Goal: Task Accomplishment & Management: Use online tool/utility

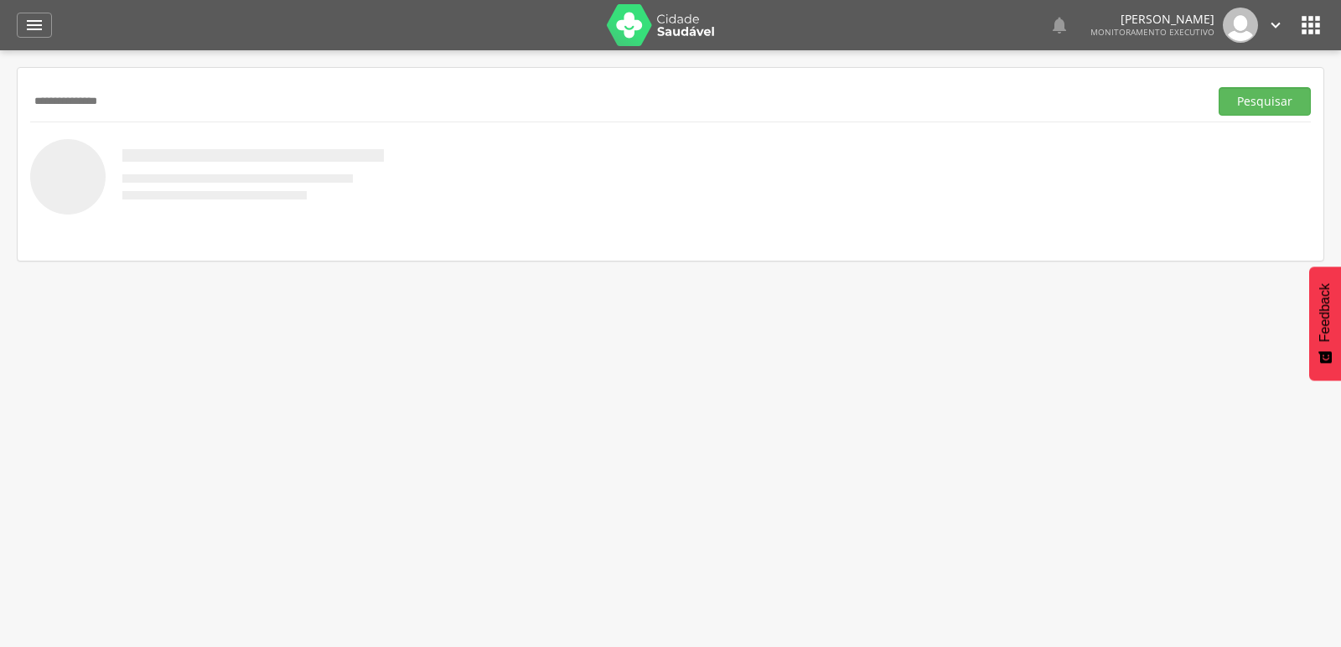
type input "**********"
click at [1219, 87] on button "Pesquisar" at bounding box center [1265, 101] width 92 height 29
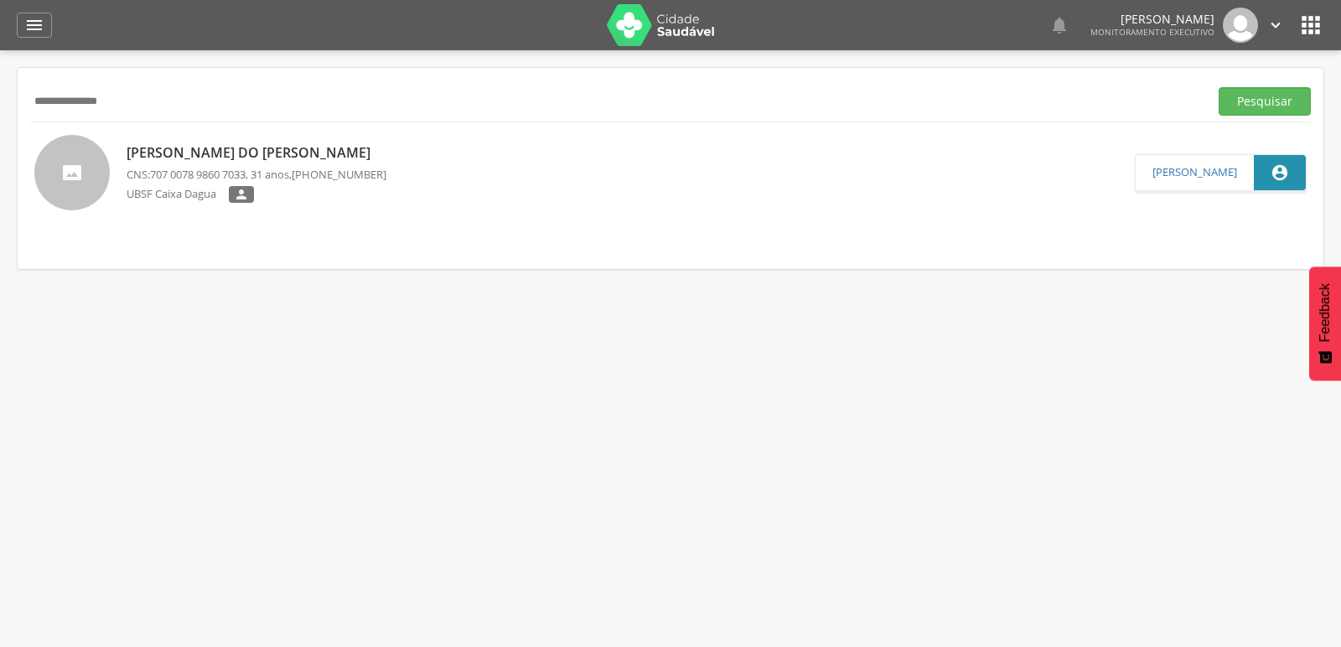
click at [192, 163] on div "[PERSON_NAME] CNS: 707 0078 9860 7033 , 31 anos, [PHONE_NUMBER] UBSF Caixa Dagu…" at bounding box center [257, 173] width 260 height 70
type input "**********"
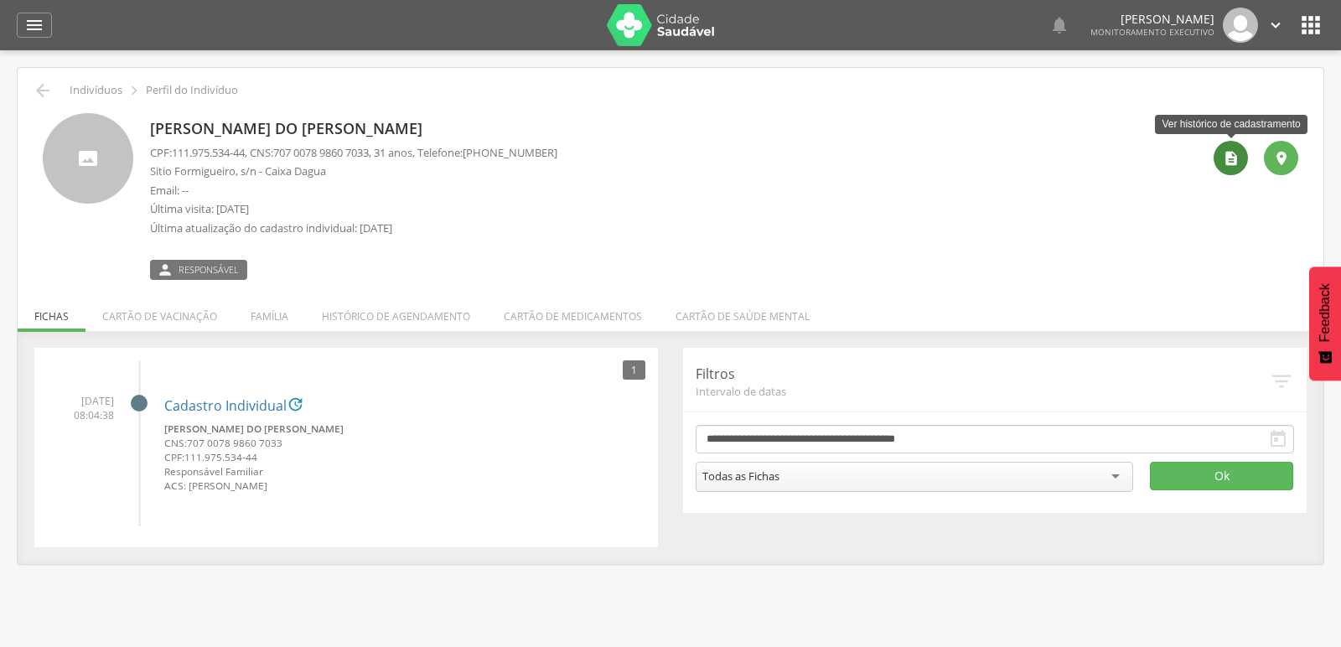
click at [1228, 162] on icon "" at bounding box center [1231, 158] width 17 height 17
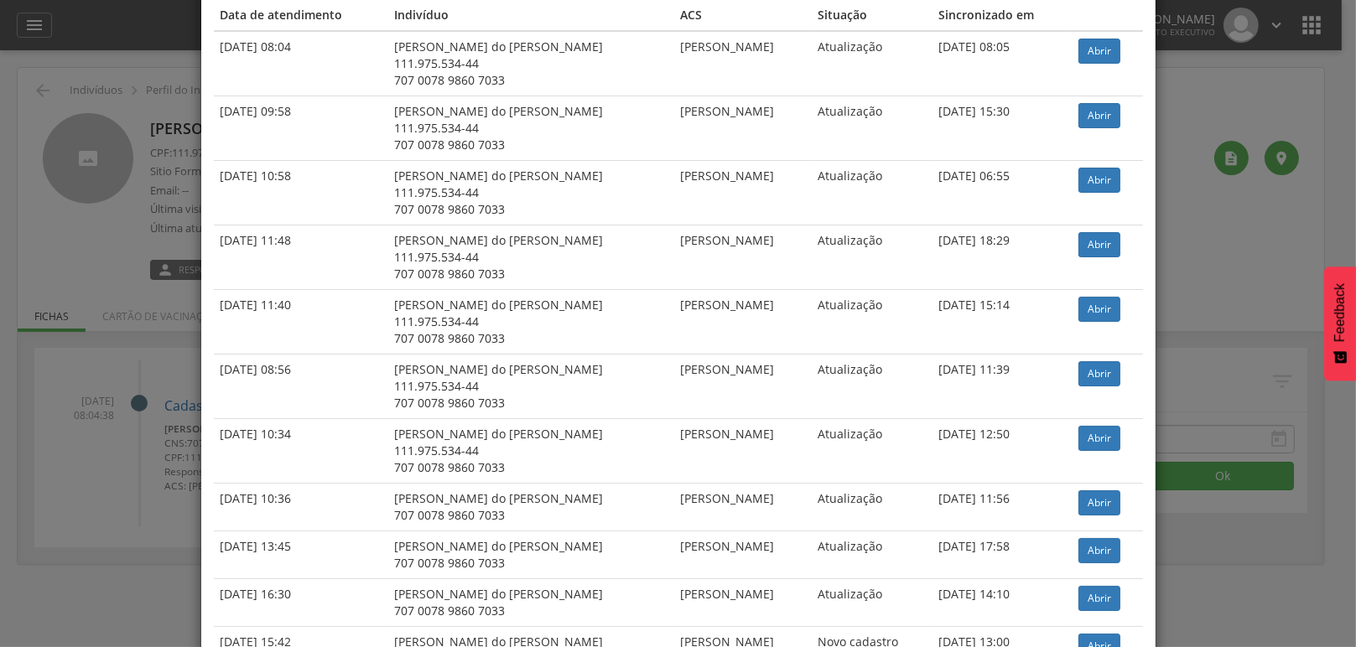
scroll to position [166, 0]
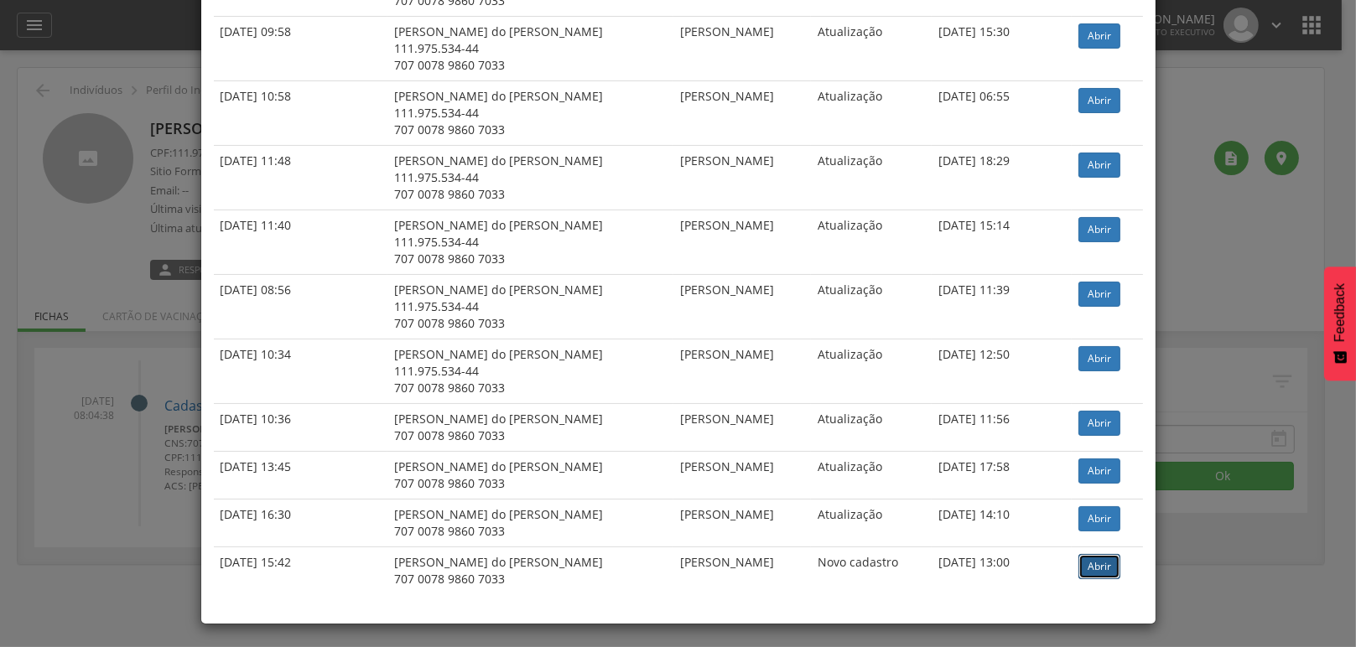
click at [1106, 558] on link "Abrir" at bounding box center [1099, 566] width 42 height 25
click at [1081, 421] on link "Abrir" at bounding box center [1099, 423] width 42 height 25
click at [1085, 346] on link "Abrir" at bounding box center [1099, 358] width 42 height 25
click at [1096, 287] on link "Abrir" at bounding box center [1099, 294] width 42 height 25
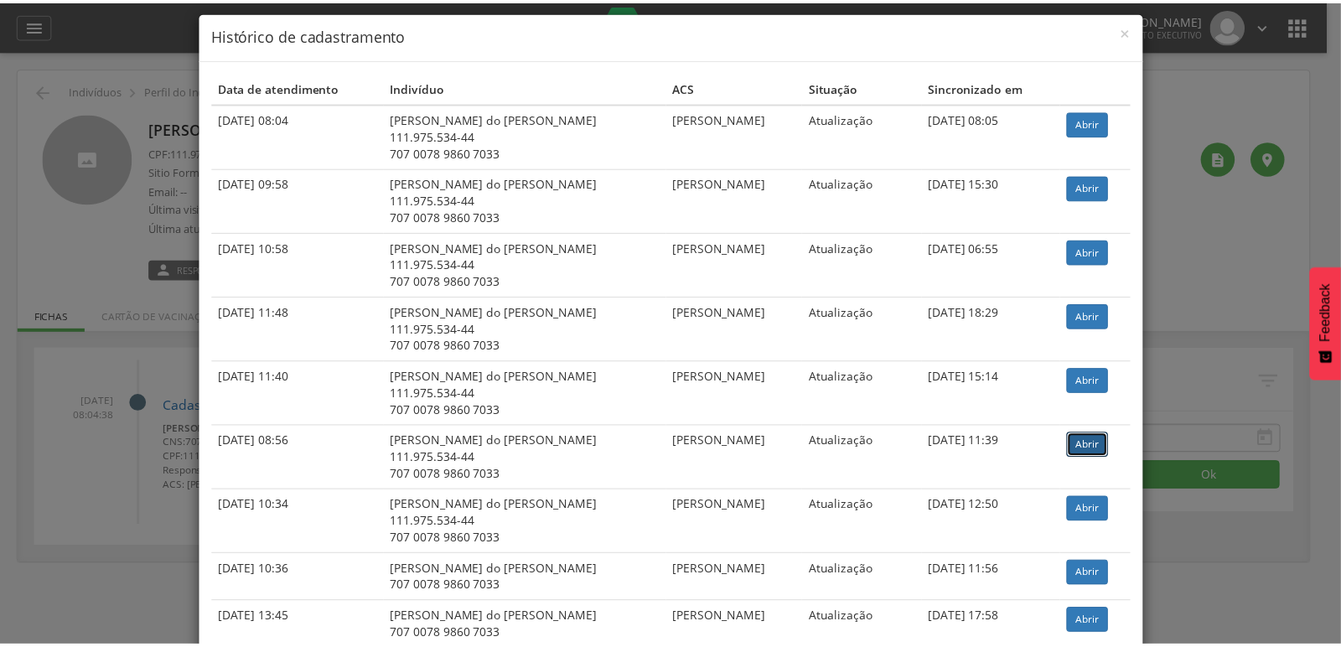
scroll to position [0, 0]
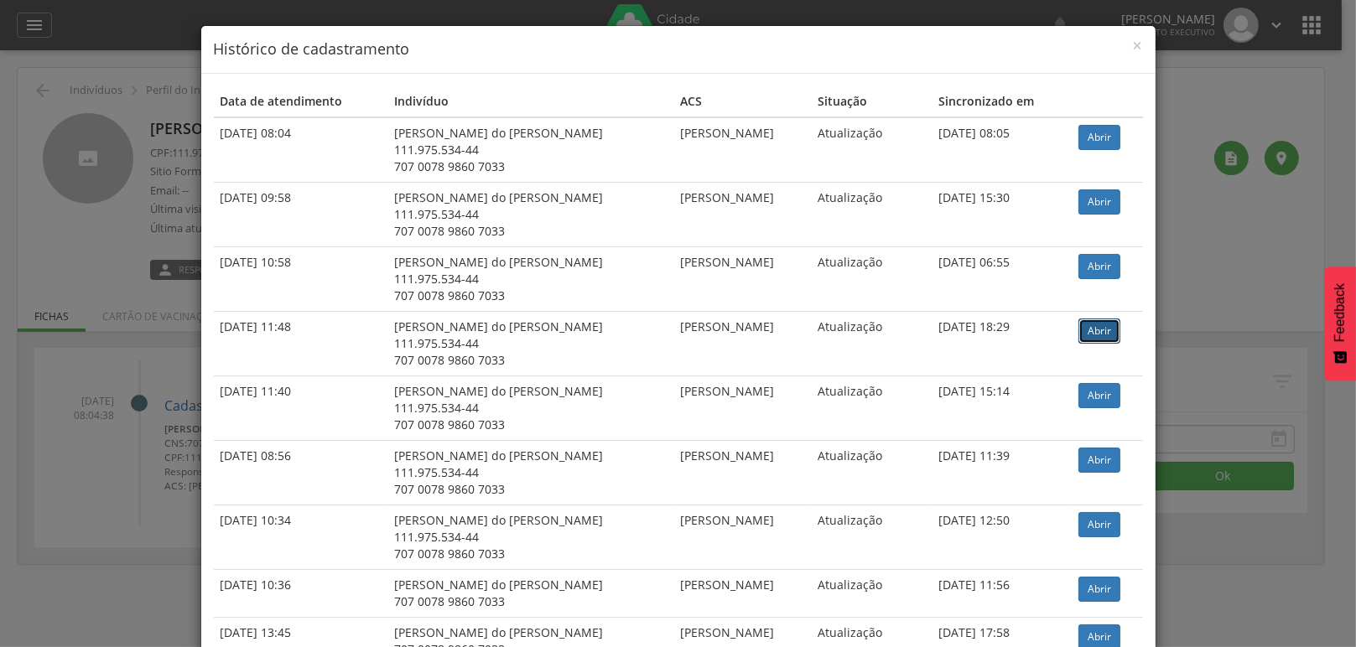
click at [1097, 330] on link "Abrir" at bounding box center [1099, 331] width 42 height 25
click at [1078, 259] on link "Abrir" at bounding box center [1099, 266] width 42 height 25
click at [1095, 137] on link "Abrir" at bounding box center [1099, 137] width 42 height 25
click at [1133, 44] on span "×" at bounding box center [1138, 45] width 10 height 23
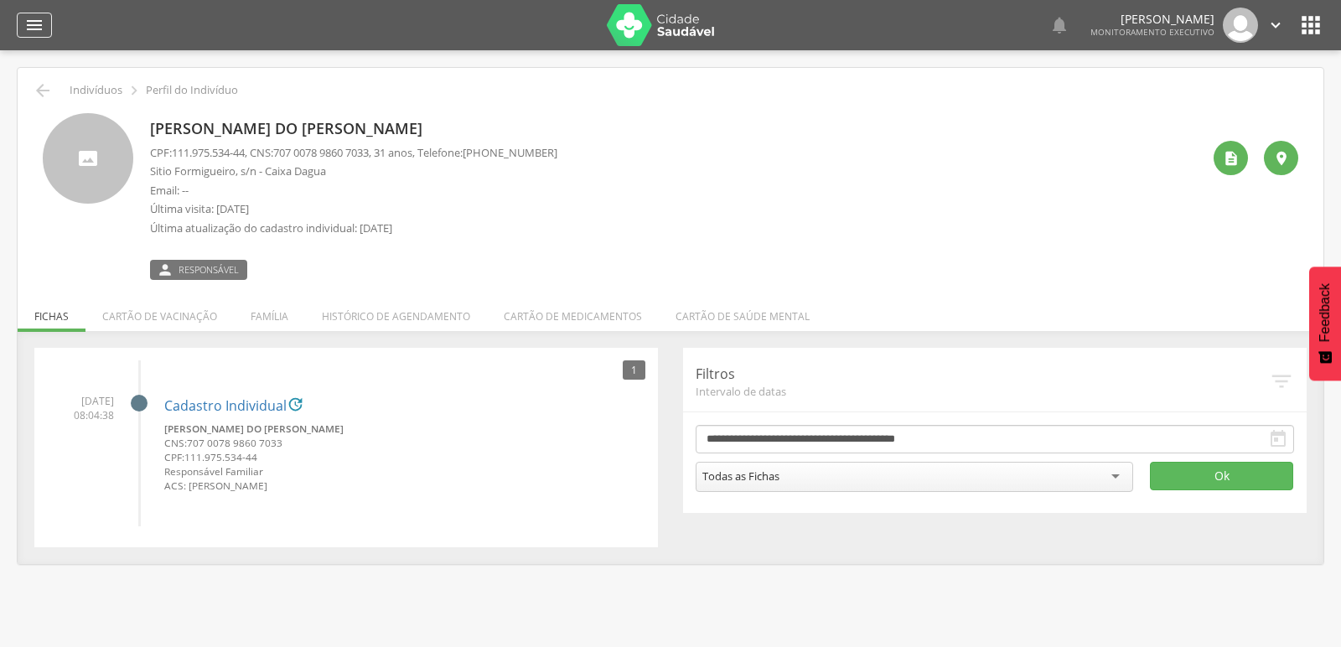
click at [28, 20] on icon "" at bounding box center [34, 25] width 20 height 20
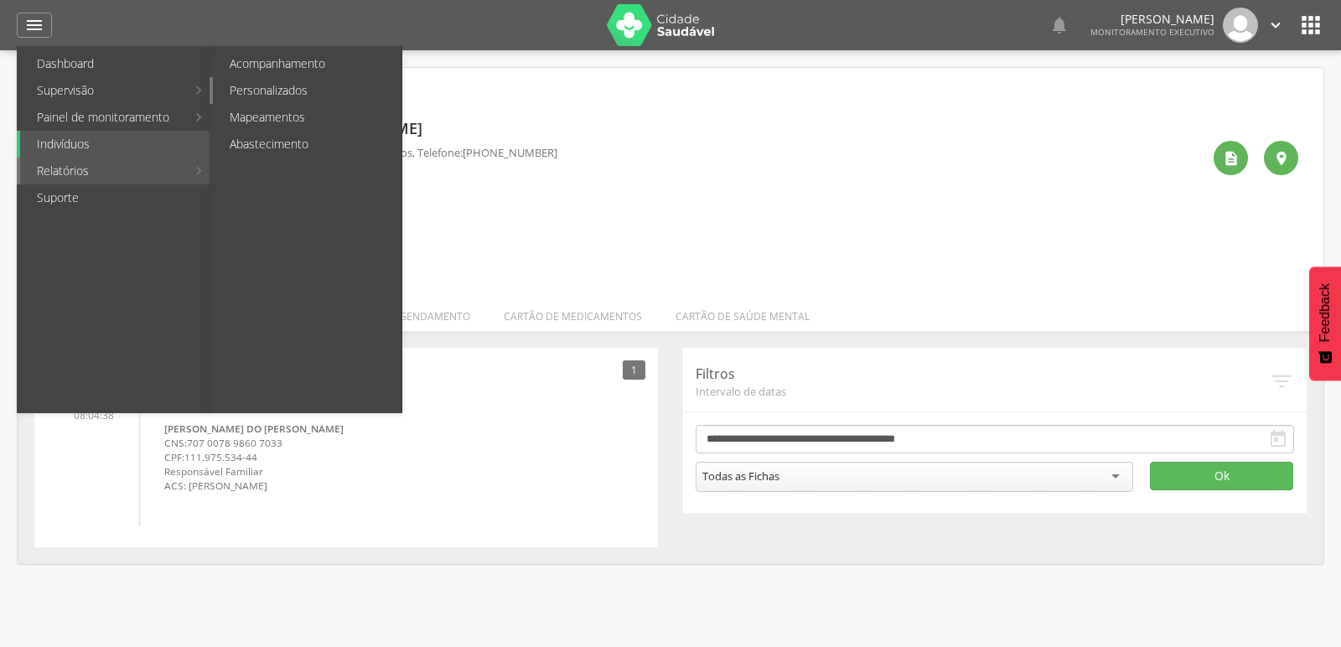
click at [293, 95] on link "Personalizados" at bounding box center [307, 90] width 189 height 27
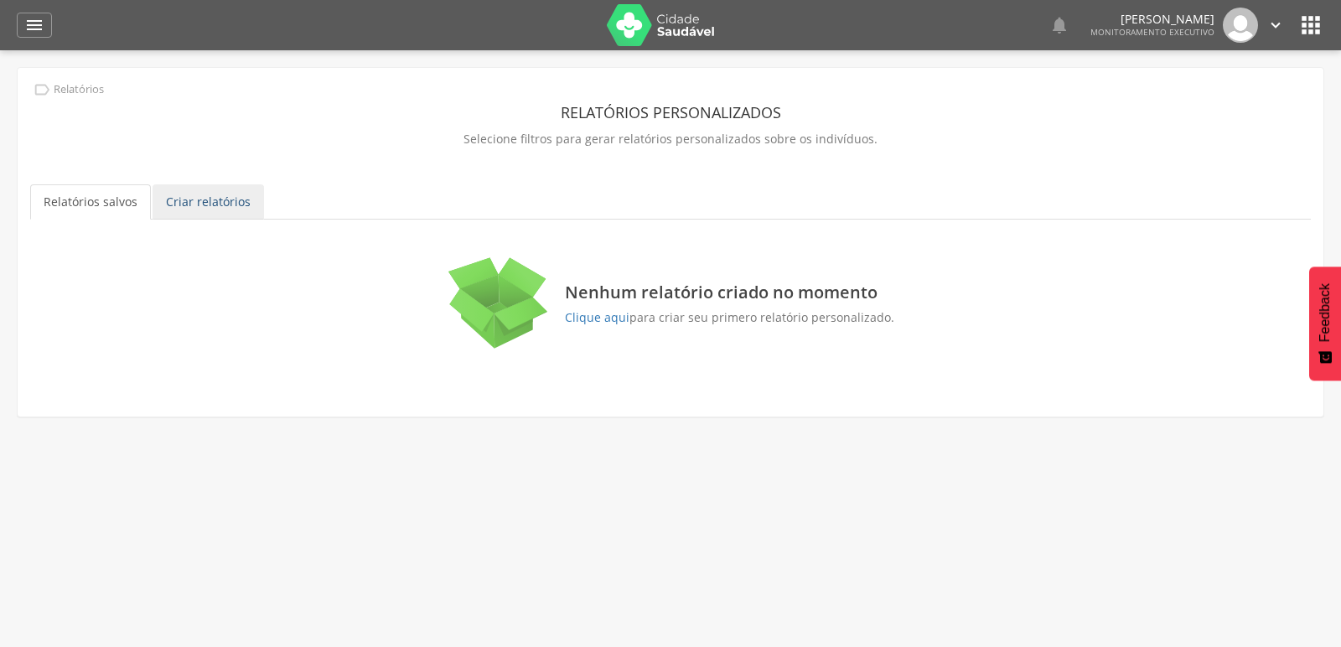
click at [192, 200] on link "Criar relatórios" at bounding box center [208, 201] width 111 height 35
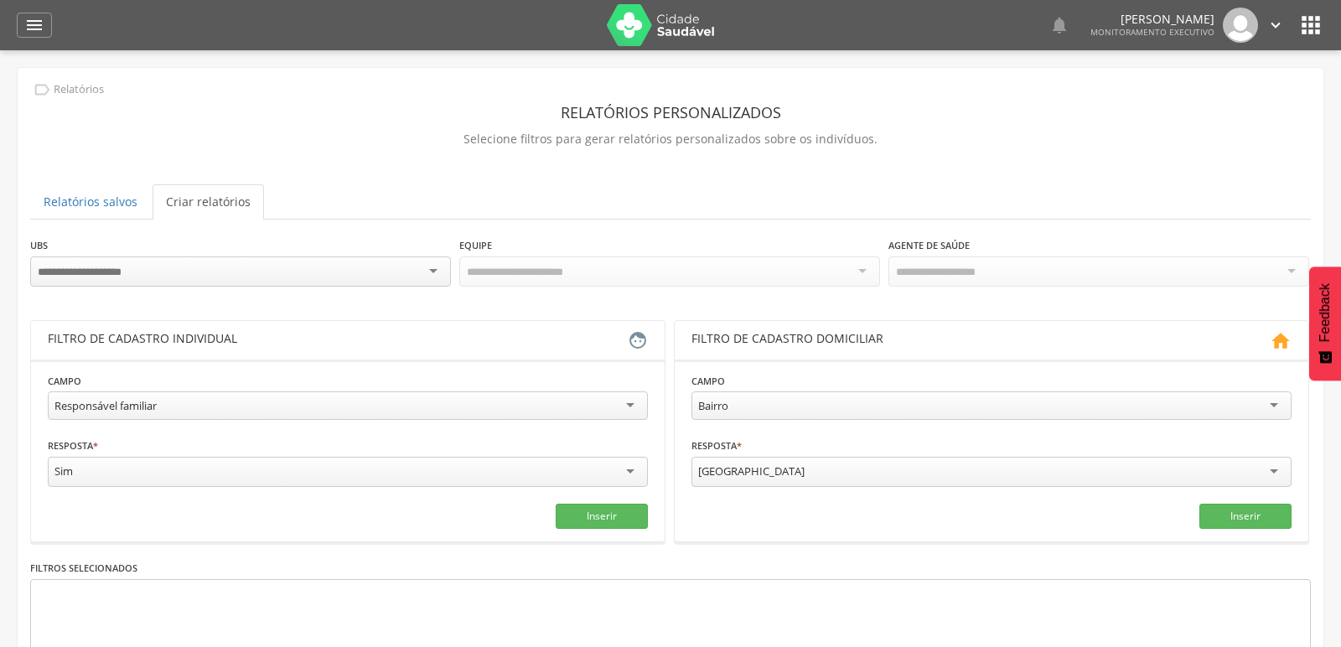
click at [277, 276] on div at bounding box center [240, 272] width 421 height 30
click at [596, 397] on div "Responsável familiar" at bounding box center [348, 405] width 600 height 29
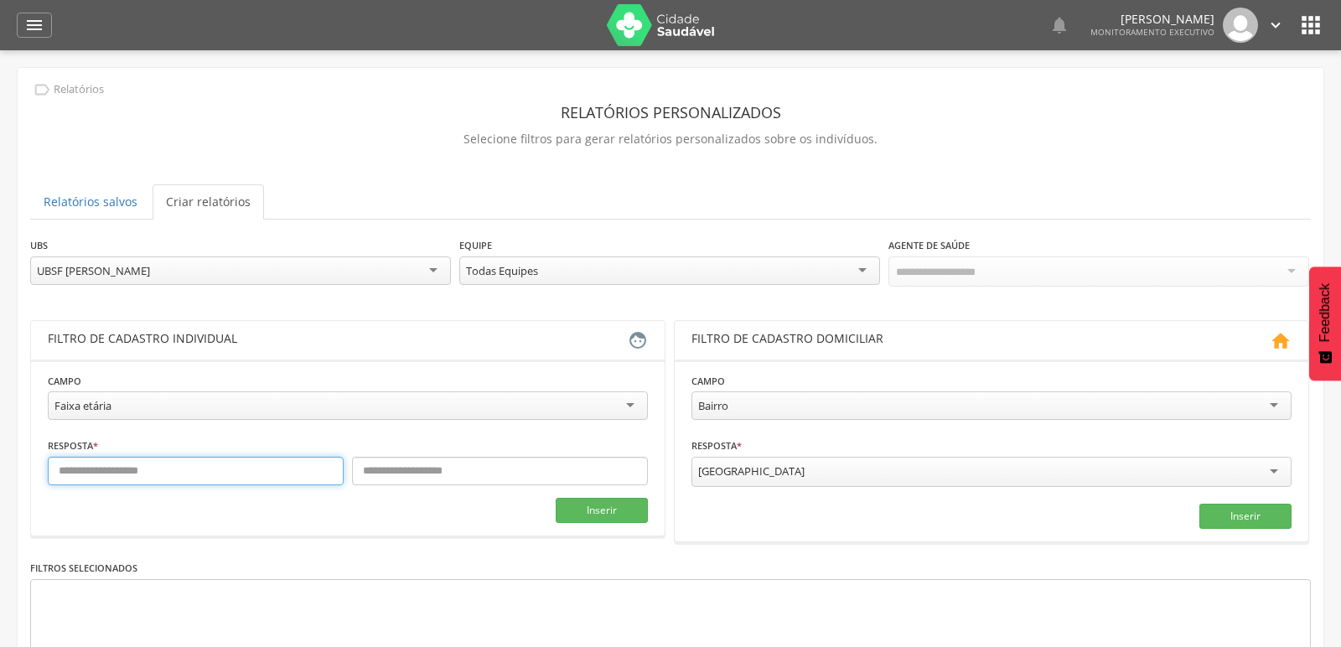
click at [242, 471] on input "text" at bounding box center [196, 471] width 296 height 29
type input "*"
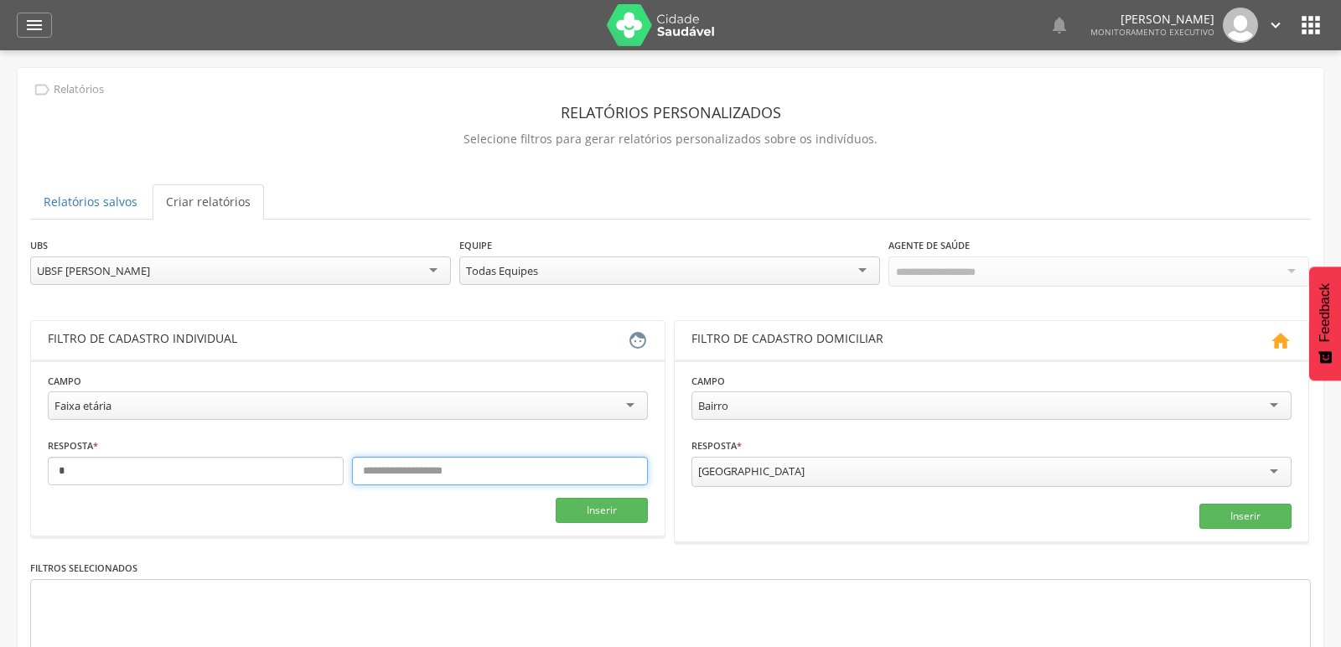
click at [469, 476] on input "text" at bounding box center [500, 471] width 296 height 29
click at [597, 506] on button "Inserir" at bounding box center [602, 510] width 92 height 25
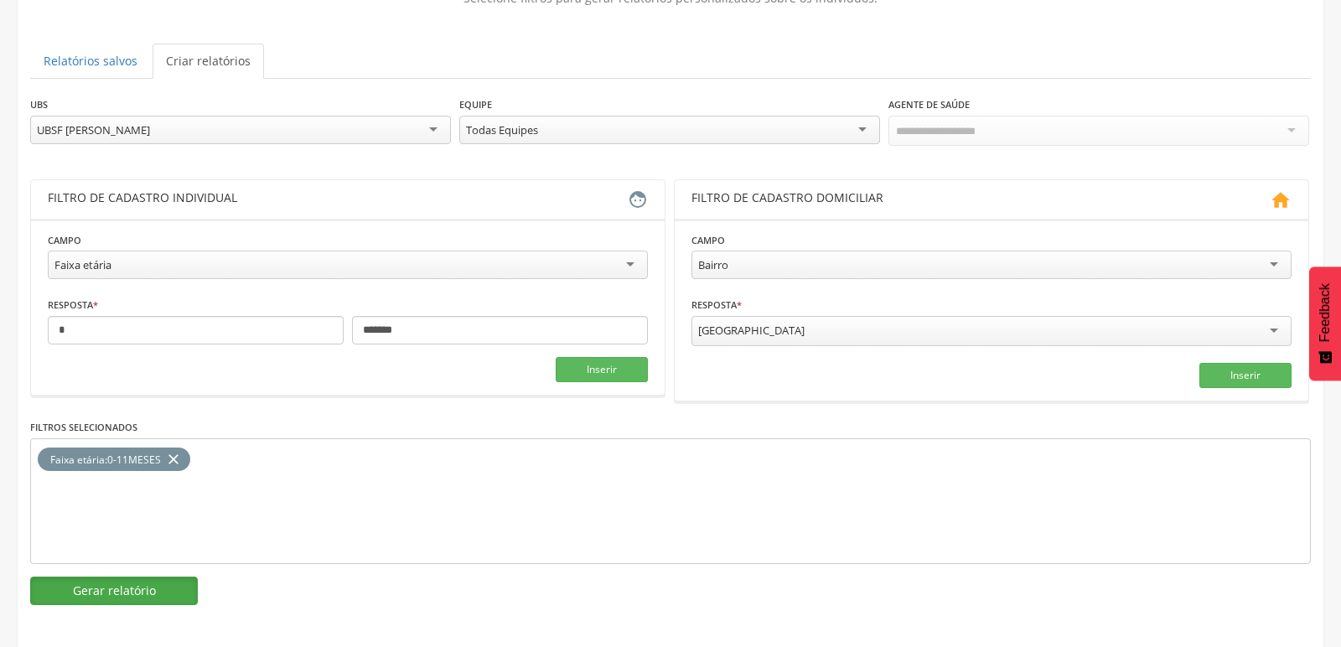
click at [135, 580] on button "Gerar relatório" at bounding box center [114, 591] width 168 height 29
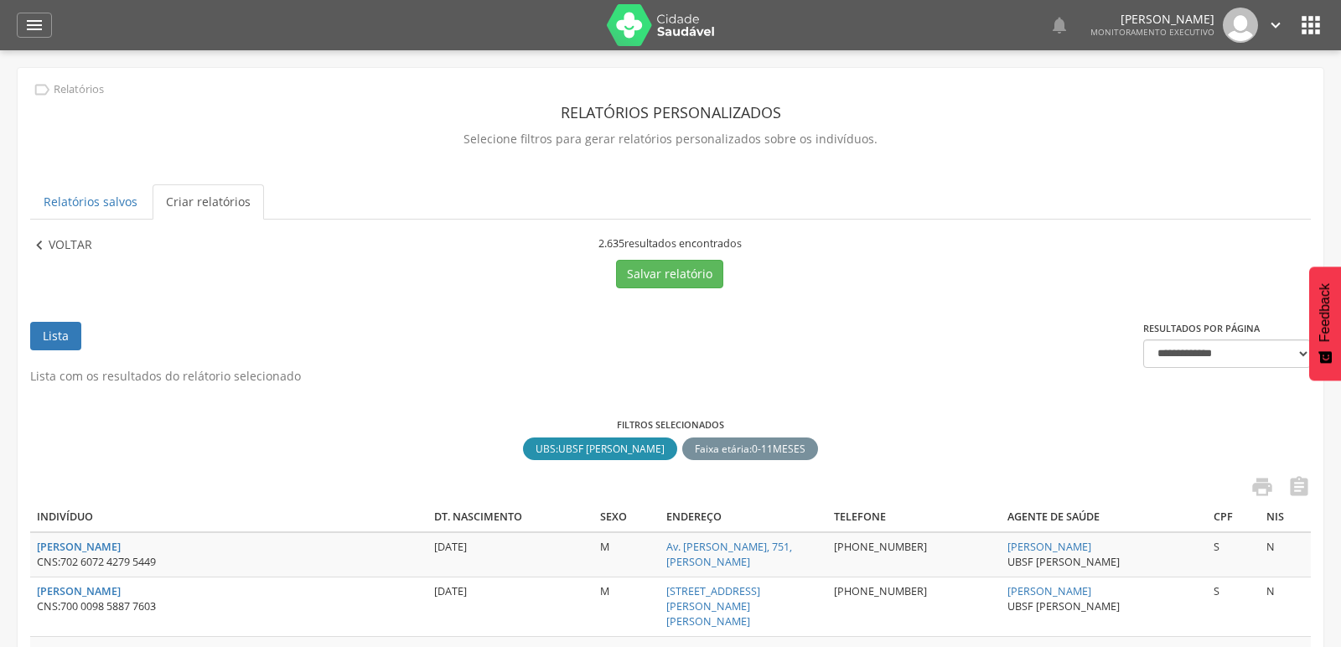
click at [34, 243] on icon "" at bounding box center [39, 245] width 18 height 18
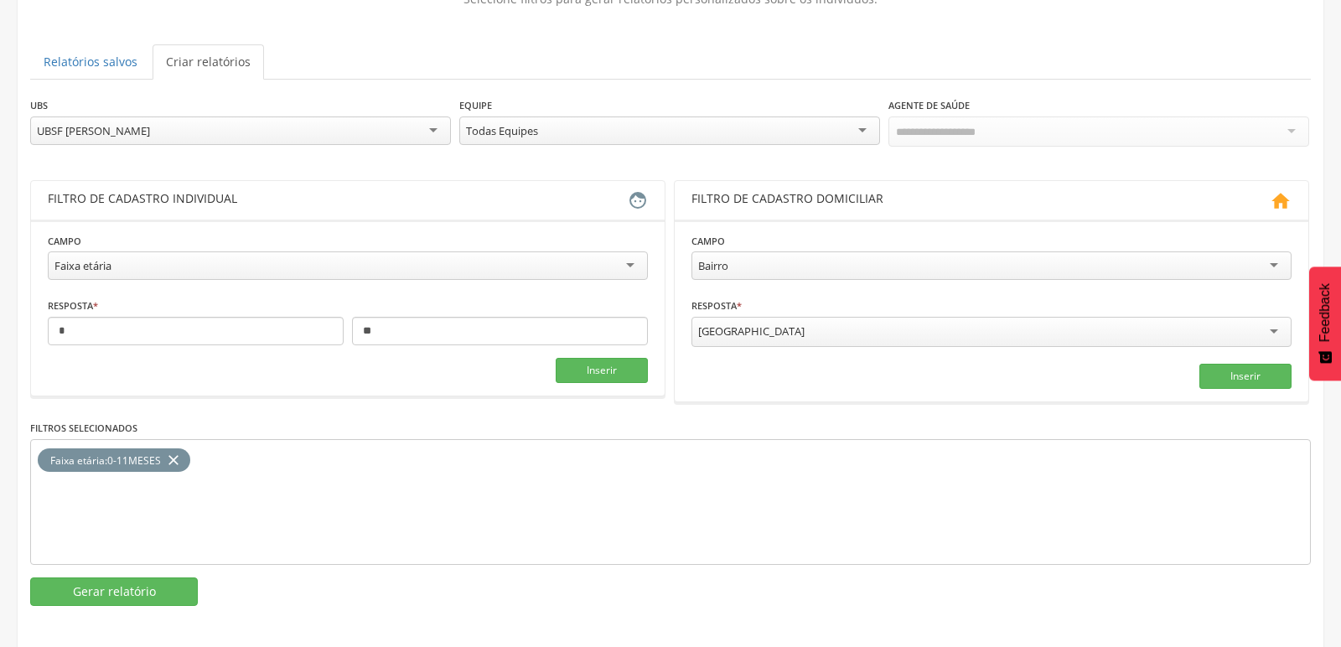
scroll to position [141, 0]
click at [400, 333] on input "**" at bounding box center [500, 330] width 296 height 29
type input "*"
click at [179, 449] on icon "close" at bounding box center [173, 460] width 17 height 24
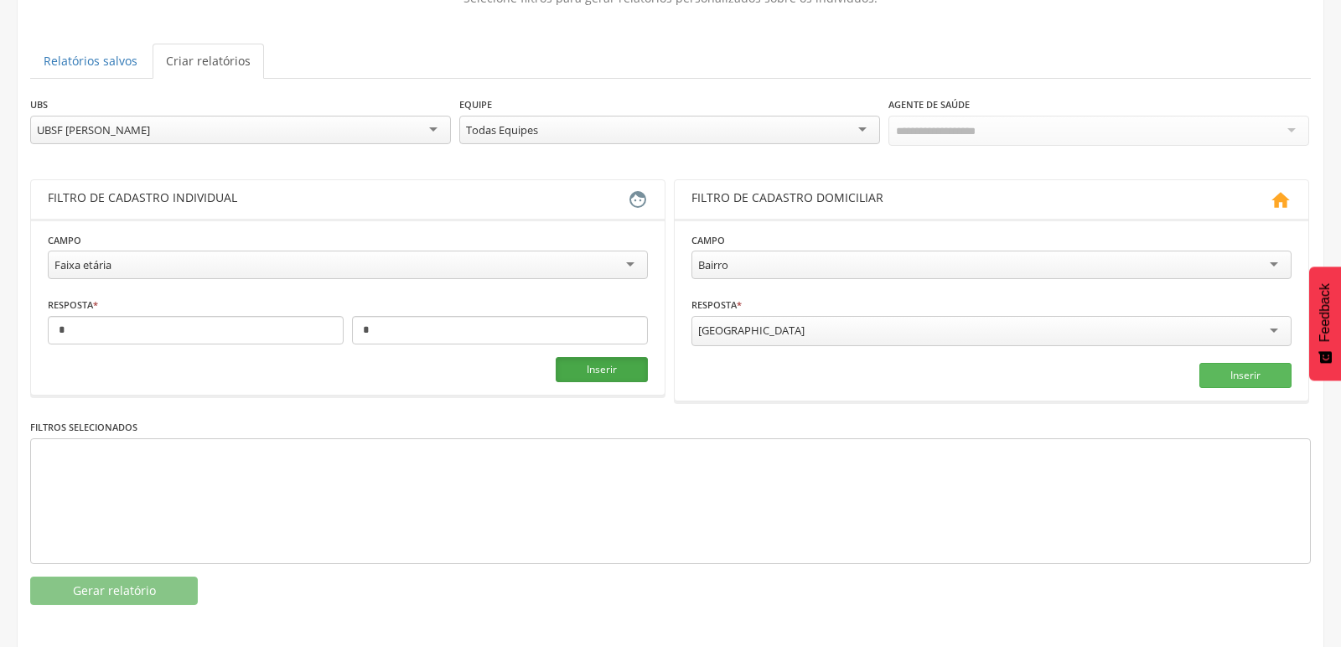
click at [621, 360] on button "Inserir" at bounding box center [602, 369] width 92 height 25
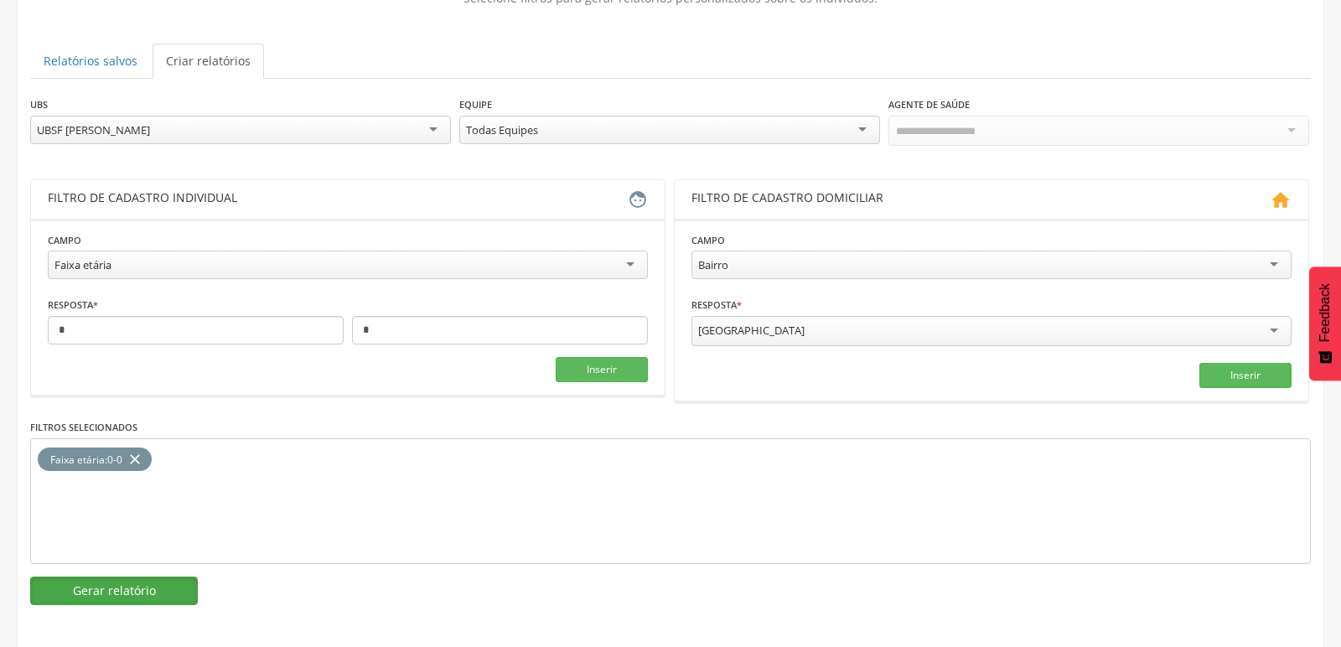
click at [143, 578] on button "Gerar relatório" at bounding box center [114, 591] width 168 height 29
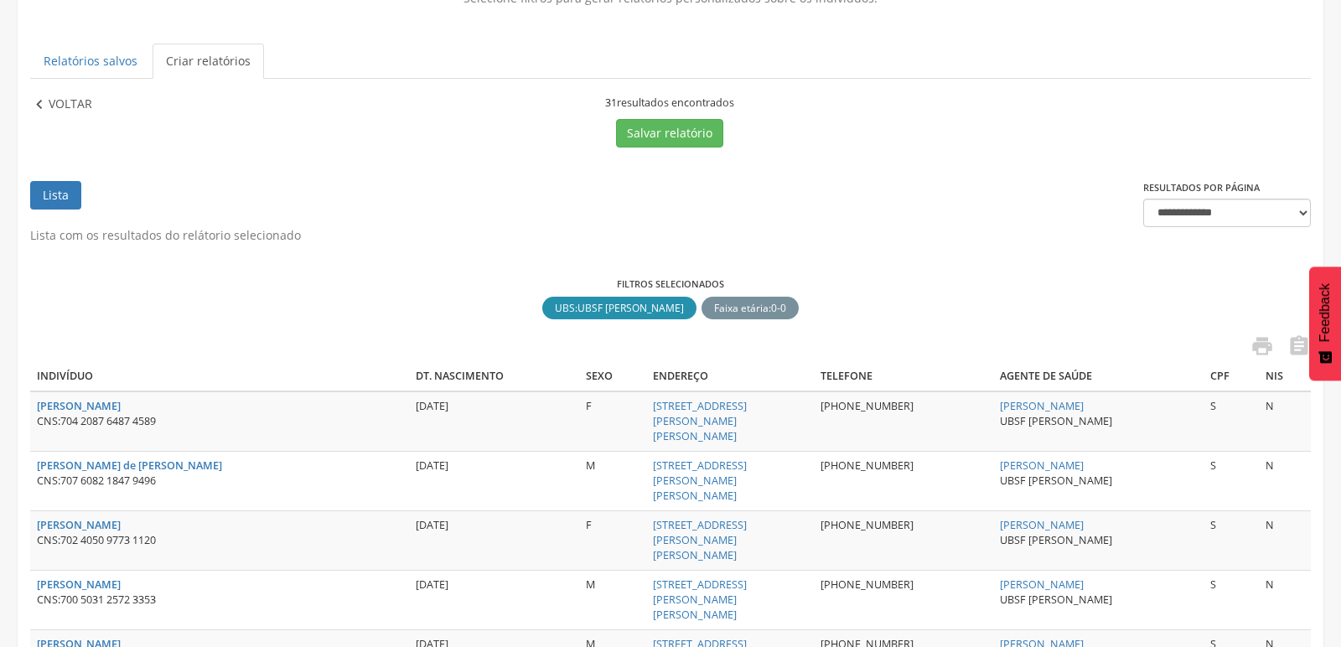
click at [53, 99] on p "Voltar" at bounding box center [71, 105] width 44 height 18
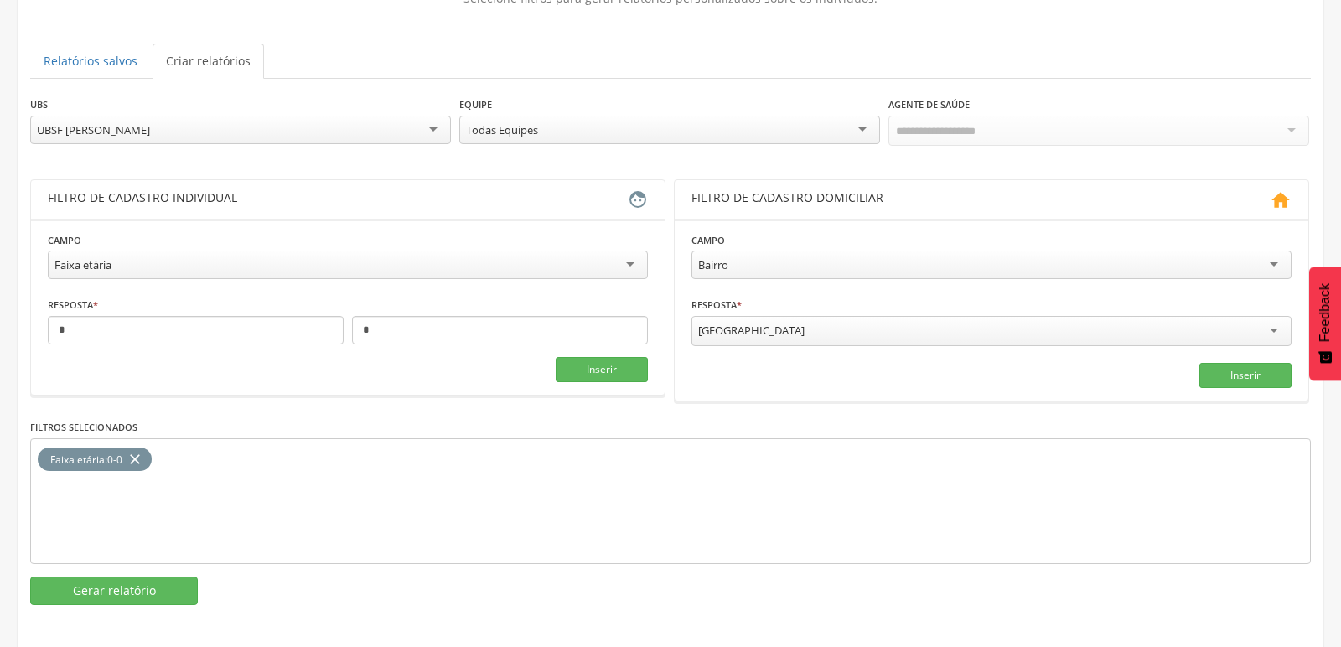
click at [152, 131] on div "UBSF [PERSON_NAME]" at bounding box center [240, 130] width 421 height 29
click at [152, 577] on button "Gerar relatório" at bounding box center [114, 591] width 168 height 29
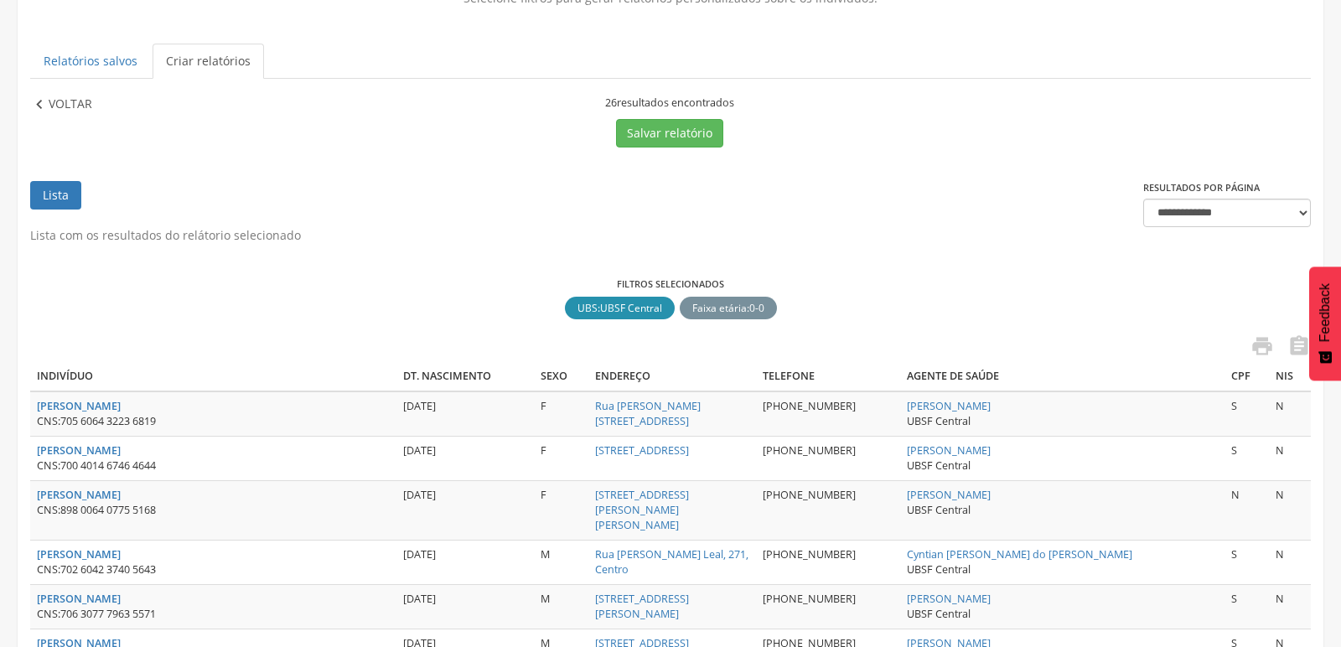
click at [34, 96] on icon "" at bounding box center [39, 105] width 18 height 18
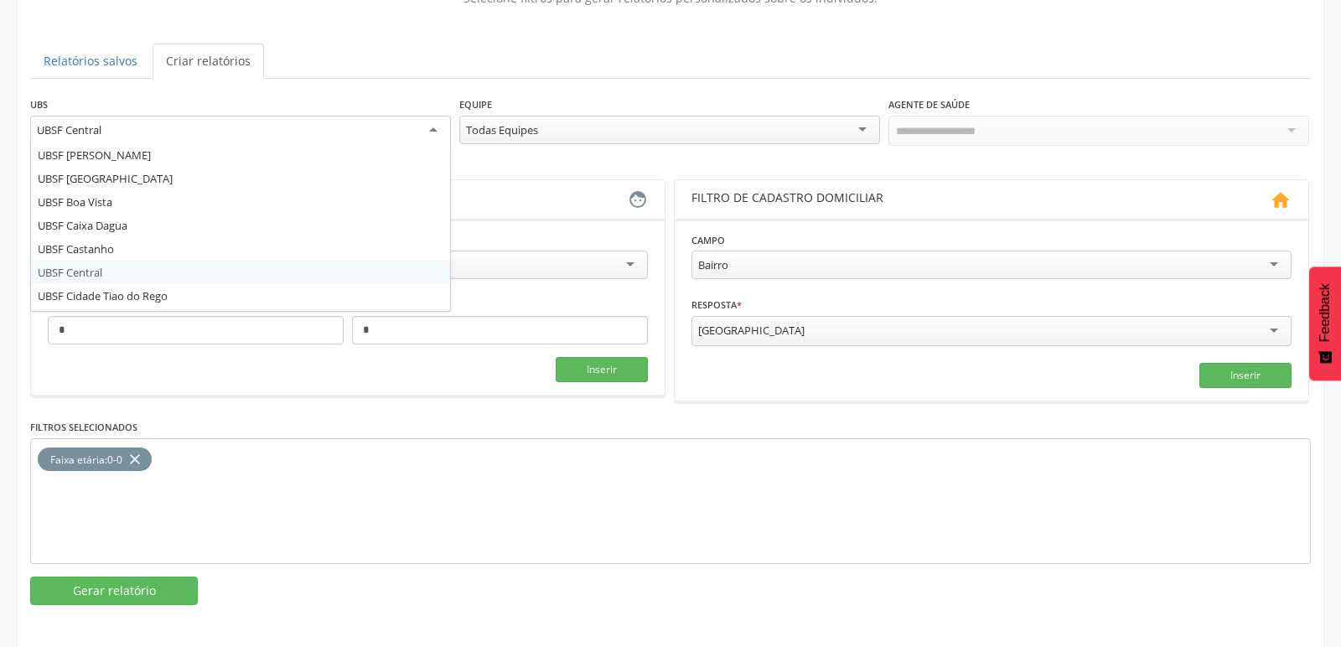
click at [438, 130] on div "UBSF Central" at bounding box center [240, 131] width 421 height 30
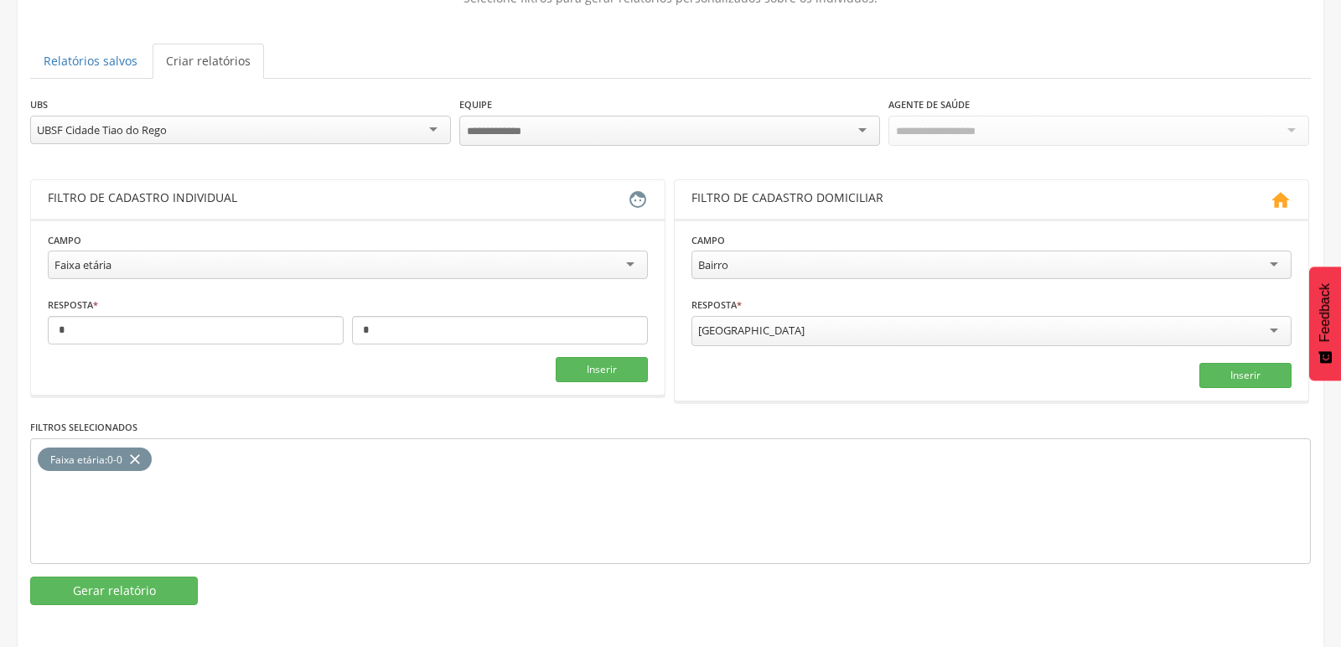
scroll to position [0, 0]
click at [93, 587] on button "Gerar relatório" at bounding box center [114, 591] width 168 height 29
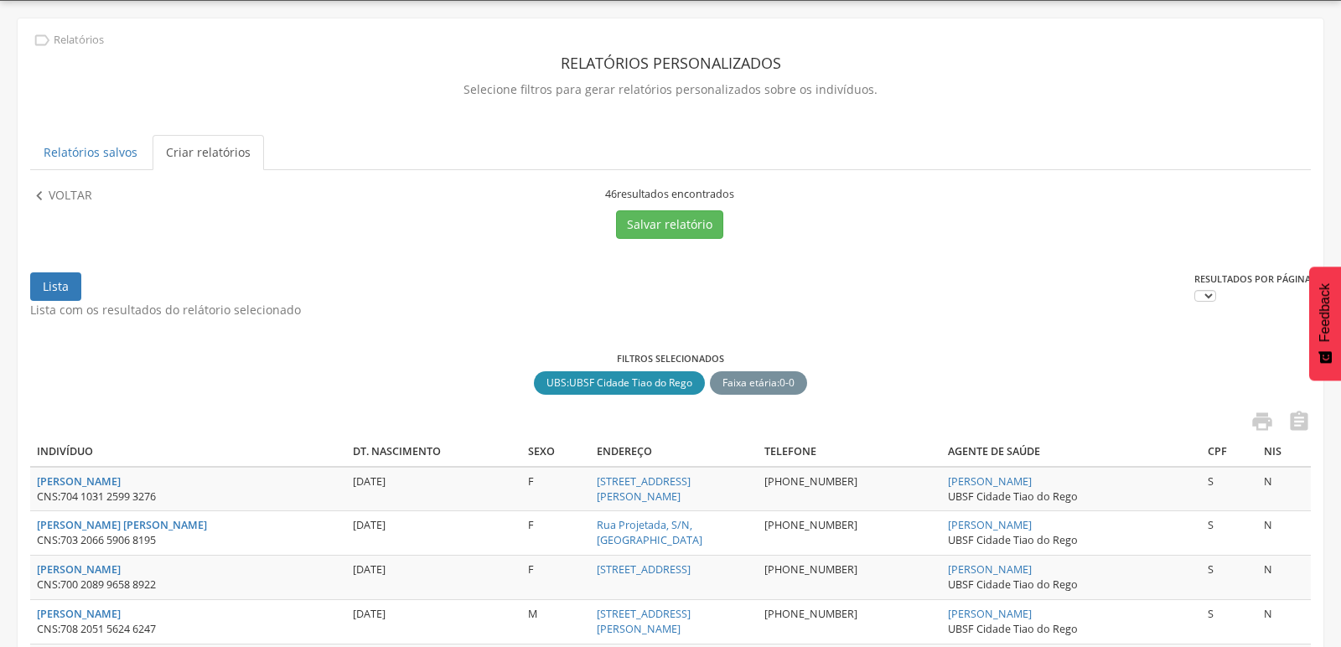
scroll to position [141, 0]
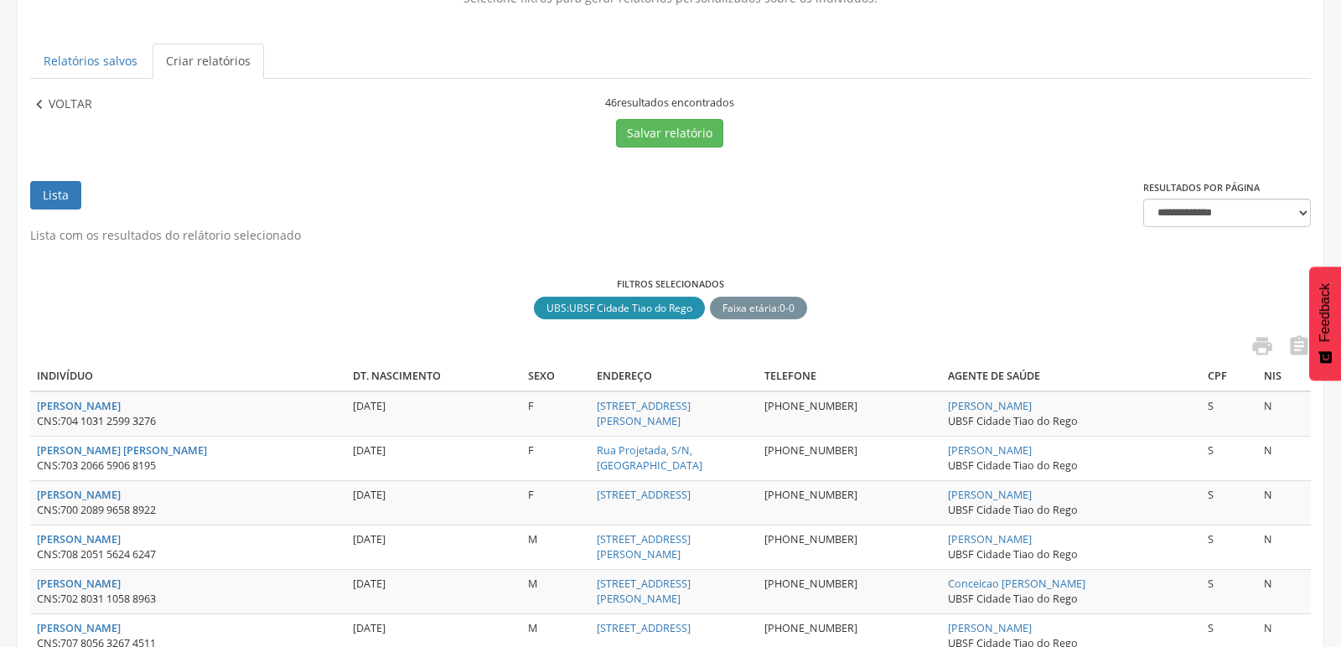
click at [34, 102] on icon "" at bounding box center [39, 105] width 18 height 18
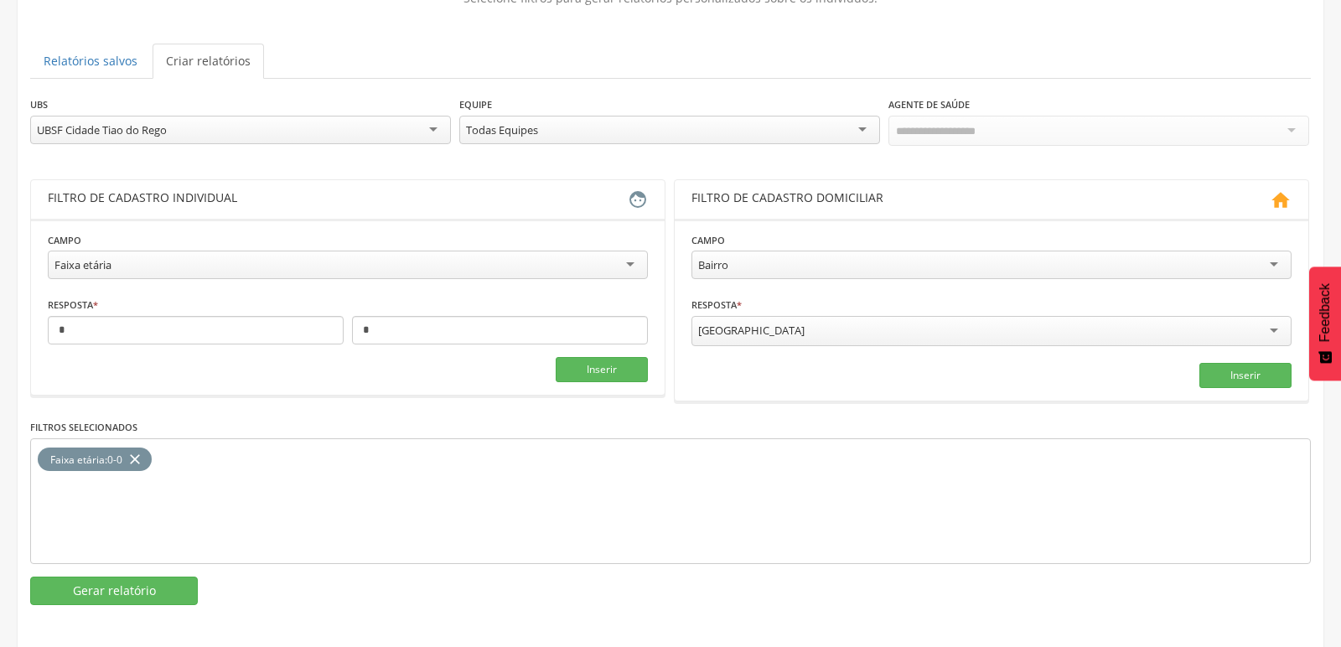
click at [200, 130] on div "UBSF Cidade Tiao do Rego" at bounding box center [240, 130] width 421 height 29
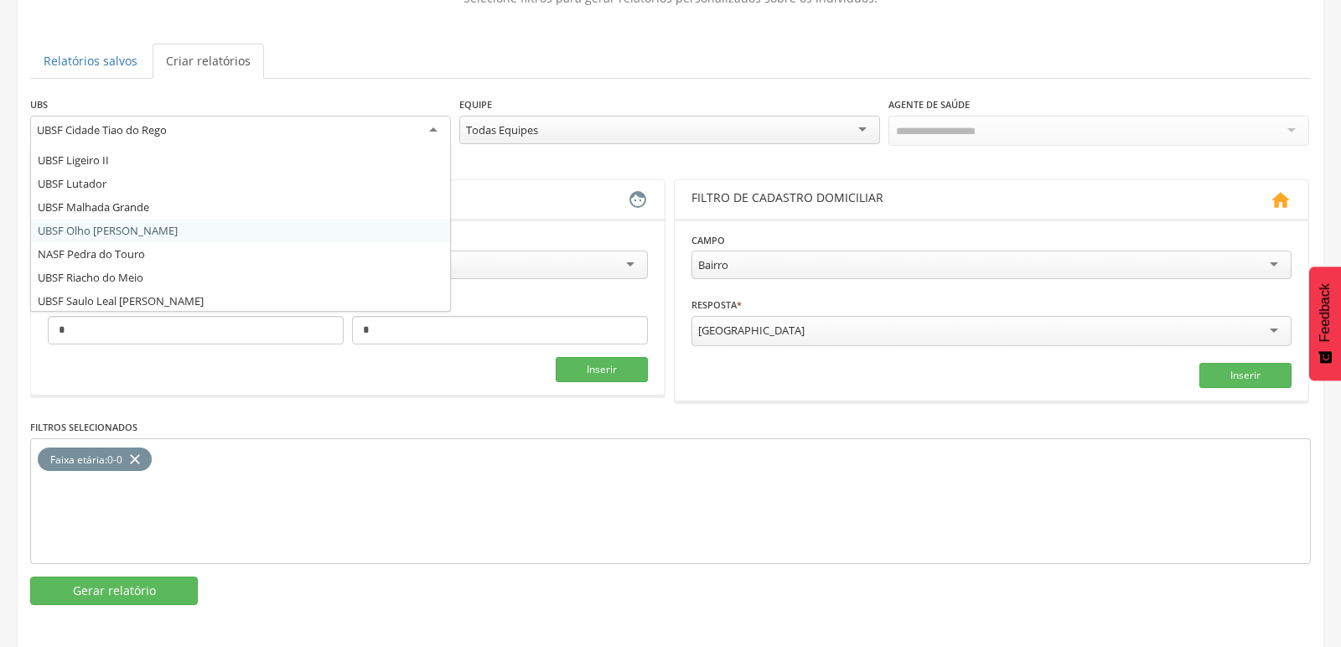
scroll to position [299, 0]
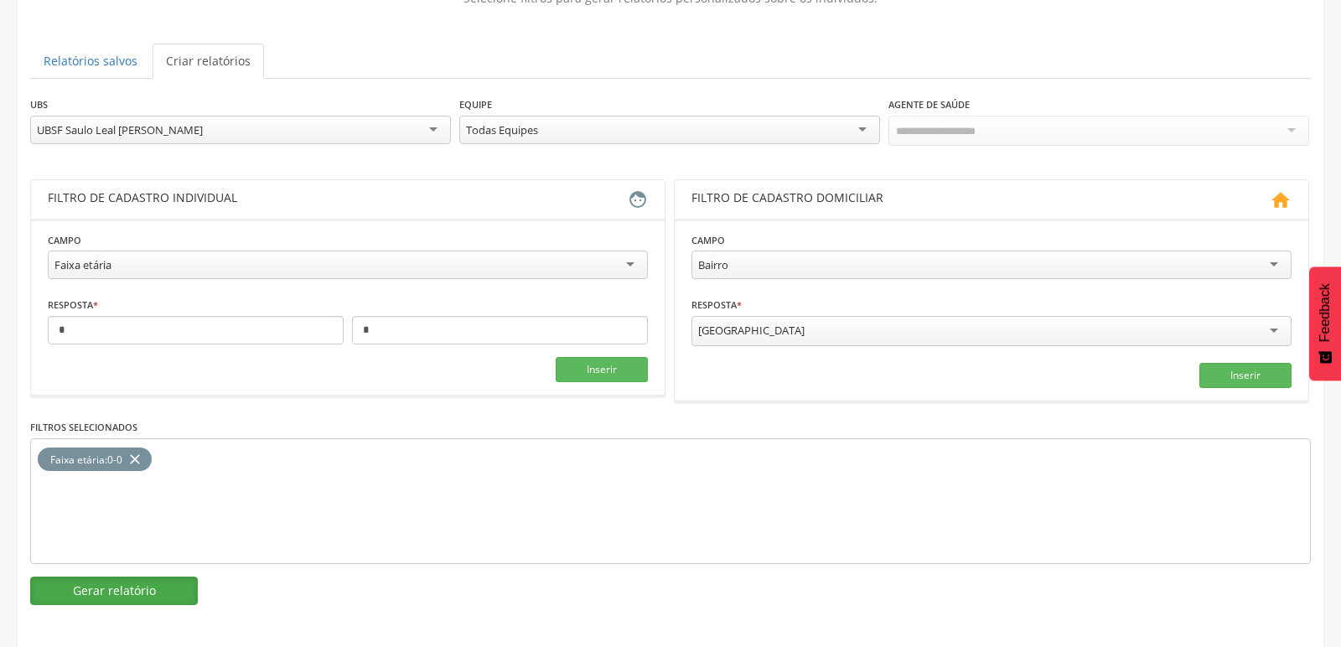
click at [117, 577] on button "Gerar relatório" at bounding box center [114, 591] width 168 height 29
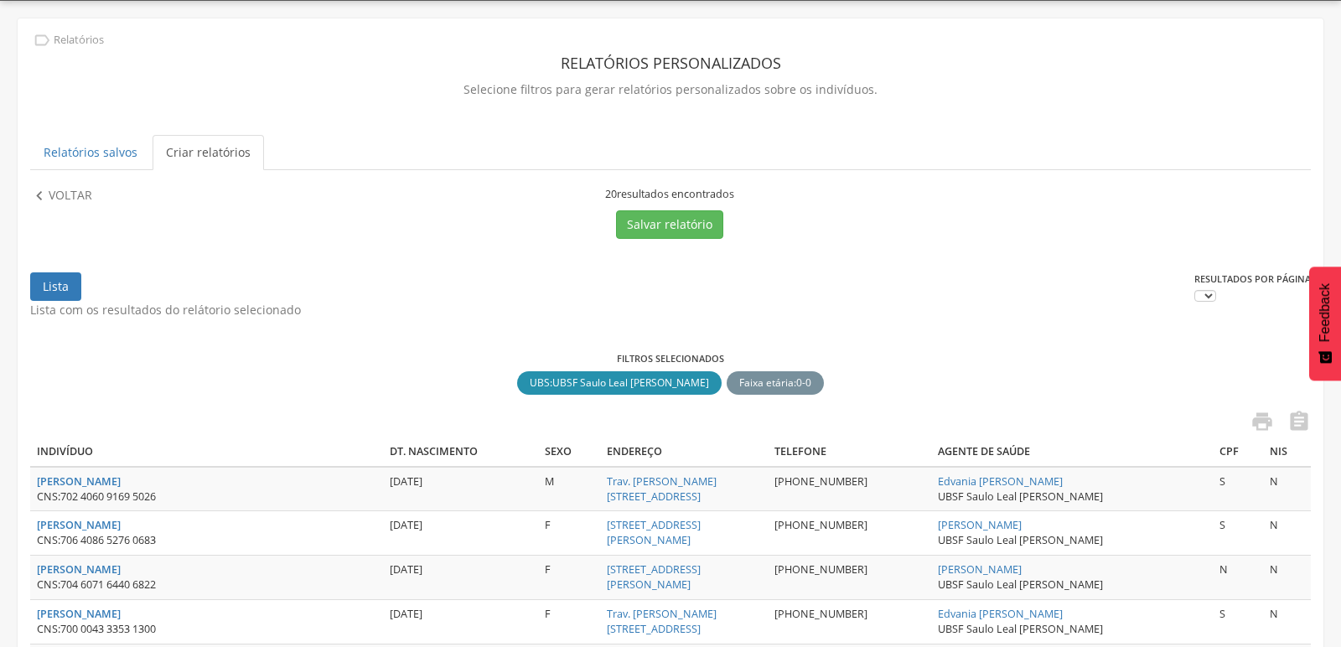
scroll to position [141, 0]
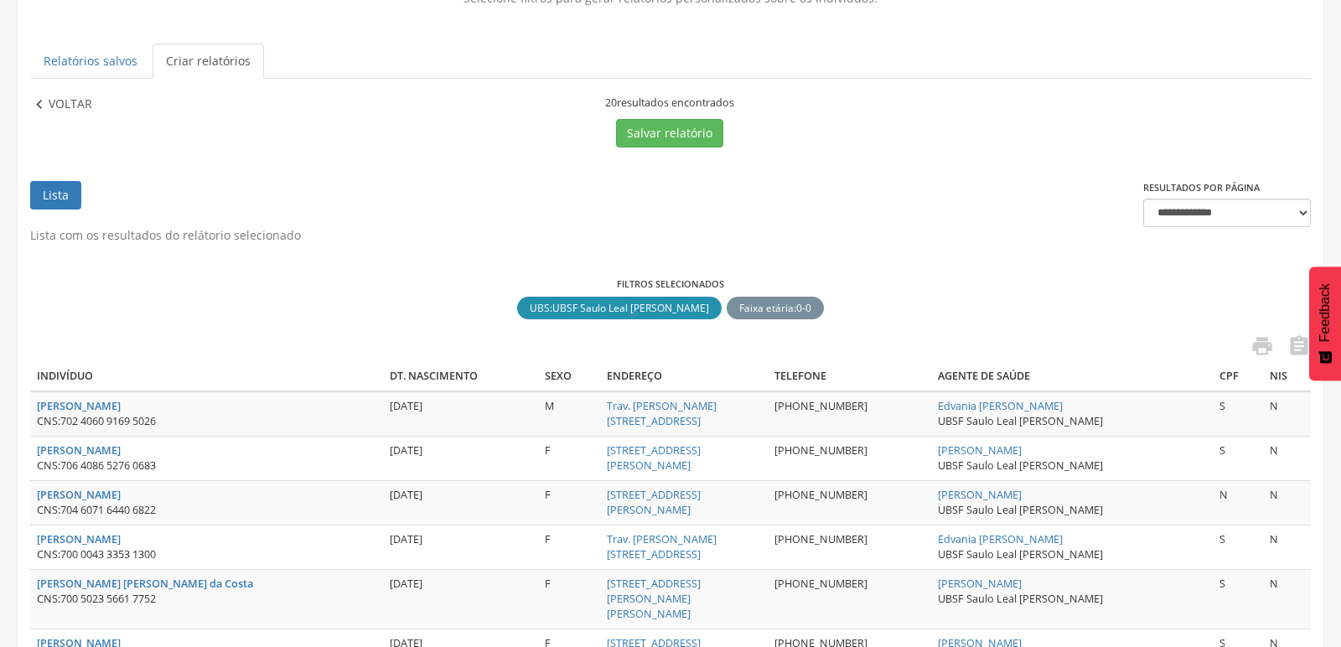
click at [40, 107] on icon "" at bounding box center [39, 105] width 18 height 18
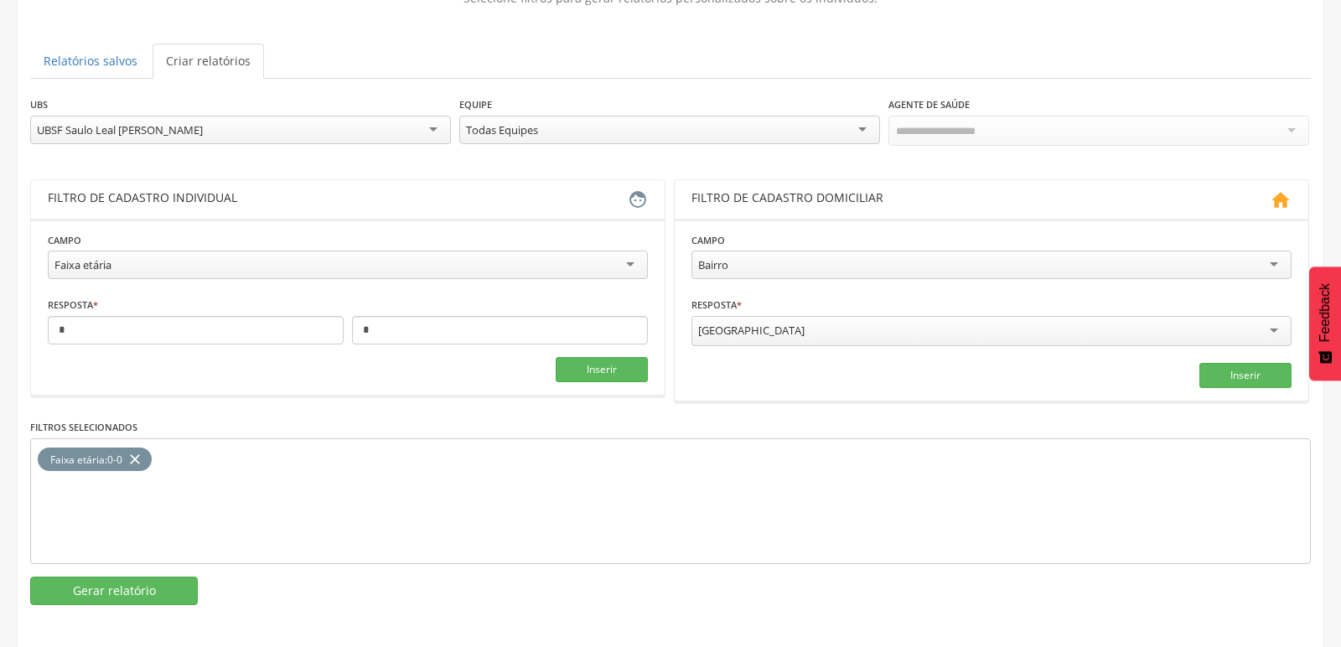
click at [319, 124] on div "UBSF Saulo Leal [PERSON_NAME]" at bounding box center [240, 130] width 421 height 29
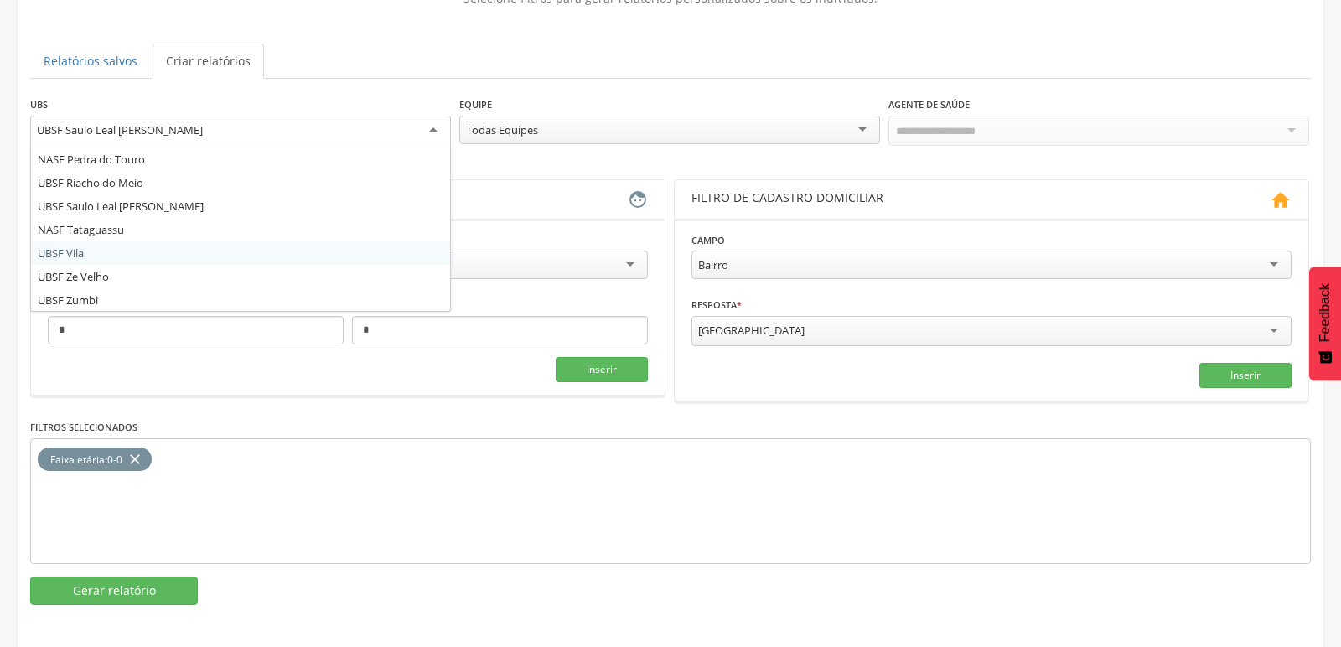
scroll to position [208, 0]
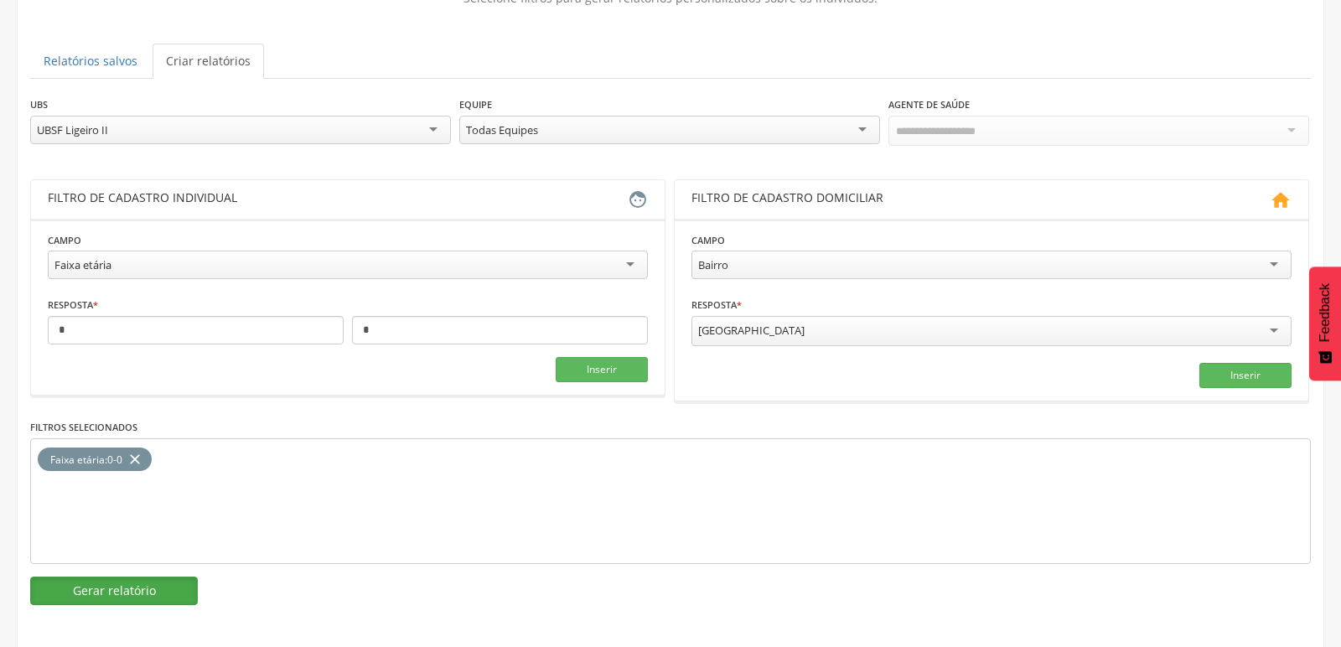
click at [126, 588] on button "Gerar relatório" at bounding box center [114, 591] width 168 height 29
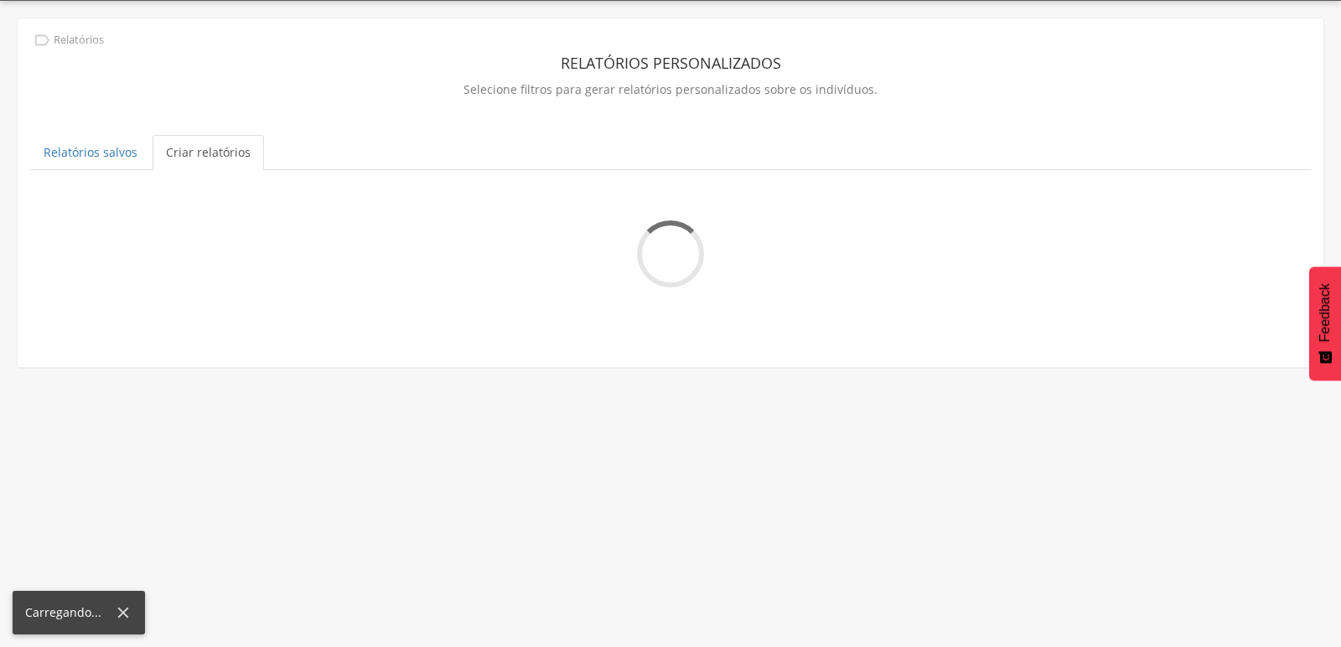
scroll to position [141, 0]
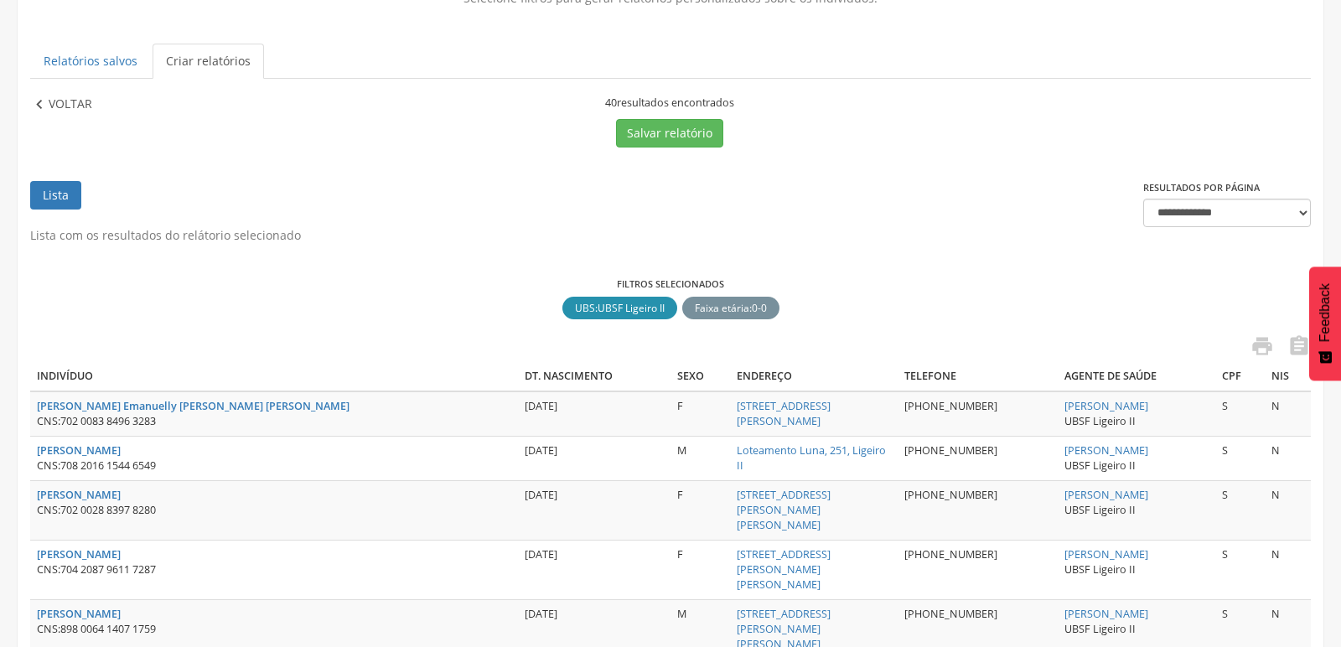
click at [49, 111] on p "Voltar" at bounding box center [71, 105] width 44 height 18
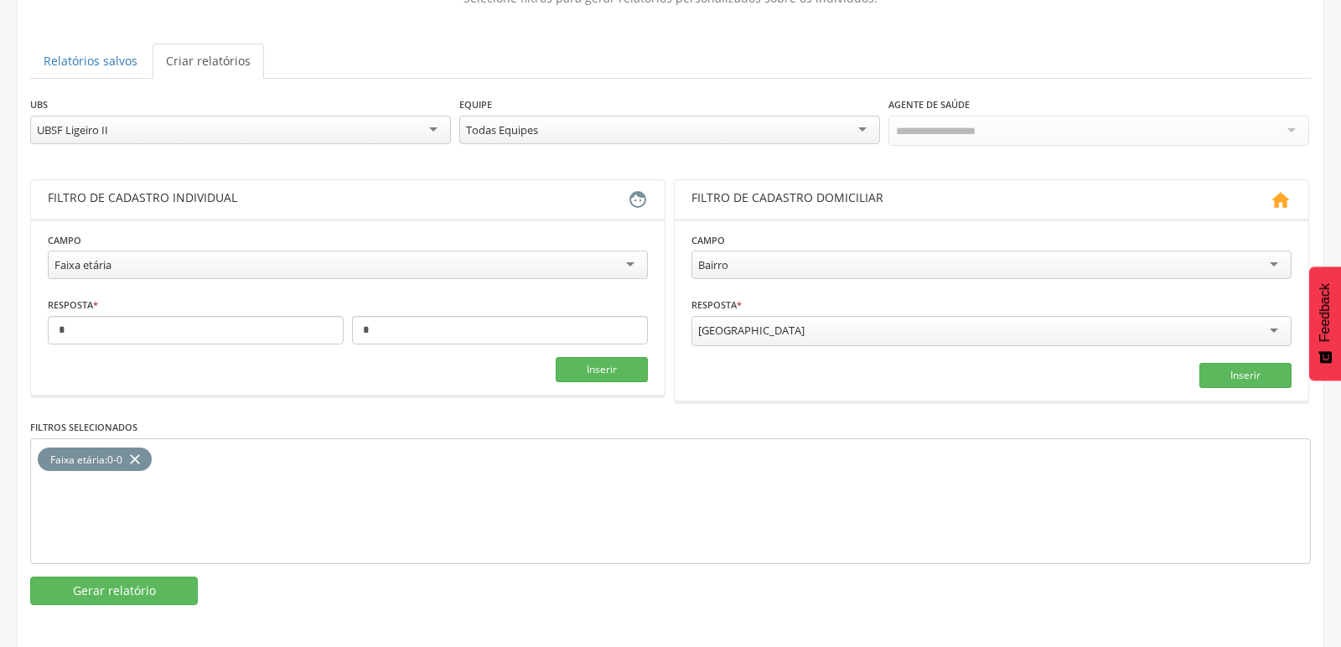
click at [438, 124] on div "UBSF Ligeiro II" at bounding box center [240, 130] width 421 height 29
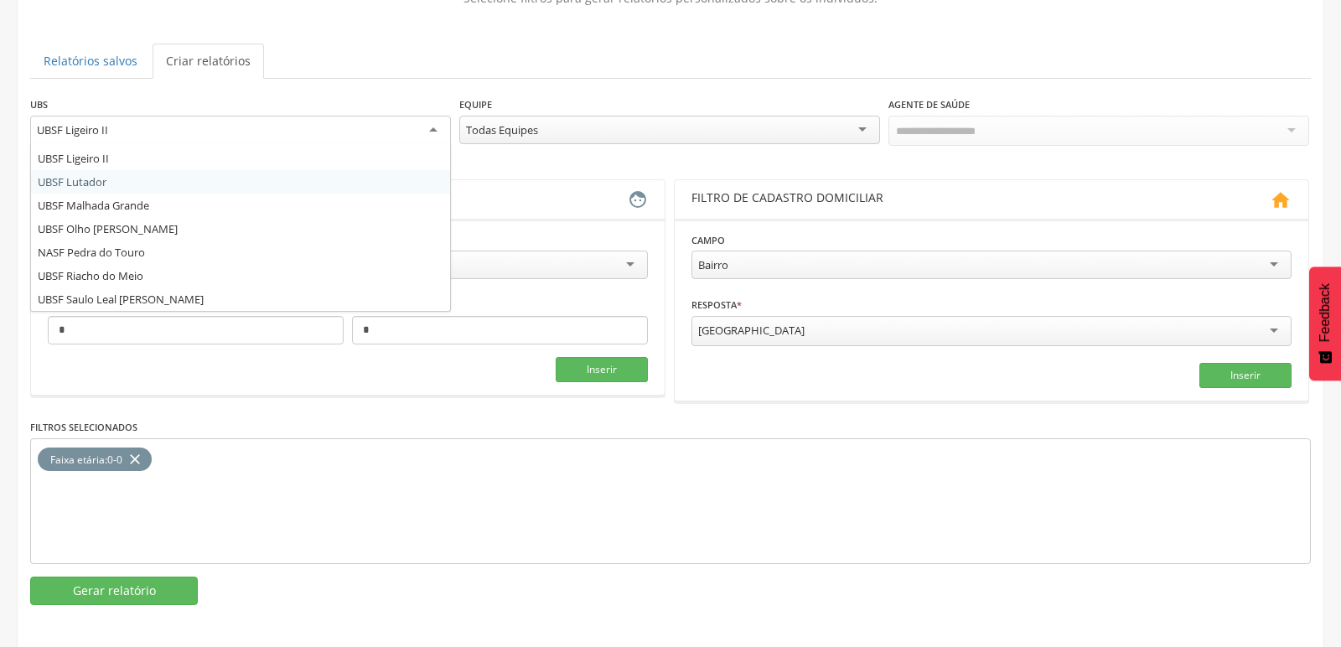
scroll to position [115, 0]
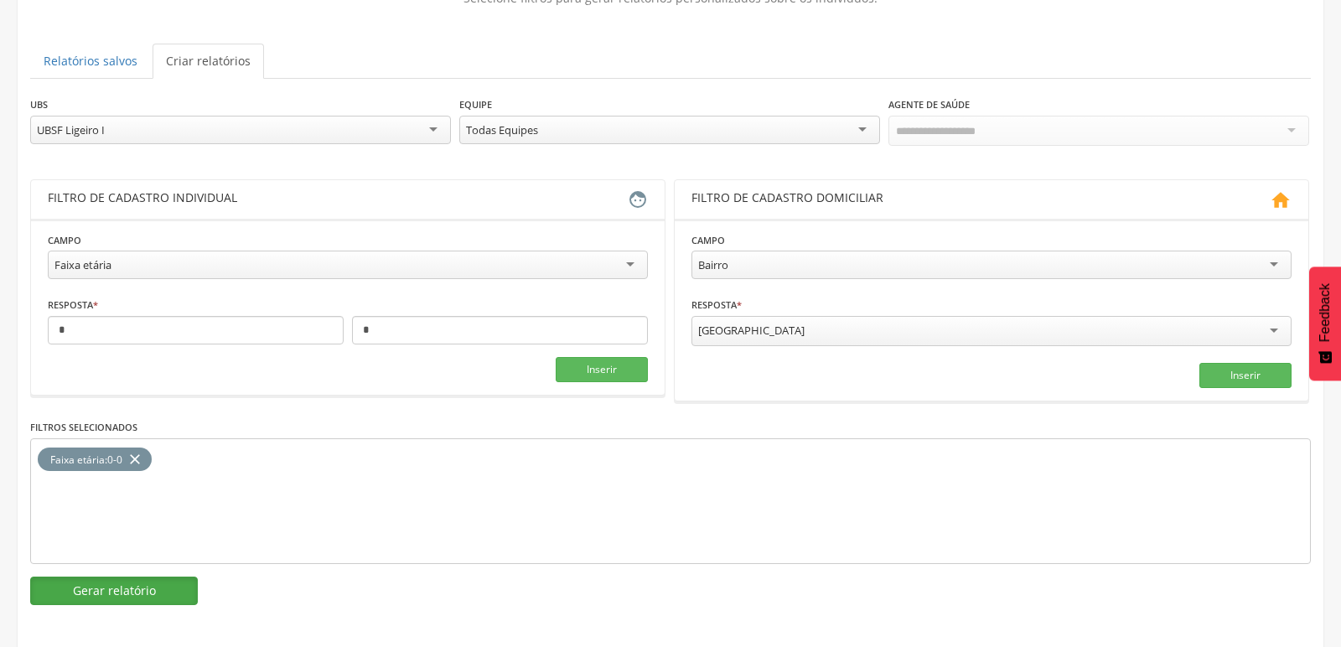
click at [111, 583] on button "Gerar relatório" at bounding box center [114, 591] width 168 height 29
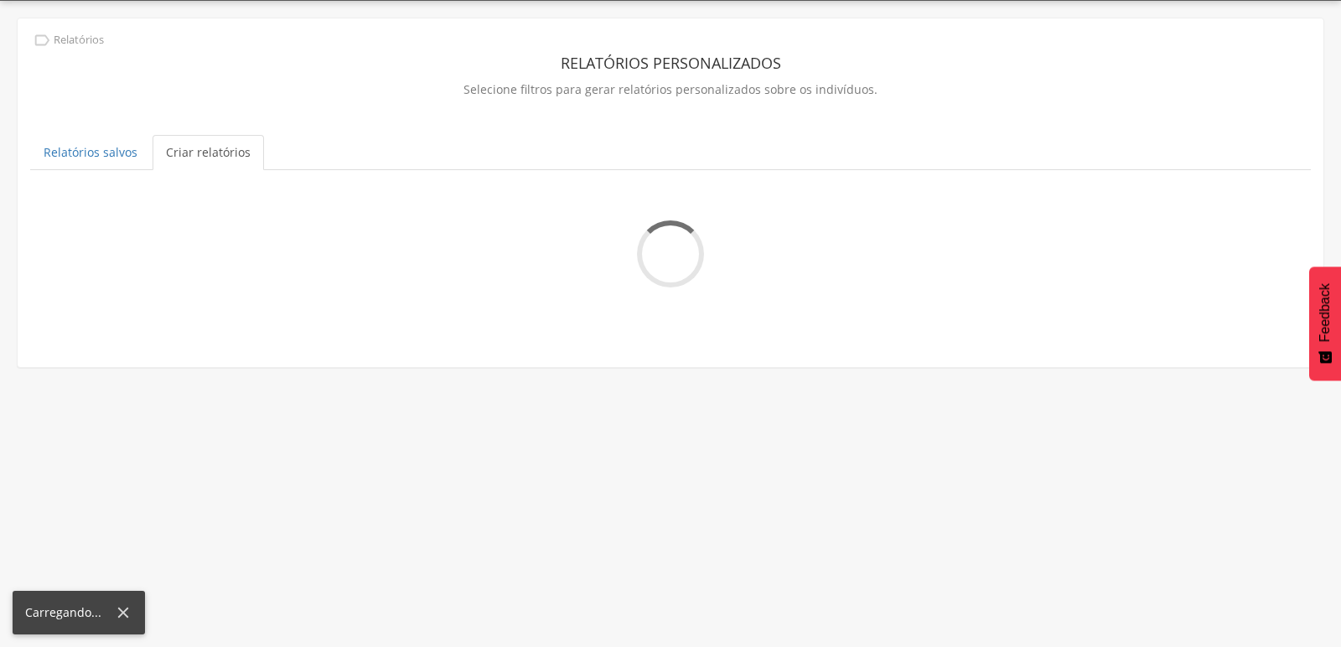
scroll to position [141, 0]
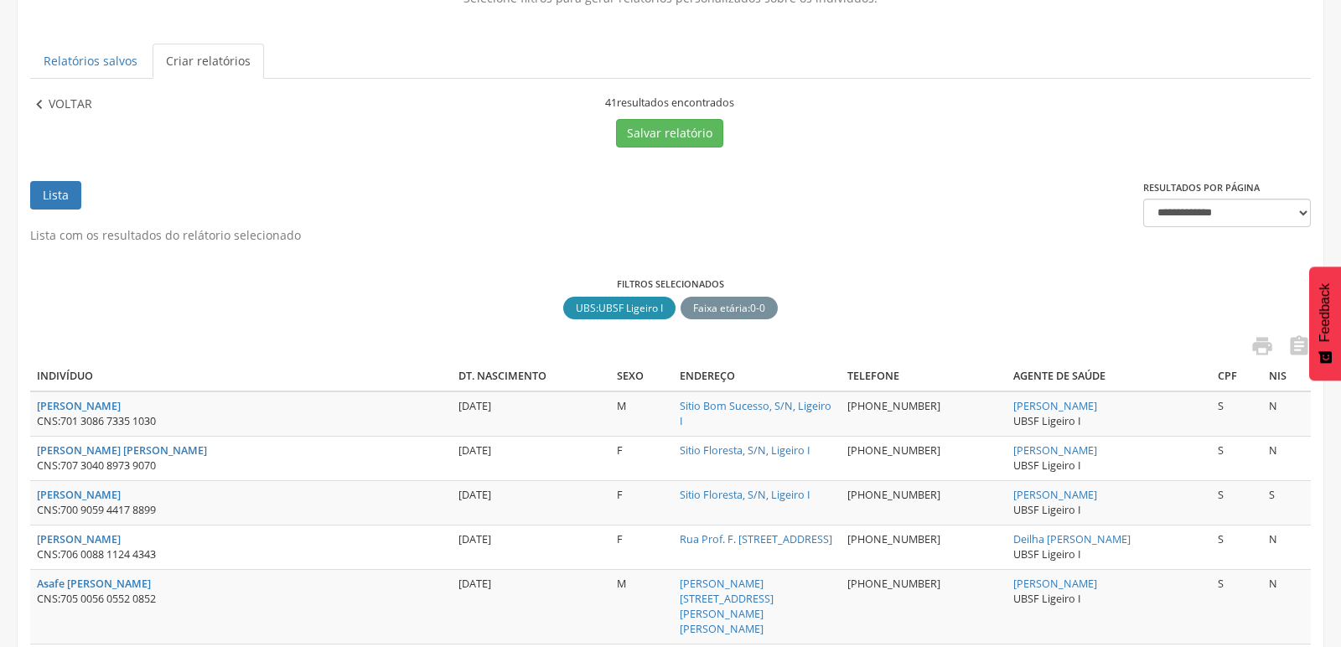
click at [55, 112] on p "Voltar" at bounding box center [71, 105] width 44 height 18
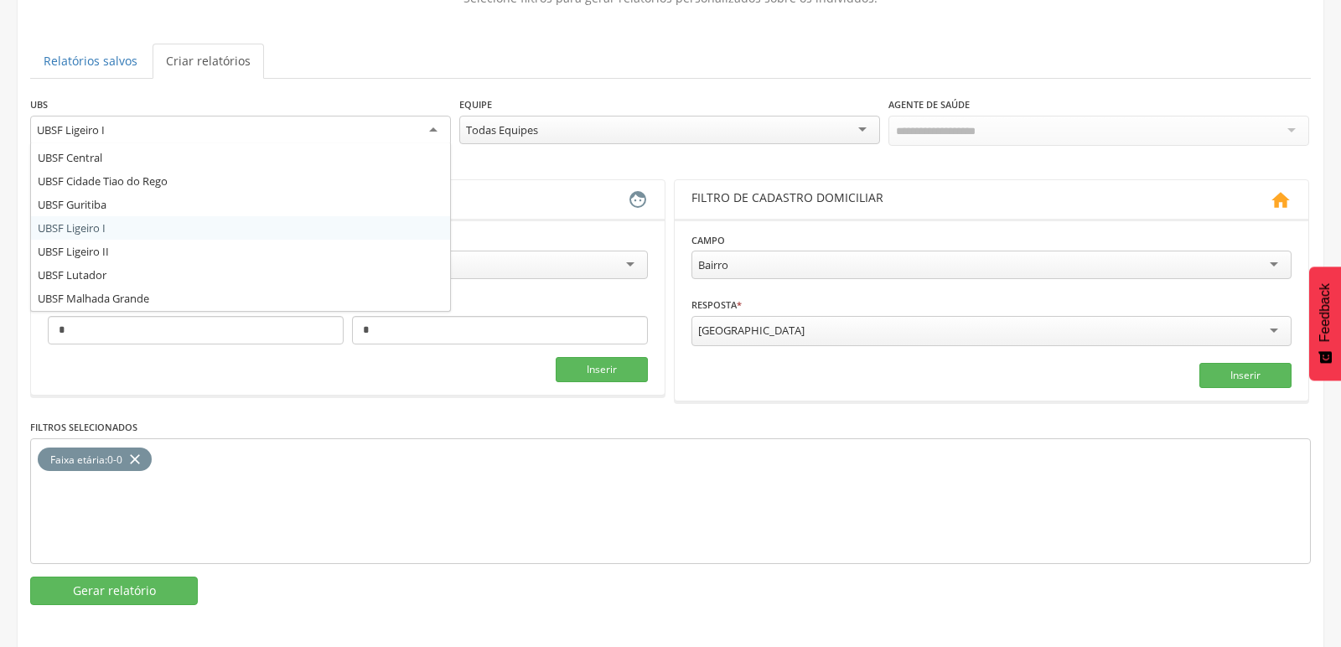
click at [309, 131] on div "UBSF Ligeiro I" at bounding box center [240, 131] width 421 height 30
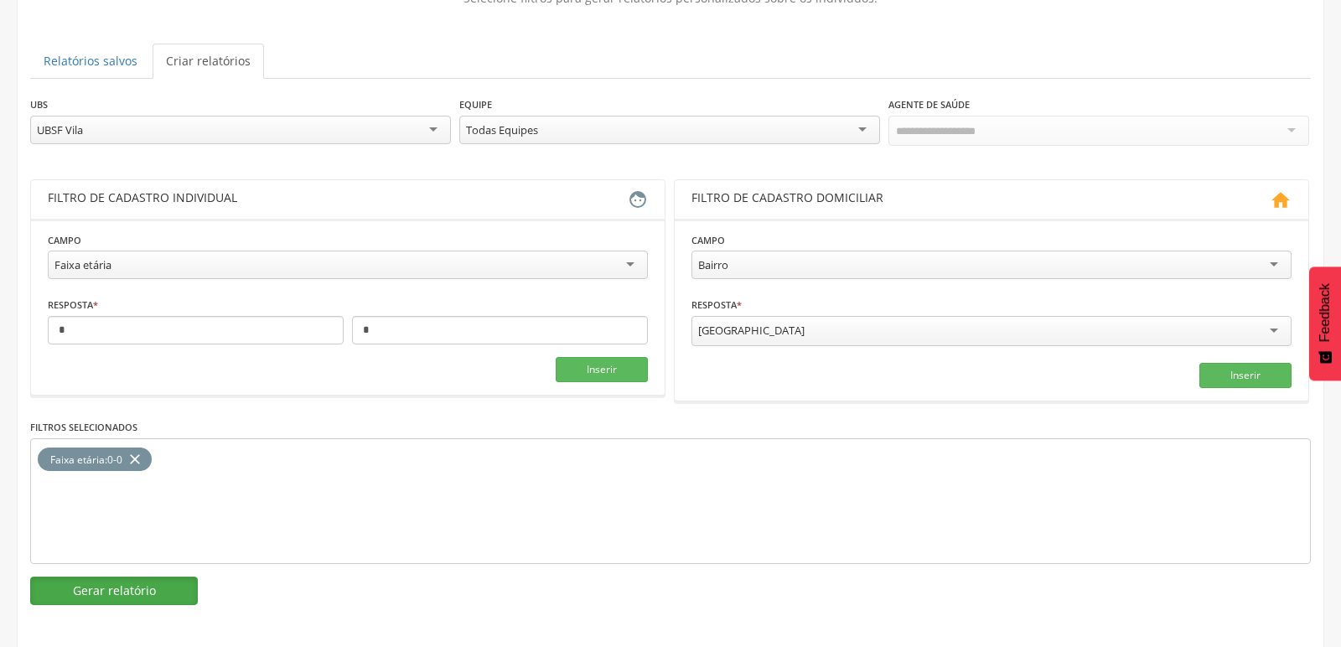
click at [105, 584] on button "Gerar relatório" at bounding box center [114, 591] width 168 height 29
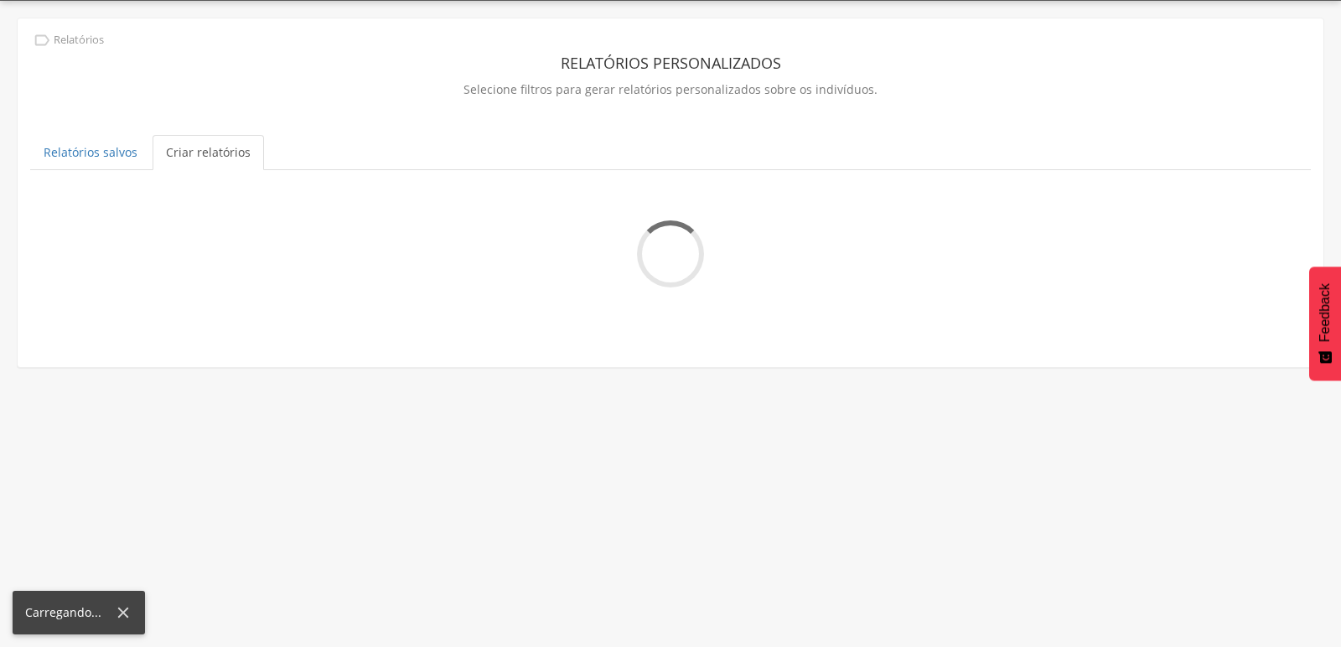
scroll to position [141, 0]
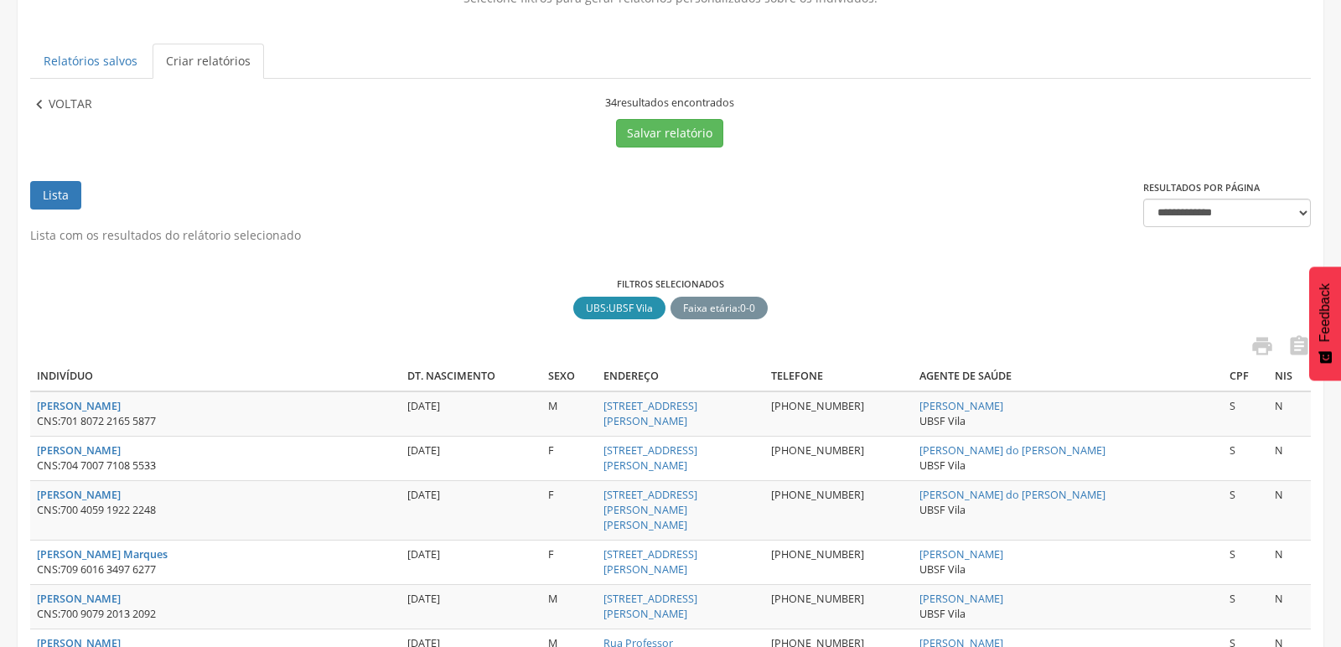
click at [36, 102] on icon "" at bounding box center [39, 105] width 18 height 18
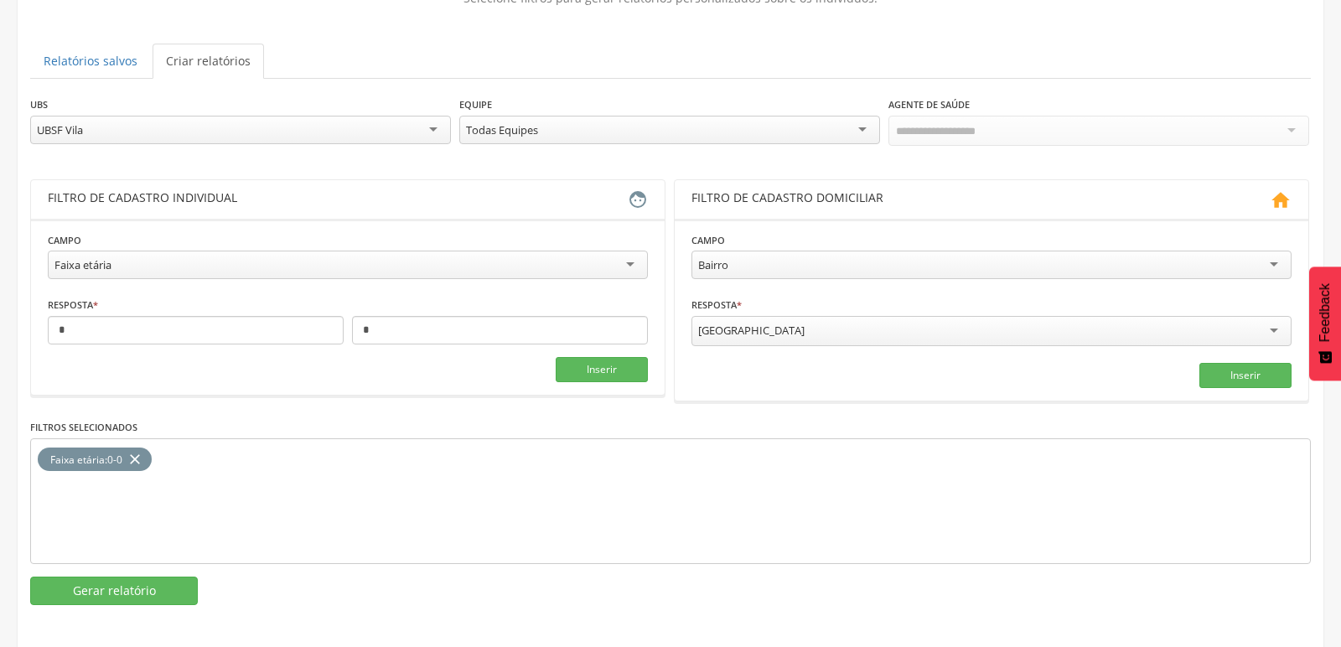
click at [414, 122] on div "UBSF Vila" at bounding box center [240, 130] width 421 height 29
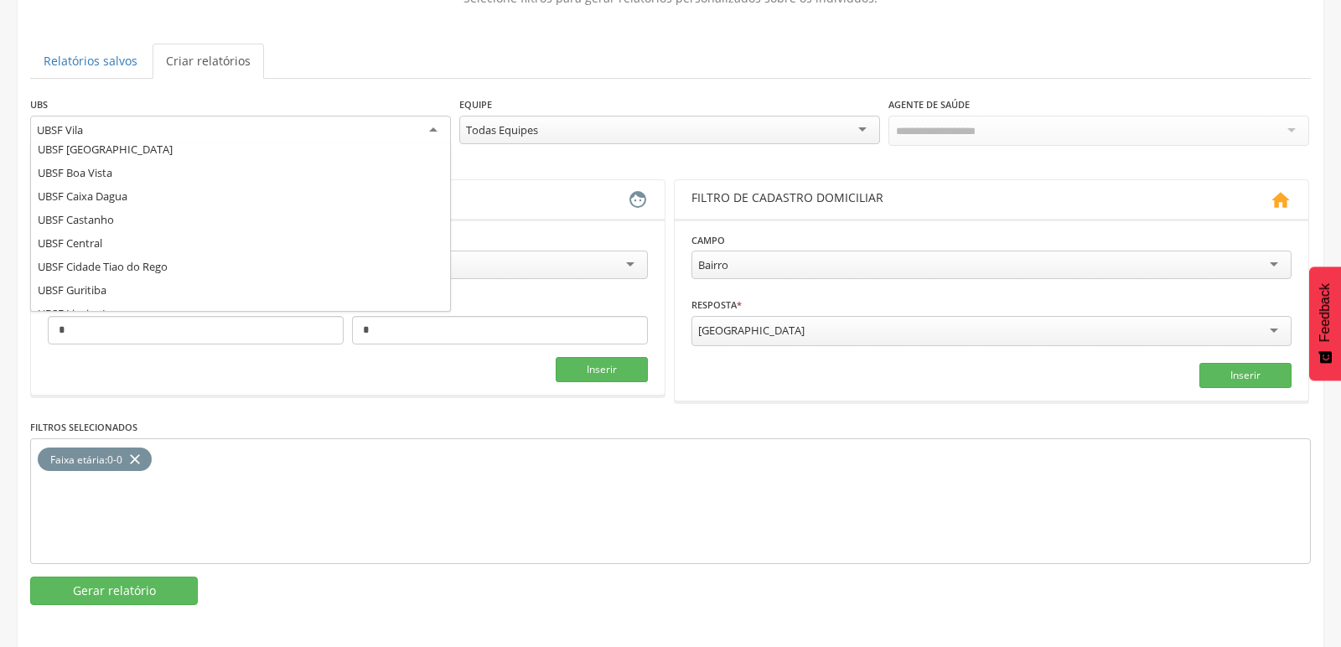
scroll to position [22, 0]
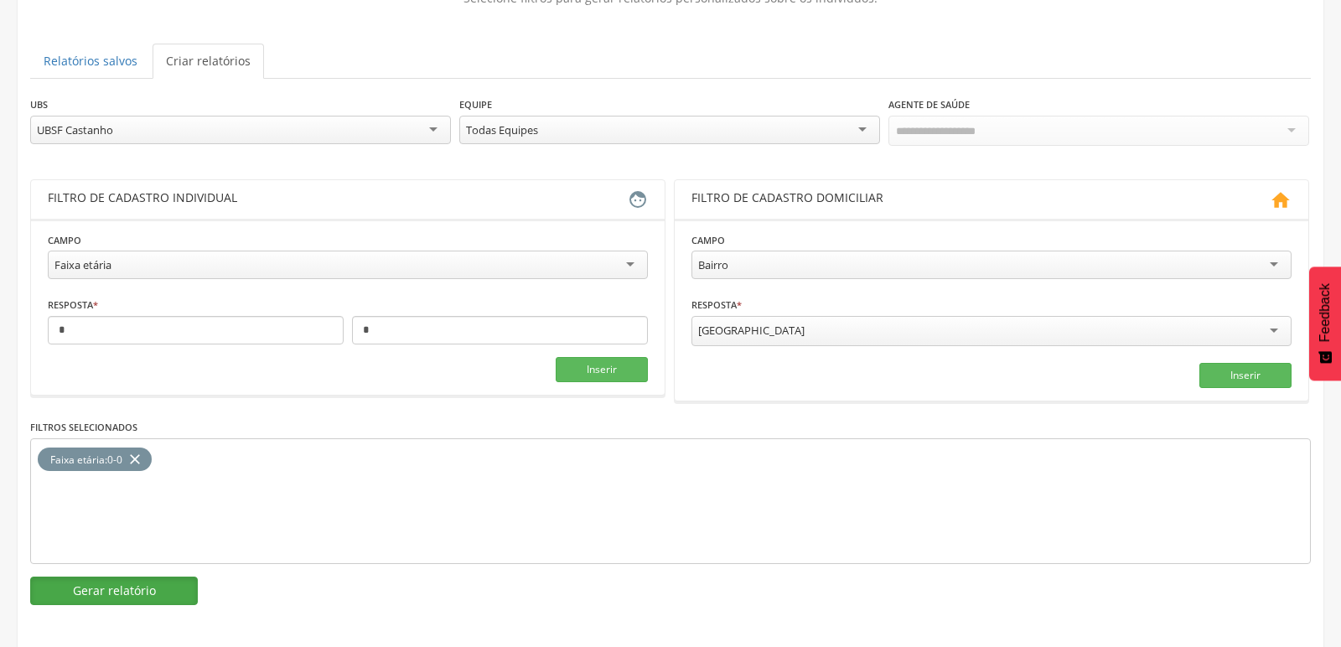
click at [75, 578] on button "Gerar relatório" at bounding box center [114, 591] width 168 height 29
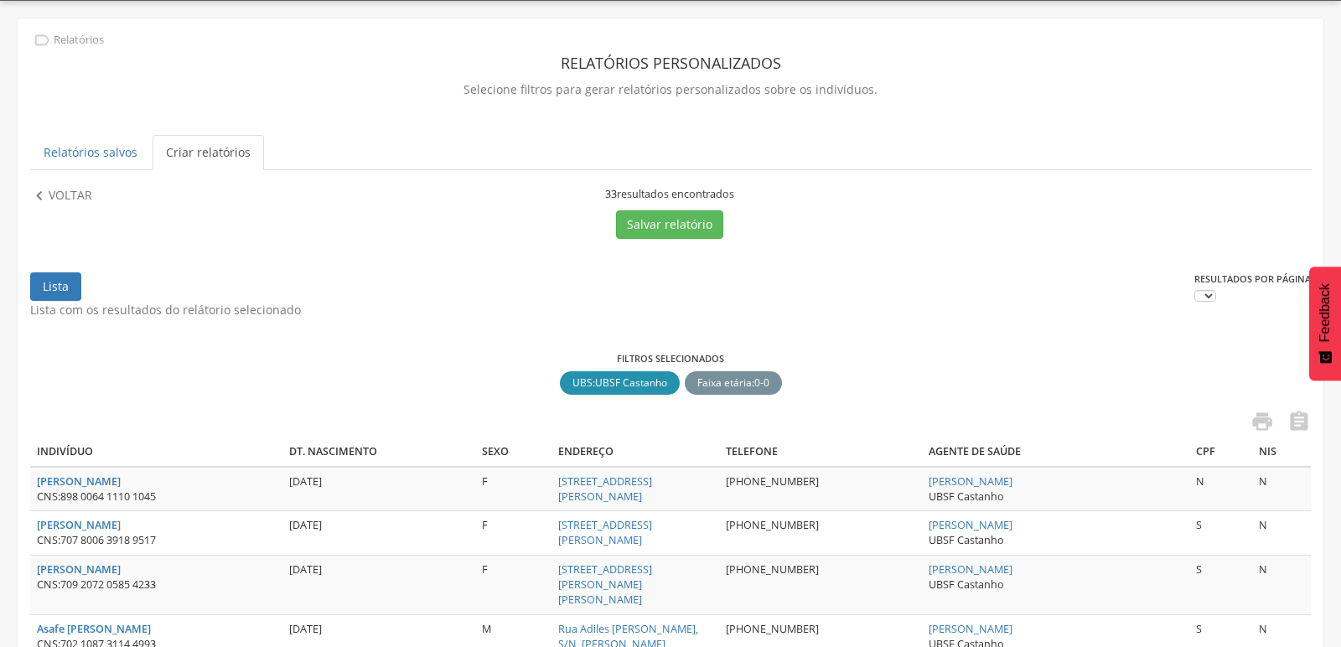
scroll to position [141, 0]
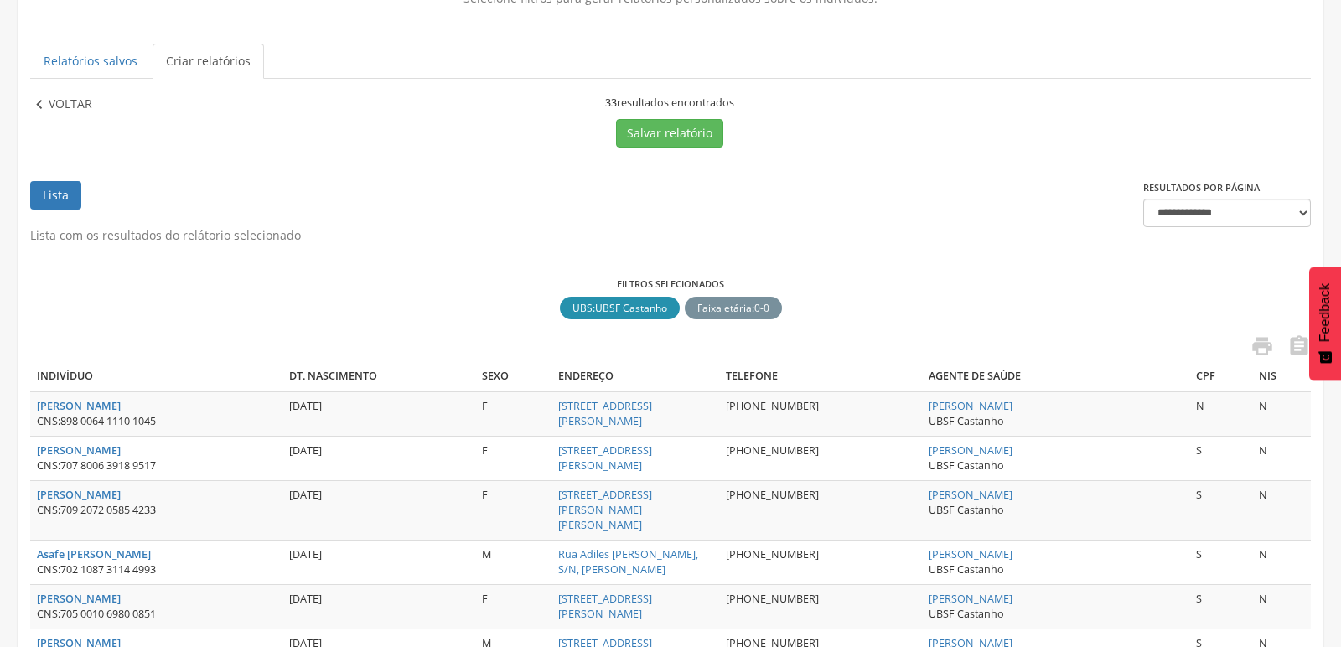
click at [40, 96] on icon "" at bounding box center [39, 105] width 18 height 18
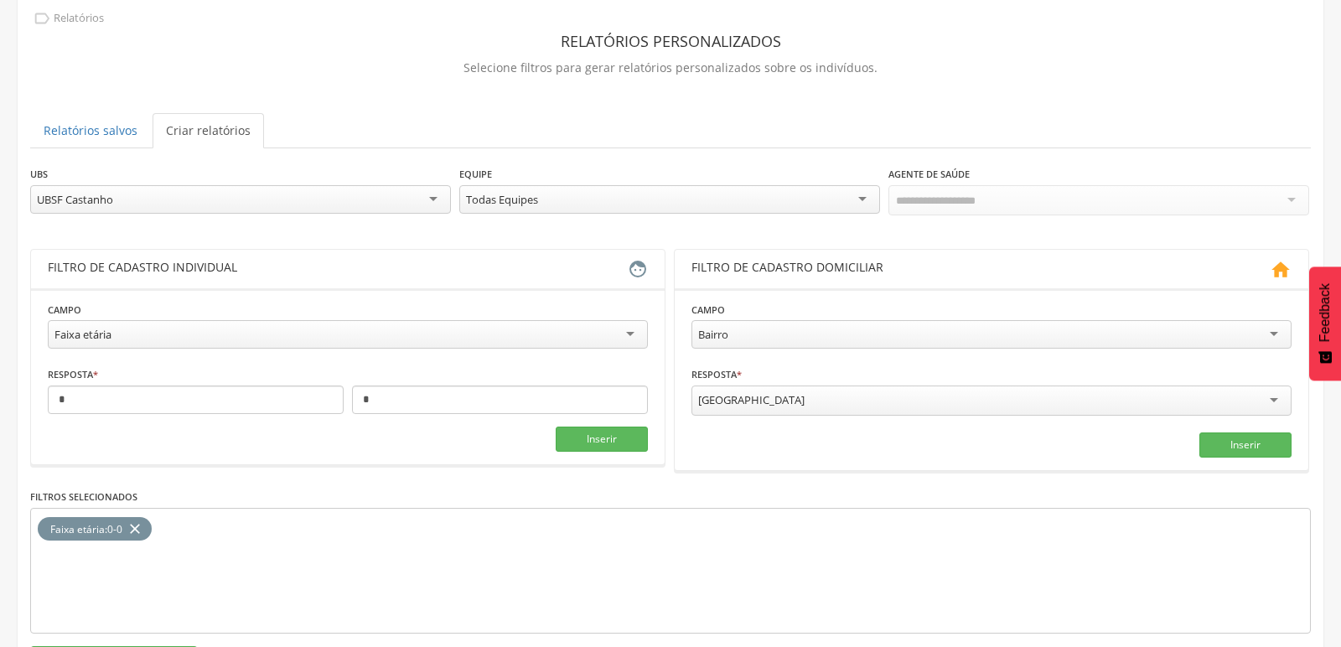
scroll to position [0, 0]
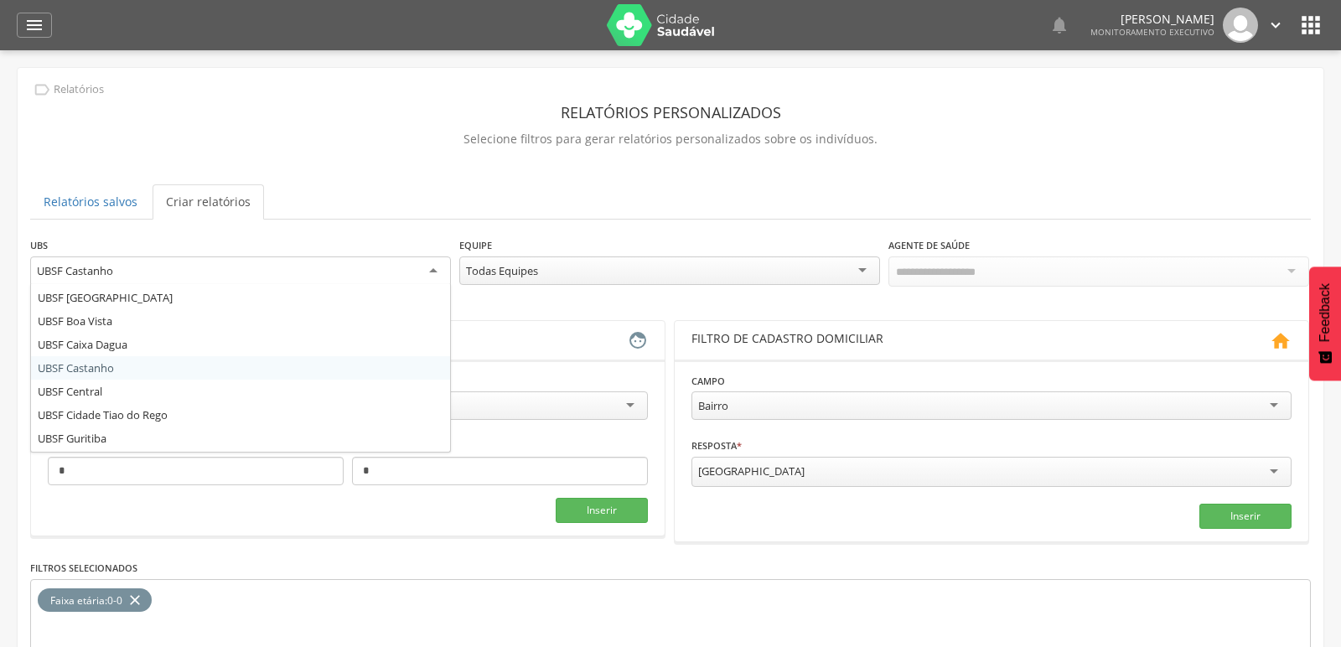
click at [429, 270] on div "UBSF Castanho" at bounding box center [240, 272] width 421 height 30
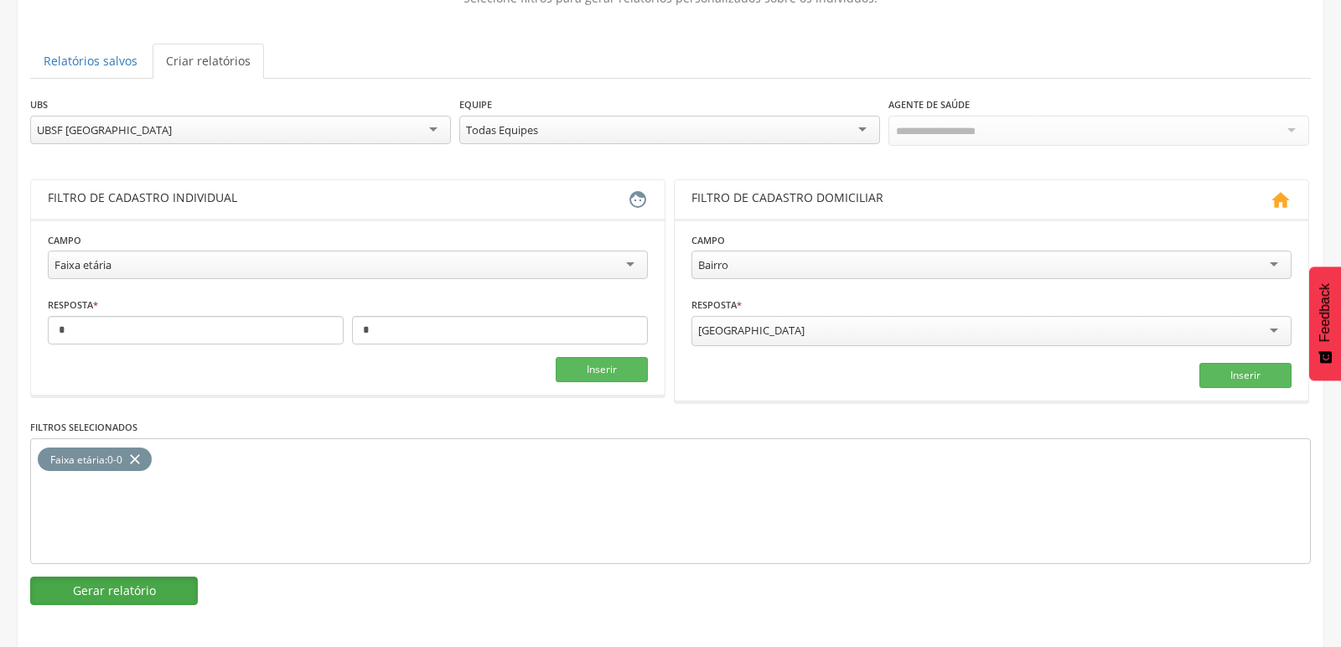
click at [140, 593] on button "Gerar relatório" at bounding box center [114, 591] width 168 height 29
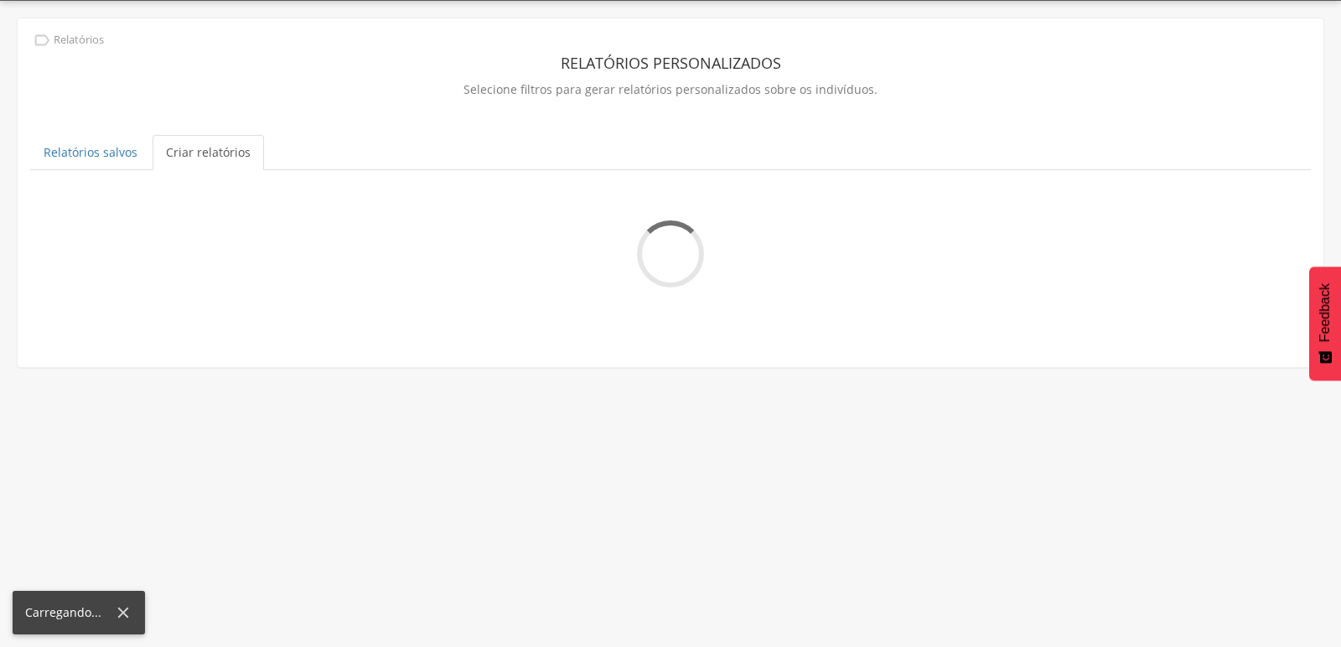
scroll to position [141, 0]
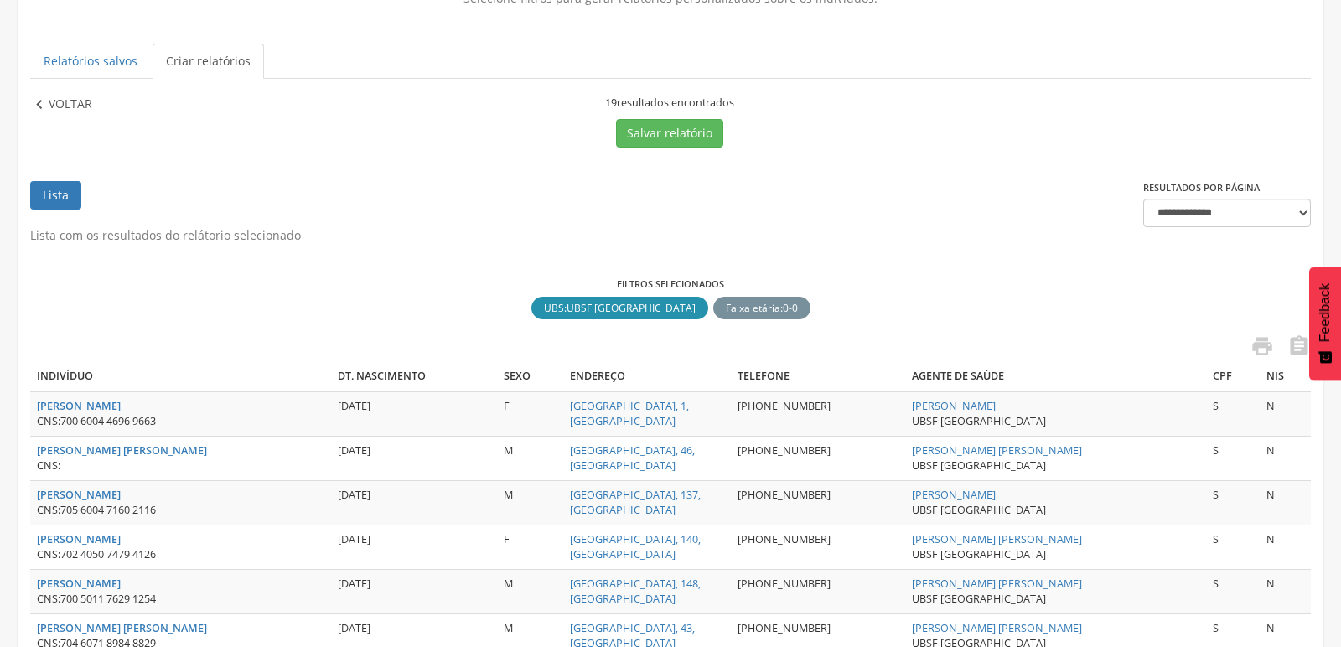
click at [49, 99] on p "Voltar" at bounding box center [71, 105] width 44 height 18
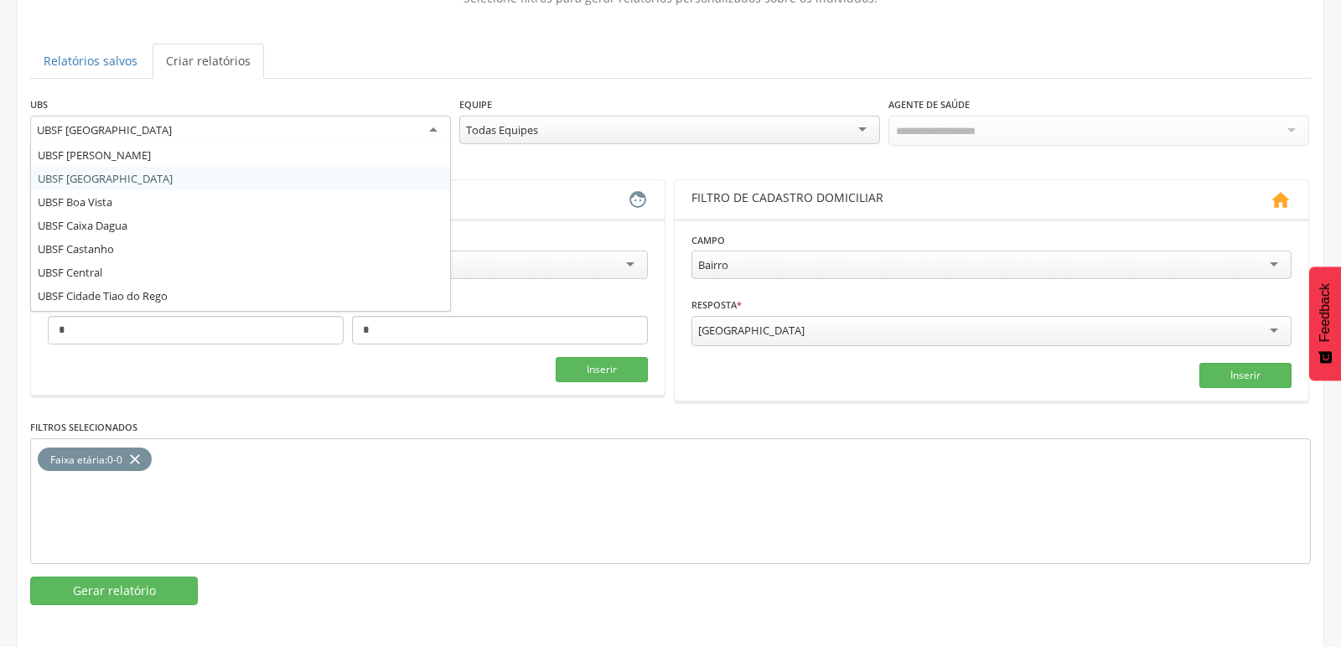
click at [363, 140] on div "UBSF [GEOGRAPHIC_DATA]" at bounding box center [240, 131] width 421 height 30
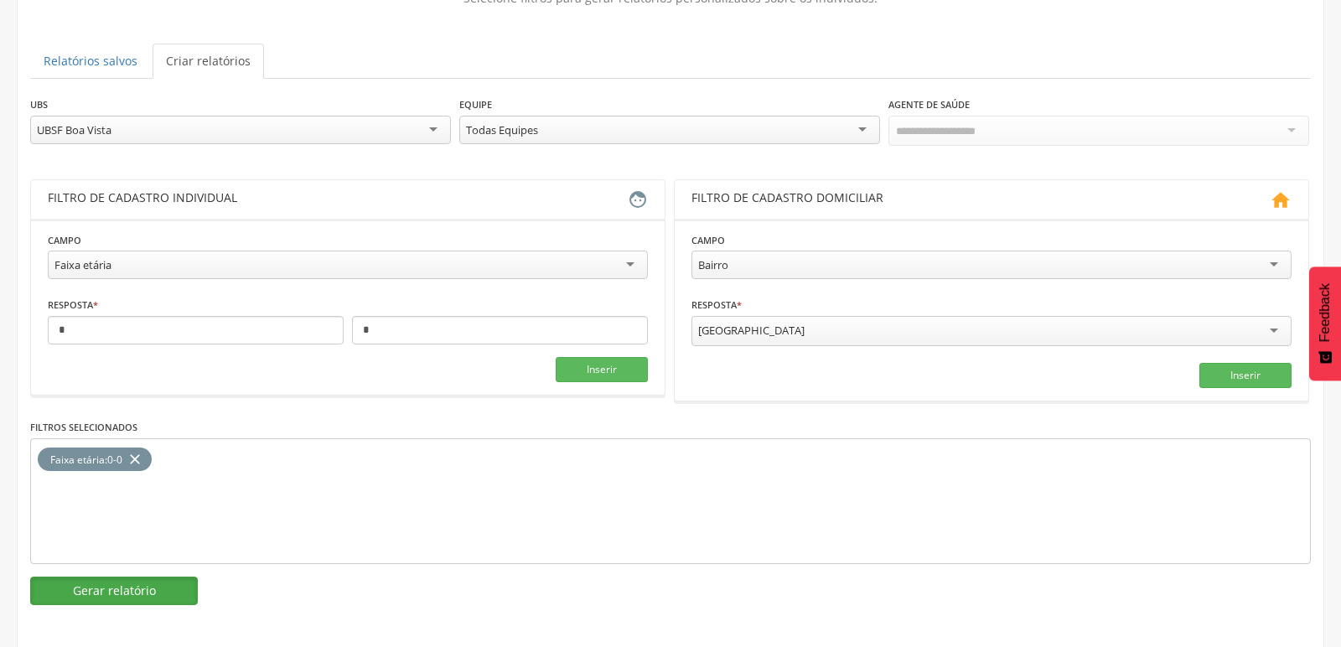
click at [101, 588] on button "Gerar relatório" at bounding box center [114, 591] width 168 height 29
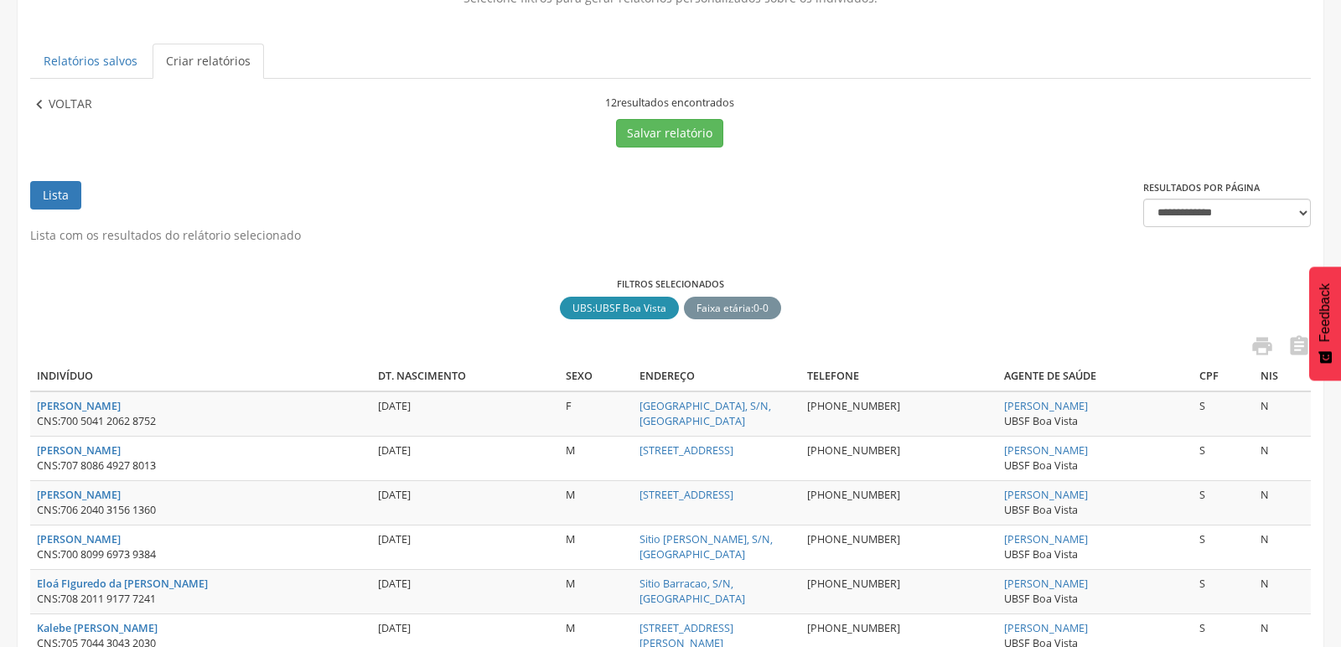
click at [40, 101] on icon "" at bounding box center [39, 105] width 18 height 18
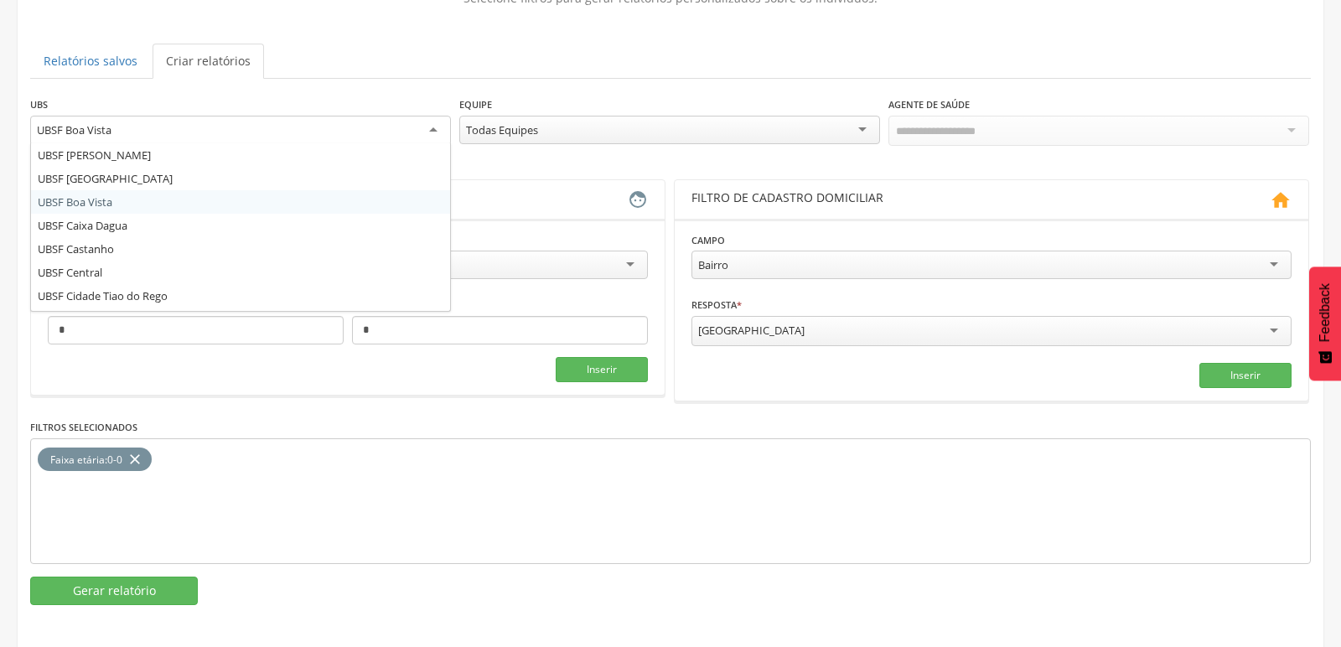
click at [183, 134] on div "UBSF Boa Vista" at bounding box center [240, 131] width 421 height 30
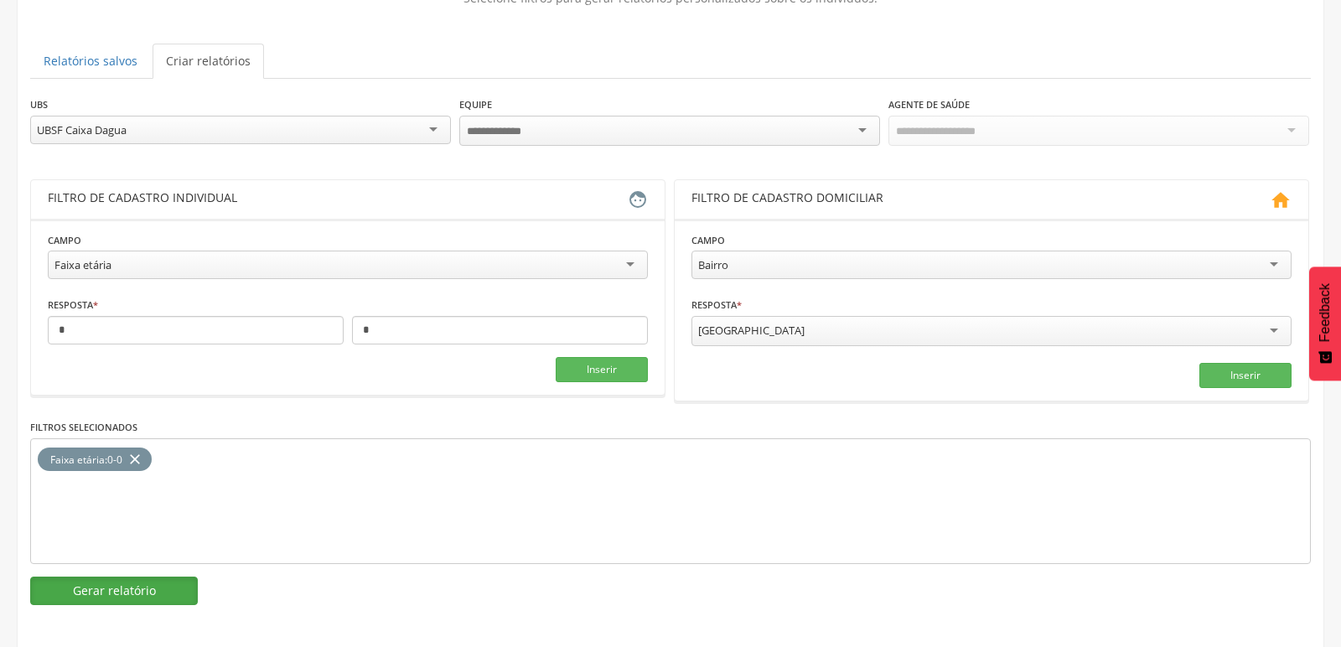
click at [111, 583] on button "Gerar relatório" at bounding box center [114, 591] width 168 height 29
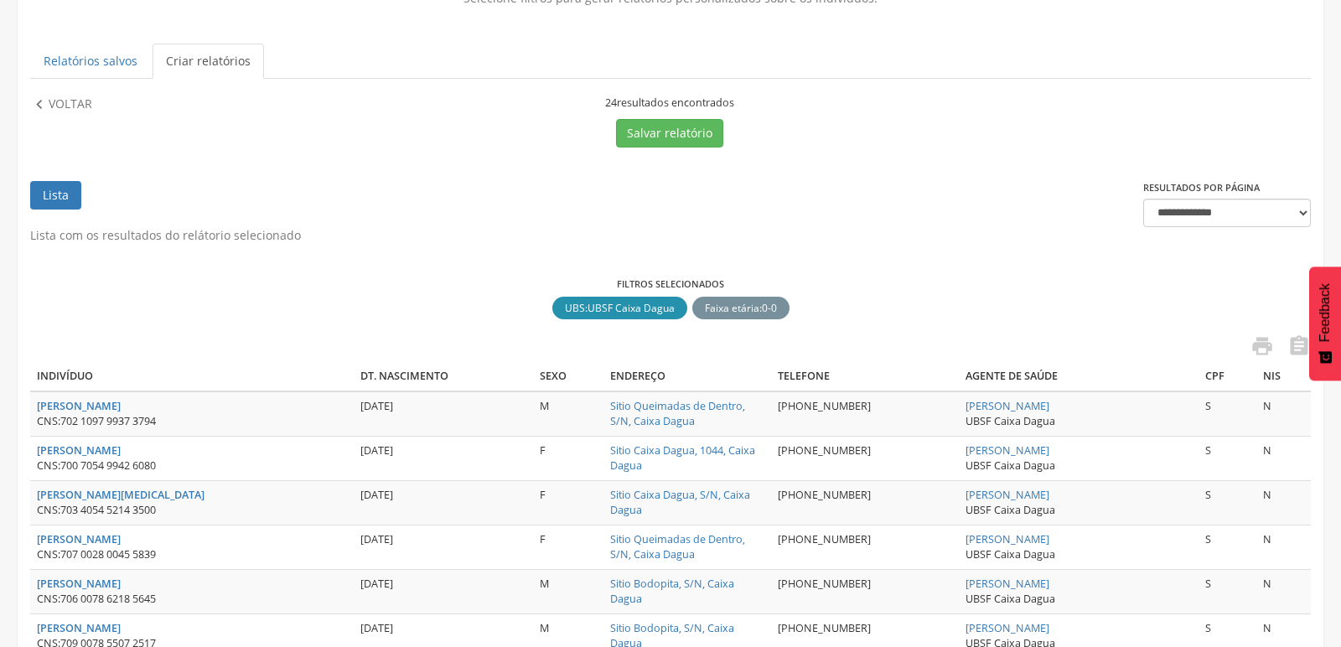
click at [46, 101] on icon "" at bounding box center [39, 105] width 18 height 18
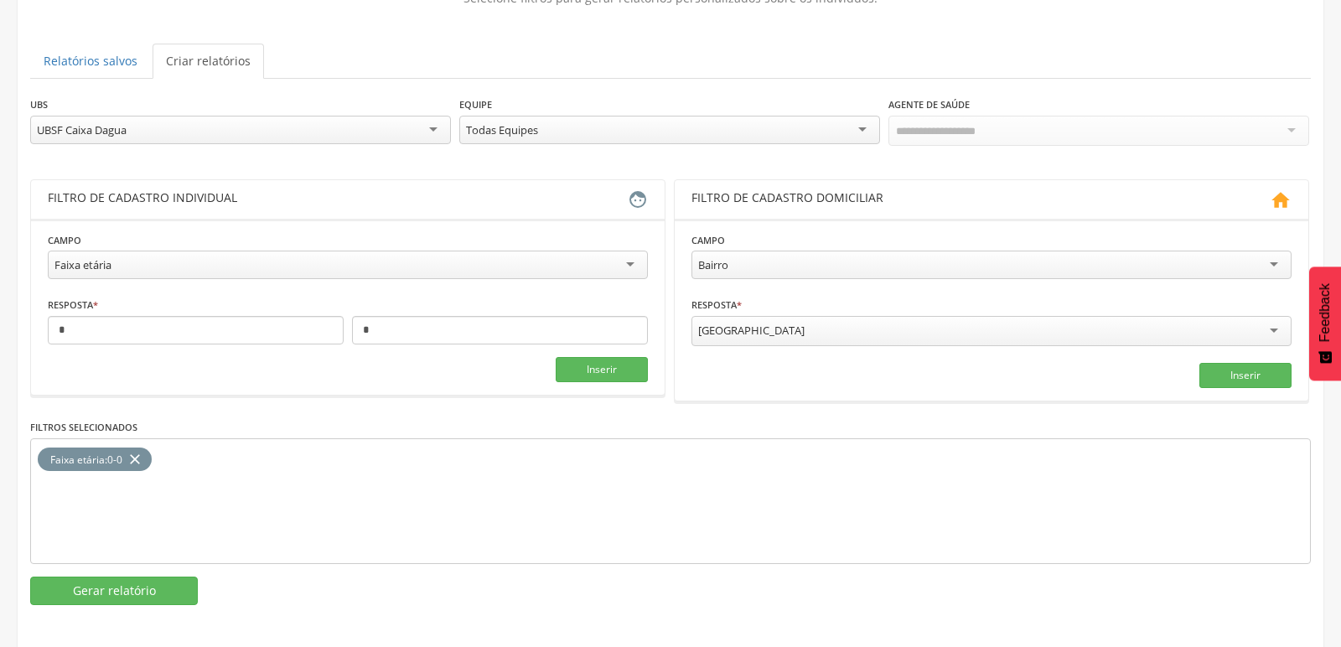
click at [326, 133] on div "UBSF Caixa Dagua" at bounding box center [240, 130] width 421 height 29
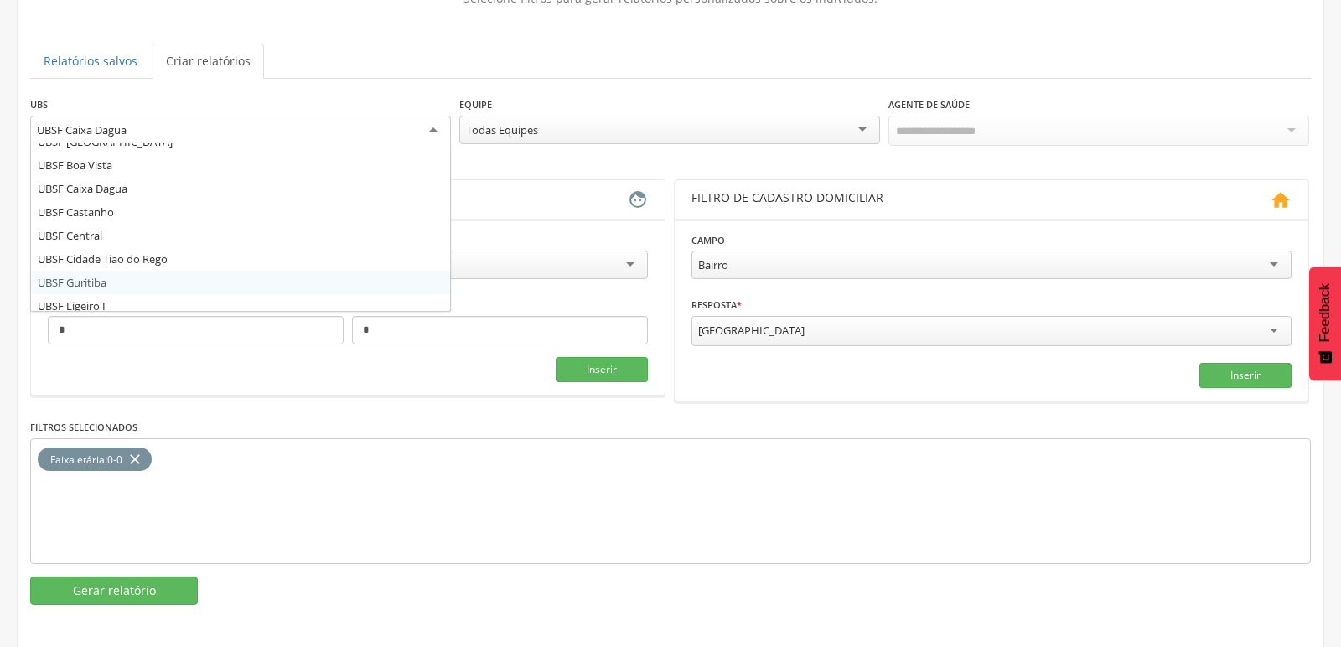
scroll to position [0, 0]
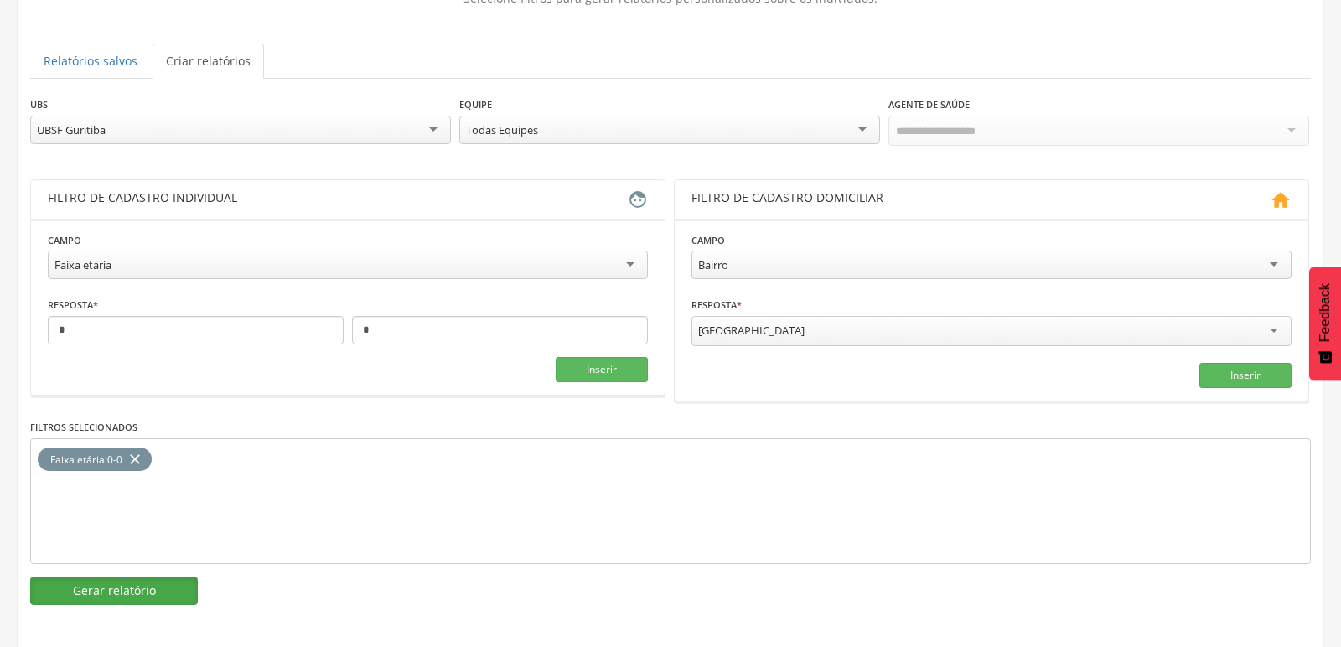
click at [127, 586] on button "Gerar relatório" at bounding box center [114, 591] width 168 height 29
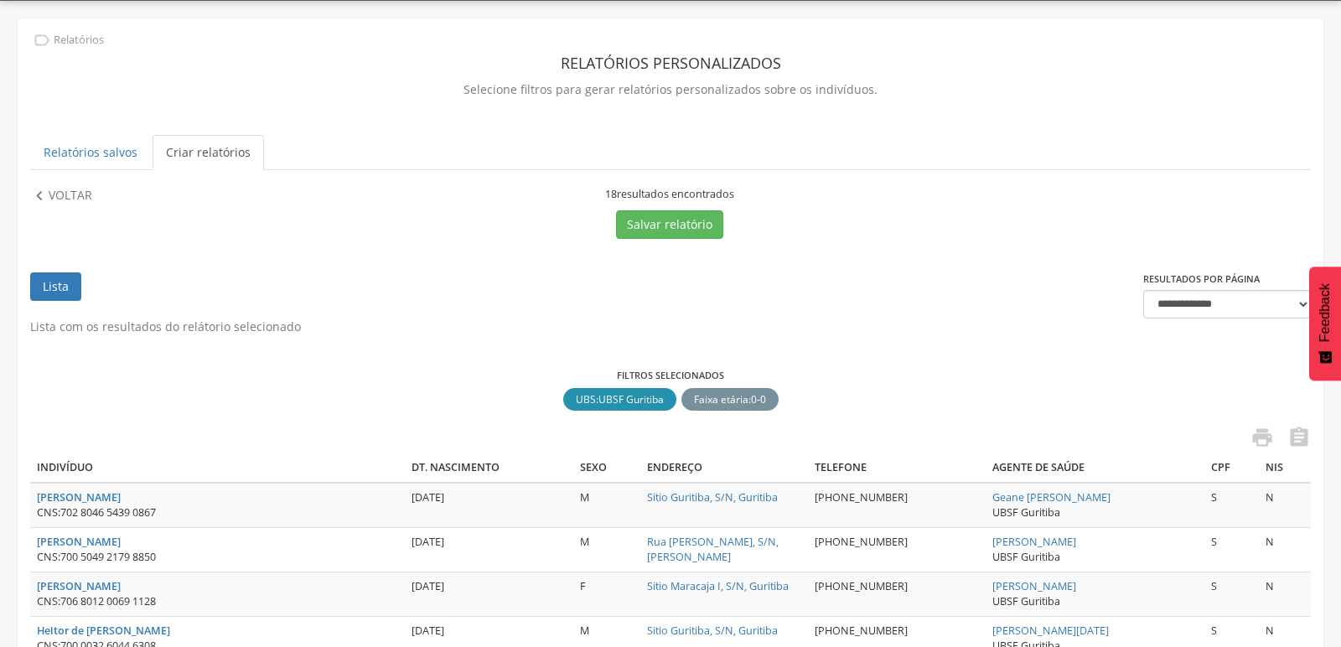
scroll to position [141, 0]
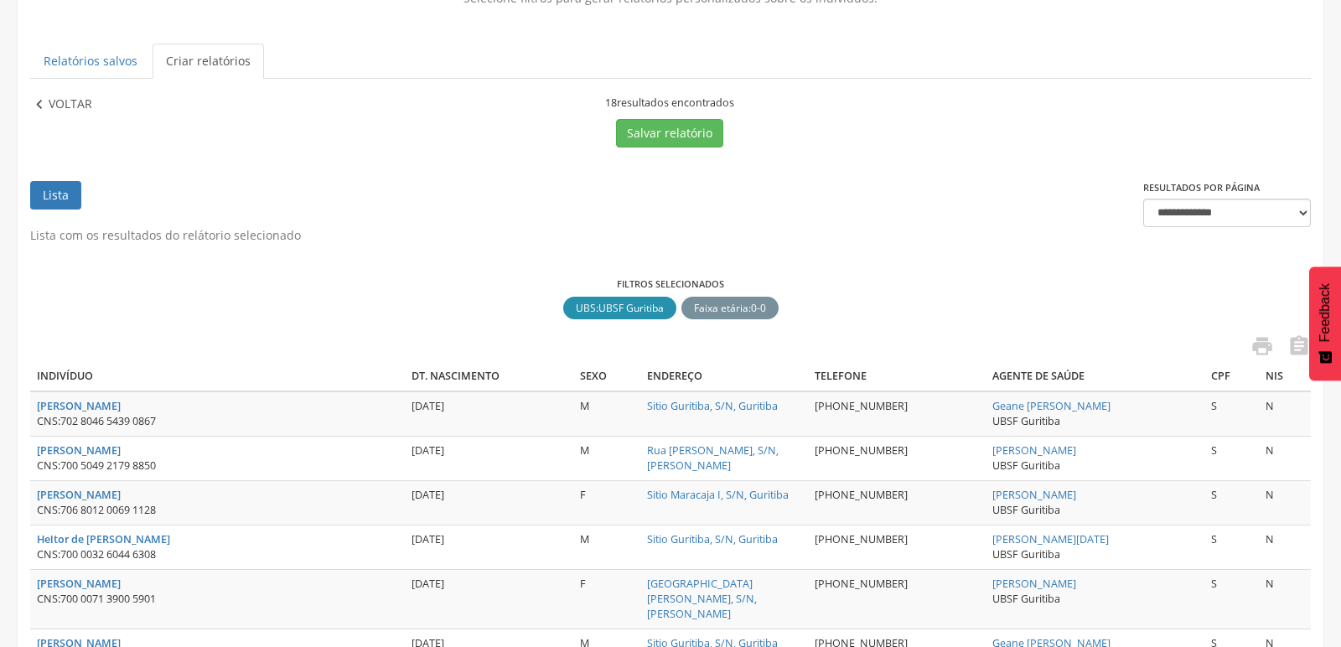
click at [35, 99] on icon "" at bounding box center [39, 105] width 18 height 18
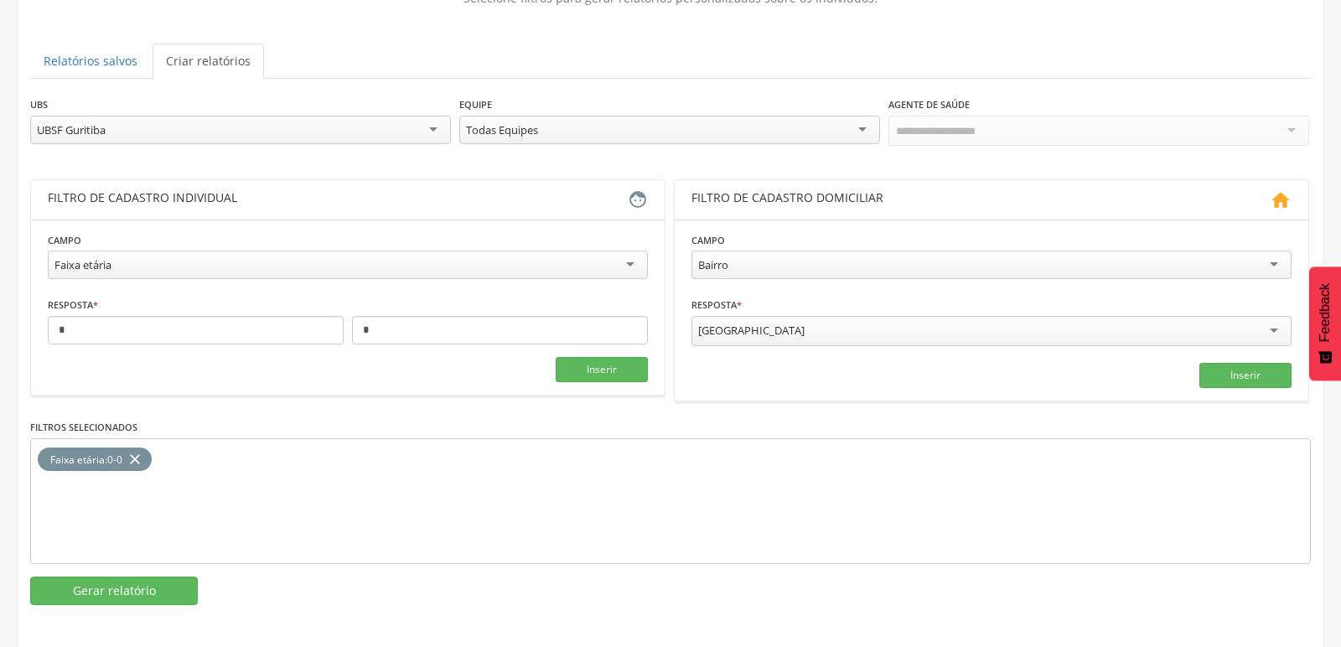
click at [158, 129] on div "UBSF Guritiba" at bounding box center [240, 130] width 421 height 29
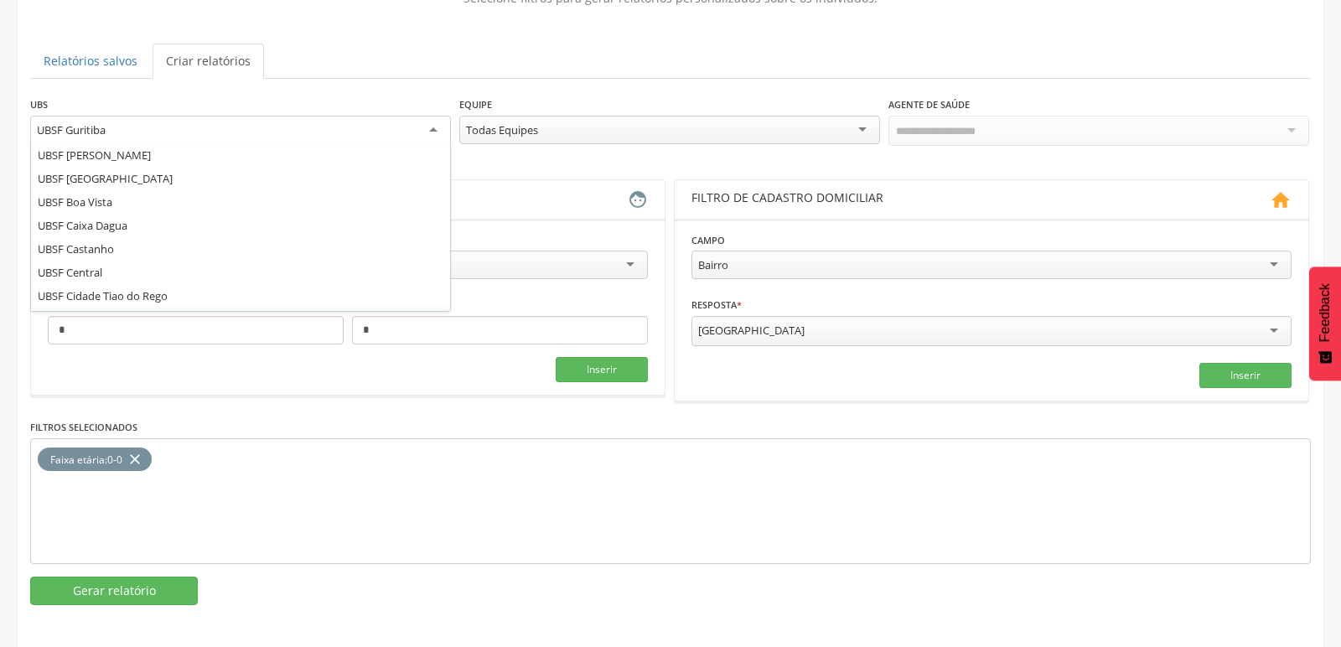
scroll to position [136, 0]
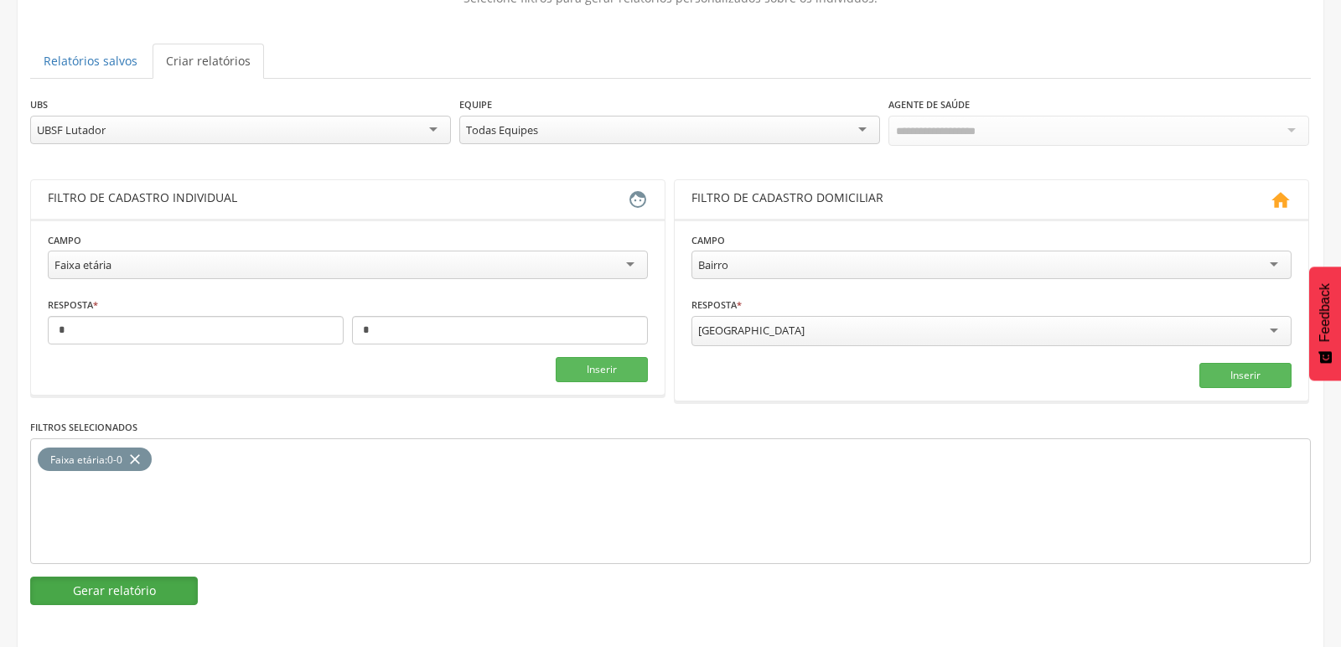
click at [124, 583] on button "Gerar relatório" at bounding box center [114, 591] width 168 height 29
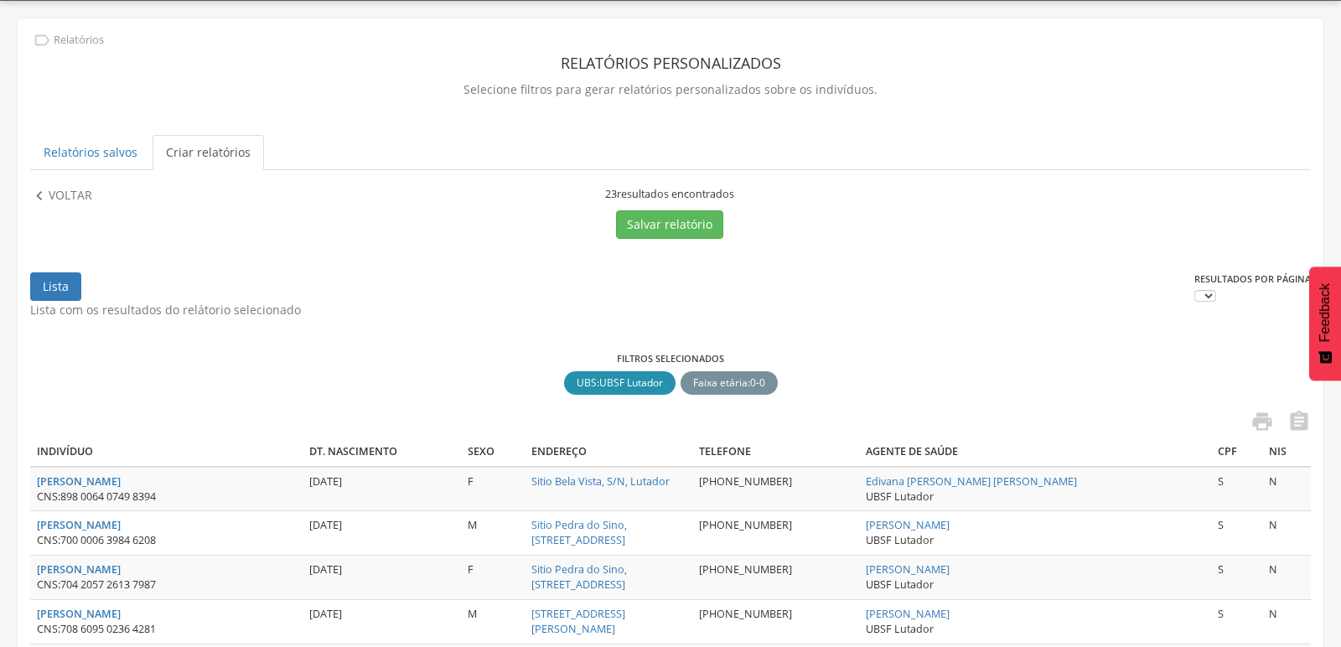
scroll to position [141, 0]
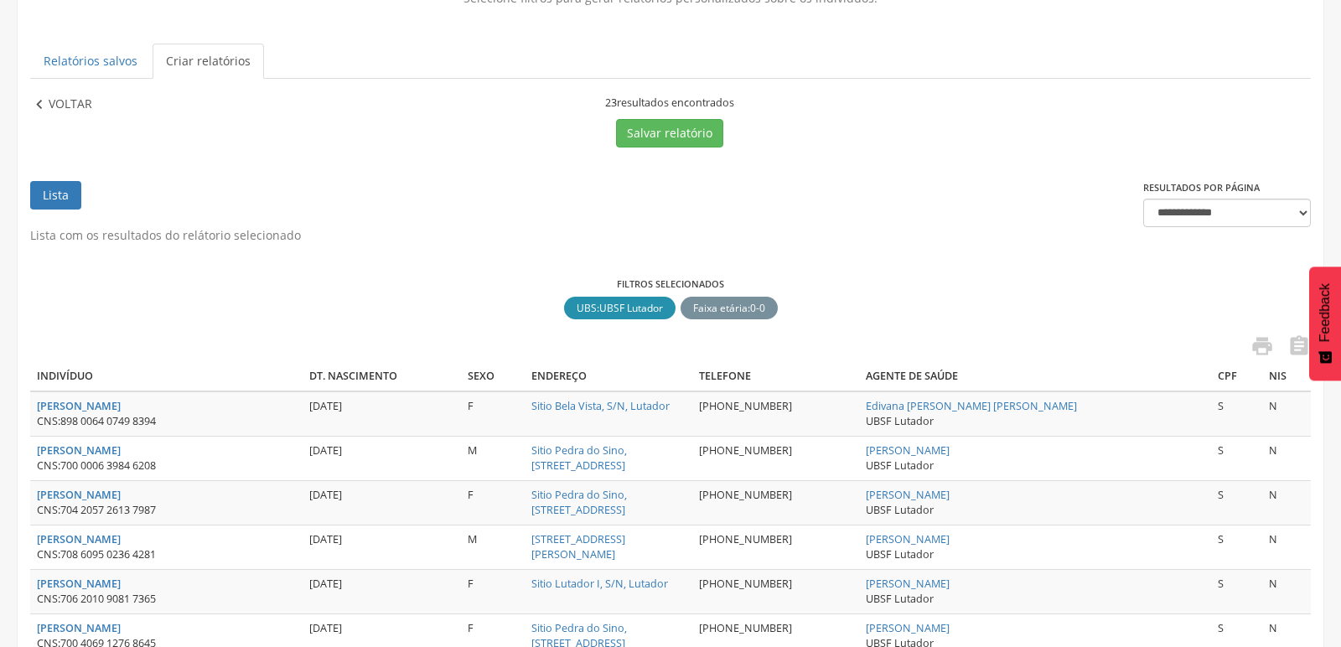
click at [47, 105] on icon "" at bounding box center [39, 105] width 18 height 18
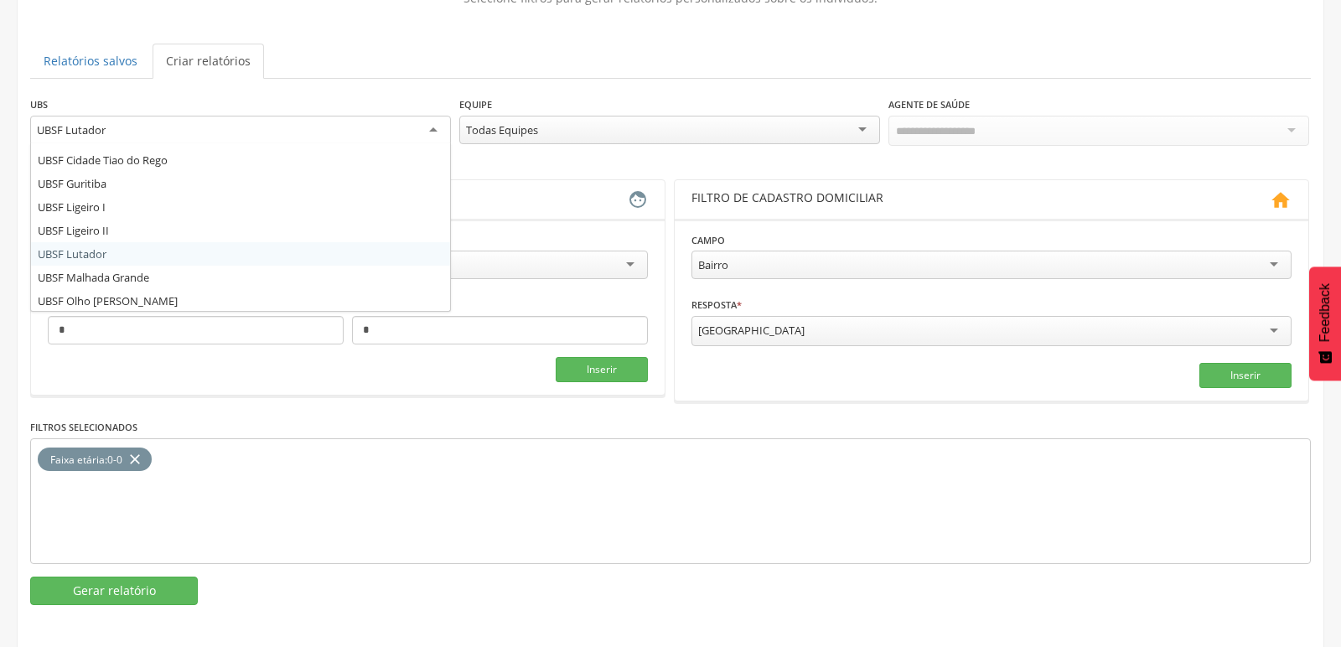
click at [430, 126] on div "UBSF Lutador" at bounding box center [240, 131] width 421 height 30
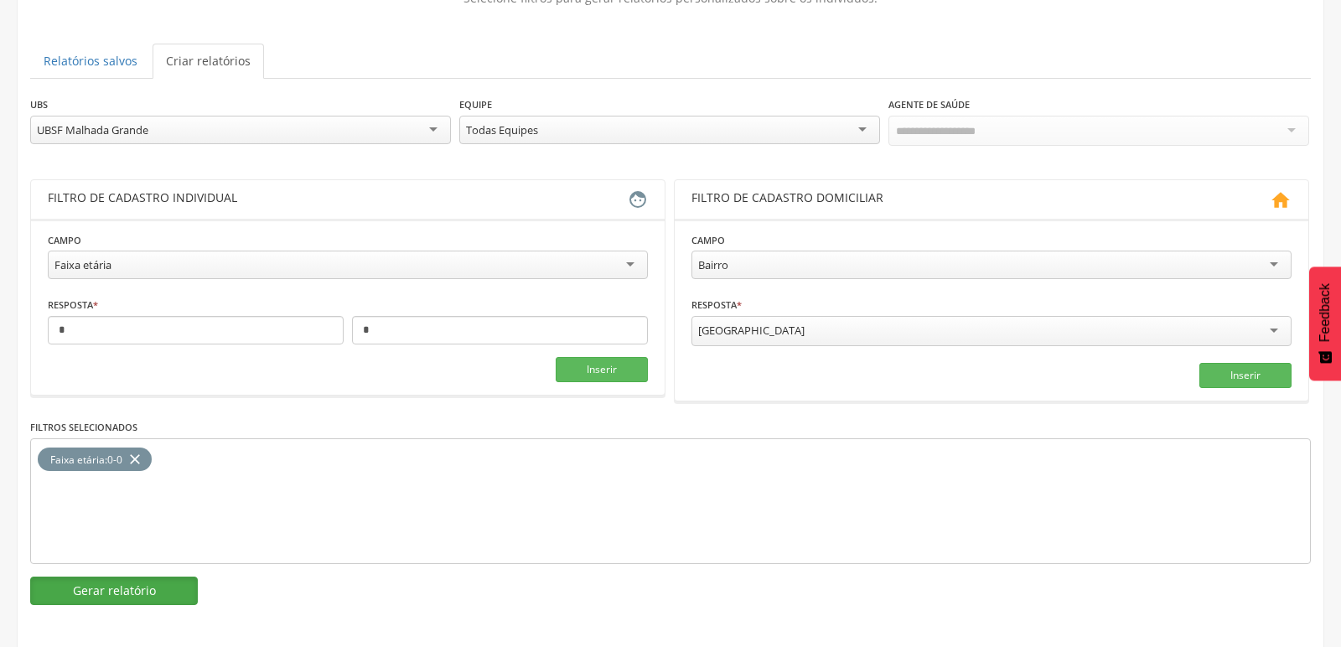
click at [130, 584] on button "Gerar relatório" at bounding box center [114, 591] width 168 height 29
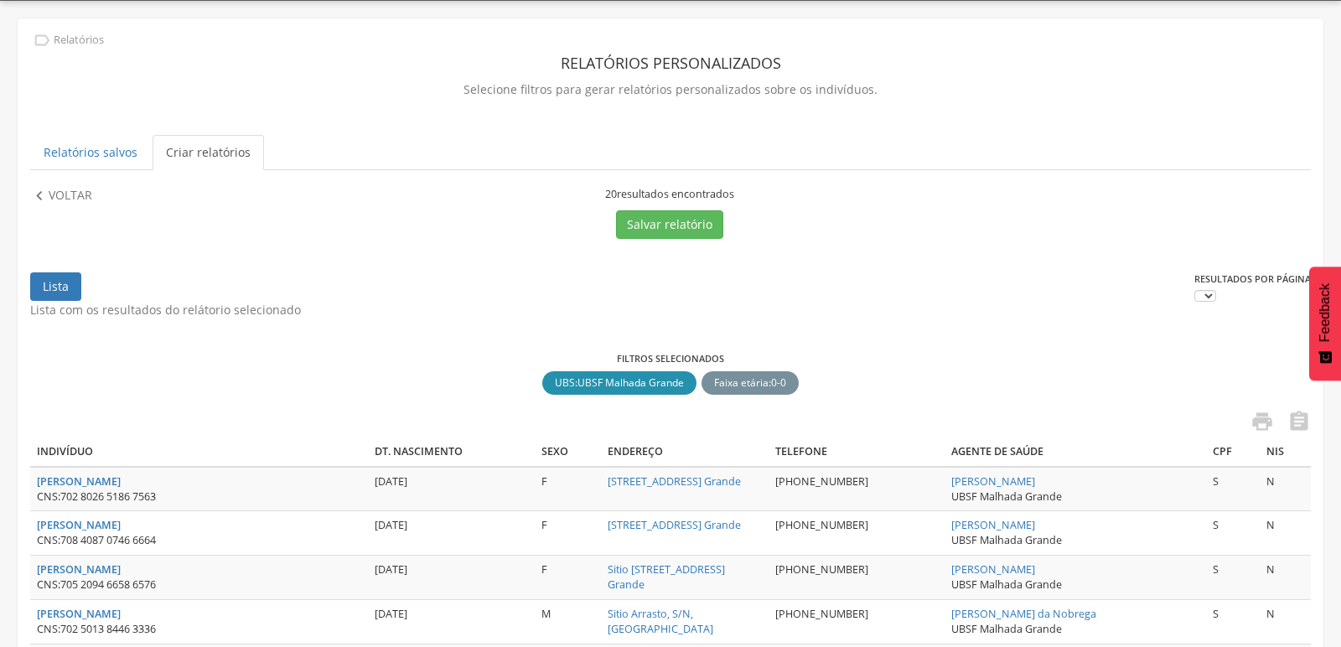
scroll to position [141, 0]
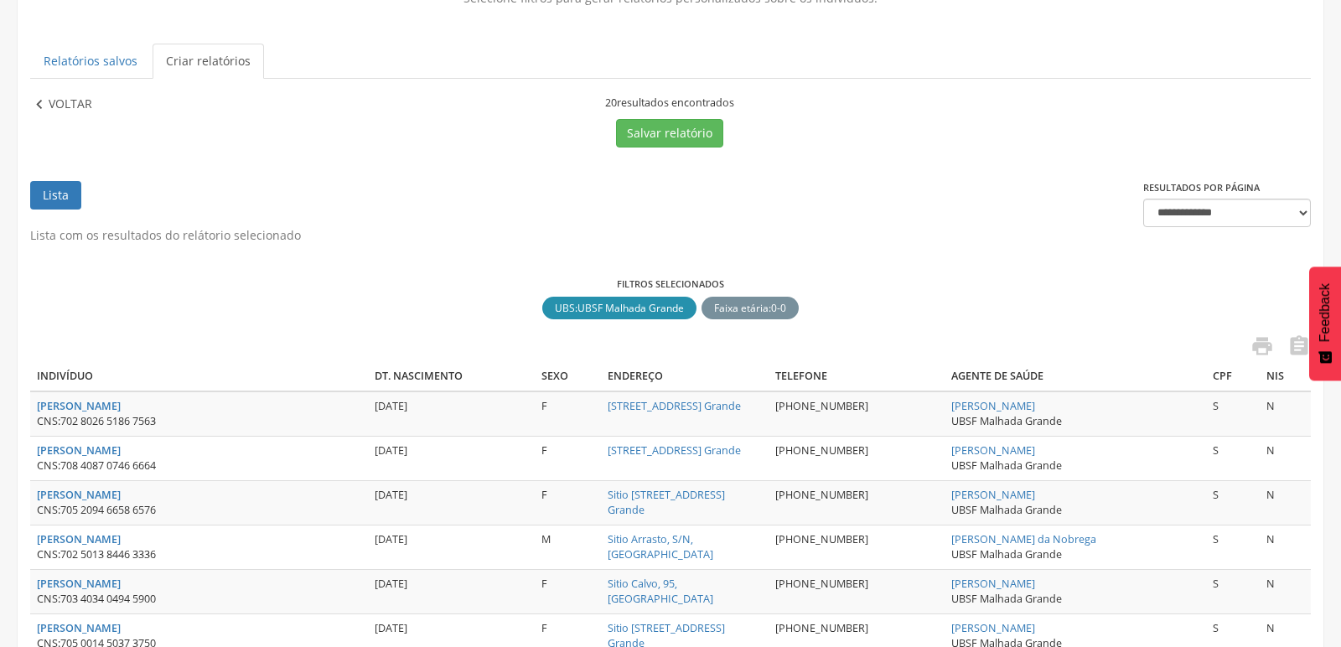
click at [44, 96] on icon "" at bounding box center [39, 105] width 18 height 18
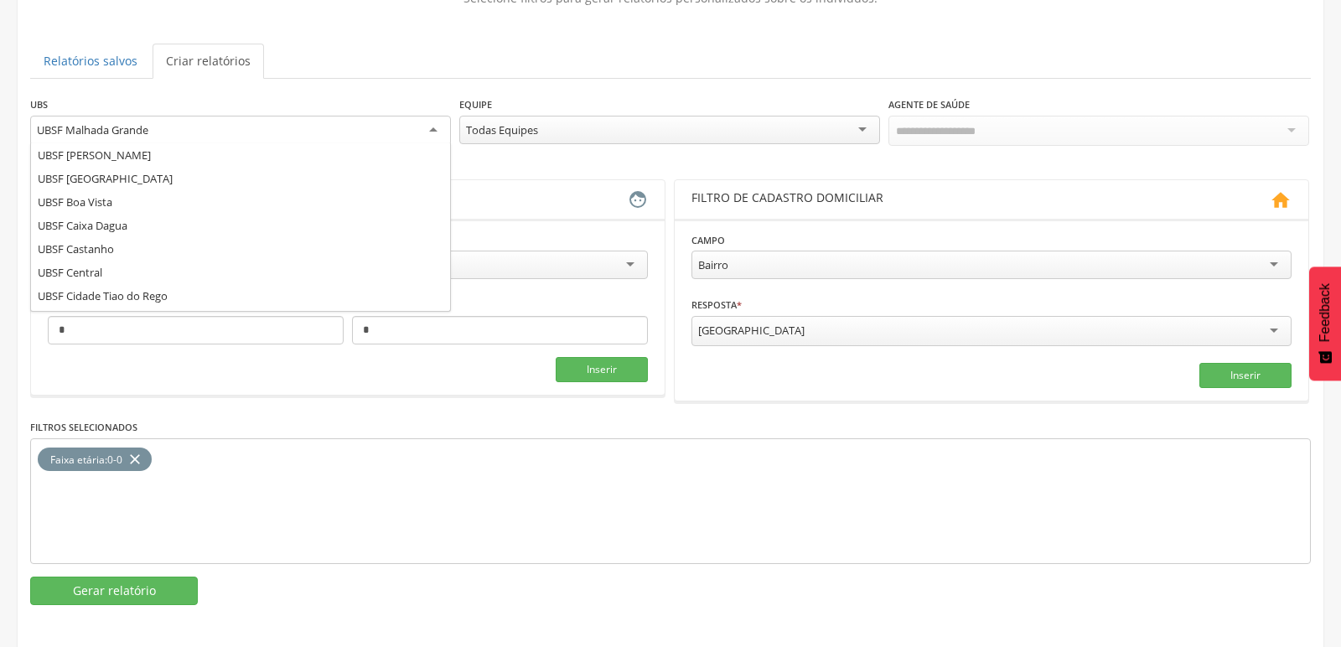
click at [295, 133] on div "UBSF Malhada Grande" at bounding box center [240, 131] width 421 height 30
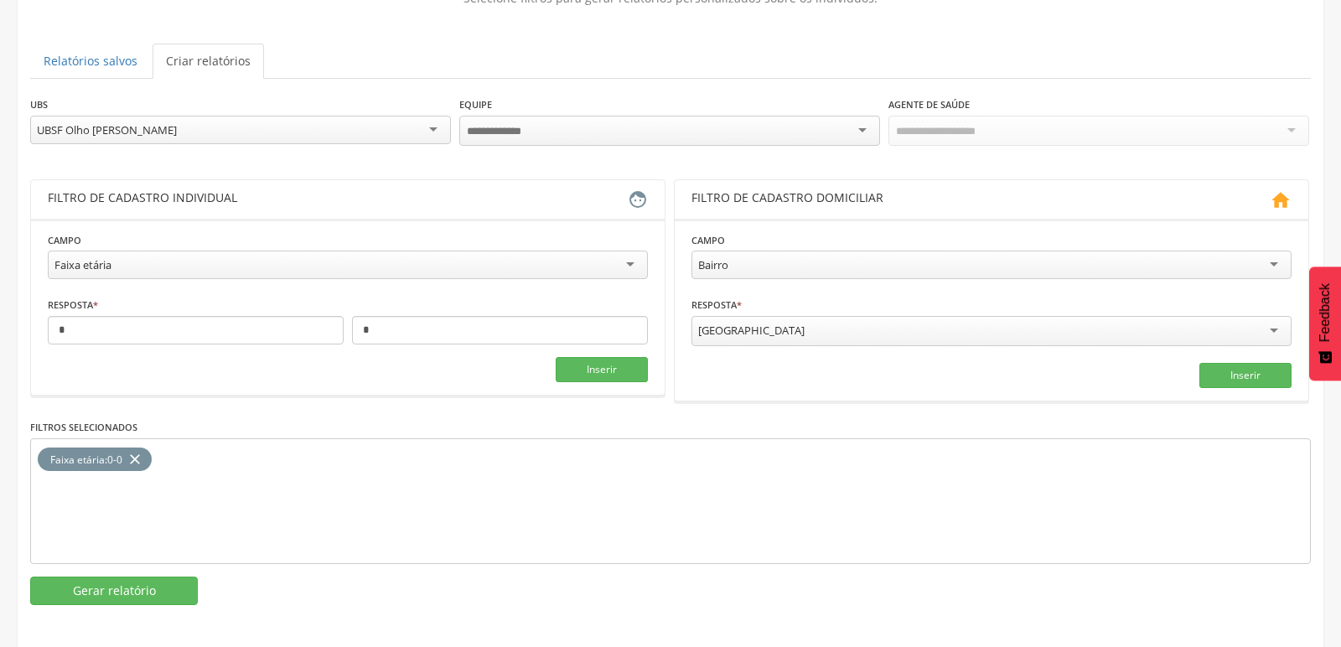
scroll to position [0, 0]
click at [151, 593] on button "Gerar relatório" at bounding box center [114, 591] width 168 height 29
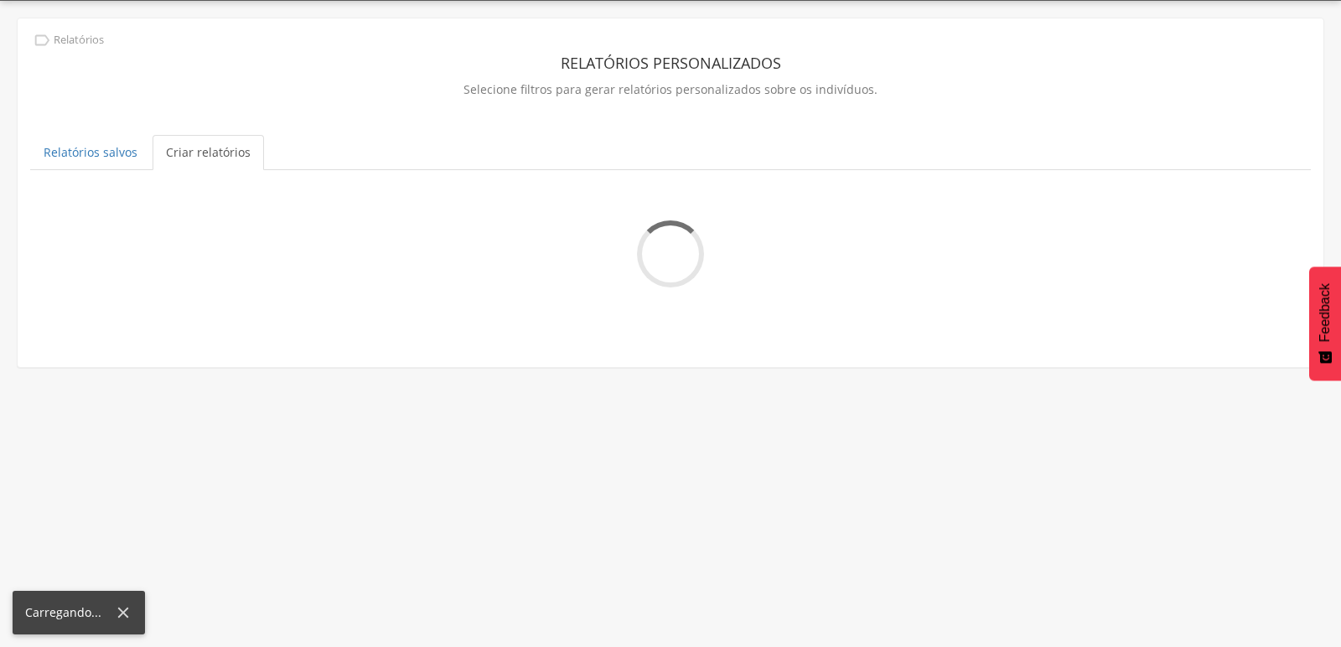
scroll to position [141, 0]
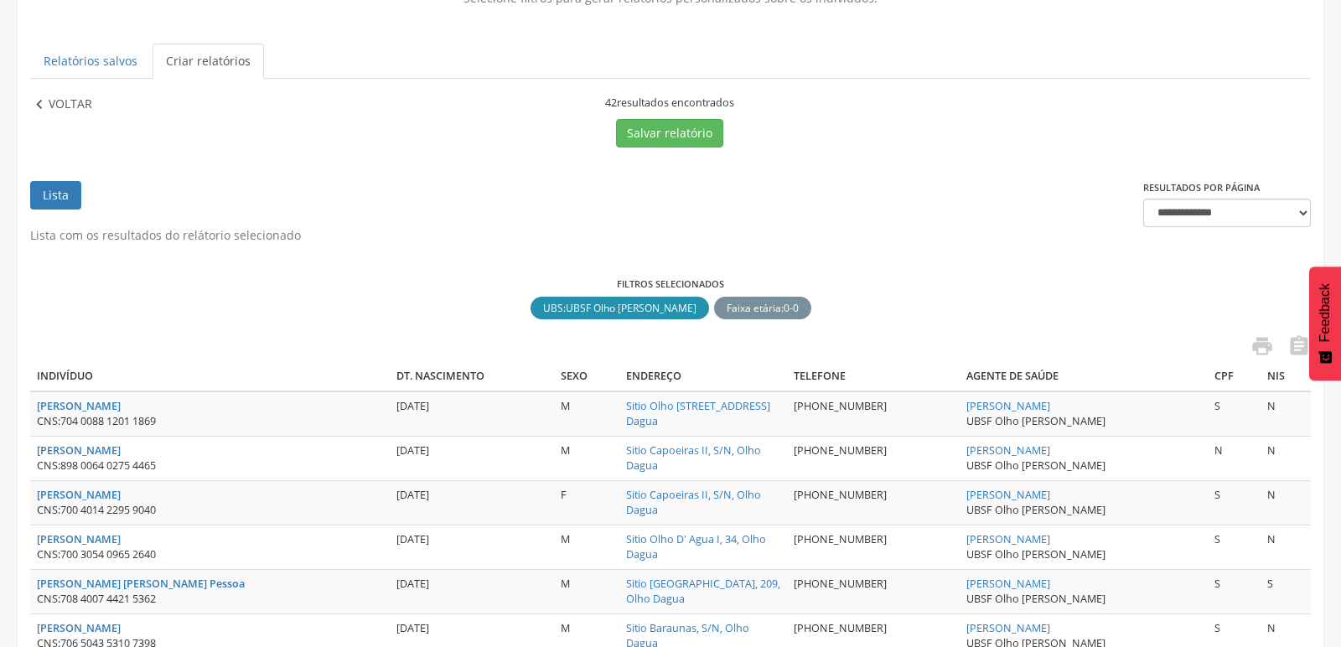
click at [37, 101] on icon "" at bounding box center [39, 105] width 18 height 18
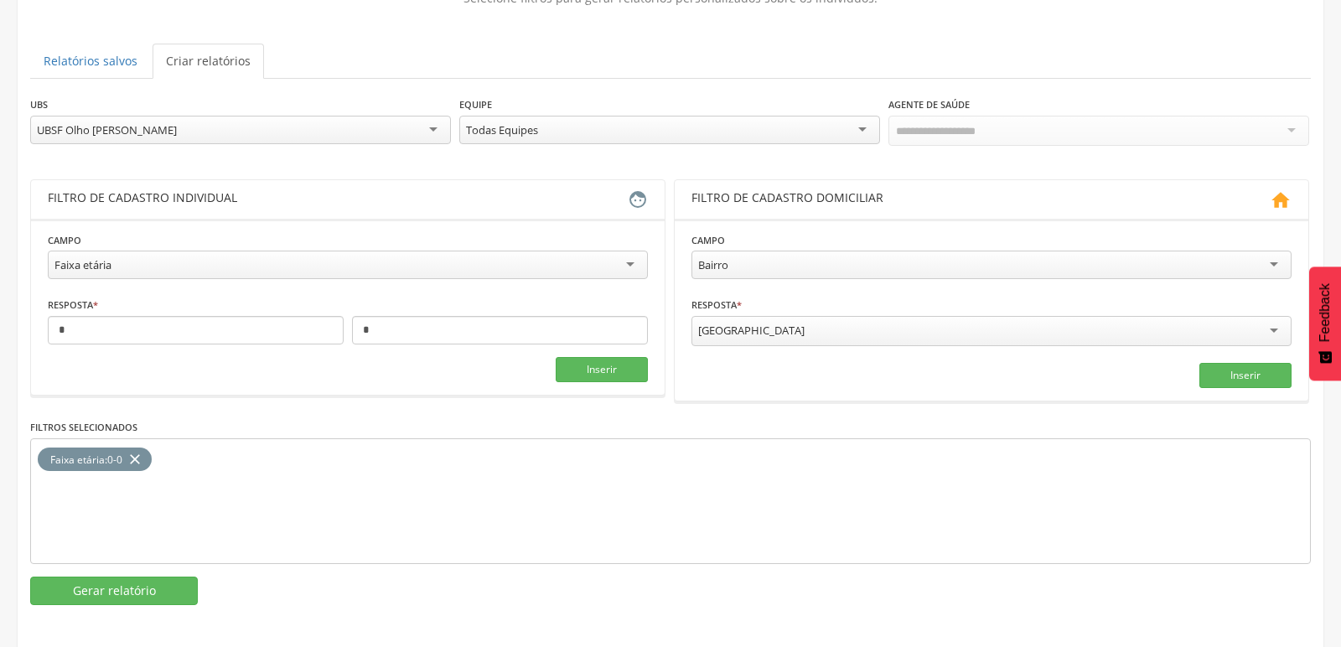
click at [286, 132] on div "UBSF Olho [PERSON_NAME]" at bounding box center [240, 130] width 421 height 29
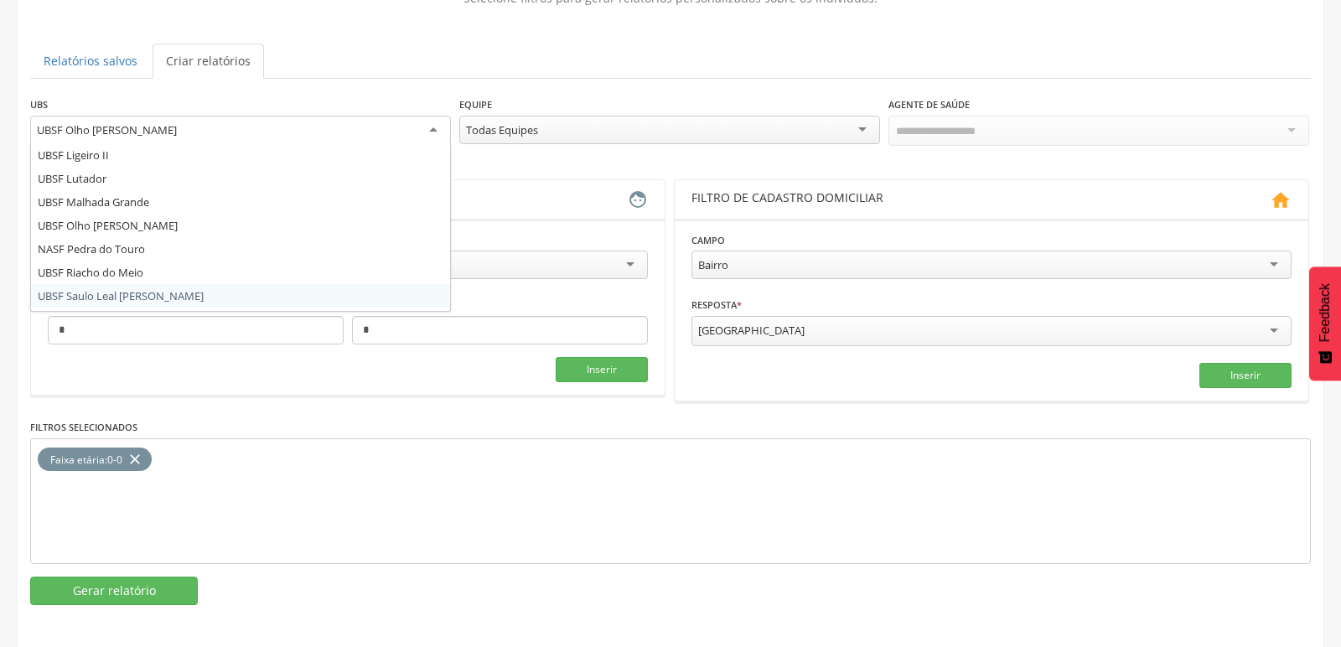
scroll to position [254, 0]
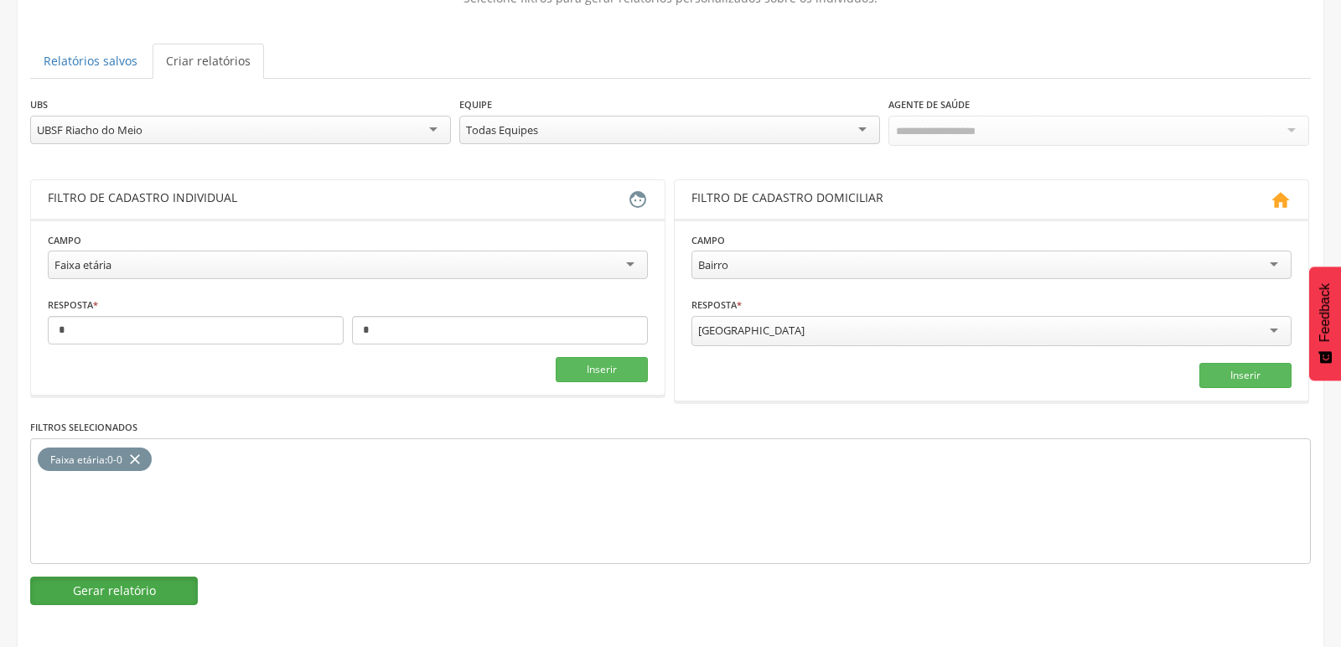
click at [102, 586] on button "Gerar relatório" at bounding box center [114, 591] width 168 height 29
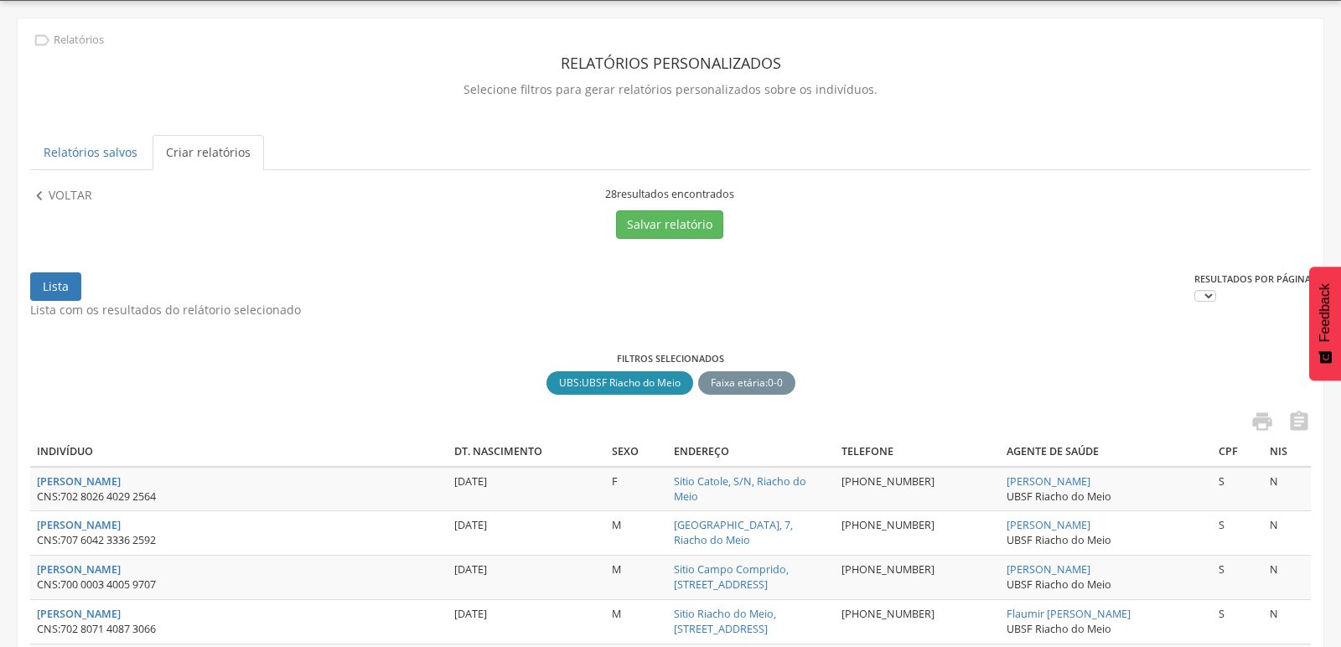
scroll to position [141, 0]
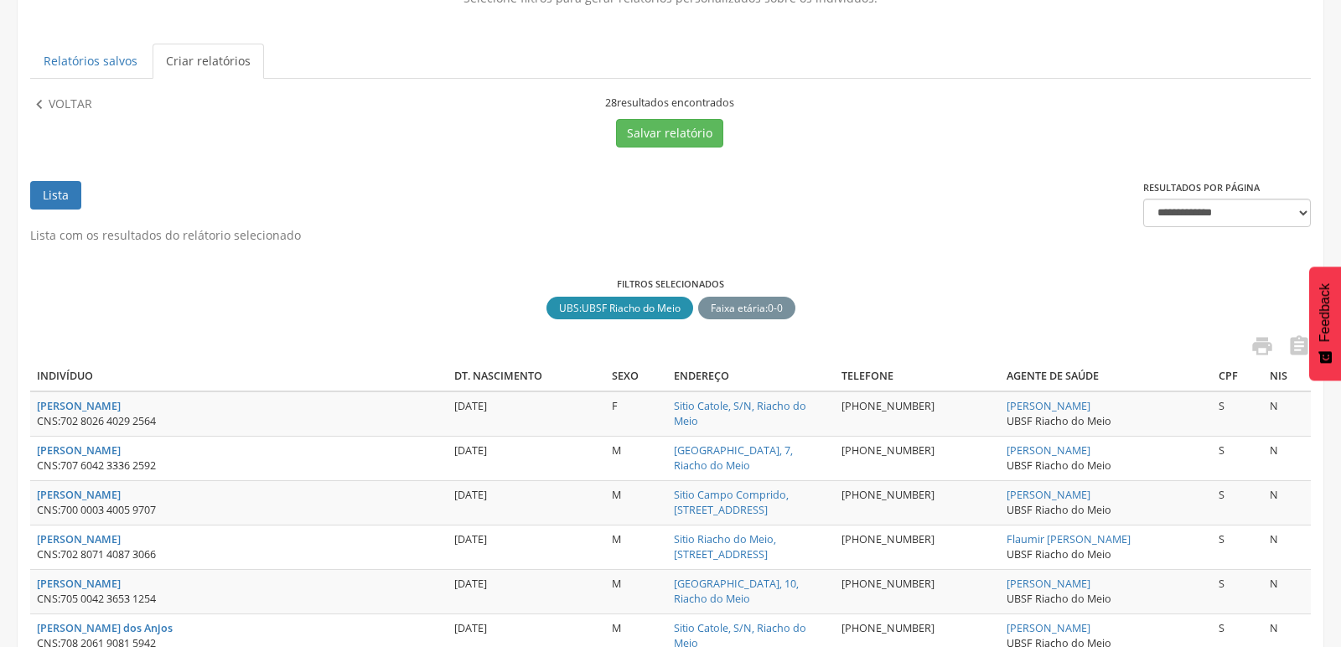
click at [43, 106] on icon "" at bounding box center [39, 105] width 18 height 18
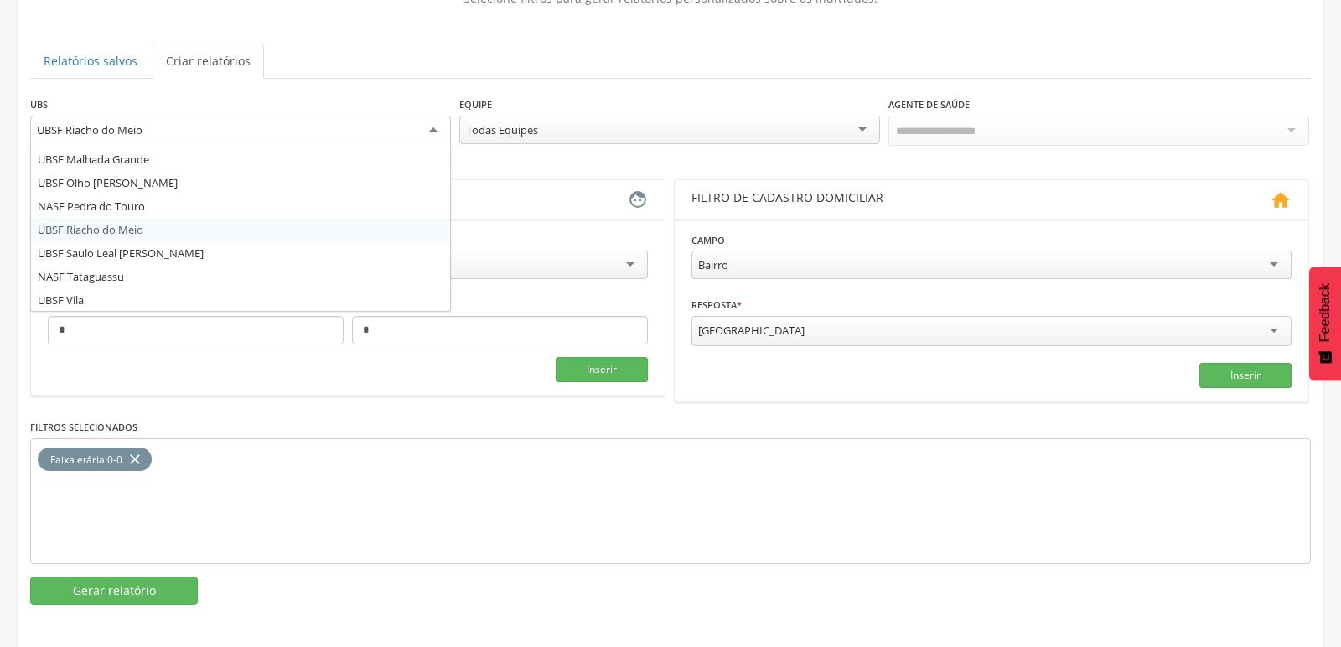
click at [294, 137] on div "UBSF Riacho do Meio" at bounding box center [240, 131] width 421 height 30
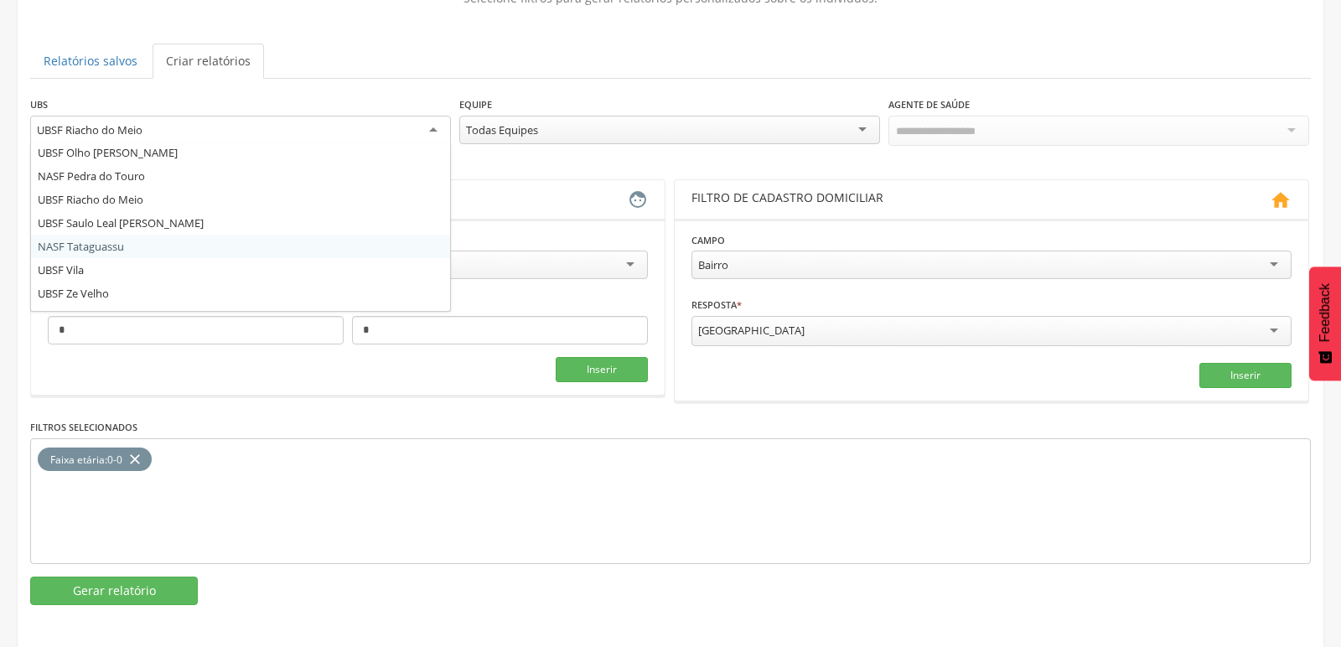
scroll to position [301, 0]
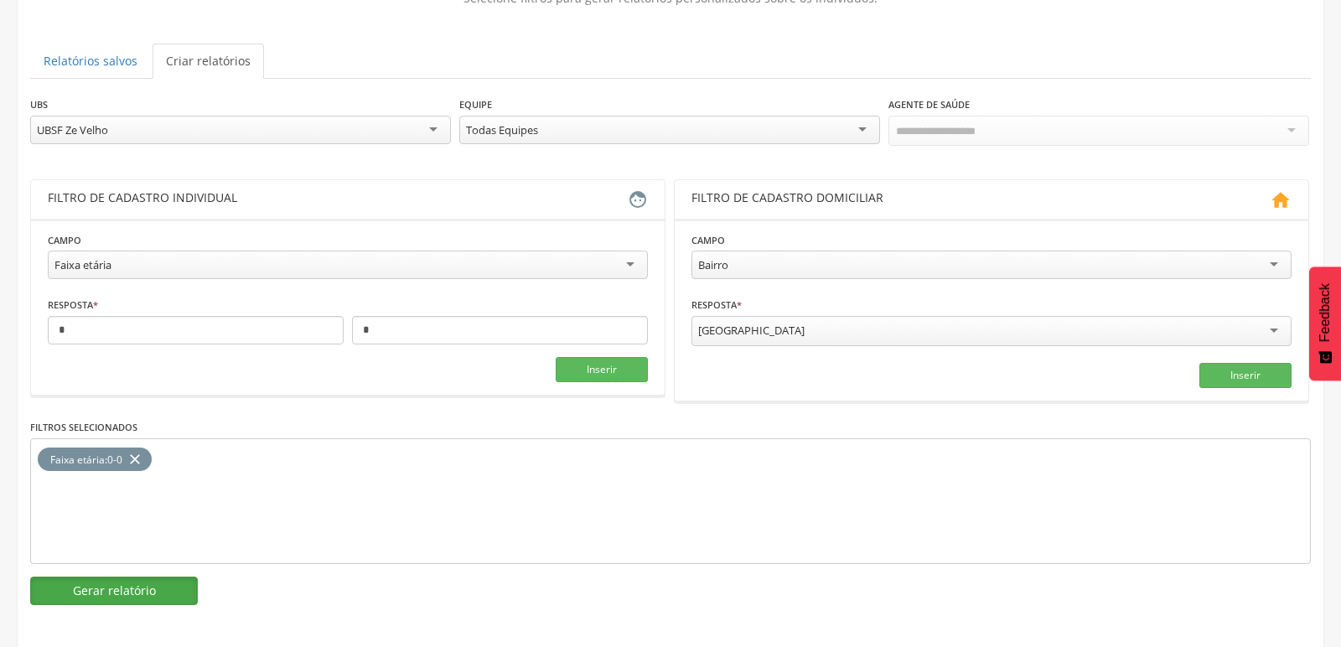
click at [144, 583] on button "Gerar relatório" at bounding box center [114, 591] width 168 height 29
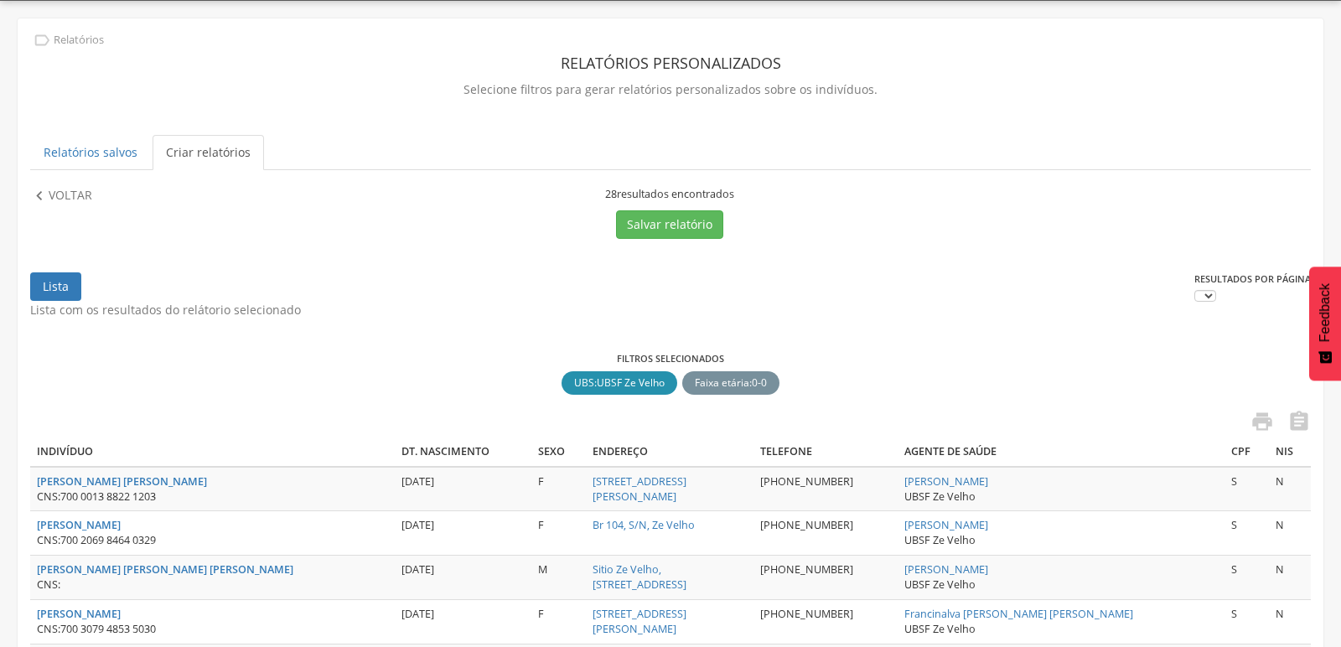
scroll to position [141, 0]
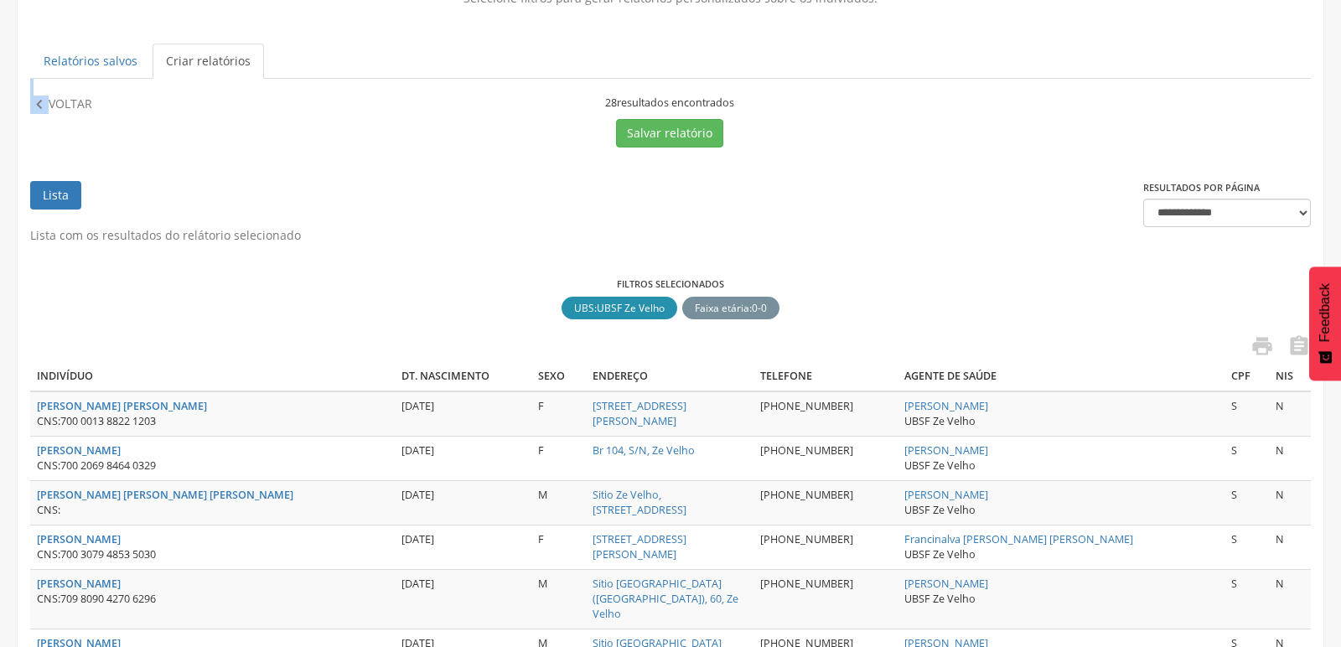
drag, startPoint x: 63, startPoint y: 91, endPoint x: 89, endPoint y: 83, distance: 27.1
click at [43, 101] on icon "" at bounding box center [39, 105] width 18 height 18
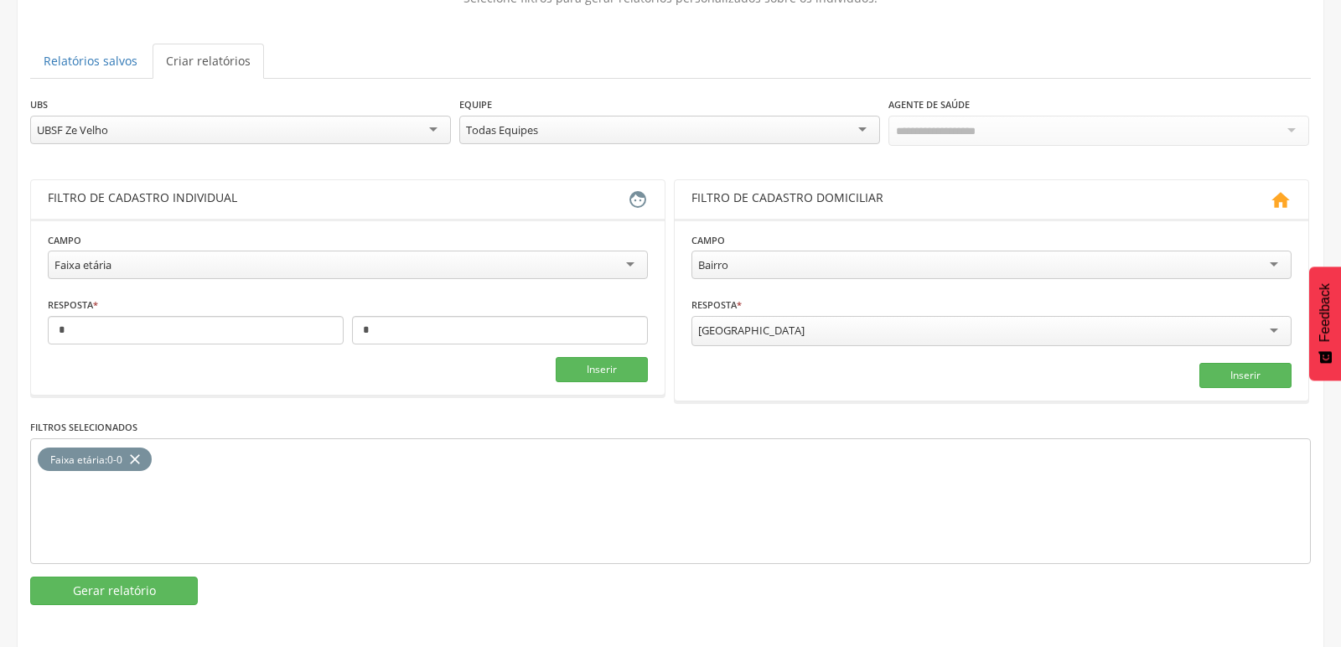
click at [441, 124] on div "UBSF Ze Velho" at bounding box center [240, 130] width 421 height 29
click at [132, 596] on button "Gerar relatório" at bounding box center [114, 591] width 168 height 29
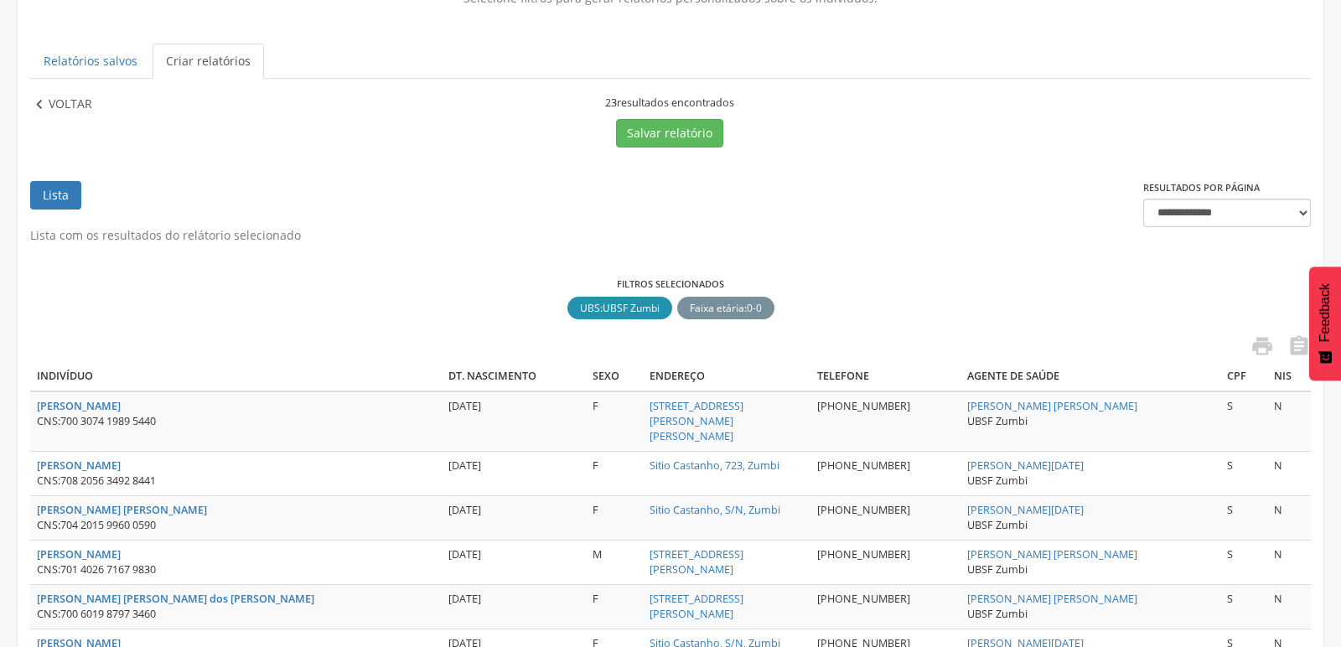
click at [36, 105] on icon "" at bounding box center [39, 105] width 18 height 18
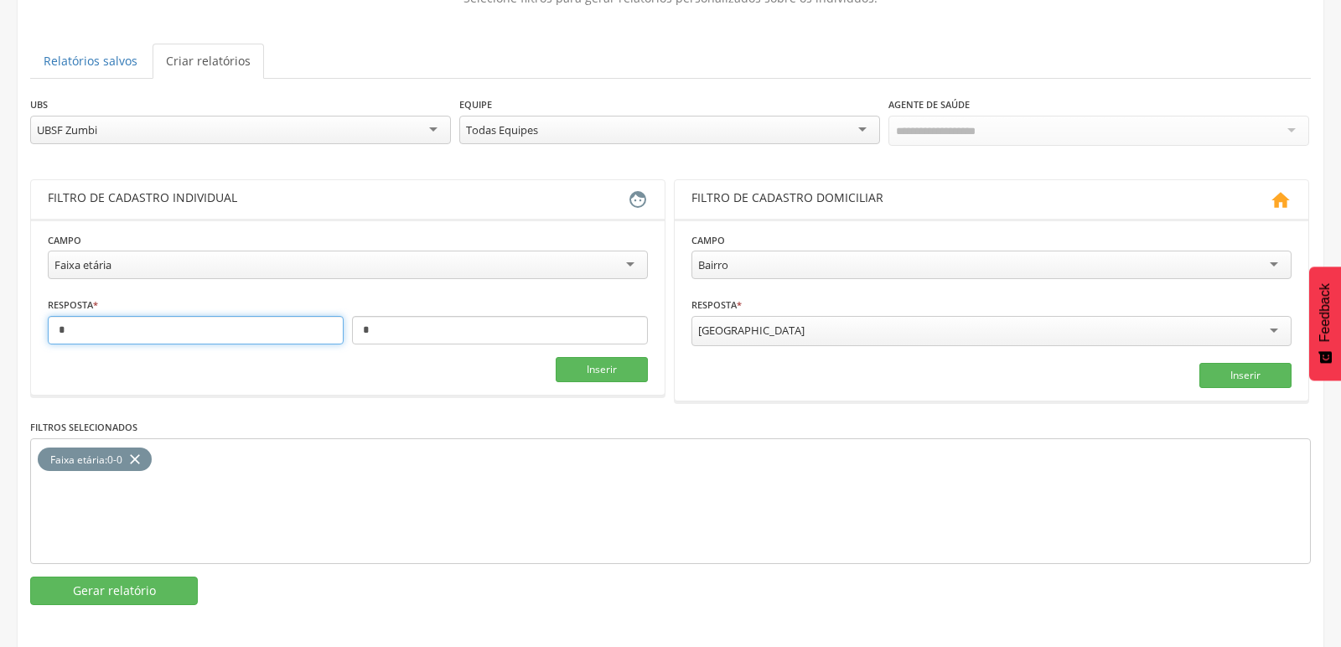
click at [321, 325] on input "*" at bounding box center [196, 330] width 296 height 29
click at [142, 448] on icon "close" at bounding box center [135, 460] width 17 height 24
click at [125, 329] on input "*" at bounding box center [196, 330] width 296 height 29
type input "*"
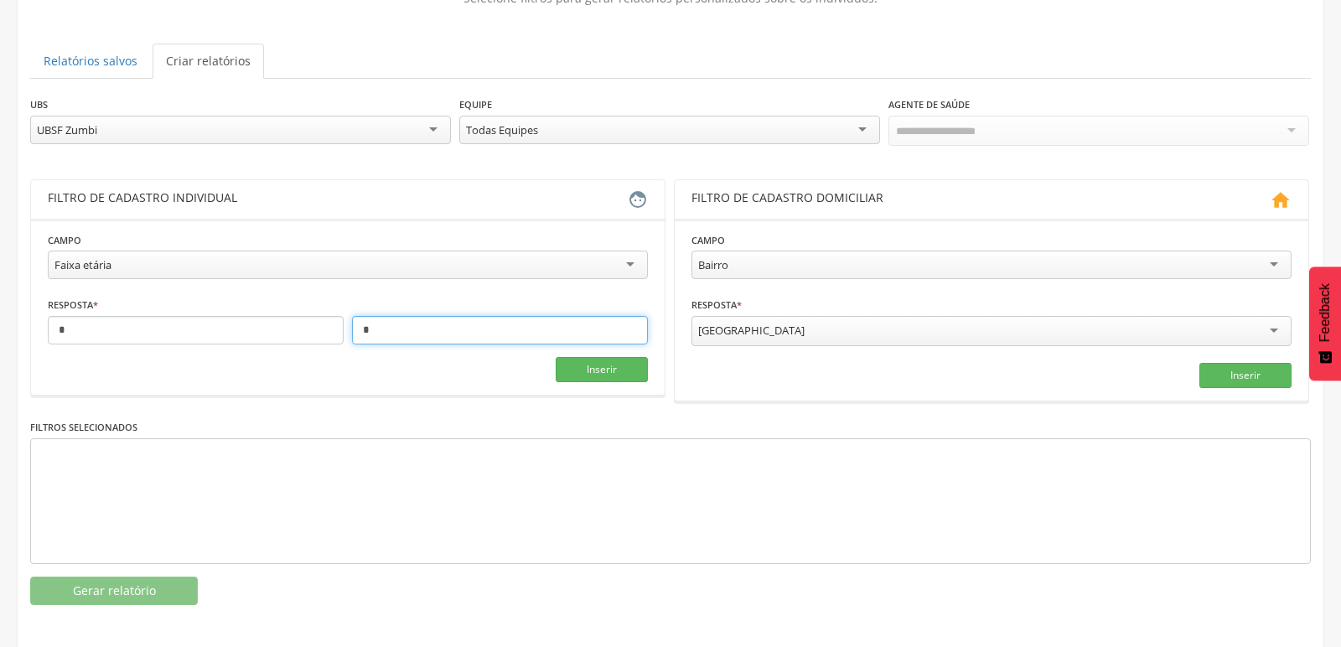
click at [404, 334] on input "*" at bounding box center [500, 330] width 296 height 29
type input "*"
click at [630, 364] on button "Inserir" at bounding box center [602, 369] width 92 height 25
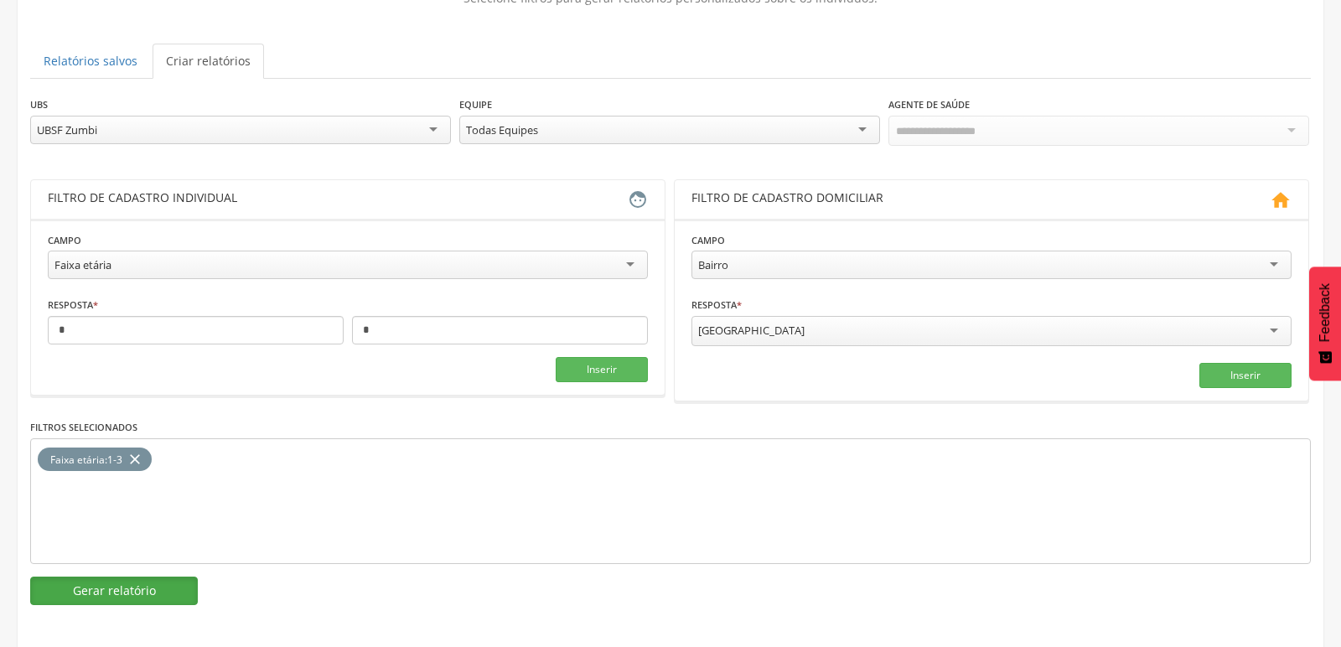
click at [125, 578] on button "Gerar relatório" at bounding box center [114, 591] width 168 height 29
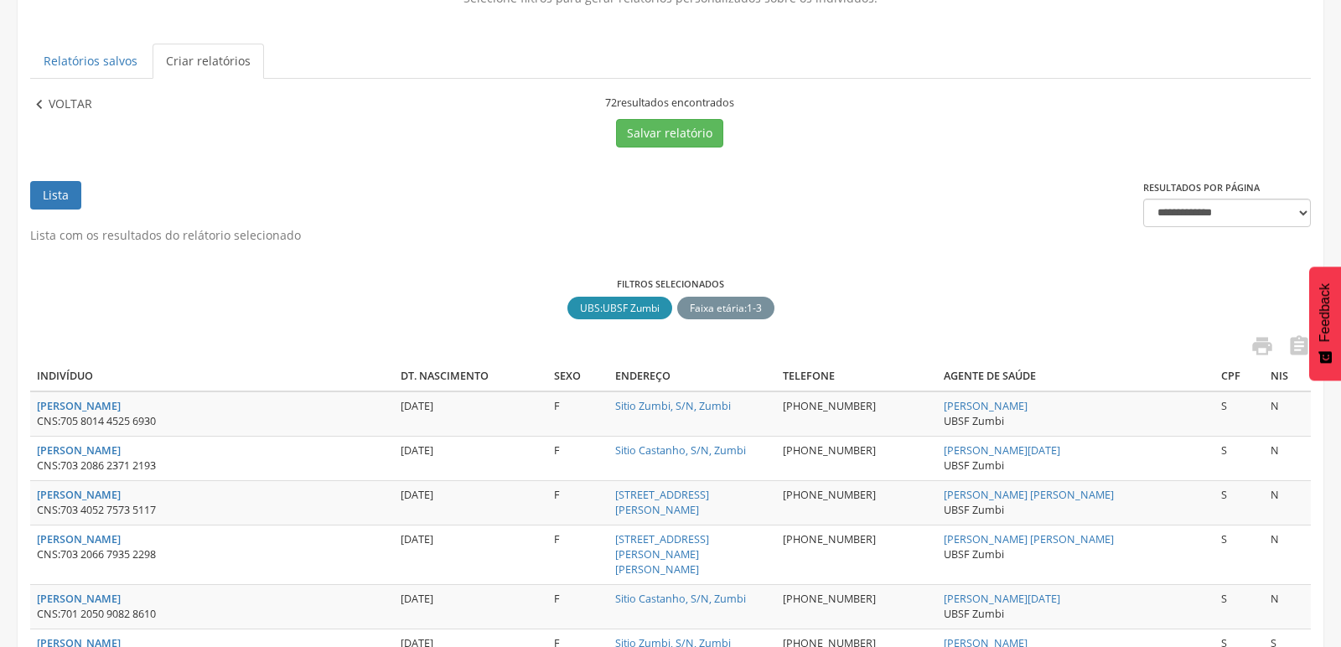
click at [44, 102] on icon "" at bounding box center [39, 105] width 18 height 18
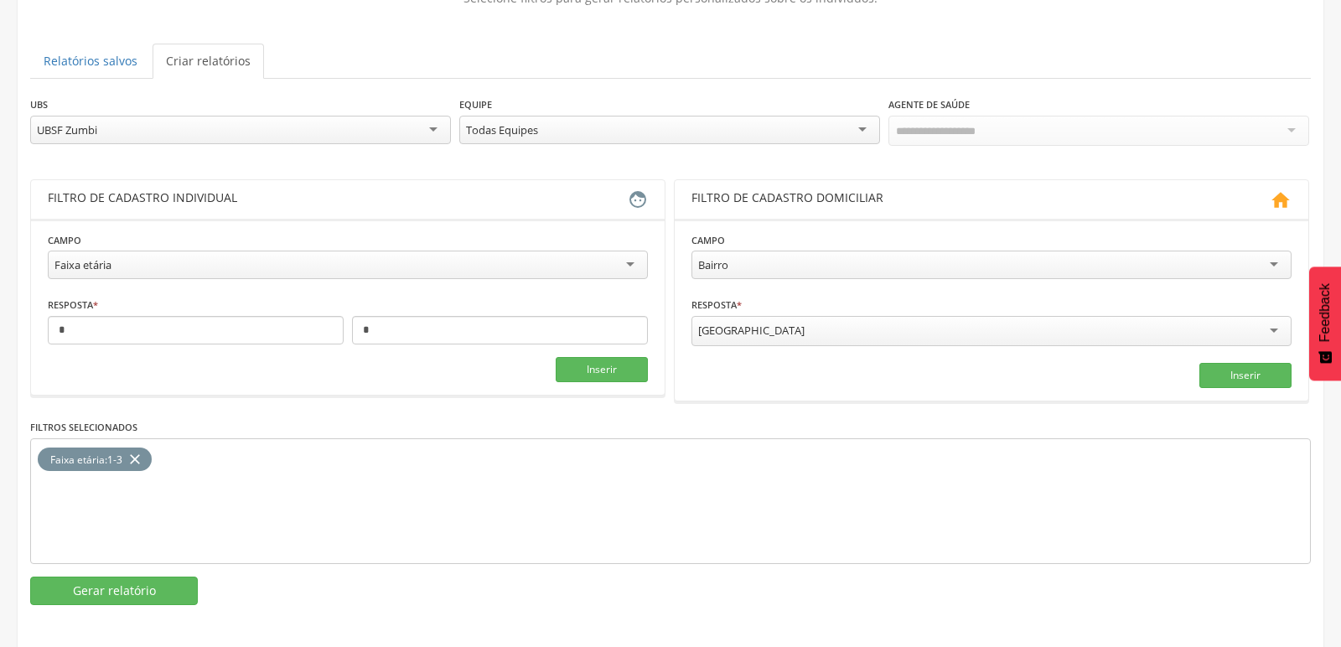
click at [434, 127] on div "UBSF Zumbi" at bounding box center [240, 130] width 421 height 29
click at [118, 580] on button "Gerar relatório" at bounding box center [114, 591] width 168 height 29
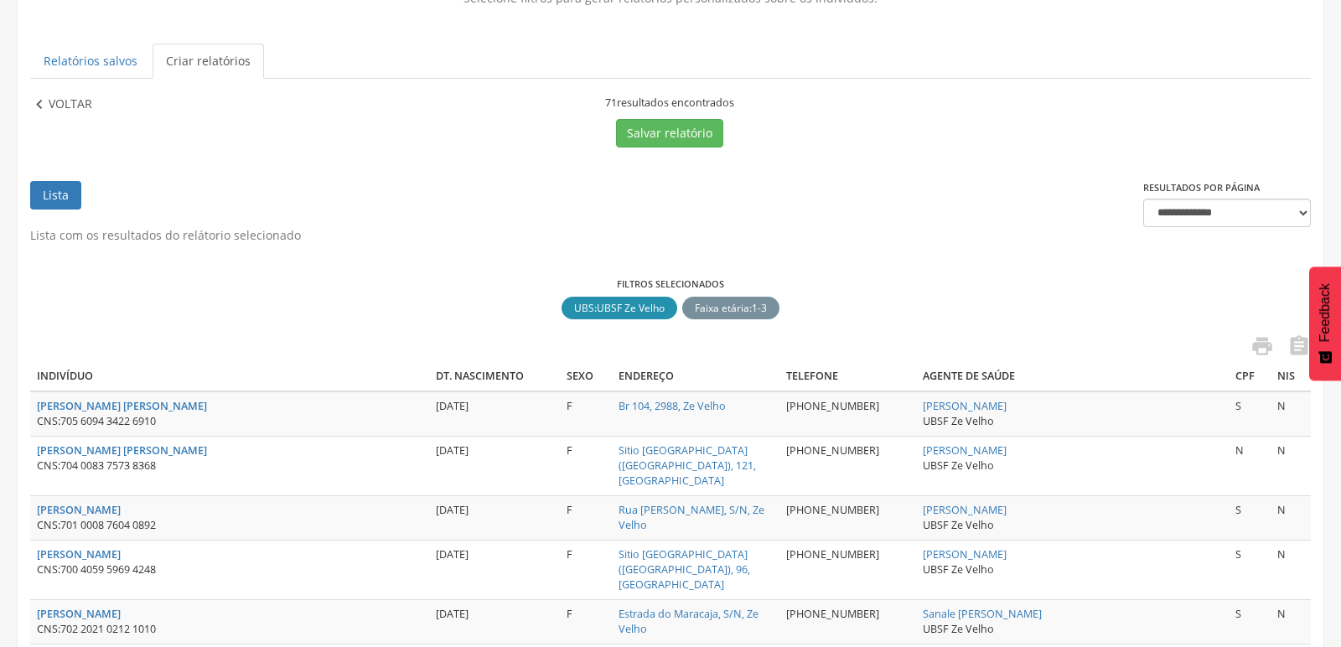
click at [39, 103] on icon "" at bounding box center [39, 105] width 18 height 18
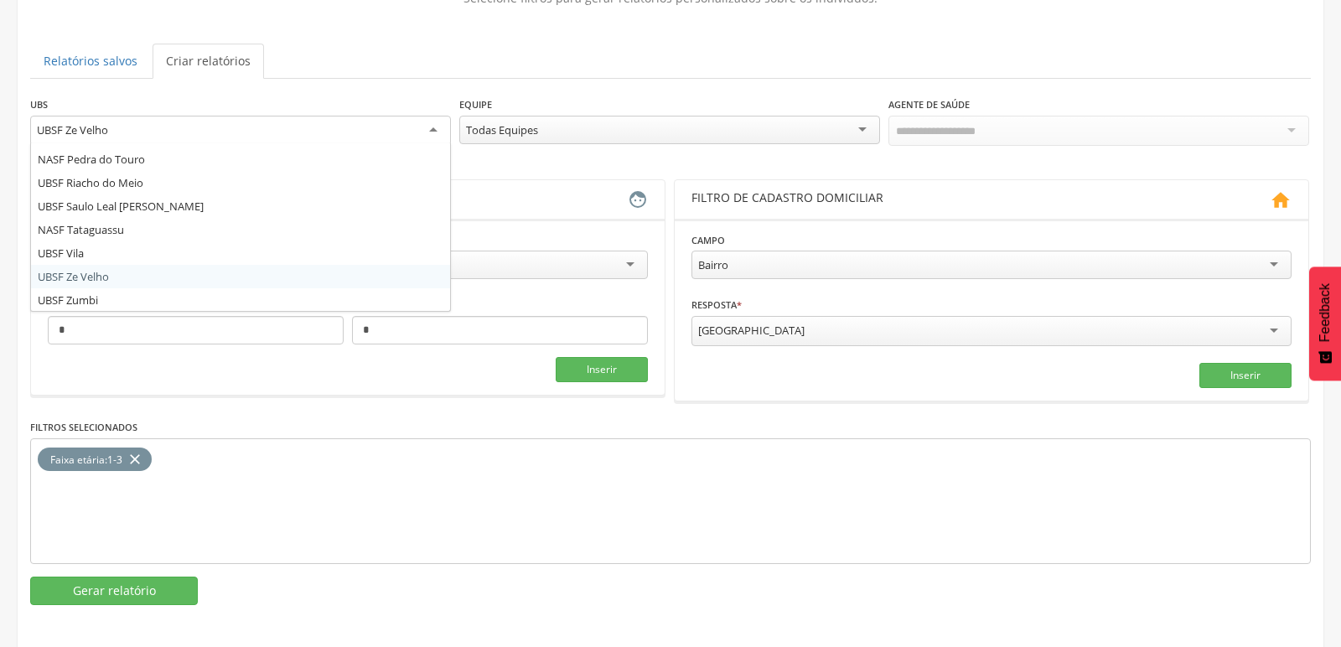
click at [433, 128] on div "UBSF Ze Velho" at bounding box center [240, 131] width 421 height 30
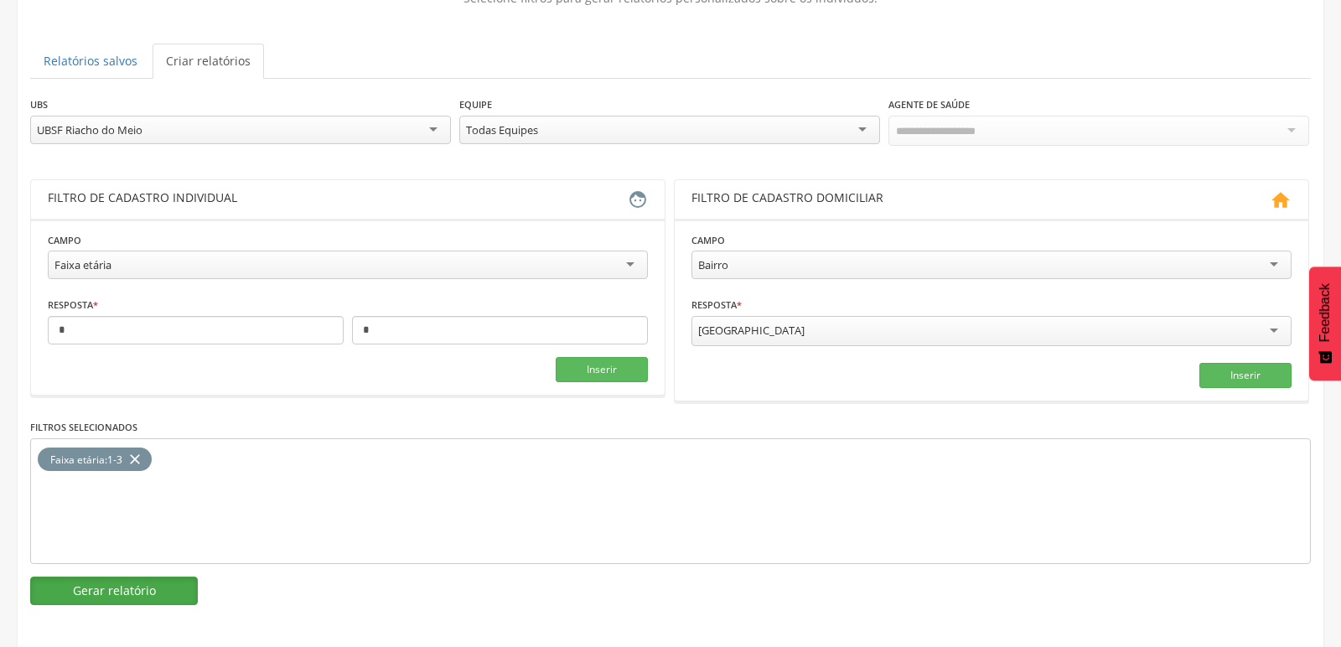
click at [156, 580] on button "Gerar relatório" at bounding box center [114, 591] width 168 height 29
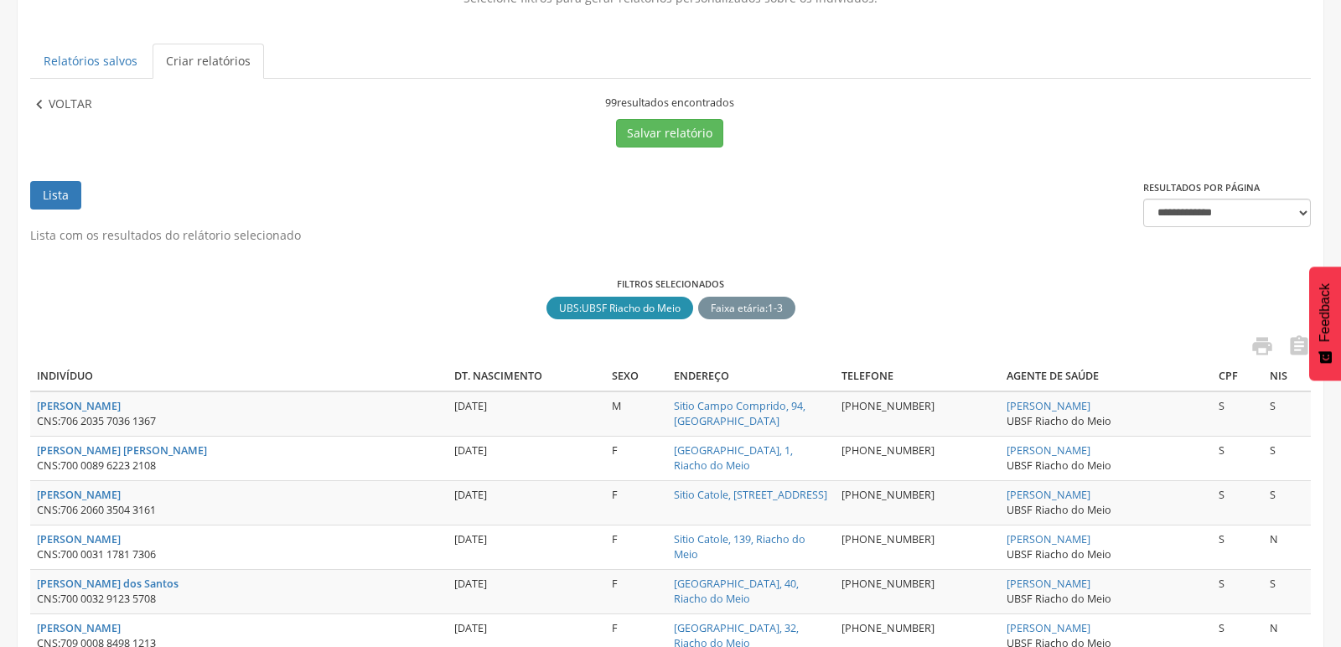
click at [40, 101] on icon "" at bounding box center [39, 105] width 18 height 18
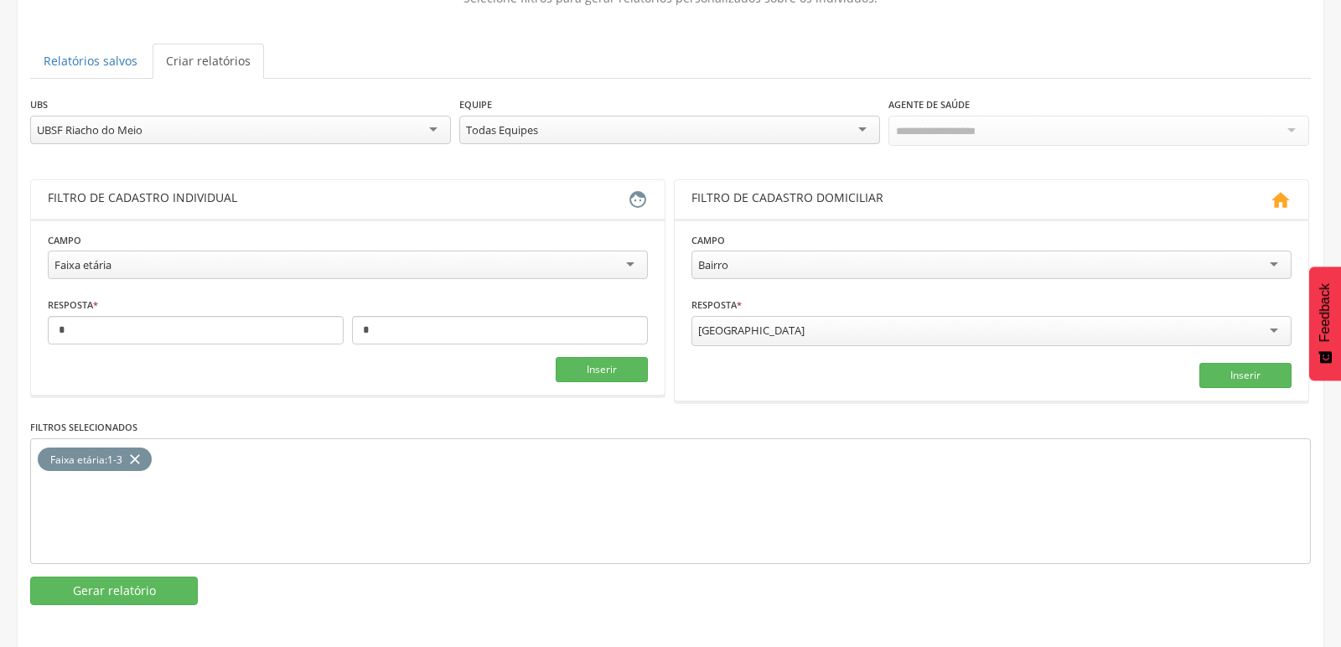
click at [435, 130] on div "UBSF Riacho do Meio" at bounding box center [240, 130] width 421 height 29
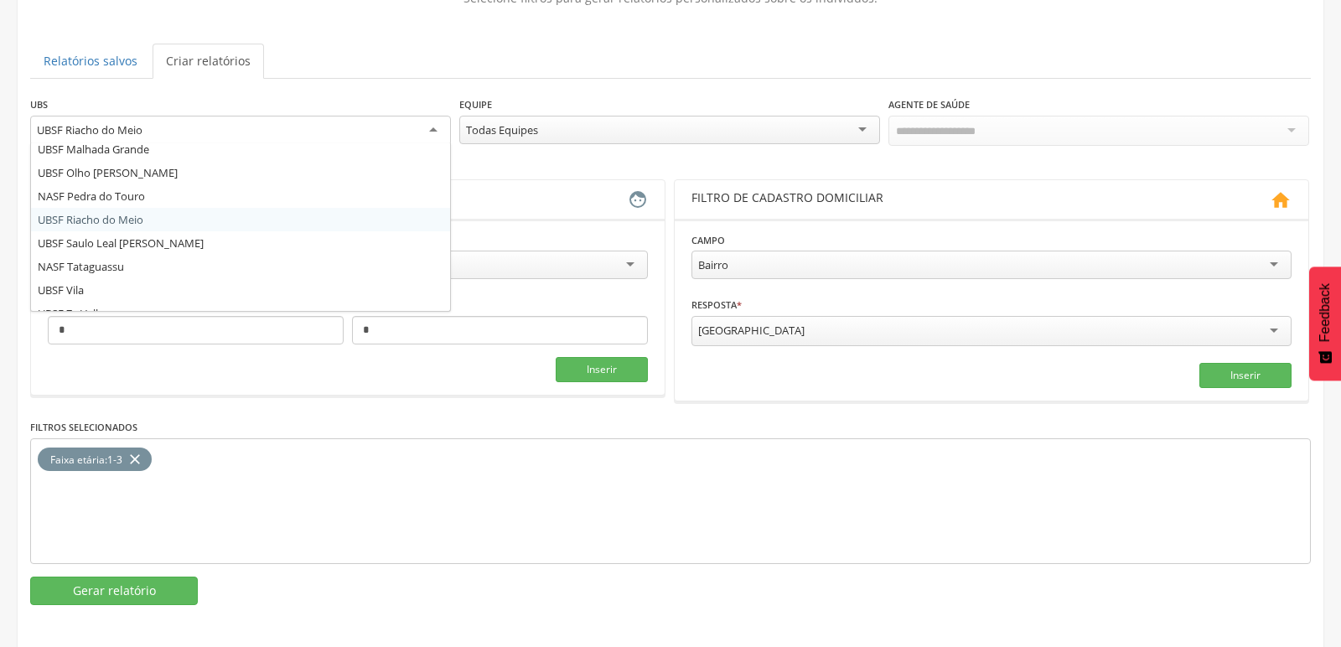
scroll to position [226, 0]
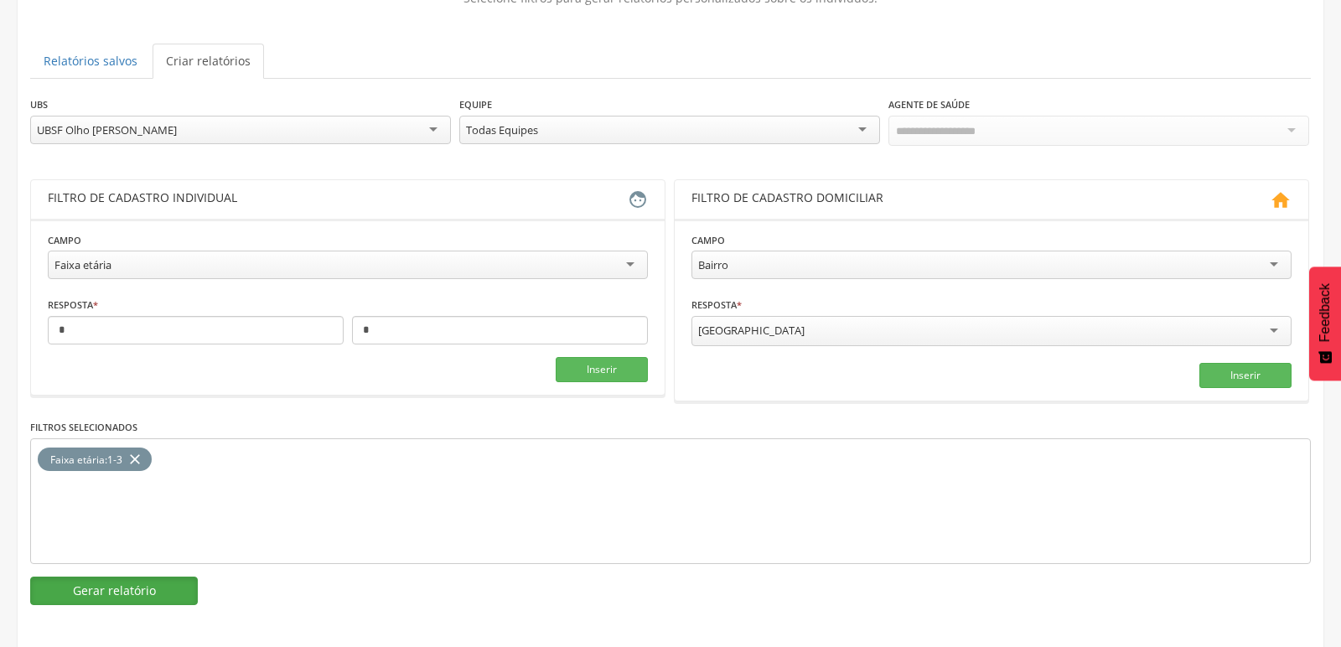
click at [148, 582] on button "Gerar relatório" at bounding box center [114, 591] width 168 height 29
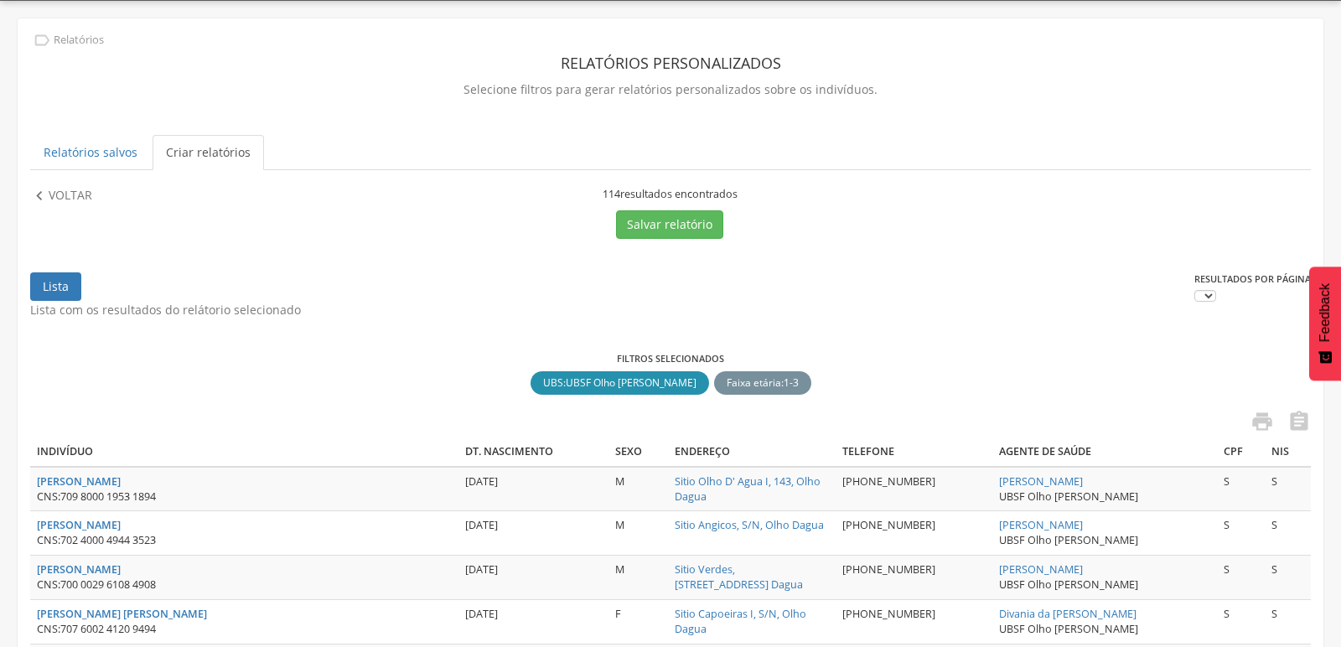
scroll to position [141, 0]
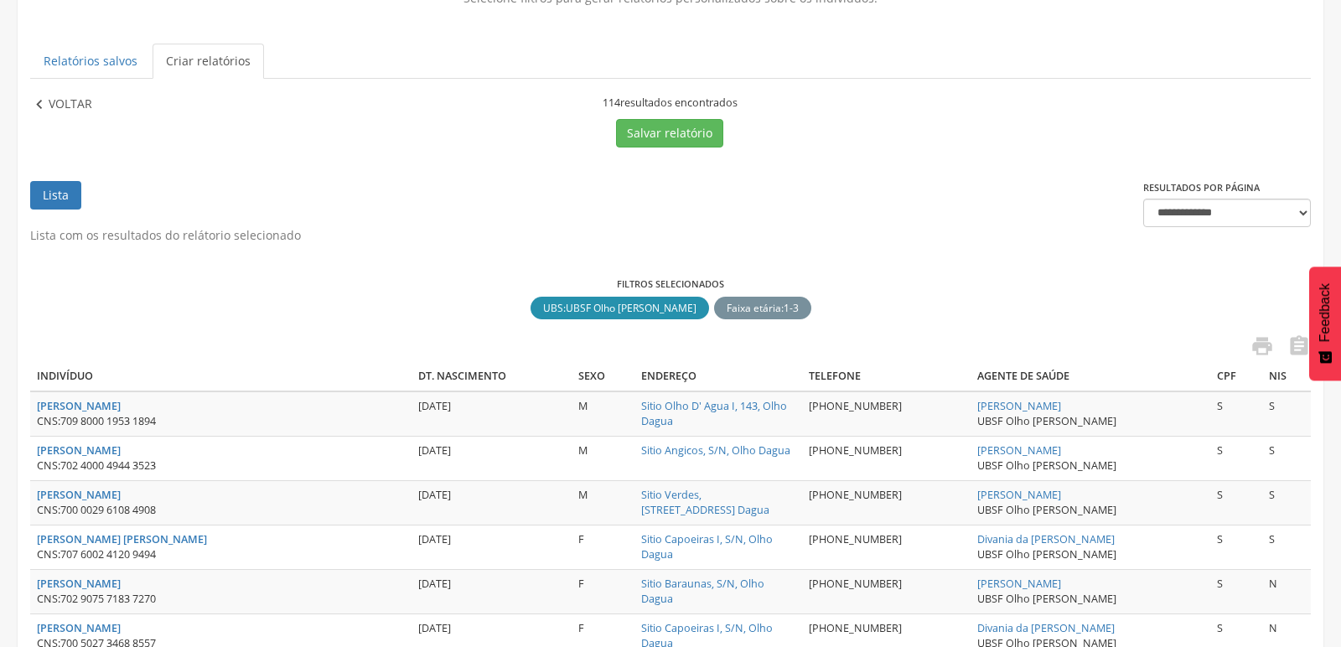
click at [44, 102] on icon "" at bounding box center [39, 105] width 18 height 18
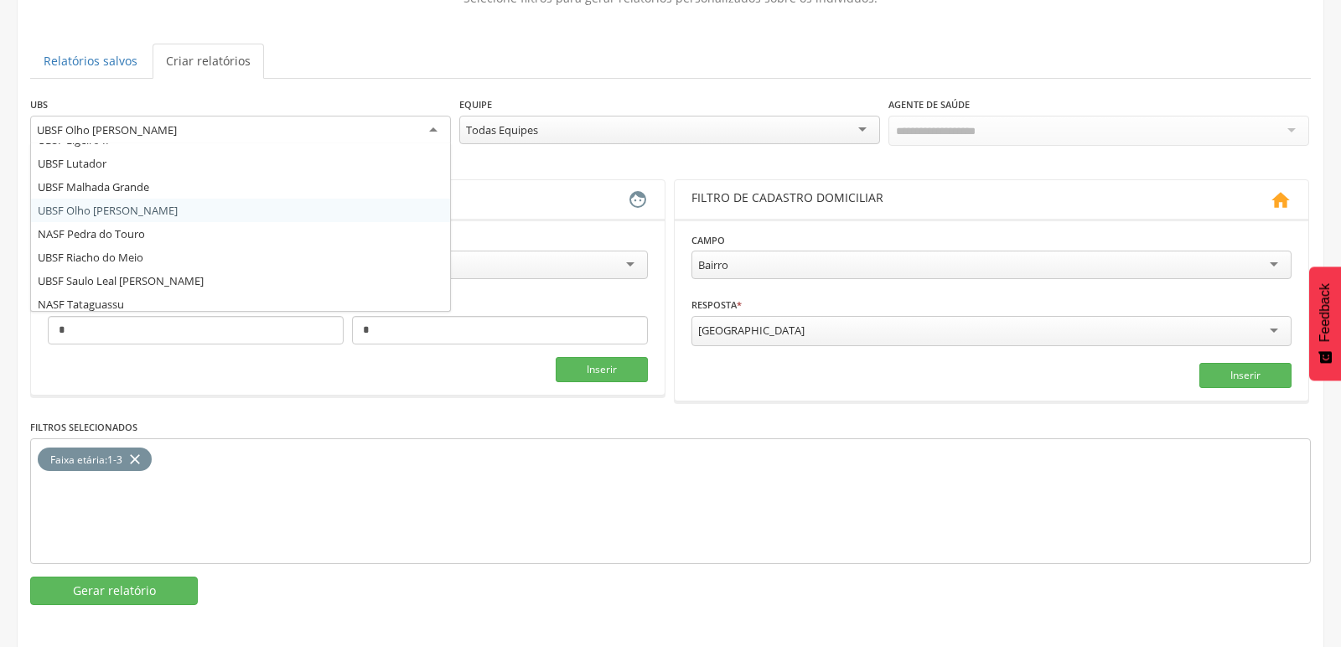
click at [435, 130] on div "UBSF Olho [PERSON_NAME]" at bounding box center [240, 131] width 421 height 30
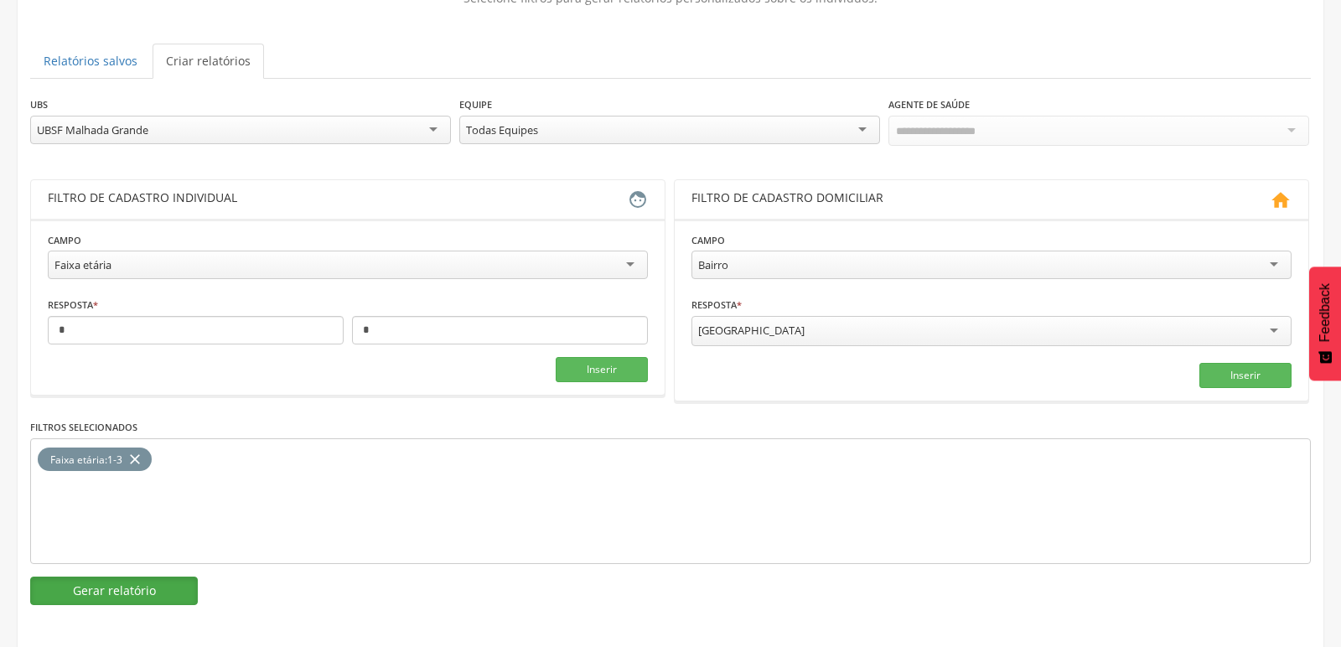
click at [88, 585] on button "Gerar relatório" at bounding box center [114, 591] width 168 height 29
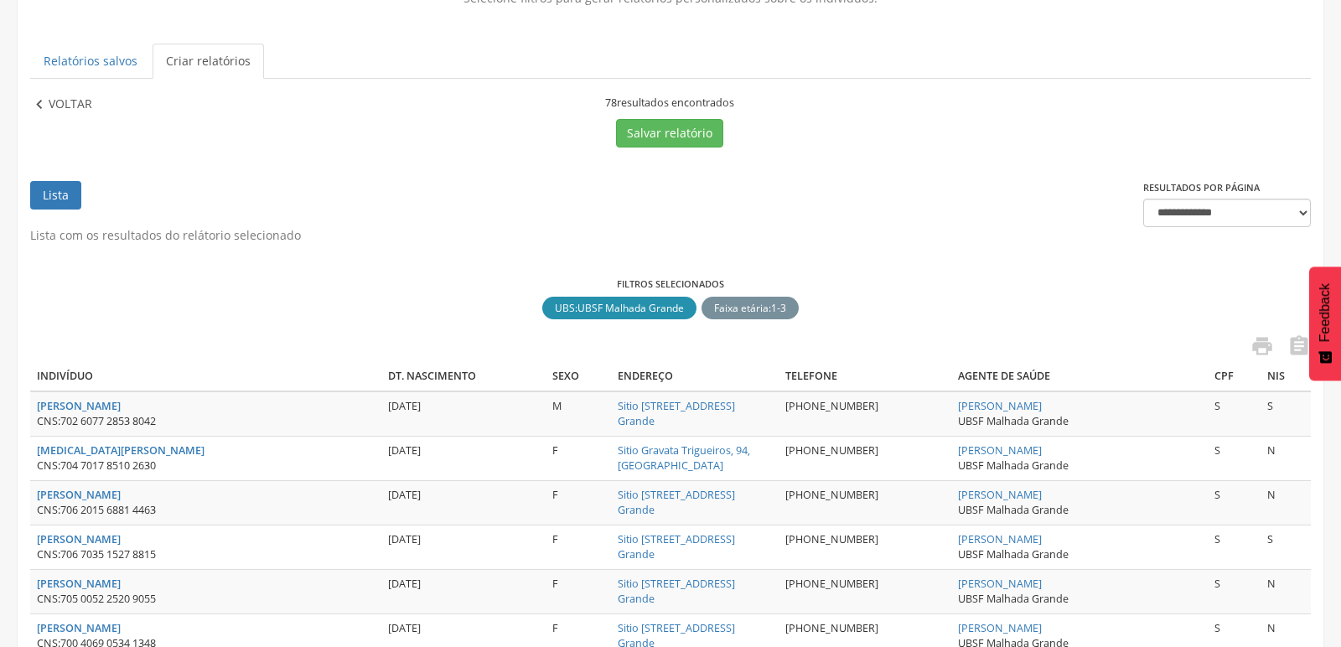
click at [43, 103] on icon "" at bounding box center [39, 105] width 18 height 18
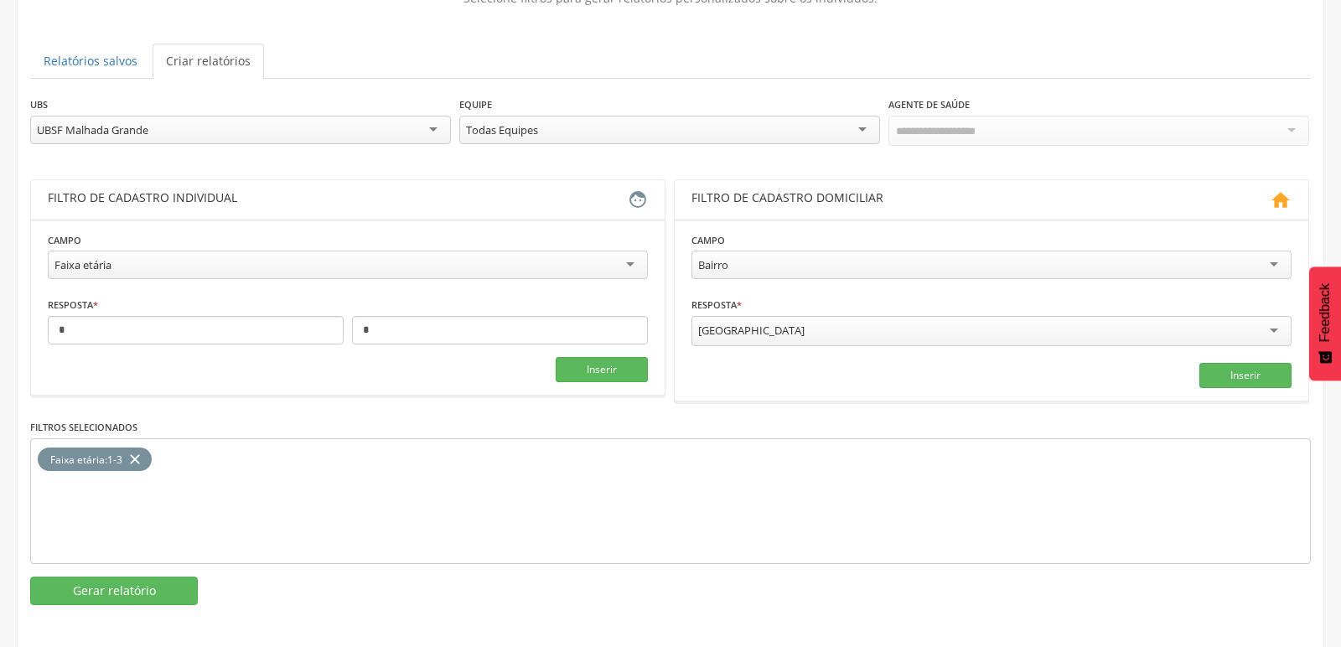
click at [324, 127] on div "UBSF Malhada Grande" at bounding box center [240, 130] width 421 height 29
click at [127, 586] on button "Gerar relatório" at bounding box center [114, 591] width 168 height 29
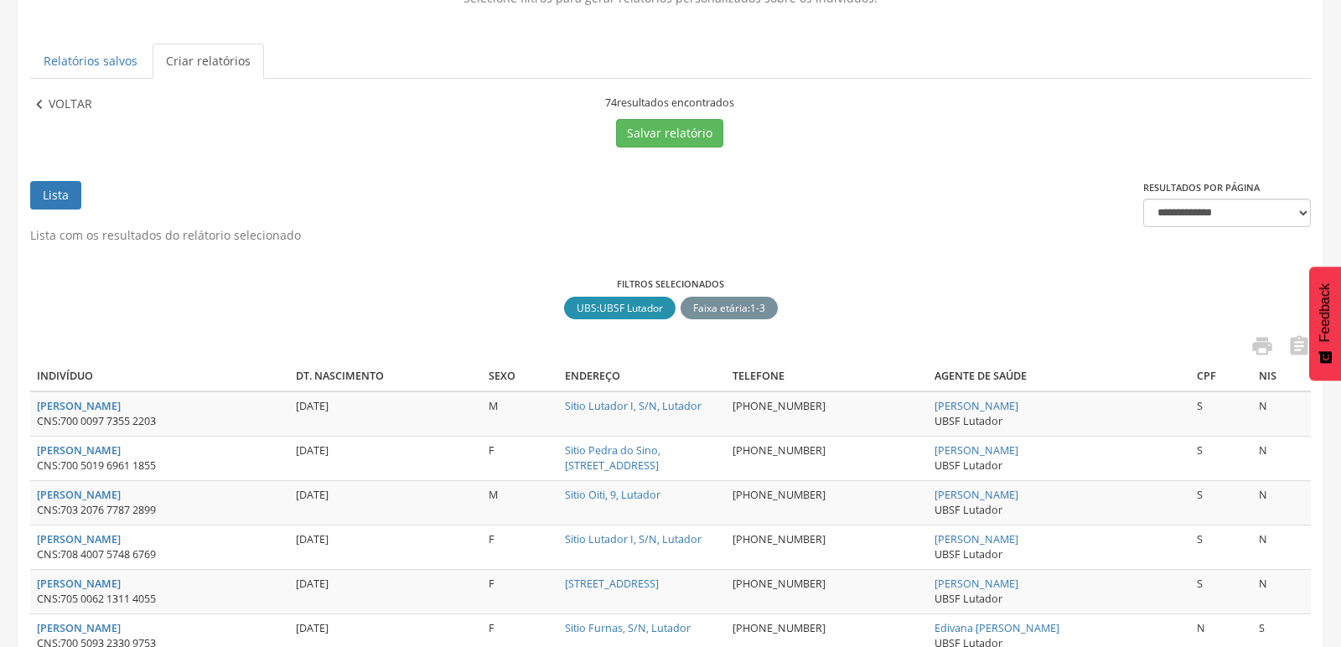
click at [41, 107] on icon "" at bounding box center [39, 105] width 18 height 18
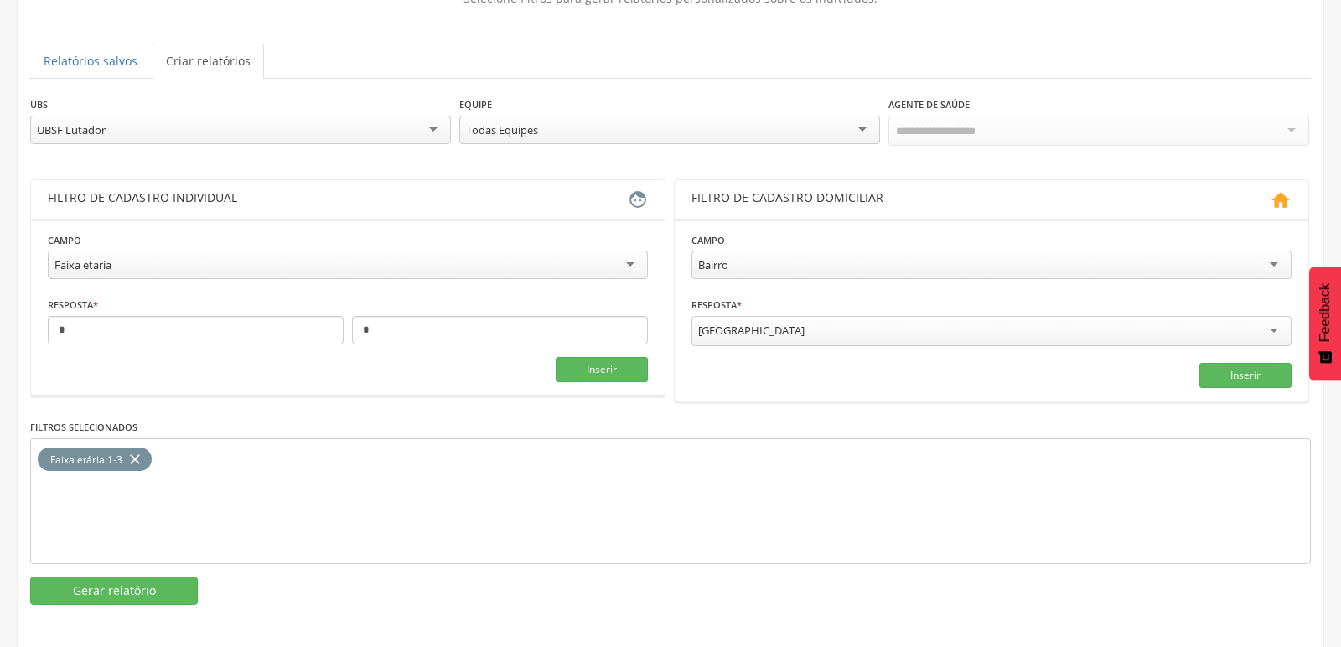
click at [273, 135] on div "UBSF Lutador" at bounding box center [240, 130] width 421 height 29
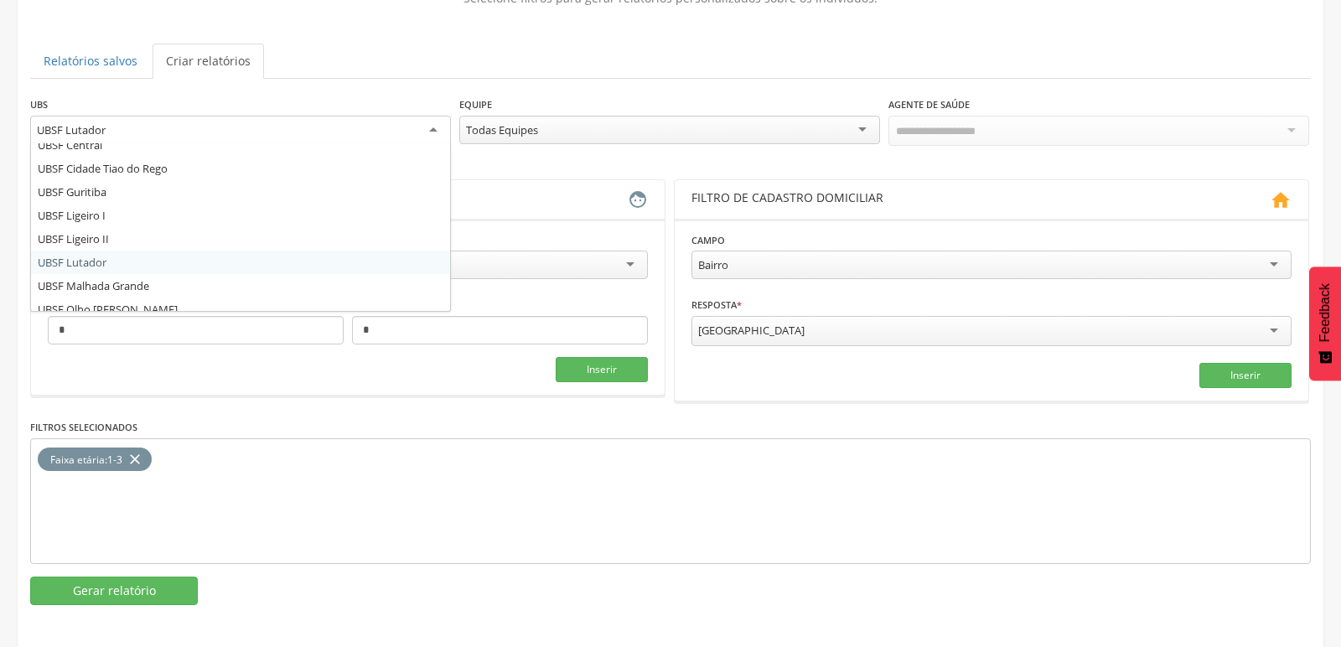
scroll to position [115, 0]
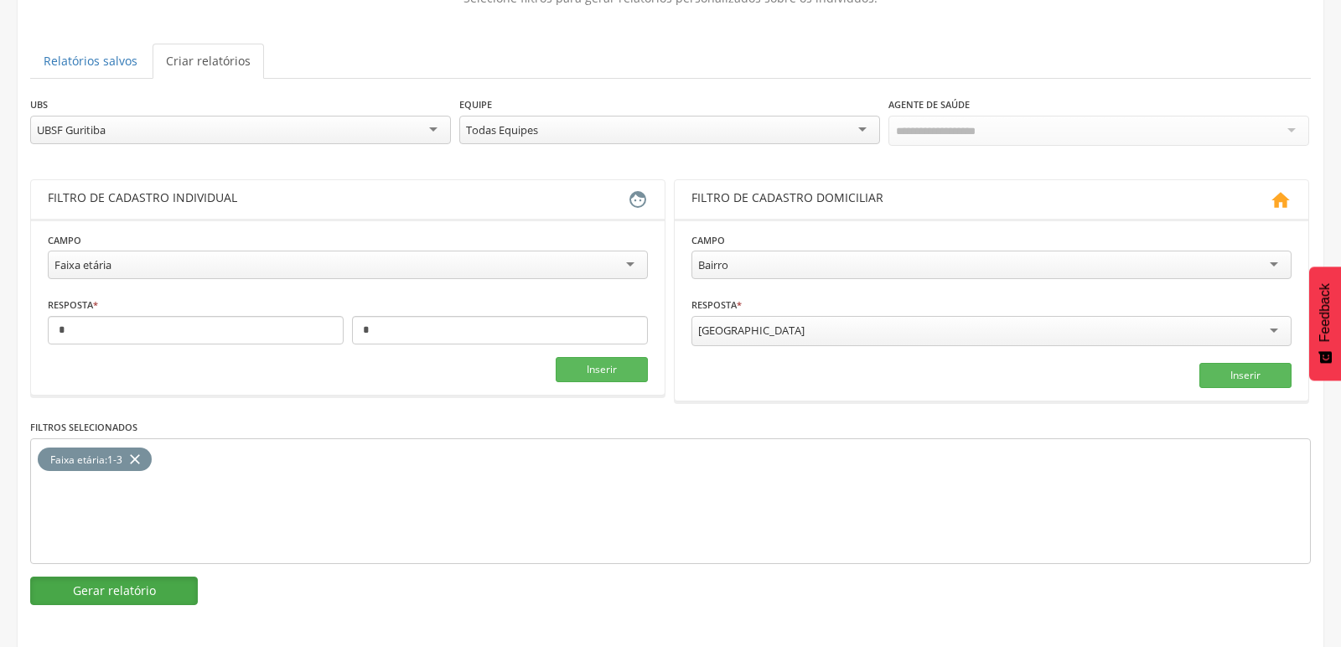
click at [117, 588] on button "Gerar relatório" at bounding box center [114, 591] width 168 height 29
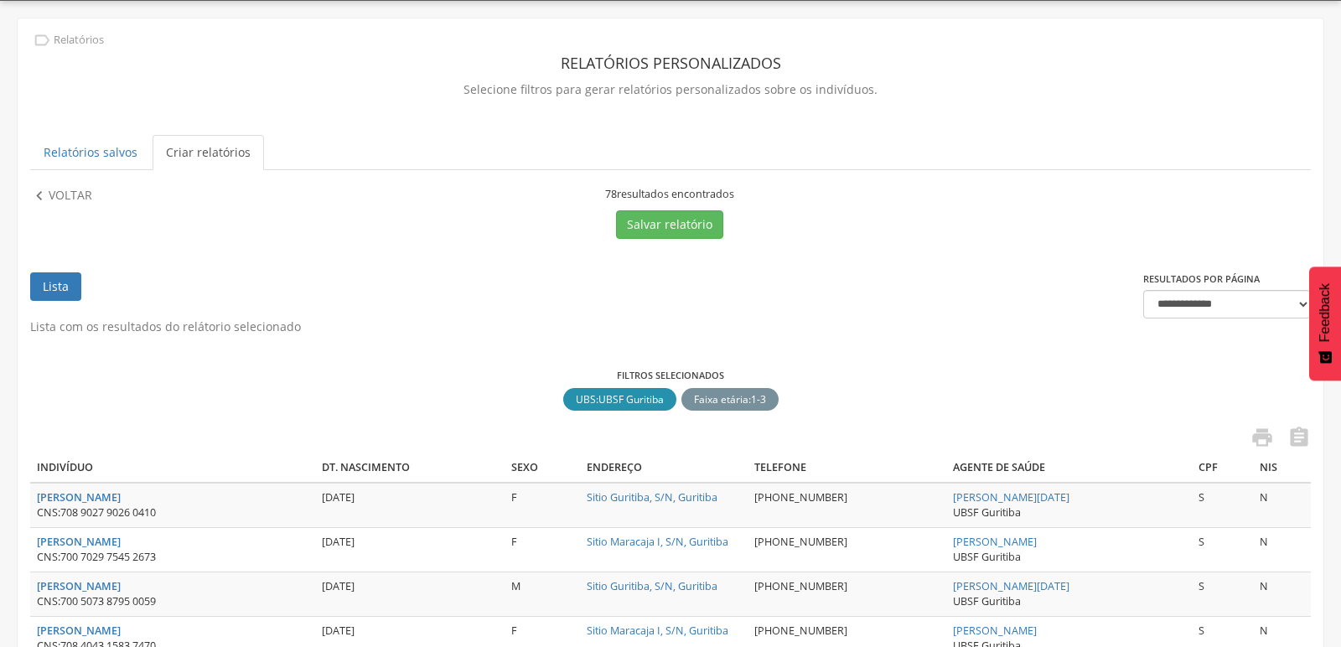
scroll to position [141, 0]
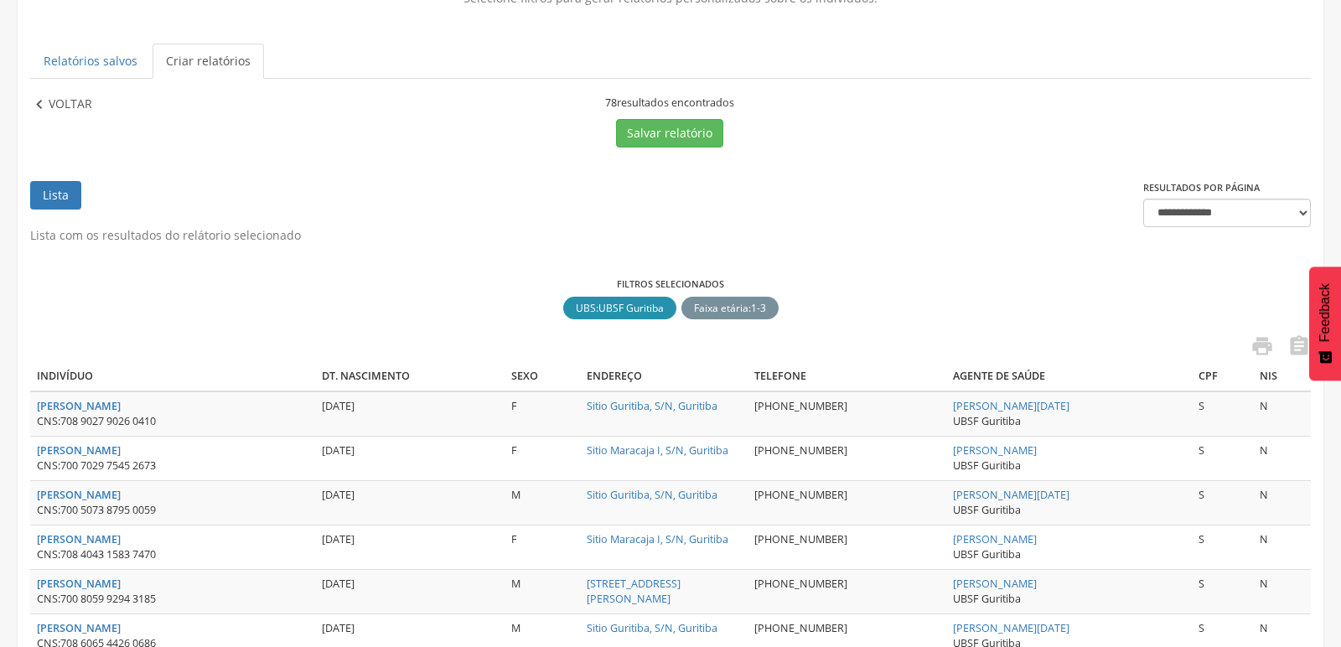
click at [34, 111] on icon "" at bounding box center [39, 105] width 18 height 18
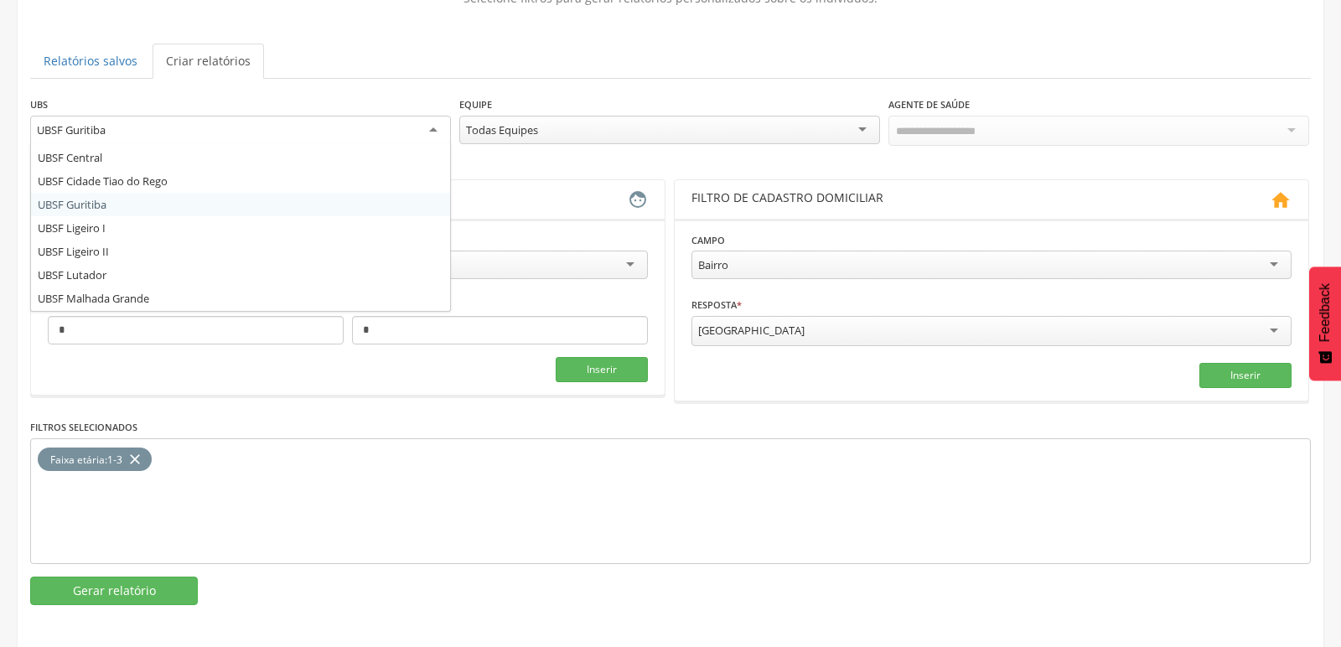
click at [435, 137] on div "UBSF Guritiba" at bounding box center [240, 131] width 421 height 30
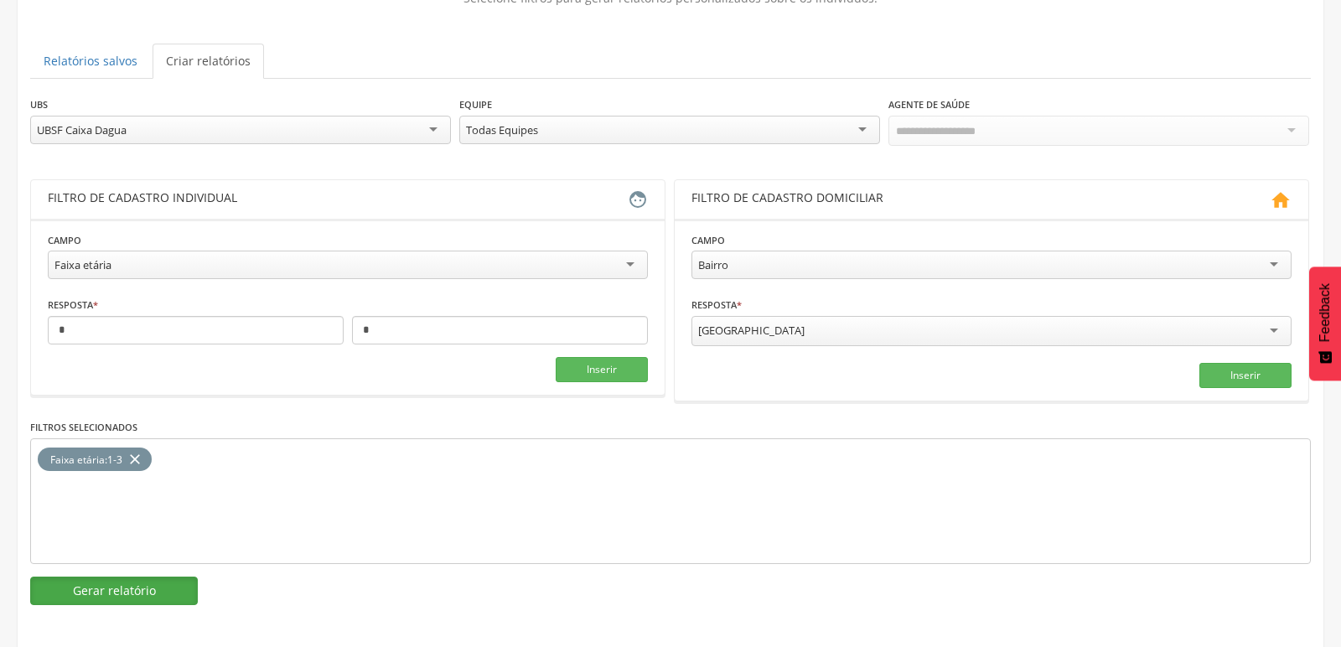
click at [86, 594] on button "Gerar relatório" at bounding box center [114, 591] width 168 height 29
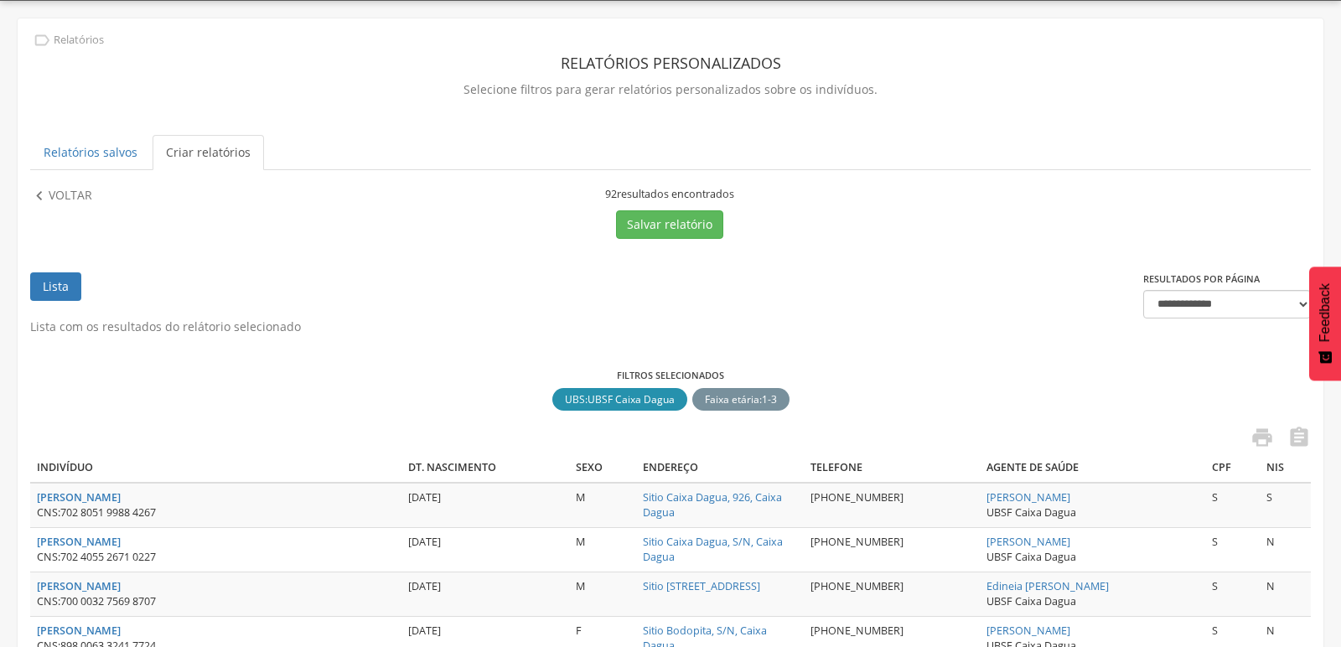
scroll to position [141, 0]
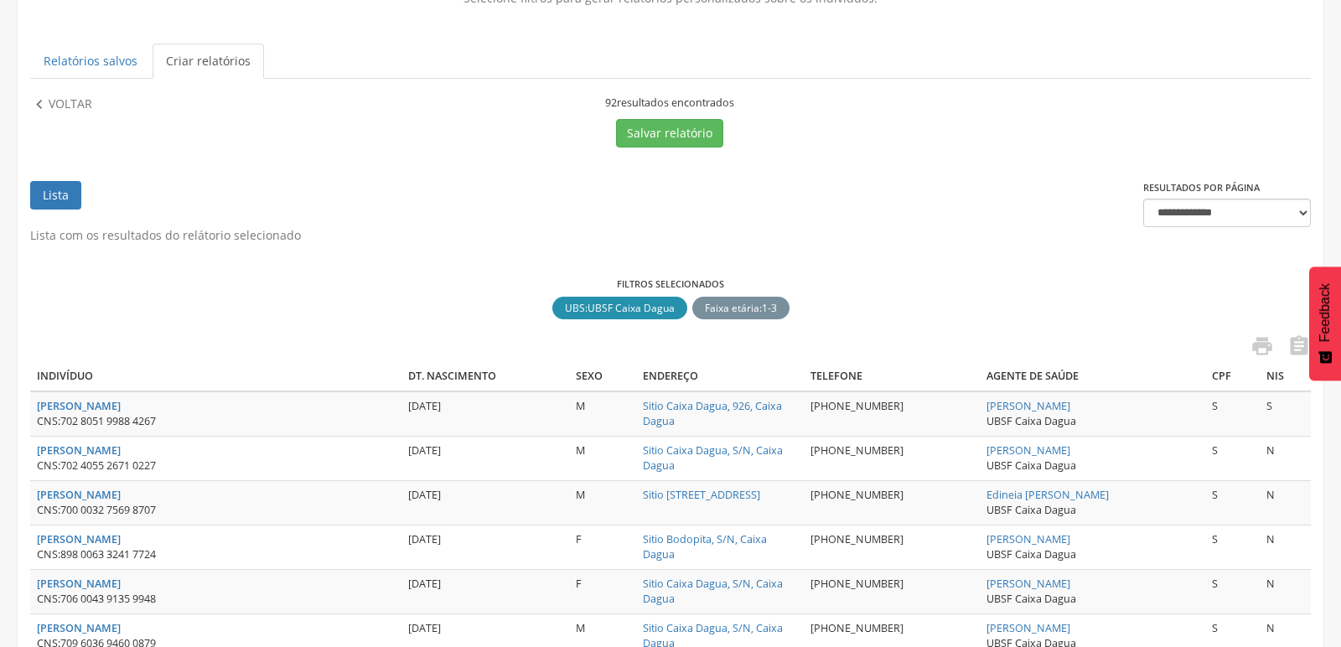
click at [33, 109] on icon "" at bounding box center [39, 105] width 18 height 18
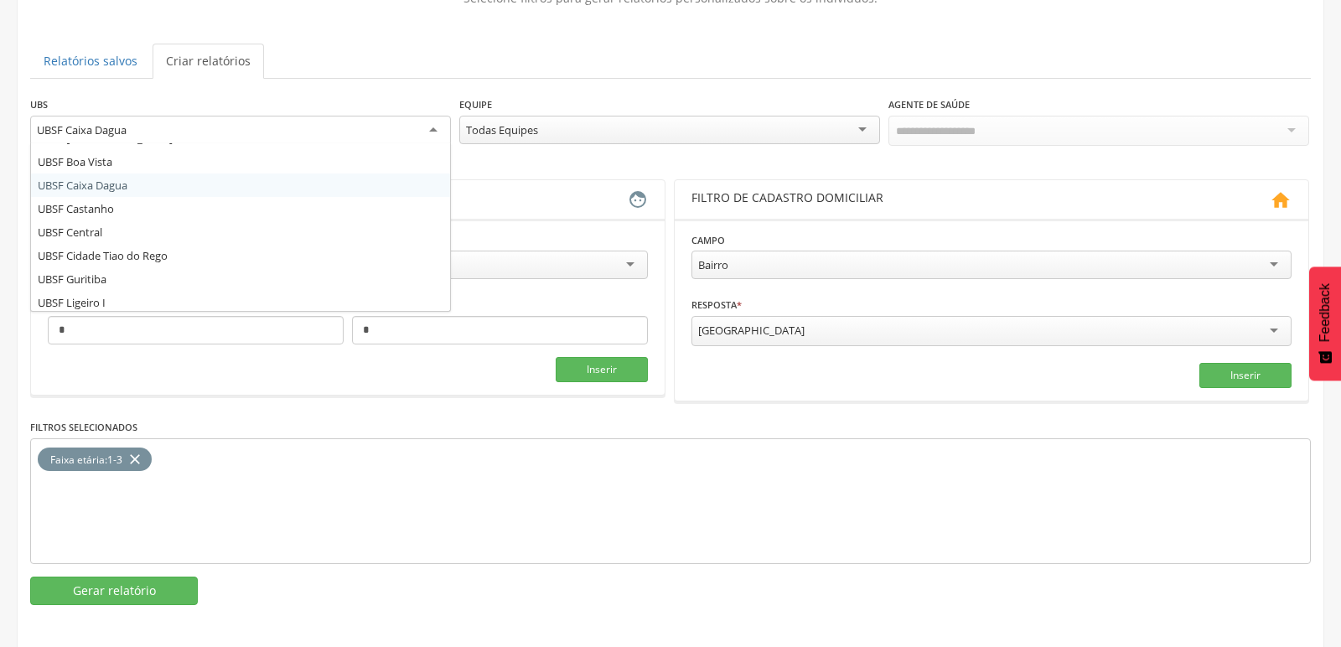
click at [433, 127] on div "UBSF Caixa Dagua" at bounding box center [240, 131] width 421 height 30
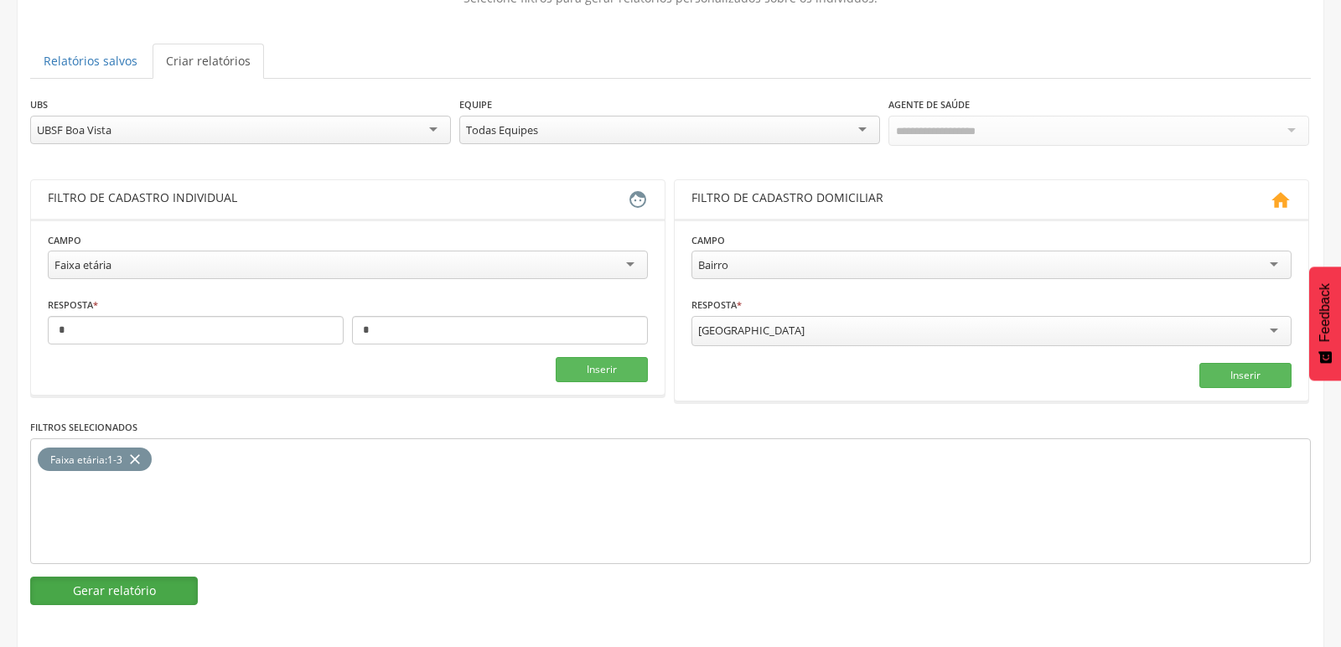
click at [121, 585] on button "Gerar relatório" at bounding box center [114, 591] width 168 height 29
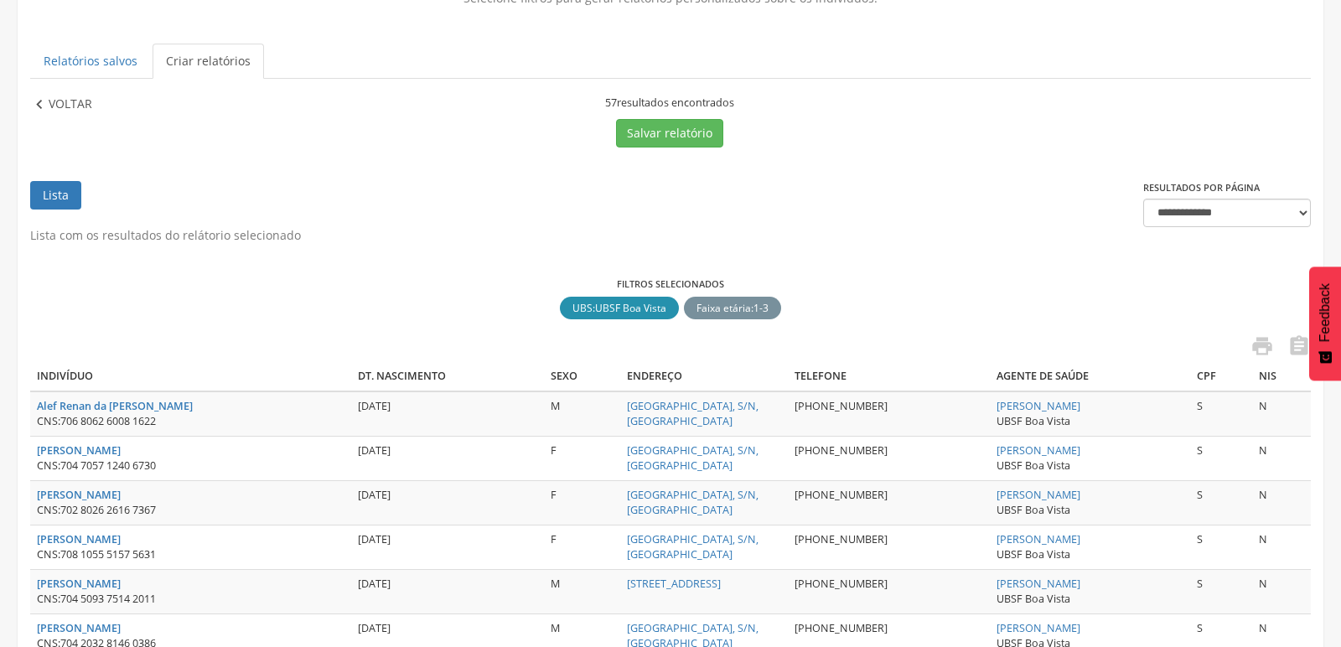
click at [55, 101] on p "Voltar" at bounding box center [71, 105] width 44 height 18
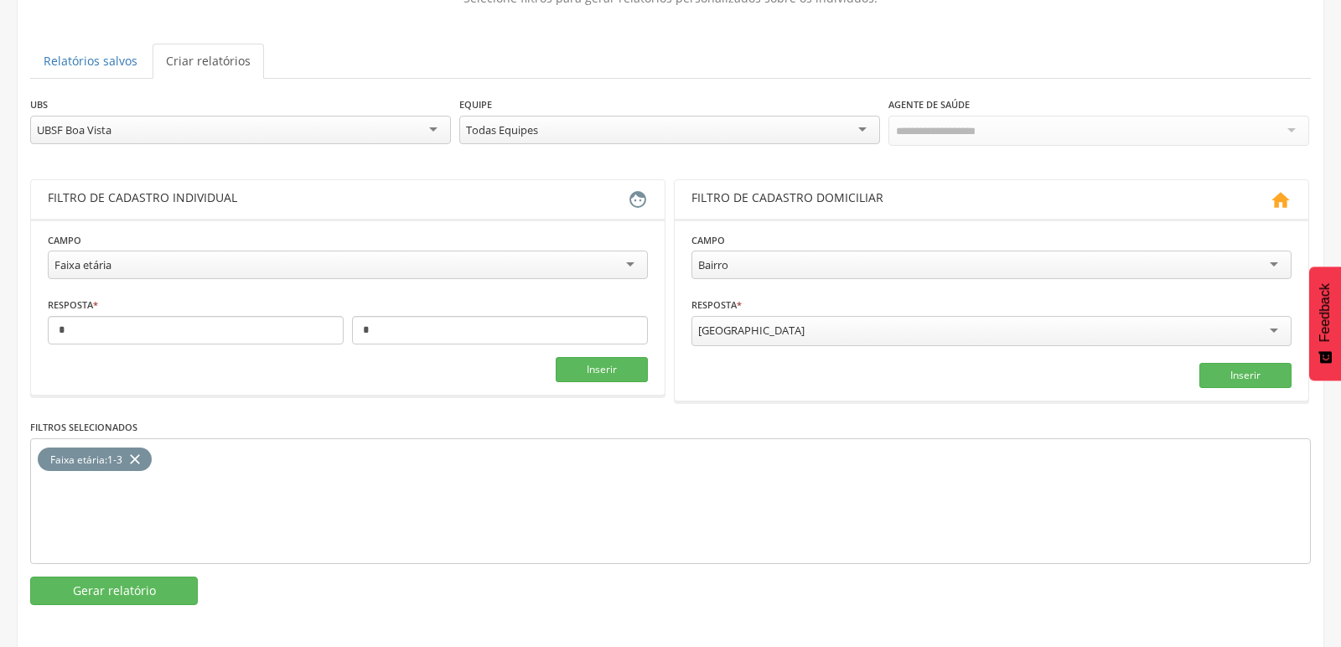
click at [420, 122] on div "UBSF Boa Vista" at bounding box center [240, 130] width 421 height 29
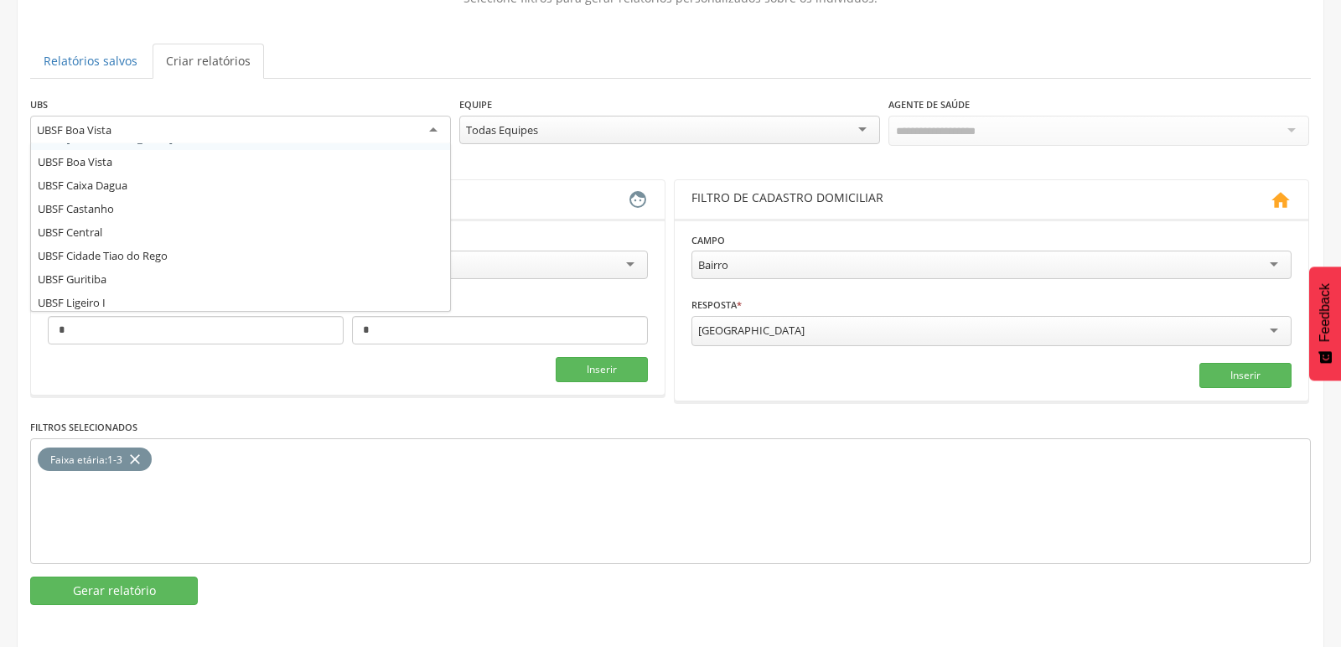
scroll to position [3, 0]
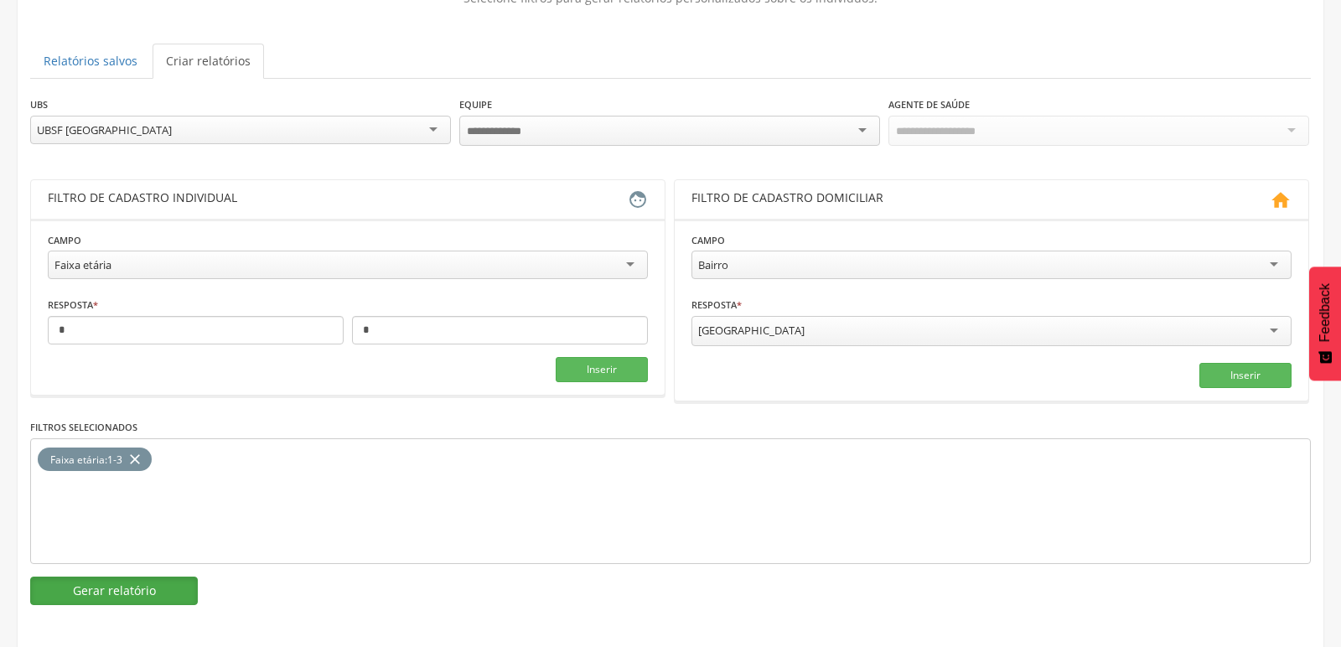
click at [103, 582] on button "Gerar relatório" at bounding box center [114, 591] width 168 height 29
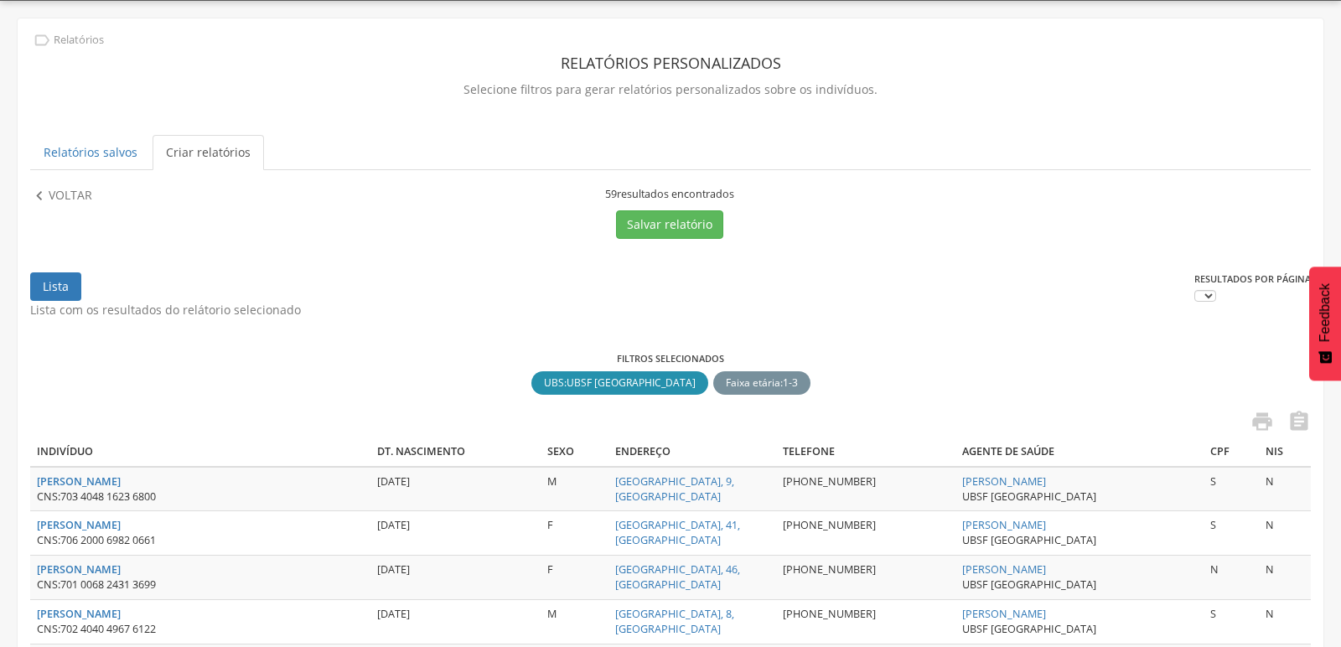
scroll to position [141, 0]
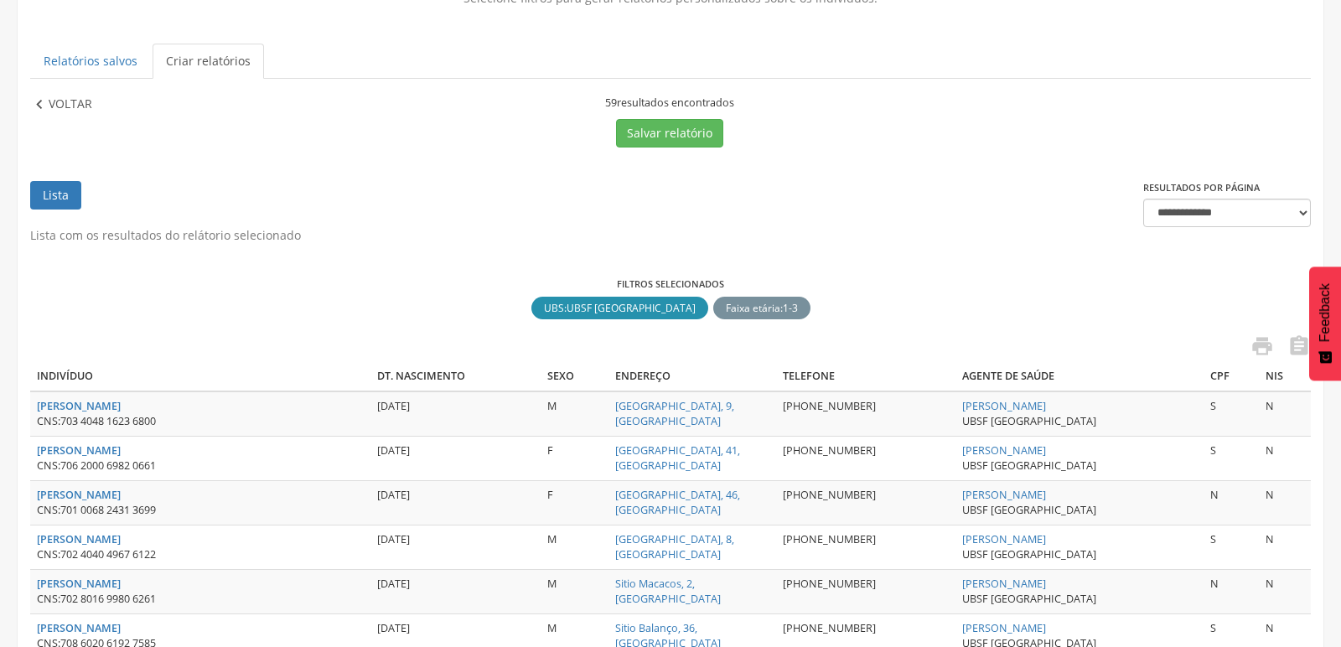
click at [60, 100] on p "Voltar" at bounding box center [71, 105] width 44 height 18
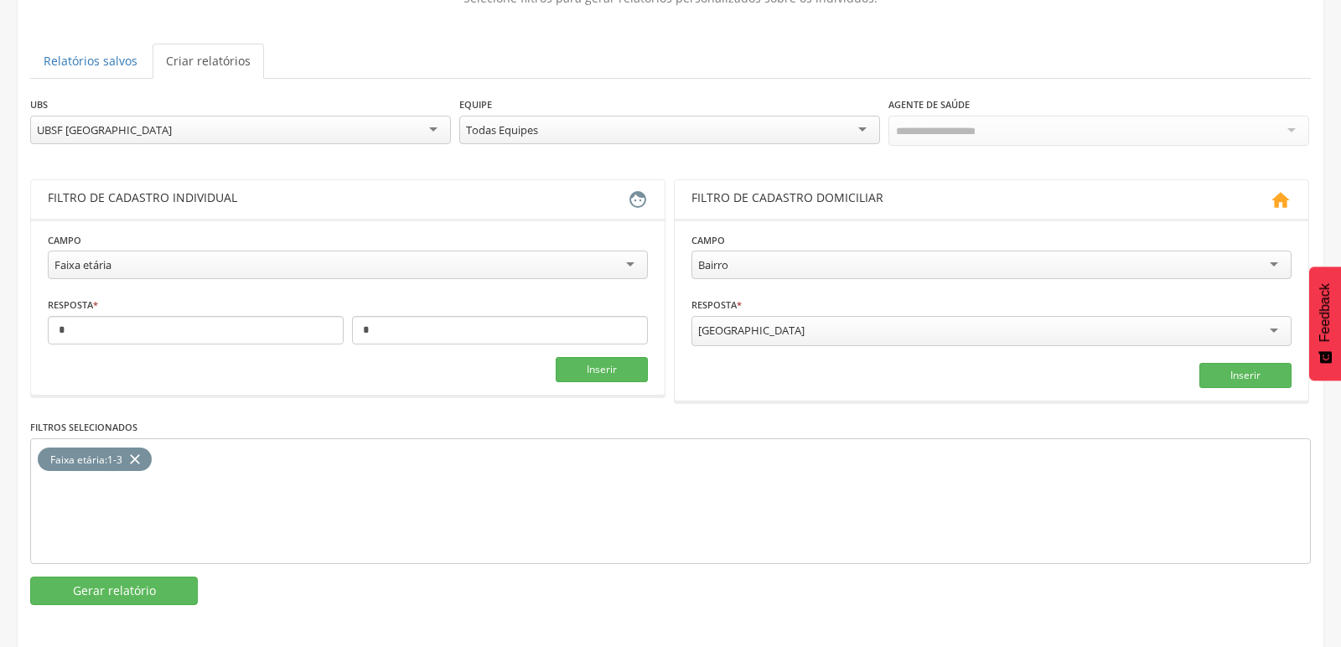
click at [433, 126] on div "UBSF [GEOGRAPHIC_DATA]" at bounding box center [240, 130] width 421 height 29
click at [130, 592] on button "Gerar relatório" at bounding box center [114, 591] width 168 height 29
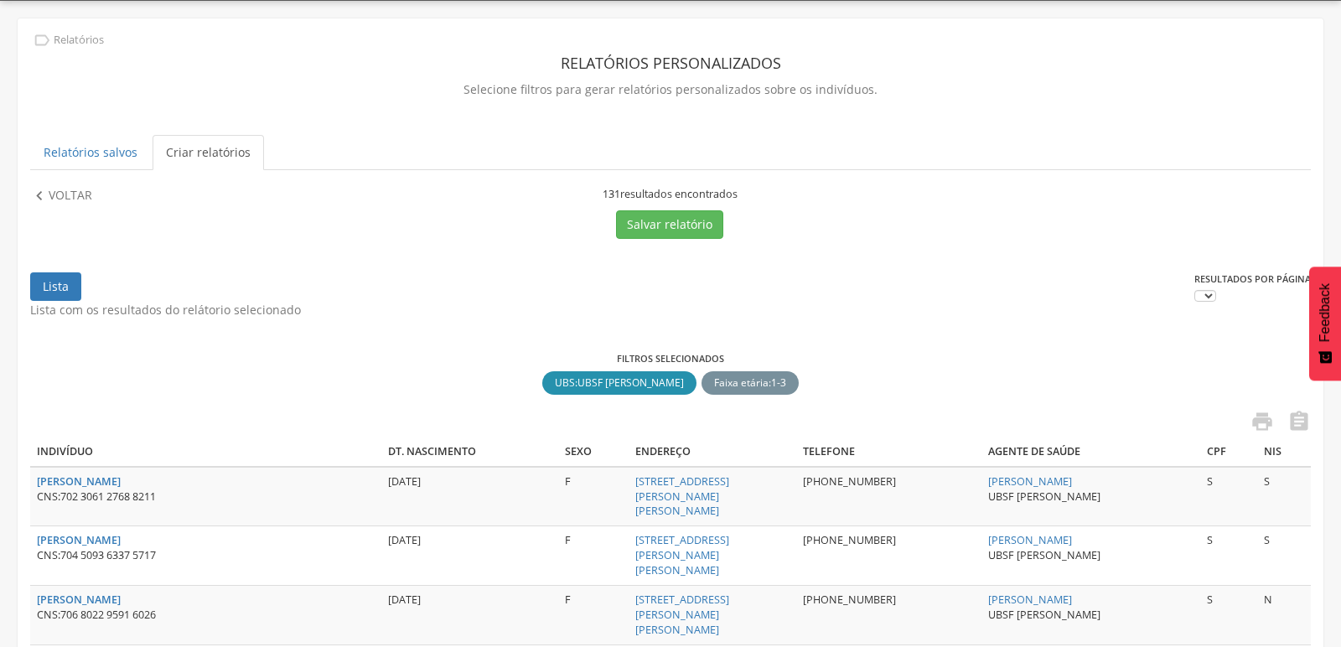
scroll to position [141, 0]
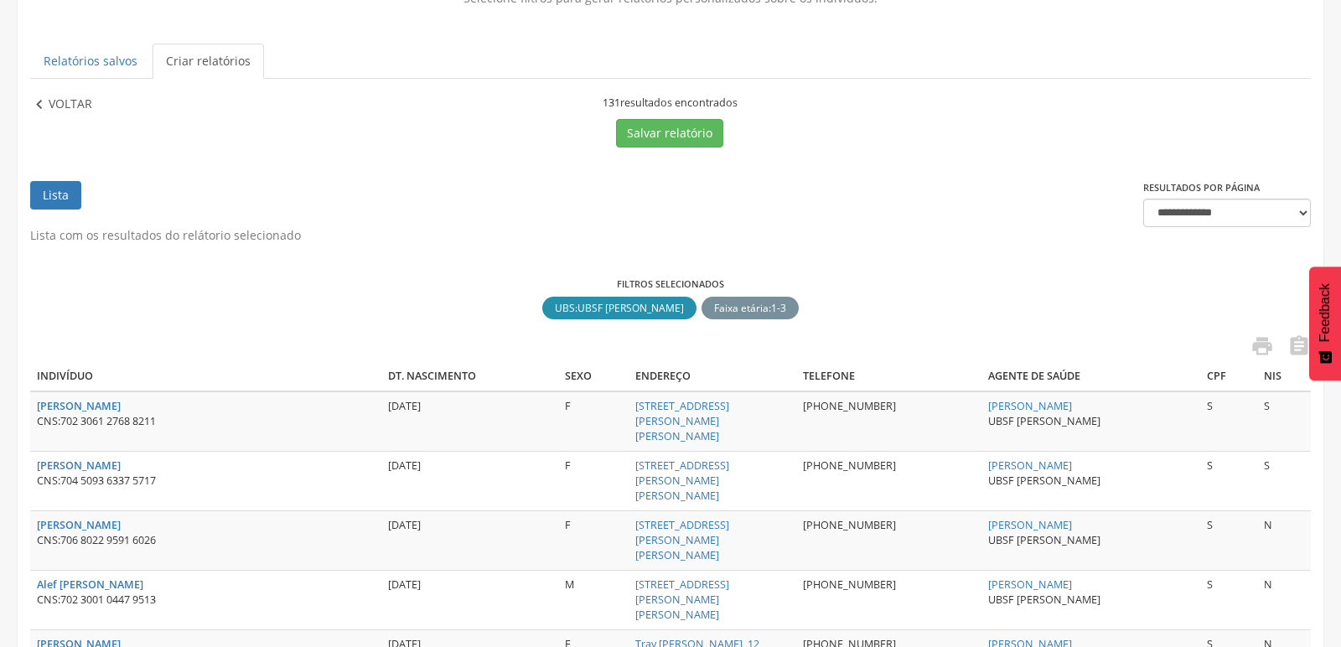
click at [39, 107] on icon "" at bounding box center [39, 105] width 18 height 18
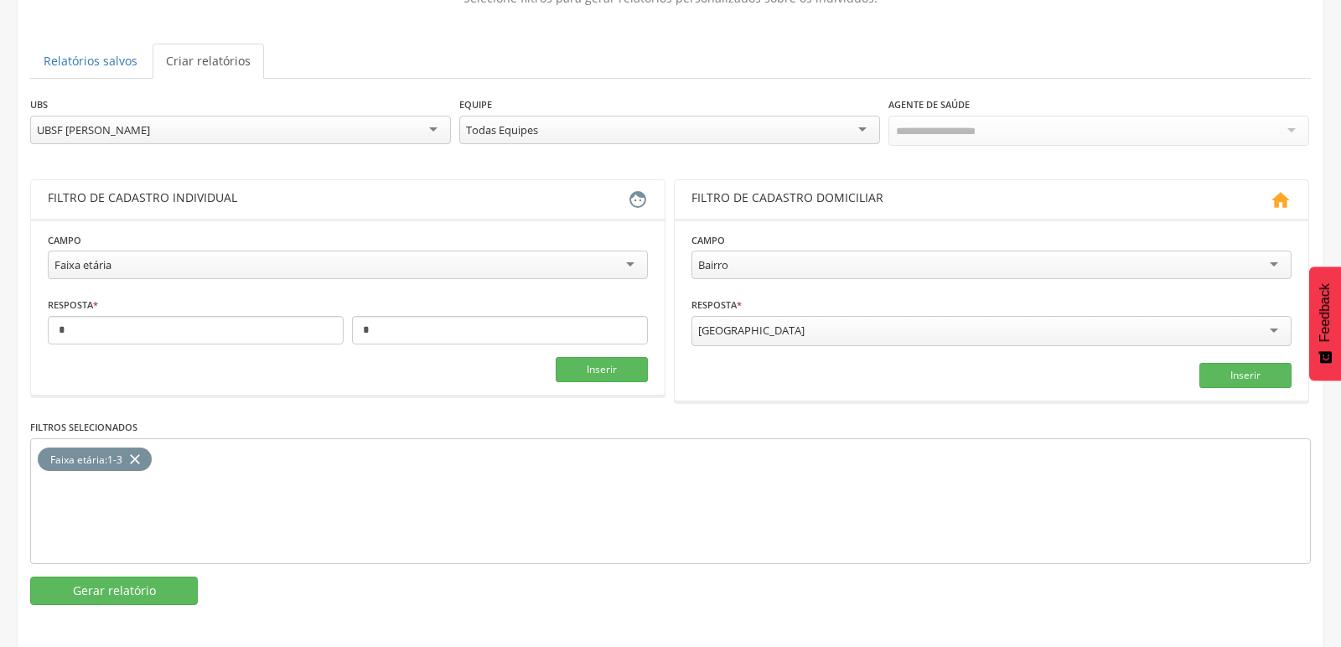
click at [431, 132] on div "UBSF [PERSON_NAME]" at bounding box center [240, 130] width 421 height 29
click at [107, 586] on button "Gerar relatório" at bounding box center [114, 591] width 168 height 29
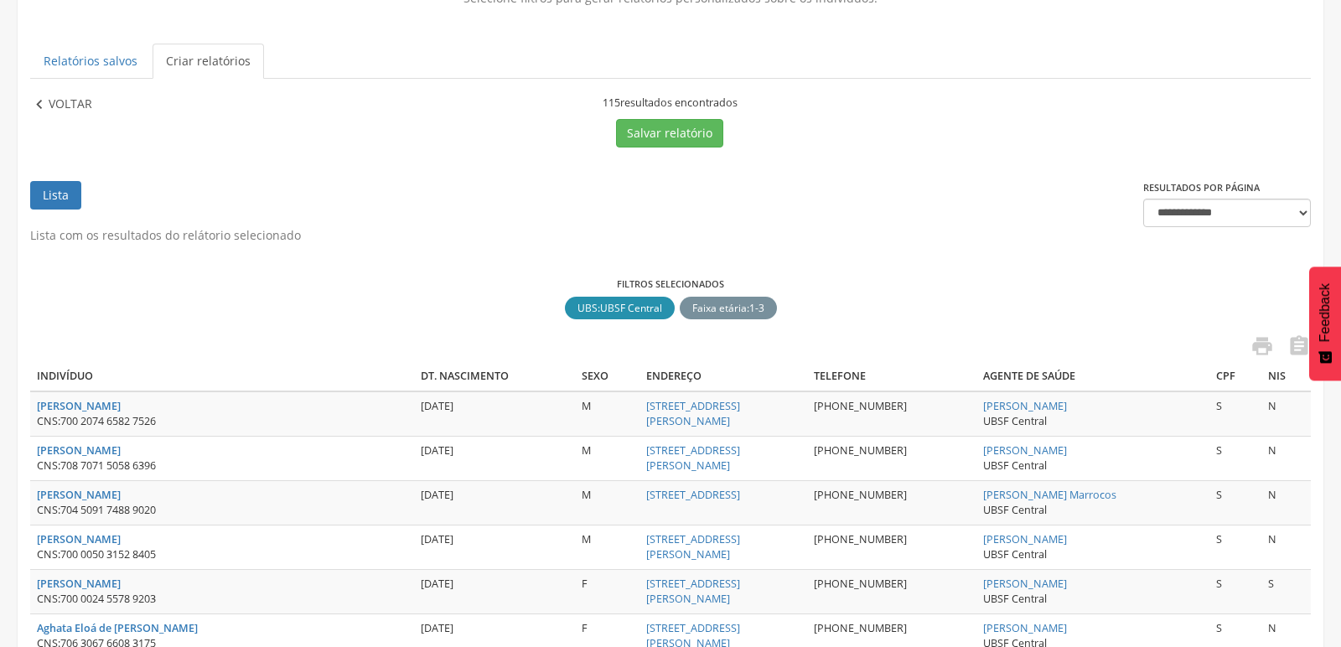
click at [40, 101] on icon "" at bounding box center [39, 105] width 18 height 18
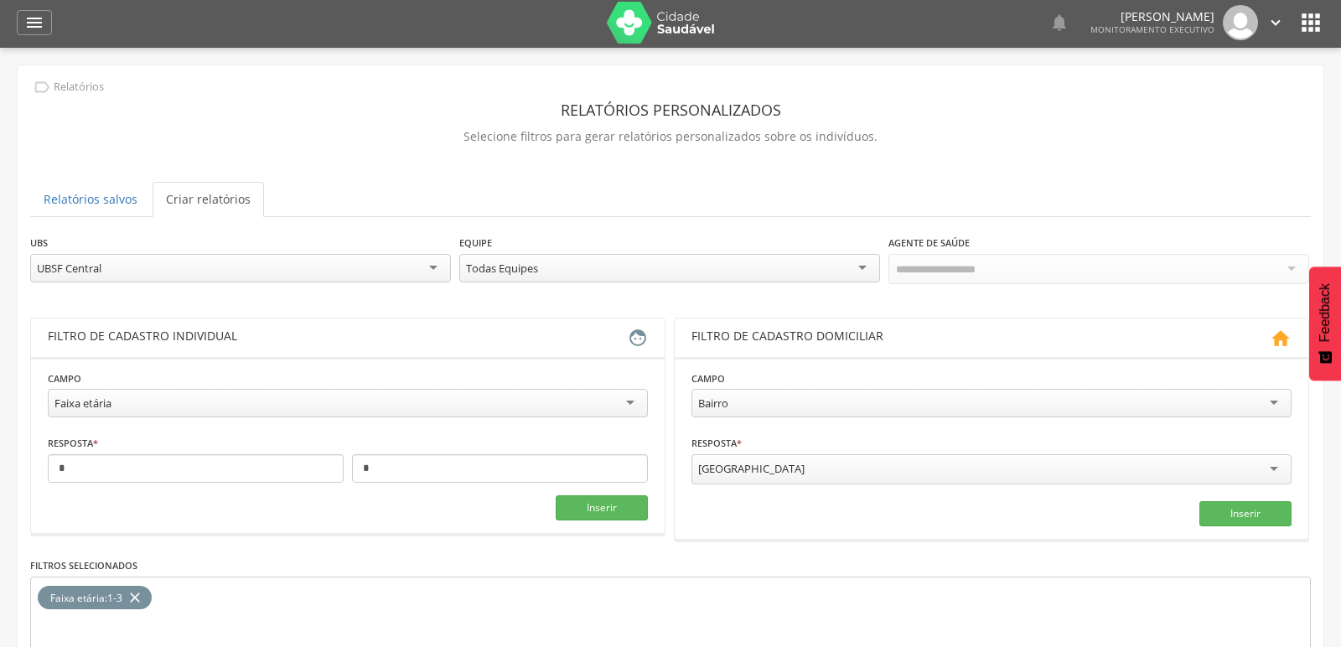
scroll to position [0, 0]
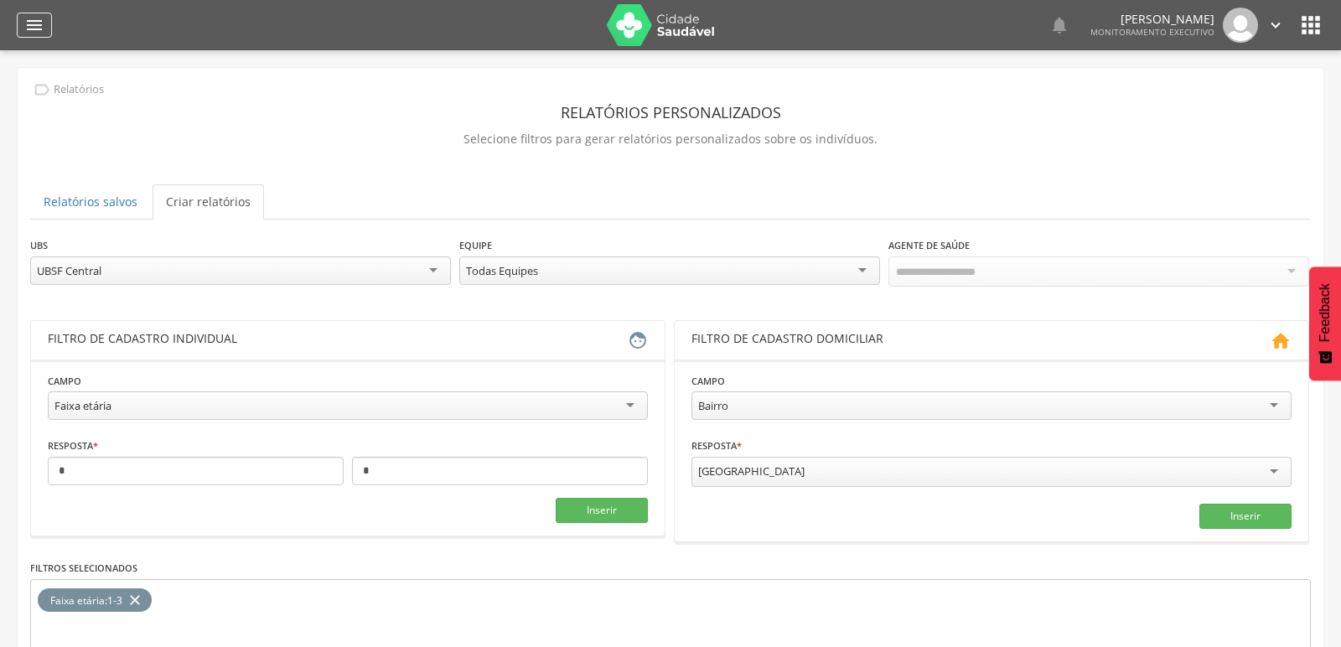
click at [38, 27] on icon "" at bounding box center [34, 25] width 20 height 20
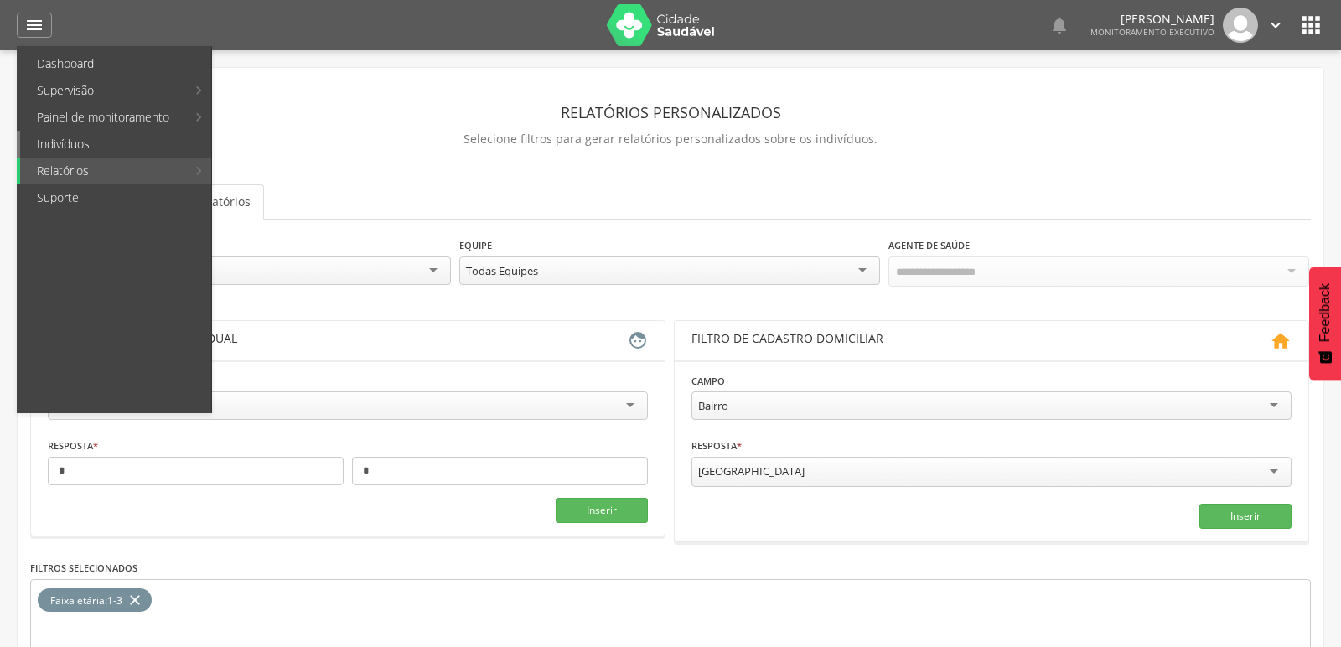
click at [67, 144] on link "Indivíduos" at bounding box center [115, 144] width 191 height 27
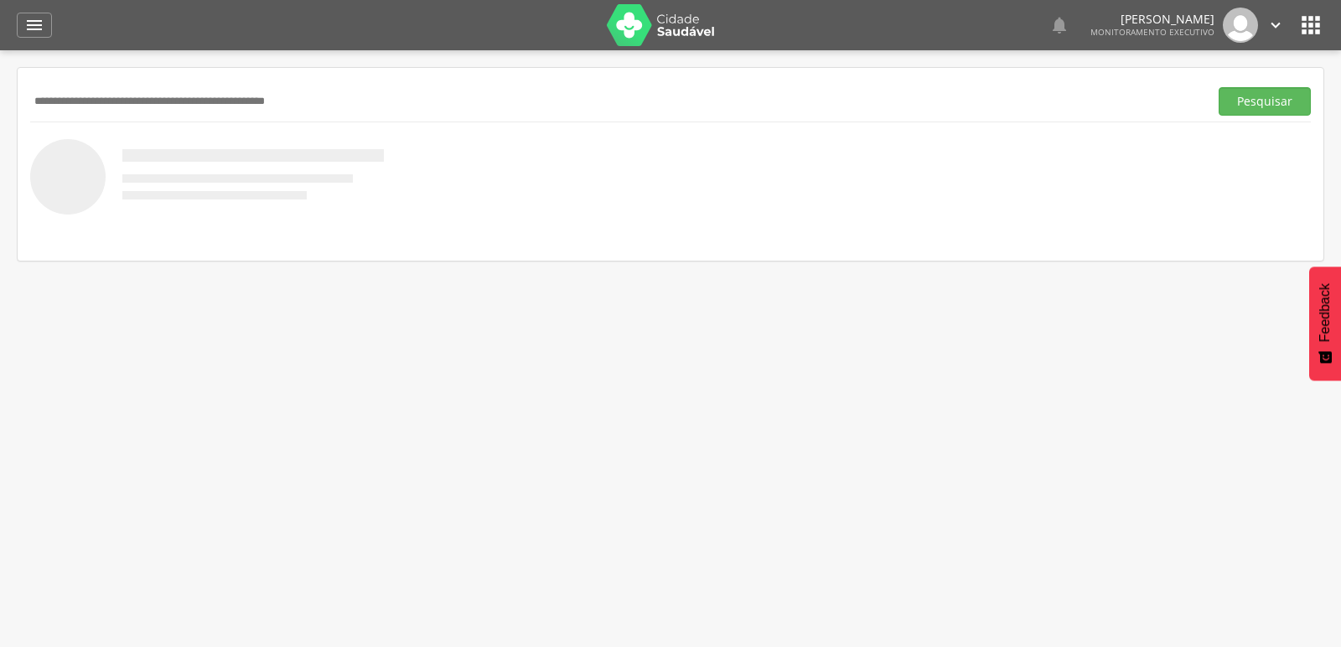
paste input "**********"
type input "**********"
click at [1219, 87] on button "Pesquisar" at bounding box center [1265, 101] width 92 height 29
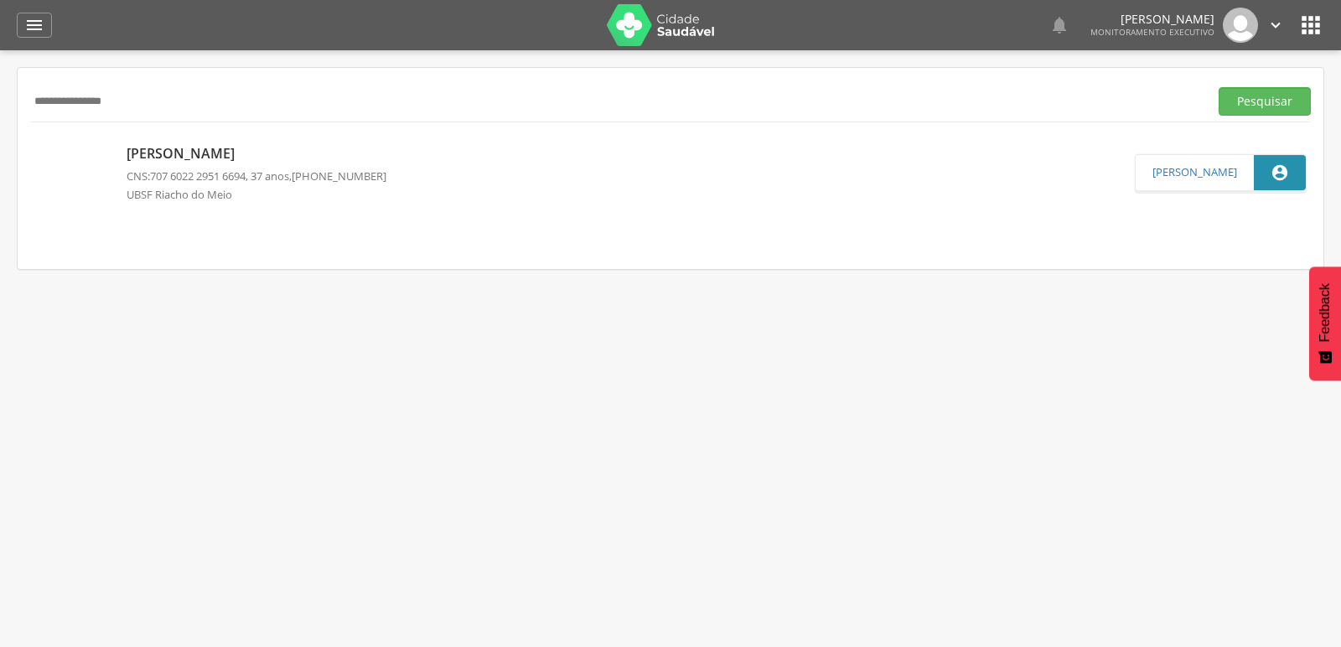
click at [164, 153] on p "[PERSON_NAME]" at bounding box center [257, 153] width 260 height 19
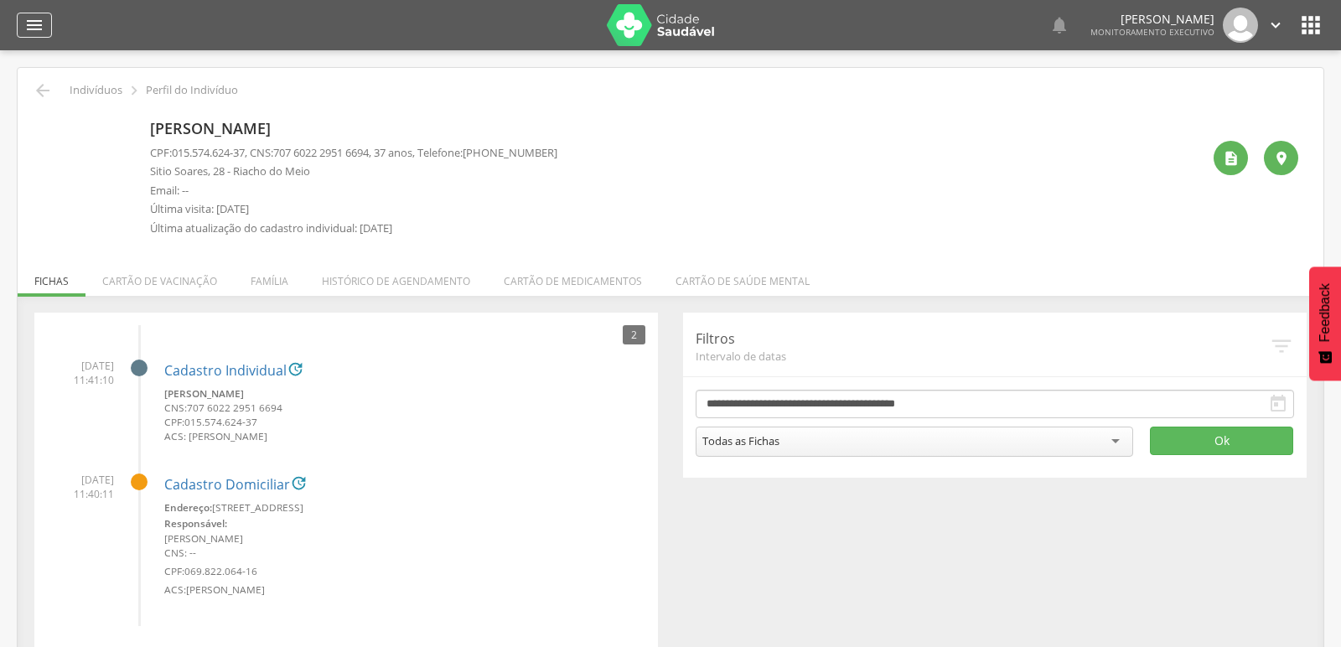
click at [38, 18] on icon "" at bounding box center [34, 25] width 20 height 20
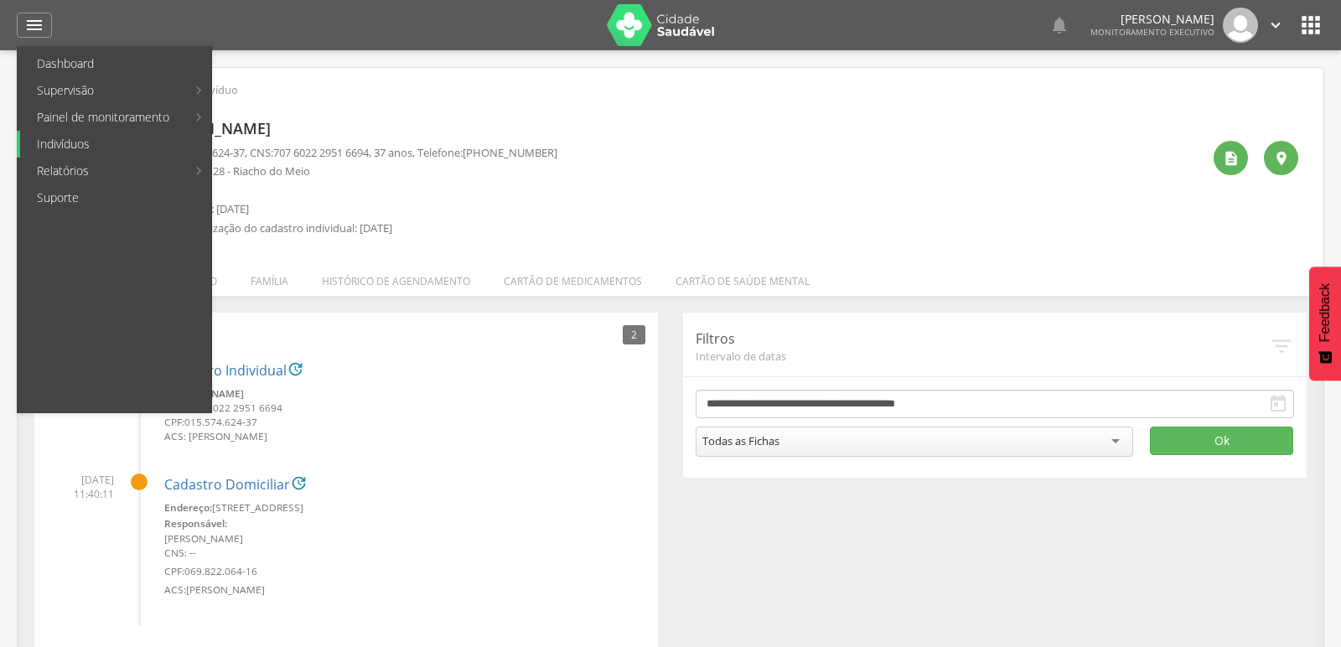
click at [82, 145] on link "Indivíduos" at bounding box center [115, 144] width 191 height 27
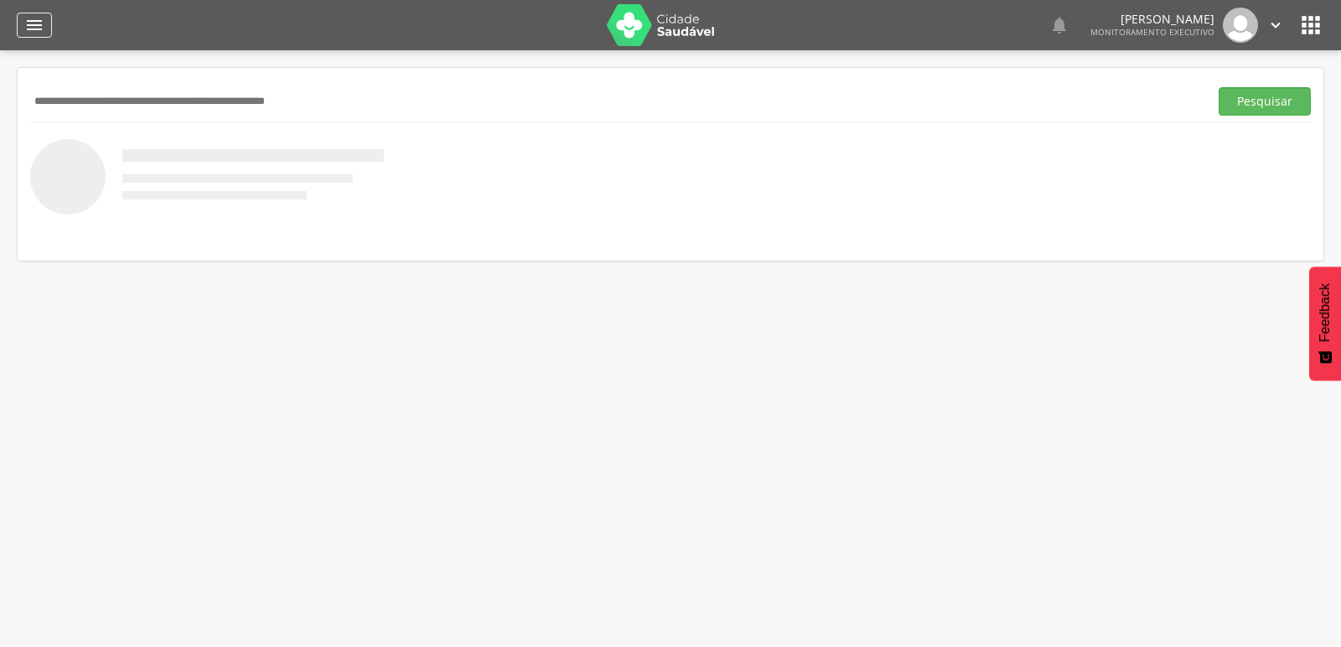
click at [44, 32] on div "" at bounding box center [34, 25] width 35 height 25
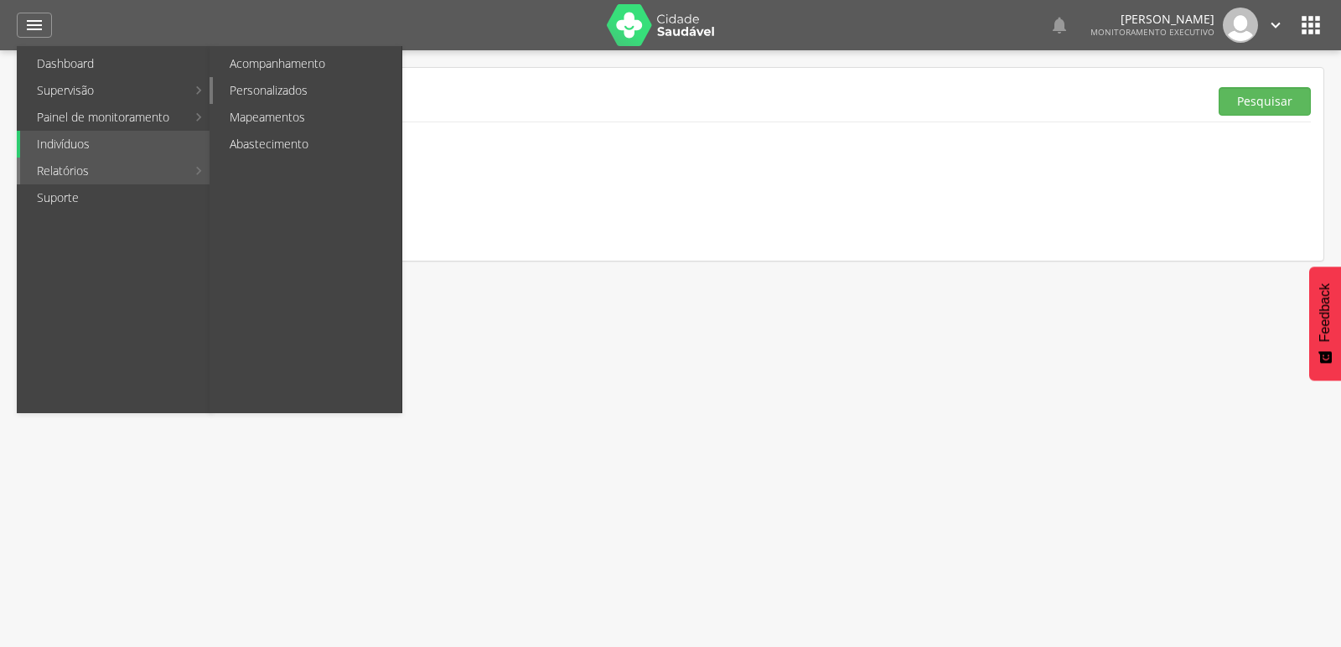
click at [256, 86] on link "Personalizados" at bounding box center [307, 90] width 189 height 27
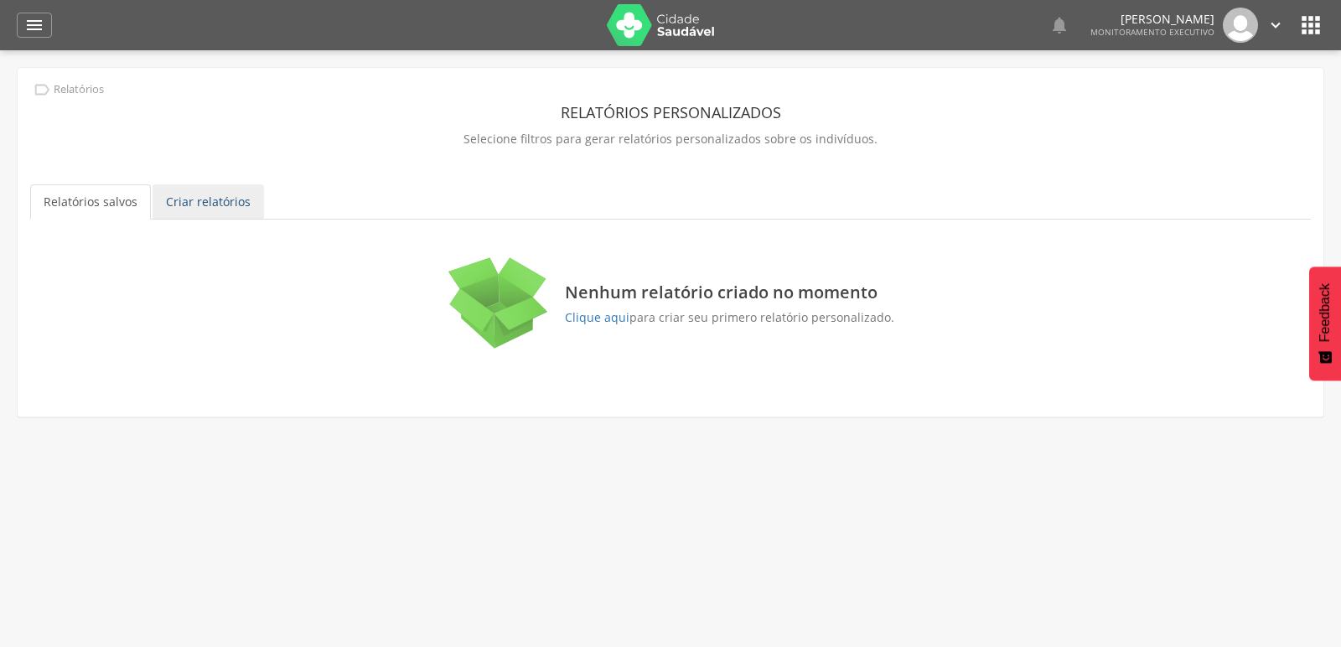
click at [228, 194] on link "Criar relatórios" at bounding box center [208, 201] width 111 height 35
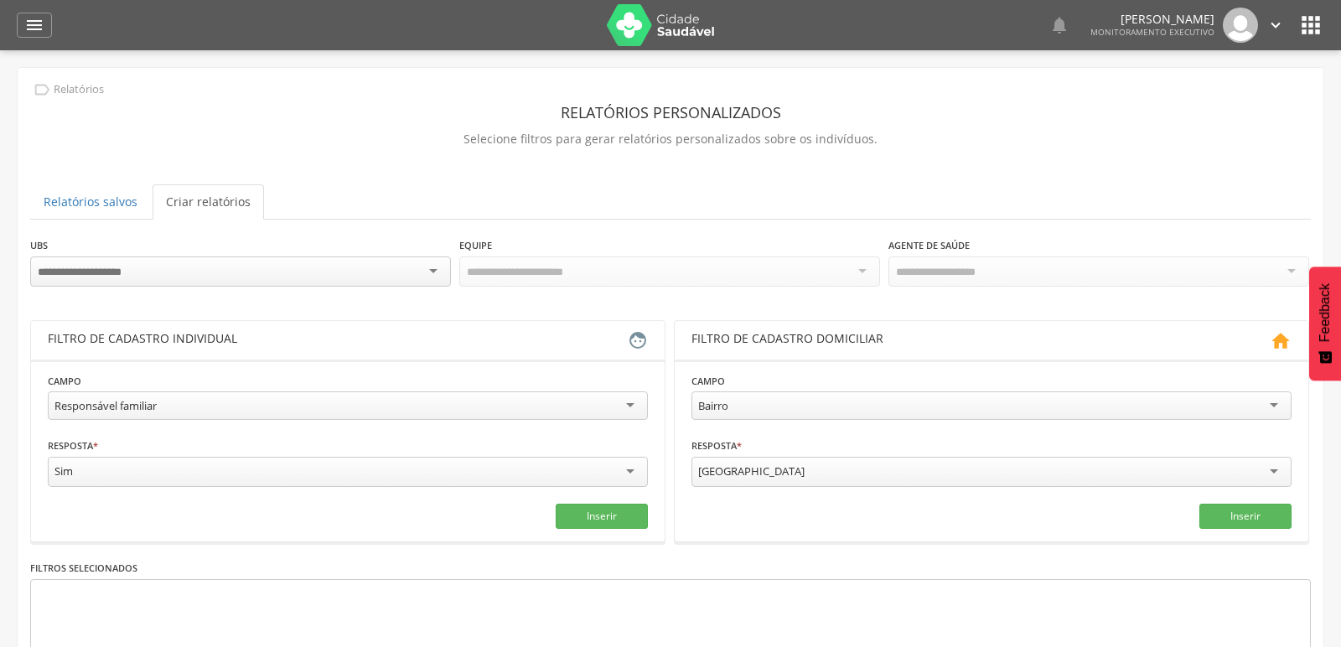
click at [203, 283] on div at bounding box center [240, 272] width 421 height 30
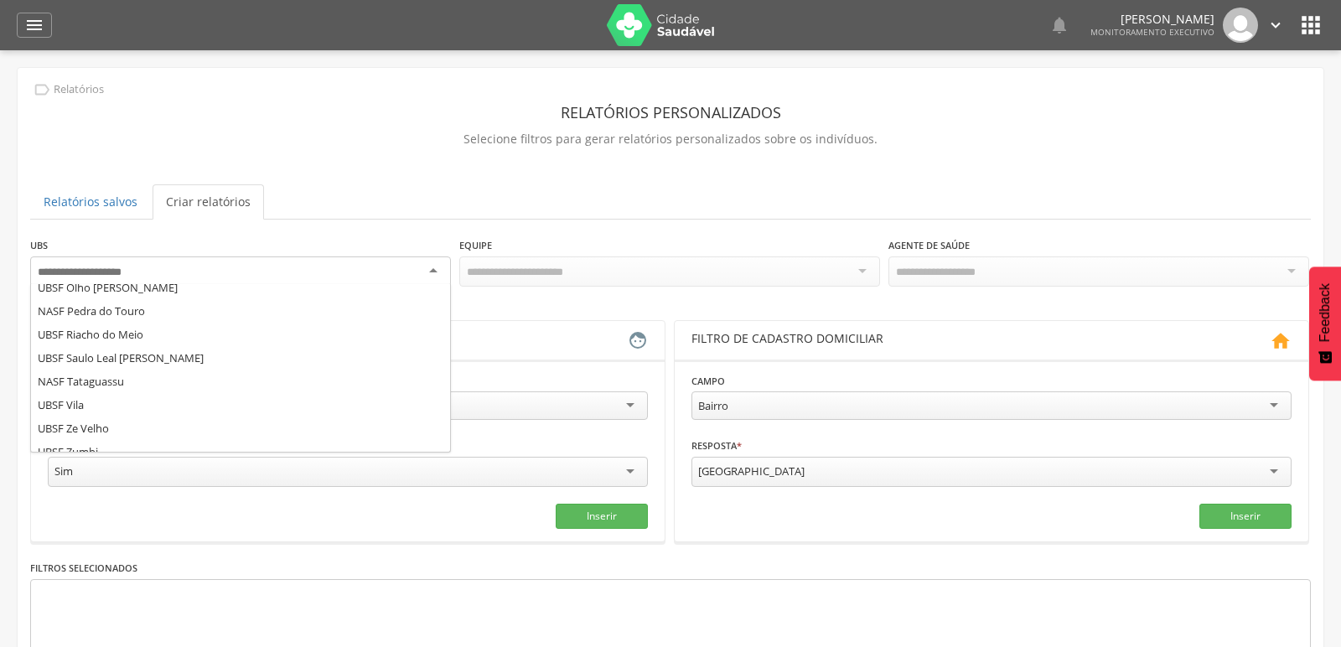
scroll to position [301, 0]
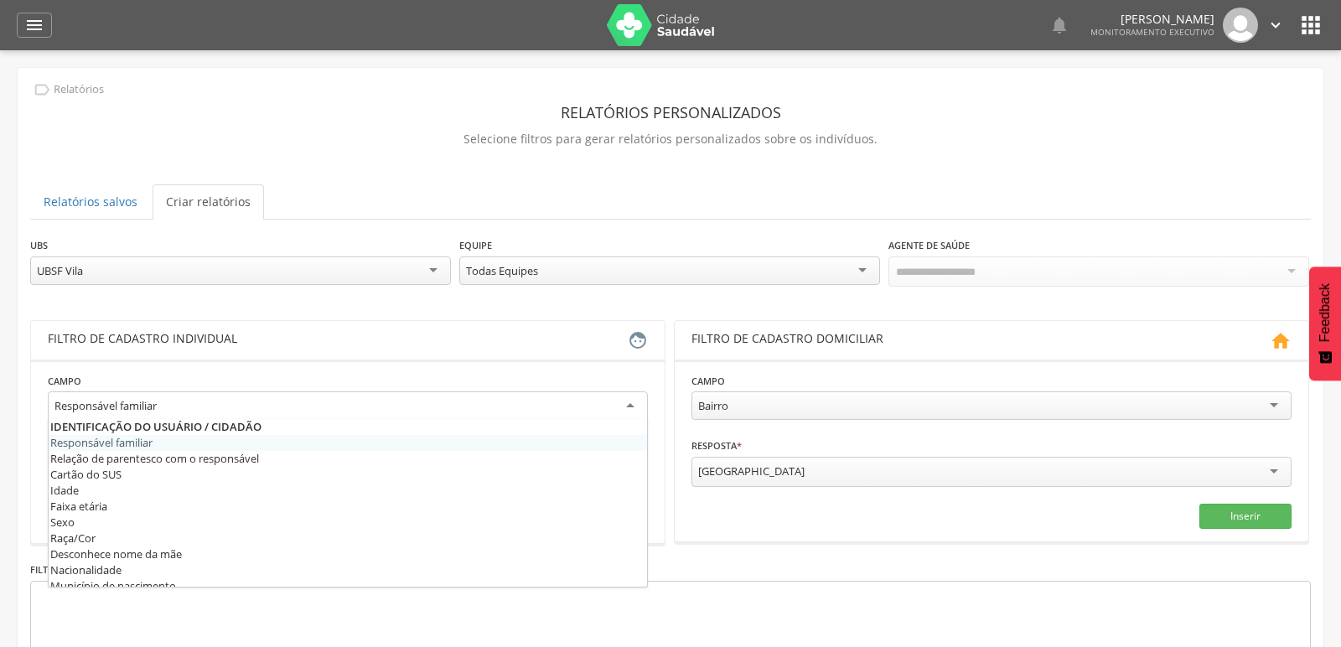
click at [306, 411] on div "Responsável familiar" at bounding box center [348, 406] width 600 height 30
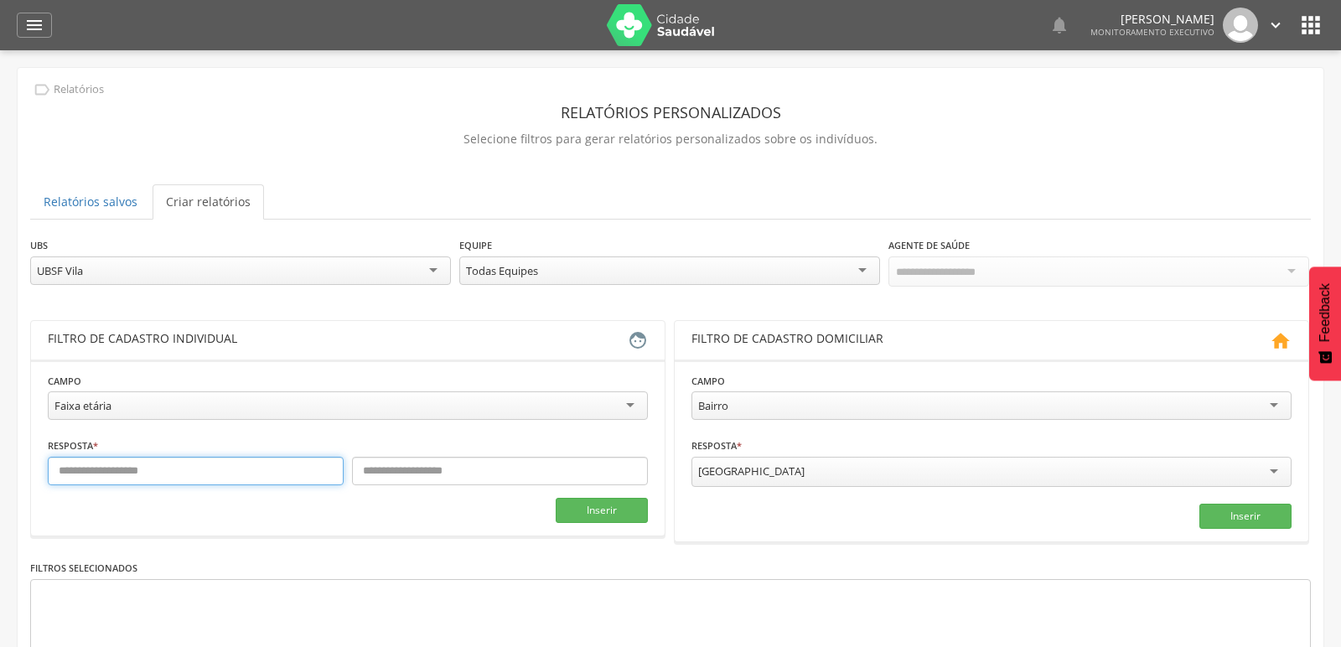
click at [219, 469] on input "text" at bounding box center [196, 471] width 296 height 29
type input "*"
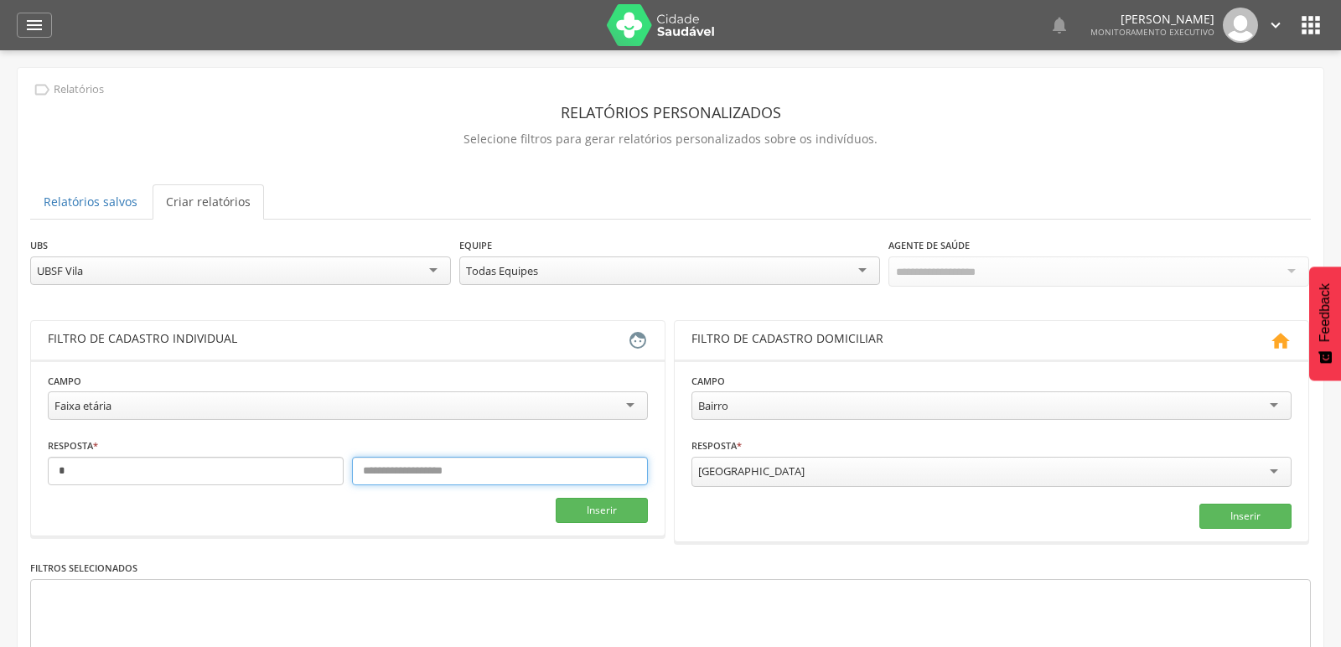
click at [400, 470] on input "text" at bounding box center [500, 471] width 296 height 29
type input "*"
click at [576, 506] on button "Inserir" at bounding box center [602, 510] width 92 height 25
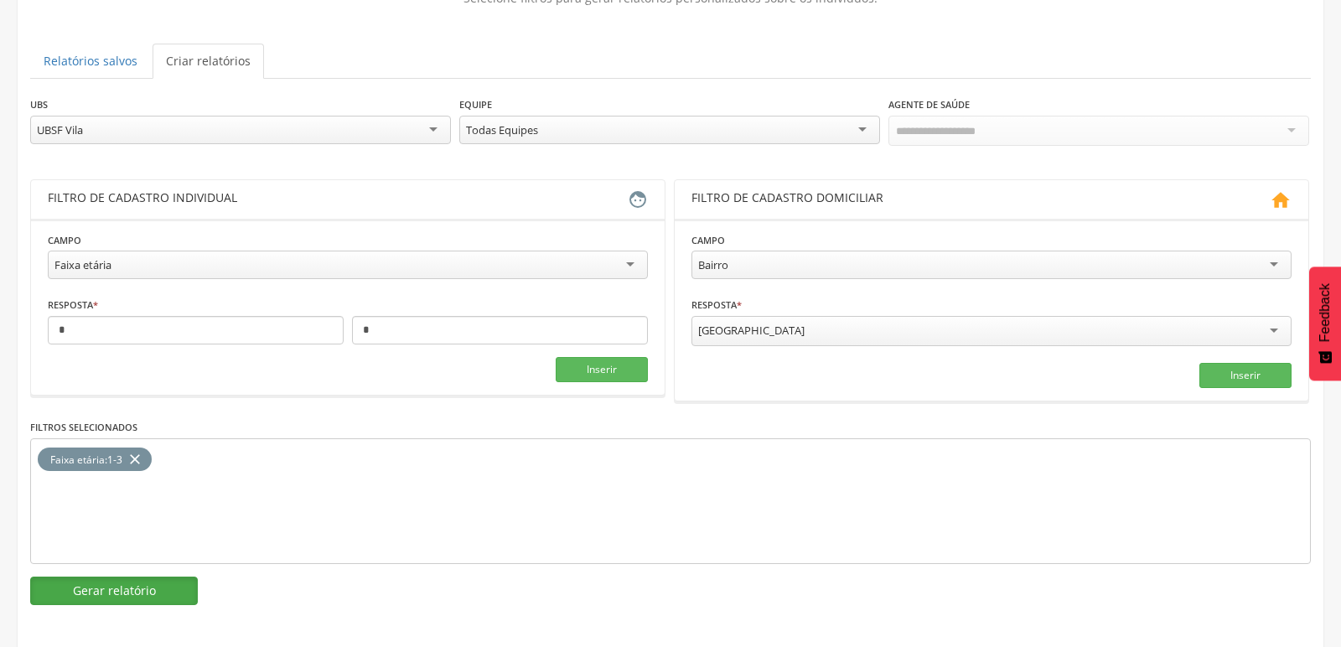
click at [131, 588] on button "Gerar relatório" at bounding box center [114, 591] width 168 height 29
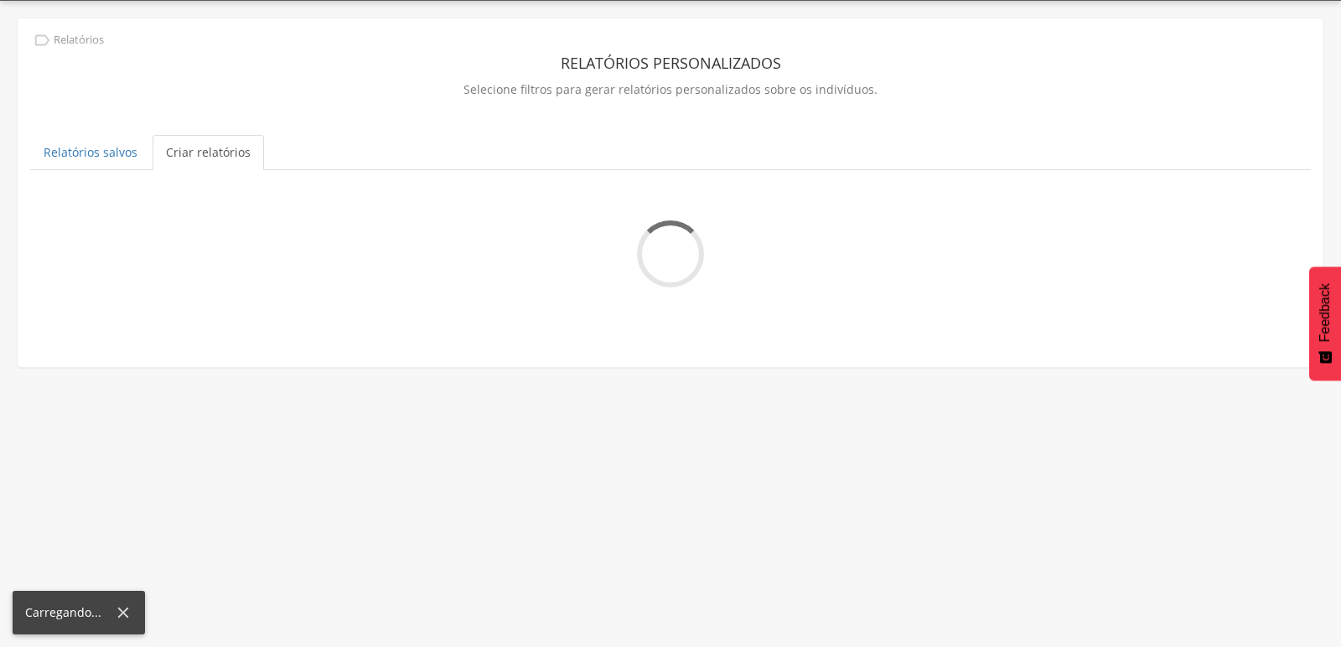
scroll to position [141, 0]
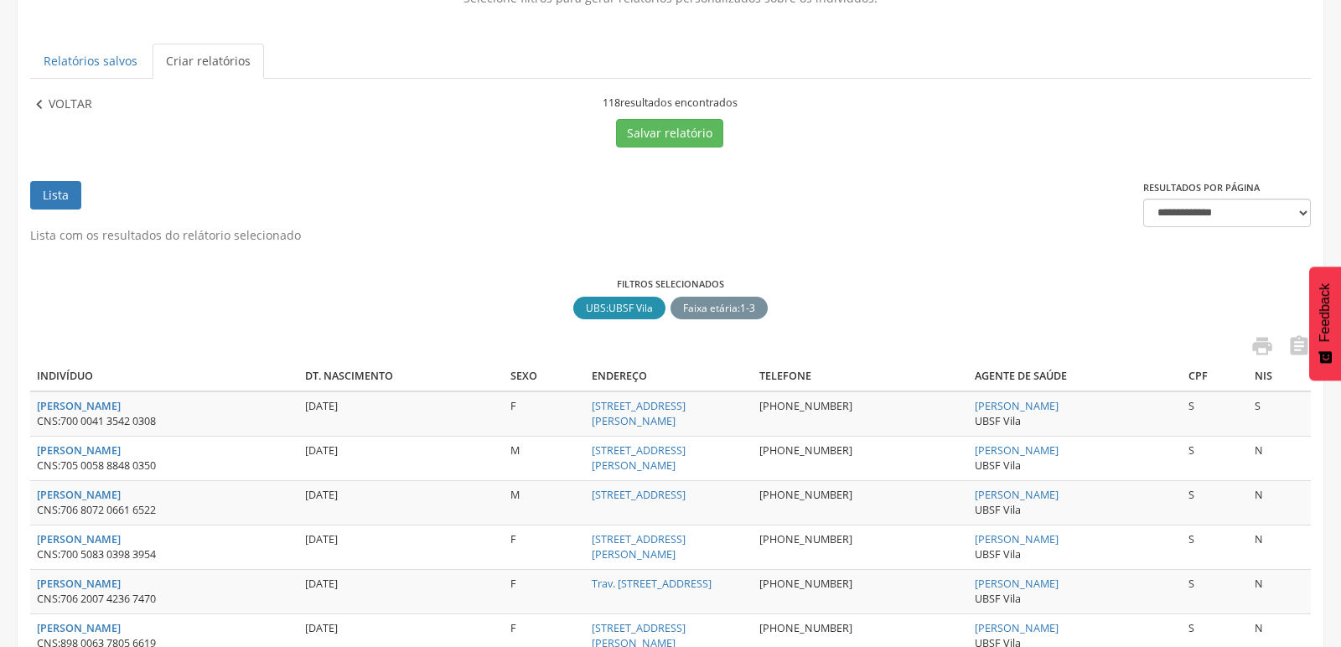
click at [71, 97] on p "Voltar" at bounding box center [71, 105] width 44 height 18
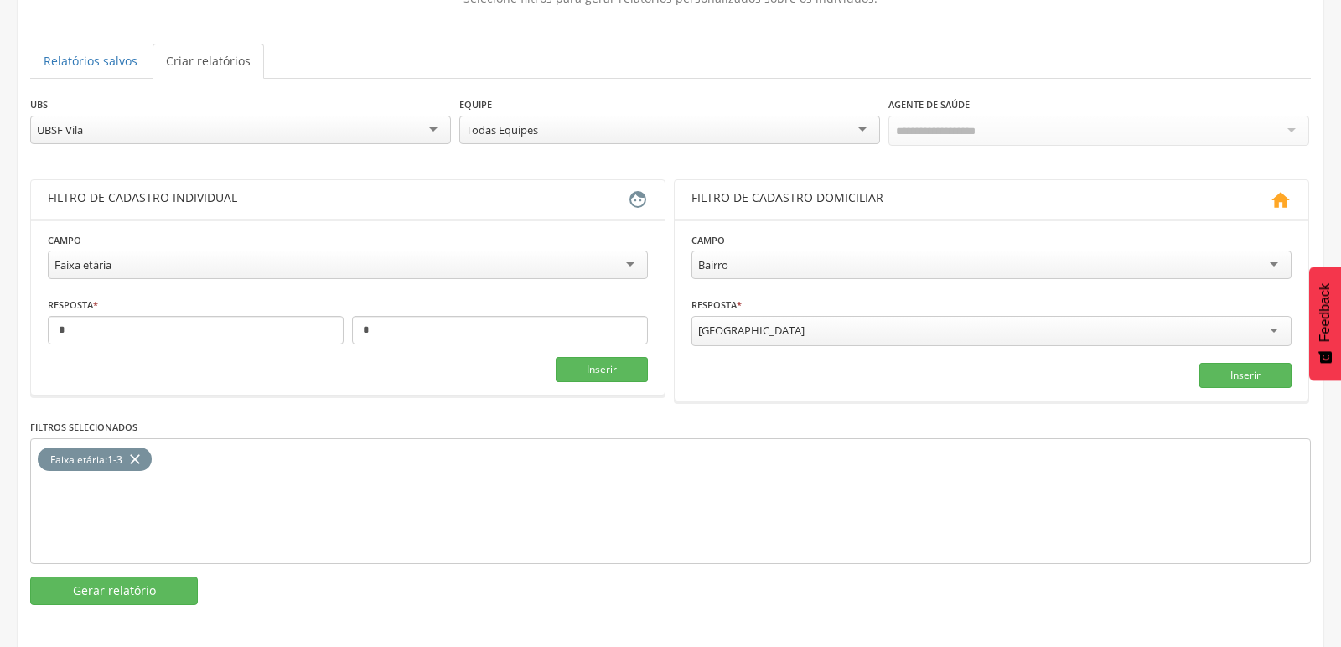
click at [153, 132] on div "UBSF Vila" at bounding box center [240, 130] width 421 height 29
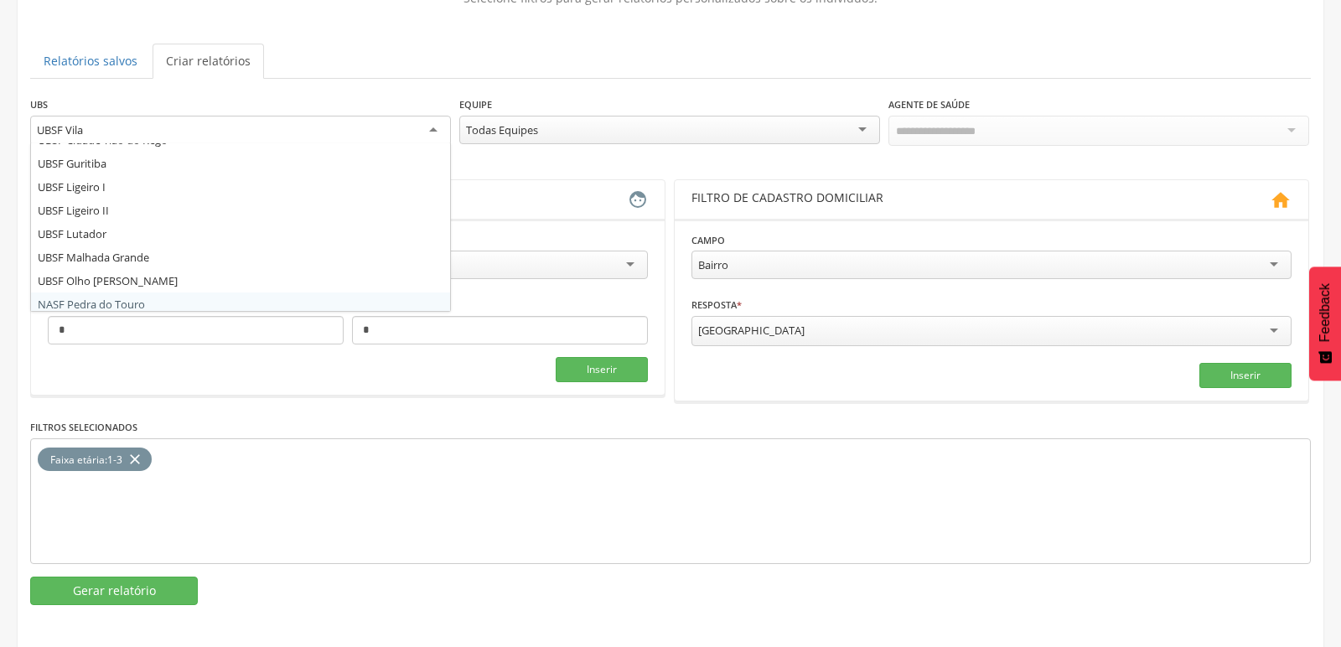
scroll to position [115, 0]
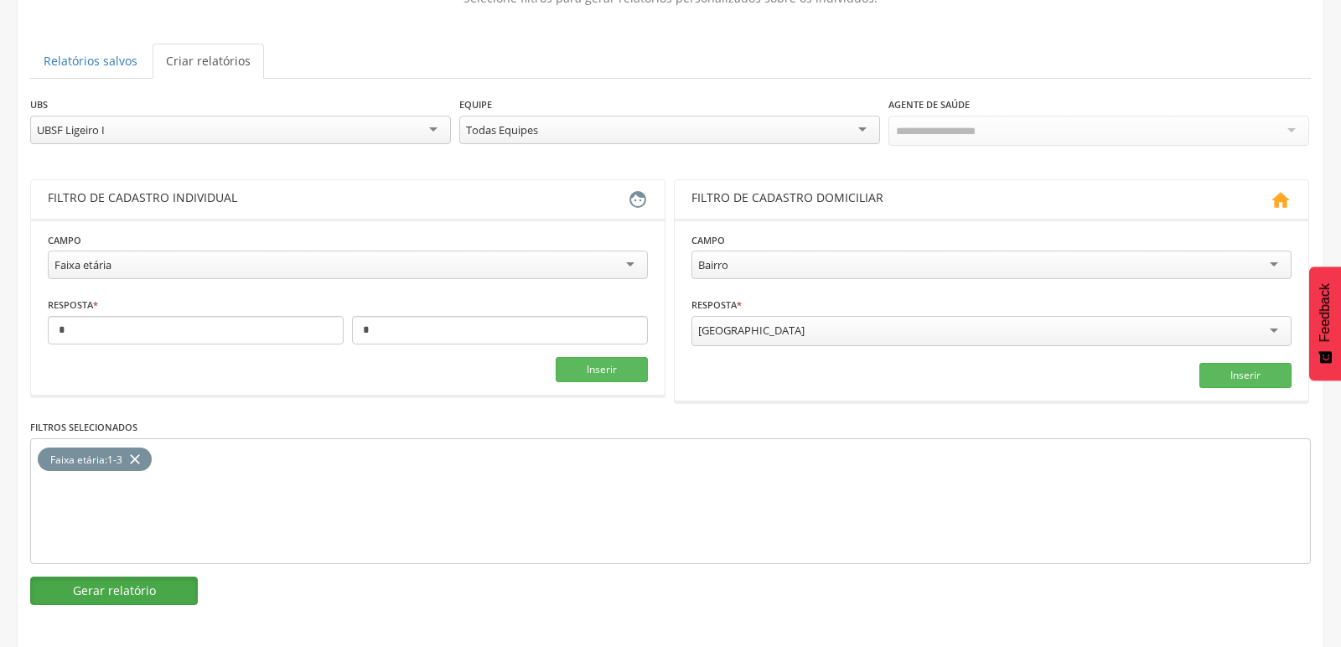
click at [112, 582] on button "Gerar relatório" at bounding box center [114, 591] width 168 height 29
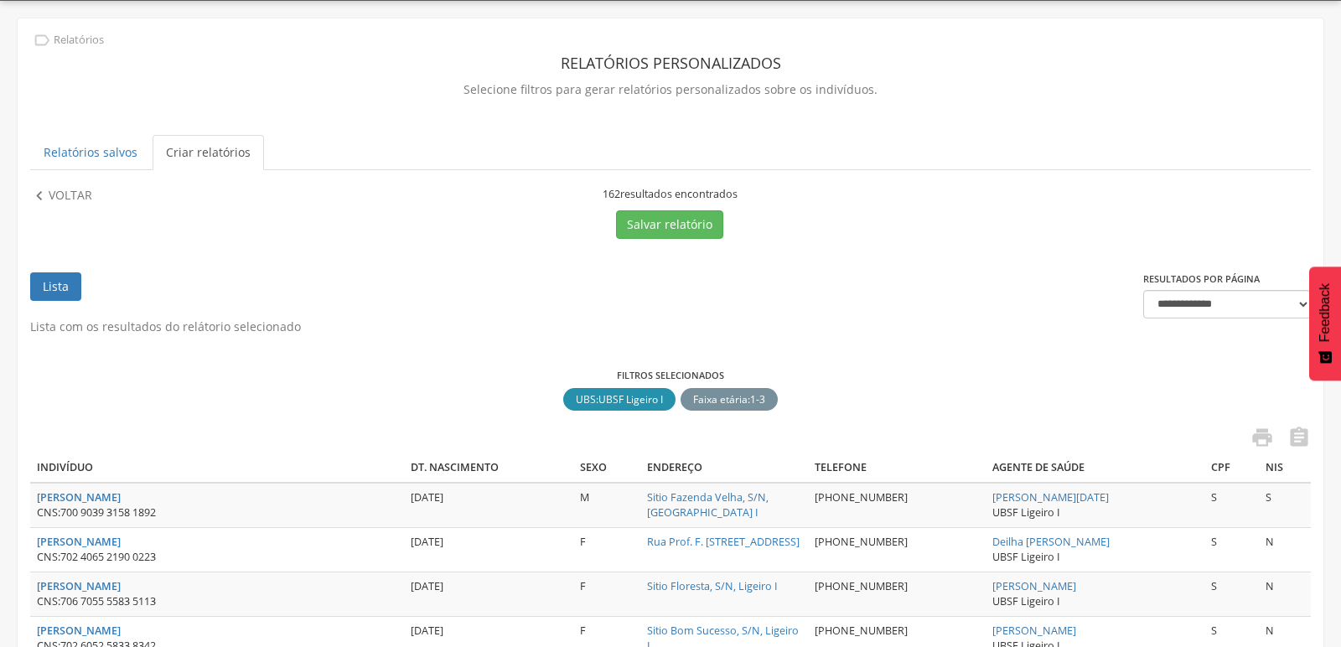
scroll to position [141, 0]
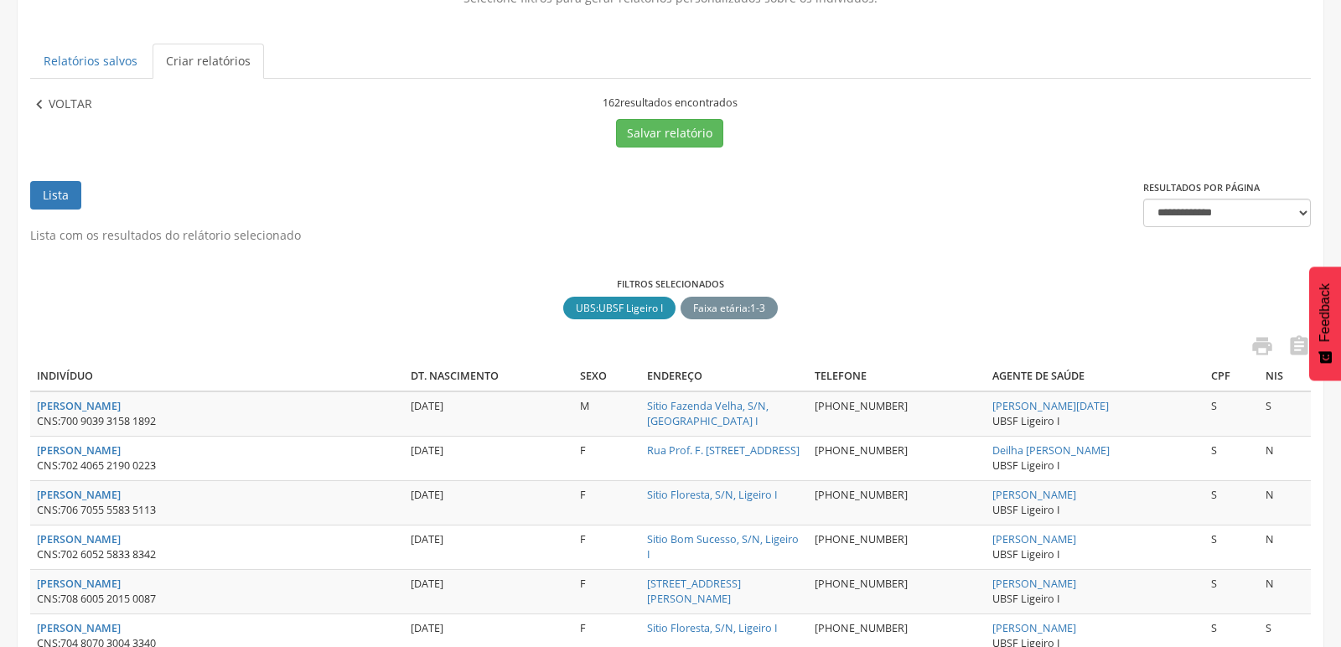
click at [36, 97] on icon "" at bounding box center [39, 105] width 18 height 18
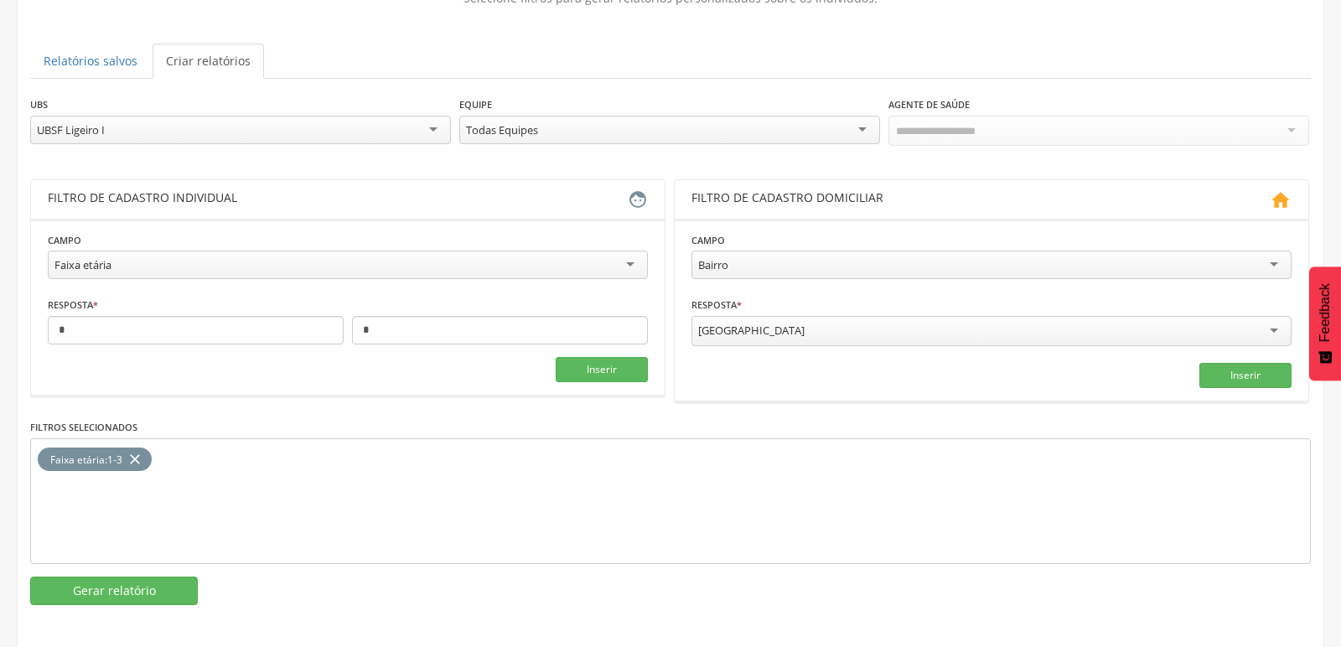
click at [174, 129] on div "UBSF Ligeiro I" at bounding box center [240, 130] width 421 height 29
click at [111, 588] on button "Gerar relatório" at bounding box center [114, 591] width 168 height 29
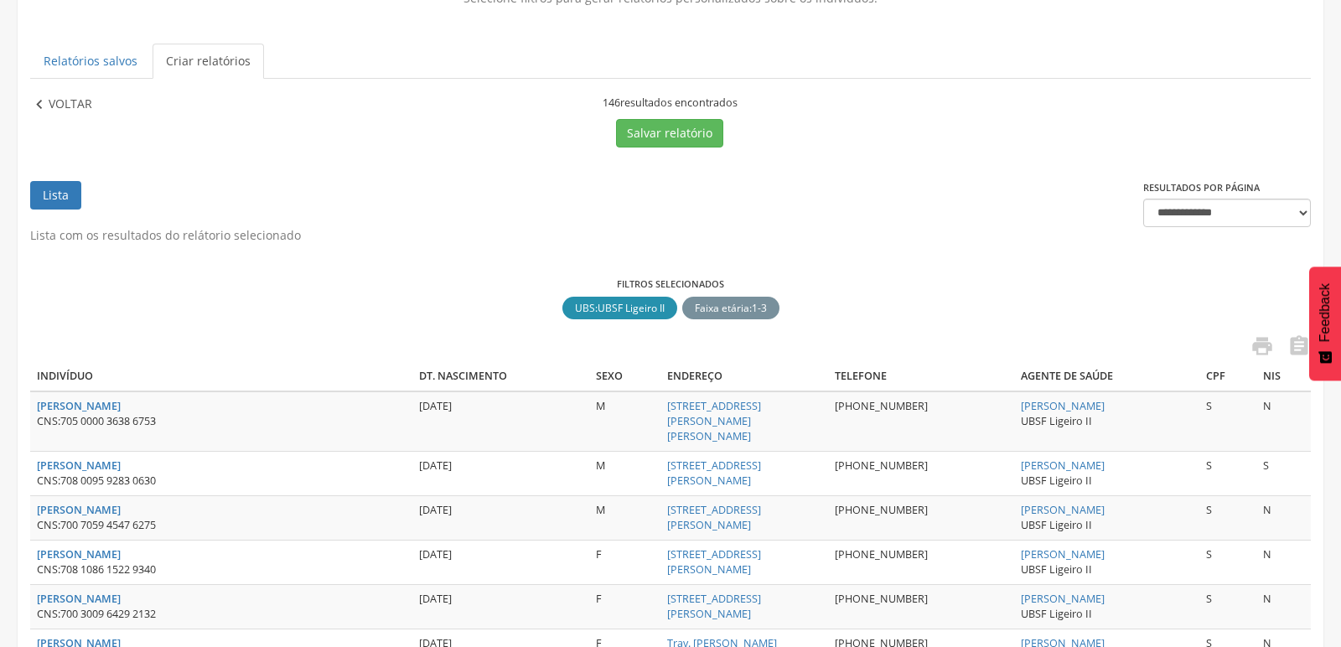
click at [38, 97] on icon "" at bounding box center [39, 105] width 18 height 18
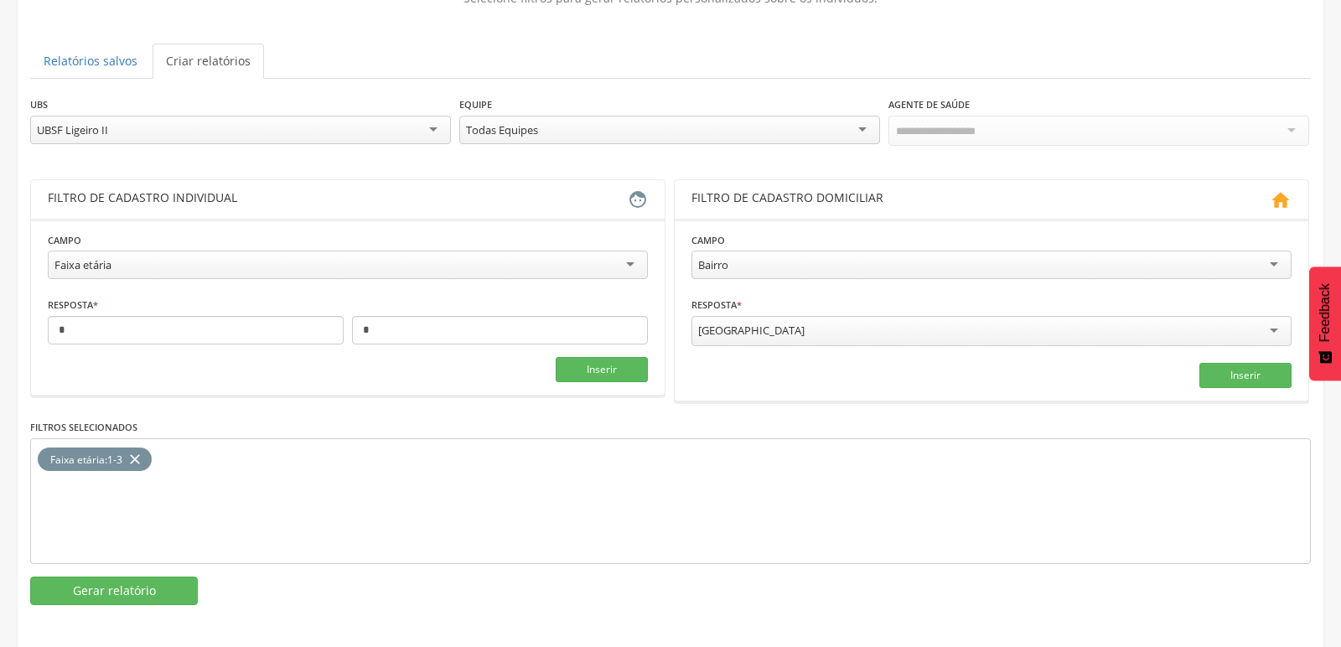
click at [272, 132] on div "UBSF Ligeiro II" at bounding box center [240, 130] width 421 height 29
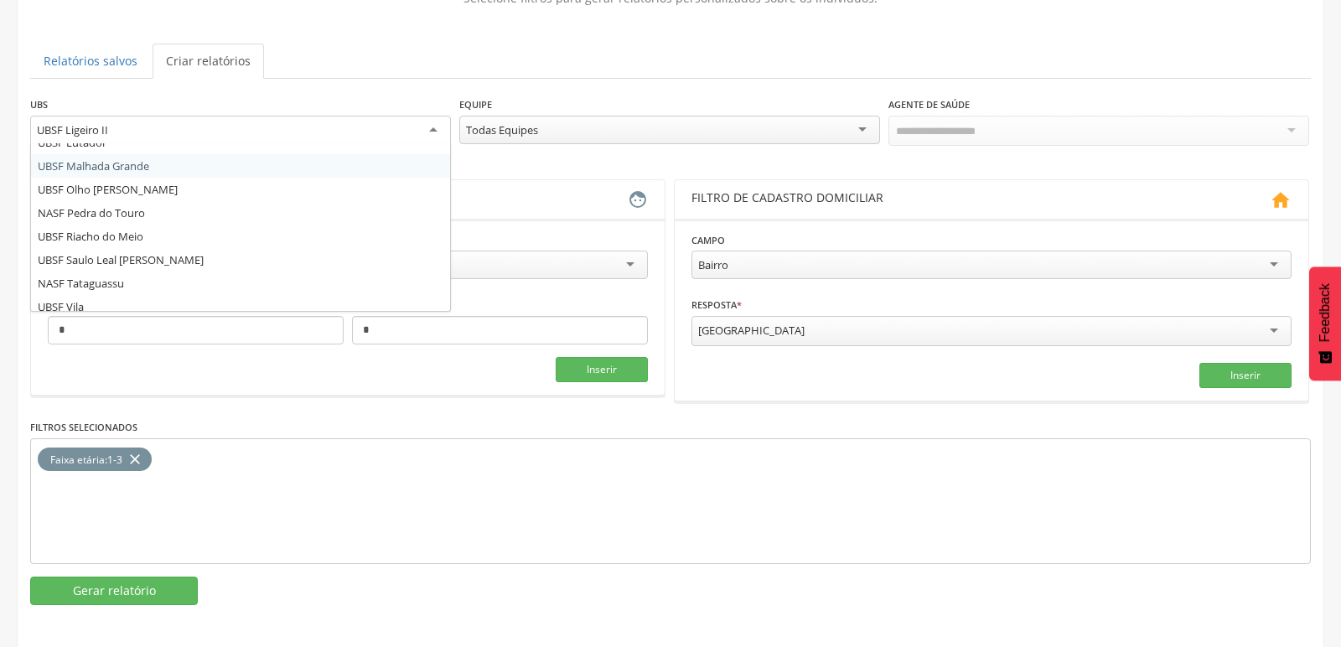
scroll to position [279, 0]
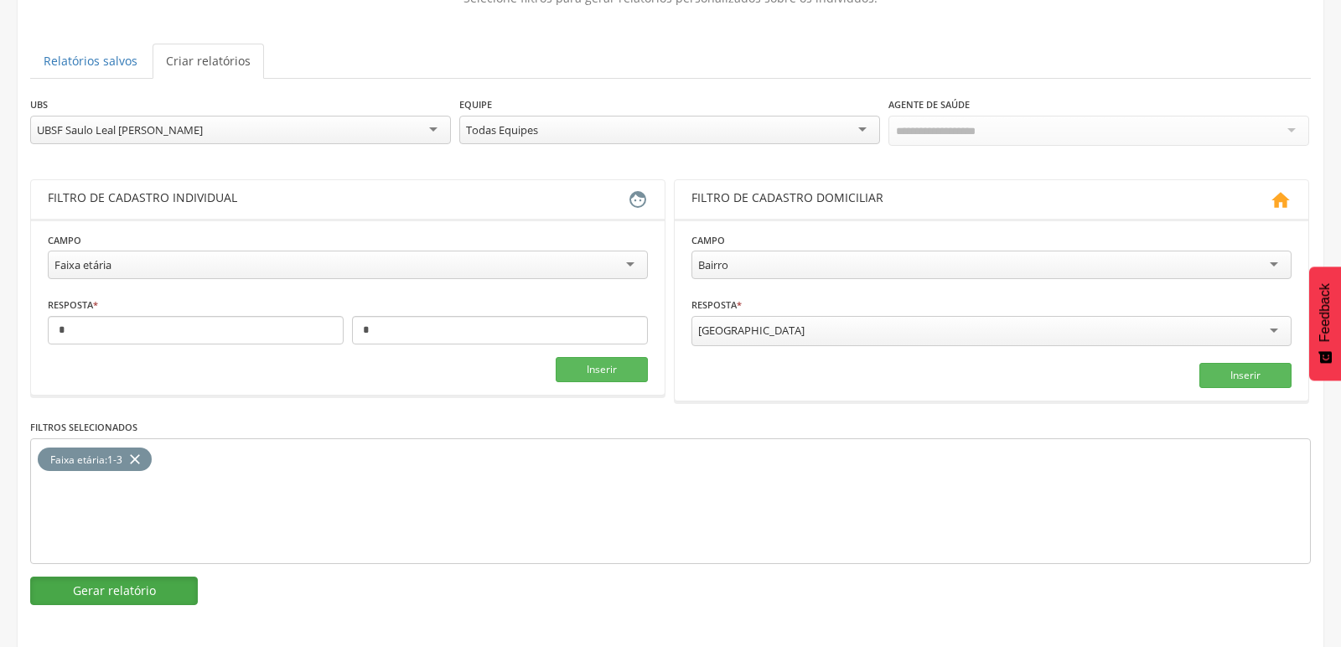
click at [86, 588] on button "Gerar relatório" at bounding box center [114, 591] width 168 height 29
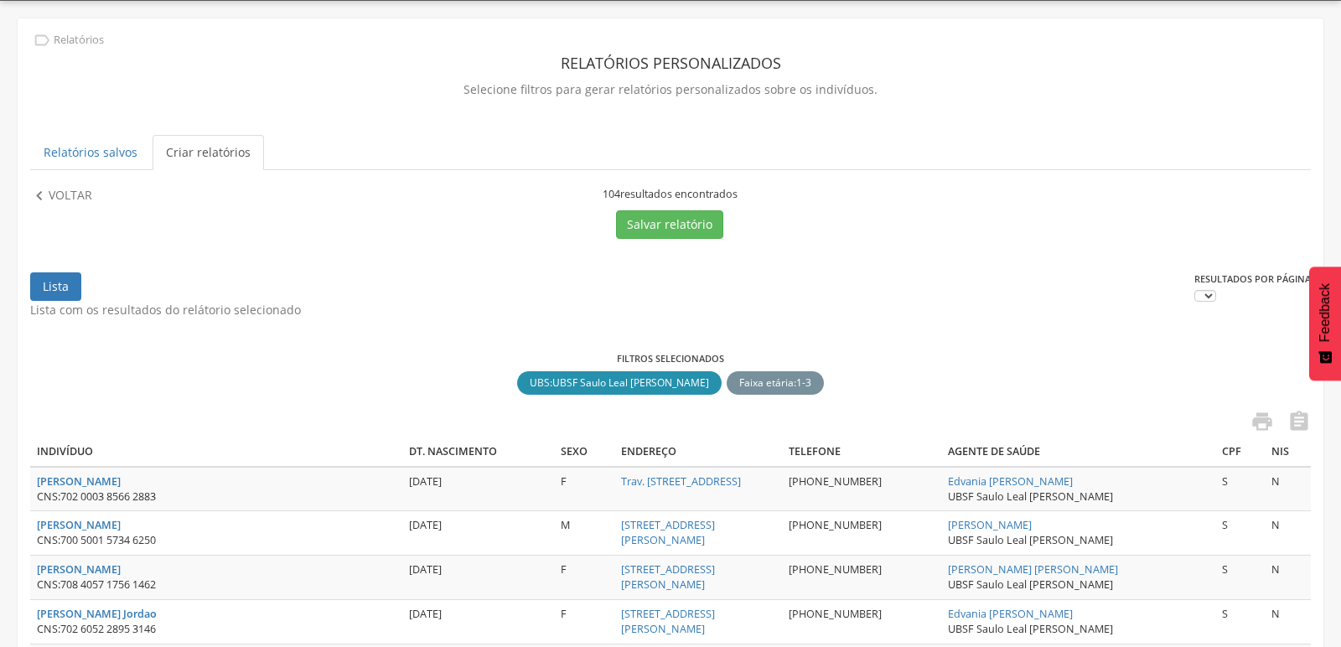
scroll to position [141, 0]
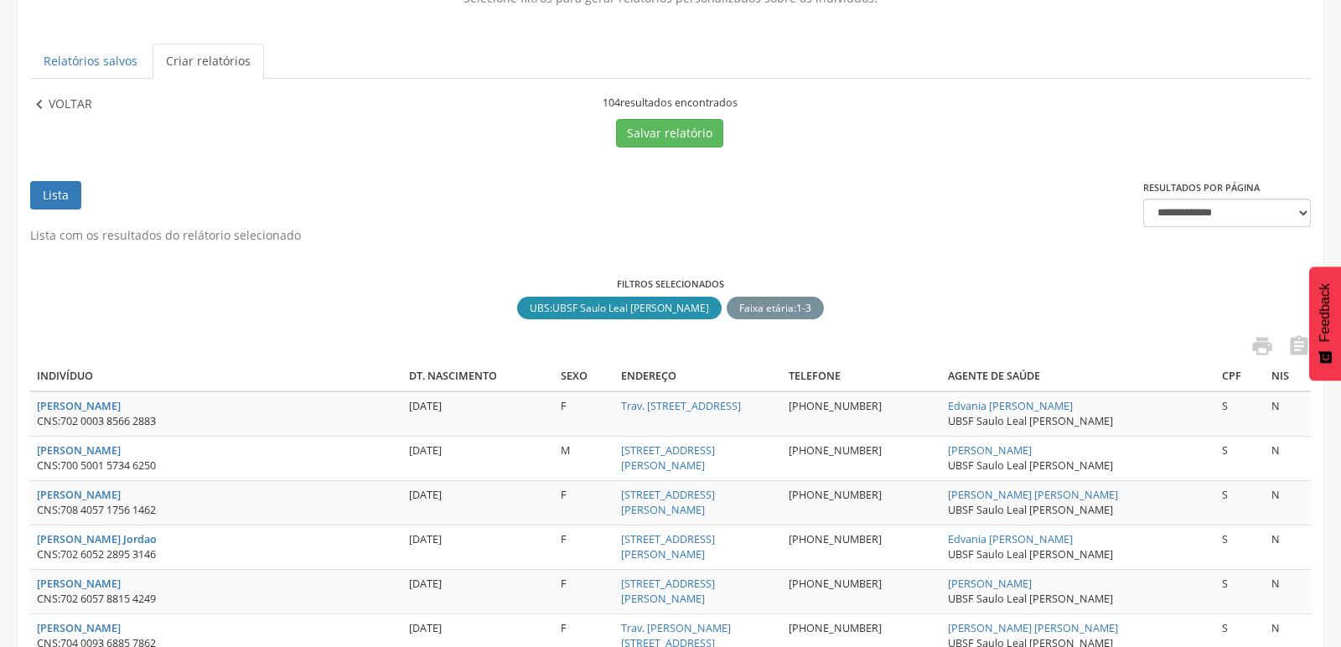
click at [63, 111] on p "Voltar" at bounding box center [71, 105] width 44 height 18
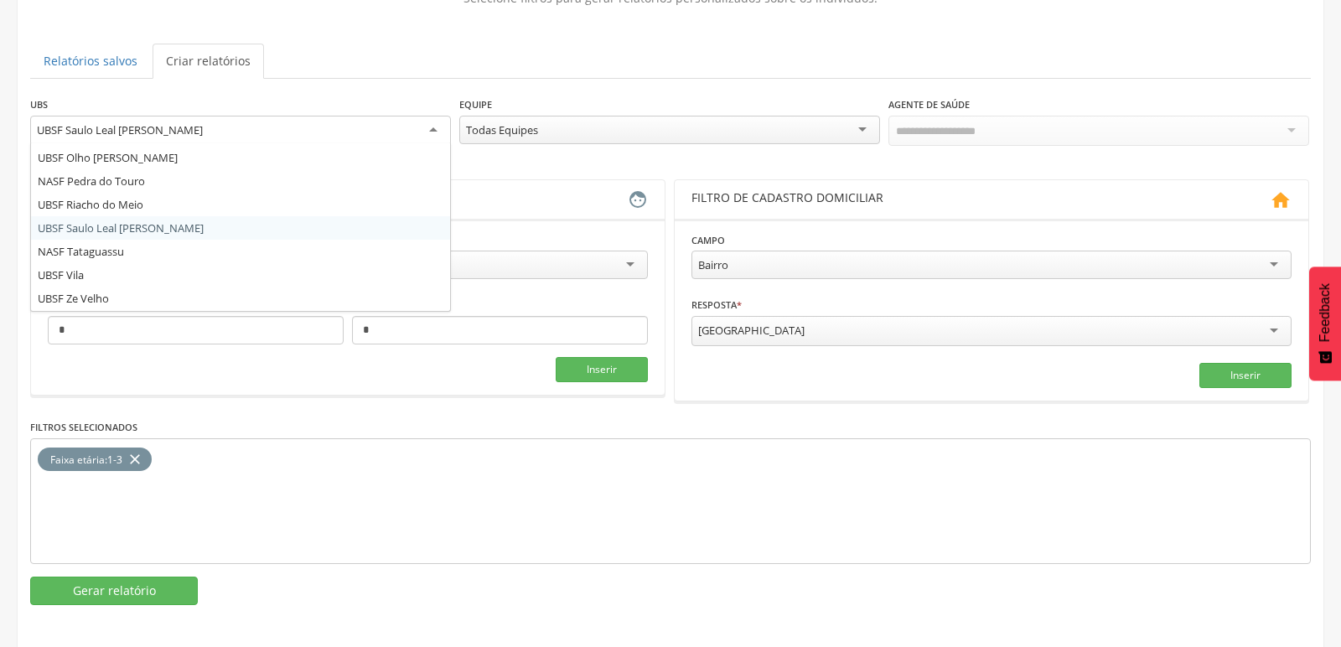
click at [167, 133] on div "UBSF Saulo Leal [PERSON_NAME]" at bounding box center [120, 129] width 166 height 15
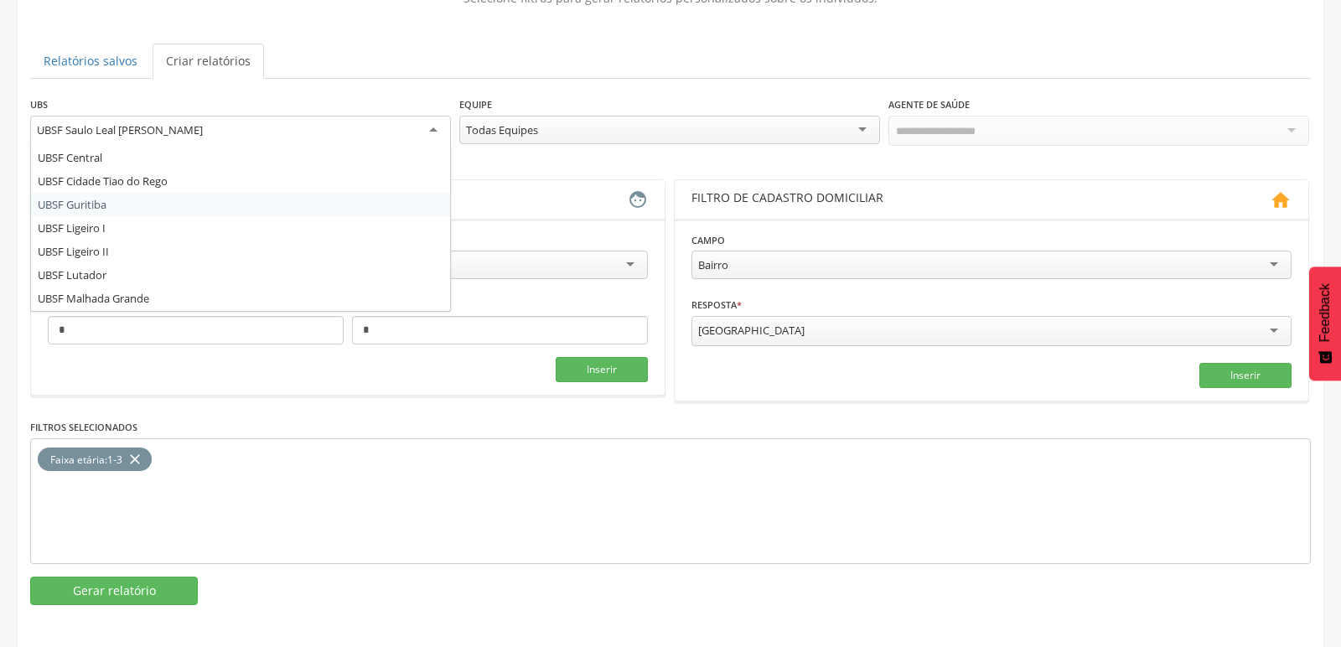
scroll to position [22, 0]
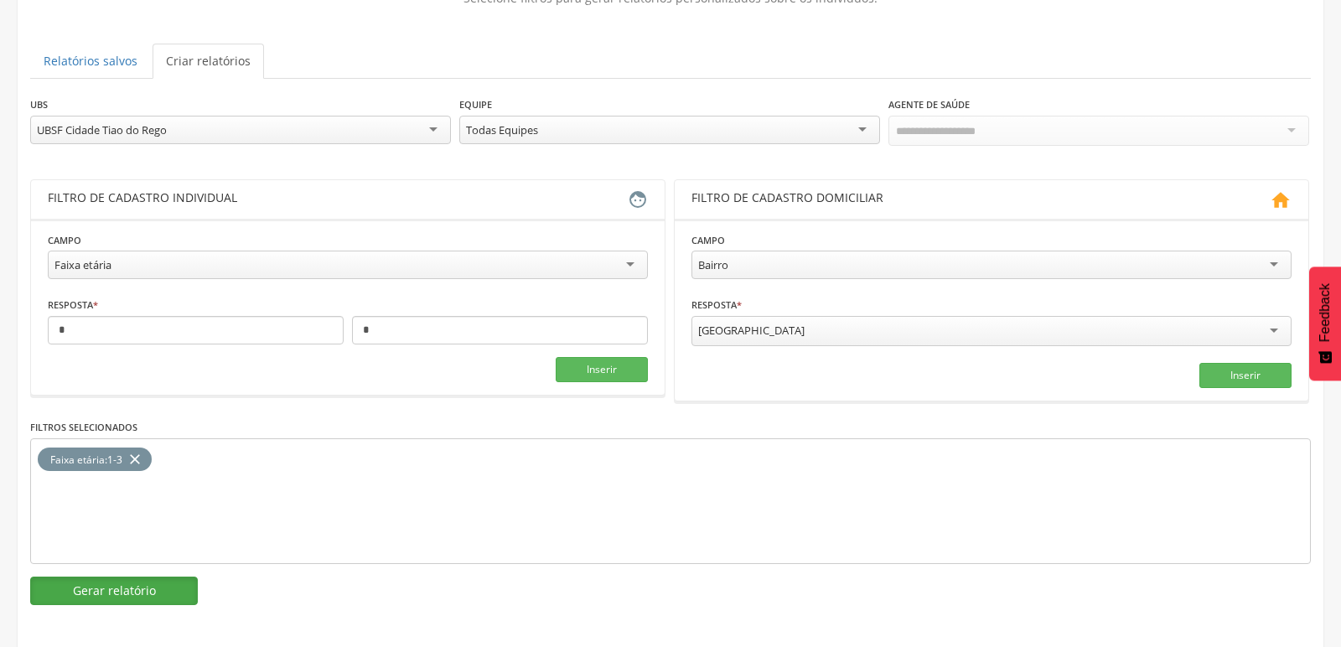
click at [88, 586] on button "Gerar relatório" at bounding box center [114, 591] width 168 height 29
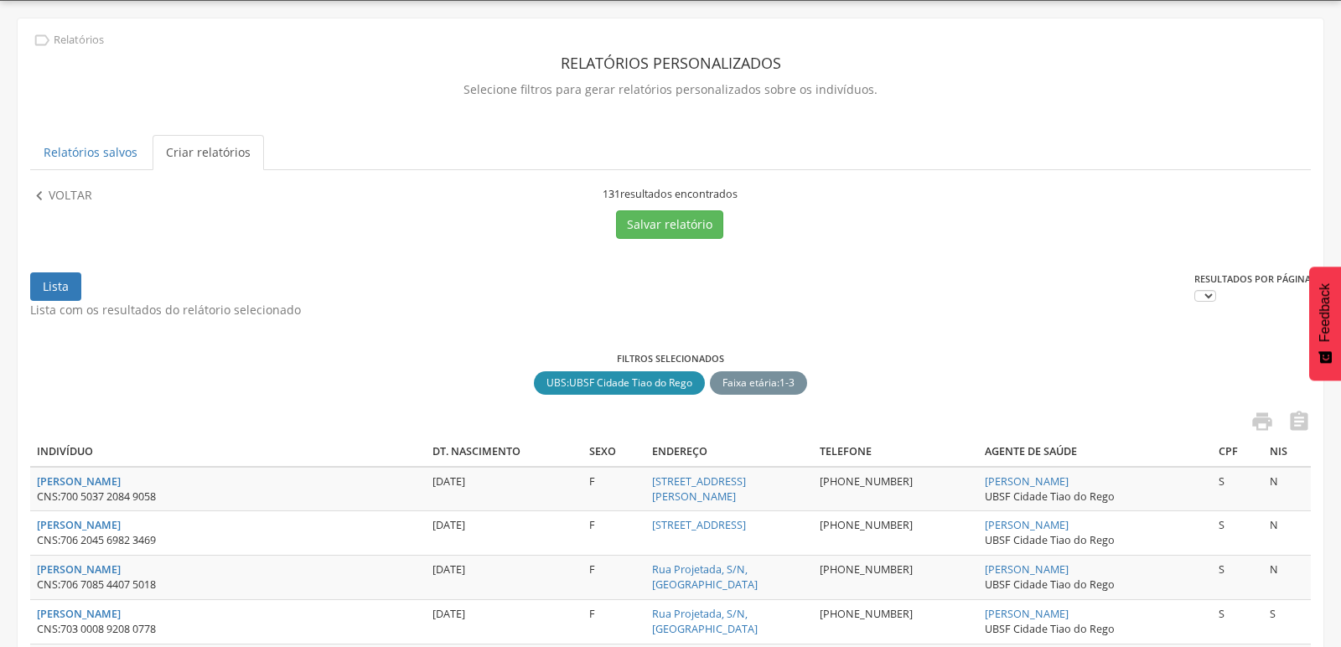
scroll to position [141, 0]
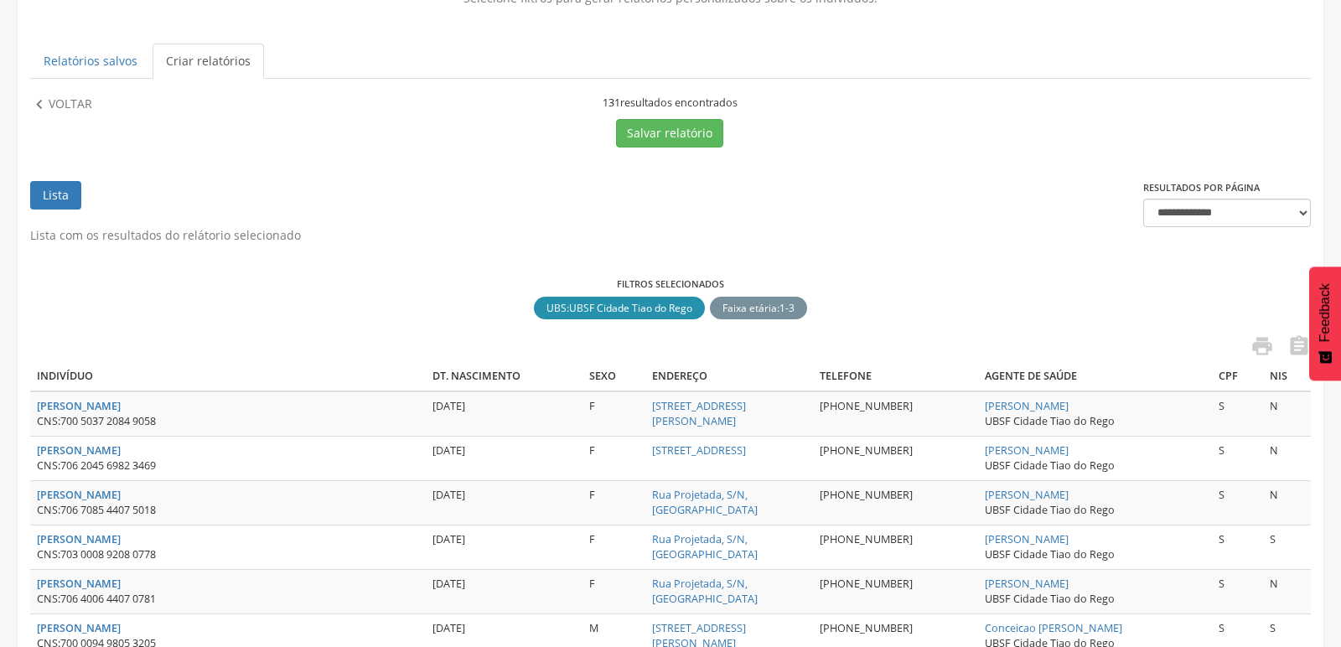
click at [65, 110] on p "Voltar" at bounding box center [71, 105] width 44 height 18
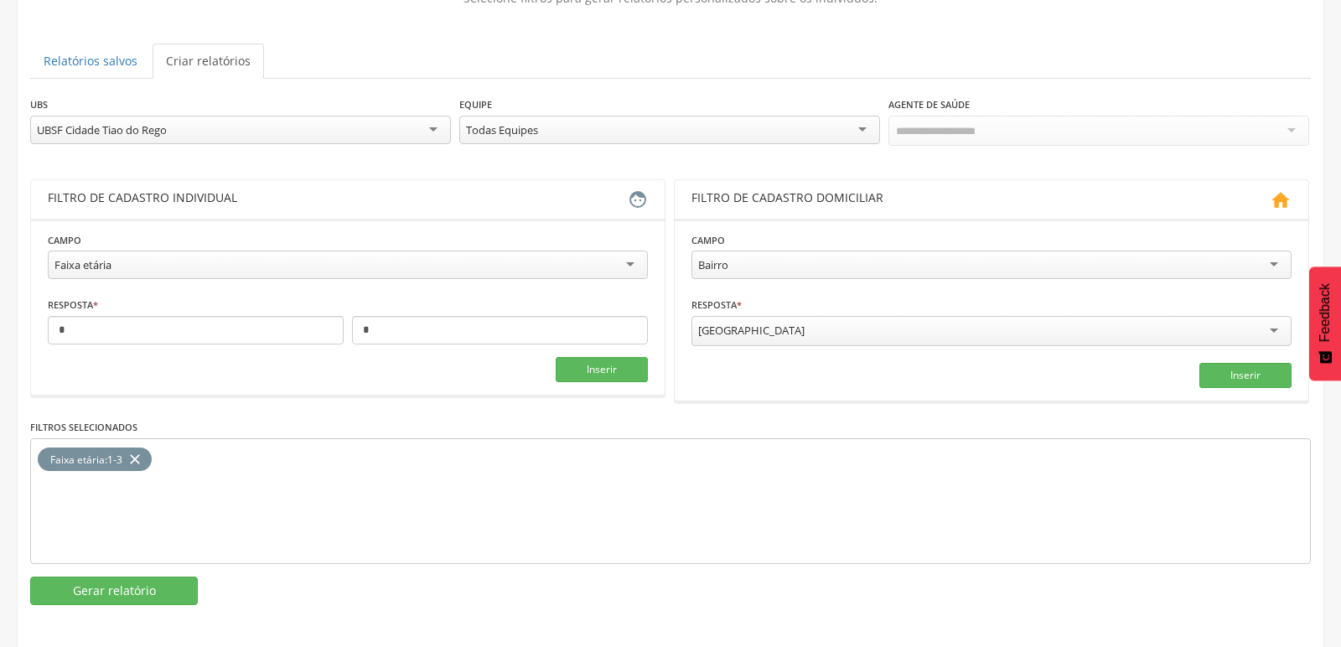
click at [200, 122] on div "UBSF Cidade Tiao do Rego" at bounding box center [240, 130] width 421 height 29
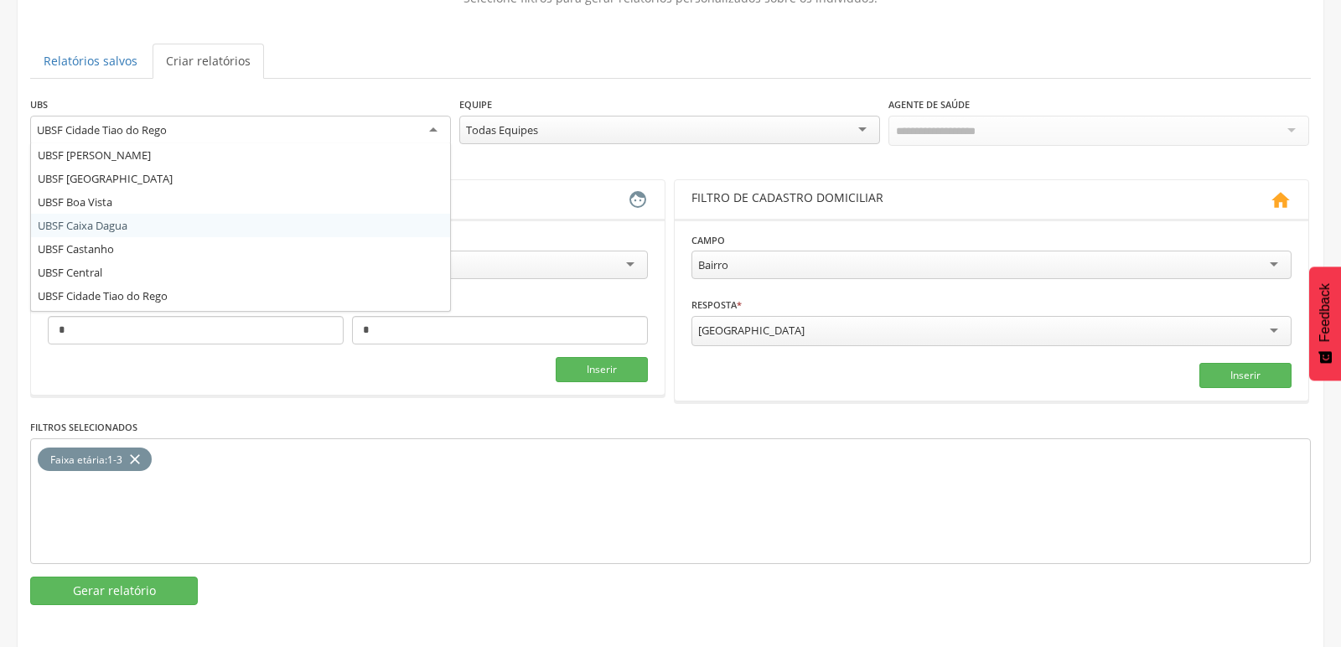
scroll to position [48, 0]
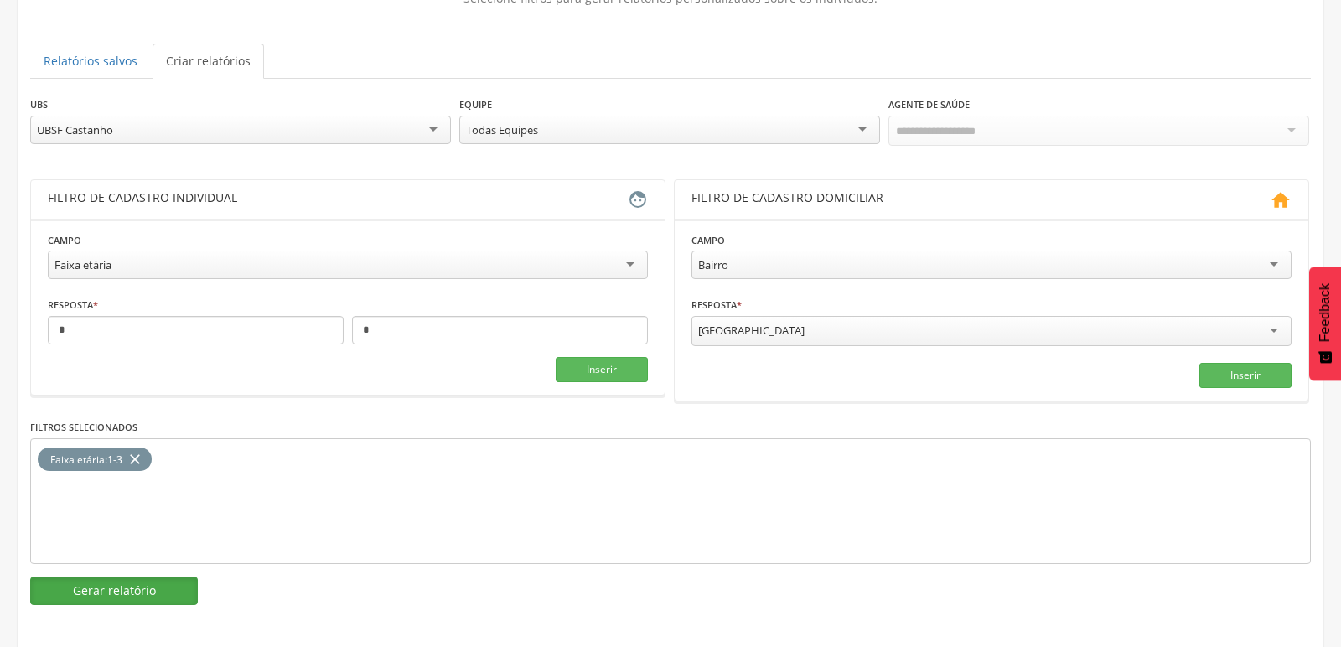
click at [138, 583] on button "Gerar relatório" at bounding box center [114, 591] width 168 height 29
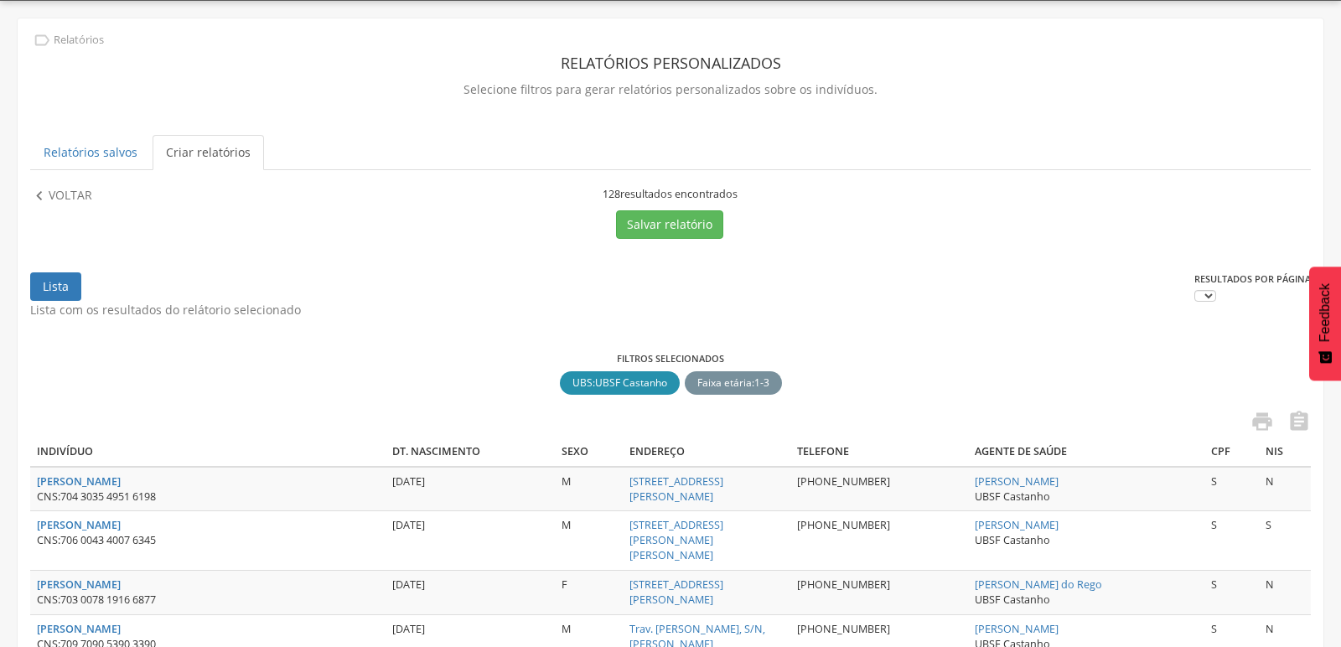
scroll to position [141, 0]
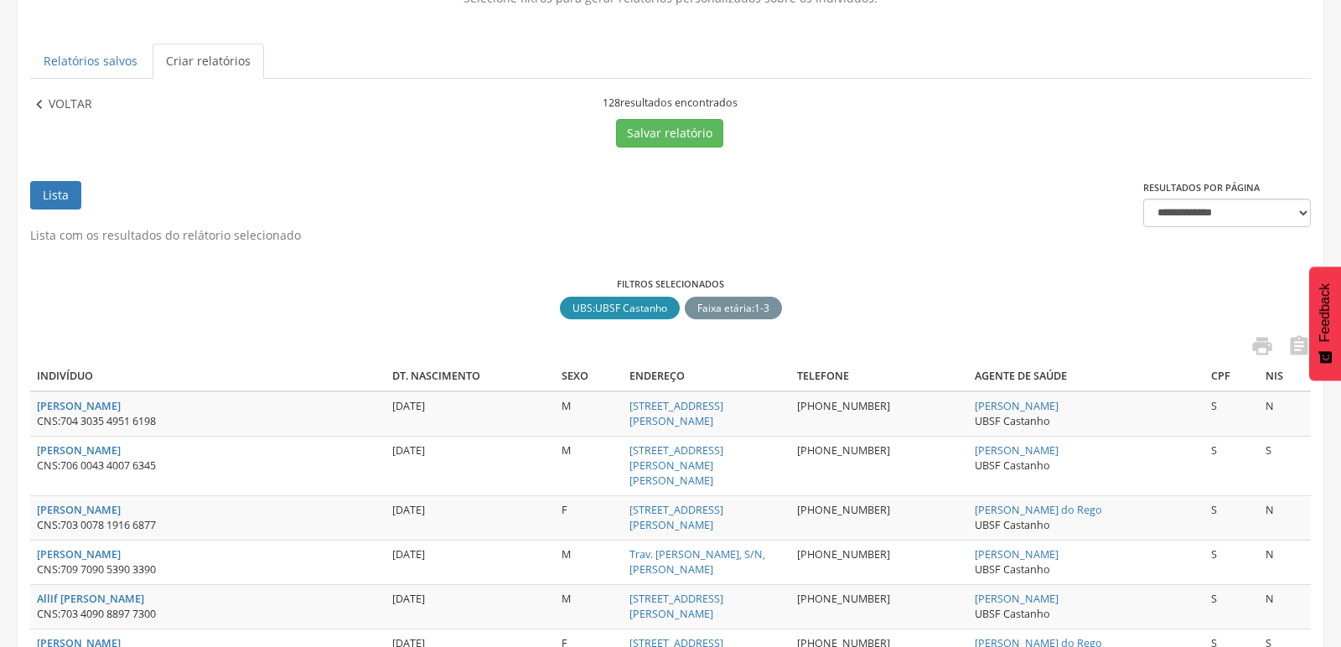
click at [50, 105] on p "Voltar" at bounding box center [71, 105] width 44 height 18
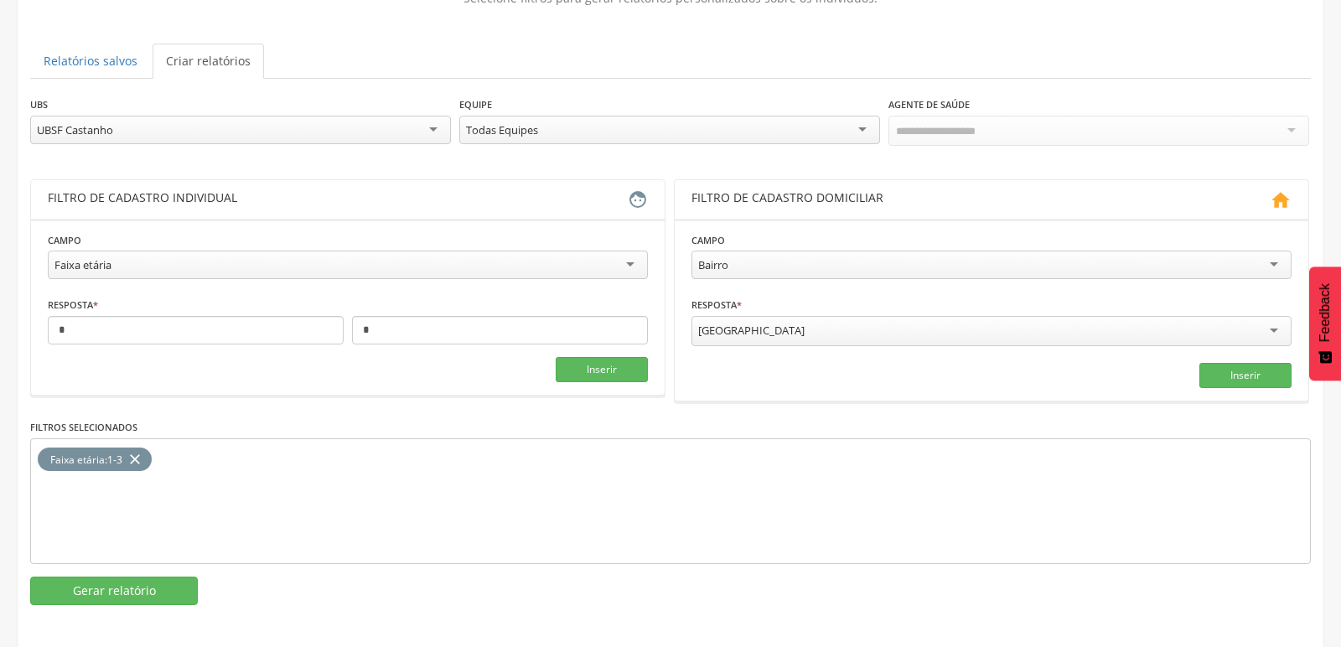
click at [134, 453] on icon "close" at bounding box center [135, 460] width 17 height 24
click at [114, 312] on div "Resposta * * * Campo obrigatório" at bounding box center [348, 320] width 600 height 49
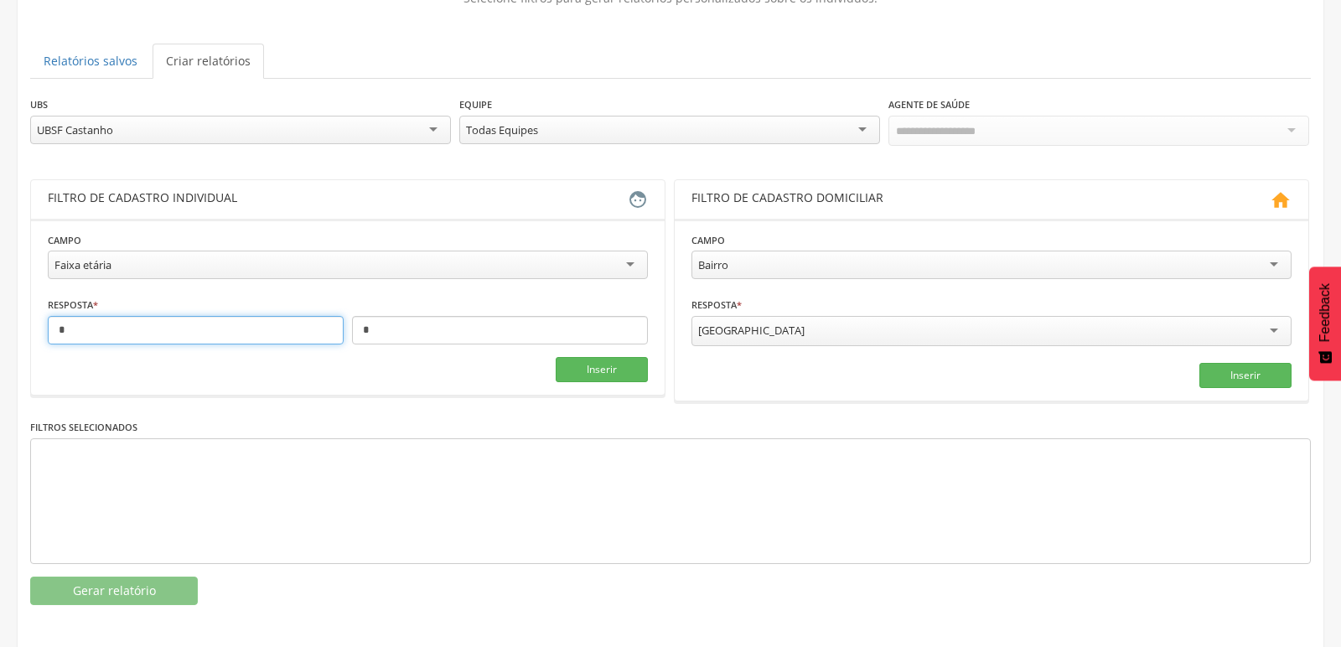
click at [111, 340] on input "*" at bounding box center [196, 330] width 296 height 29
type input "*"
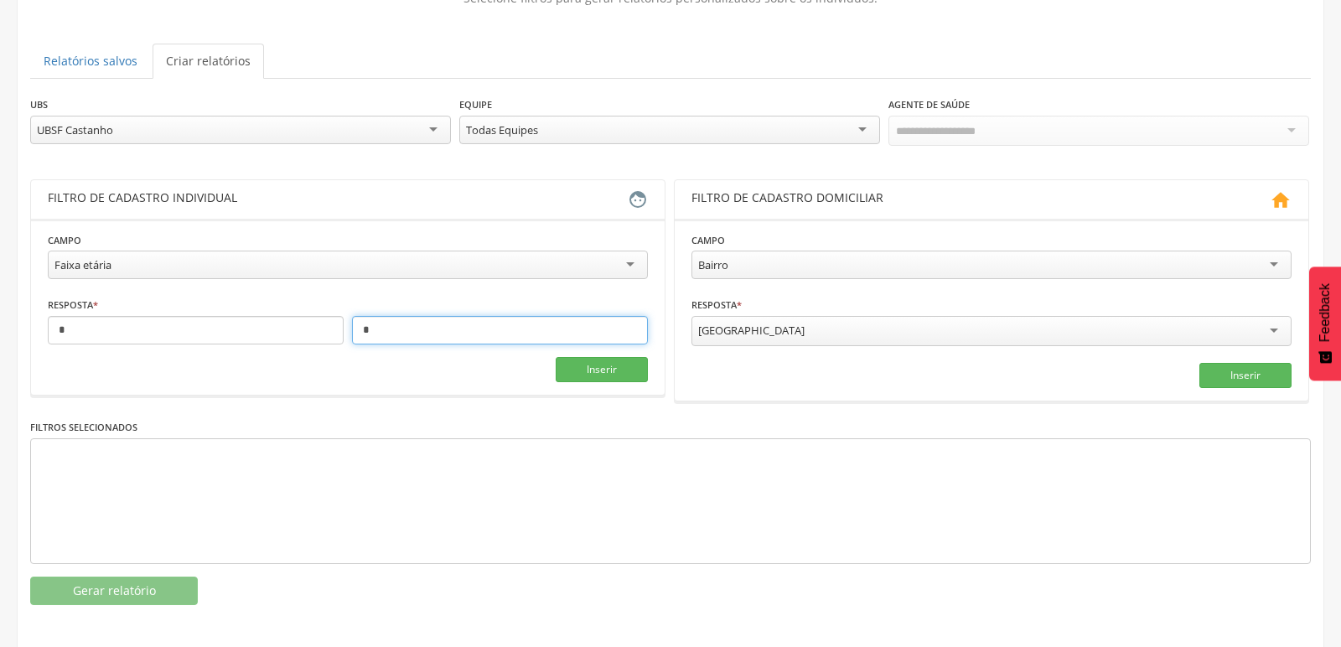
click at [407, 333] on input "*" at bounding box center [500, 330] width 296 height 29
type input "*"
click at [574, 373] on button "Inserir" at bounding box center [602, 369] width 92 height 25
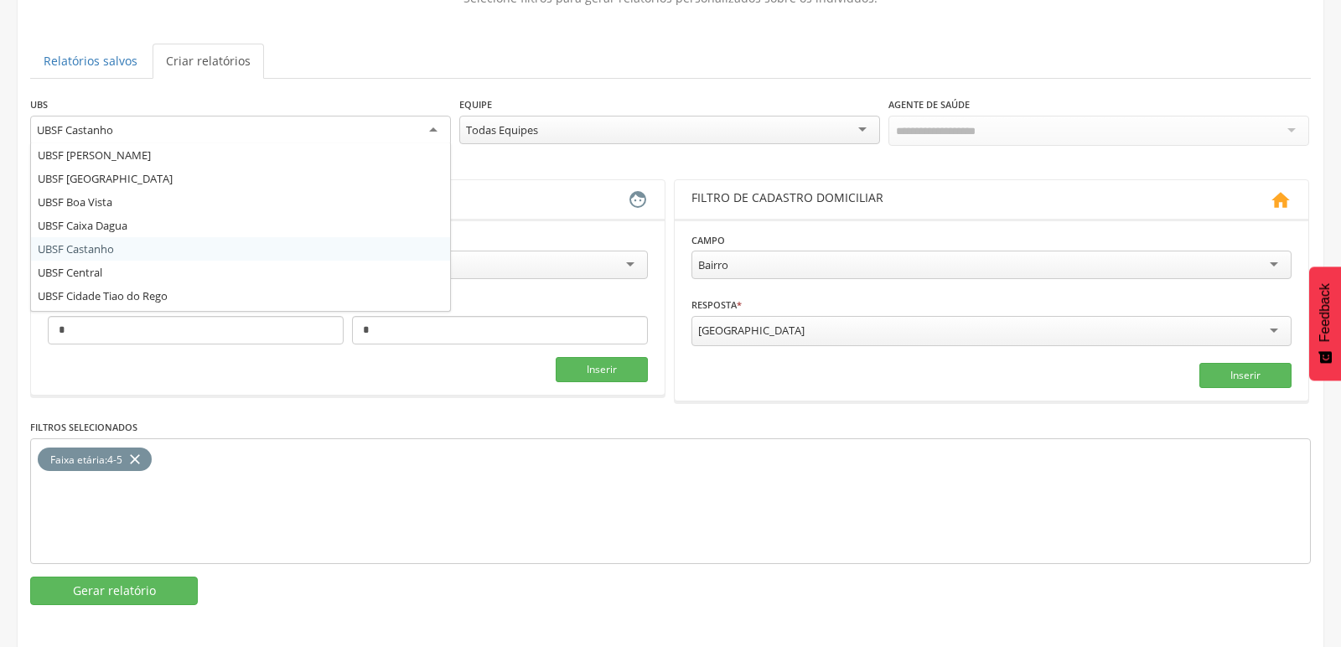
click at [428, 129] on div "UBSF Castanho" at bounding box center [240, 131] width 421 height 30
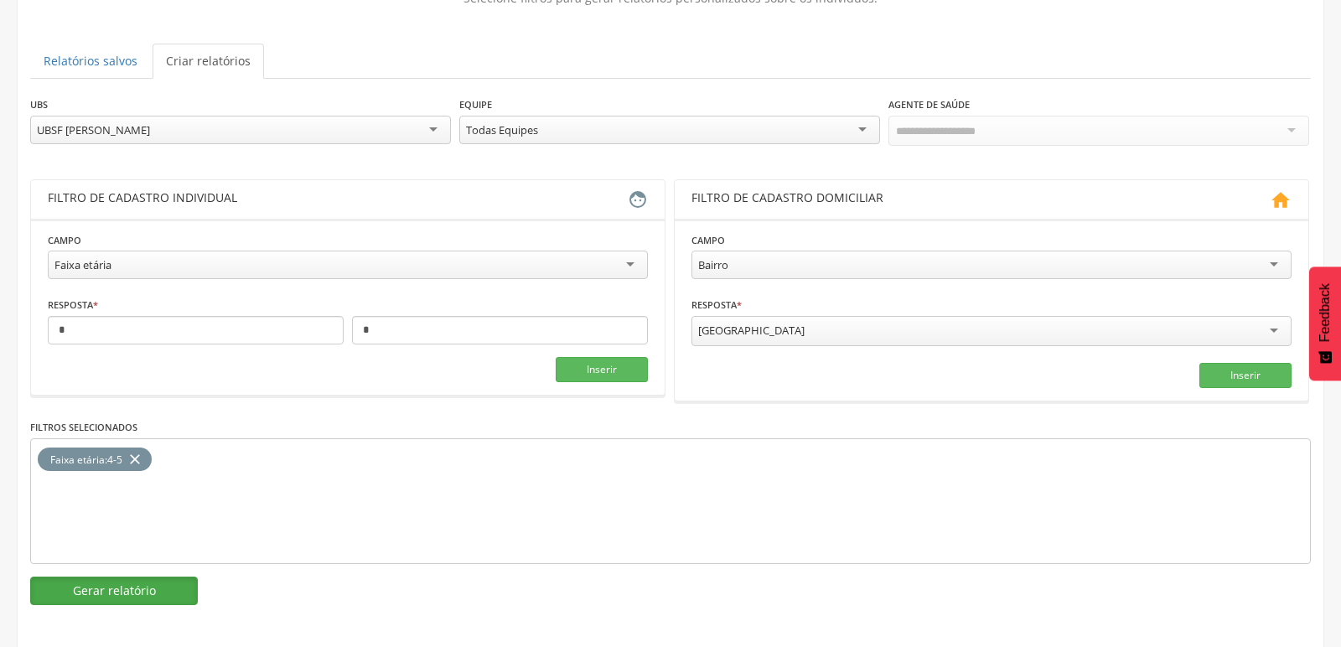
click at [127, 579] on button "Gerar relatório" at bounding box center [114, 591] width 168 height 29
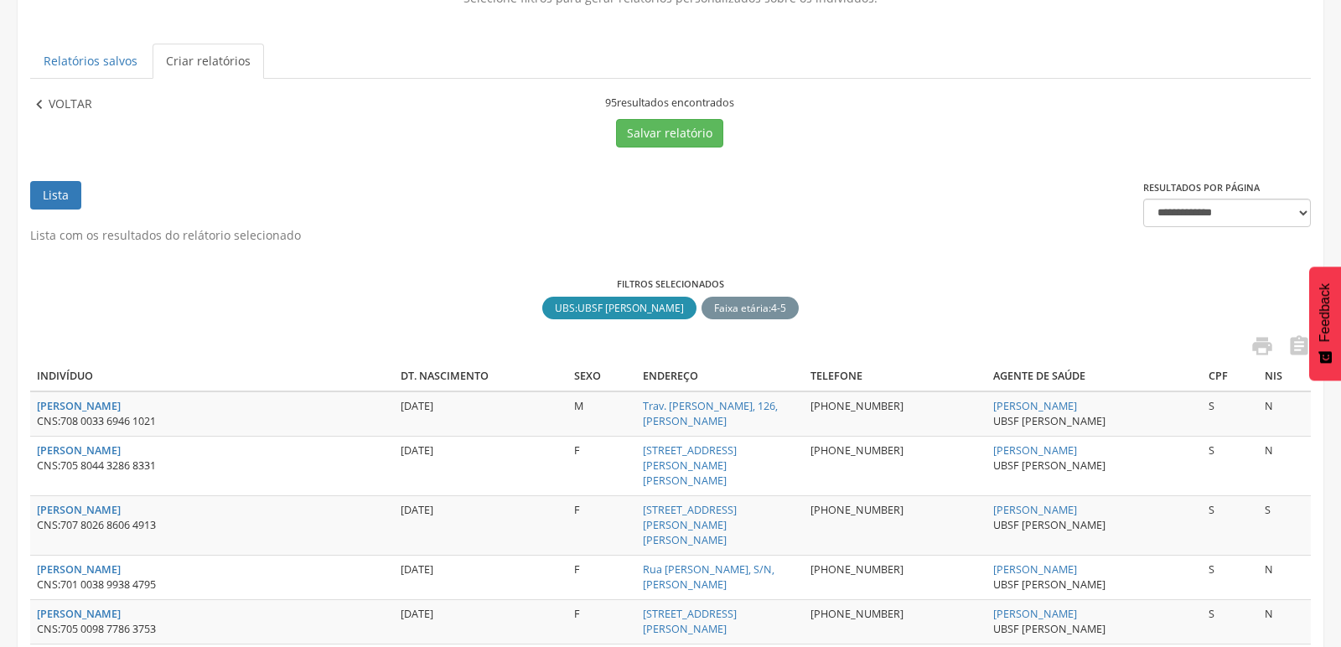
click at [36, 101] on icon "" at bounding box center [39, 105] width 18 height 18
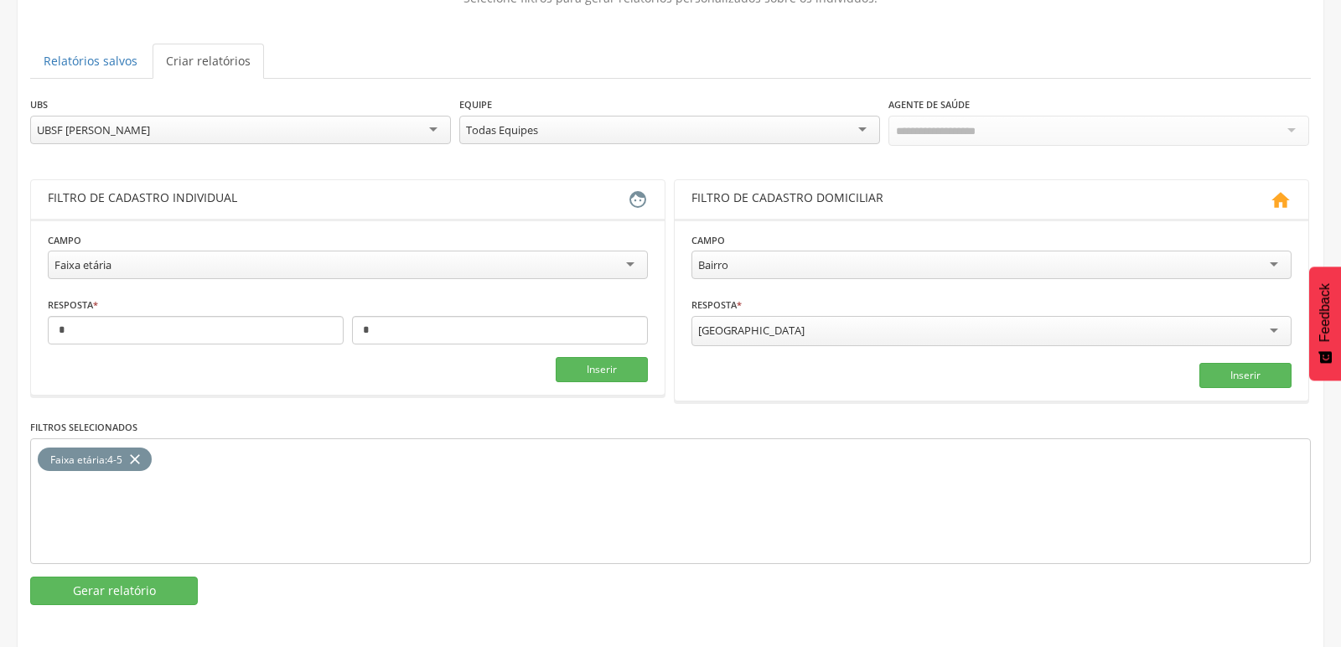
click at [433, 129] on div "UBSF [PERSON_NAME]" at bounding box center [240, 130] width 421 height 29
click at [74, 596] on button "Gerar relatório" at bounding box center [114, 591] width 168 height 29
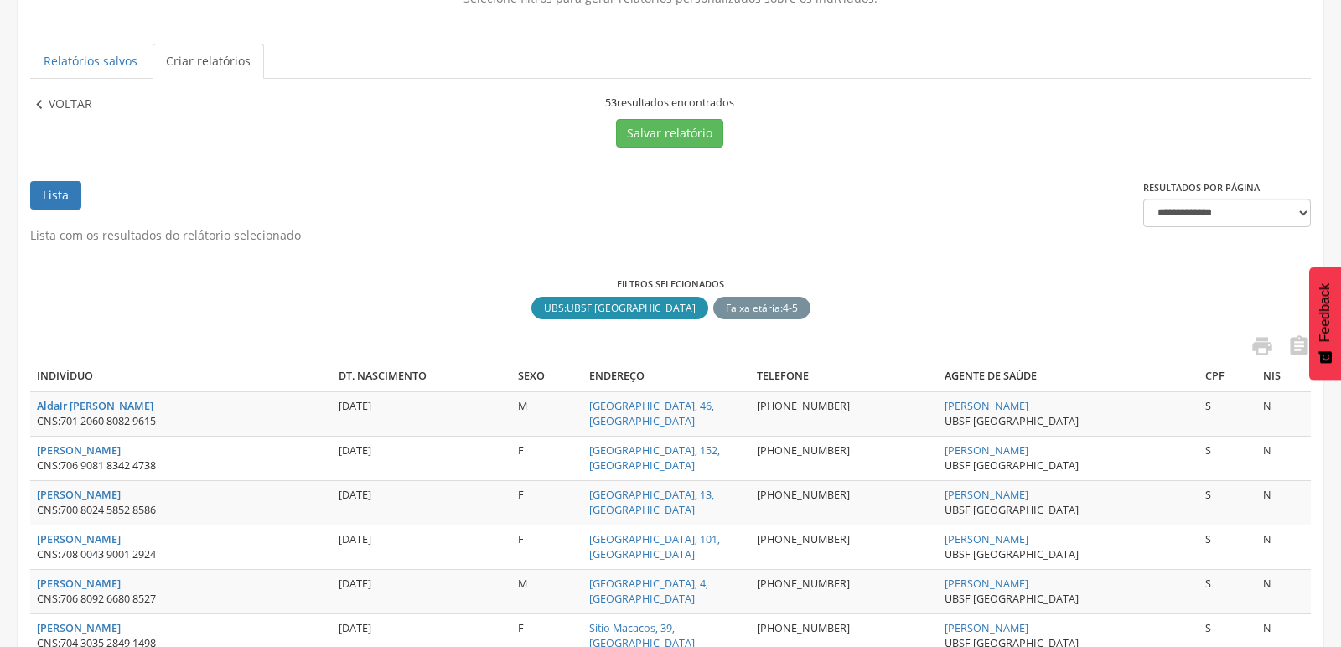
click at [49, 101] on p "Voltar" at bounding box center [71, 105] width 44 height 18
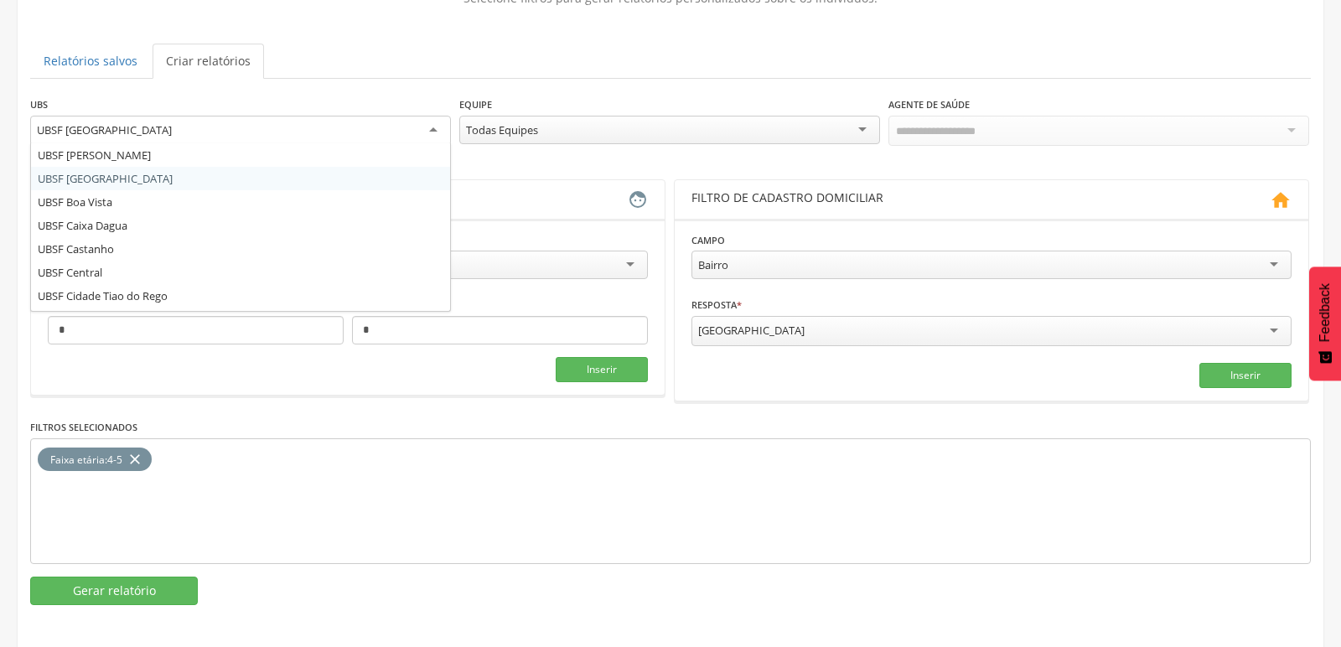
click at [314, 125] on div "UBSF [GEOGRAPHIC_DATA]" at bounding box center [240, 131] width 421 height 30
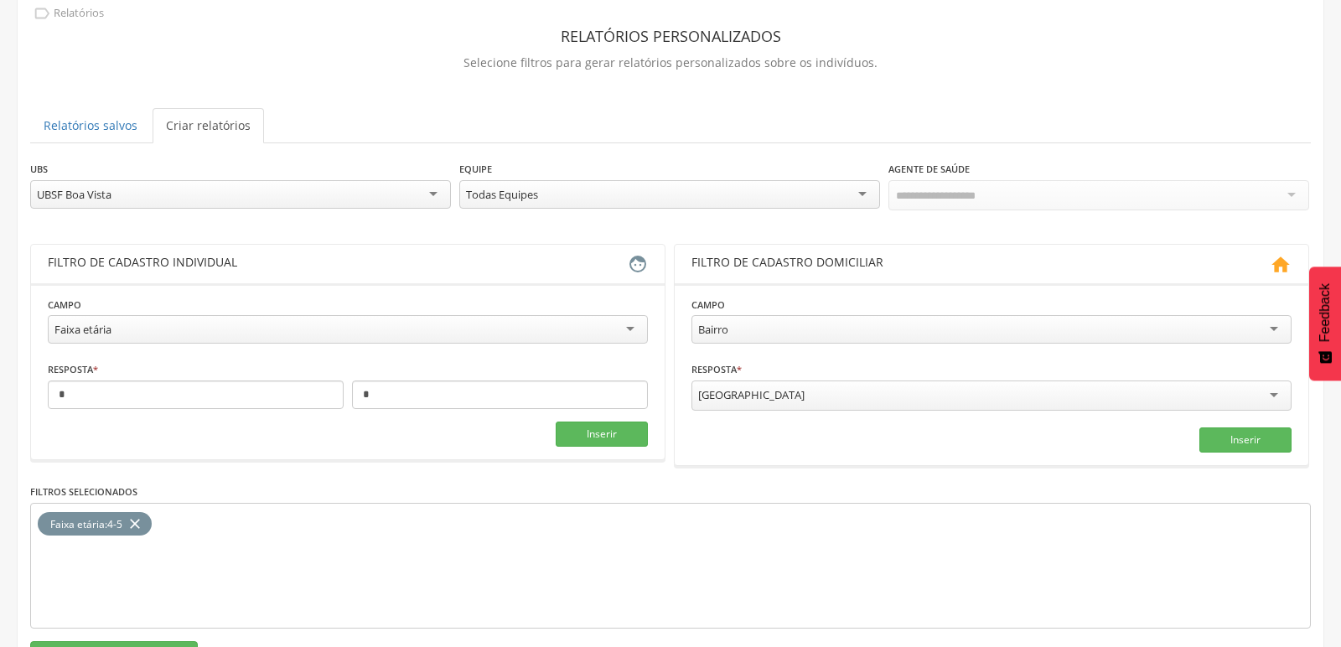
scroll to position [0, 0]
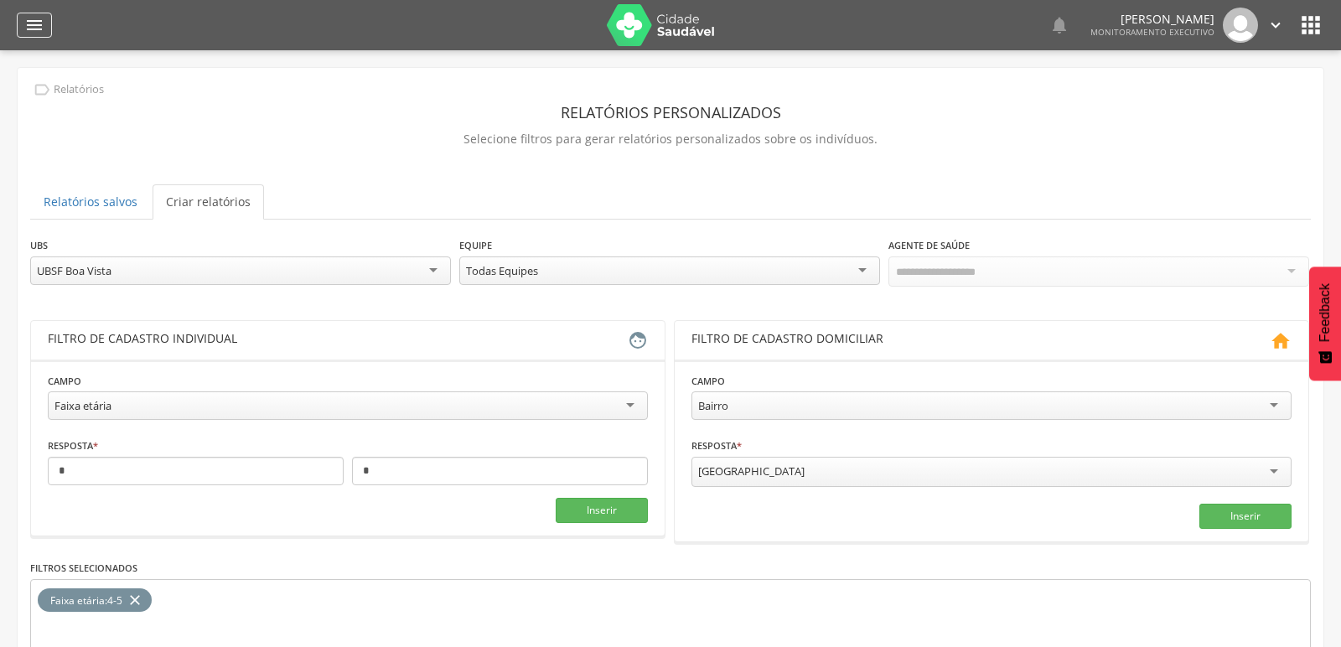
click at [23, 24] on div "" at bounding box center [34, 25] width 35 height 25
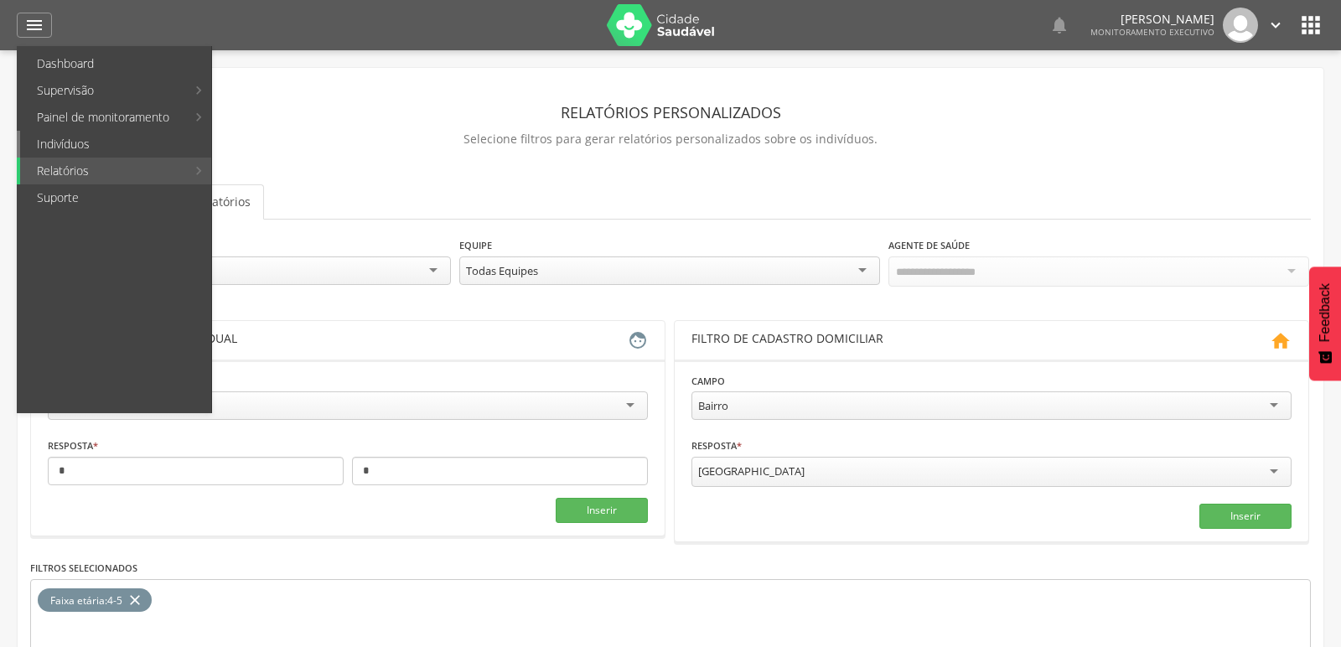
click at [86, 148] on link "Indivíduos" at bounding box center [115, 144] width 191 height 27
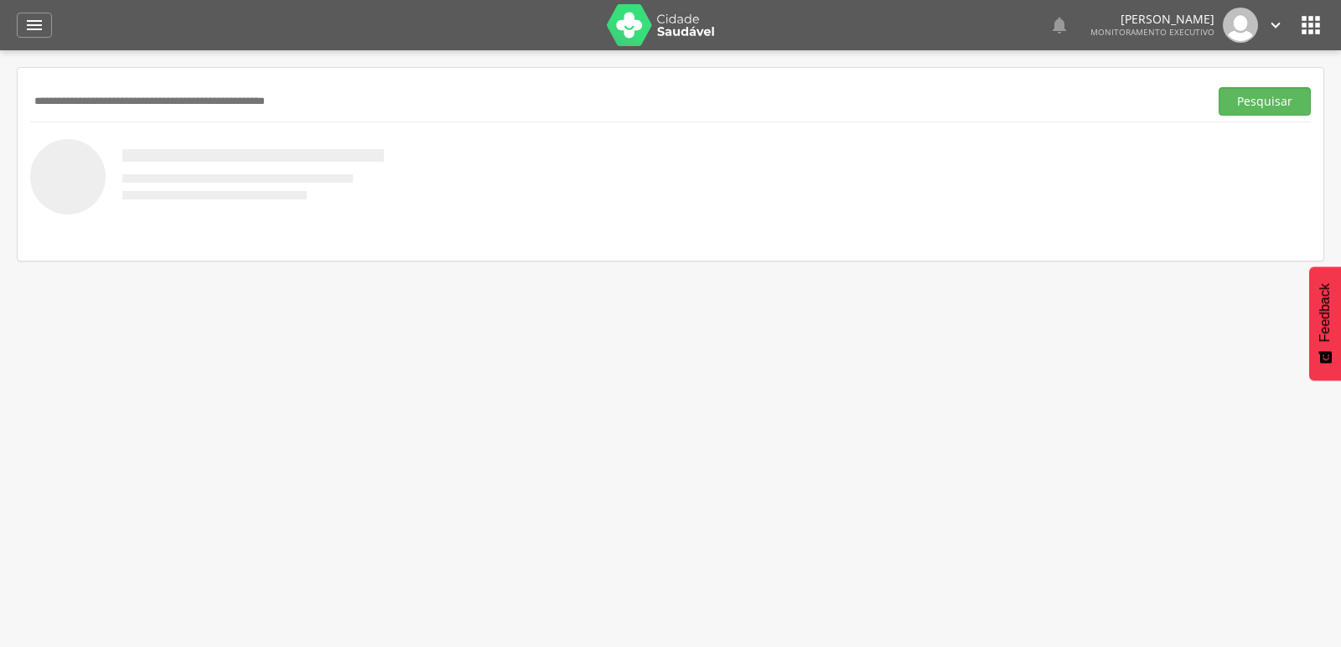
click at [114, 104] on input "text" at bounding box center [616, 101] width 1172 height 29
type input "**********"
click at [1219, 87] on button "Pesquisar" at bounding box center [1265, 101] width 92 height 29
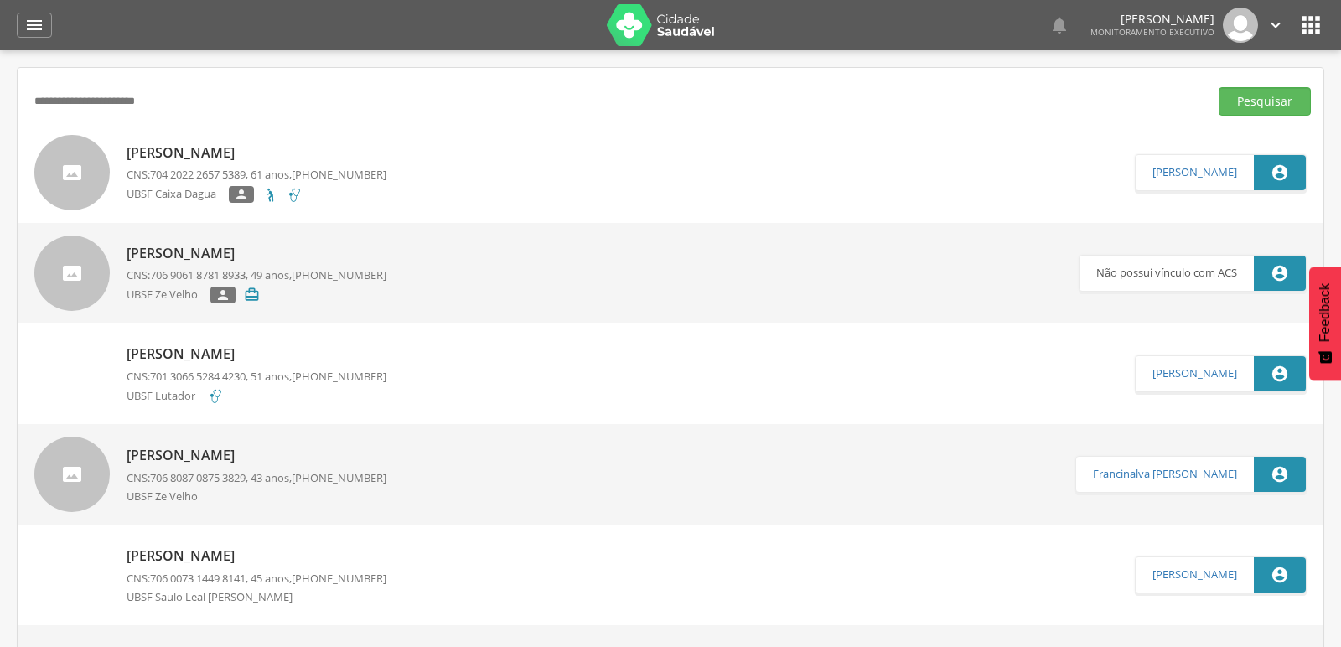
click at [211, 157] on p "[PERSON_NAME]" at bounding box center [257, 152] width 260 height 19
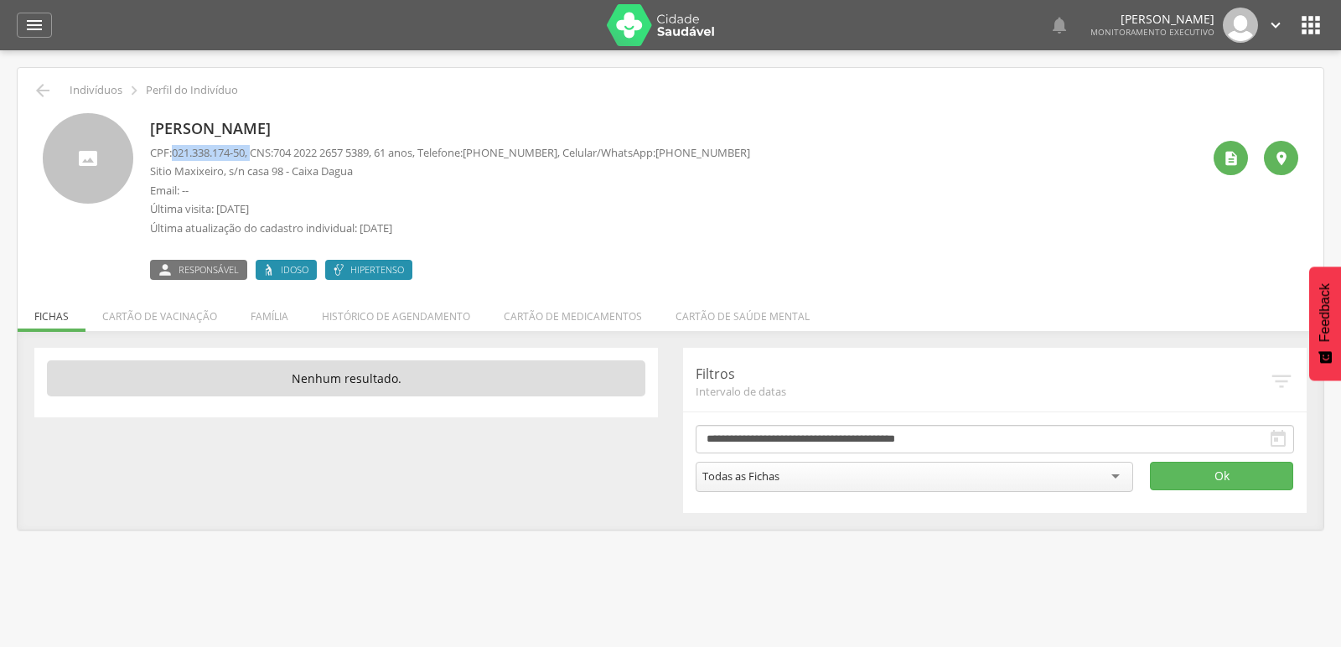
drag, startPoint x: 172, startPoint y: 153, endPoint x: 257, endPoint y: 157, distance: 85.6
click at [257, 157] on p "CPF: 021.338.174-50 , CNS: [PHONE_NUMBER] , 61 anos, Telefone: [PHONE_NUMBER] ,…" at bounding box center [450, 153] width 600 height 16
copy p "021.338.174-50 ,"
click at [47, 86] on icon "" at bounding box center [43, 90] width 20 height 20
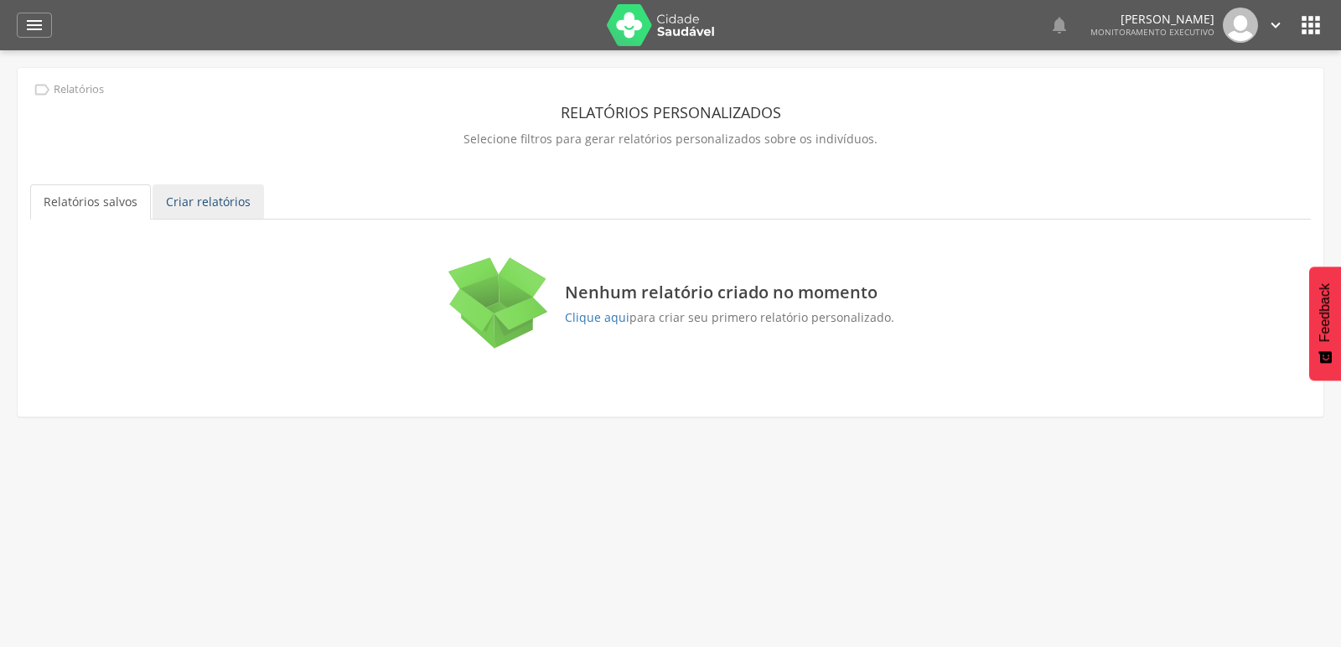
click at [191, 204] on link "Criar relatórios" at bounding box center [208, 201] width 111 height 35
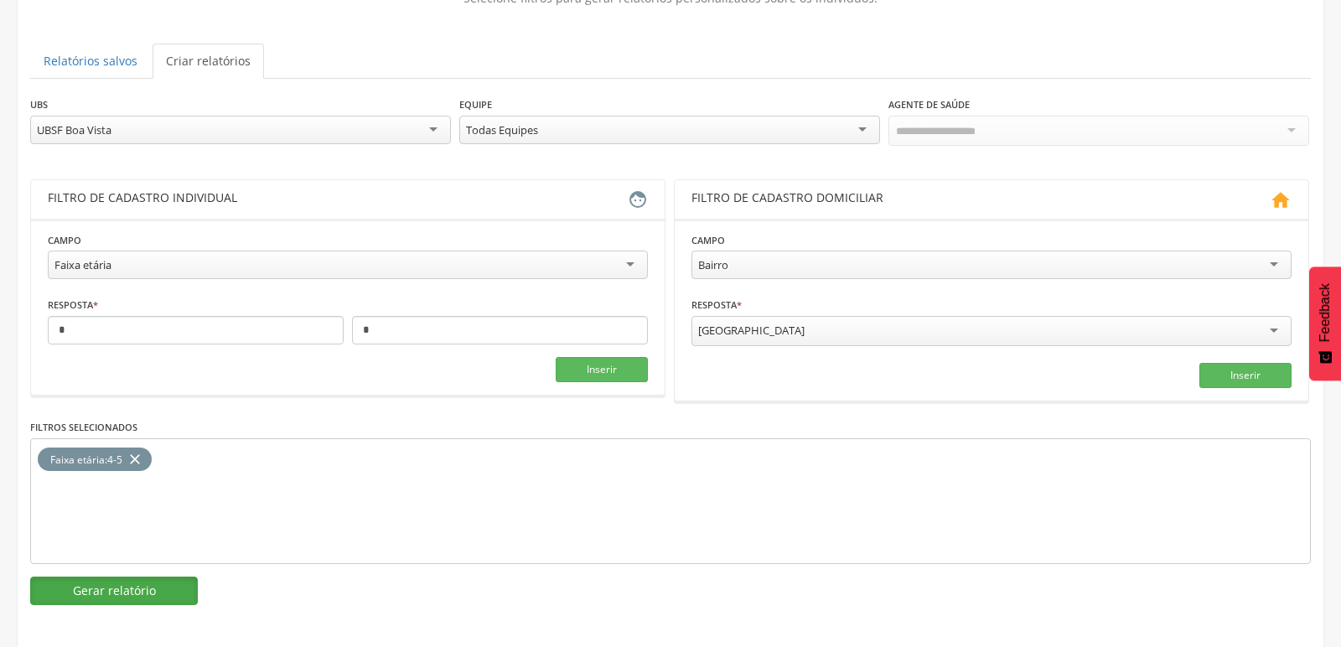
click at [166, 581] on button "Gerar relatório" at bounding box center [114, 591] width 168 height 29
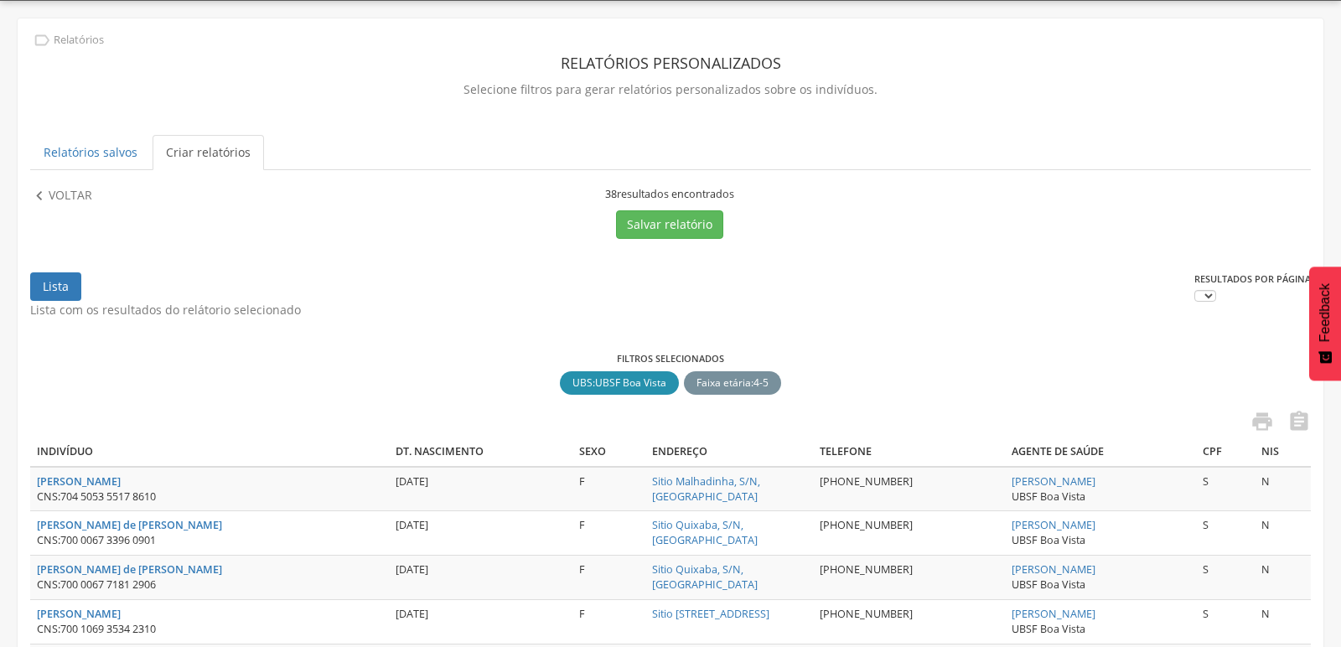
scroll to position [141, 0]
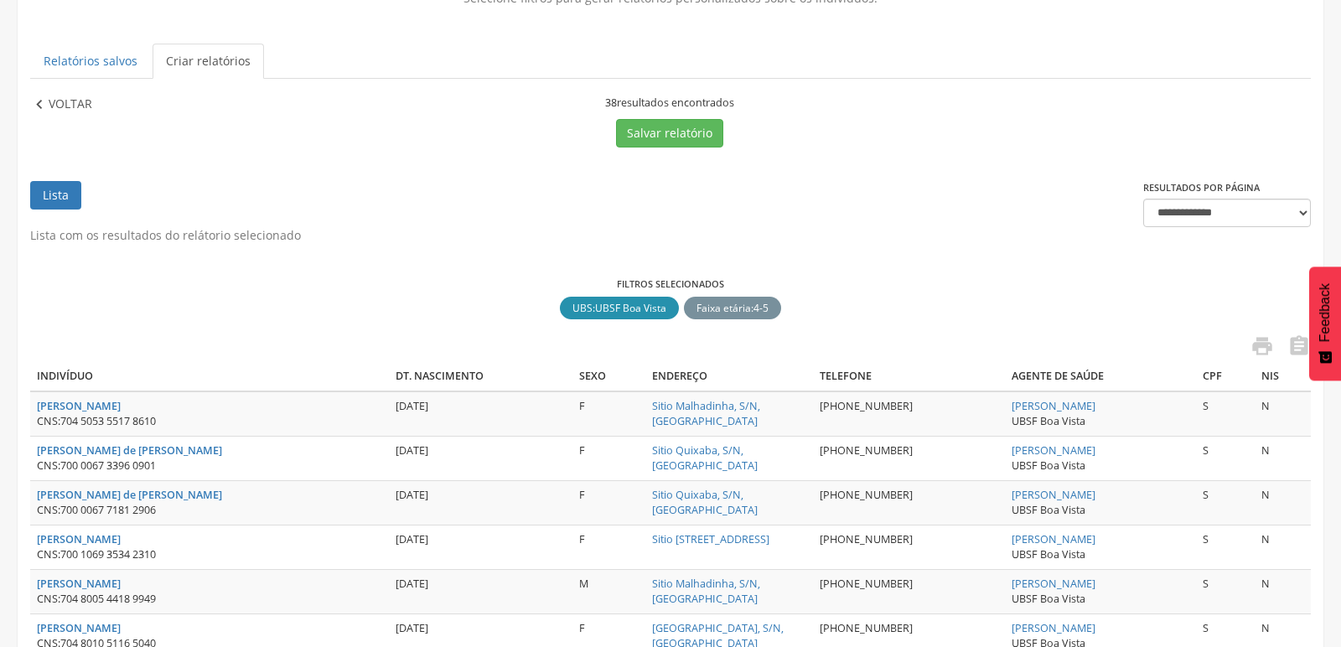
click at [32, 100] on icon "" at bounding box center [39, 105] width 18 height 18
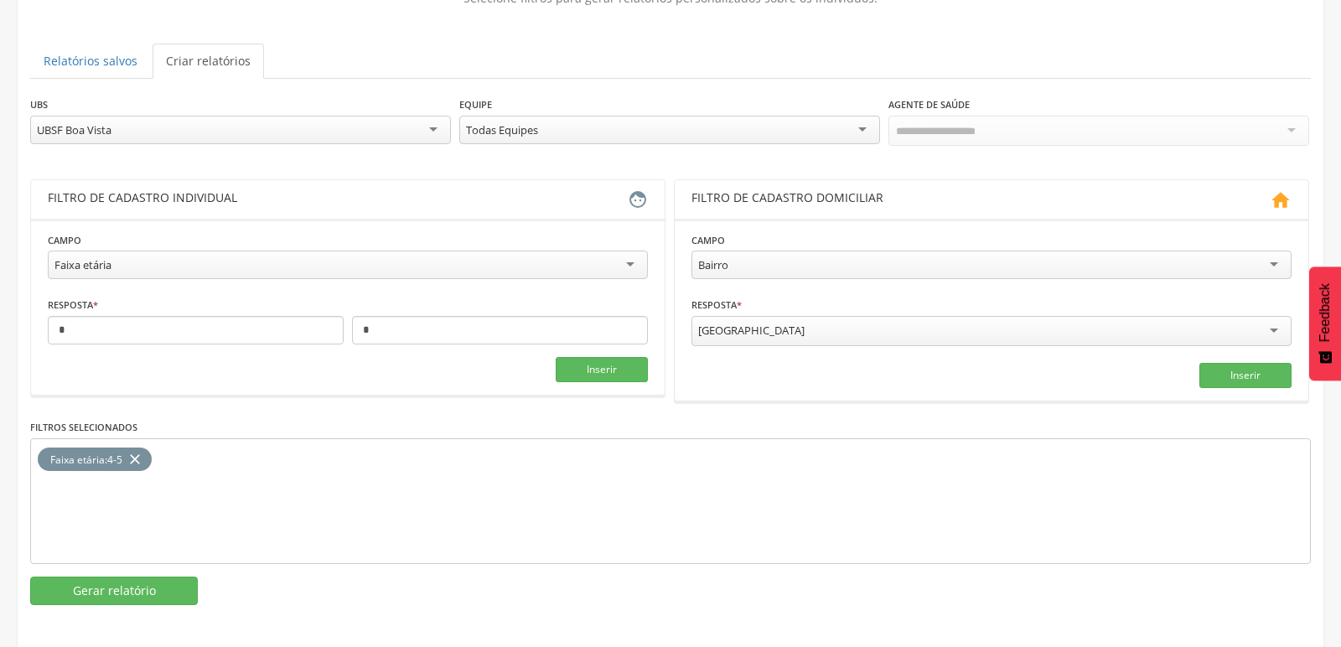
click at [434, 127] on div "UBSF Boa Vista" at bounding box center [240, 130] width 421 height 29
click at [100, 590] on button "Gerar relatório" at bounding box center [114, 591] width 168 height 29
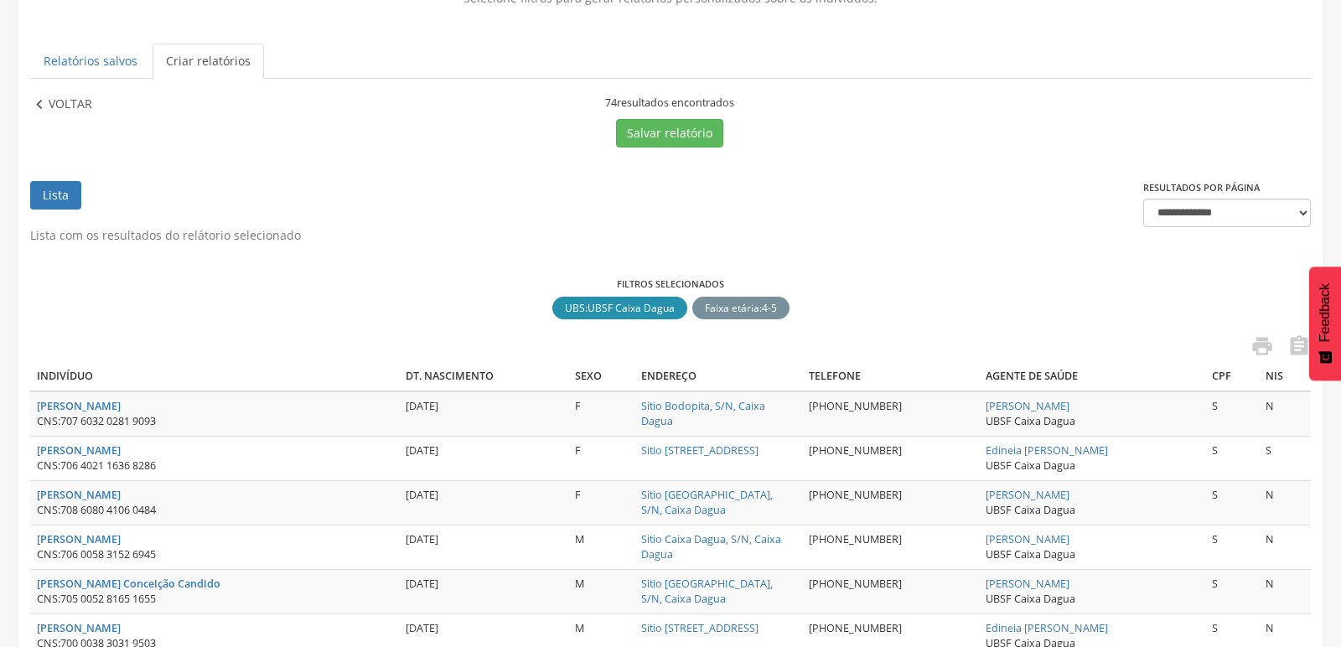
click at [36, 96] on icon "" at bounding box center [39, 105] width 18 height 18
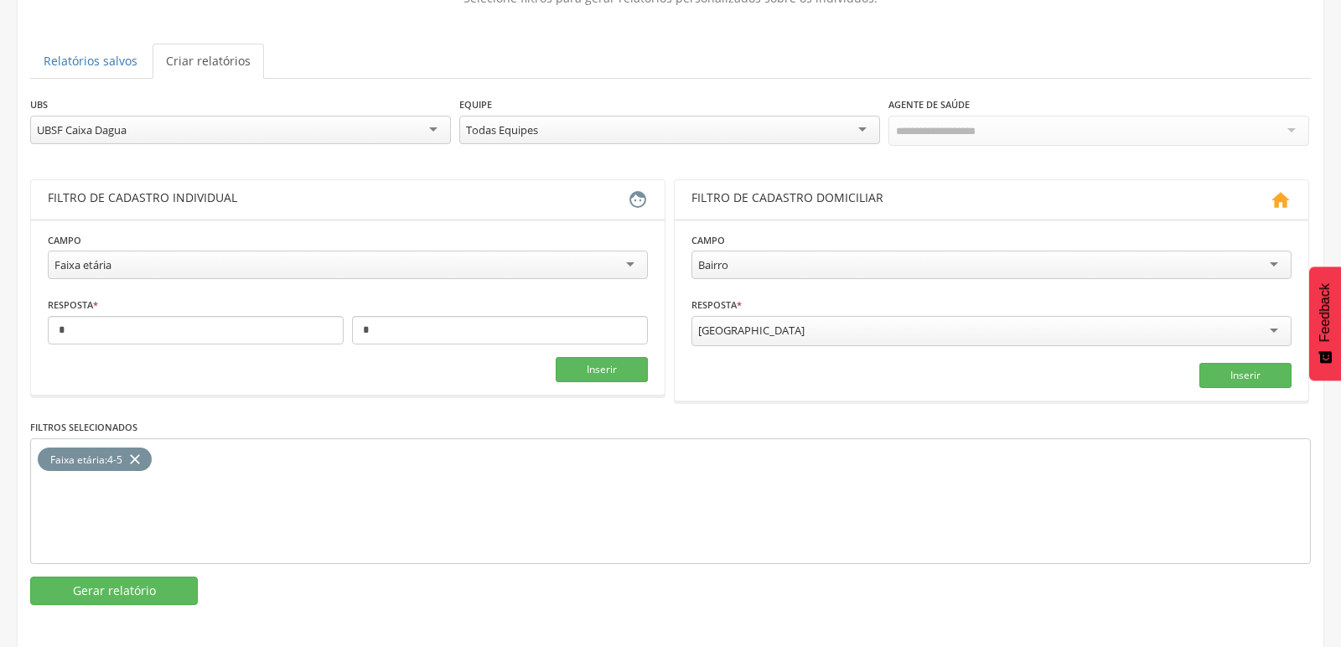
click at [439, 131] on div "UBSF Caixa Dagua" at bounding box center [240, 130] width 421 height 29
click at [134, 582] on button "Gerar relatório" at bounding box center [114, 591] width 168 height 29
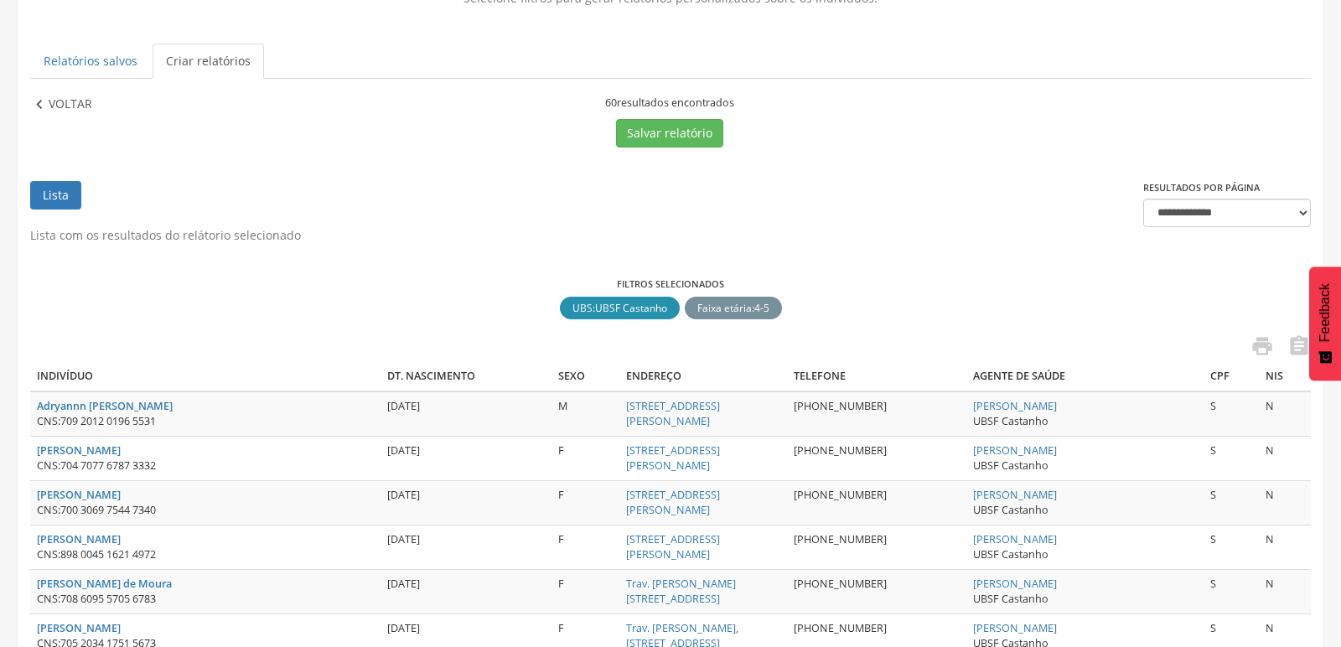
click at [39, 107] on icon "" at bounding box center [39, 105] width 18 height 18
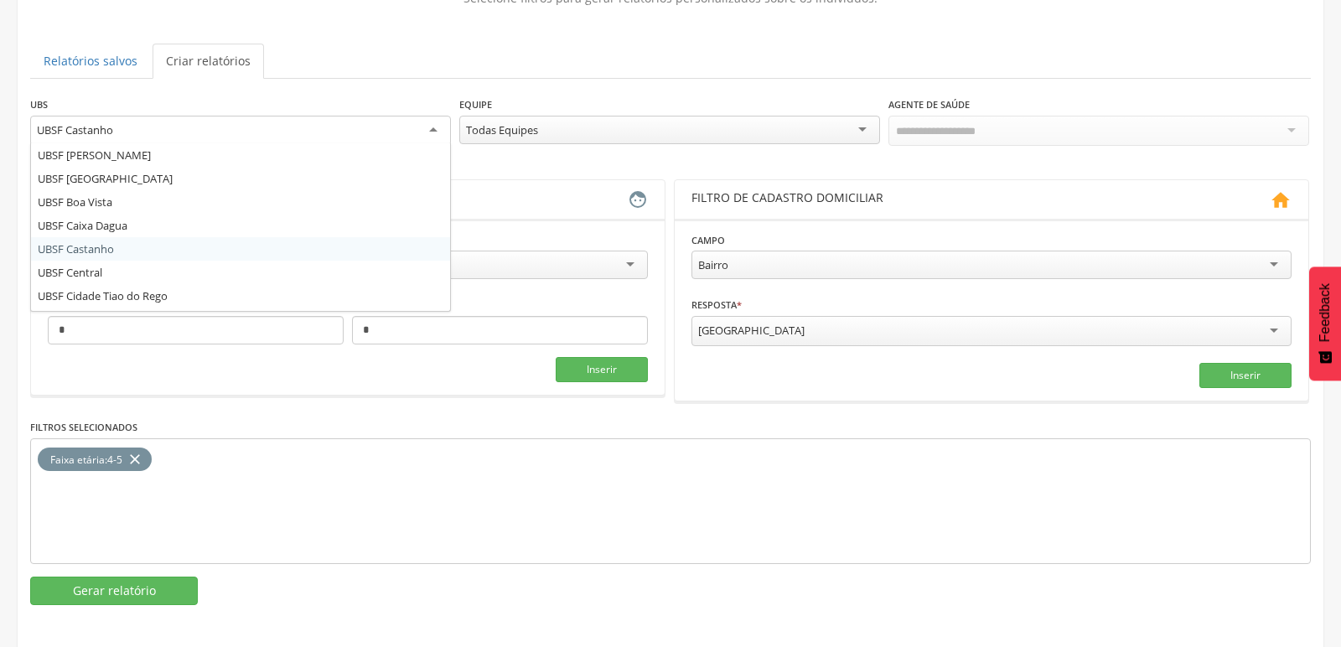
click at [438, 123] on div "UBSF Castanho" at bounding box center [240, 131] width 421 height 30
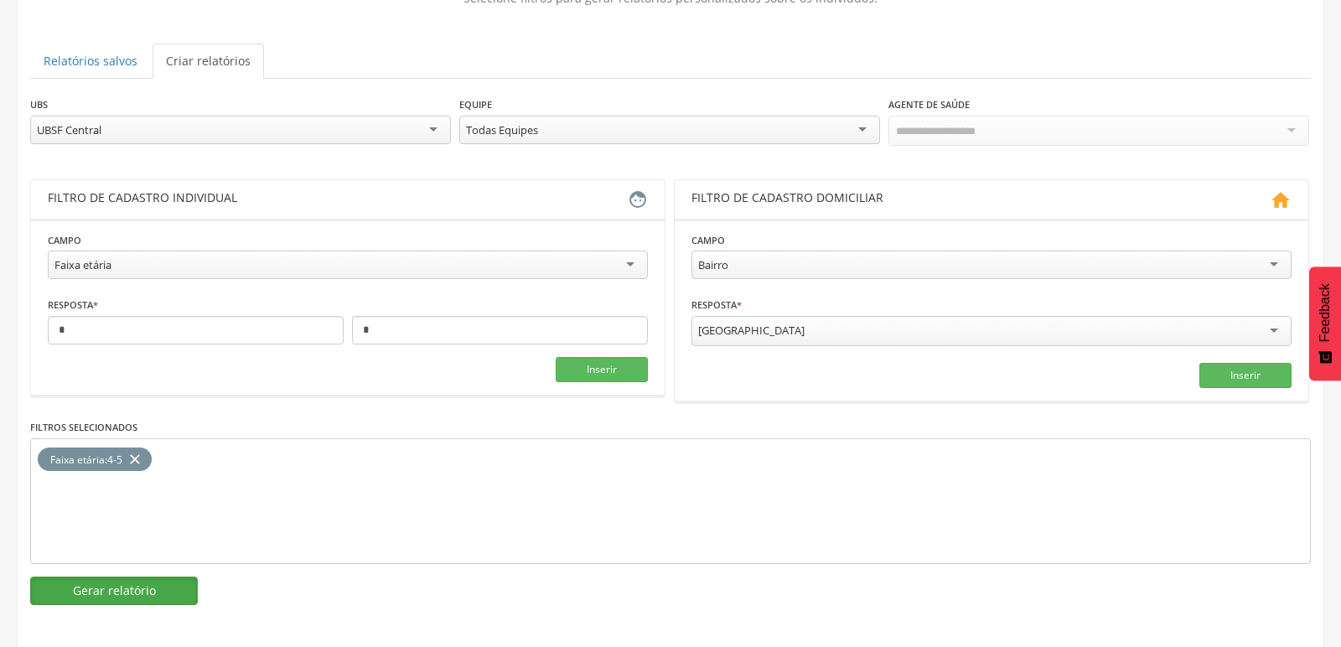
click at [91, 585] on button "Gerar relatório" at bounding box center [114, 591] width 168 height 29
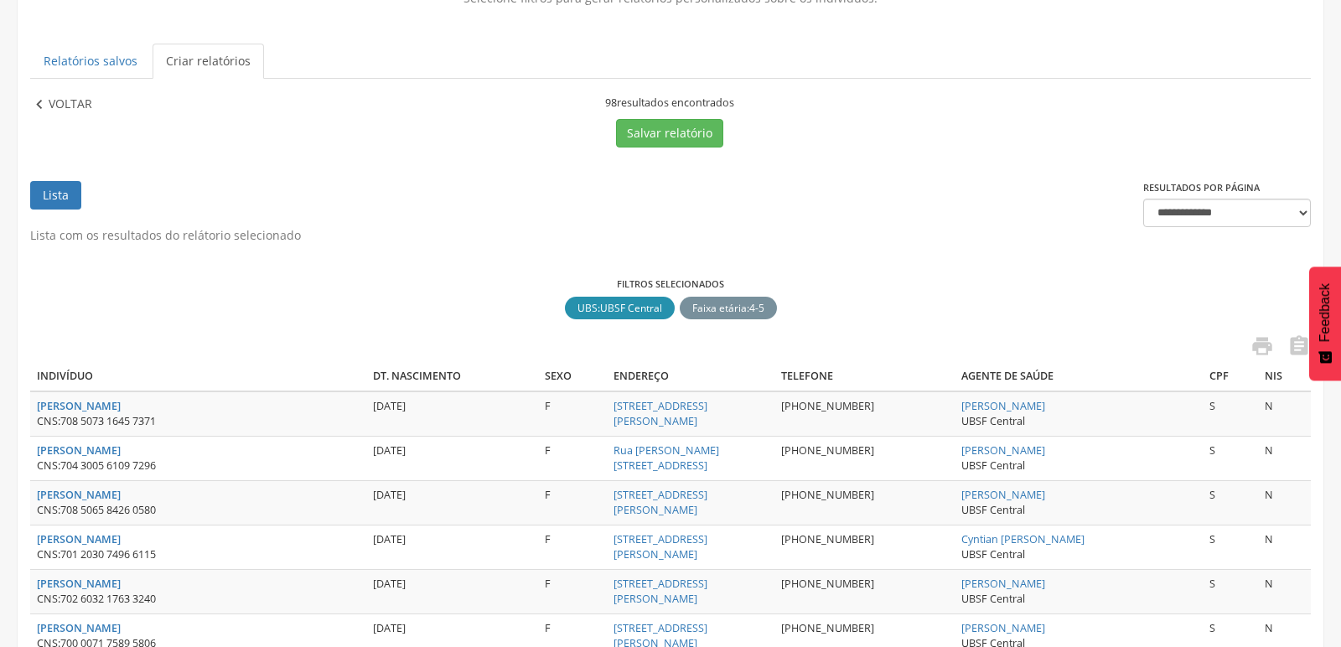
click at [47, 111] on icon "" at bounding box center [39, 105] width 18 height 18
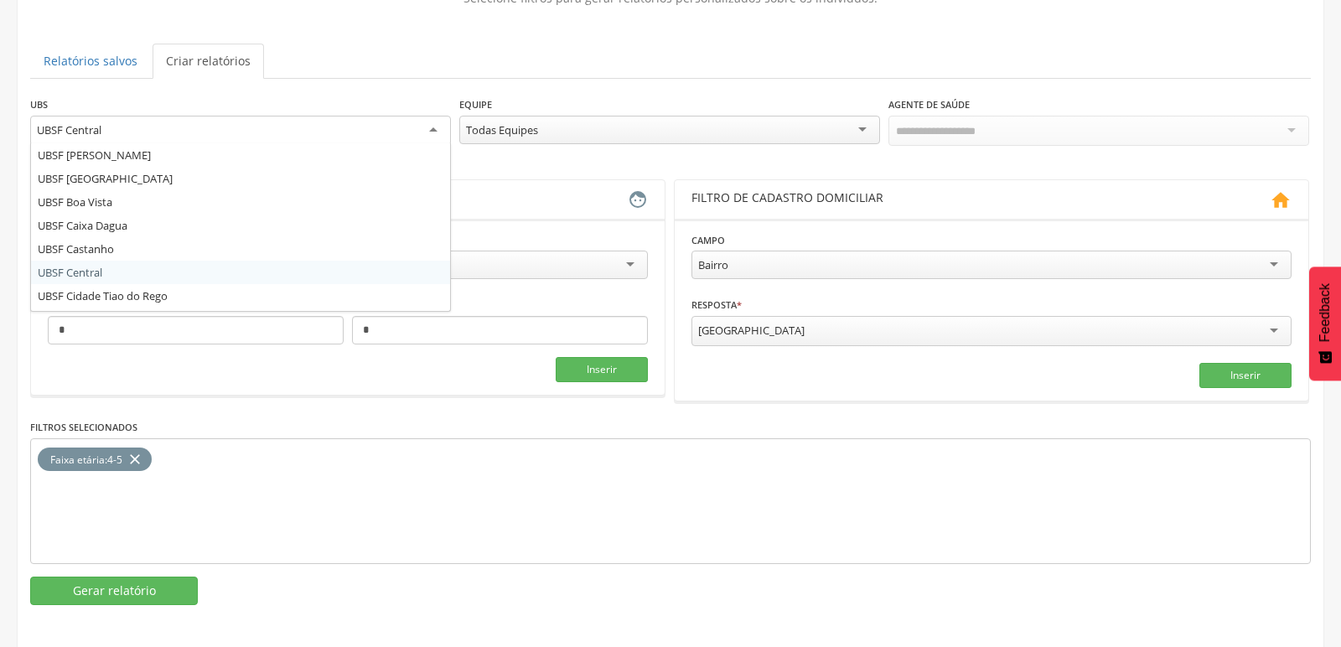
click at [434, 118] on div "UBSF Central" at bounding box center [240, 131] width 421 height 30
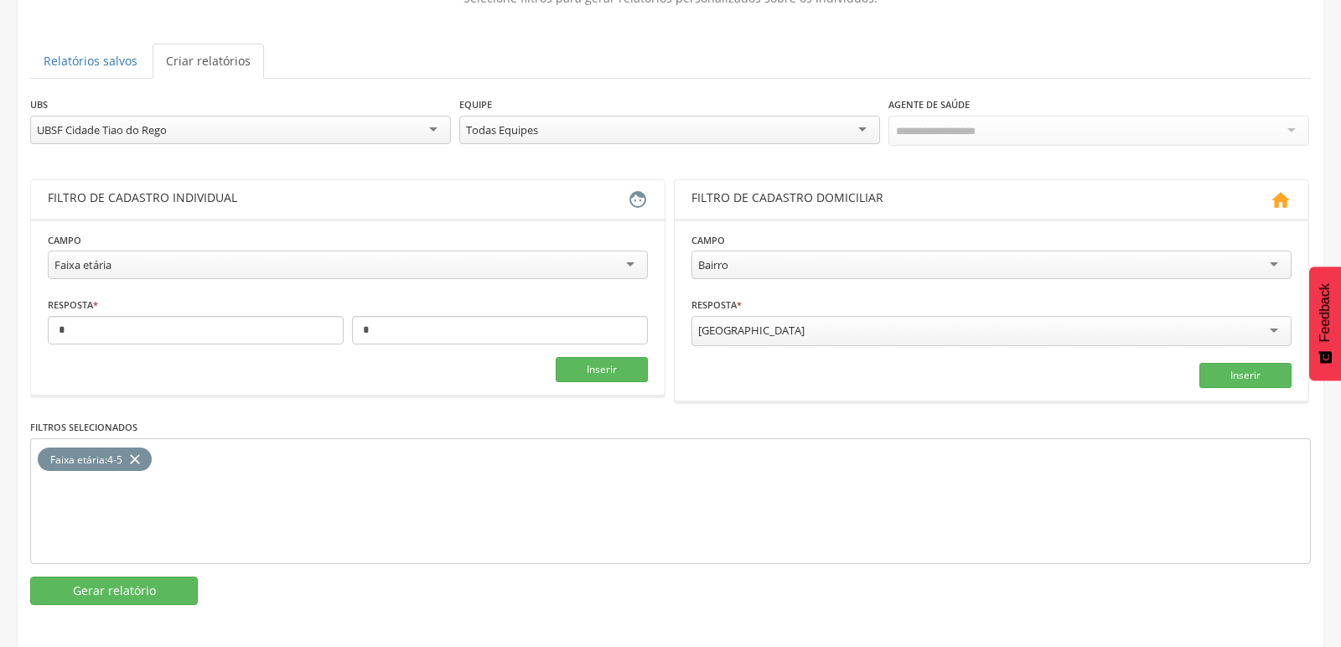
click at [128, 571] on div "**********" at bounding box center [670, 351] width 1281 height 510
click at [118, 592] on button "Gerar relatório" at bounding box center [114, 591] width 168 height 29
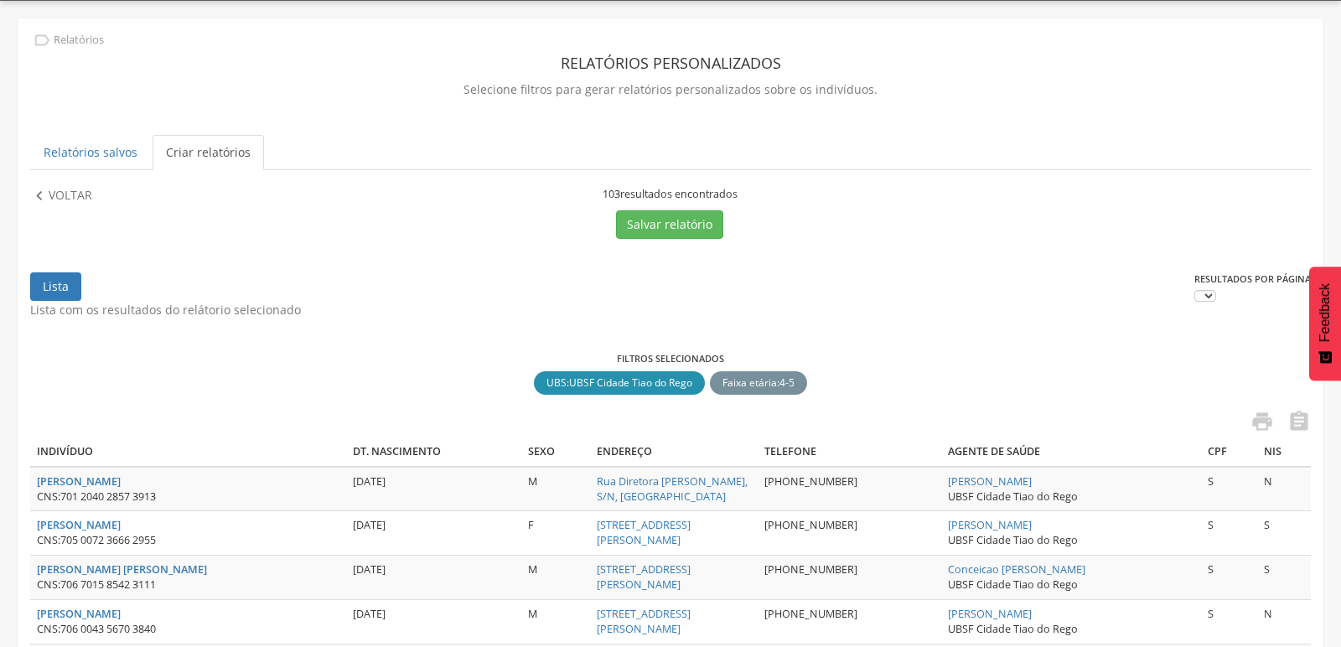
scroll to position [141, 0]
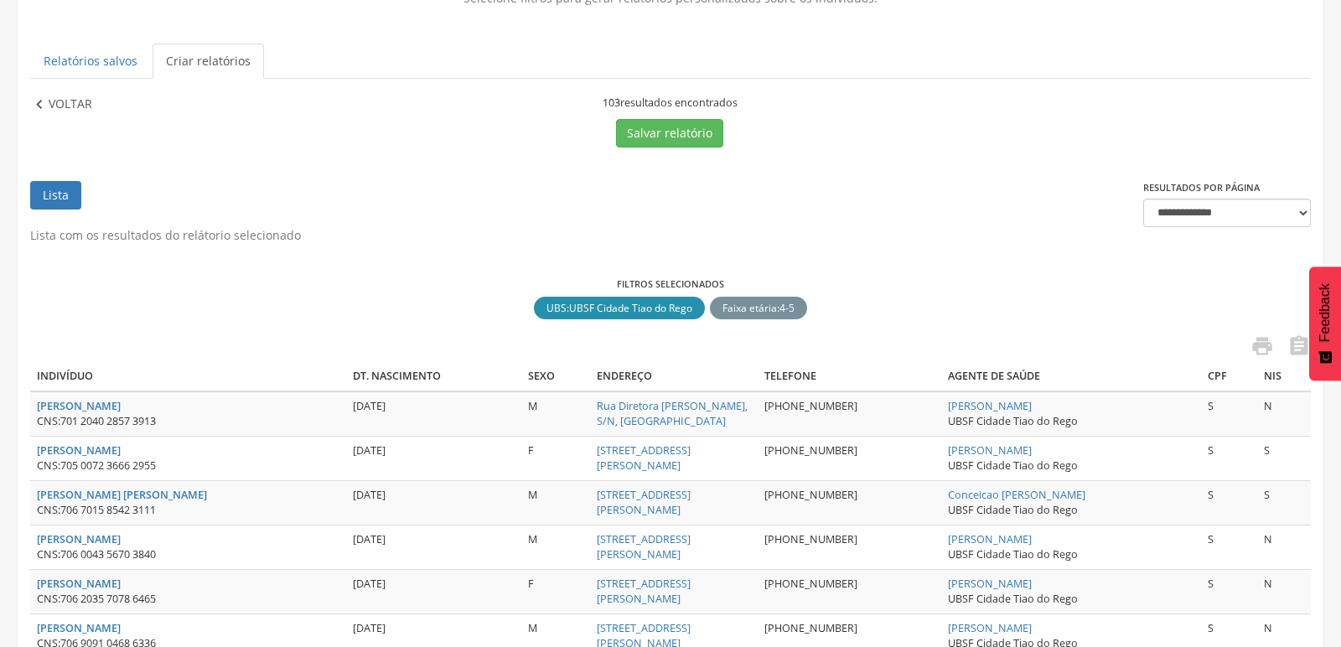
click at [32, 99] on icon "" at bounding box center [39, 105] width 18 height 18
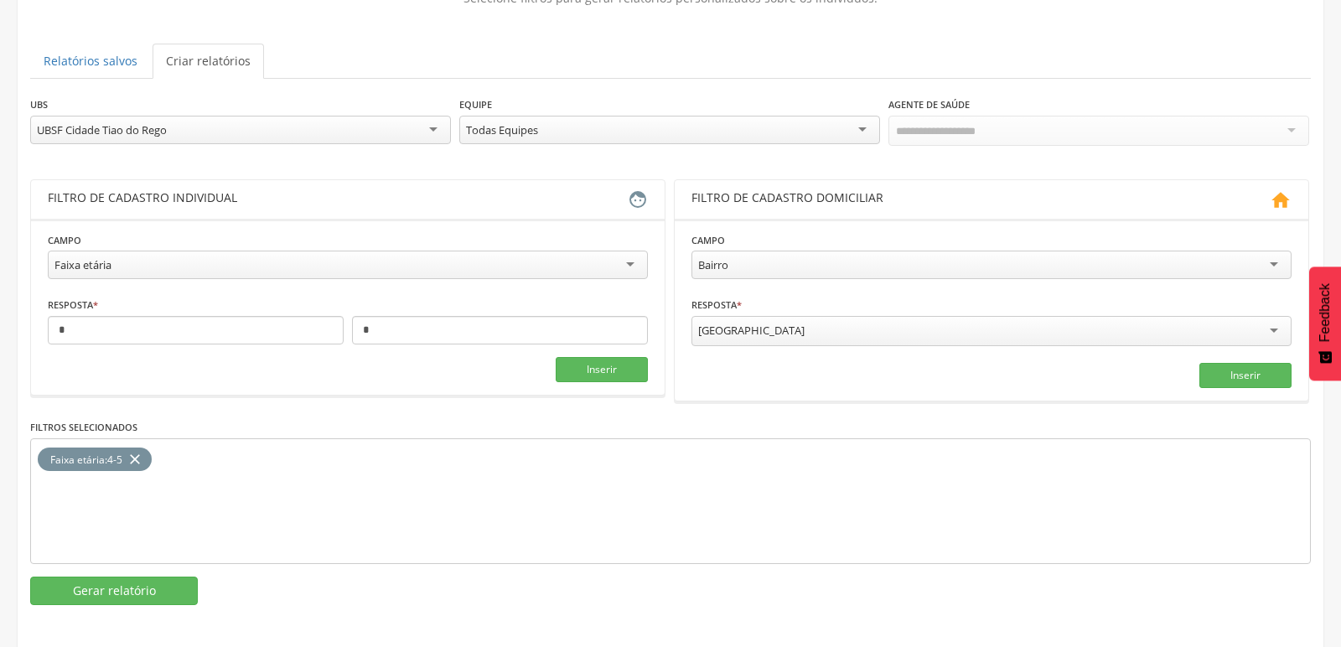
click at [414, 128] on div "UBSF Cidade Tiao do Rego" at bounding box center [240, 130] width 421 height 29
click at [81, 588] on button "Gerar relatório" at bounding box center [114, 591] width 168 height 29
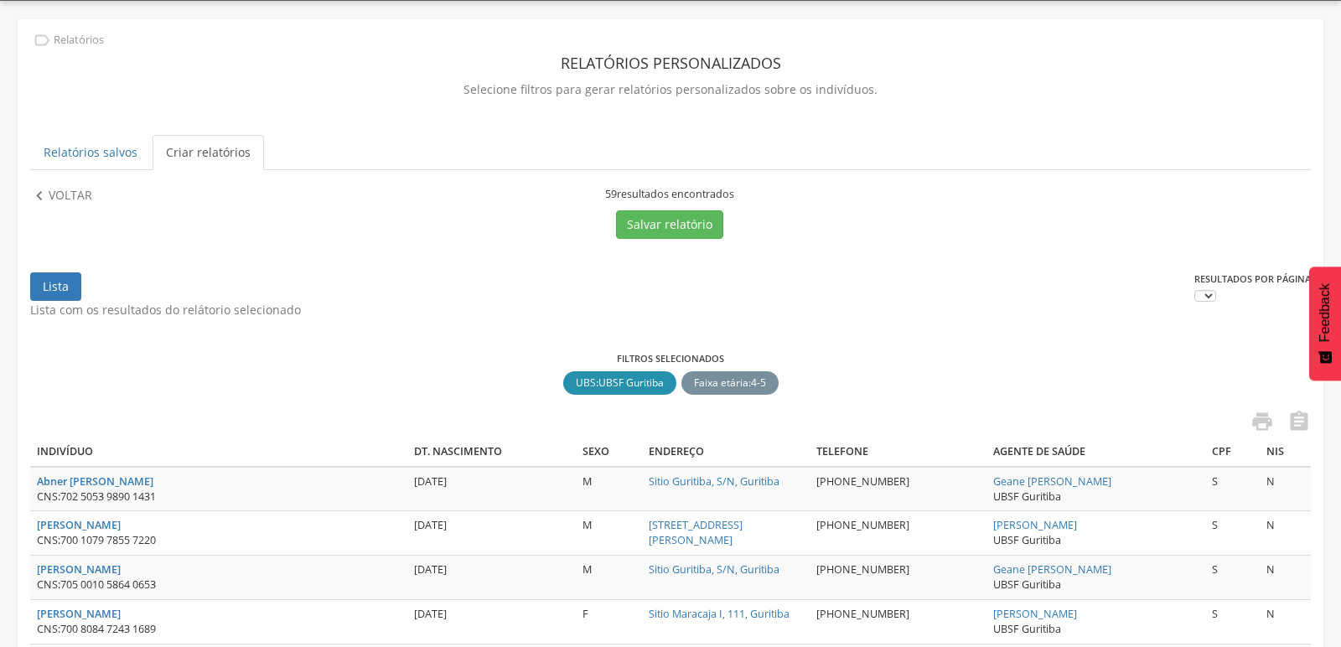
scroll to position [141, 0]
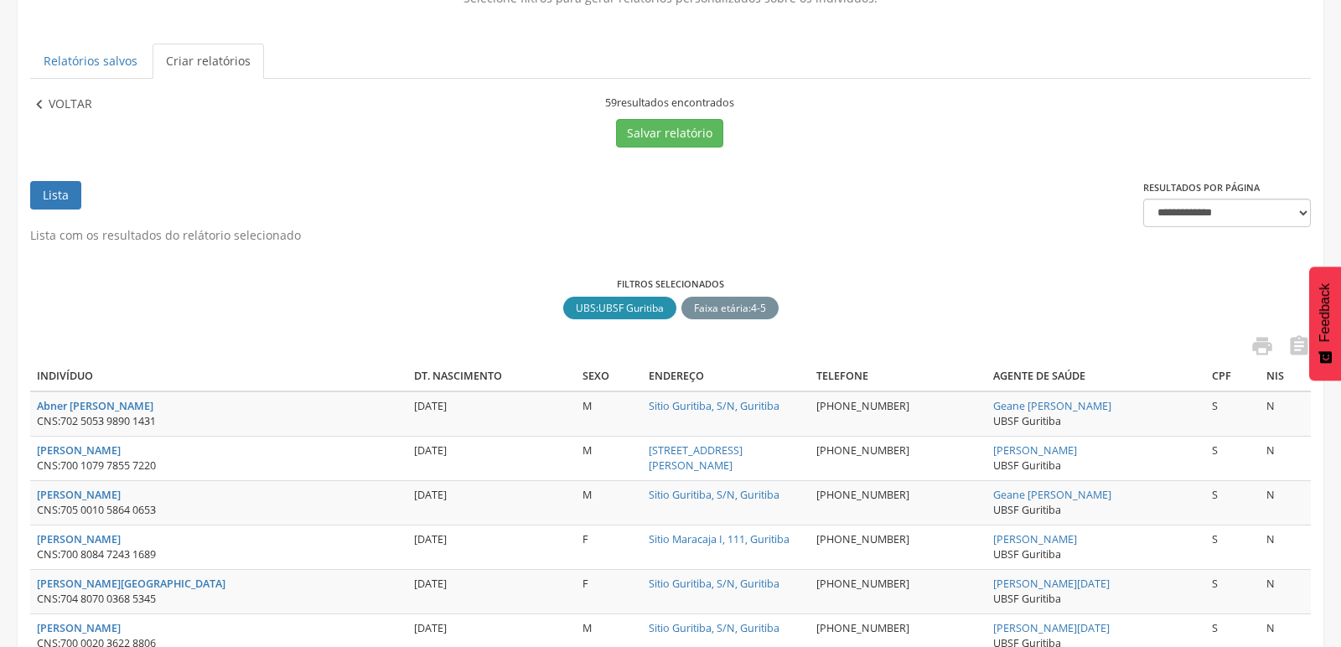
click at [34, 104] on icon "" at bounding box center [39, 105] width 18 height 18
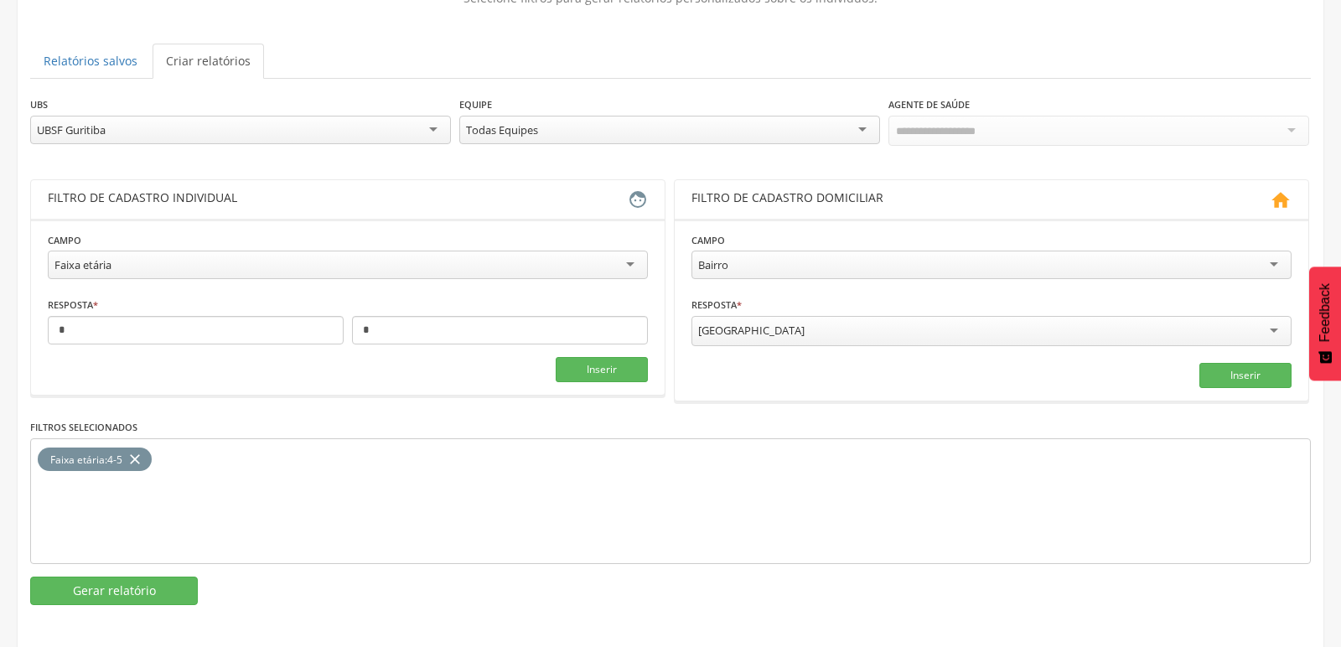
click at [436, 125] on div "UBSF Guritiba" at bounding box center [240, 130] width 421 height 29
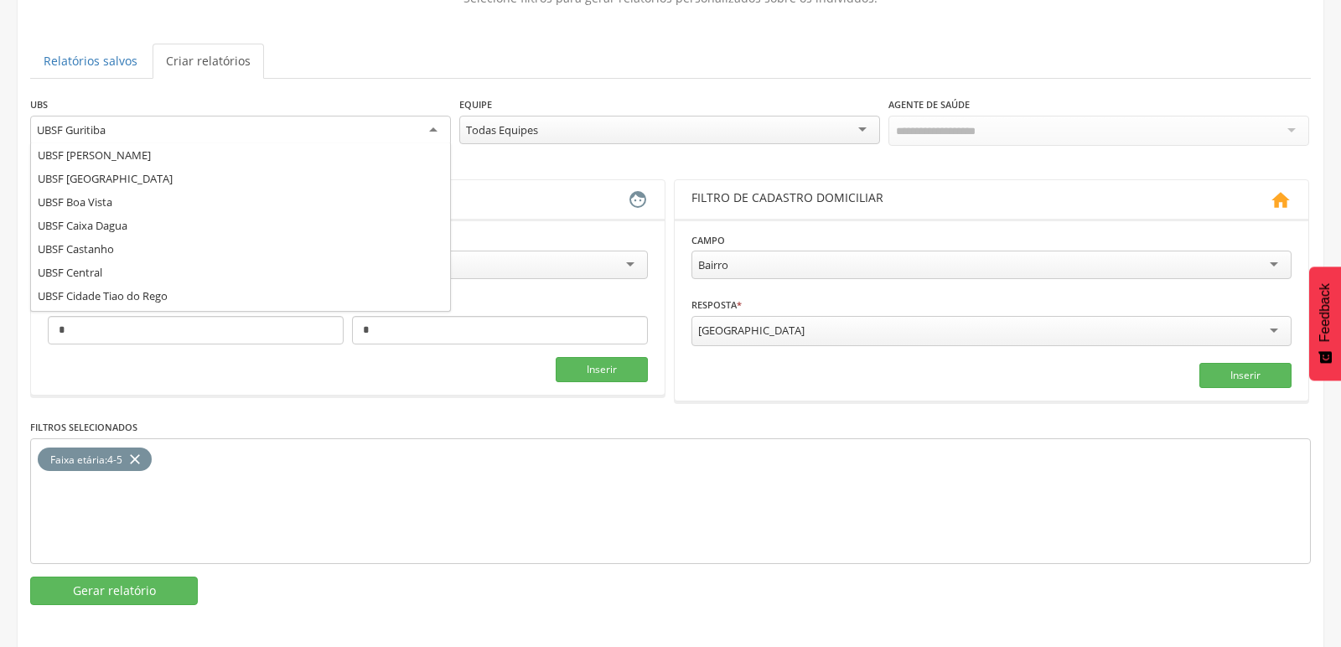
scroll to position [0, 0]
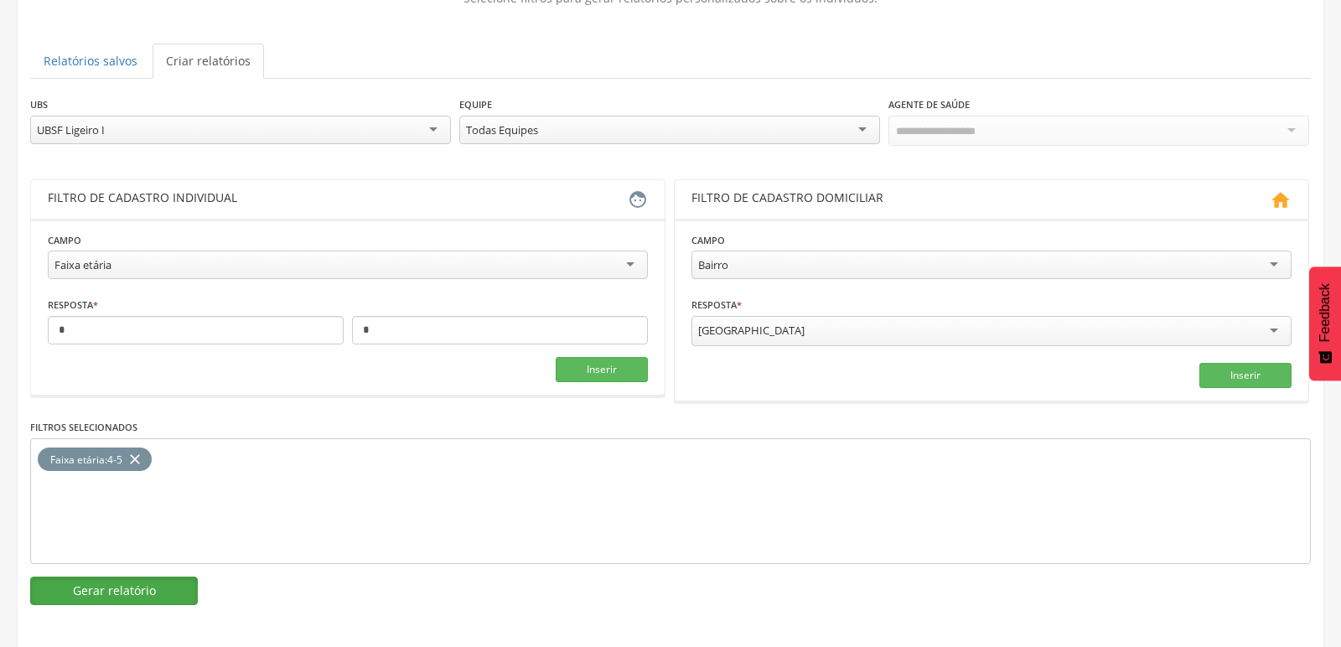
click at [105, 591] on button "Gerar relatório" at bounding box center [114, 591] width 168 height 29
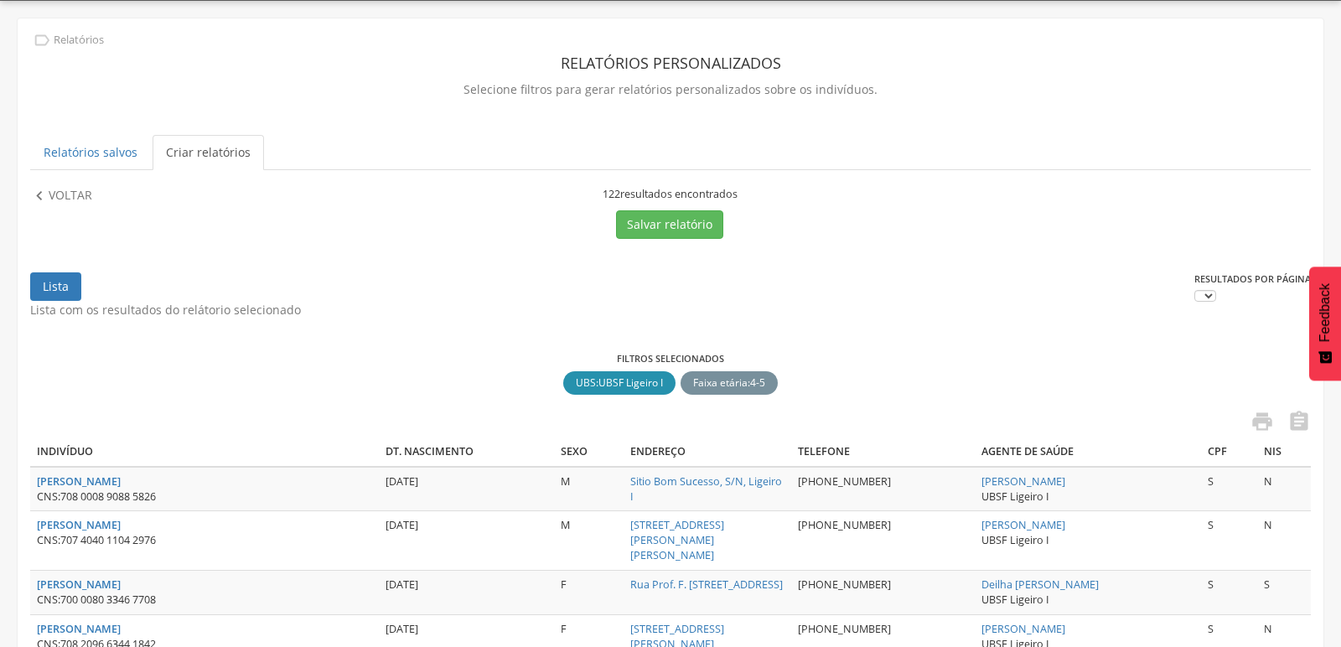
scroll to position [141, 0]
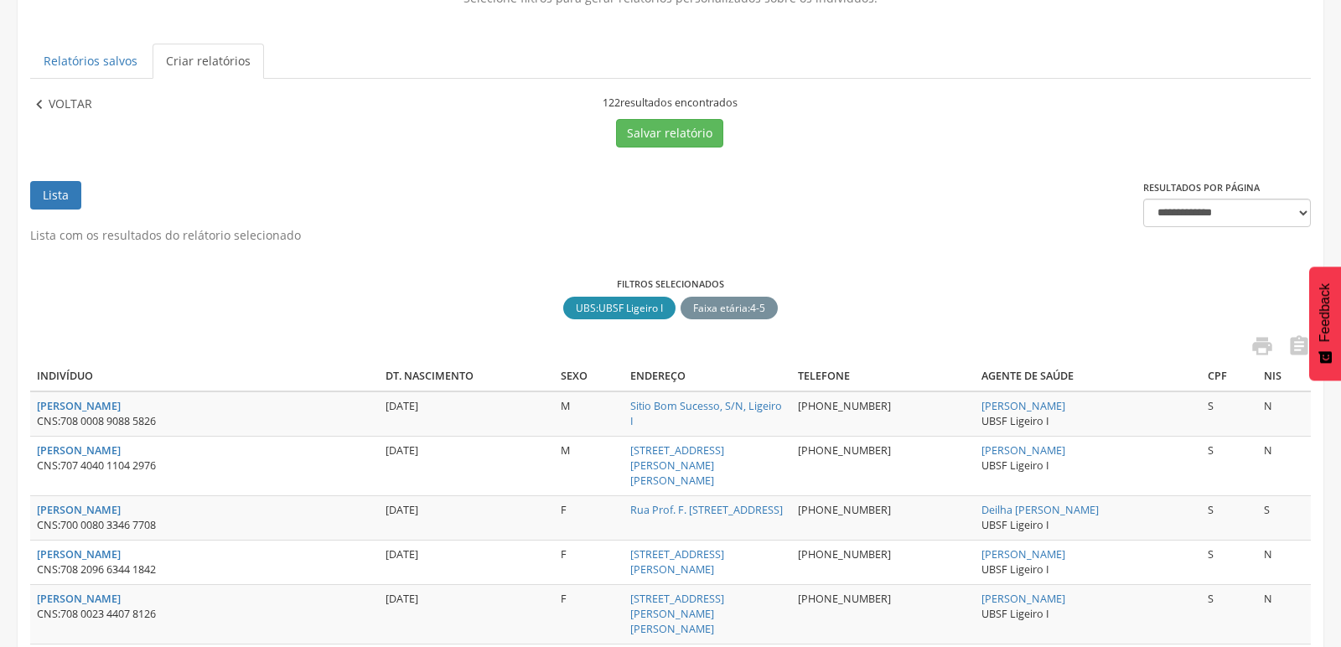
click at [36, 101] on icon "" at bounding box center [39, 105] width 18 height 18
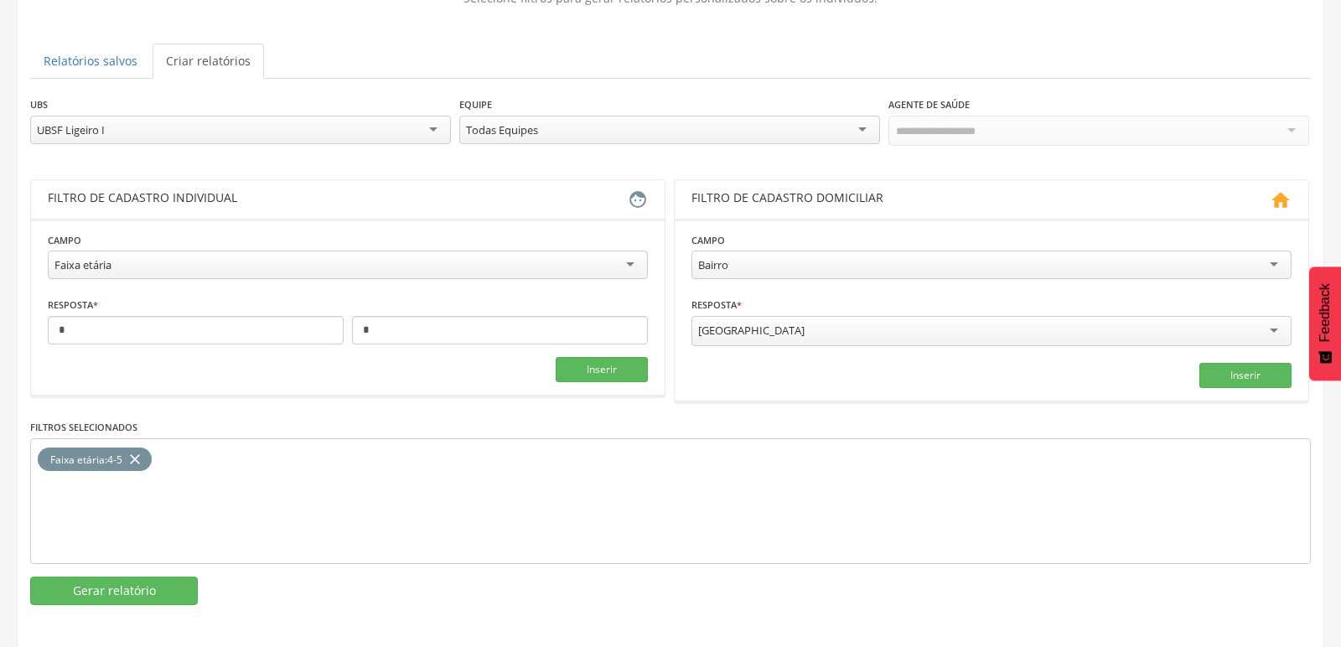
click at [204, 129] on div "UBSF Ligeiro I" at bounding box center [240, 130] width 421 height 29
click at [101, 584] on button "Gerar relatório" at bounding box center [114, 591] width 168 height 29
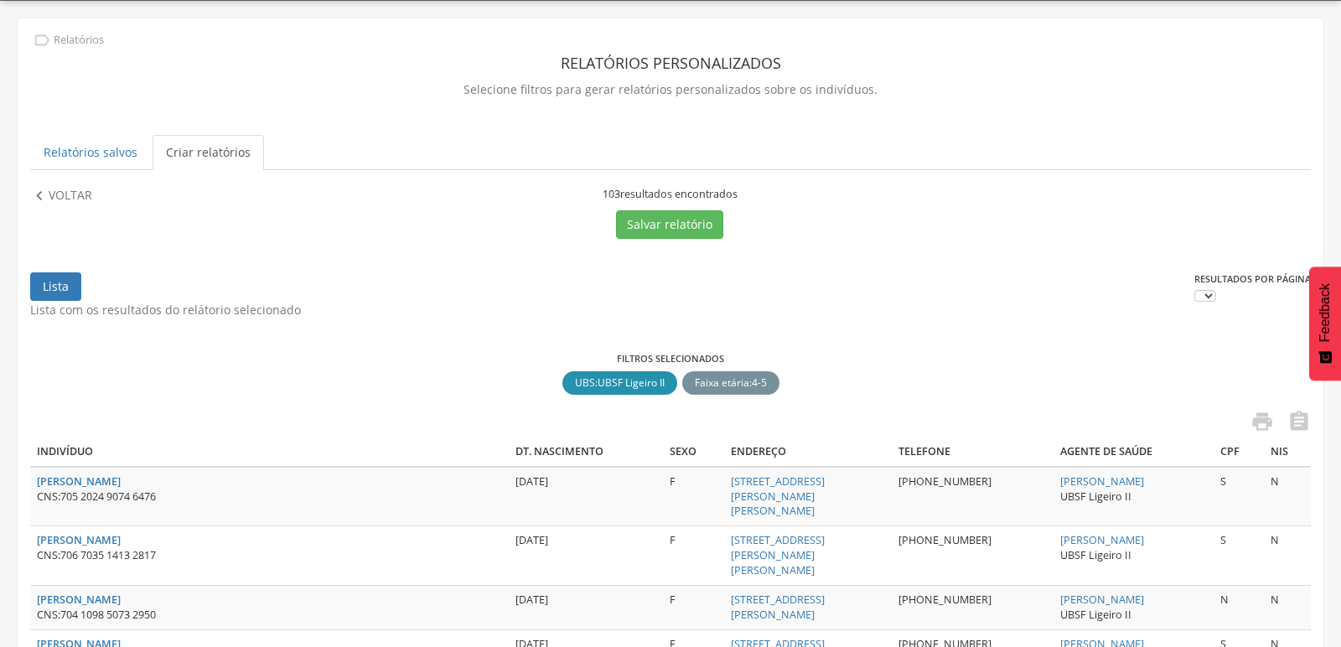
scroll to position [141, 0]
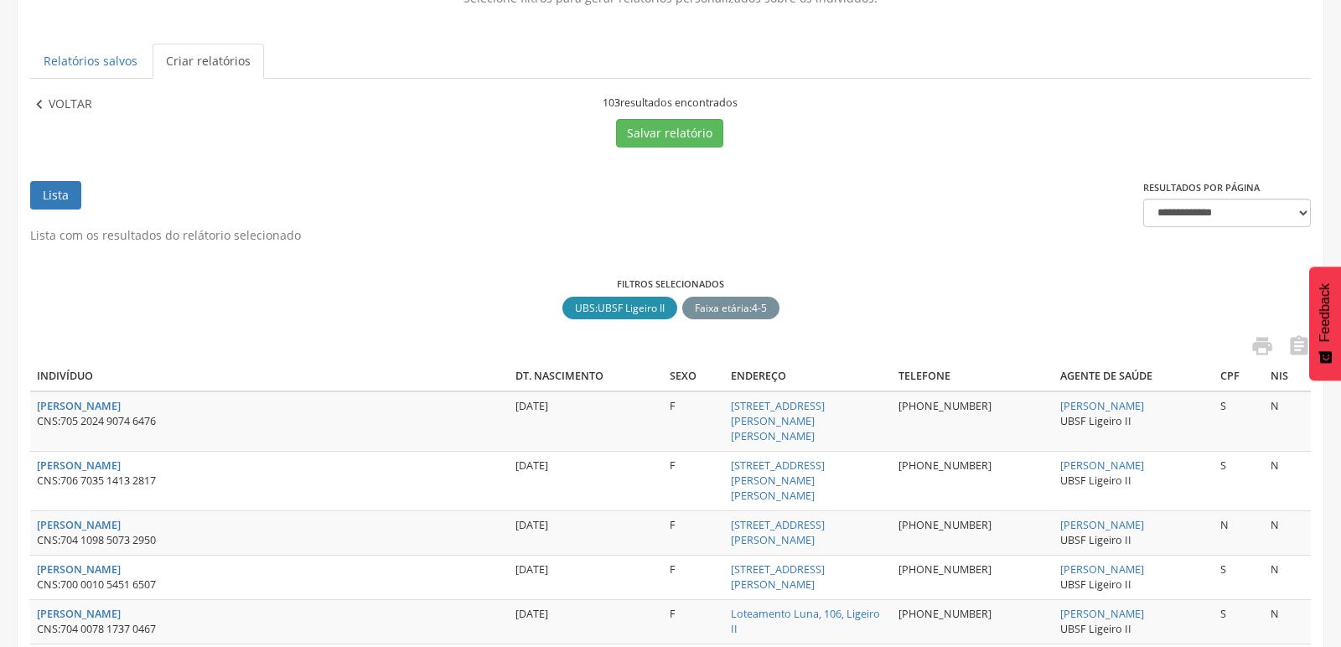
click at [37, 103] on icon "" at bounding box center [39, 105] width 18 height 18
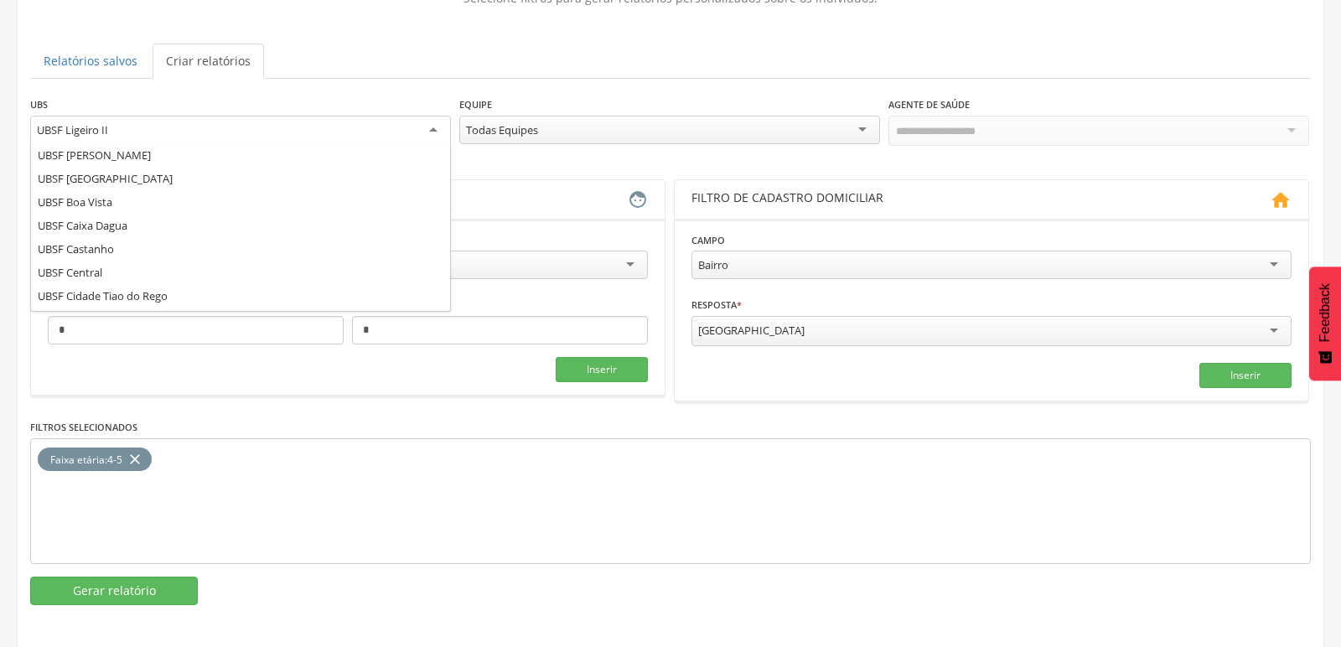
click at [199, 134] on div "UBSF Ligeiro II" at bounding box center [240, 131] width 421 height 30
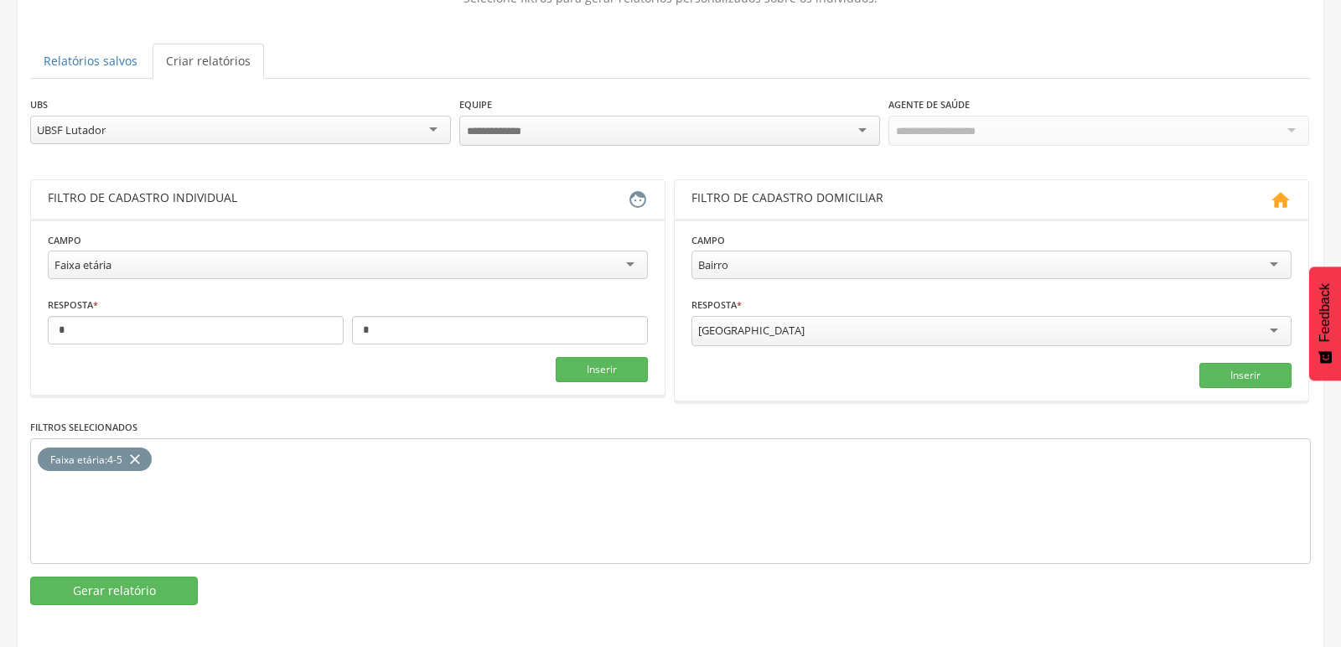
scroll to position [0, 0]
click at [109, 588] on button "Gerar relatório" at bounding box center [114, 591] width 168 height 29
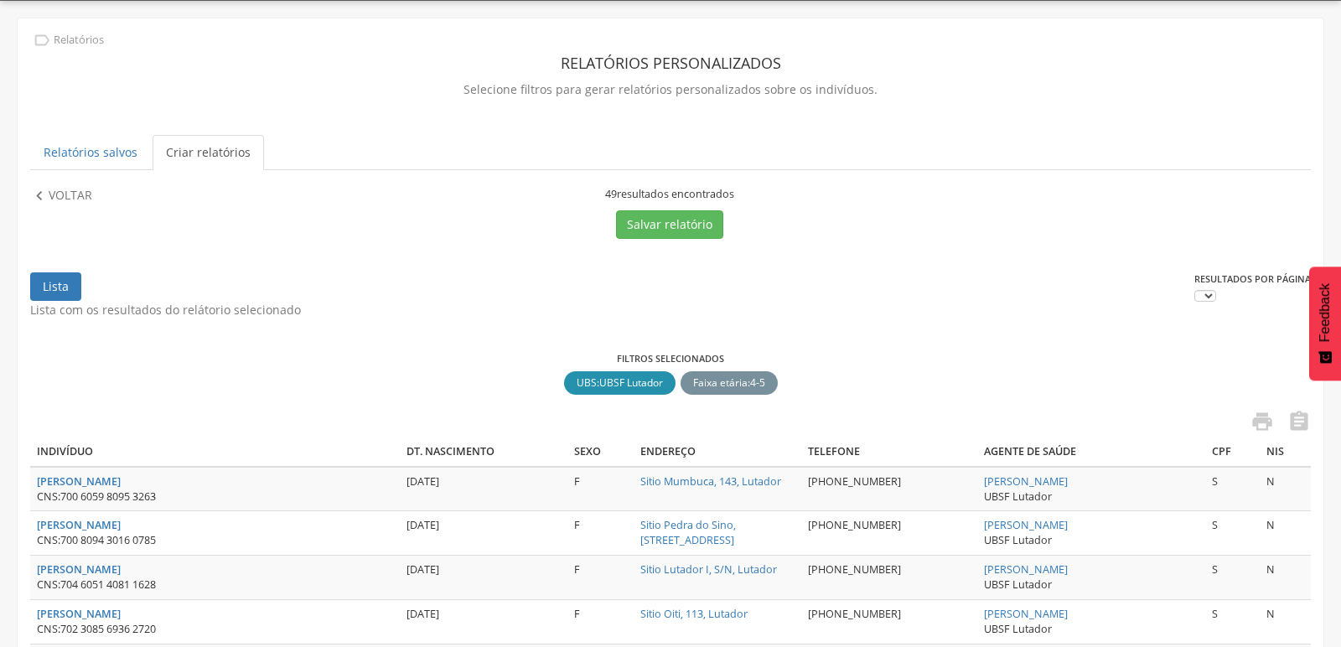
scroll to position [141, 0]
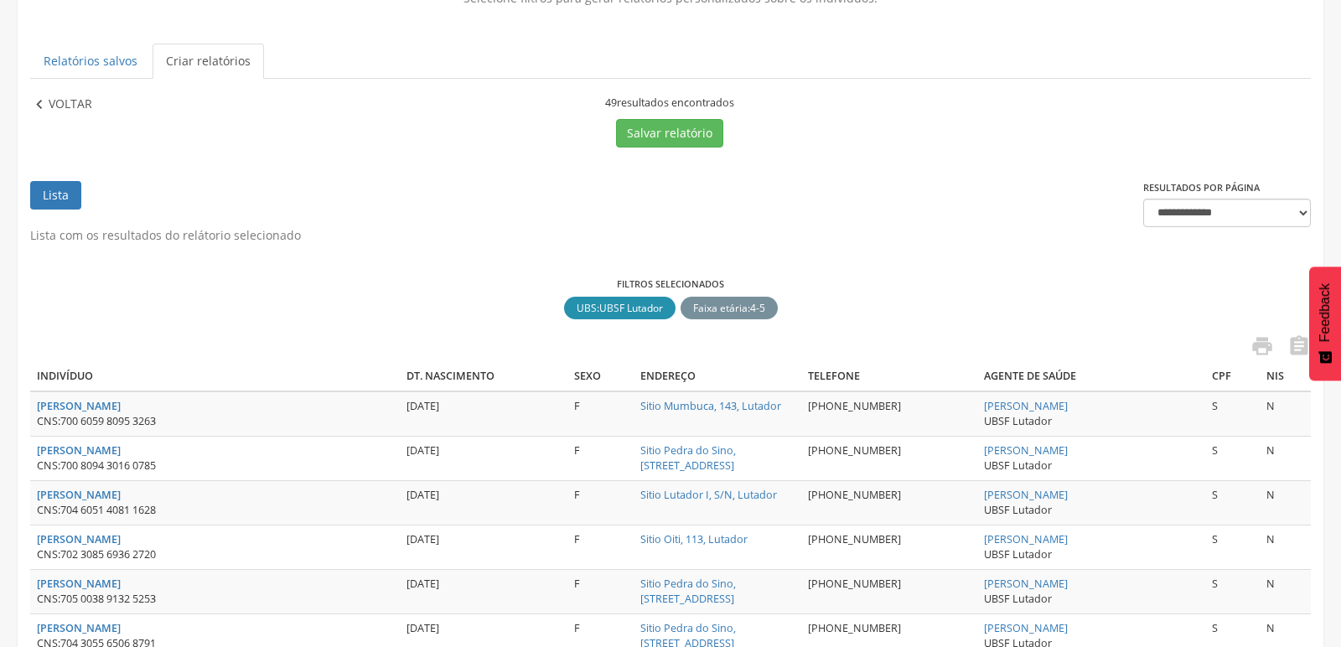
click at [34, 100] on icon "" at bounding box center [39, 105] width 18 height 18
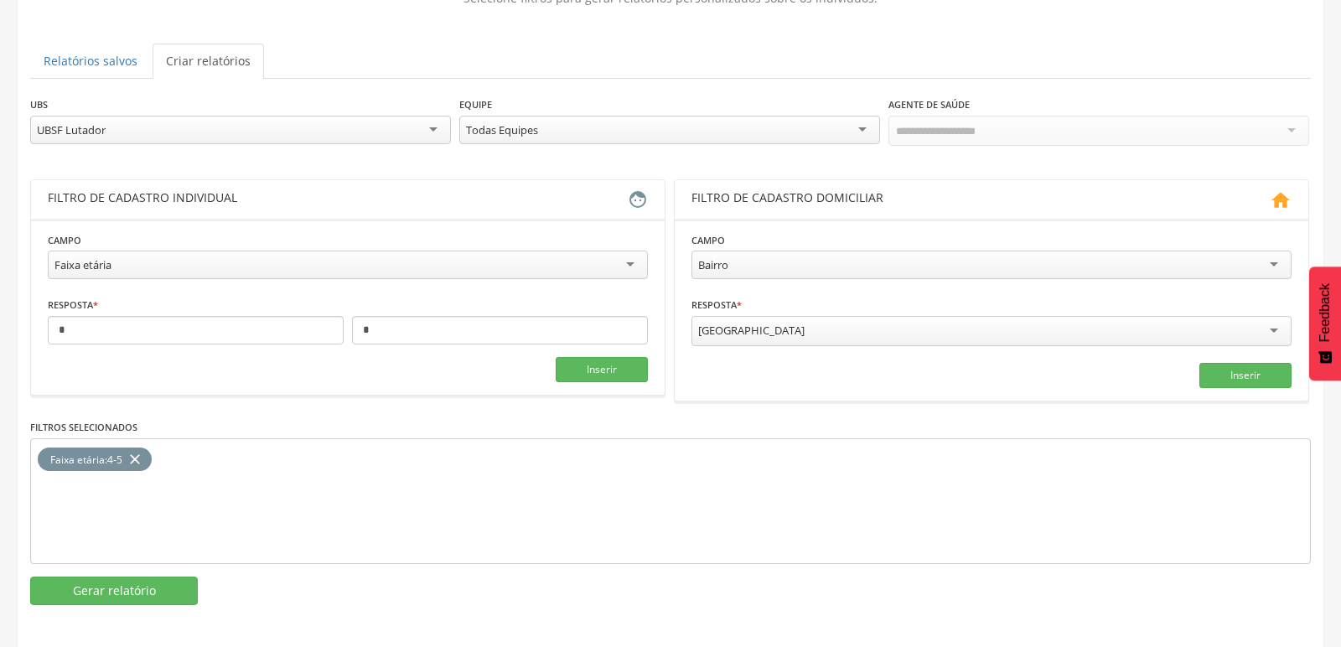
click at [216, 136] on div "UBSF Lutador" at bounding box center [240, 130] width 421 height 29
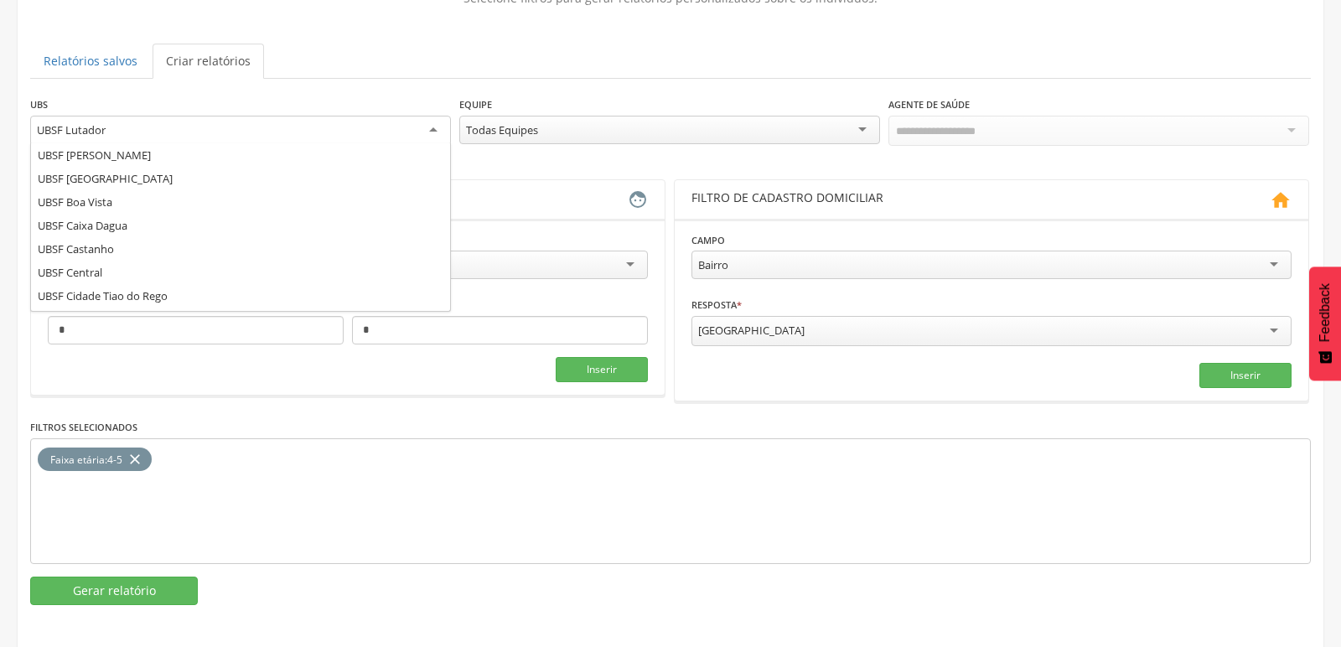
scroll to position [0, 0]
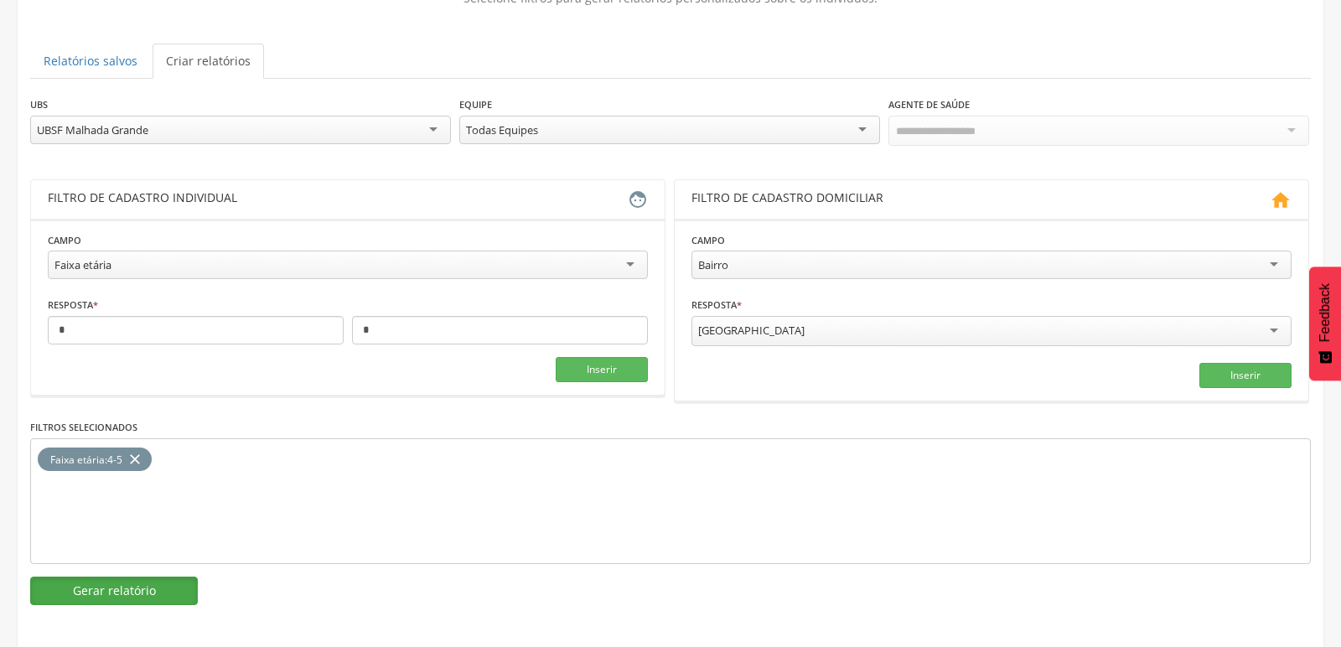
click at [117, 592] on button "Gerar relatório" at bounding box center [114, 591] width 168 height 29
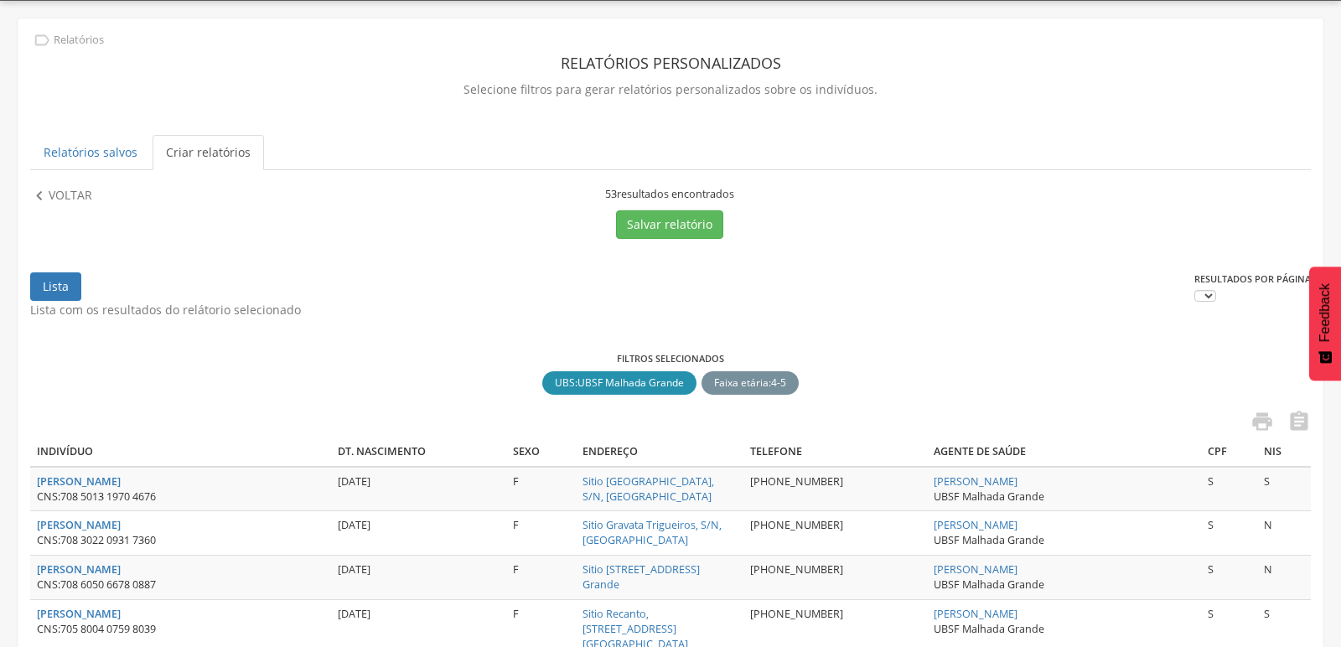
scroll to position [141, 0]
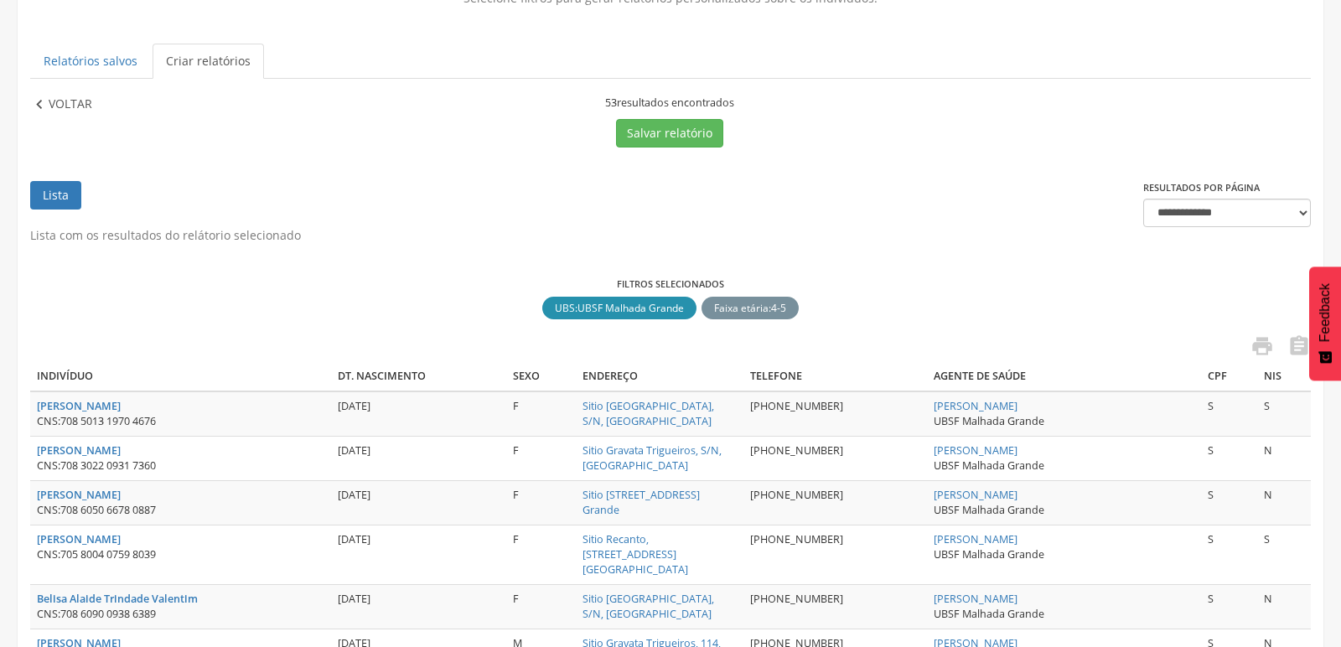
click at [40, 108] on icon "" at bounding box center [39, 105] width 18 height 18
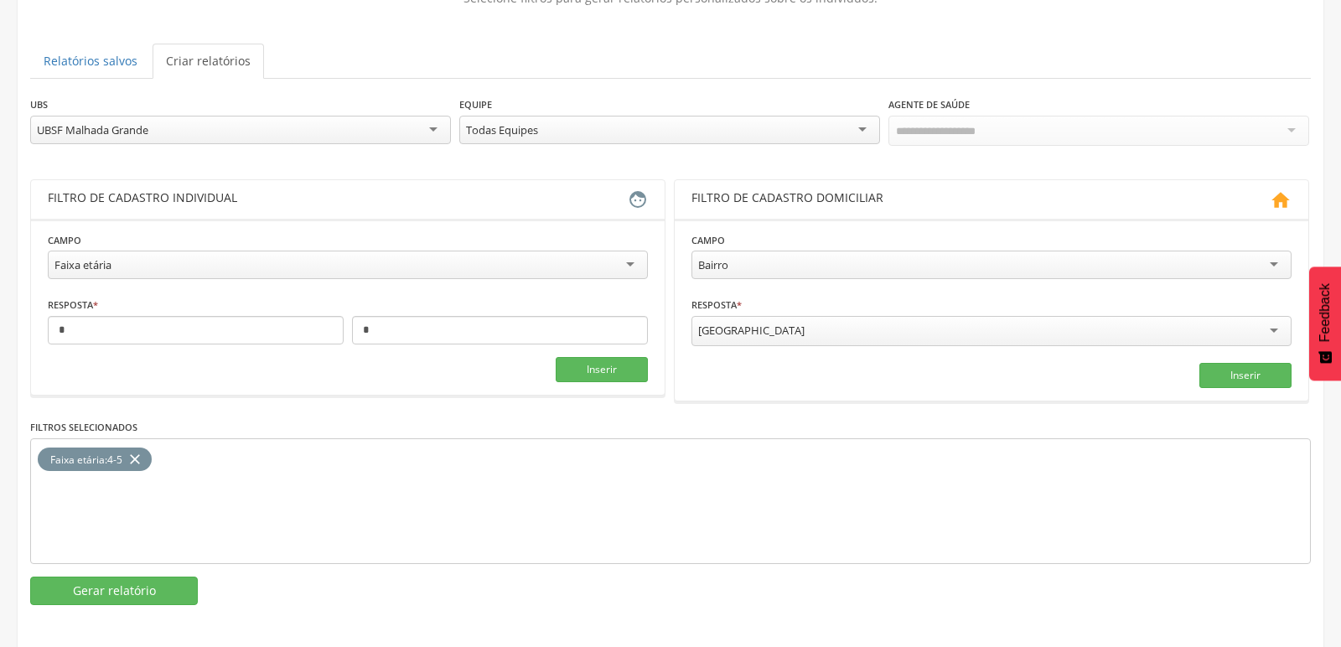
click at [430, 130] on div "UBSF Malhada Grande" at bounding box center [240, 130] width 421 height 29
click at [159, 588] on button "Gerar relatório" at bounding box center [114, 591] width 168 height 29
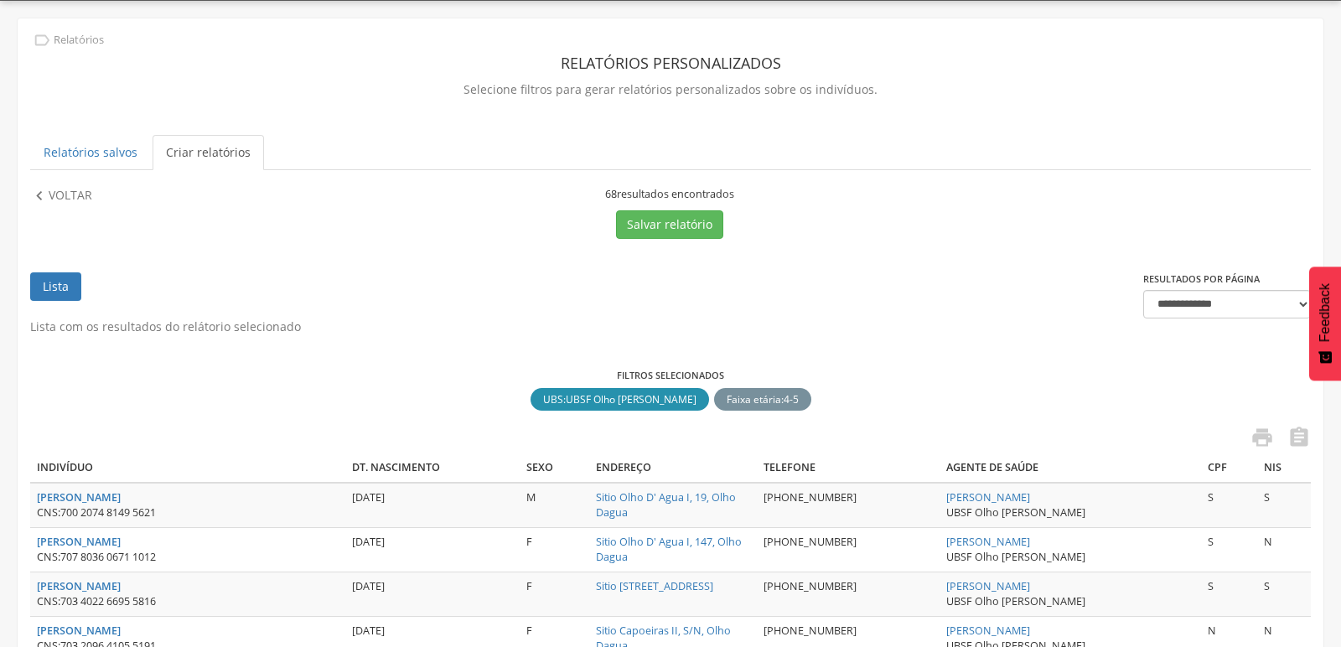
scroll to position [141, 0]
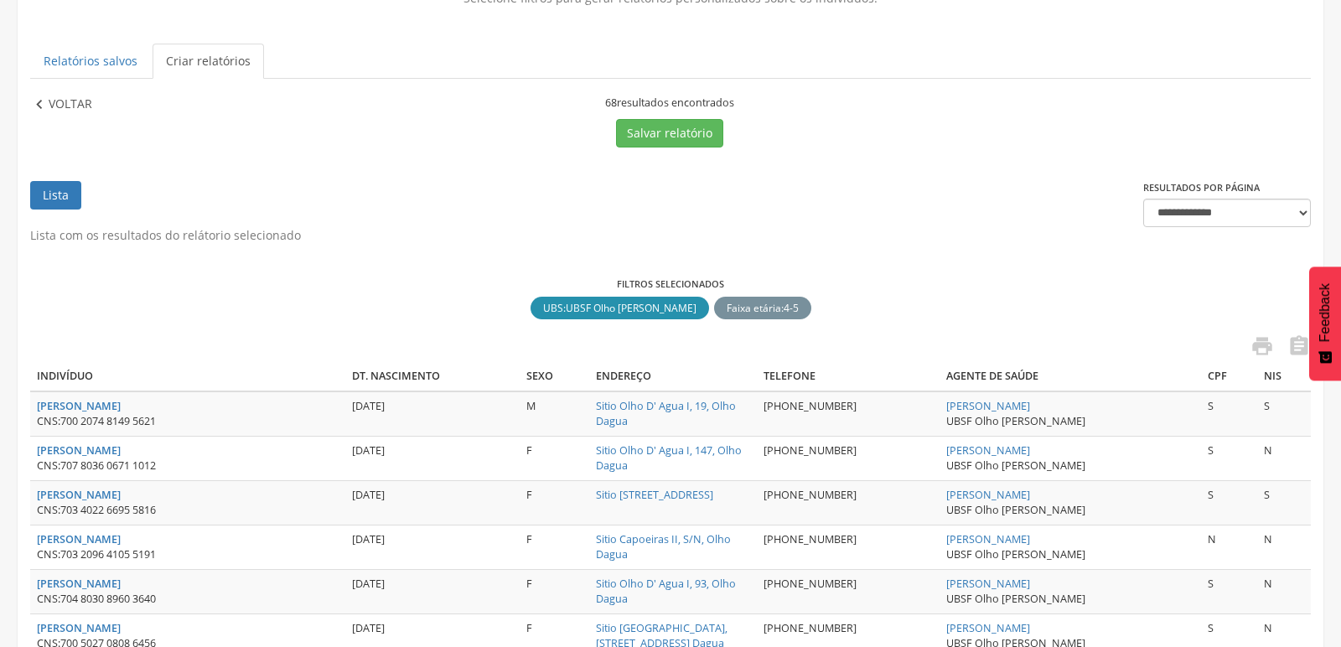
click at [39, 110] on icon "" at bounding box center [39, 105] width 18 height 18
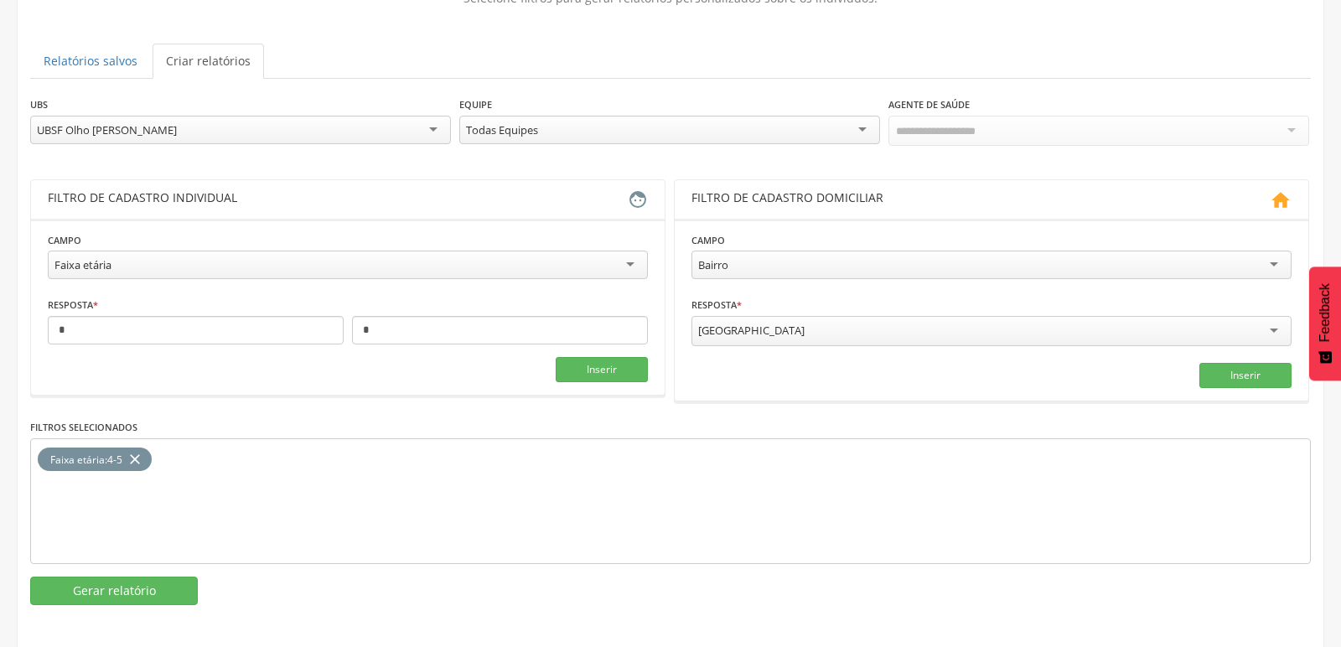
click at [230, 131] on div "UBSF Olho [PERSON_NAME]" at bounding box center [240, 130] width 421 height 29
click at [92, 598] on button "Gerar relatório" at bounding box center [114, 591] width 168 height 29
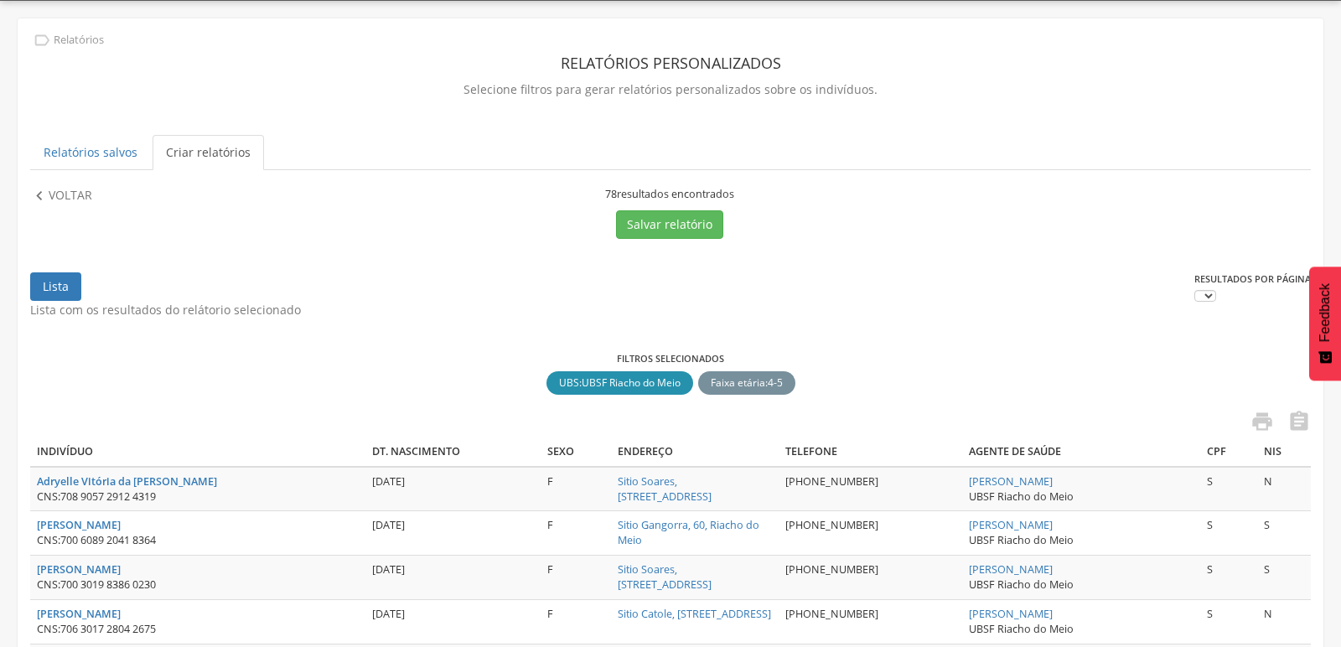
scroll to position [141, 0]
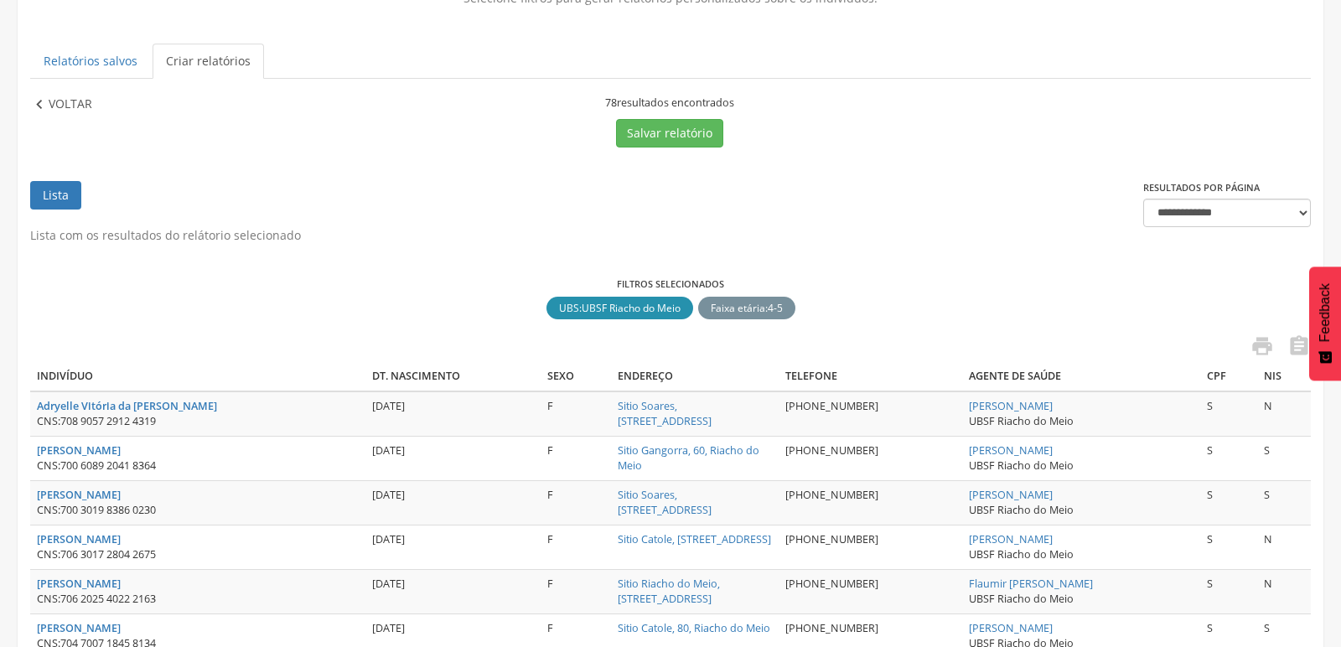
click at [44, 103] on icon "" at bounding box center [39, 105] width 18 height 18
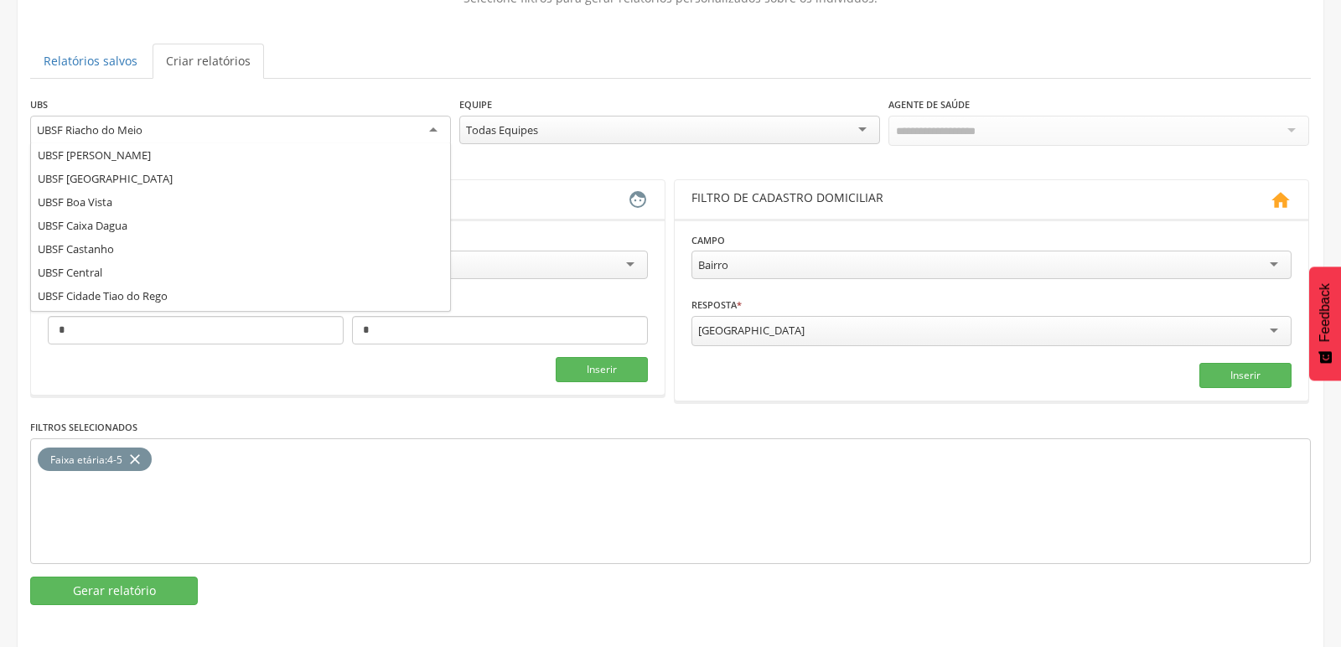
click at [188, 126] on div "UBSF Riacho do Meio" at bounding box center [240, 131] width 421 height 30
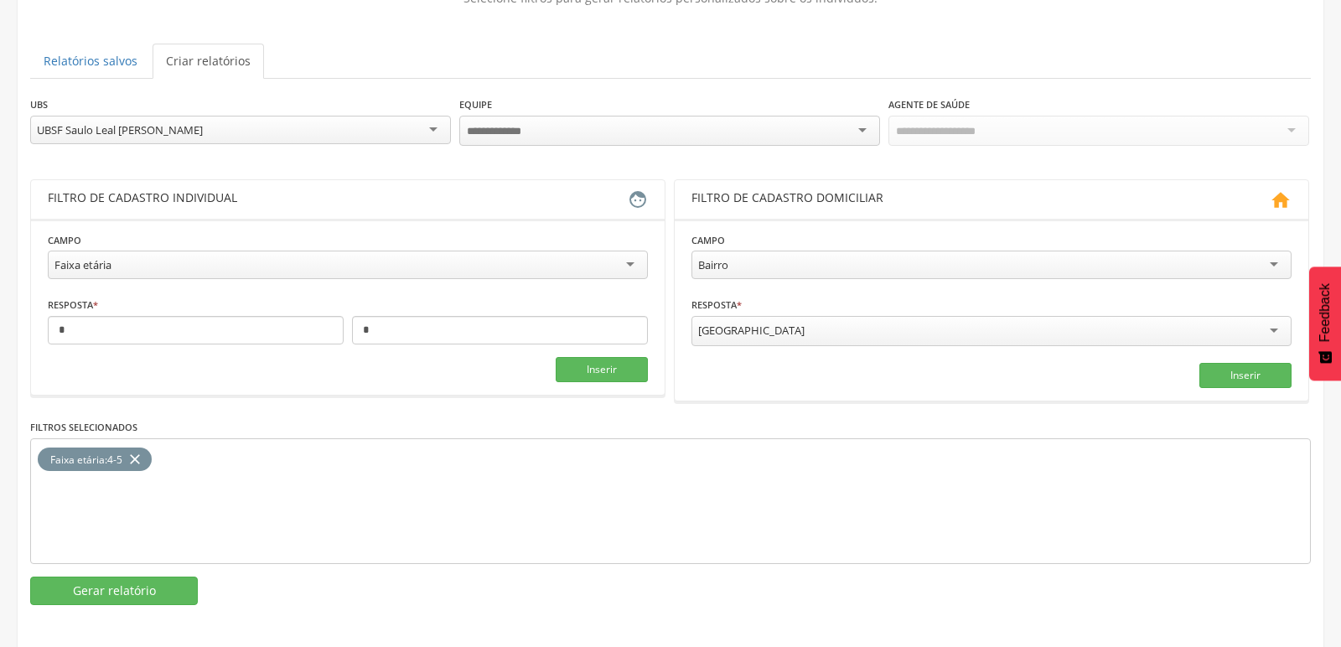
scroll to position [0, 0]
click at [101, 591] on button "Gerar relatório" at bounding box center [114, 591] width 168 height 29
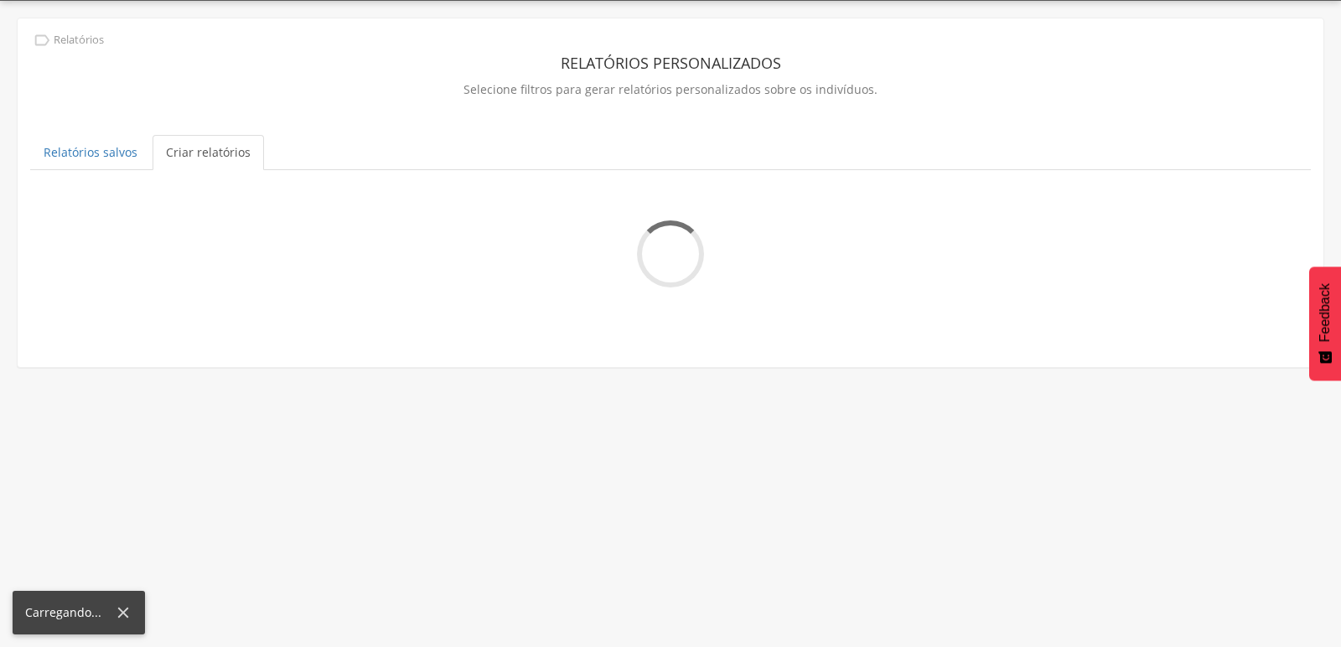
scroll to position [141, 0]
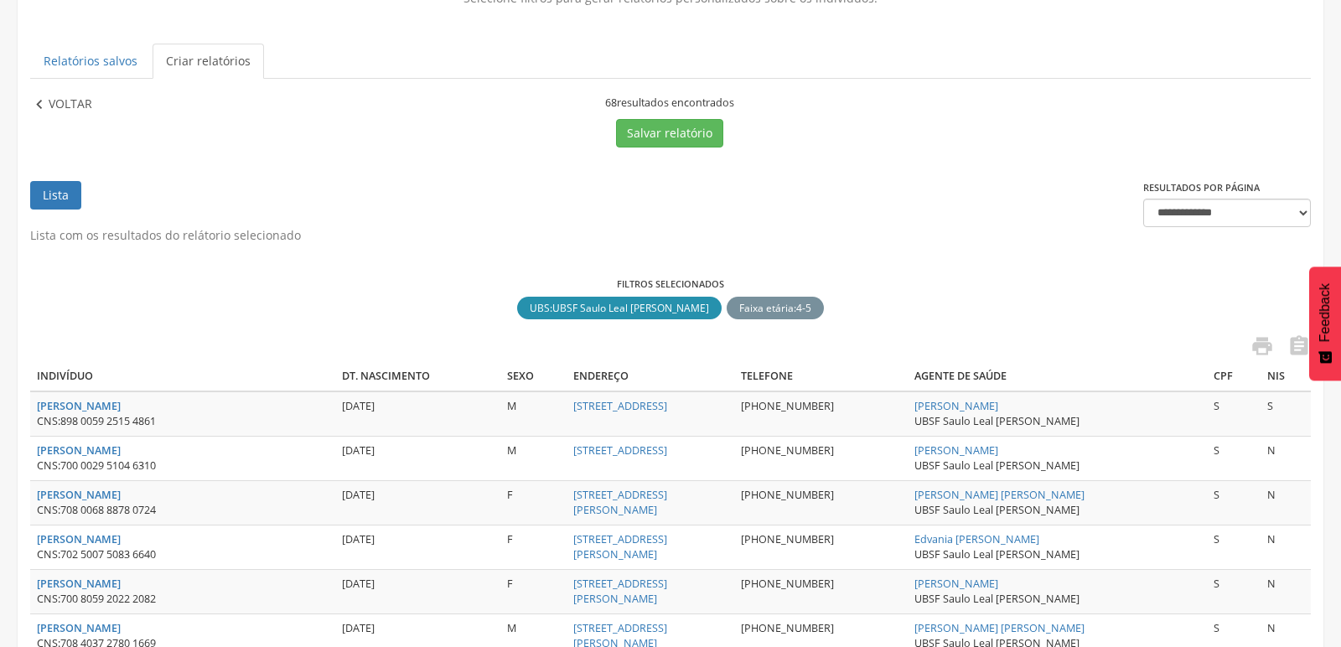
click at [44, 106] on icon "" at bounding box center [39, 105] width 18 height 18
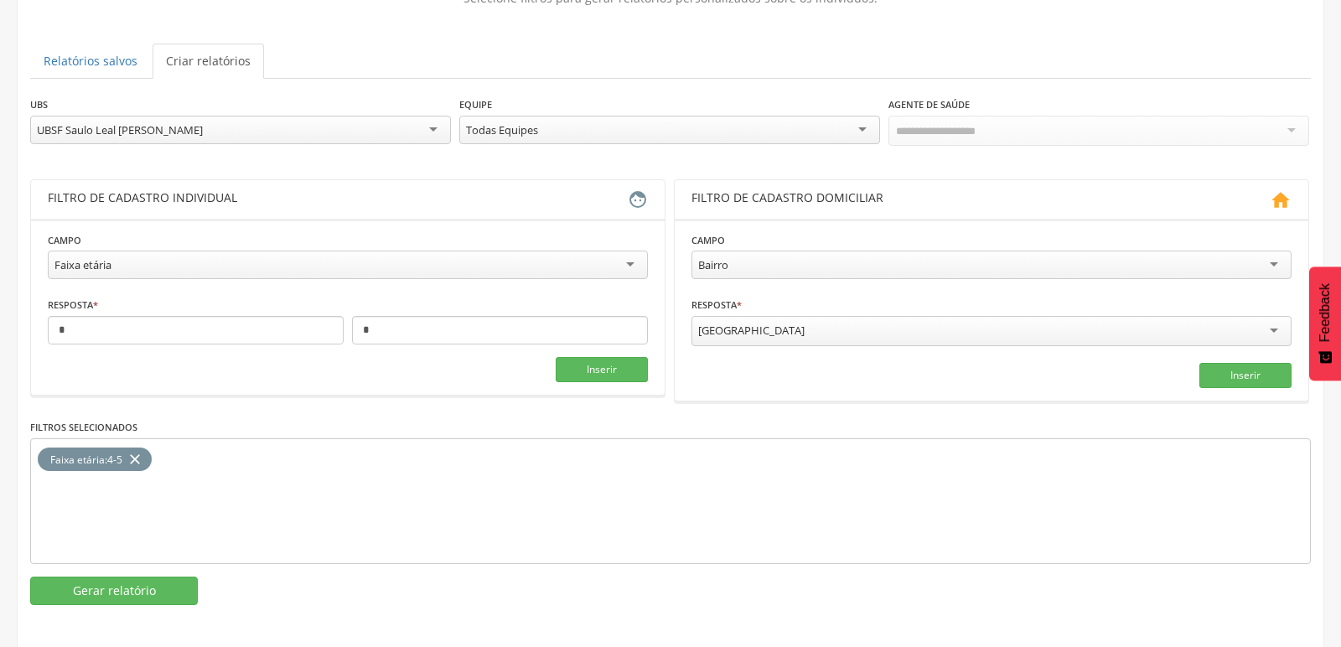
click at [289, 136] on div "UBSF Saulo Leal [PERSON_NAME]" at bounding box center [240, 130] width 421 height 29
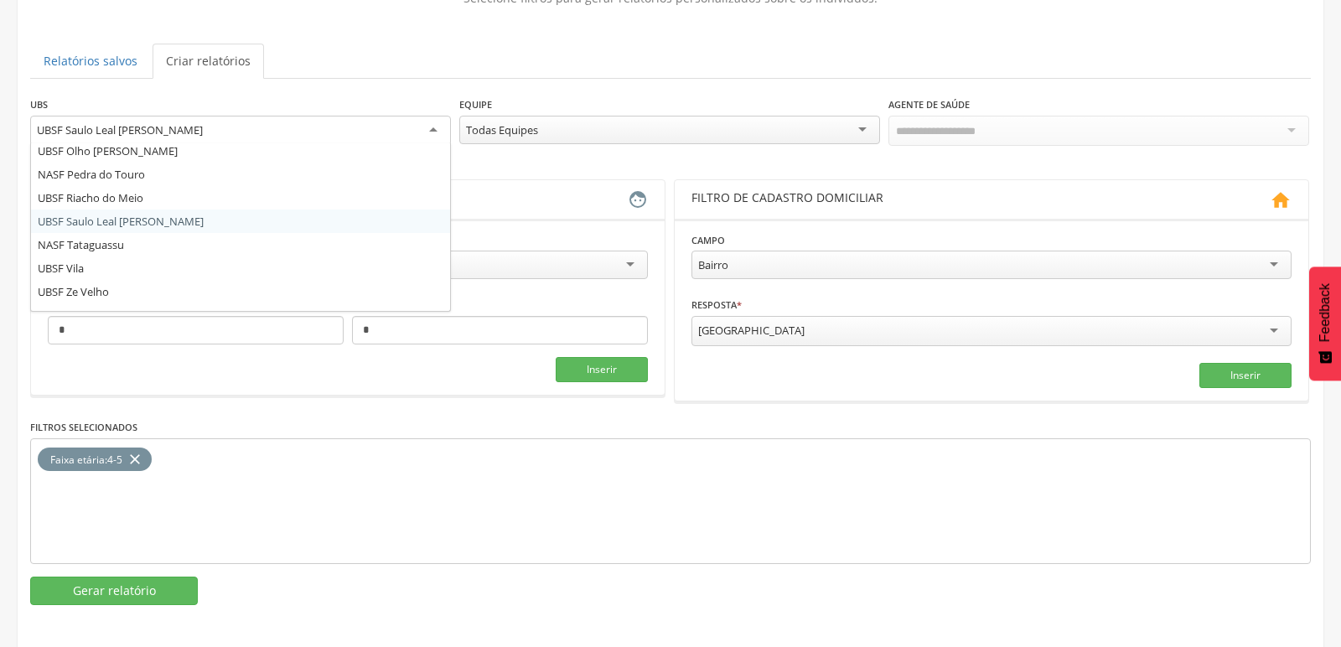
scroll to position [301, 0]
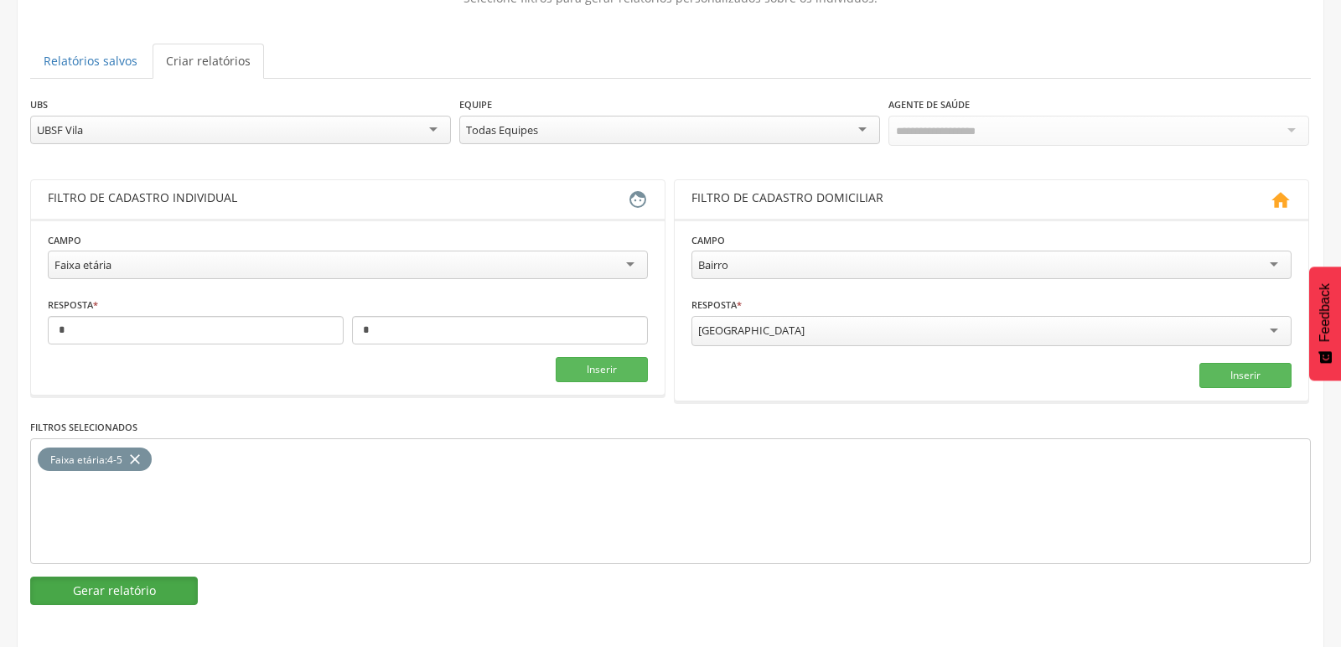
click at [91, 588] on button "Gerar relatório" at bounding box center [114, 591] width 168 height 29
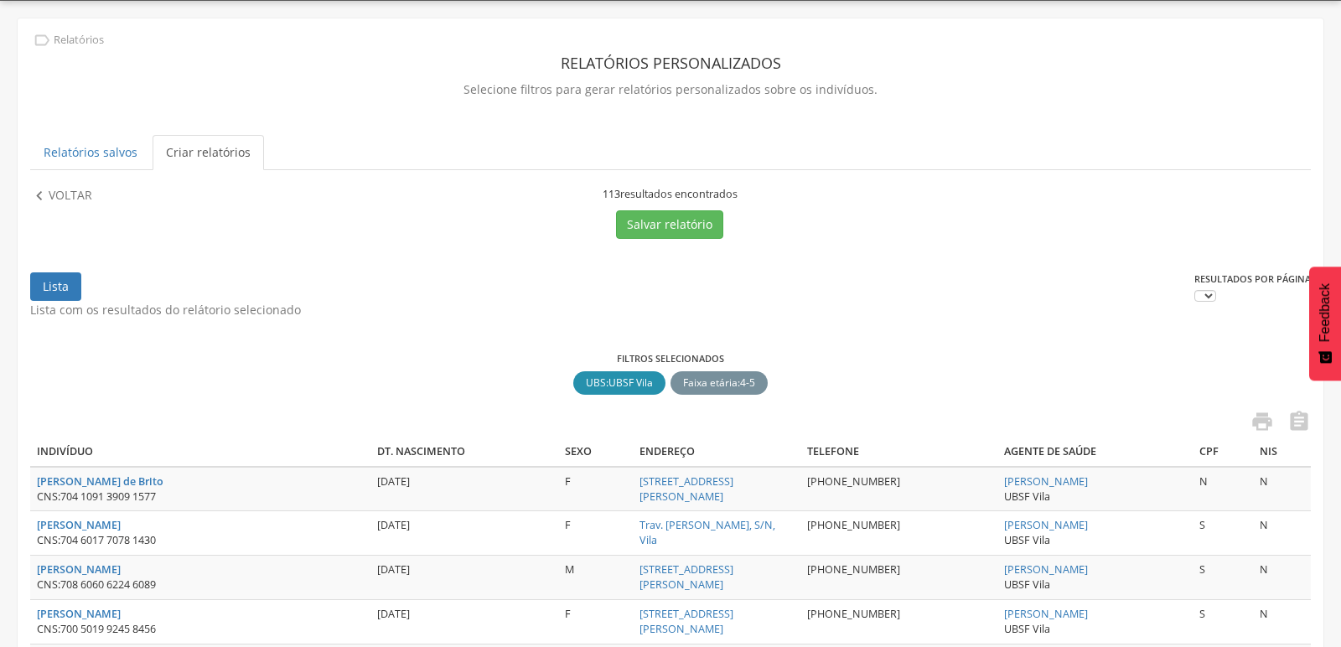
scroll to position [141, 0]
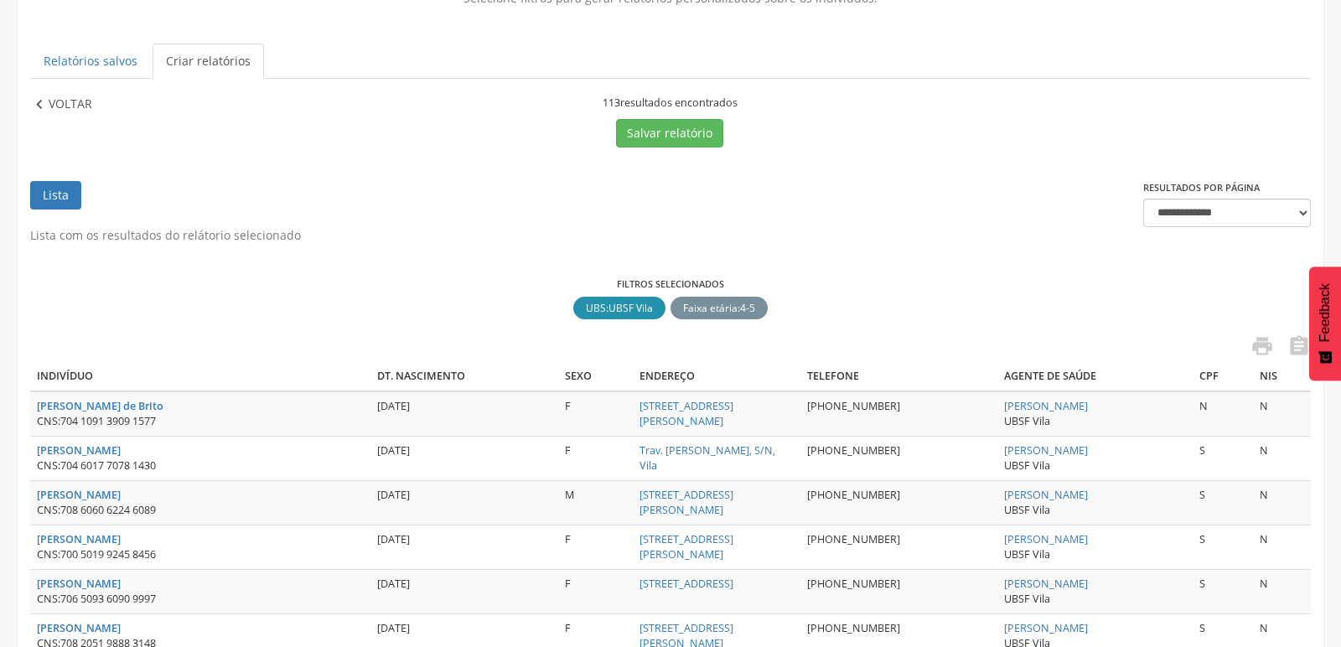
click at [47, 101] on icon "" at bounding box center [39, 105] width 18 height 18
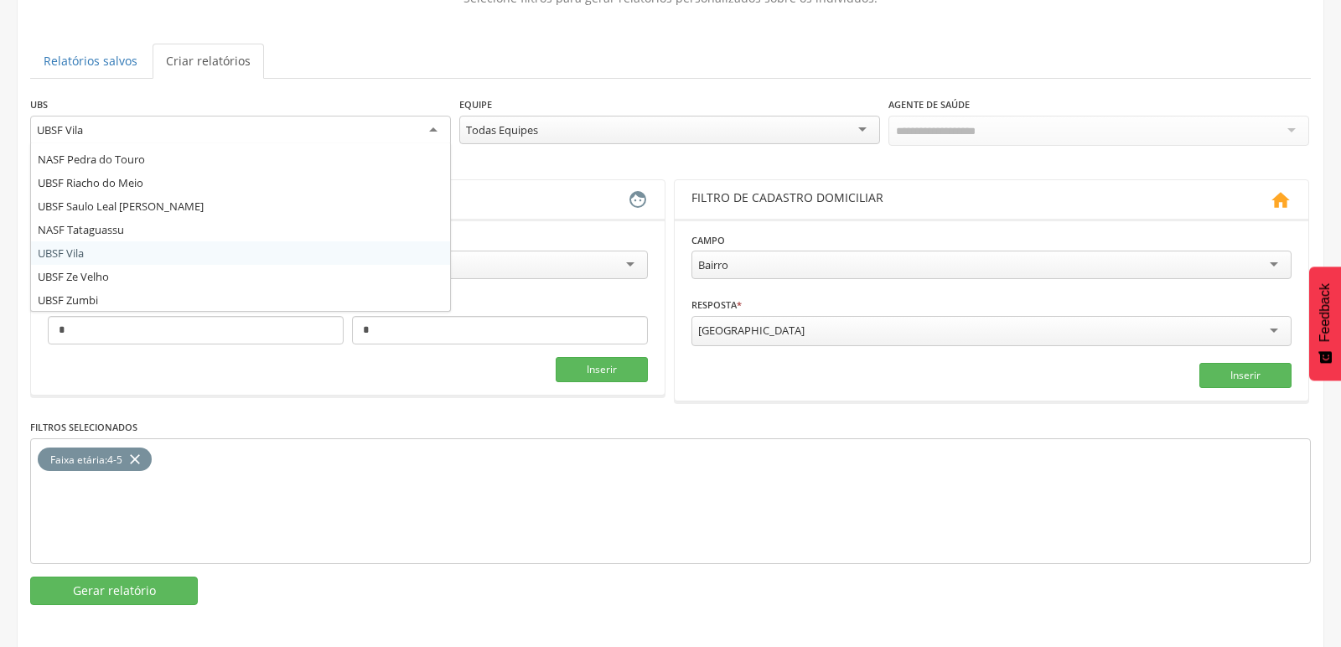
click at [221, 132] on div "UBSF Vila" at bounding box center [240, 131] width 421 height 30
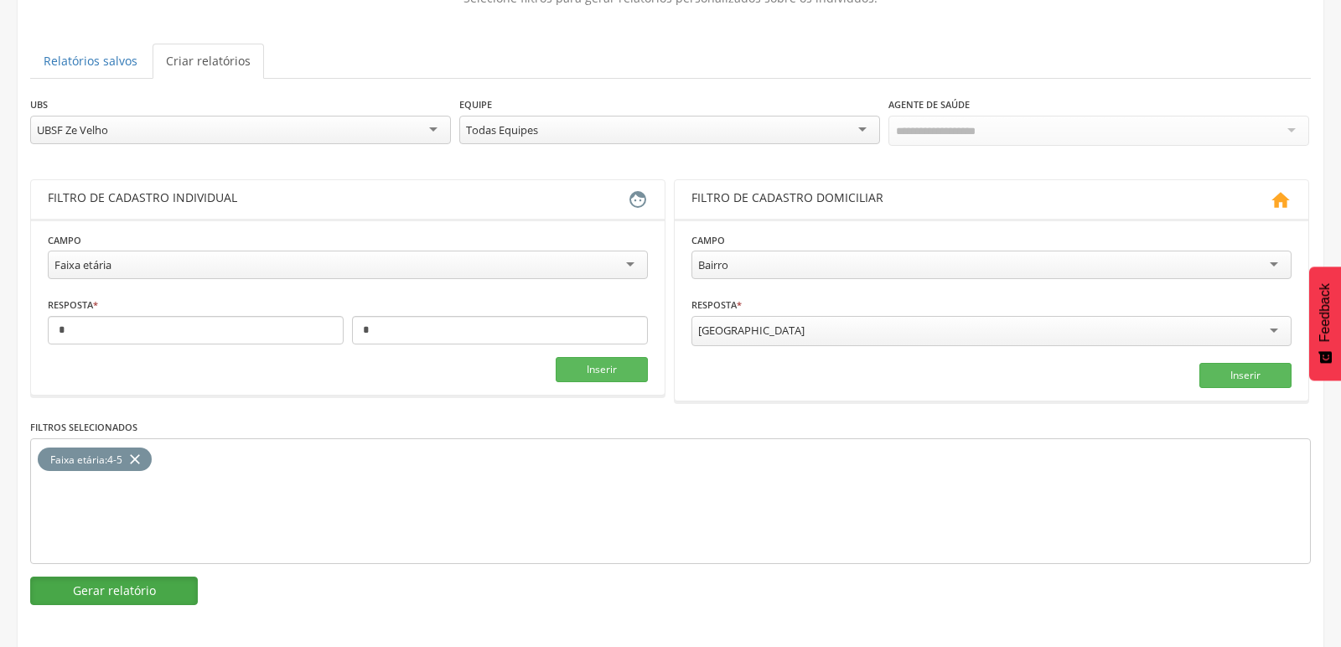
click at [136, 590] on button "Gerar relatório" at bounding box center [114, 591] width 168 height 29
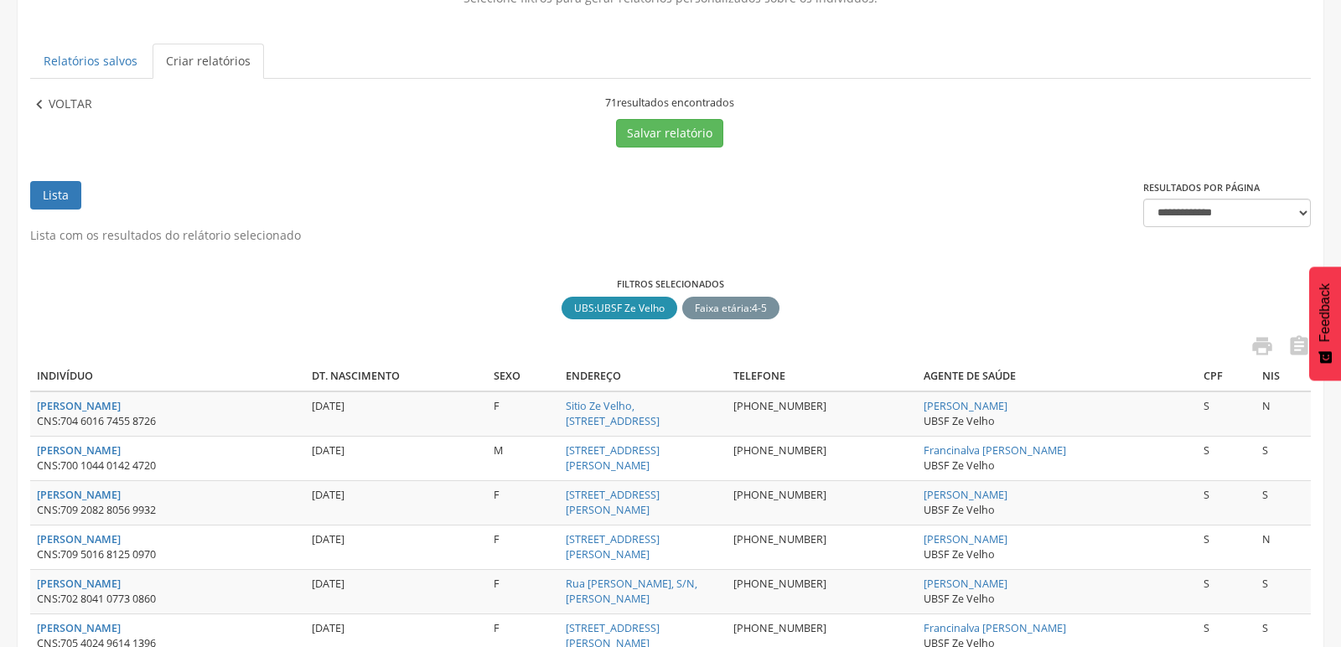
click at [43, 104] on icon "" at bounding box center [39, 105] width 18 height 18
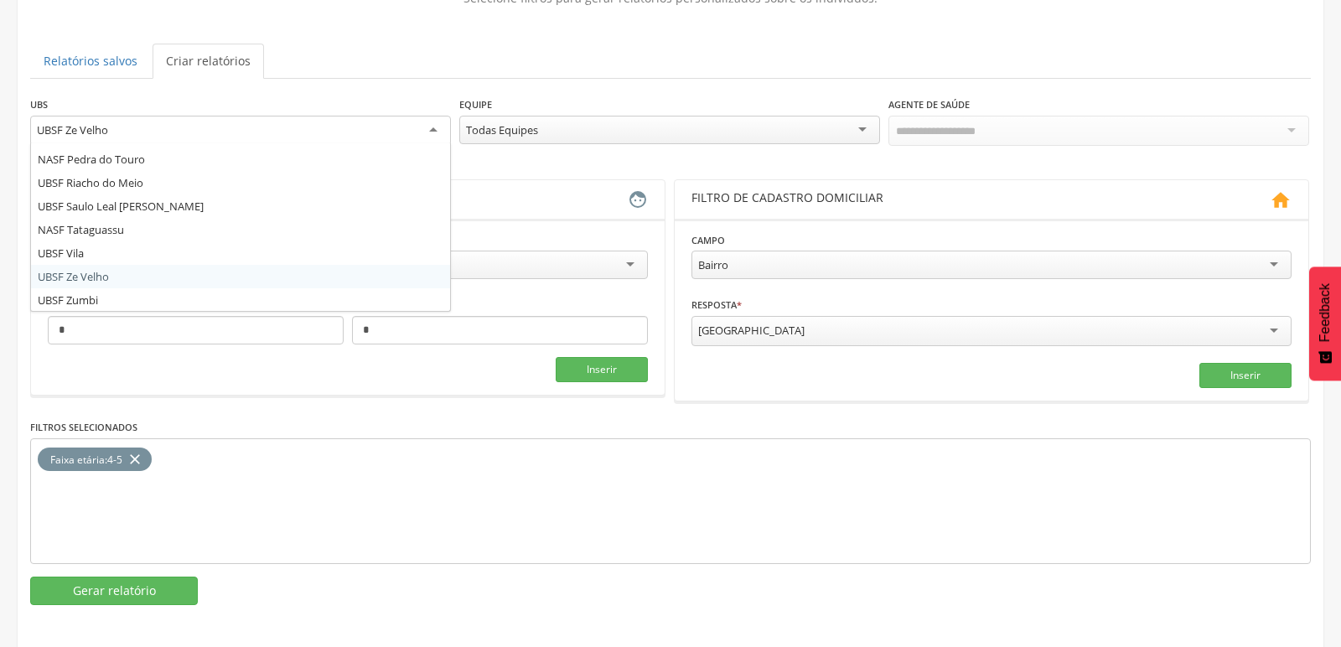
click at [157, 132] on div "UBSF Ze Velho" at bounding box center [240, 131] width 421 height 30
click at [98, 585] on button "Gerar relatório" at bounding box center [114, 591] width 168 height 29
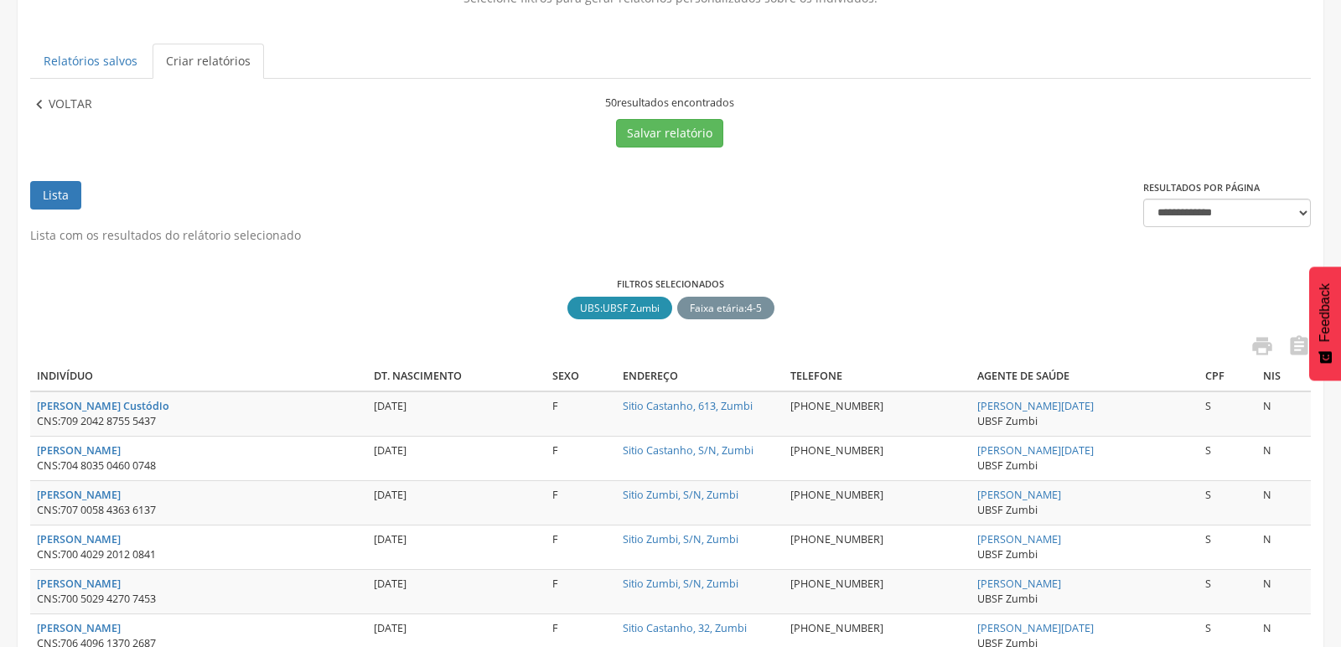
click at [46, 101] on icon "" at bounding box center [39, 105] width 18 height 18
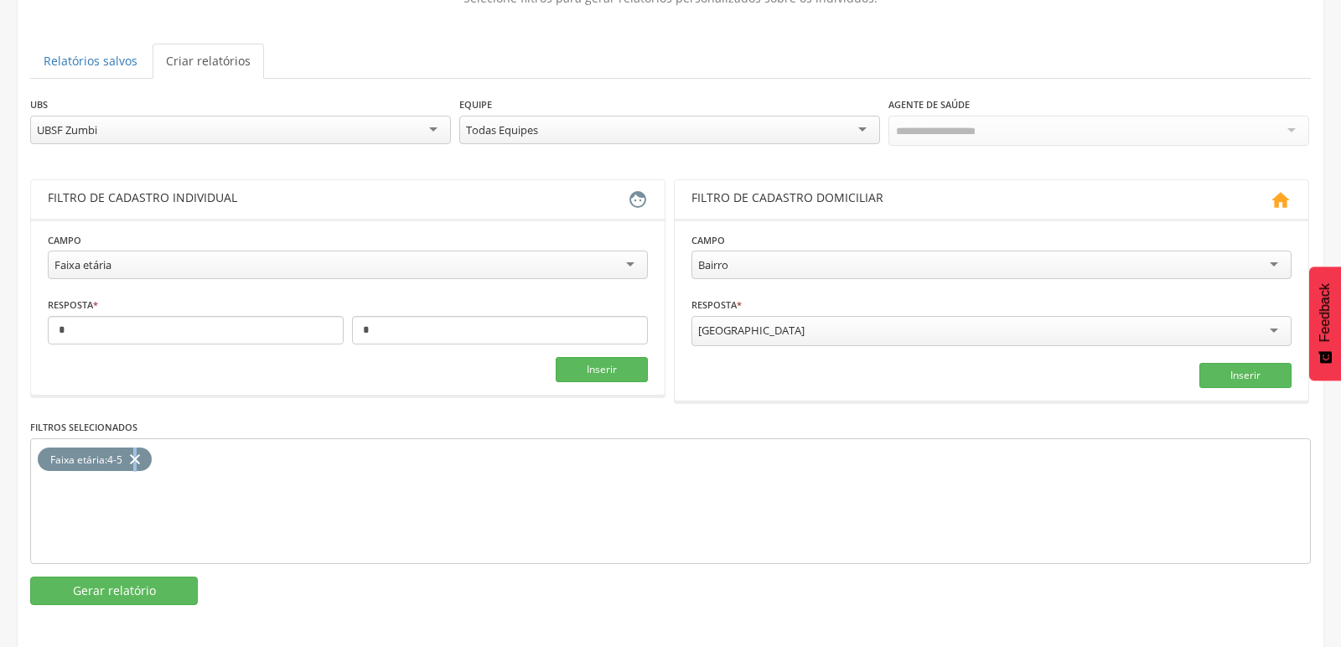
click at [137, 455] on icon "close" at bounding box center [135, 460] width 17 height 24
click at [448, 129] on div "UBSF Zumbi" at bounding box center [240, 130] width 421 height 29
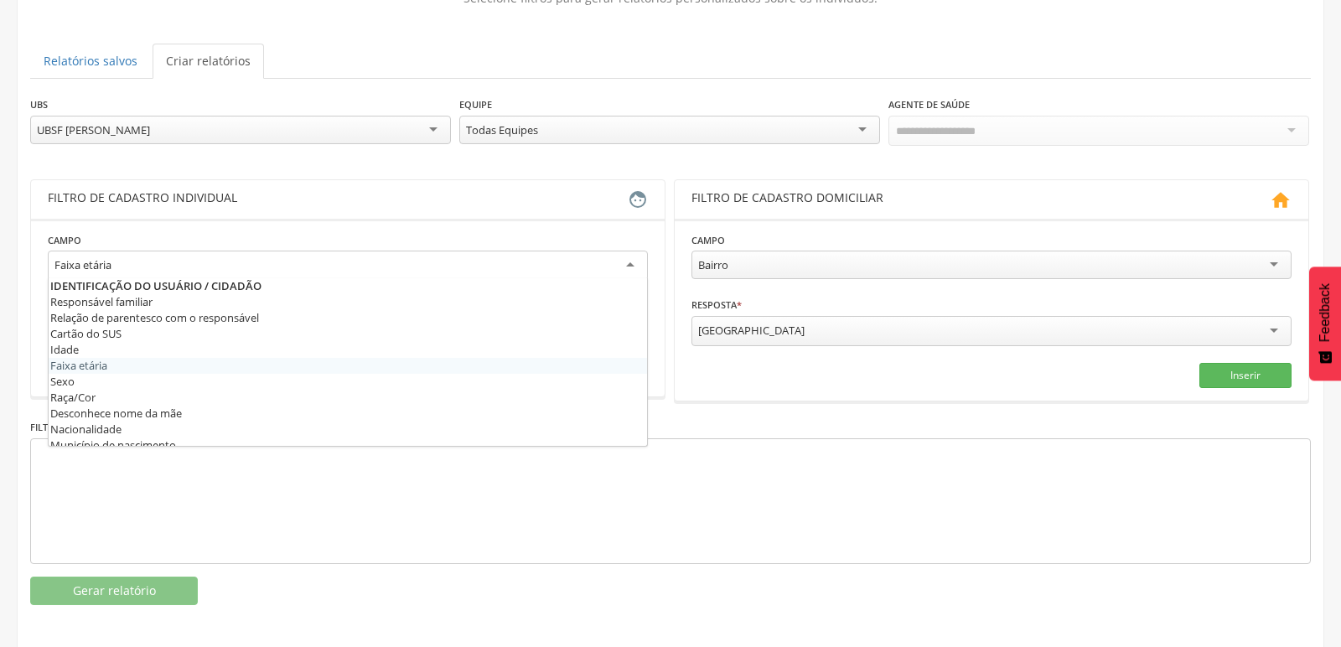
click at [231, 263] on div "Faixa etária" at bounding box center [348, 266] width 600 height 30
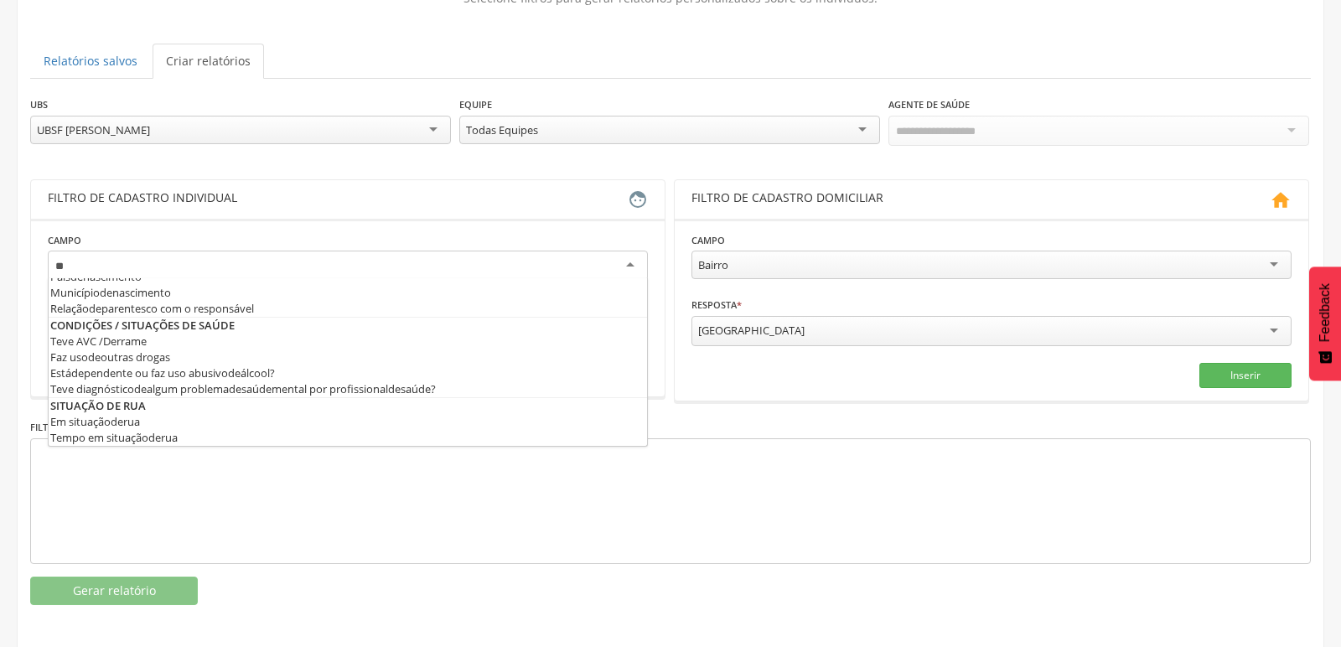
scroll to position [192, 0]
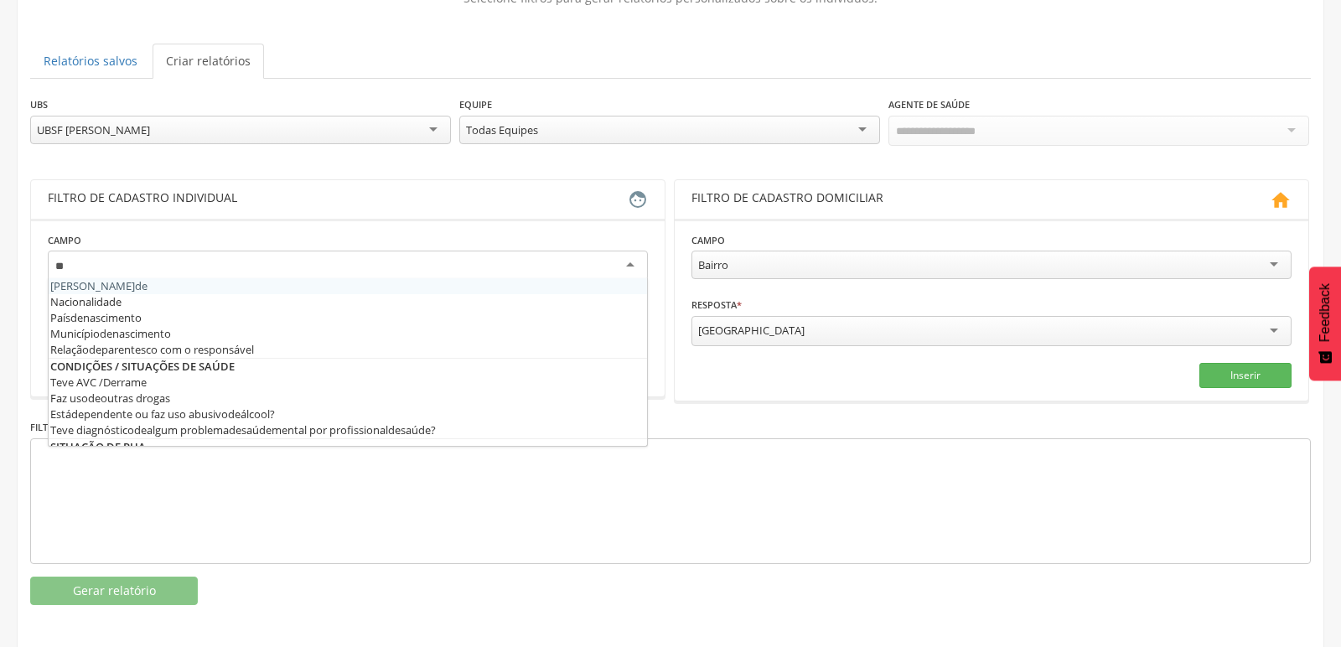
type input "***"
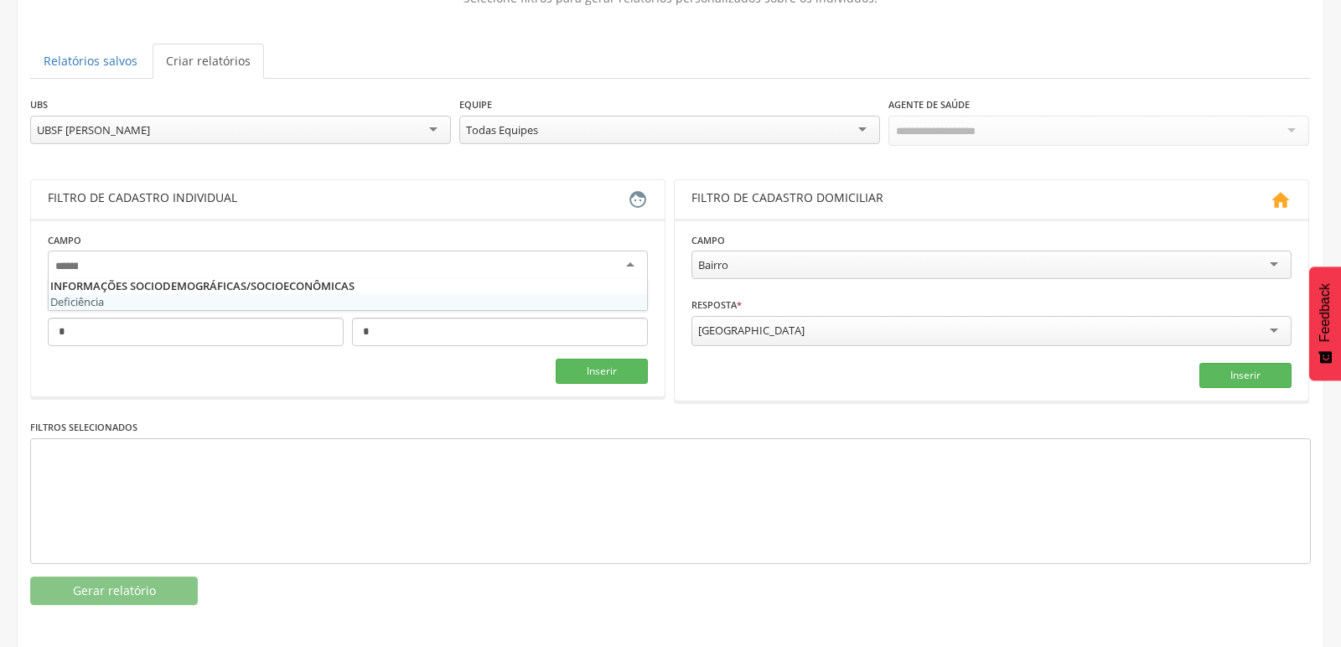
scroll to position [0, 0]
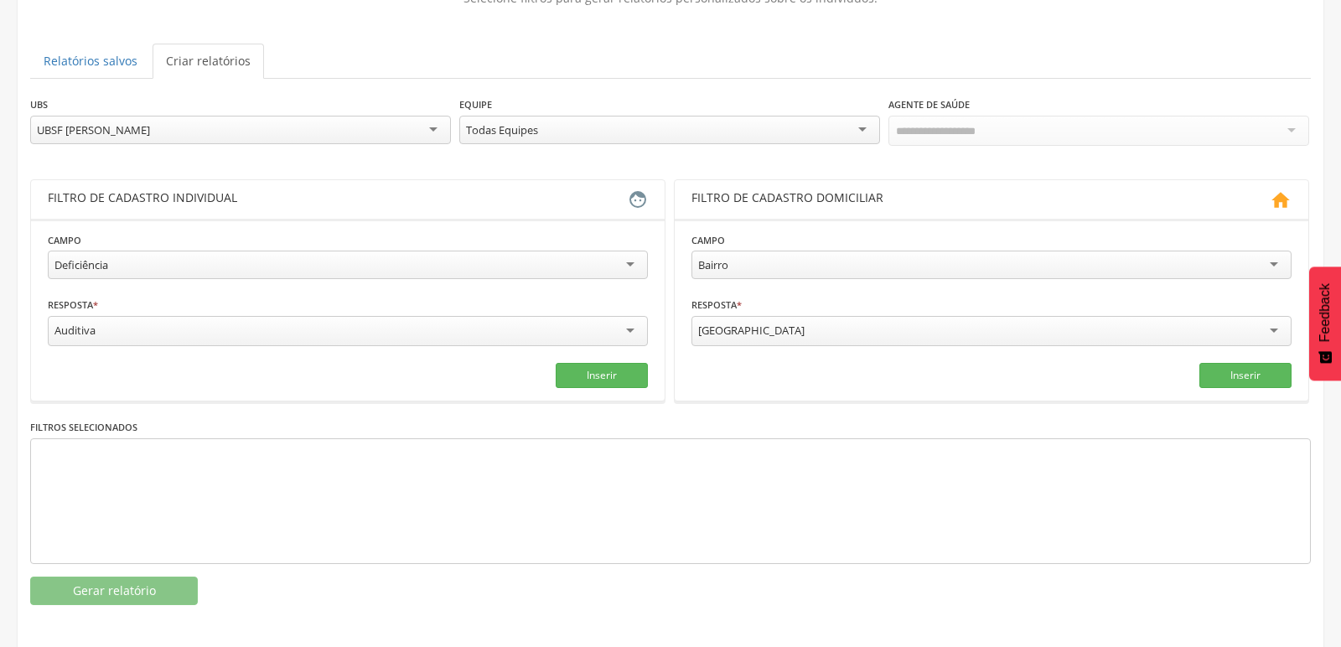
click at [631, 329] on div "Auditiva" at bounding box center [348, 331] width 600 height 30
click at [112, 328] on div "Auditiva" at bounding box center [348, 330] width 600 height 29
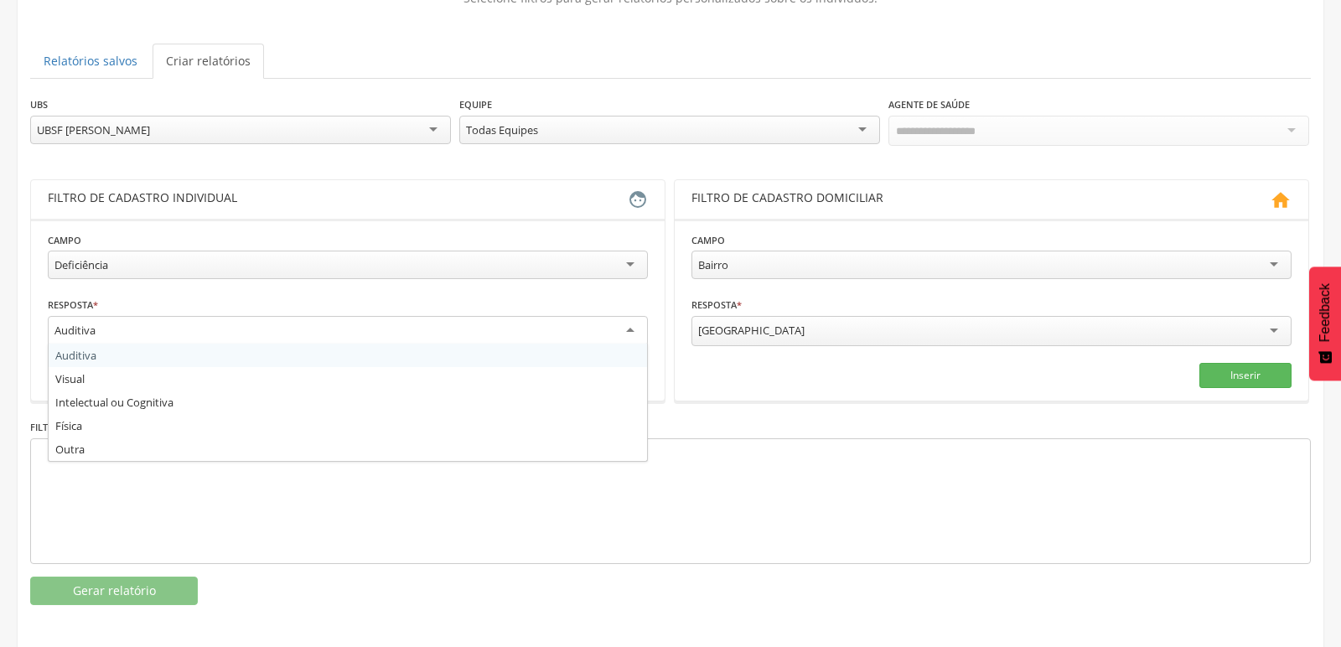
click at [108, 355] on fieldset "**********" at bounding box center [348, 309] width 600 height 157
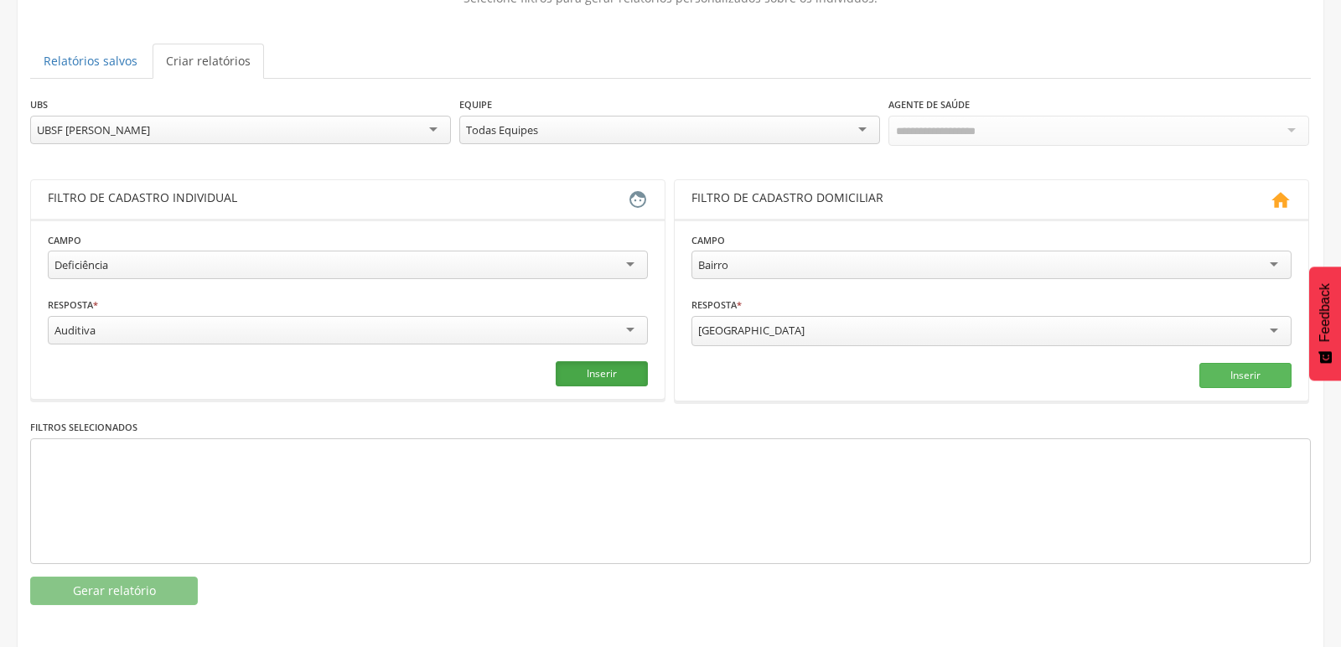
click at [577, 371] on button "Inserir" at bounding box center [602, 373] width 92 height 25
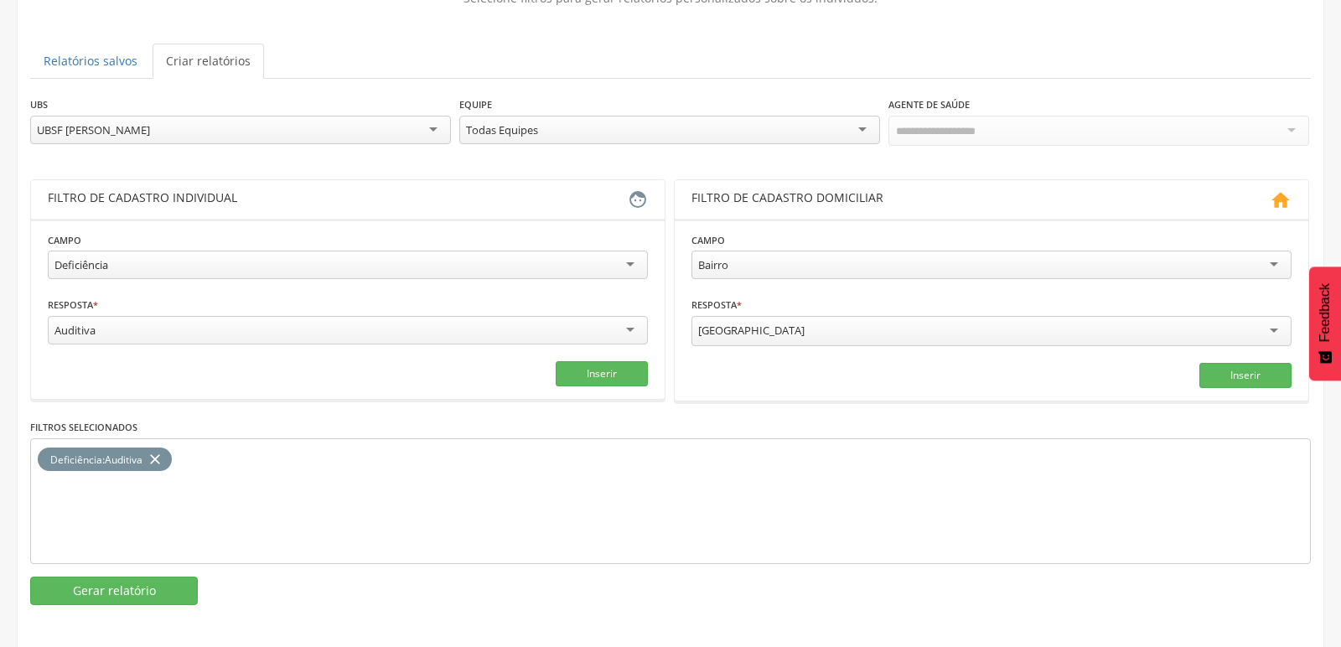
click at [159, 452] on icon "close" at bounding box center [155, 460] width 17 height 24
click at [636, 257] on div "Deficiência" at bounding box center [348, 265] width 600 height 29
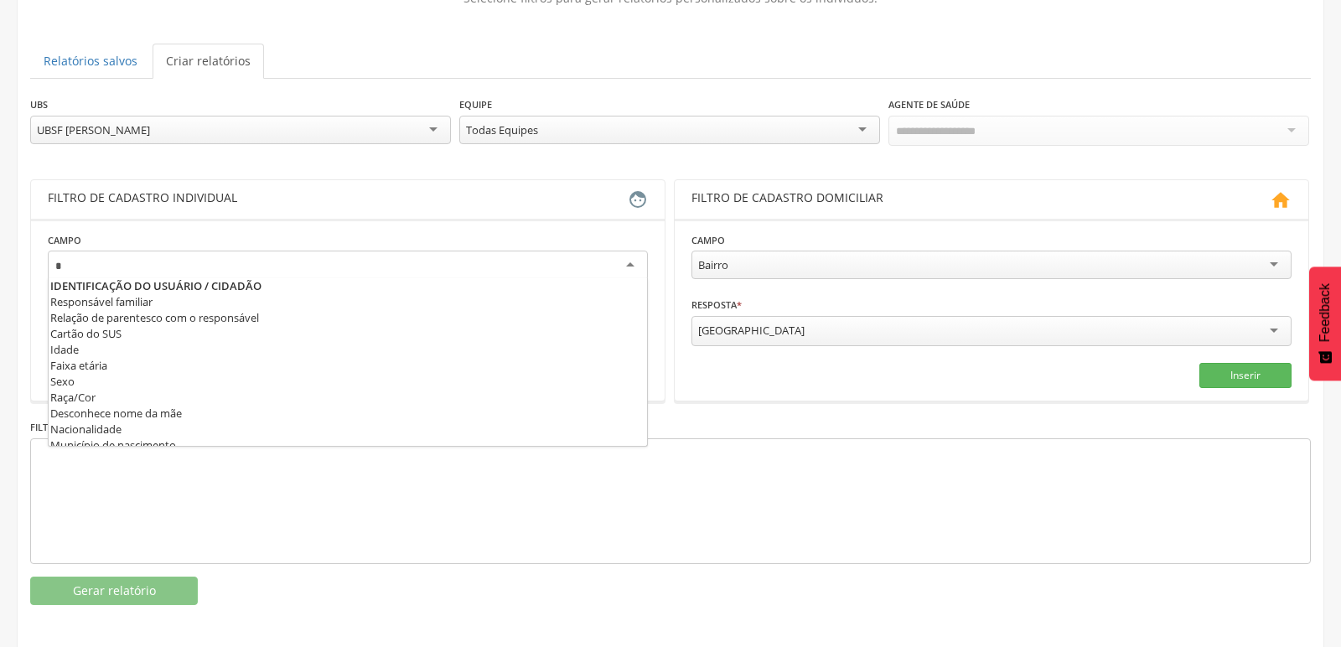
scroll to position [16, 0]
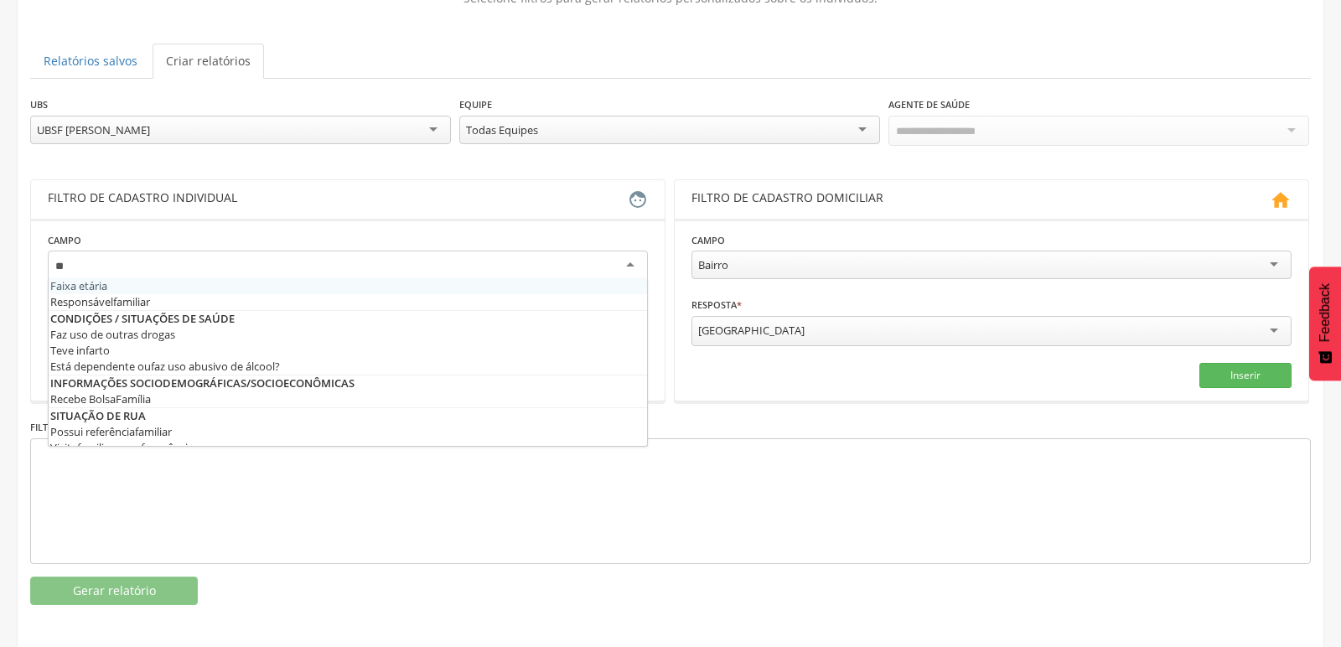
type input "***"
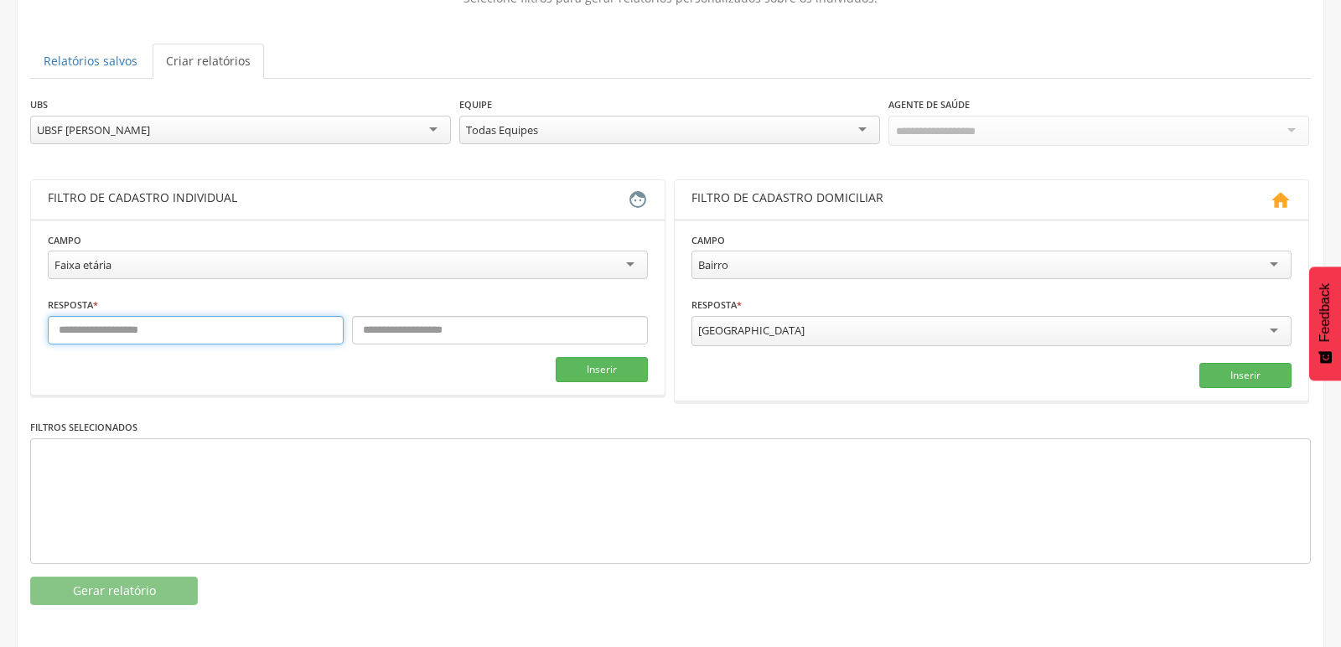
click at [215, 340] on input "text" at bounding box center [196, 330] width 296 height 29
type input "*"
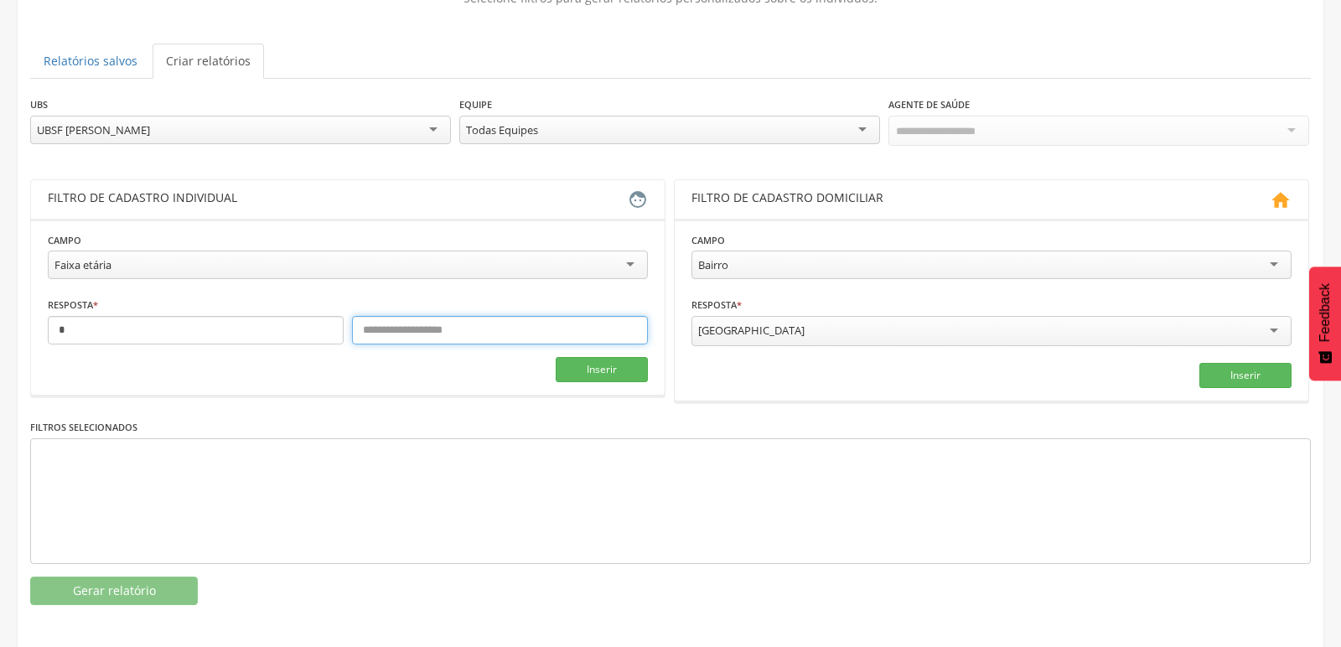
click at [384, 326] on input "text" at bounding box center [500, 330] width 296 height 29
type input "*"
click at [624, 366] on button "Inserir" at bounding box center [602, 369] width 92 height 25
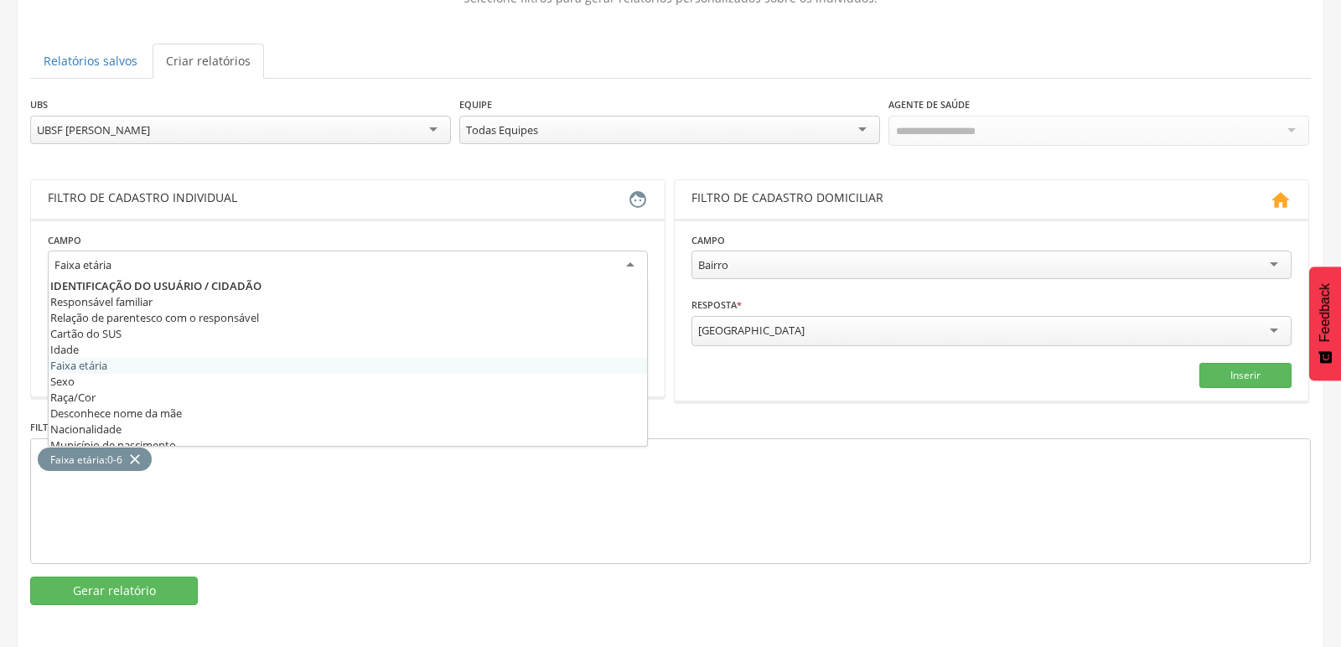
click at [339, 275] on div "Faixa etária Responsável familiar Relação de parentesco com o responsável Cartã…" at bounding box center [348, 268] width 600 height 34
type input "**"
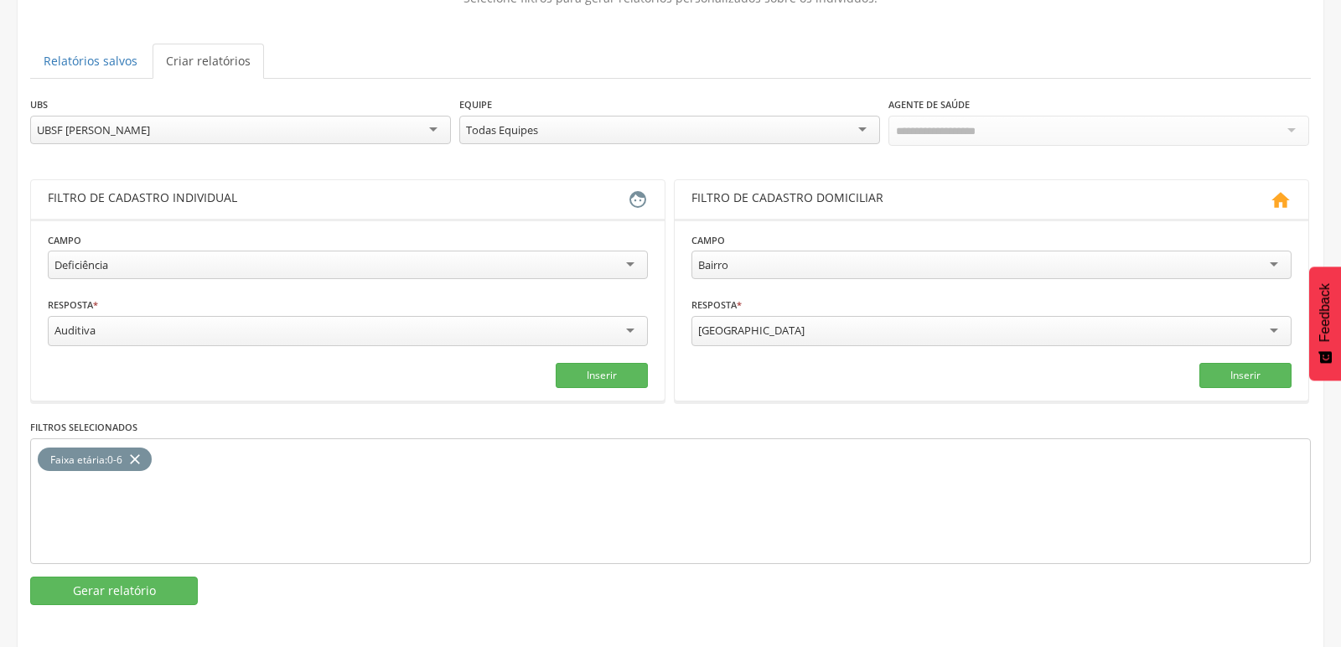
click at [599, 320] on div "Auditiva" at bounding box center [348, 331] width 600 height 30
click at [308, 360] on fieldset "**********" at bounding box center [348, 308] width 600 height 155
click at [598, 361] on button "Inserir" at bounding box center [602, 373] width 92 height 25
click at [138, 578] on button "Gerar relatório" at bounding box center [114, 591] width 168 height 29
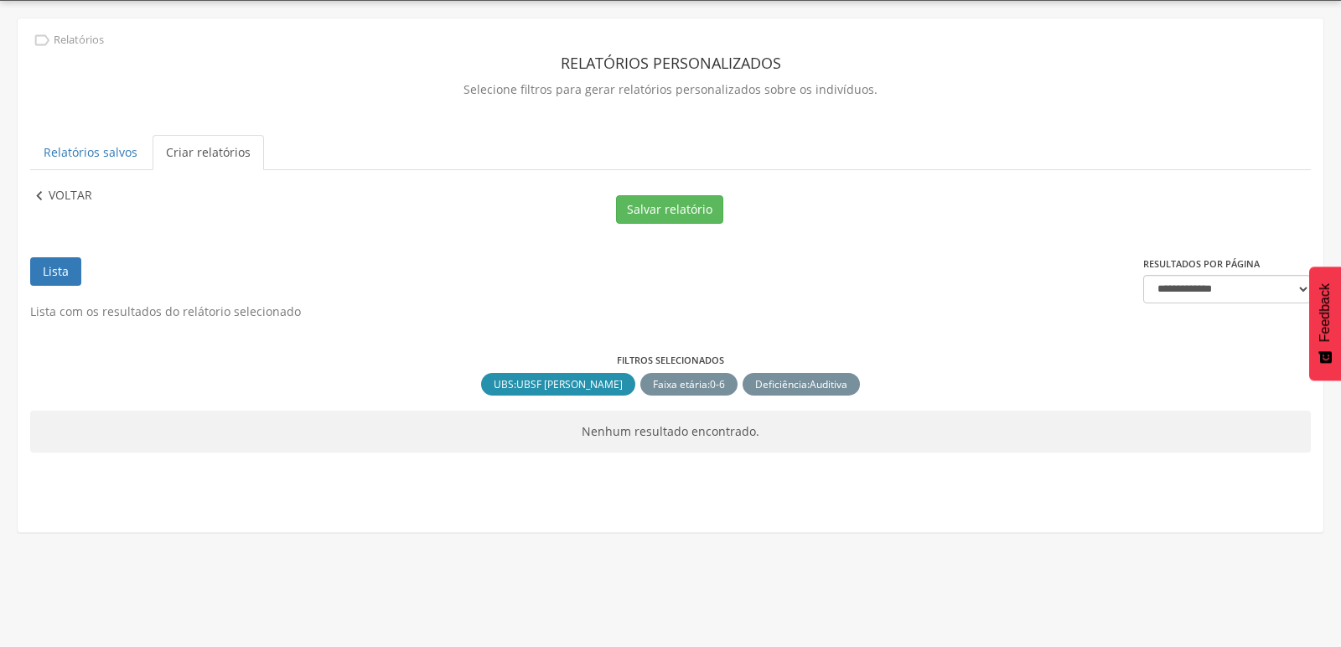
click at [45, 199] on icon "" at bounding box center [39, 196] width 18 height 18
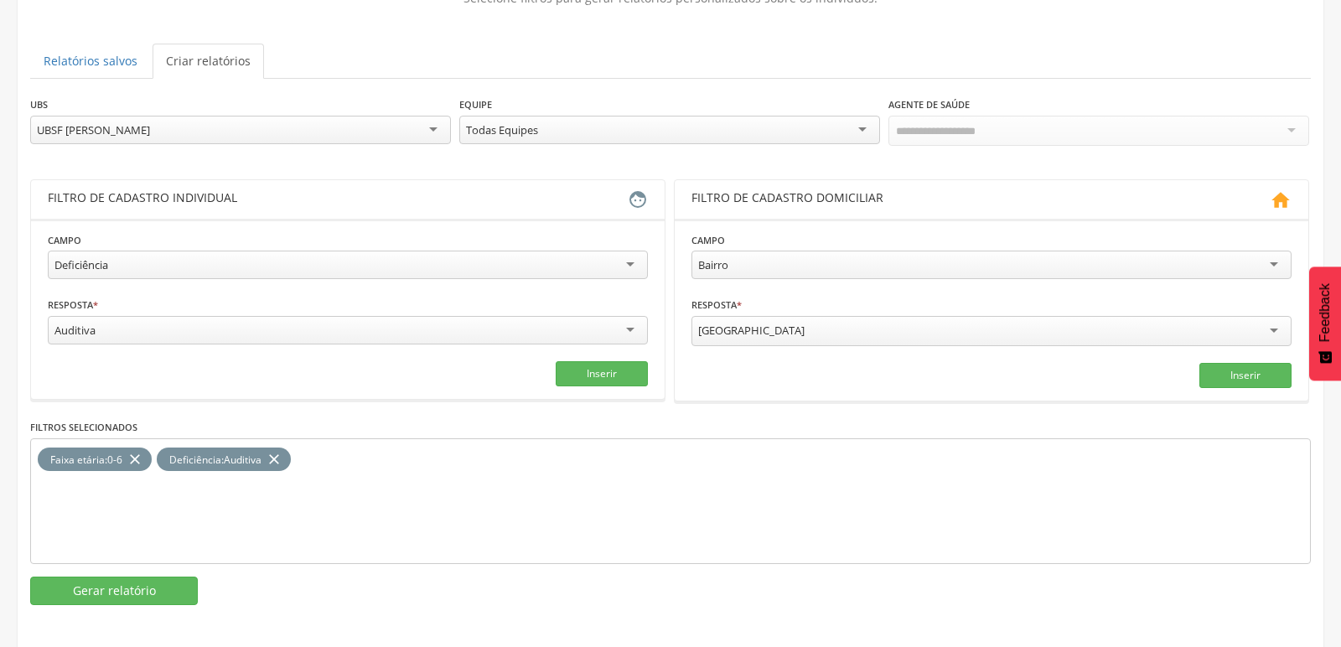
click at [252, 127] on div "UBSF [PERSON_NAME]" at bounding box center [240, 130] width 421 height 29
click at [91, 585] on button "Gerar relatório" at bounding box center [114, 591] width 168 height 29
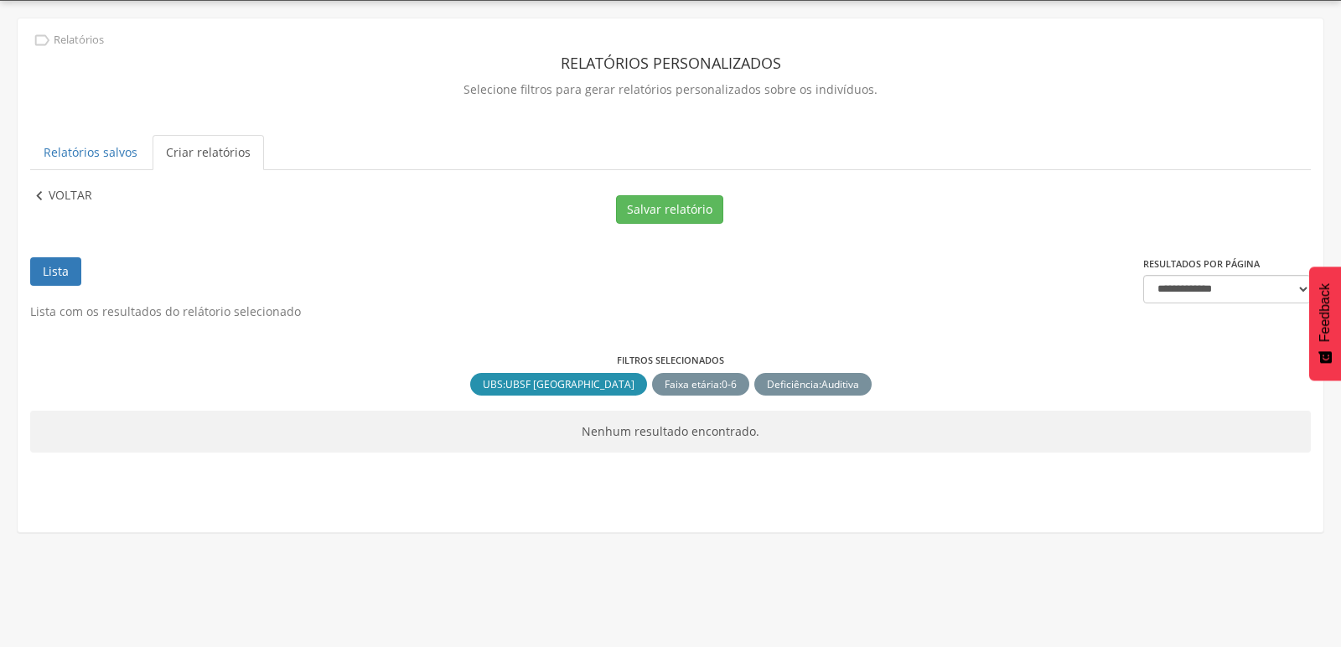
click at [38, 200] on icon "" at bounding box center [39, 196] width 18 height 18
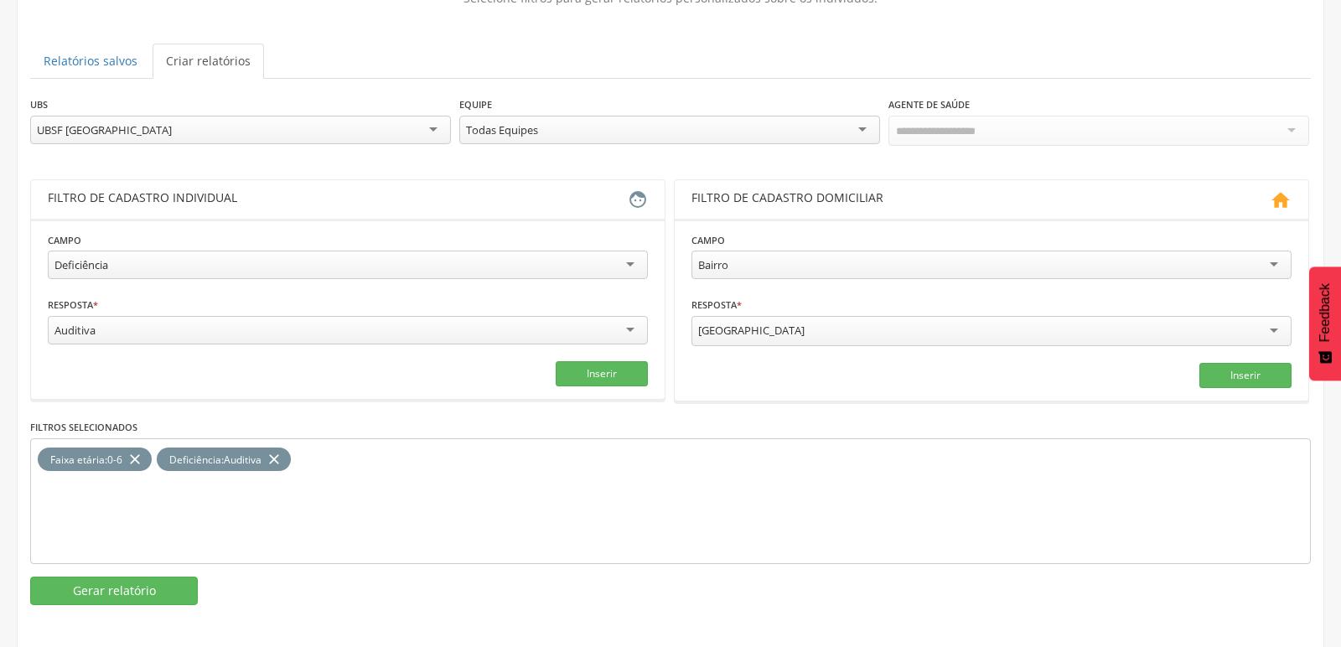
click at [215, 126] on div "UBSF [GEOGRAPHIC_DATA]" at bounding box center [240, 130] width 421 height 29
click at [200, 327] on div "Auditiva" at bounding box center [348, 330] width 600 height 29
click at [590, 371] on button "Inserir" at bounding box center [602, 373] width 92 height 25
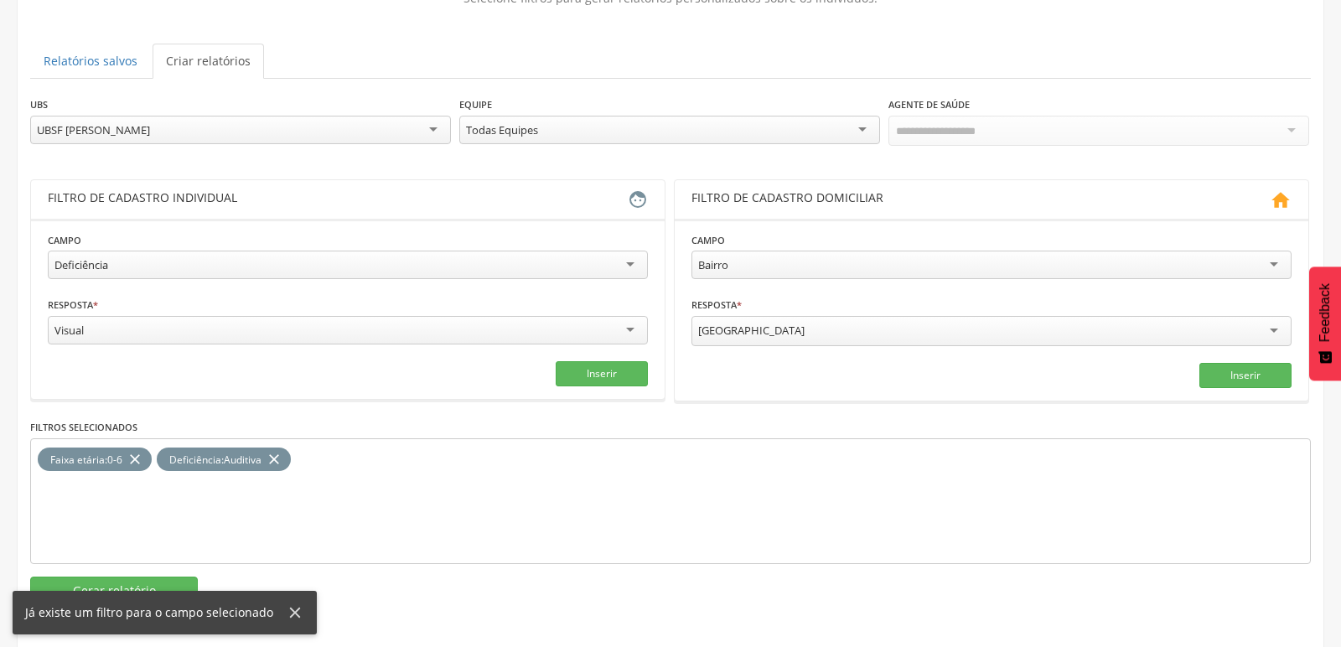
click at [280, 448] on icon "close" at bounding box center [274, 460] width 17 height 24
click at [600, 370] on button "Inserir" at bounding box center [602, 373] width 92 height 25
click at [91, 577] on button "Gerar relatório" at bounding box center [114, 591] width 168 height 29
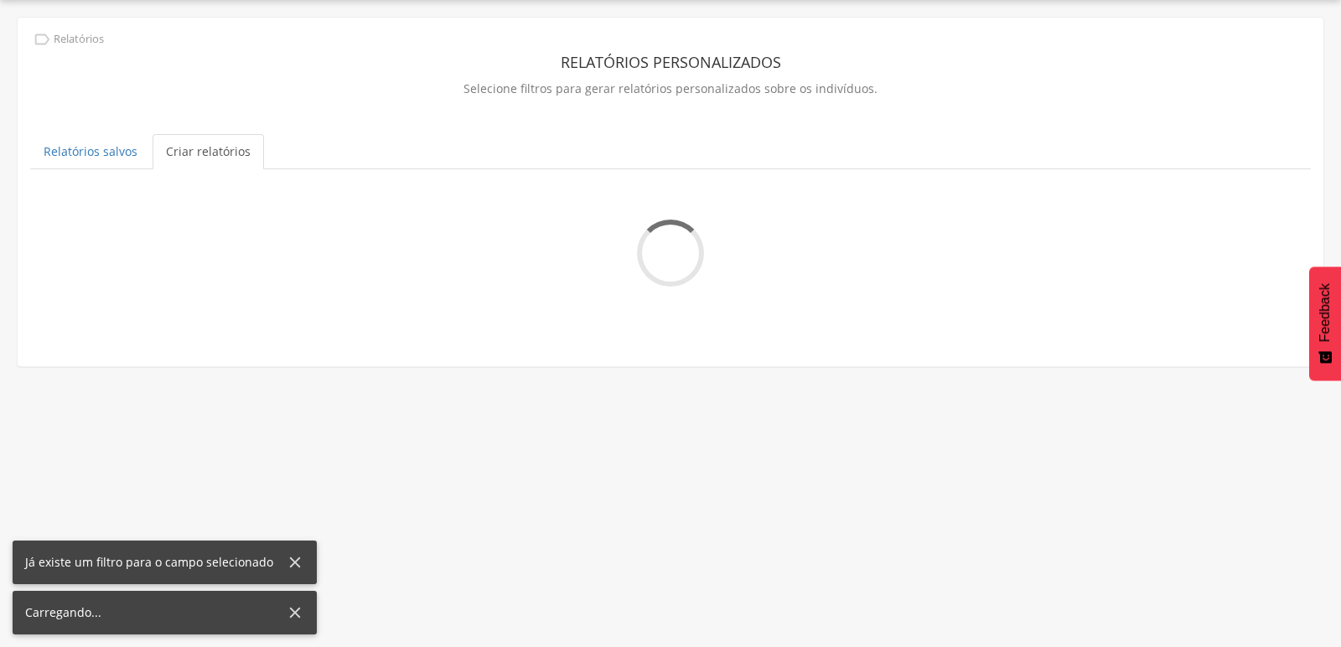
scroll to position [49, 0]
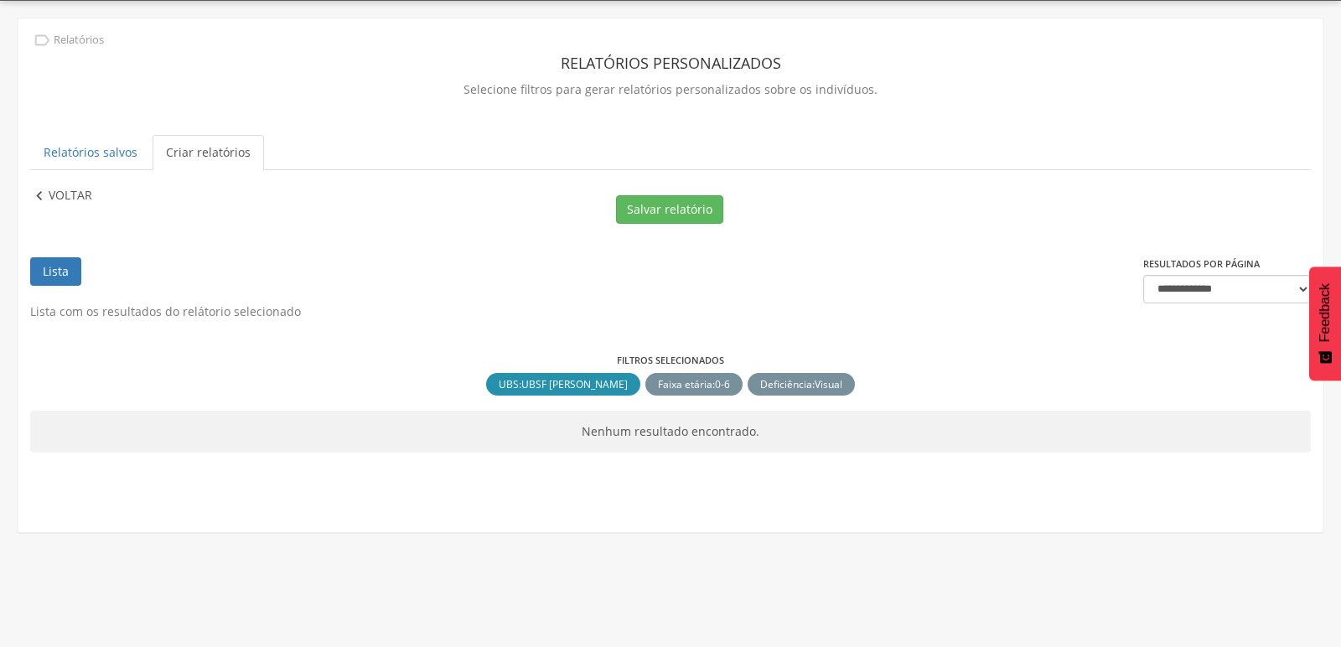
click at [45, 194] on icon "" at bounding box center [39, 196] width 18 height 18
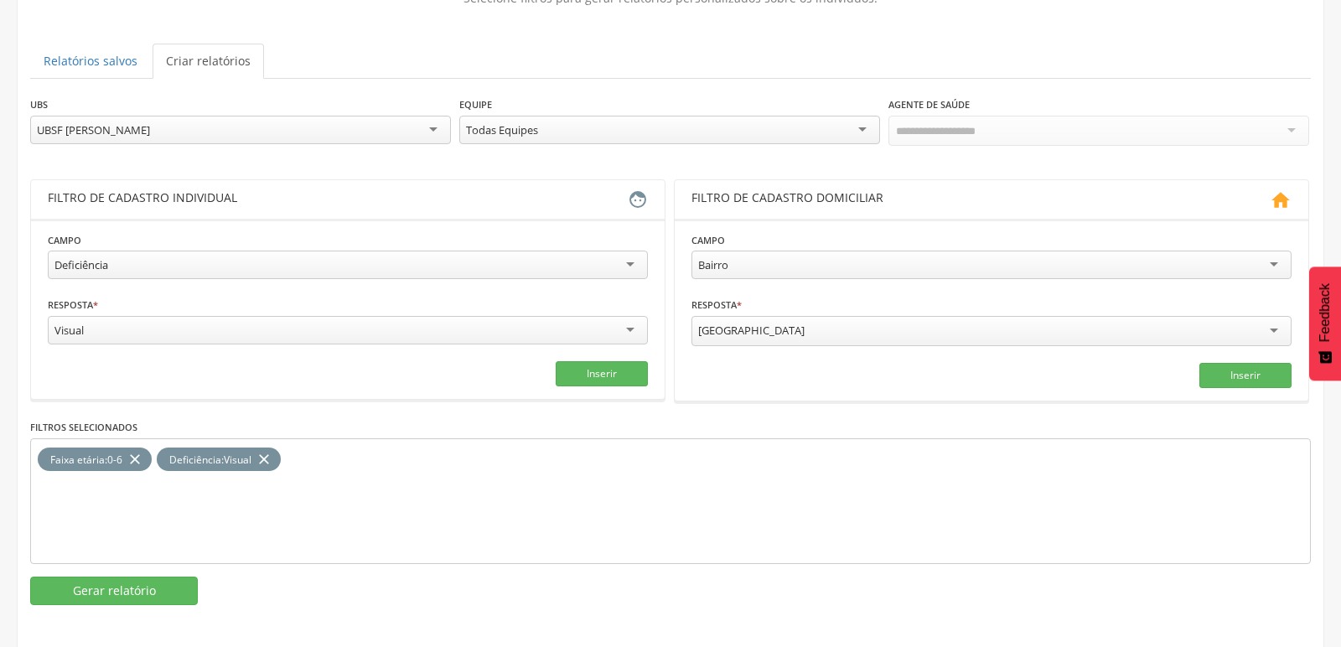
click at [480, 336] on div "Visual" at bounding box center [348, 330] width 600 height 29
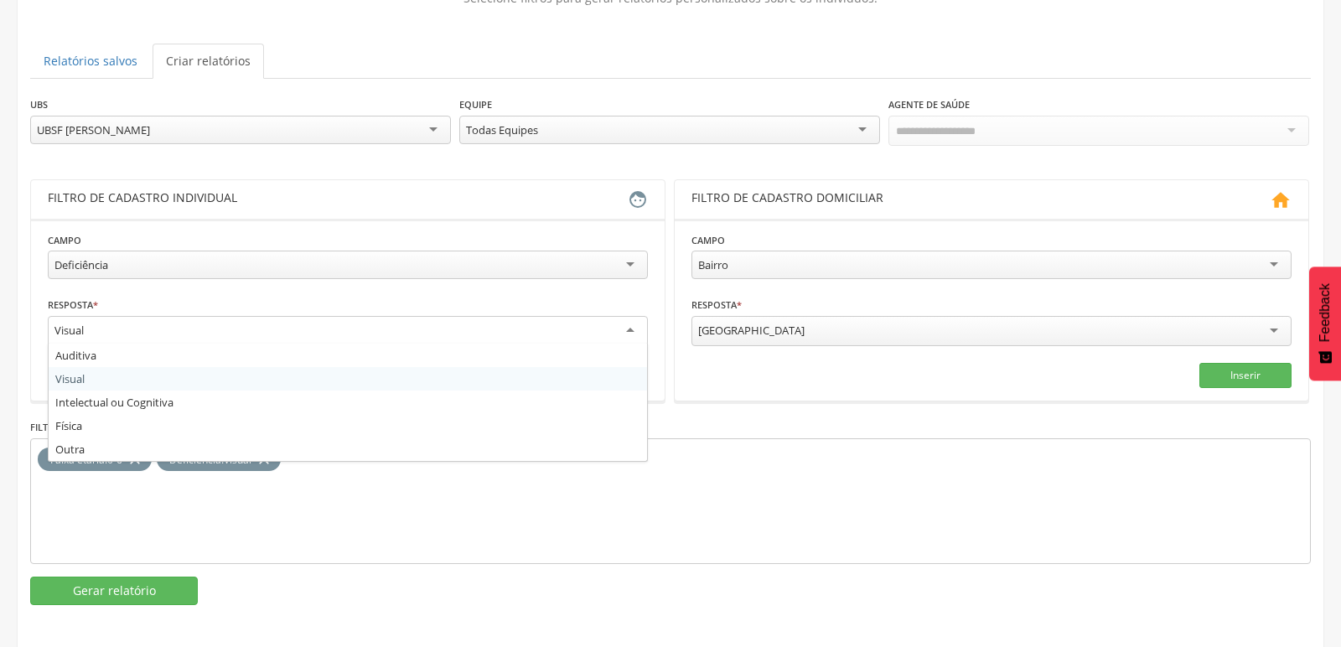
click at [531, 281] on fieldset "**********" at bounding box center [348, 309] width 600 height 157
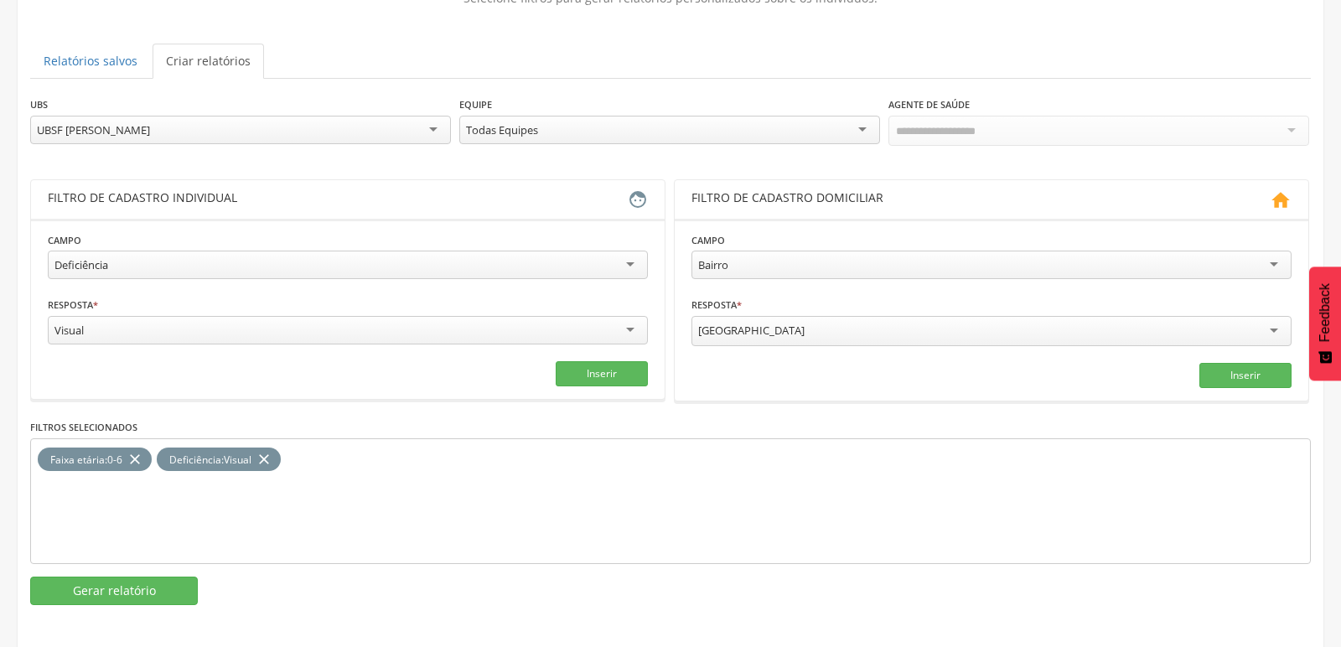
click at [265, 455] on icon "close" at bounding box center [264, 460] width 17 height 24
click at [279, 332] on div "Visual" at bounding box center [348, 330] width 600 height 29
click at [604, 361] on button "Inserir" at bounding box center [602, 373] width 92 height 25
click at [112, 586] on button "Gerar relatório" at bounding box center [114, 591] width 168 height 29
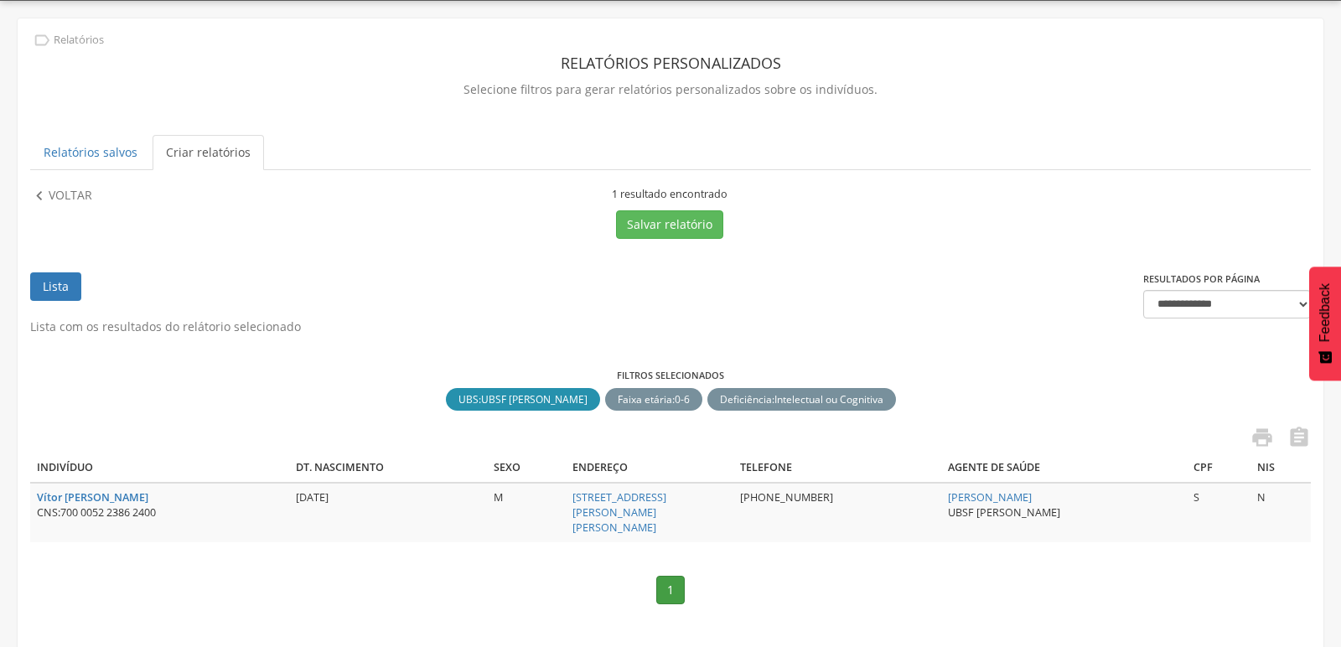
scroll to position [53, 0]
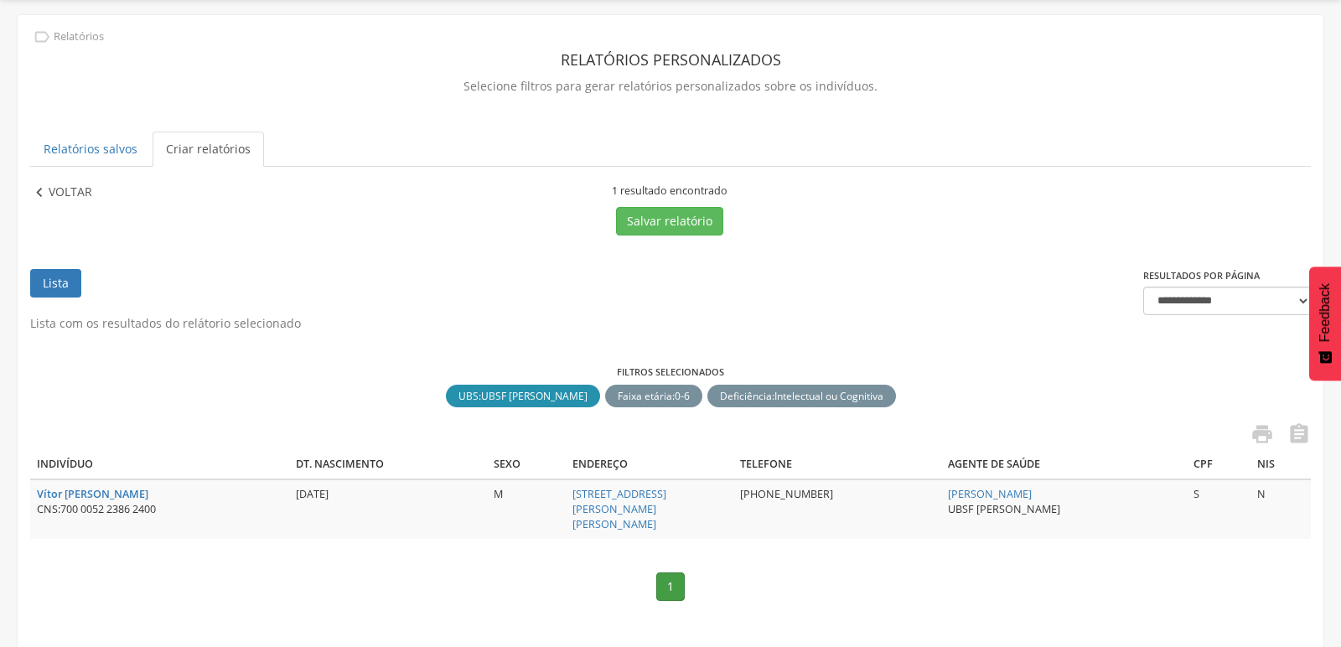
click at [40, 189] on icon "" at bounding box center [39, 193] width 18 height 18
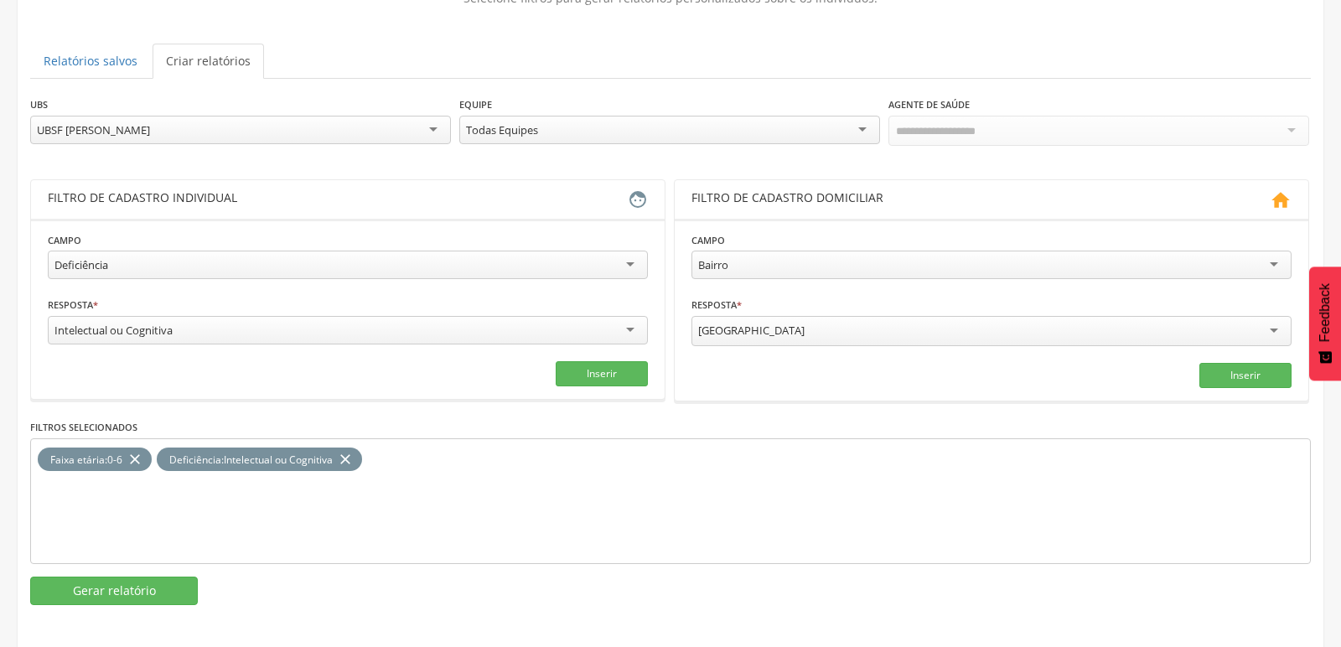
click at [350, 458] on icon "close" at bounding box center [345, 460] width 17 height 24
click at [620, 329] on div "Intelectual ou Cognitiva" at bounding box center [348, 330] width 600 height 29
click at [609, 361] on button "Inserir" at bounding box center [602, 373] width 92 height 25
click at [140, 584] on button "Gerar relatório" at bounding box center [114, 591] width 168 height 29
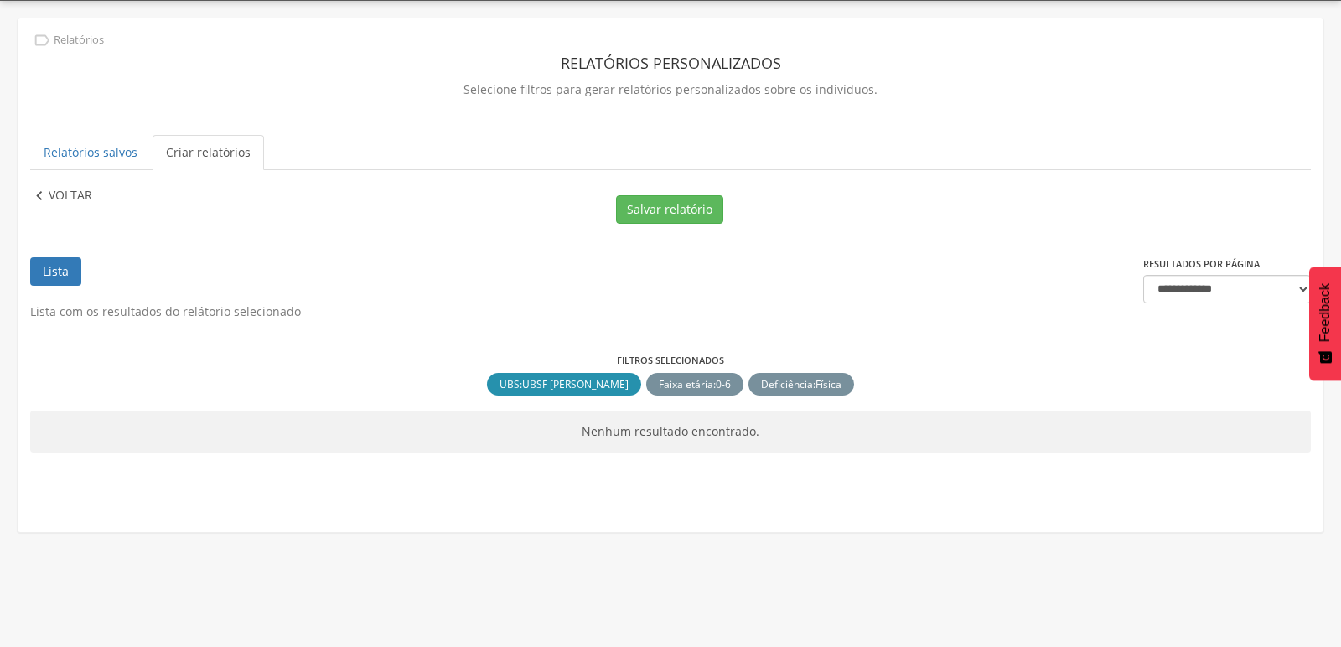
click at [43, 187] on icon "" at bounding box center [39, 196] width 18 height 18
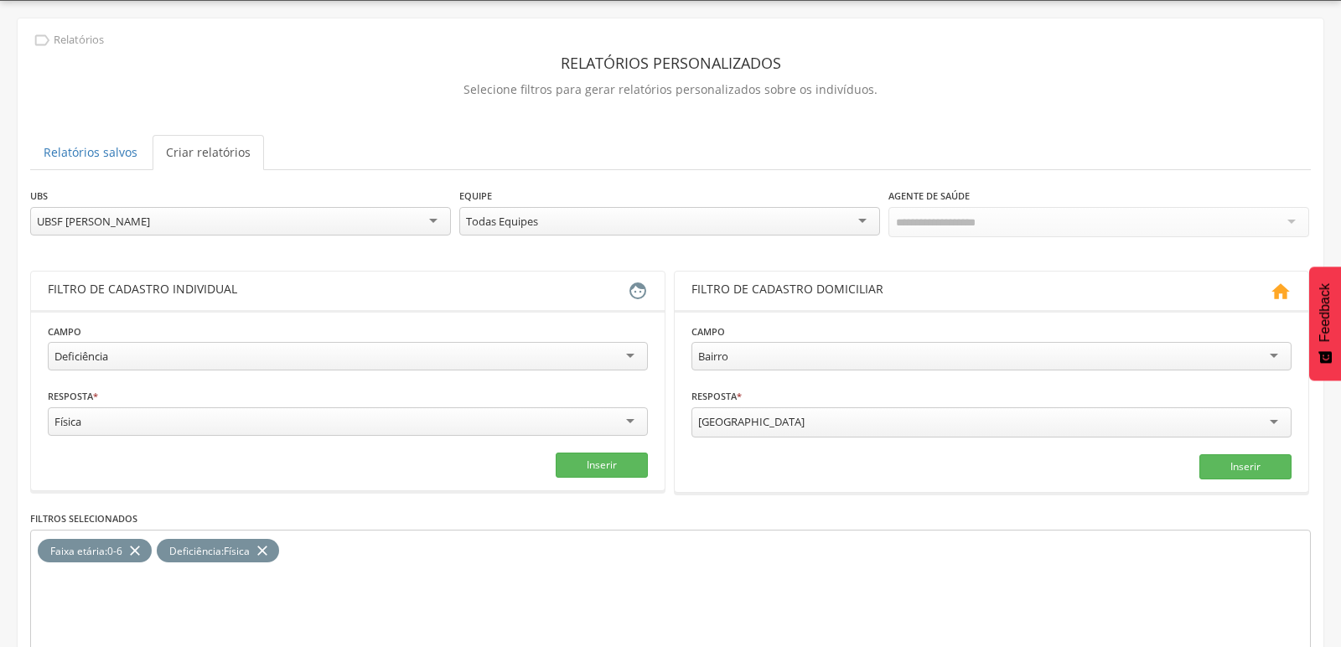
scroll to position [141, 0]
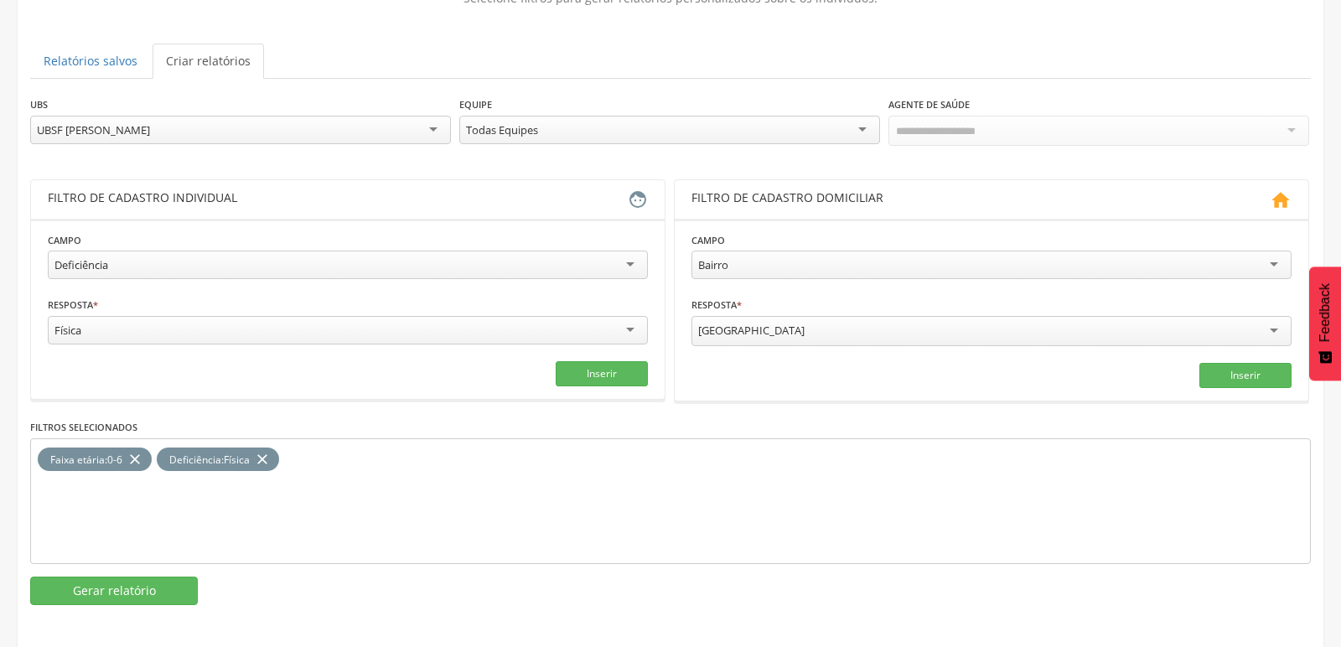
click at [264, 459] on icon "close" at bounding box center [262, 460] width 17 height 24
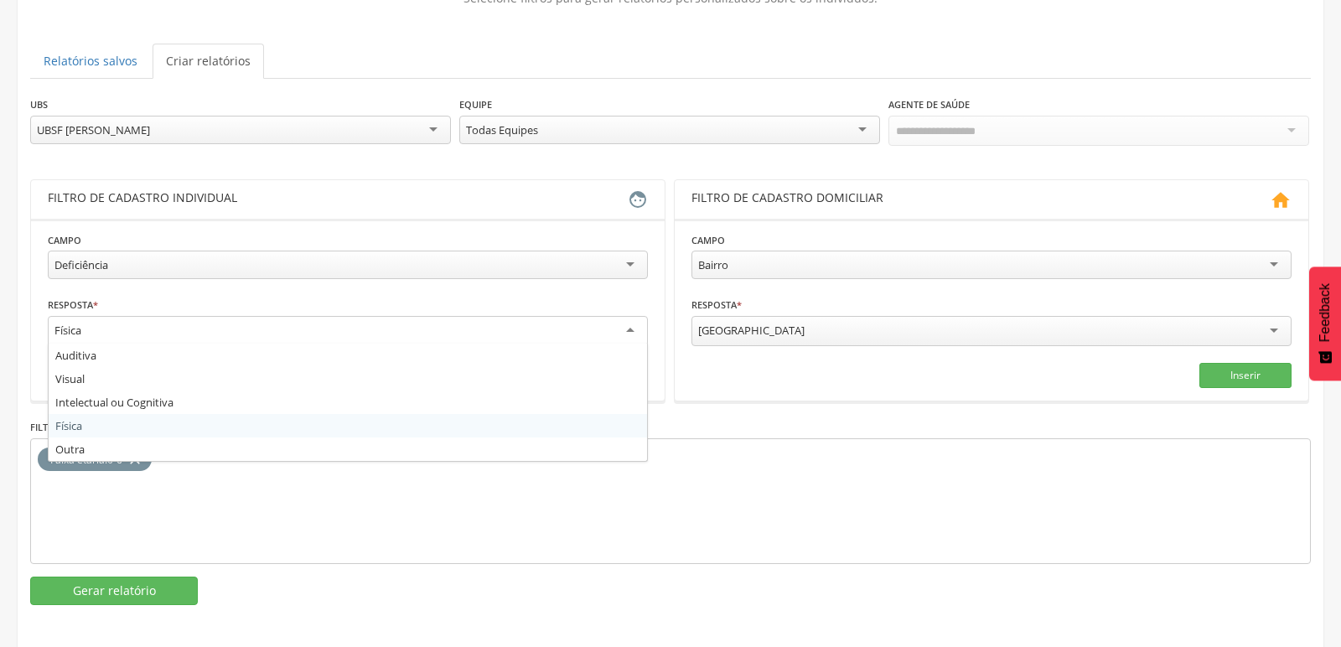
click at [639, 326] on div "Física" at bounding box center [348, 331] width 600 height 30
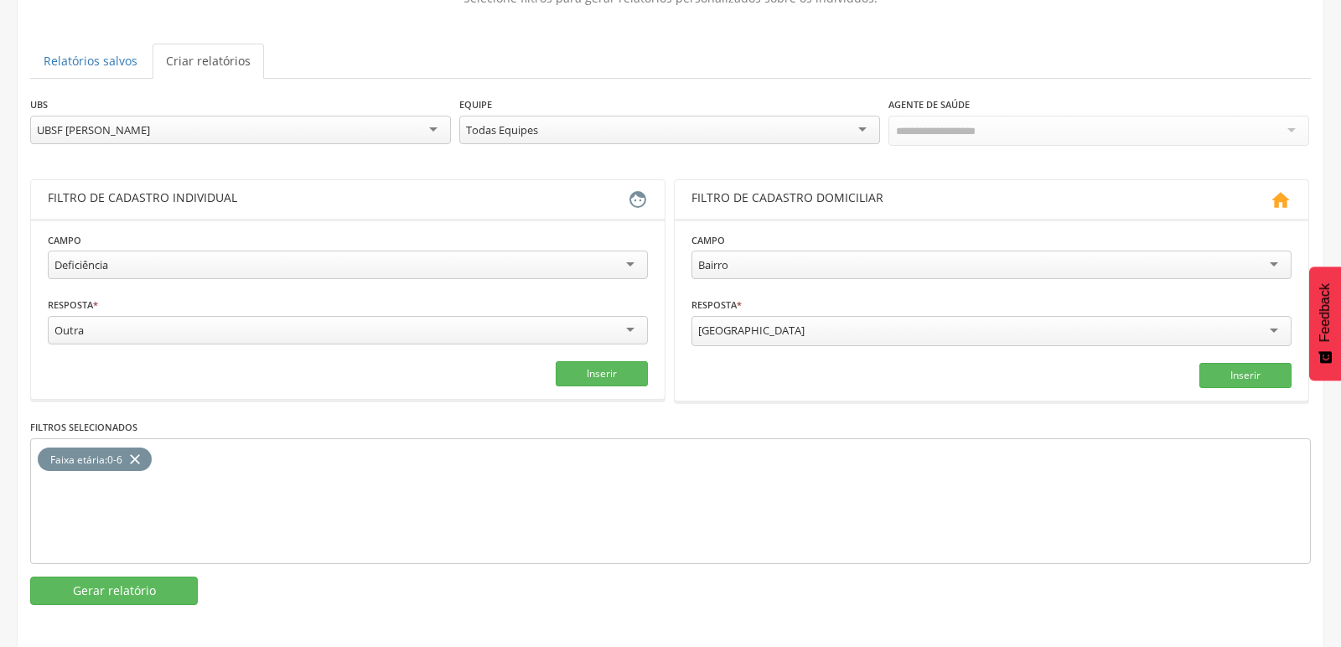
click at [598, 356] on fieldset "**********" at bounding box center [348, 308] width 600 height 155
click at [596, 372] on button "Inserir" at bounding box center [602, 373] width 92 height 25
click at [149, 577] on button "Gerar relatório" at bounding box center [114, 591] width 168 height 29
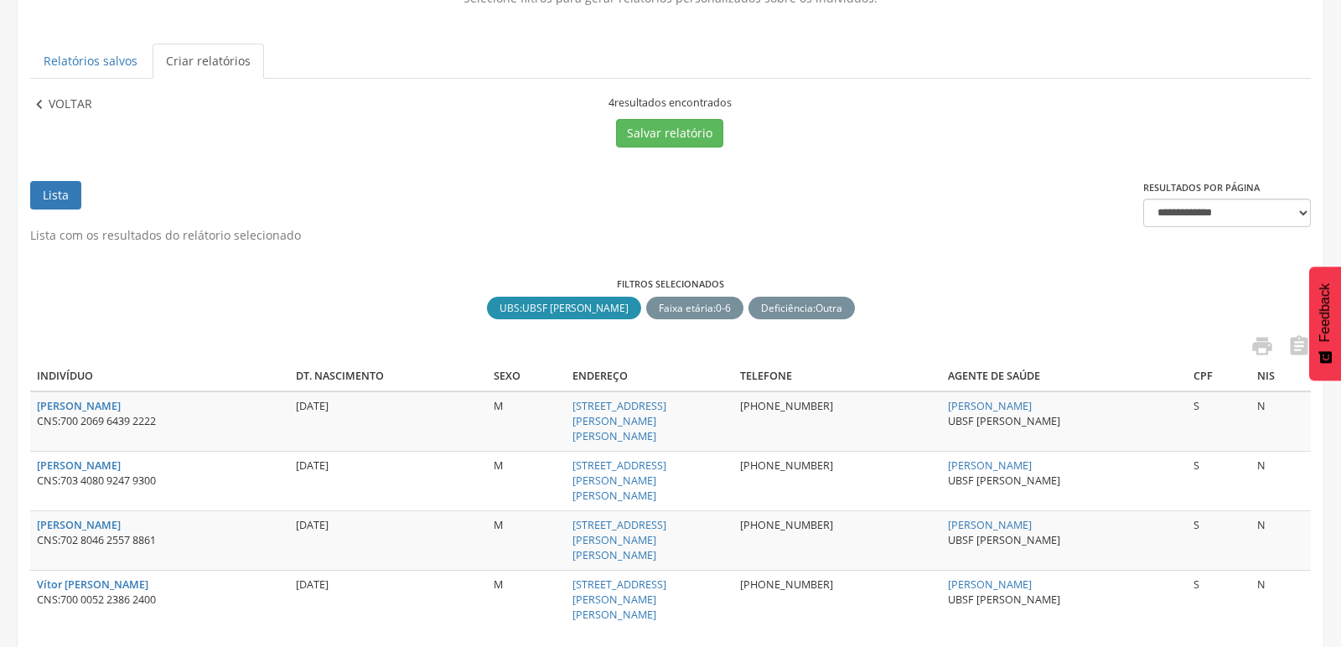
click at [49, 101] on p "Voltar" at bounding box center [71, 105] width 44 height 18
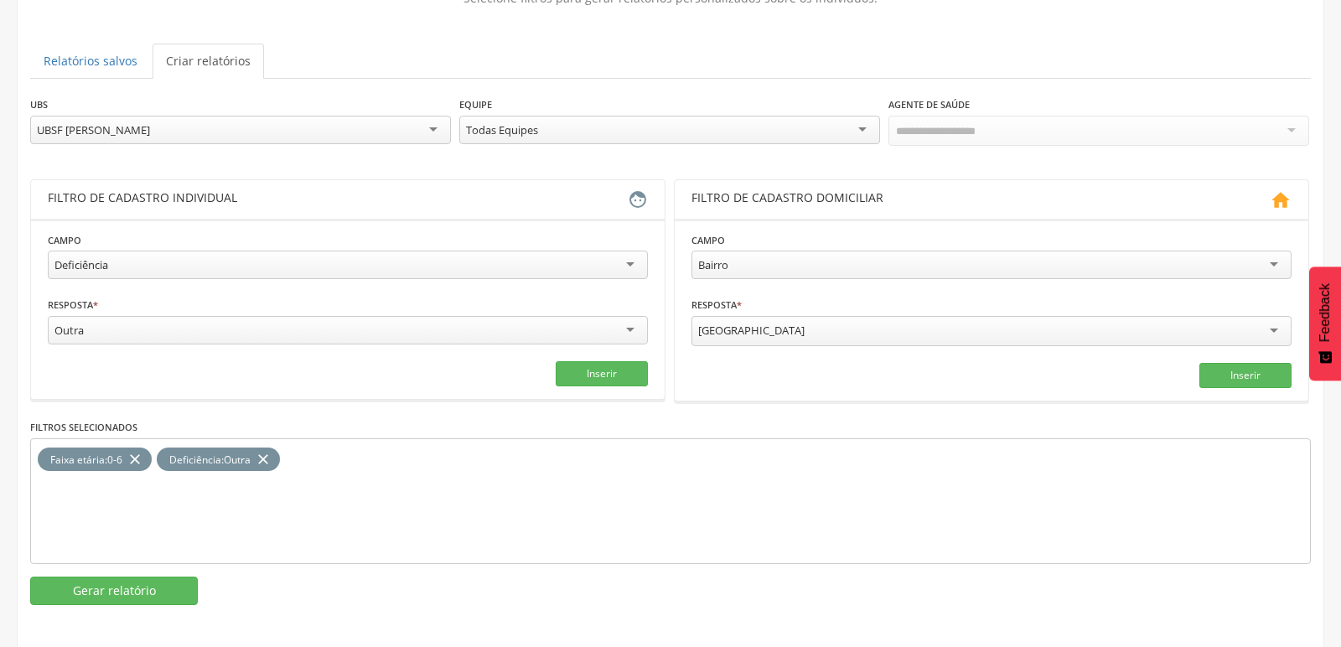
click at [270, 459] on icon "close" at bounding box center [263, 460] width 17 height 24
click at [134, 459] on icon "close" at bounding box center [135, 460] width 17 height 24
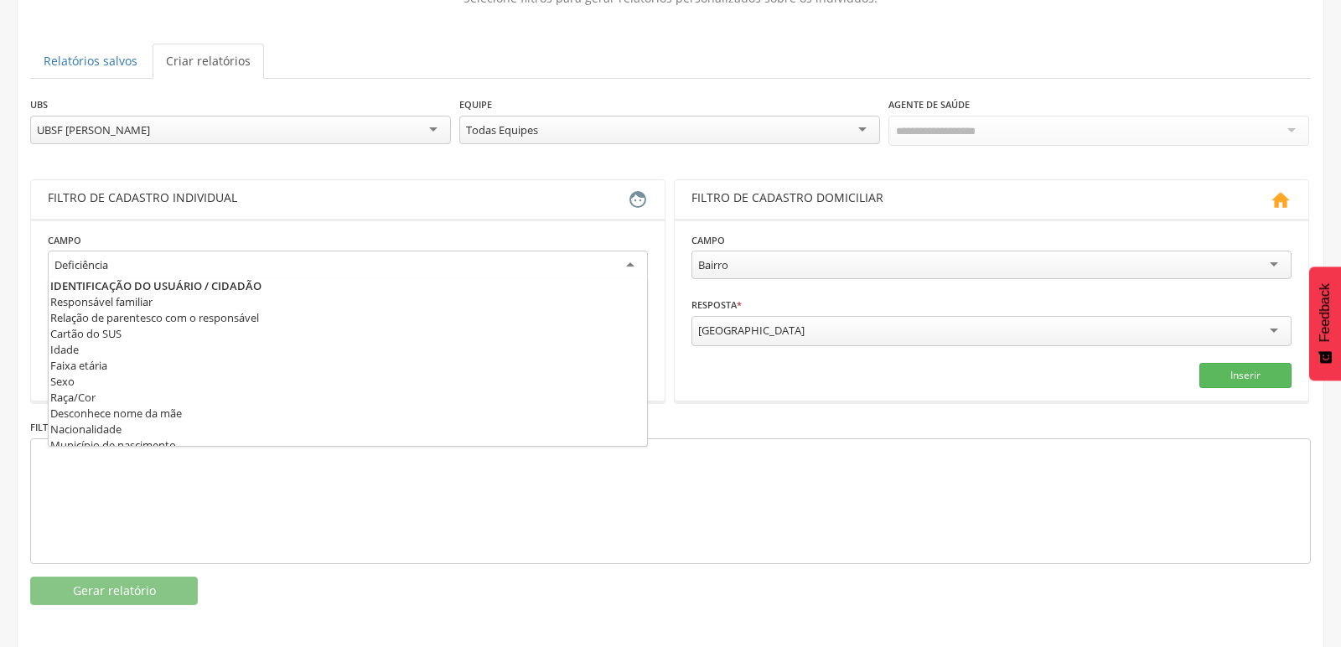
click at [634, 257] on div "Deficiência" at bounding box center [348, 266] width 600 height 30
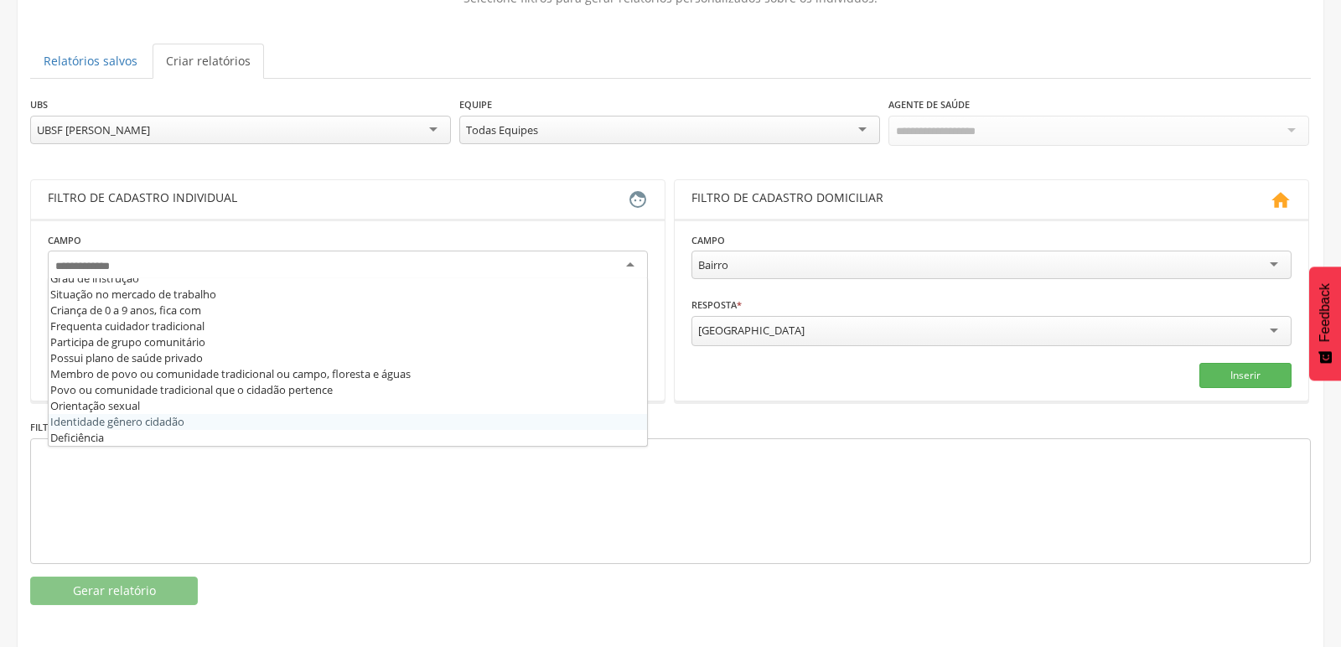
type input "*"
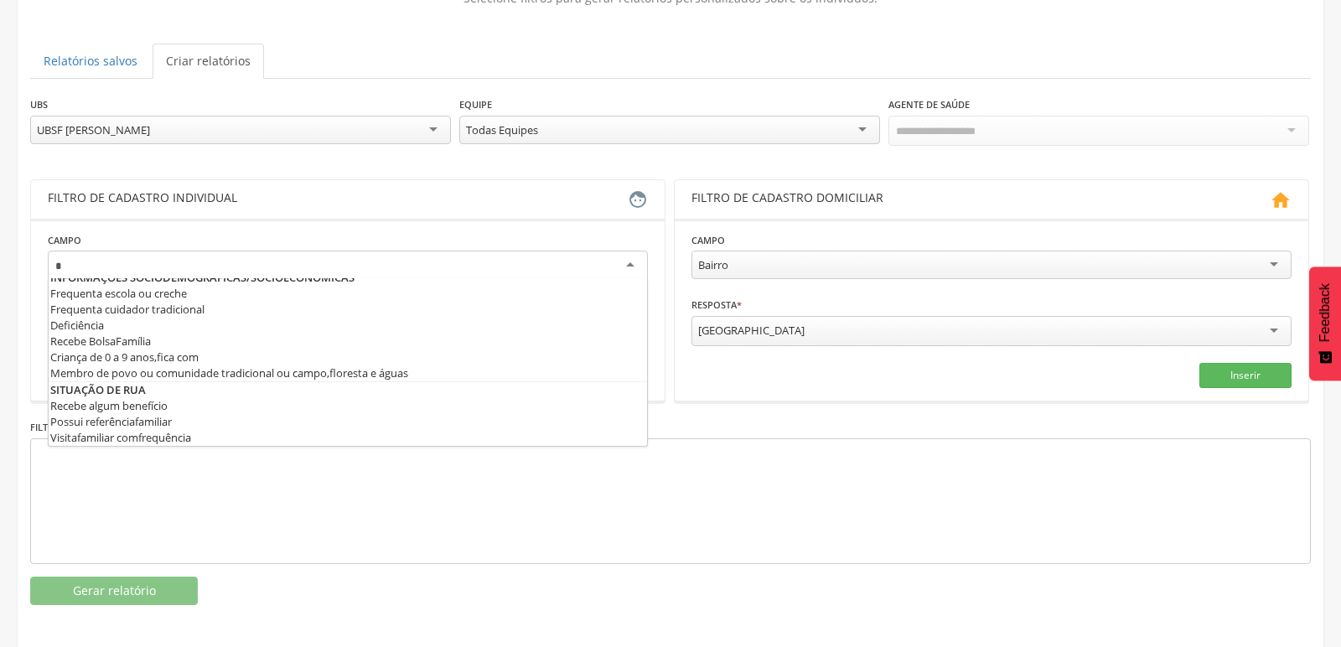
scroll to position [16, 0]
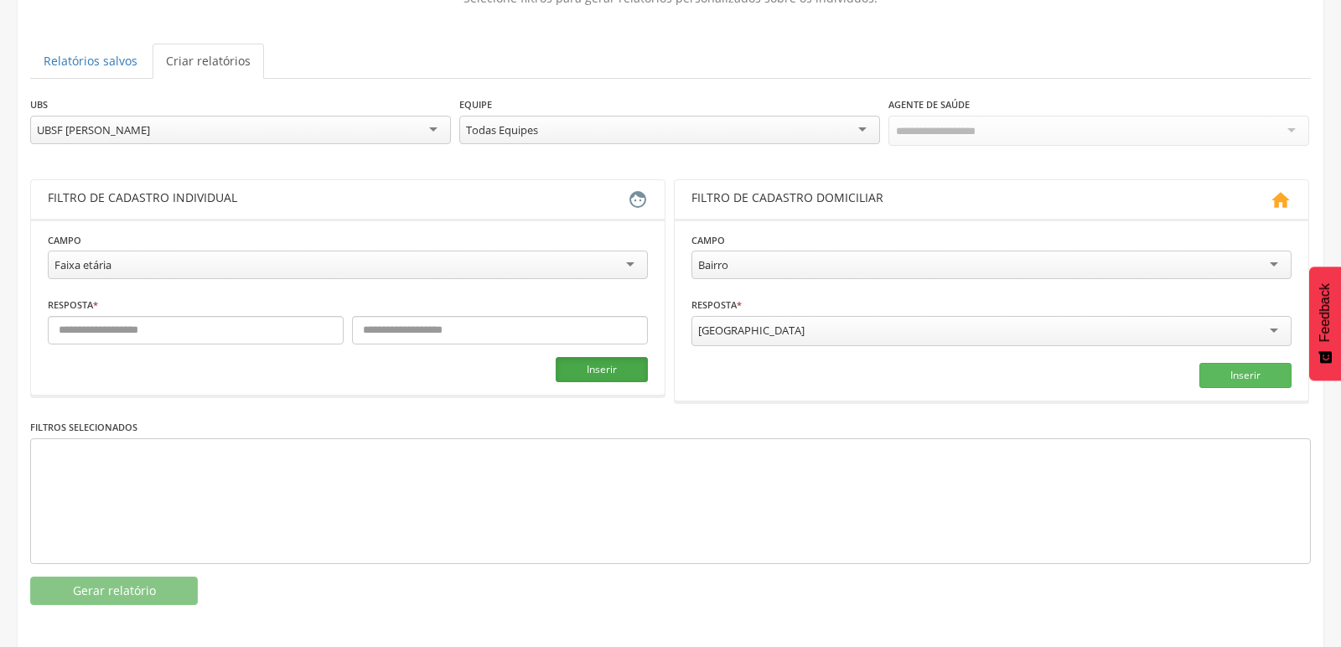
click at [596, 365] on button "Inserir" at bounding box center [602, 369] width 92 height 25
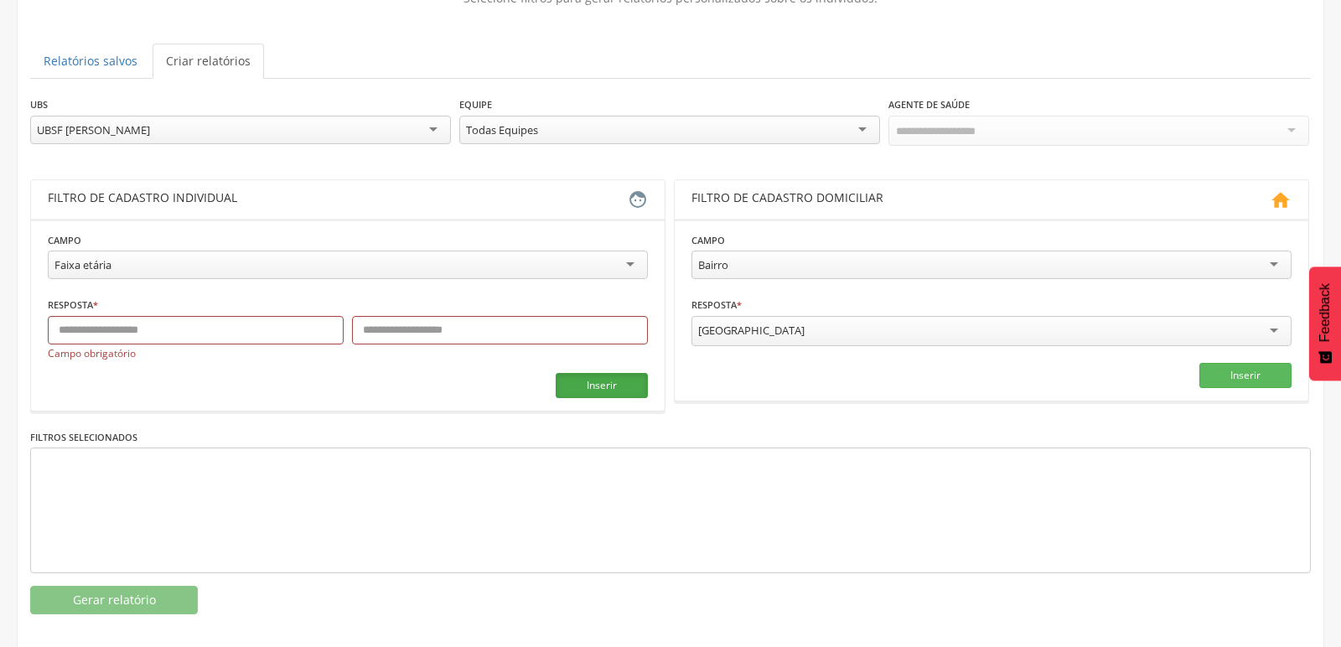
click at [591, 386] on button "Inserir" at bounding box center [602, 385] width 92 height 25
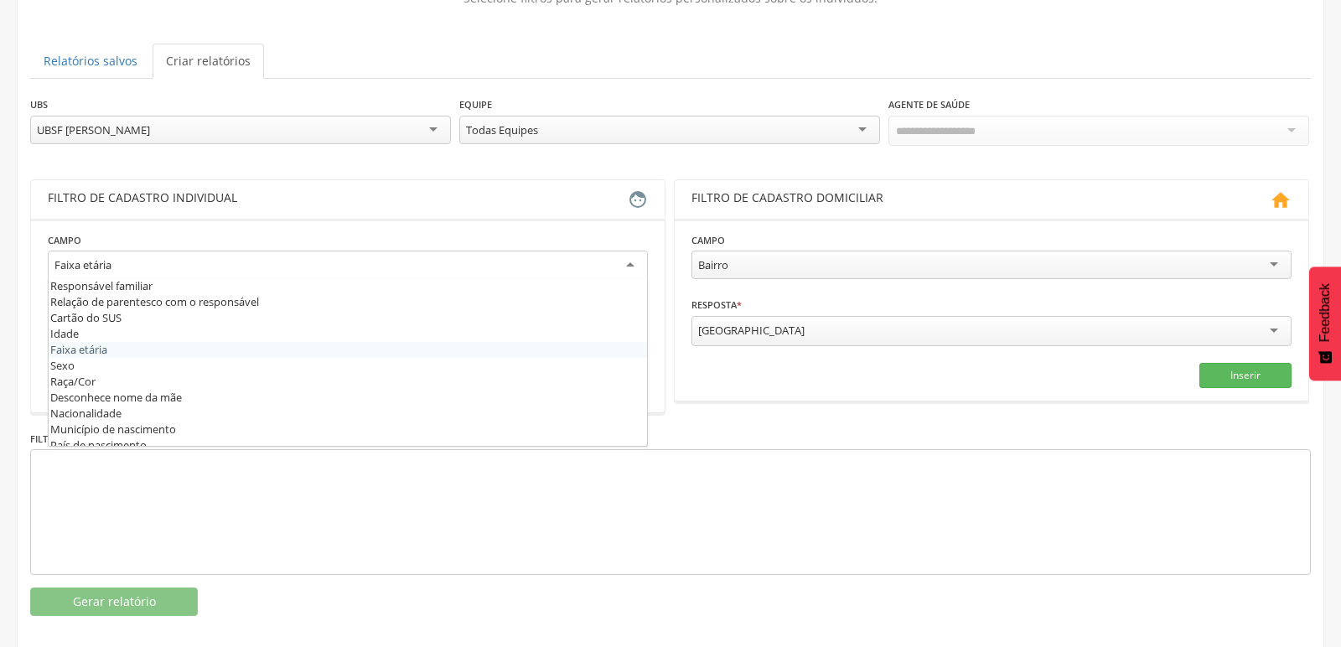
click at [617, 262] on div "Faixa etária" at bounding box center [348, 266] width 600 height 30
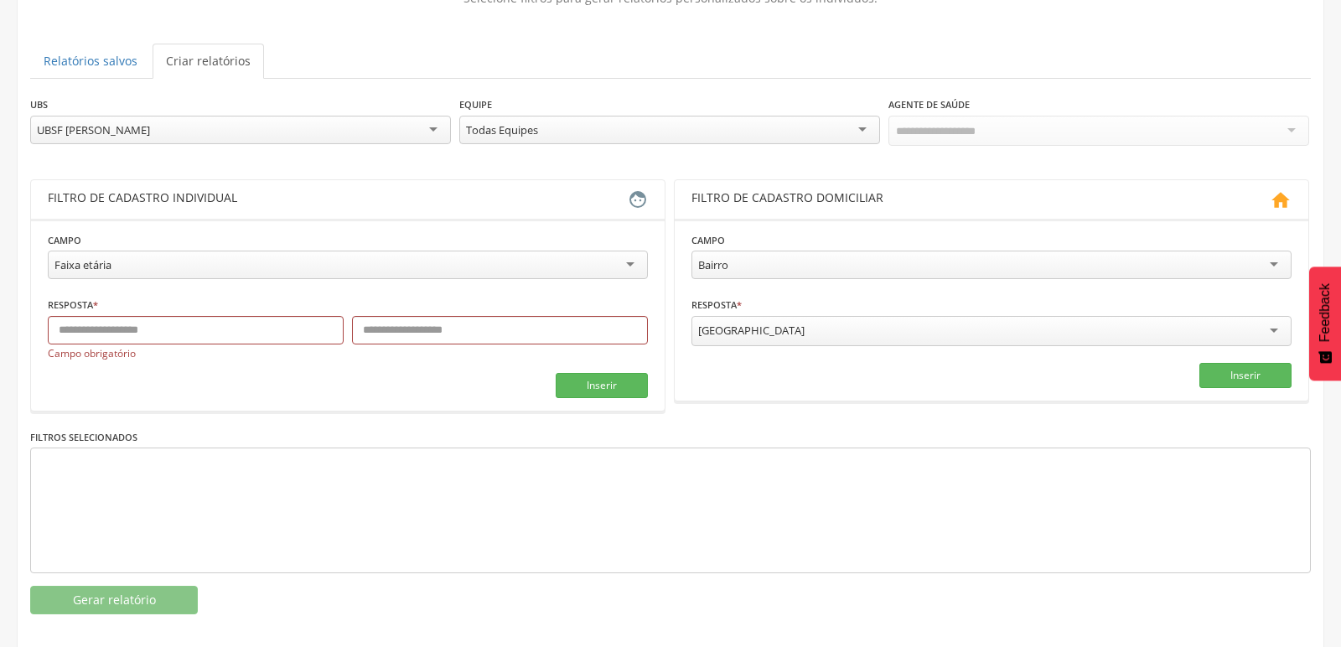
click at [498, 492] on div at bounding box center [670, 511] width 1281 height 126
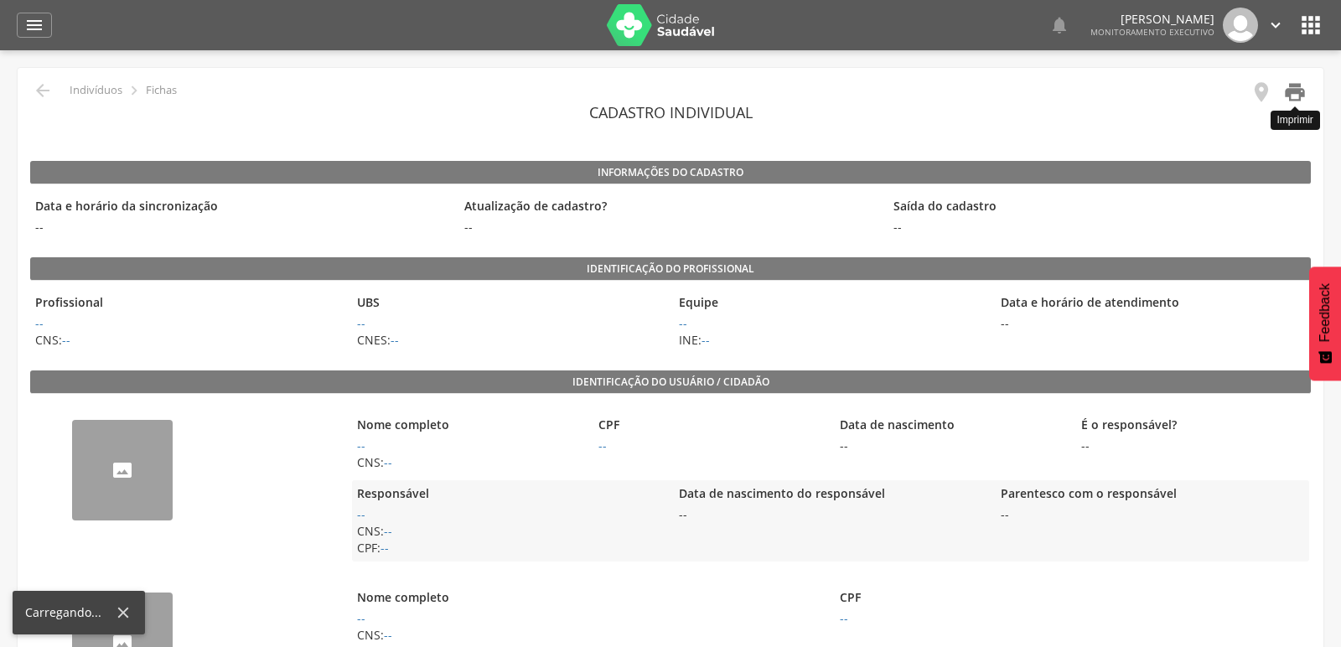
click at [1299, 90] on icon "" at bounding box center [1294, 91] width 23 height 23
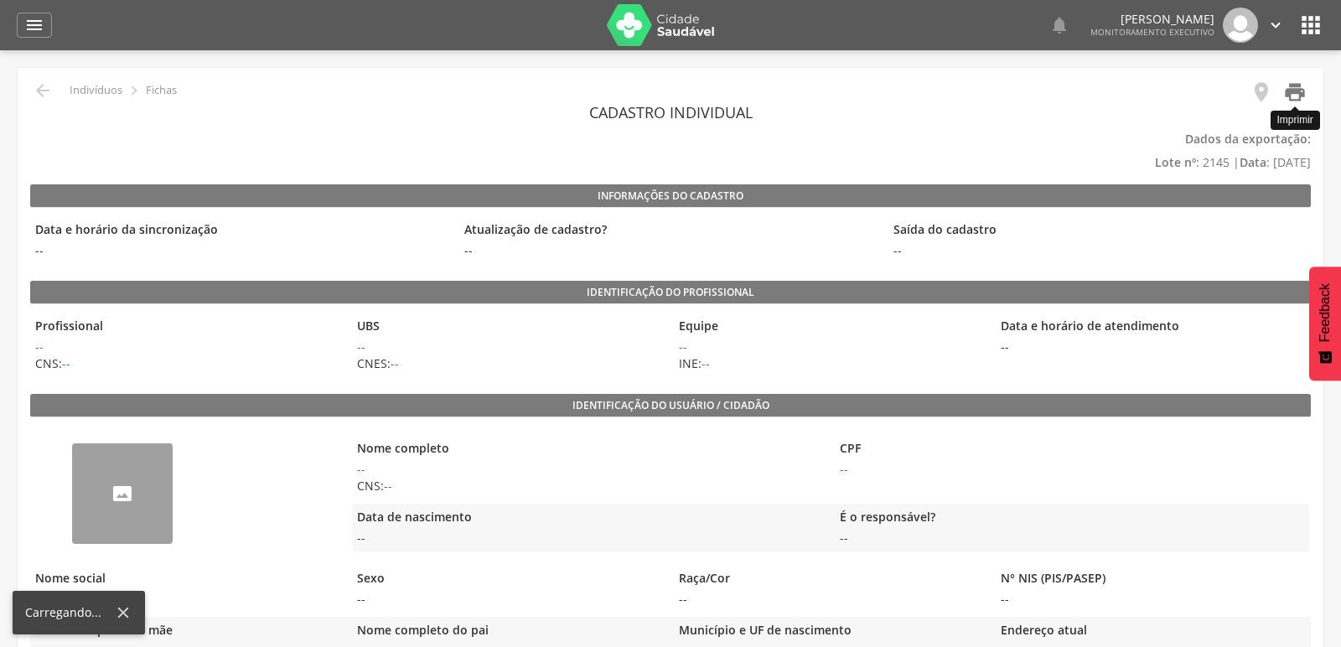
click at [1291, 88] on icon "" at bounding box center [1294, 91] width 23 height 23
click at [1296, 96] on icon "" at bounding box center [1294, 91] width 23 height 23
click at [1294, 88] on icon "" at bounding box center [1294, 91] width 23 height 23
click at [1290, 80] on icon "" at bounding box center [1294, 91] width 23 height 23
click at [1290, 93] on icon "" at bounding box center [1294, 91] width 23 height 23
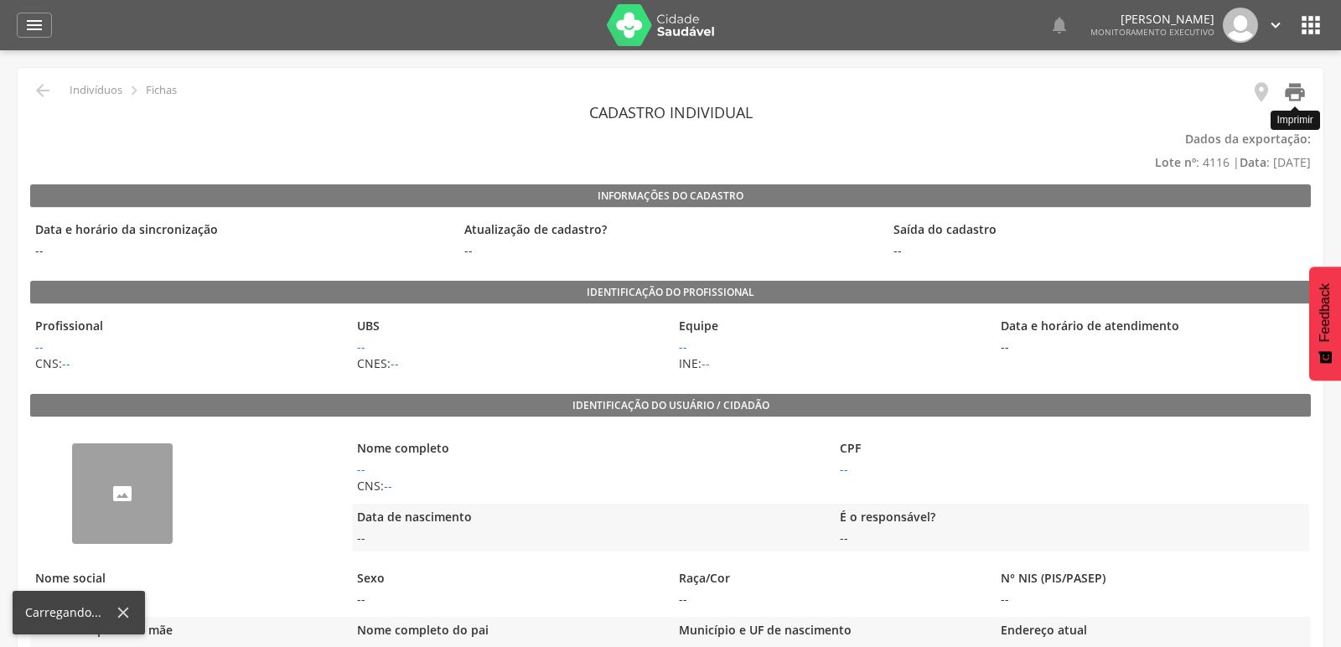
click at [1297, 86] on icon "" at bounding box center [1294, 91] width 23 height 23
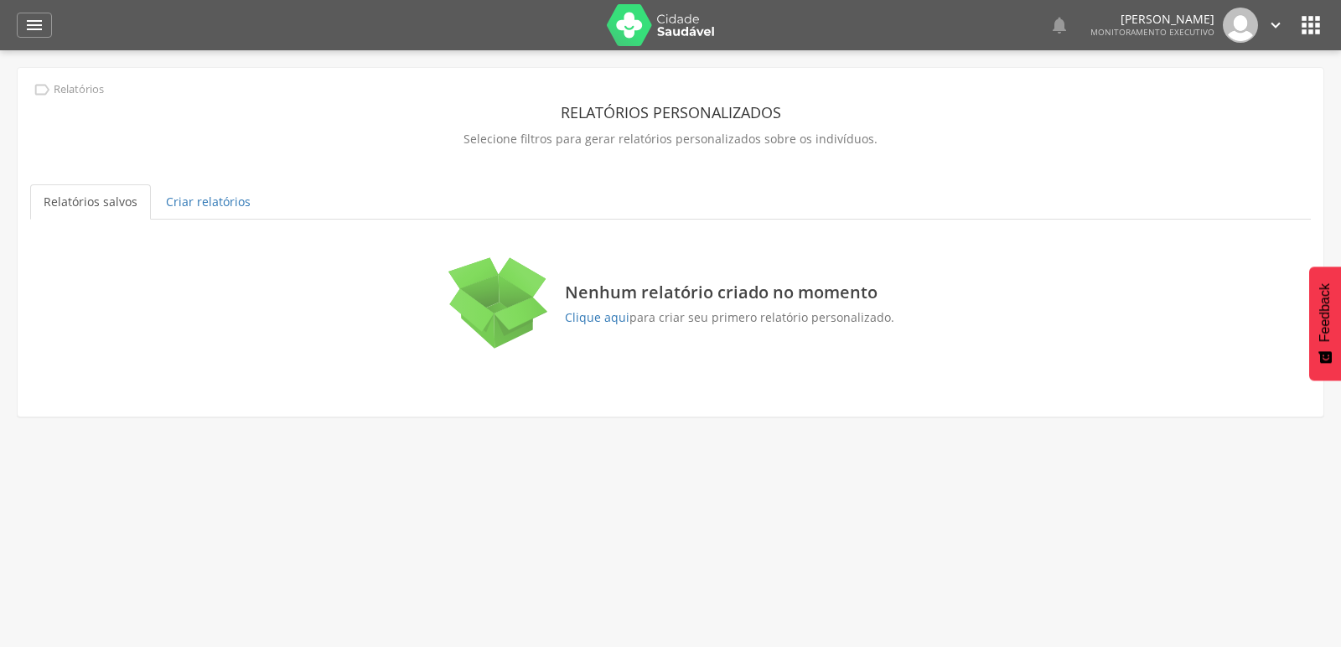
scroll to position [49, 0]
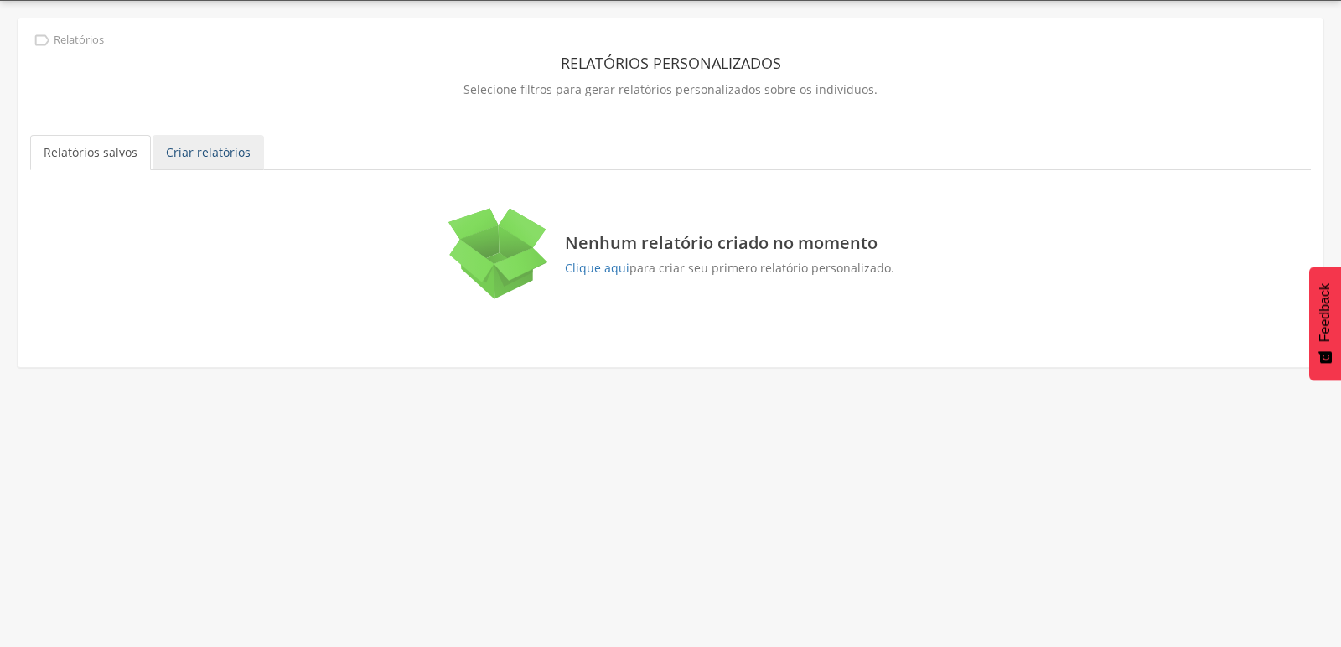
click at [187, 150] on link "Criar relatórios" at bounding box center [208, 152] width 111 height 35
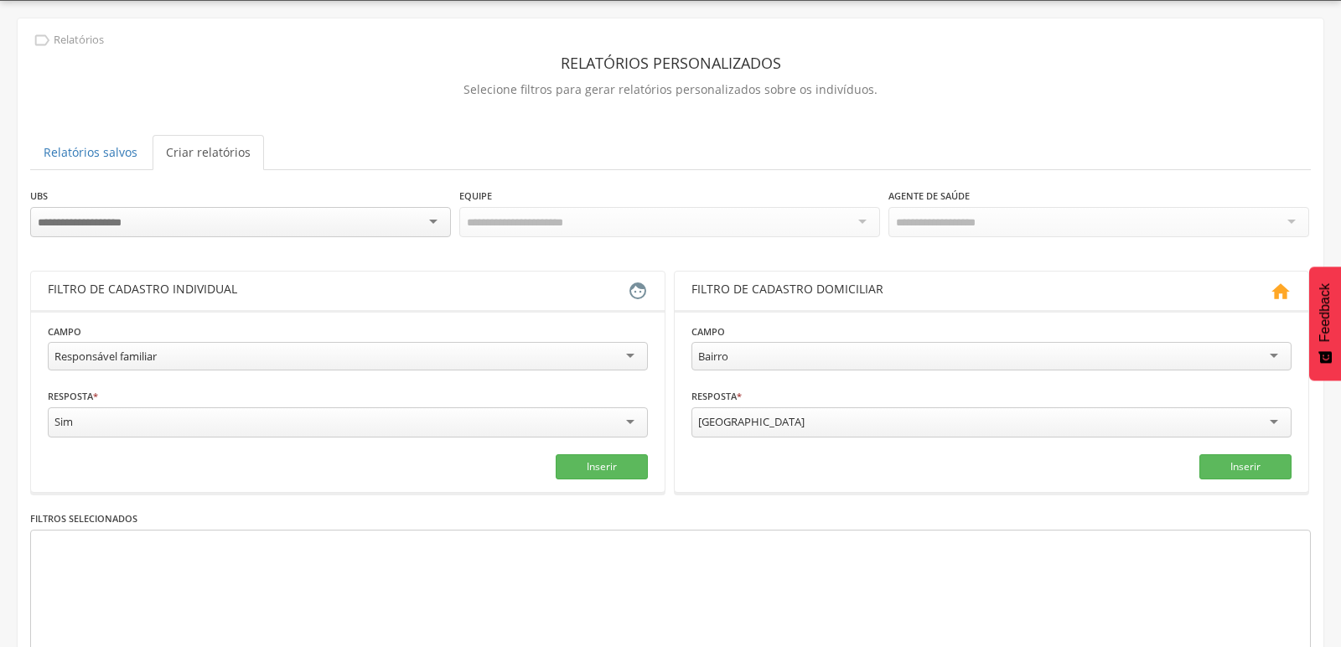
click at [179, 229] on div at bounding box center [240, 222] width 421 height 30
click at [635, 351] on div "Responsável familiar" at bounding box center [348, 356] width 600 height 29
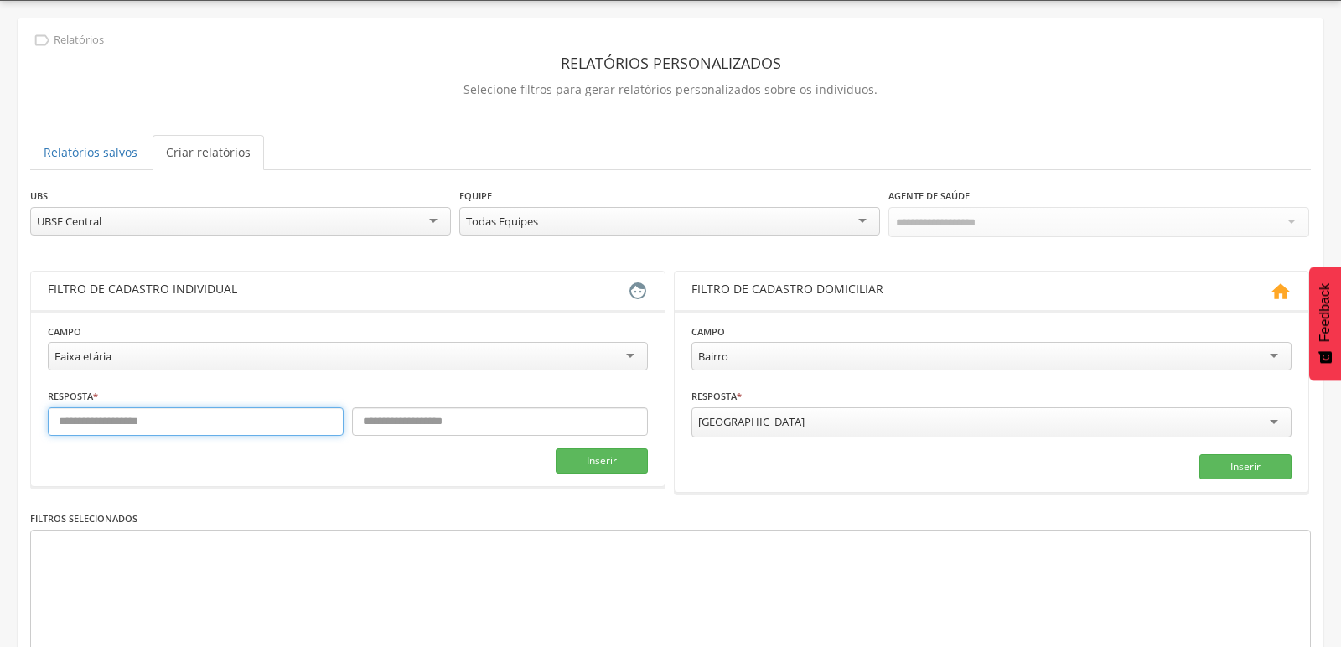
click at [308, 428] on input "text" at bounding box center [196, 421] width 296 height 29
type input "*"
click at [435, 423] on input "text" at bounding box center [500, 421] width 296 height 29
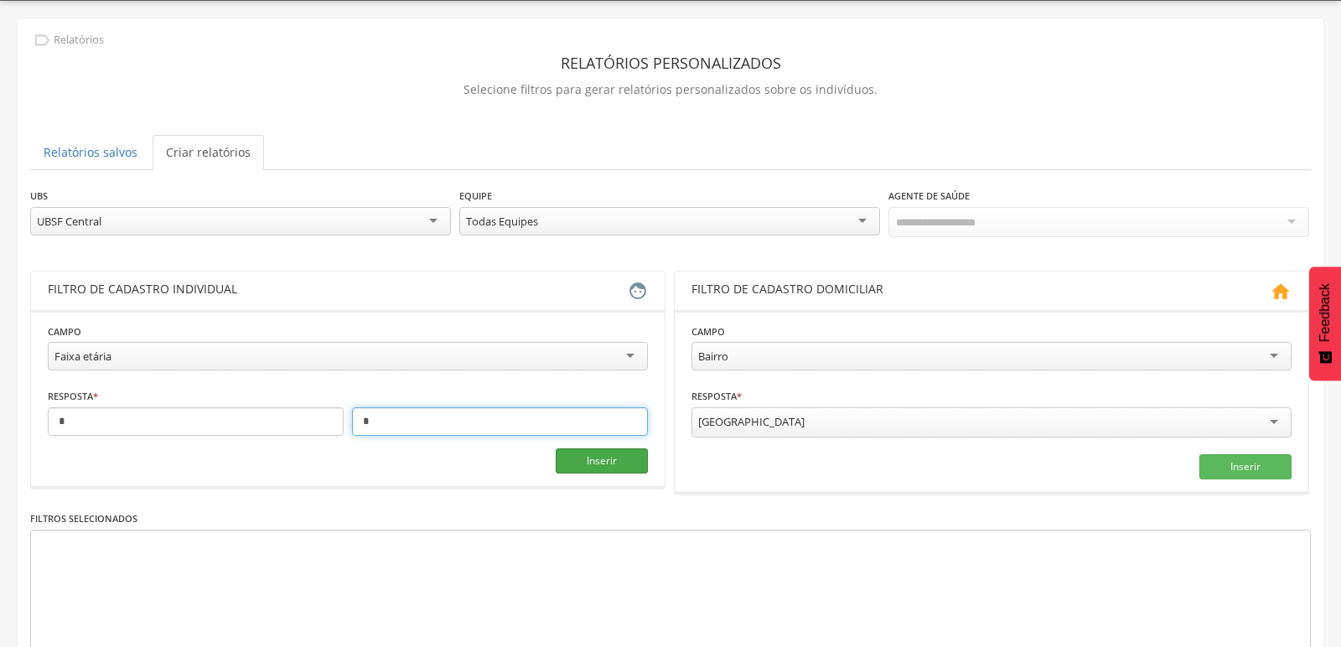
type input "*"
click at [604, 459] on button "Inserir" at bounding box center [602, 460] width 92 height 25
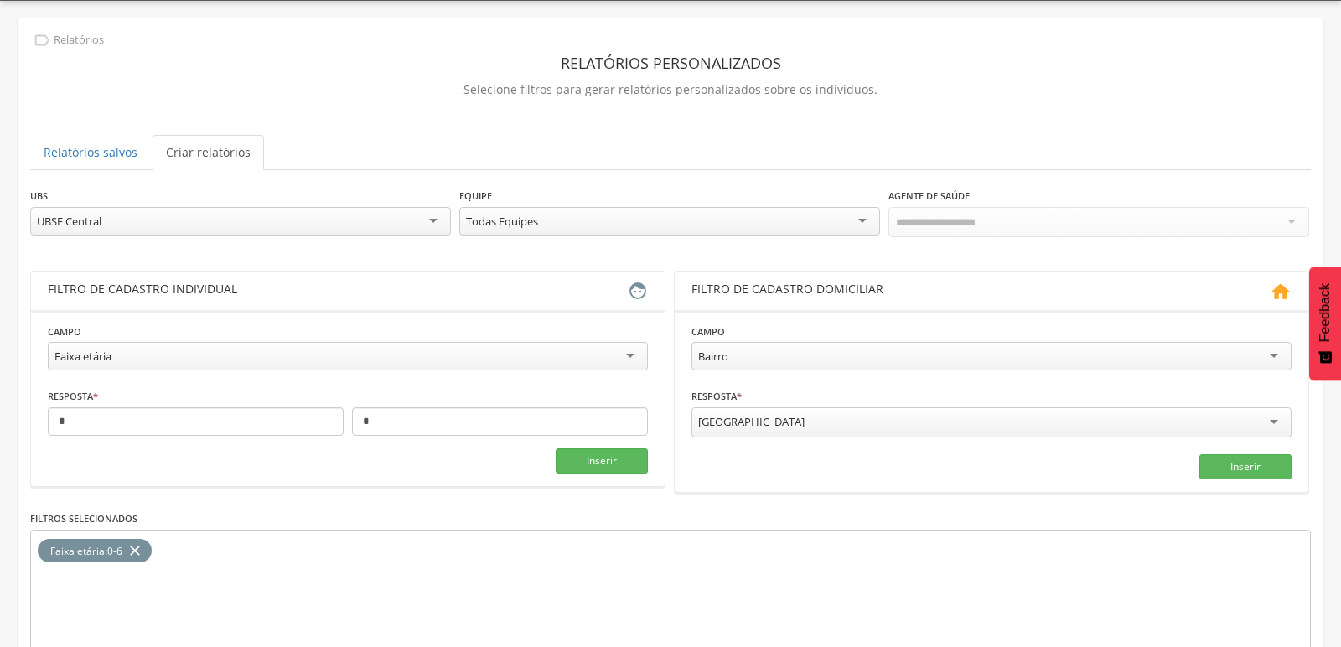
click at [402, 358] on div "Faixa etária" at bounding box center [348, 356] width 600 height 29
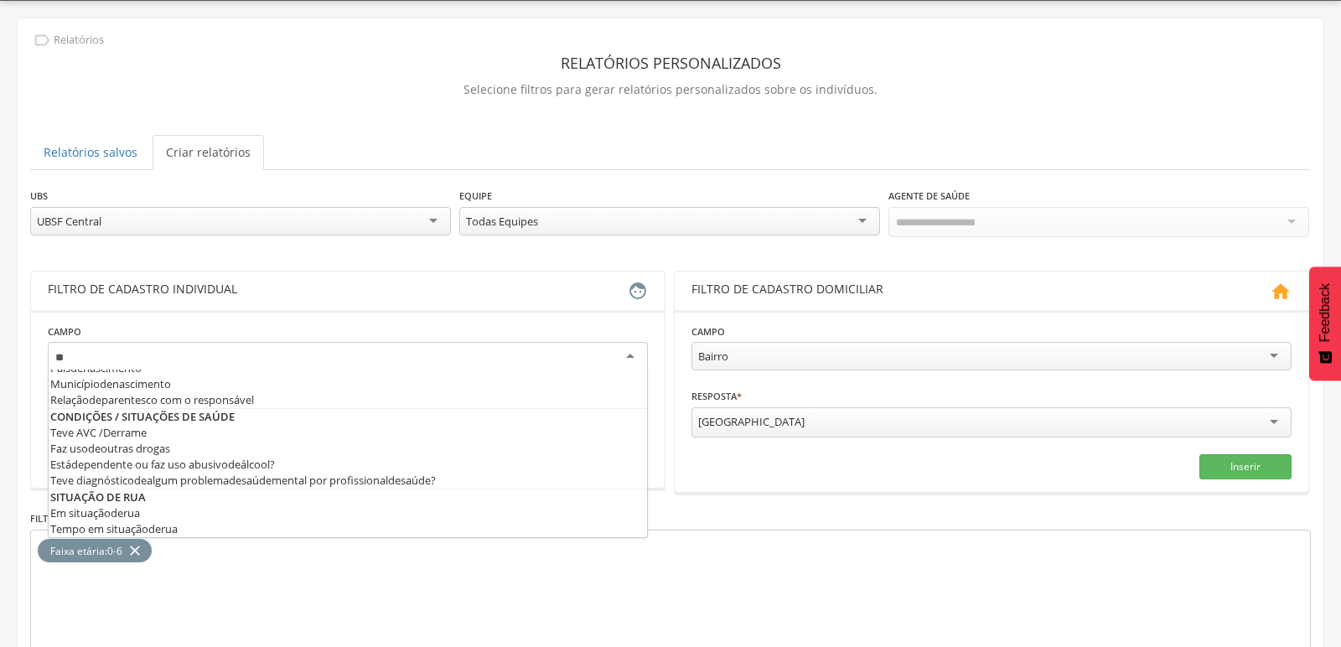
scroll to position [192, 0]
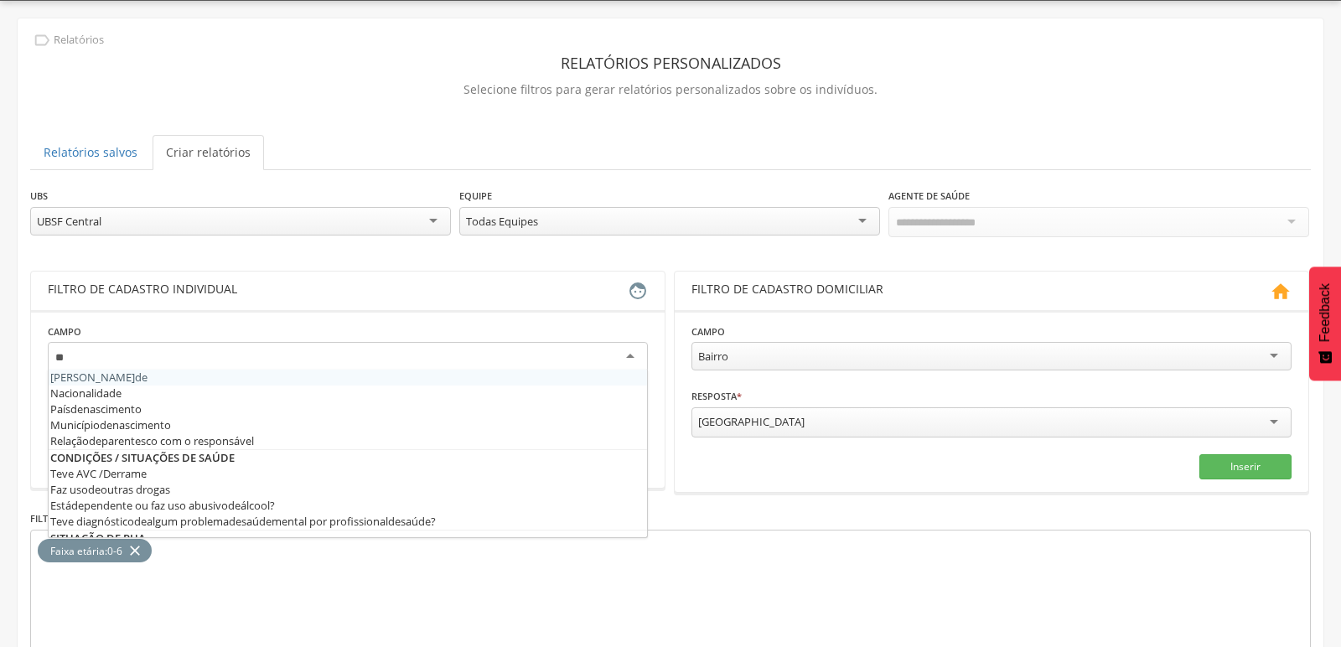
type input "***"
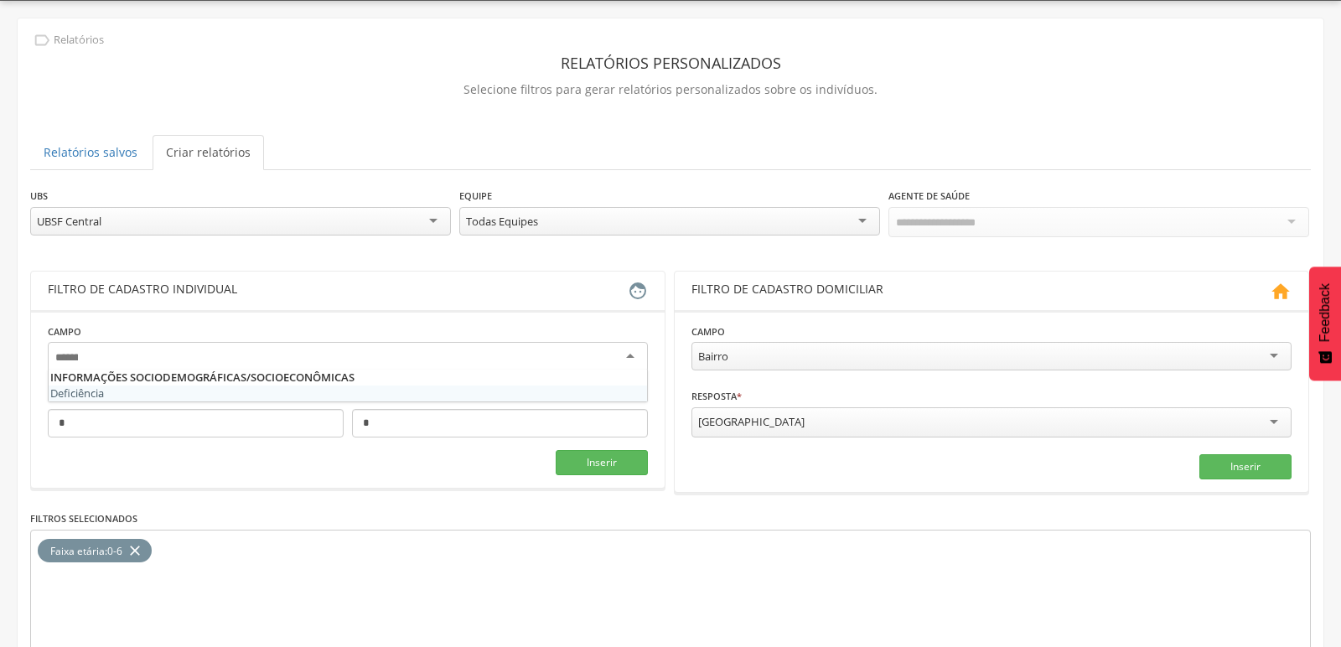
scroll to position [0, 0]
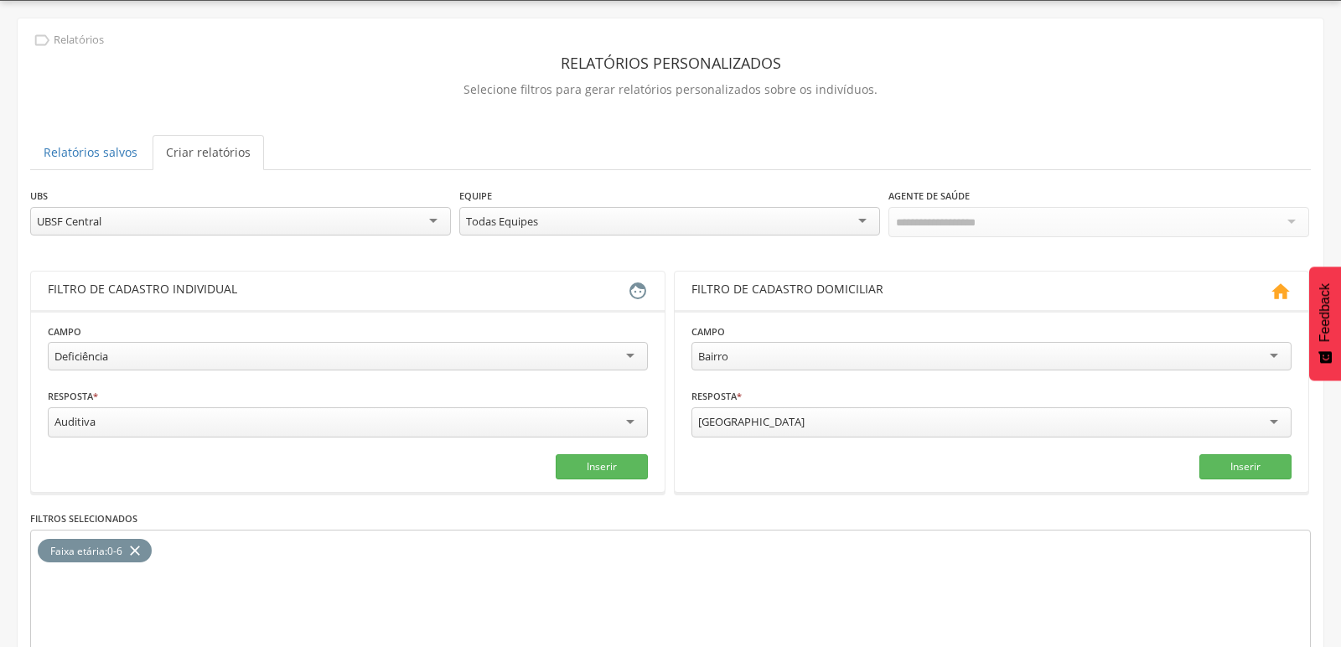
click at [86, 418] on div "Auditiva" at bounding box center [74, 421] width 41 height 15
click at [82, 449] on fieldset "**********" at bounding box center [348, 400] width 600 height 155
click at [597, 459] on button "Inserir" at bounding box center [602, 465] width 92 height 25
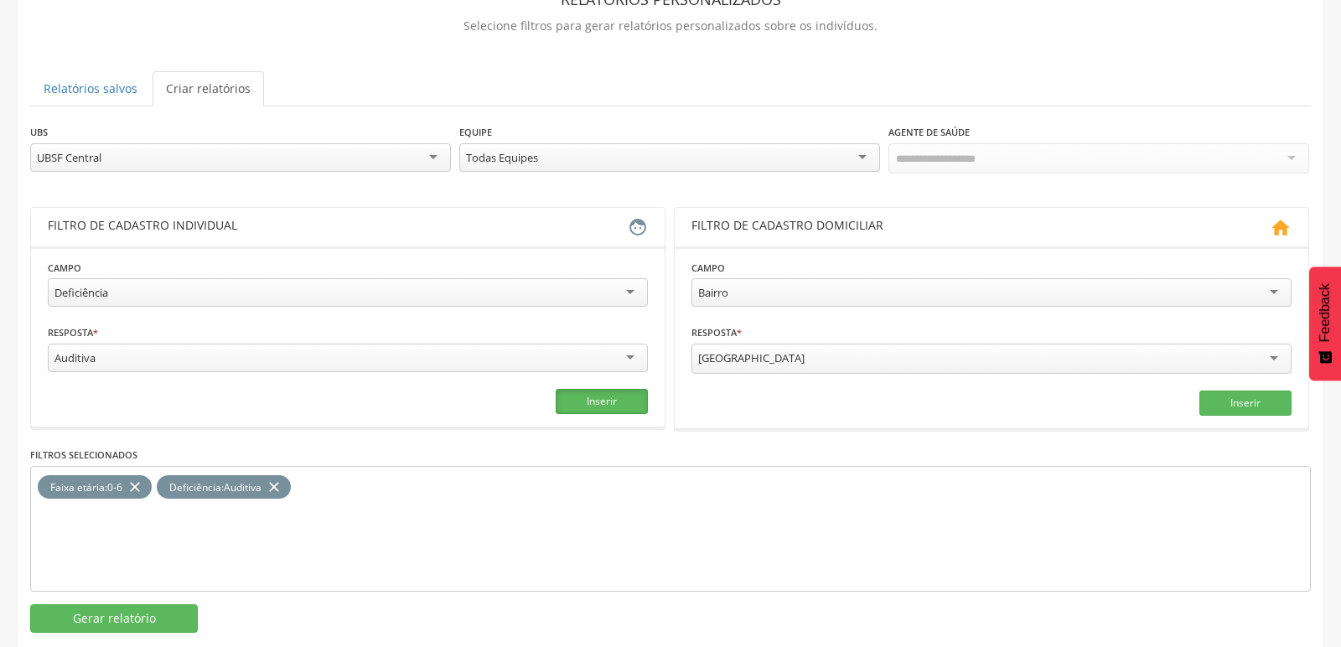
scroll to position [141, 0]
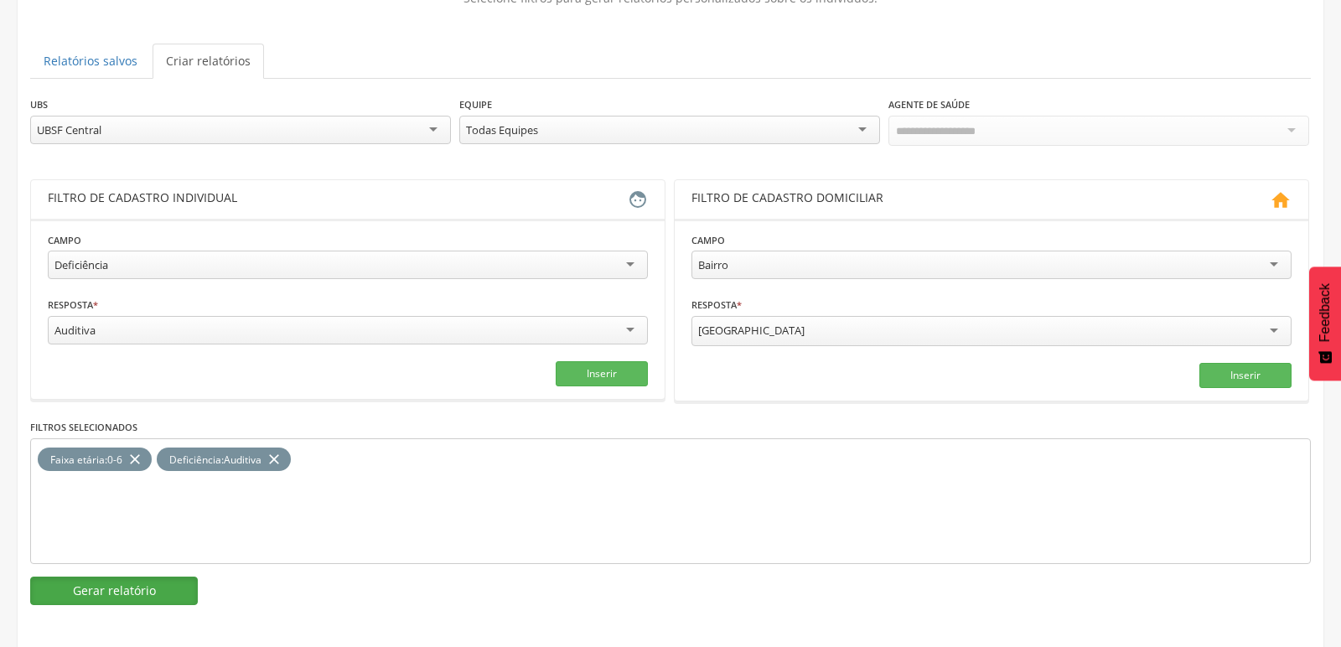
click at [112, 583] on button "Gerar relatório" at bounding box center [114, 591] width 168 height 29
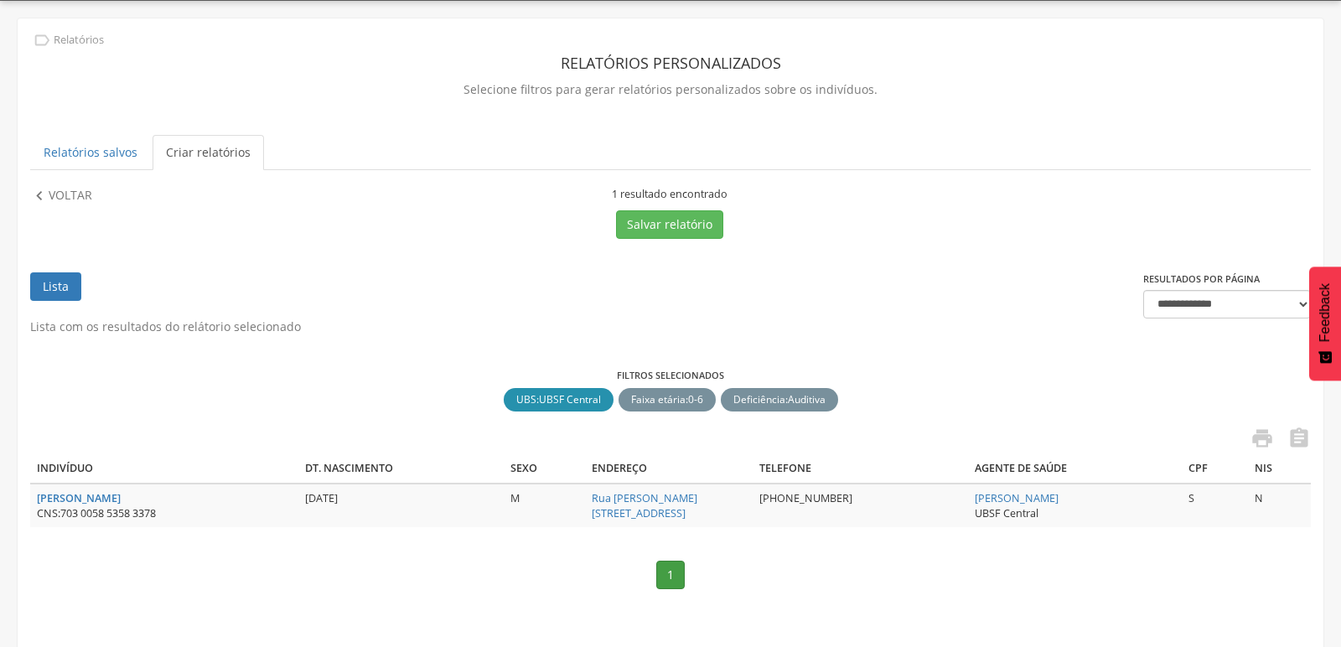
scroll to position [53, 0]
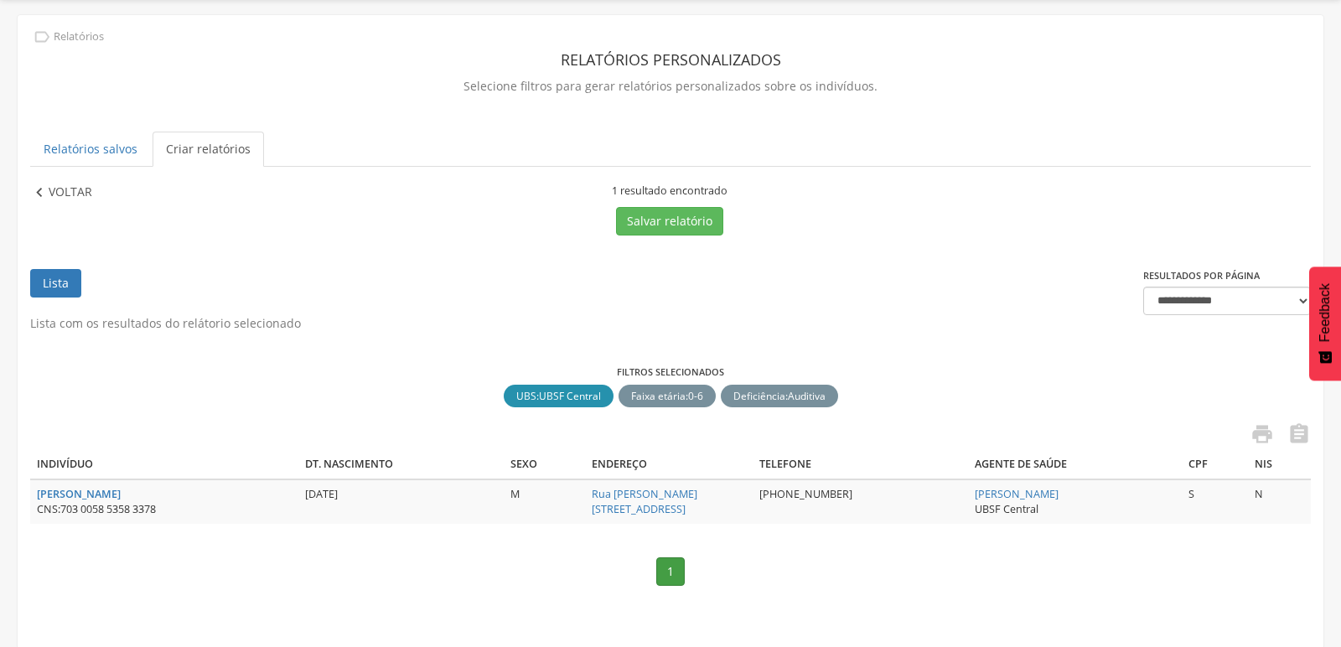
click at [42, 186] on icon "" at bounding box center [39, 193] width 18 height 18
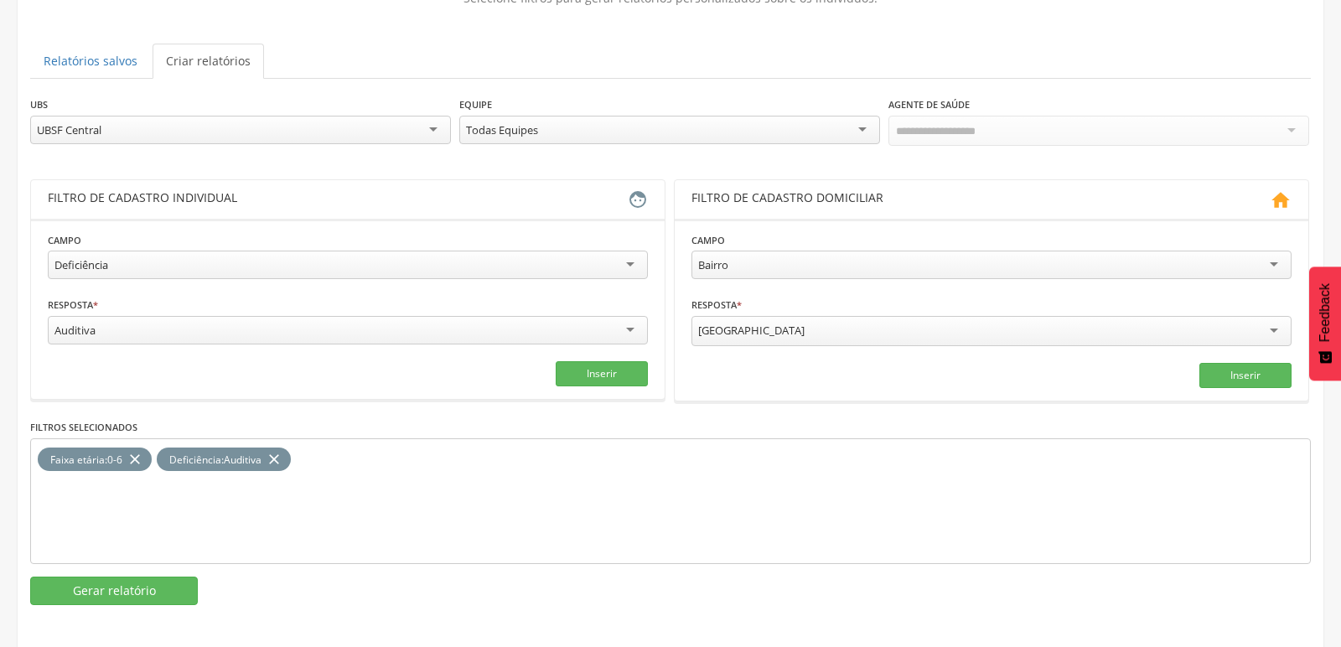
click at [277, 455] on icon "close" at bounding box center [274, 460] width 17 height 24
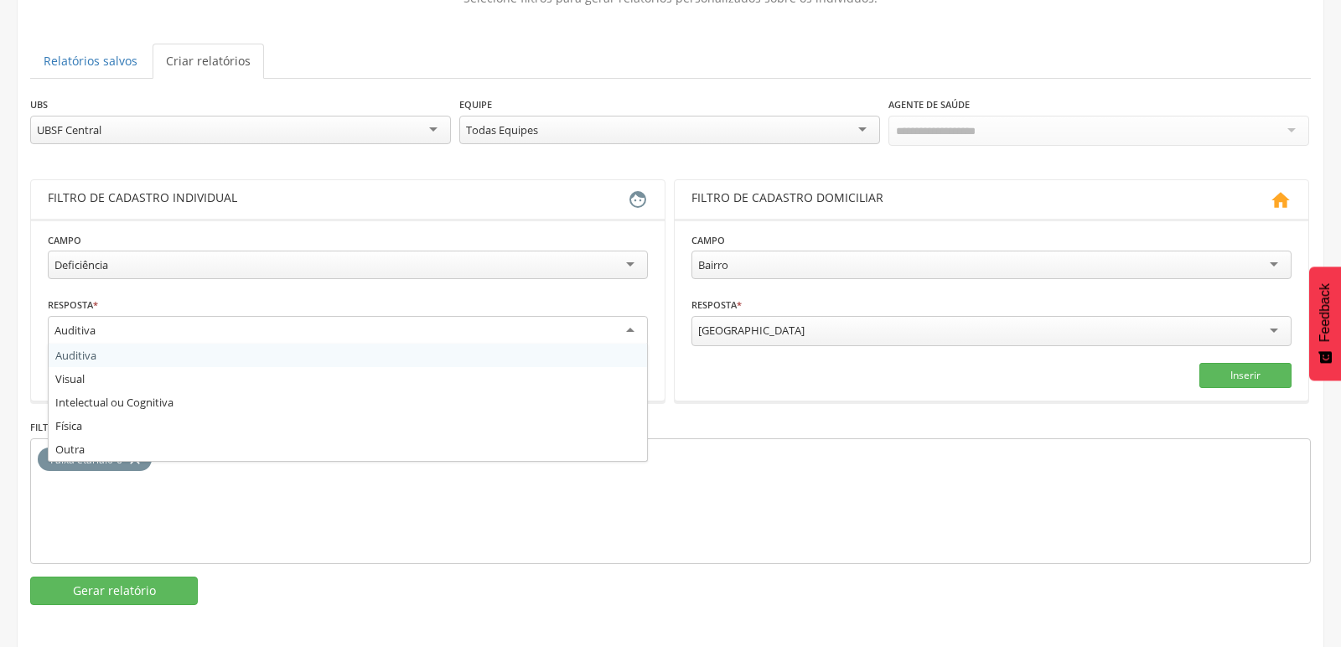
click at [288, 329] on div "Auditiva" at bounding box center [348, 331] width 600 height 30
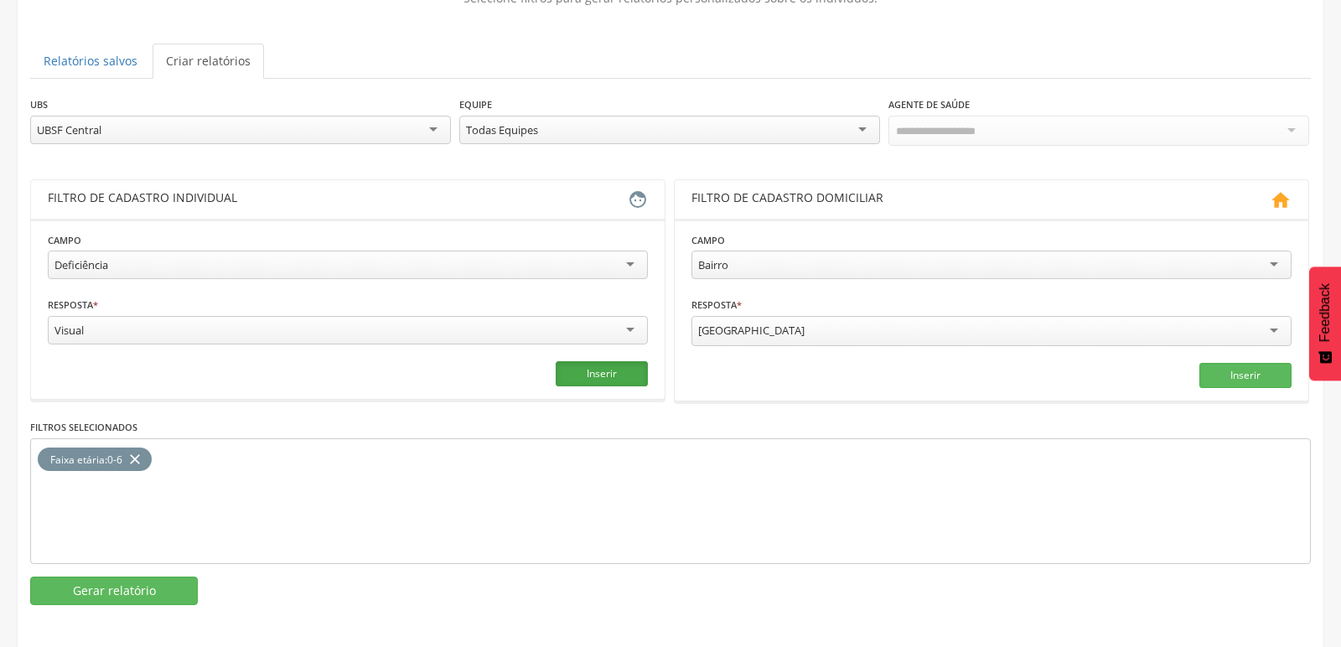
click at [583, 366] on button "Inserir" at bounding box center [602, 373] width 92 height 25
click at [107, 591] on button "Gerar relatório" at bounding box center [114, 591] width 168 height 29
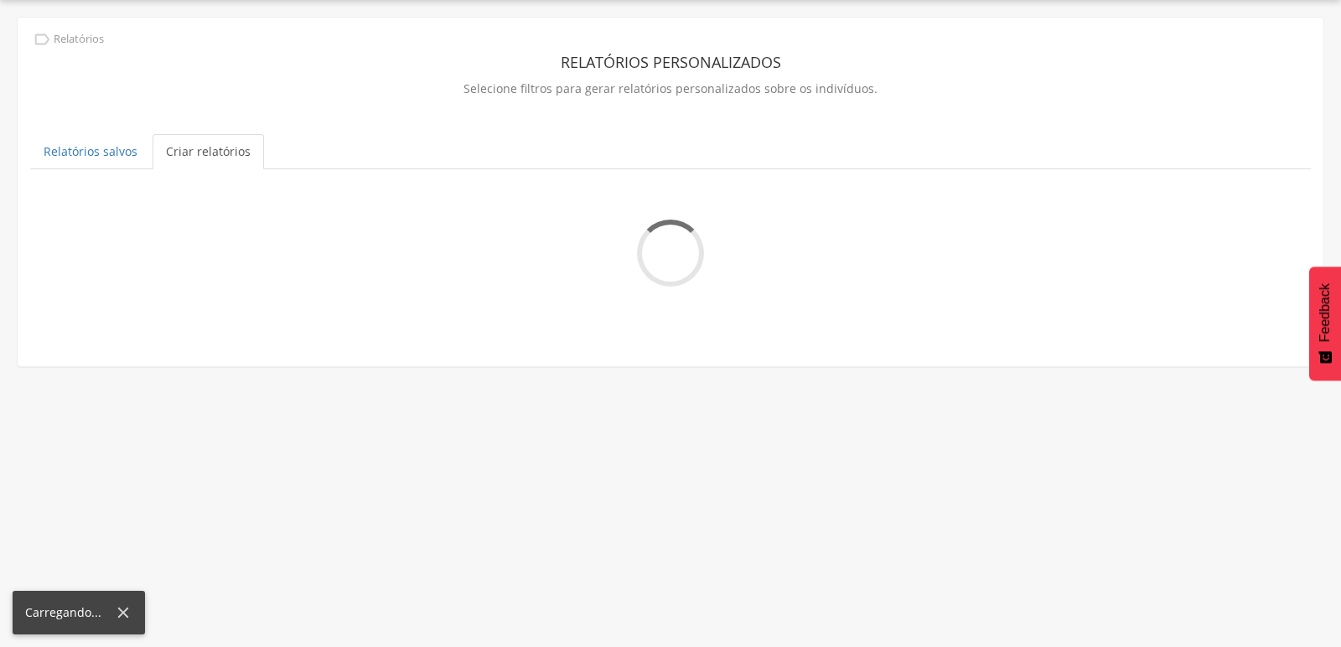
scroll to position [49, 0]
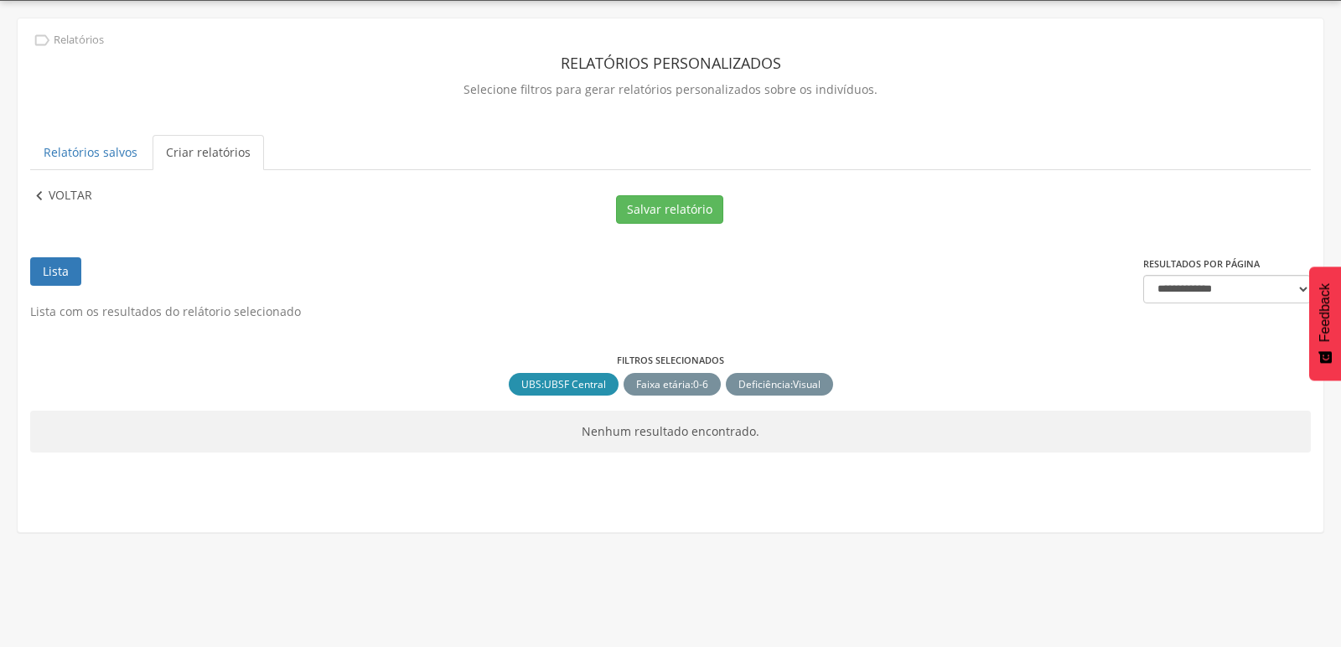
click at [39, 197] on icon "" at bounding box center [39, 196] width 18 height 18
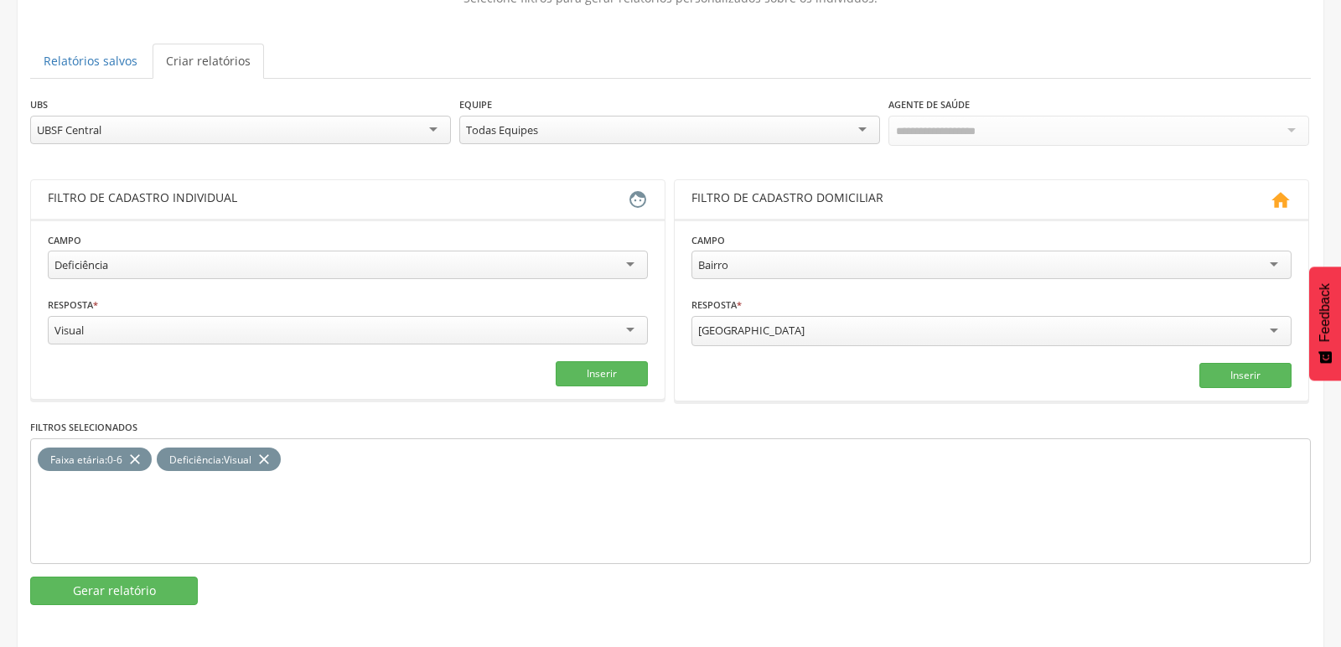
click at [267, 450] on icon "close" at bounding box center [264, 460] width 17 height 24
click at [226, 332] on div "Visual" at bounding box center [348, 330] width 600 height 29
click at [578, 371] on button "Inserir" at bounding box center [602, 373] width 92 height 25
click at [125, 591] on button "Gerar relatório" at bounding box center [114, 591] width 168 height 29
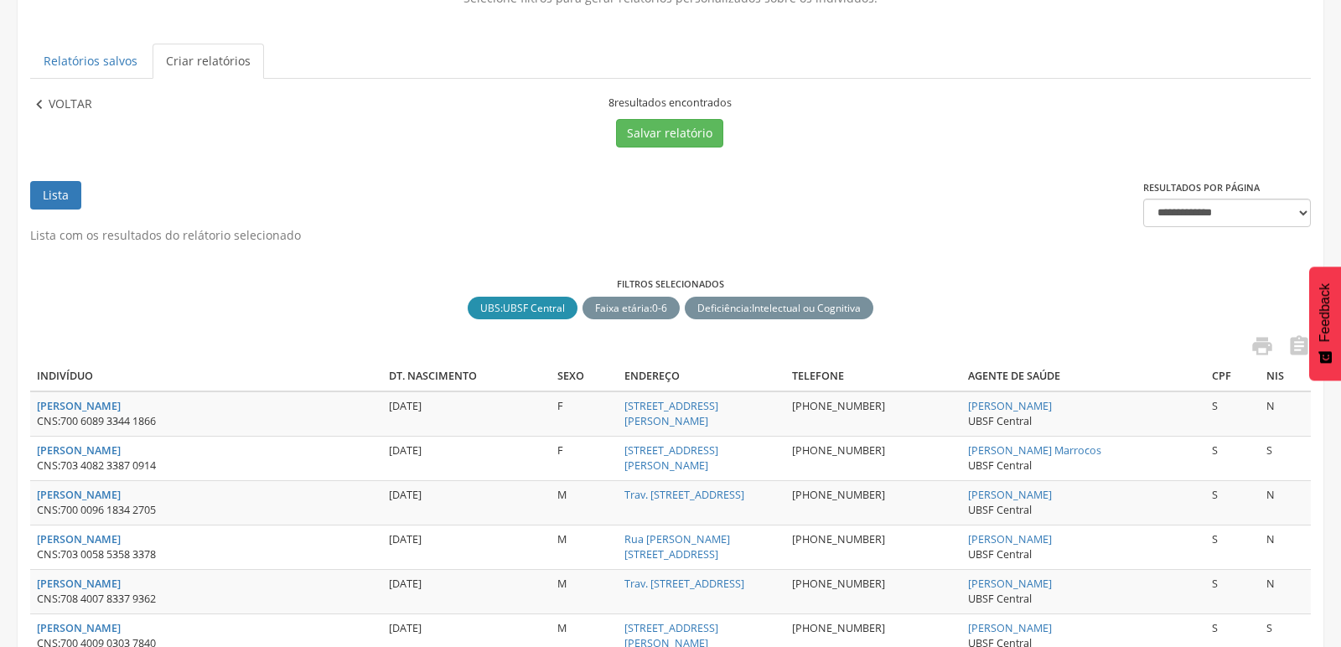
click at [47, 105] on icon "" at bounding box center [39, 105] width 18 height 18
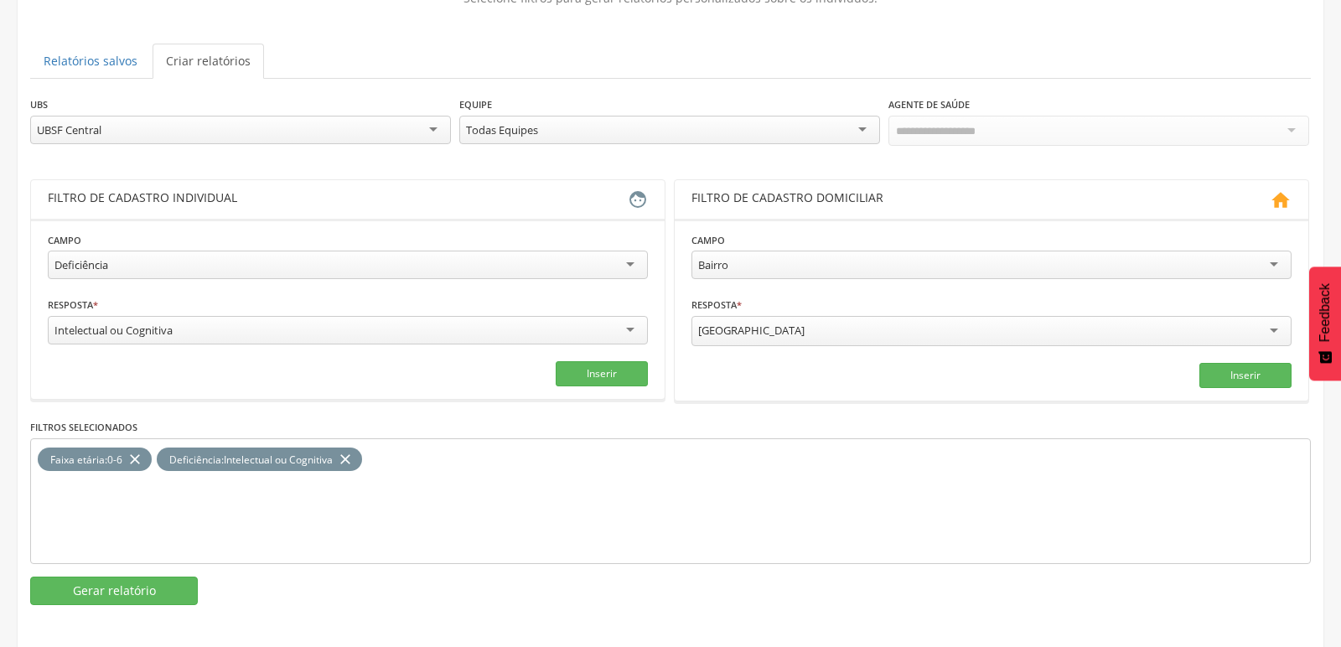
click at [352, 449] on icon "close" at bounding box center [345, 460] width 17 height 24
click at [646, 329] on div "Intelectual ou Cognitiva" at bounding box center [348, 330] width 600 height 29
click at [574, 369] on button "Inserir" at bounding box center [602, 373] width 92 height 25
click at [113, 594] on button "Gerar relatório" at bounding box center [114, 591] width 168 height 29
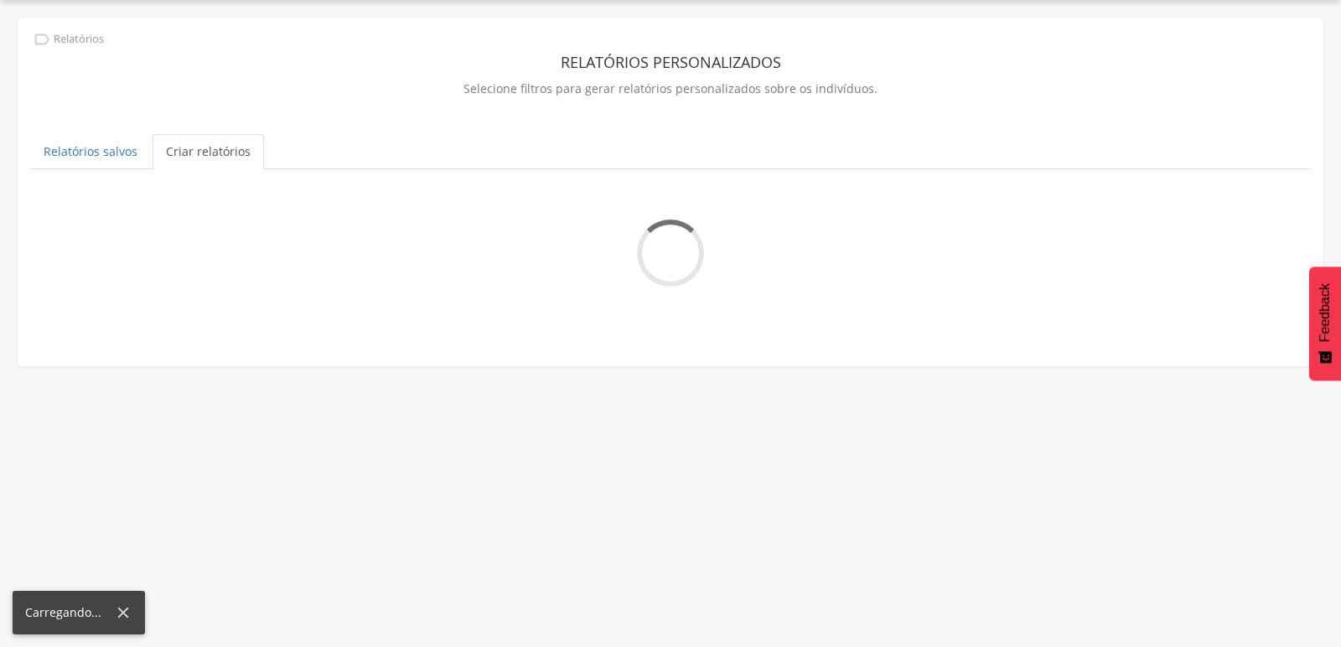
scroll to position [49, 0]
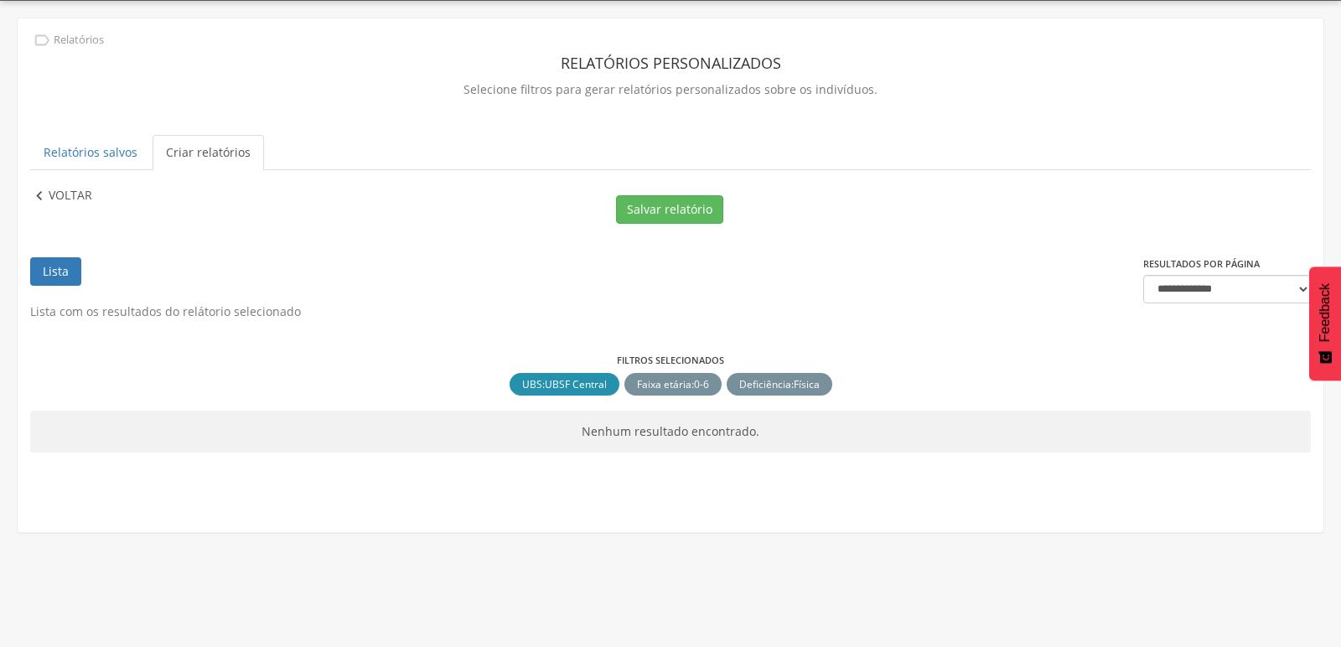
click at [43, 194] on icon "" at bounding box center [39, 196] width 18 height 18
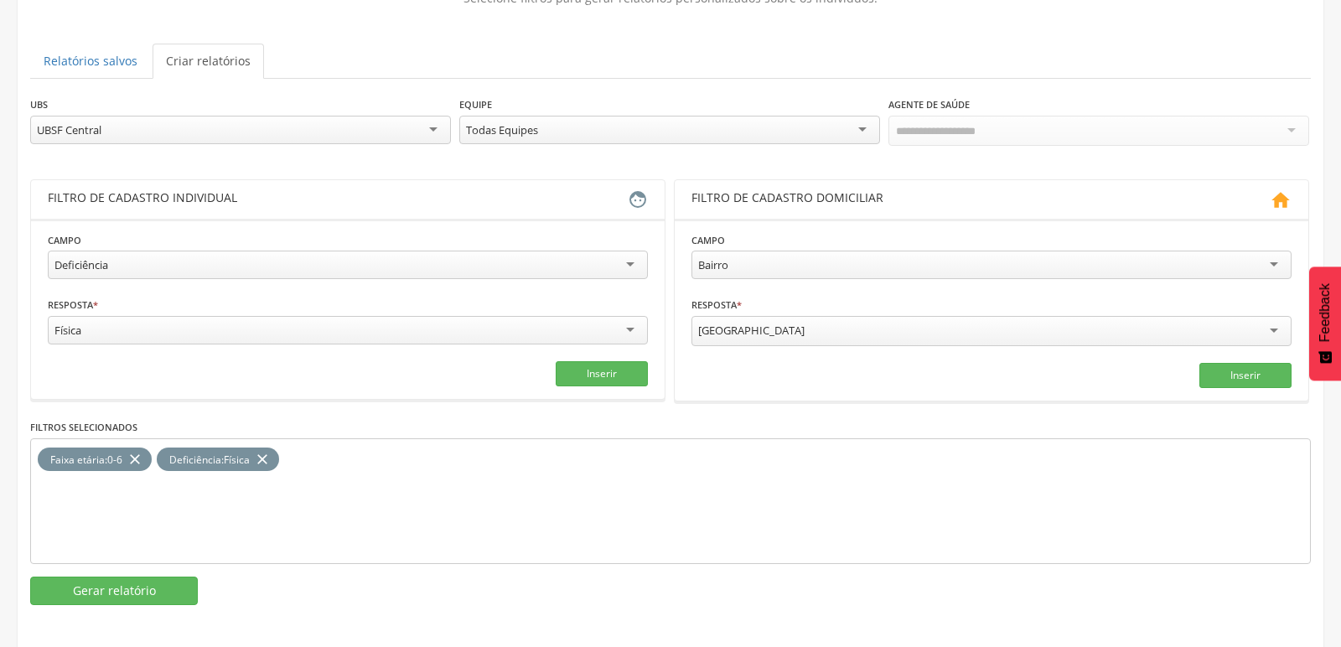
click at [264, 453] on icon "close" at bounding box center [262, 460] width 17 height 24
click at [634, 327] on div "Física" at bounding box center [348, 330] width 600 height 29
click at [595, 368] on button "Inserir" at bounding box center [602, 373] width 92 height 25
click at [99, 588] on button "Gerar relatório" at bounding box center [114, 591] width 168 height 29
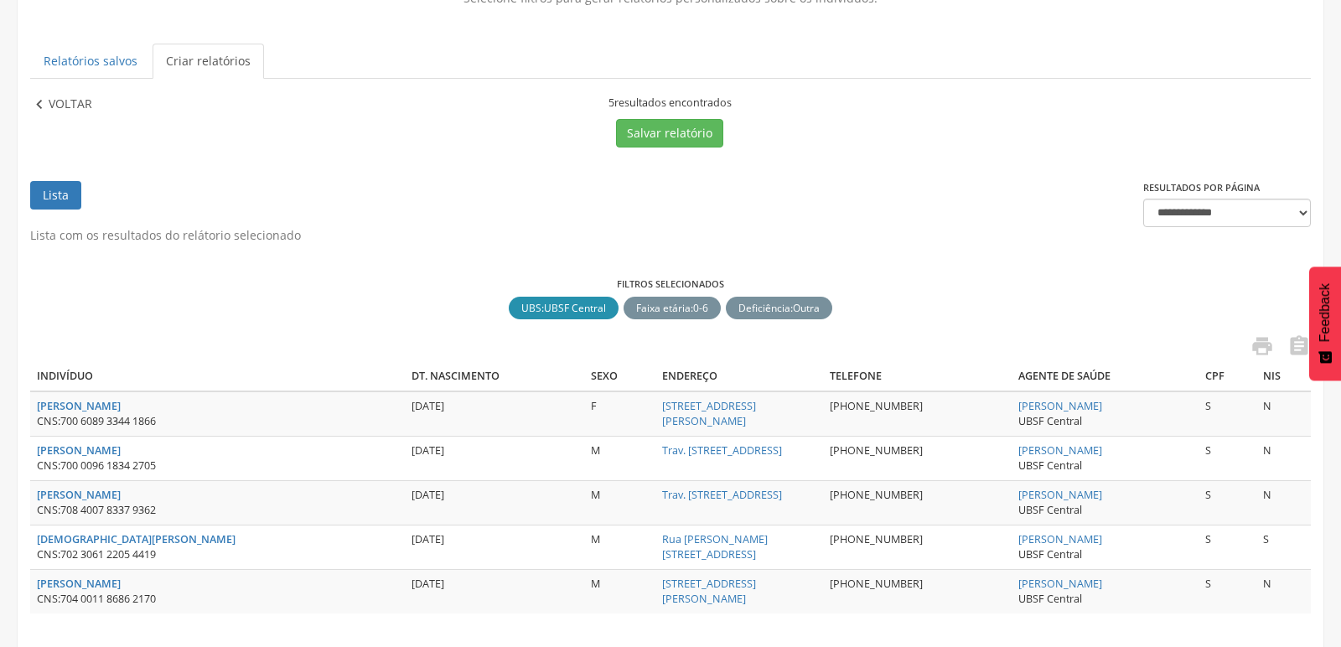
click at [37, 100] on icon "" at bounding box center [39, 105] width 18 height 18
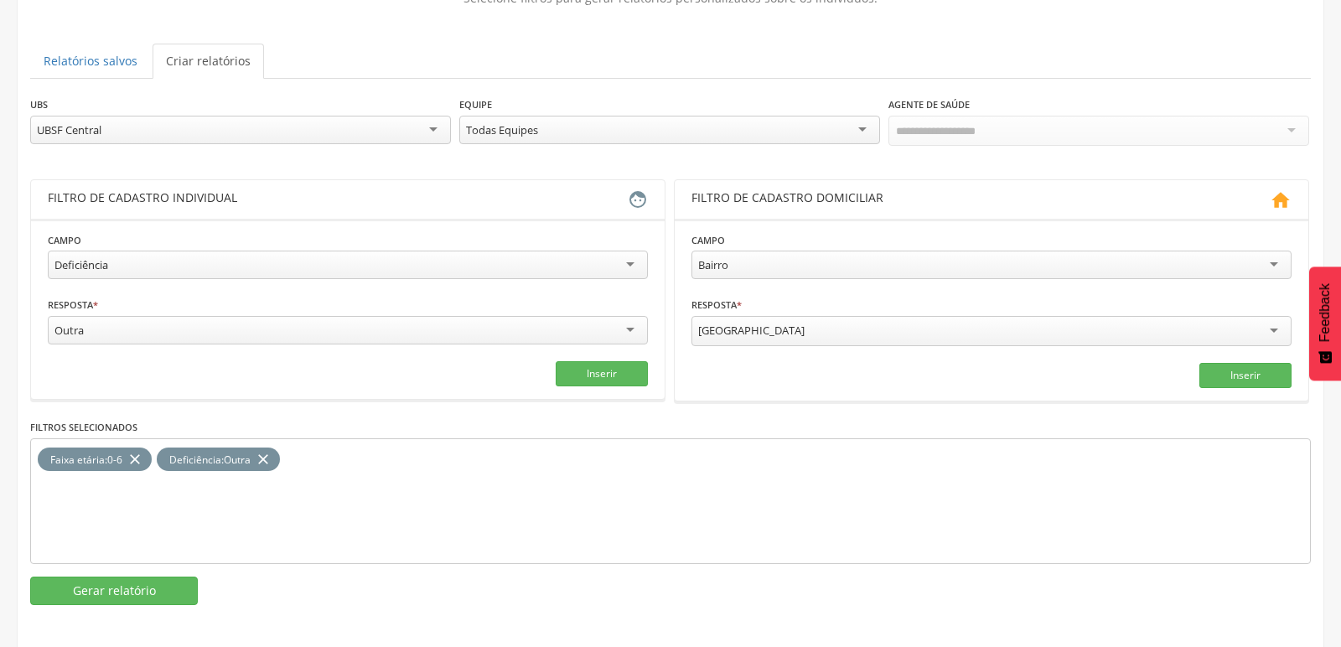
click at [266, 452] on icon "close" at bounding box center [263, 460] width 17 height 24
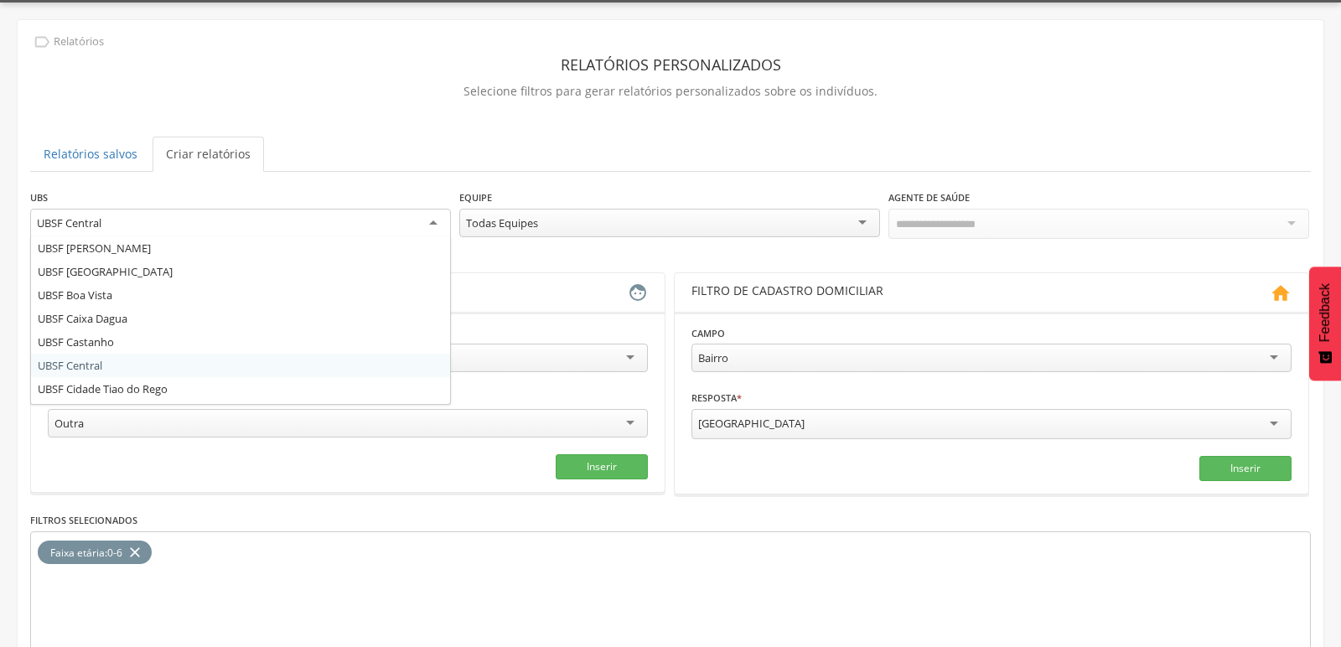
click at [436, 224] on div "UBSF Central" at bounding box center [240, 224] width 421 height 30
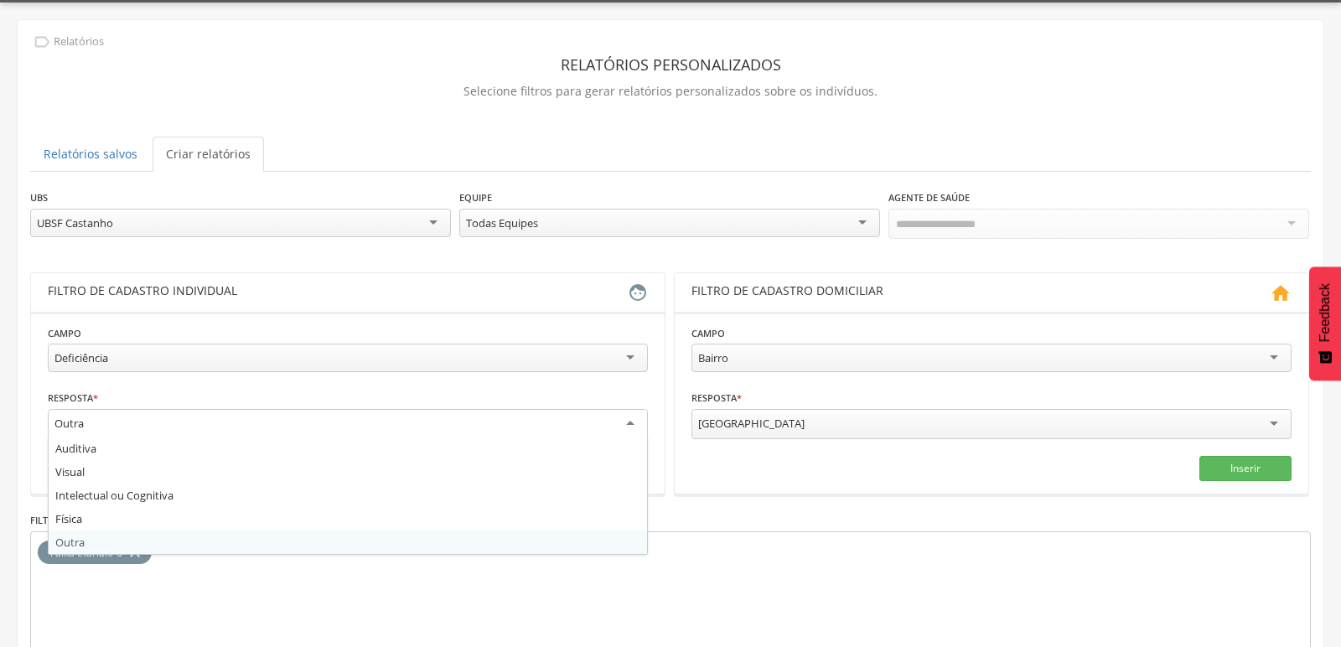
click at [628, 418] on div "Outra" at bounding box center [348, 424] width 600 height 30
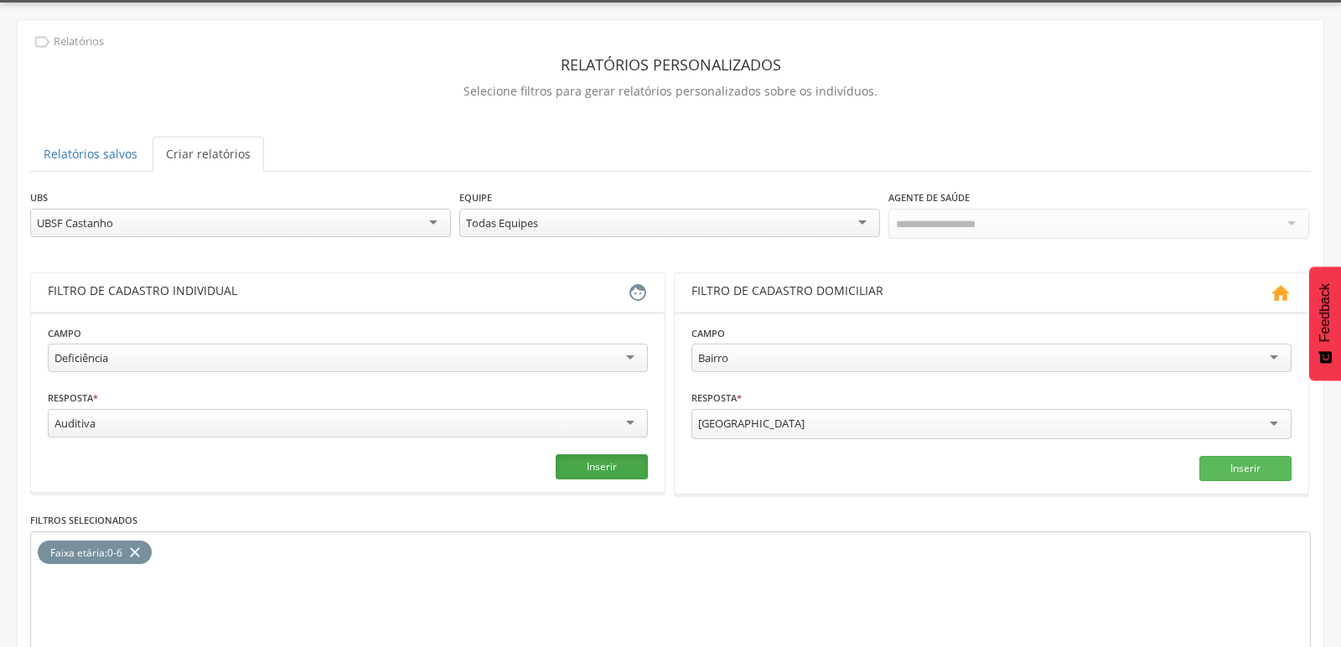
click at [610, 461] on button "Inserir" at bounding box center [602, 466] width 92 height 25
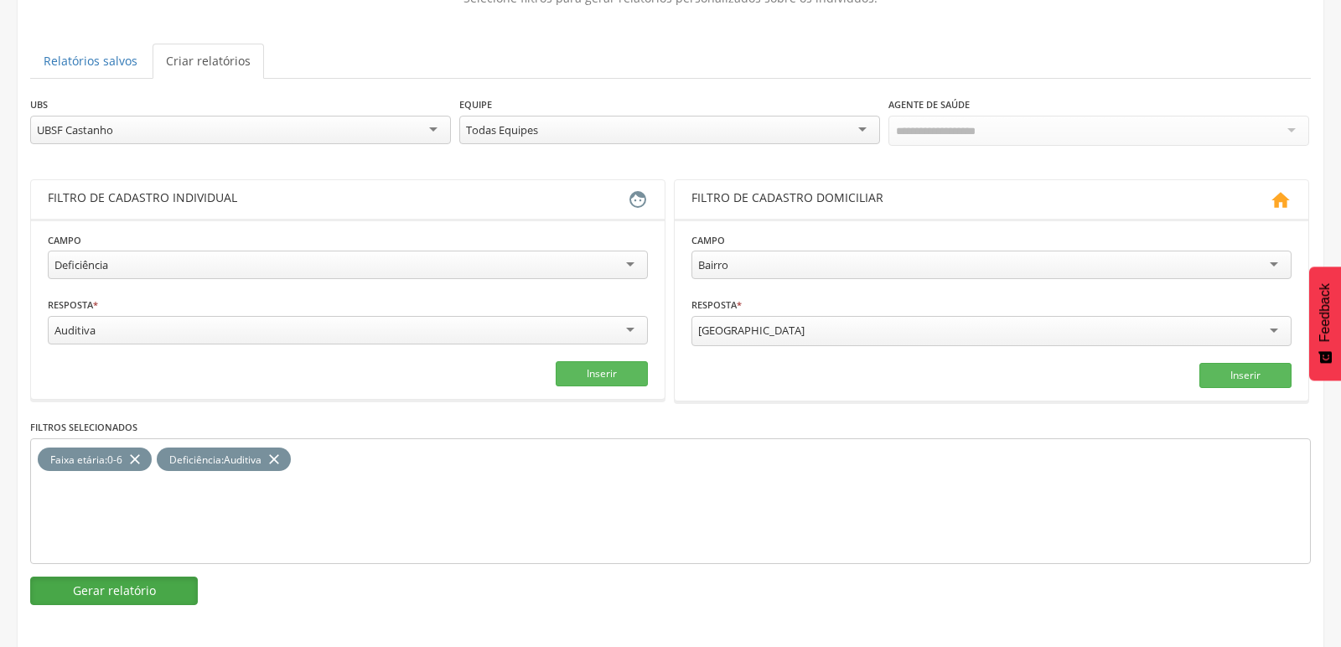
click at [154, 579] on button "Gerar relatório" at bounding box center [114, 591] width 168 height 29
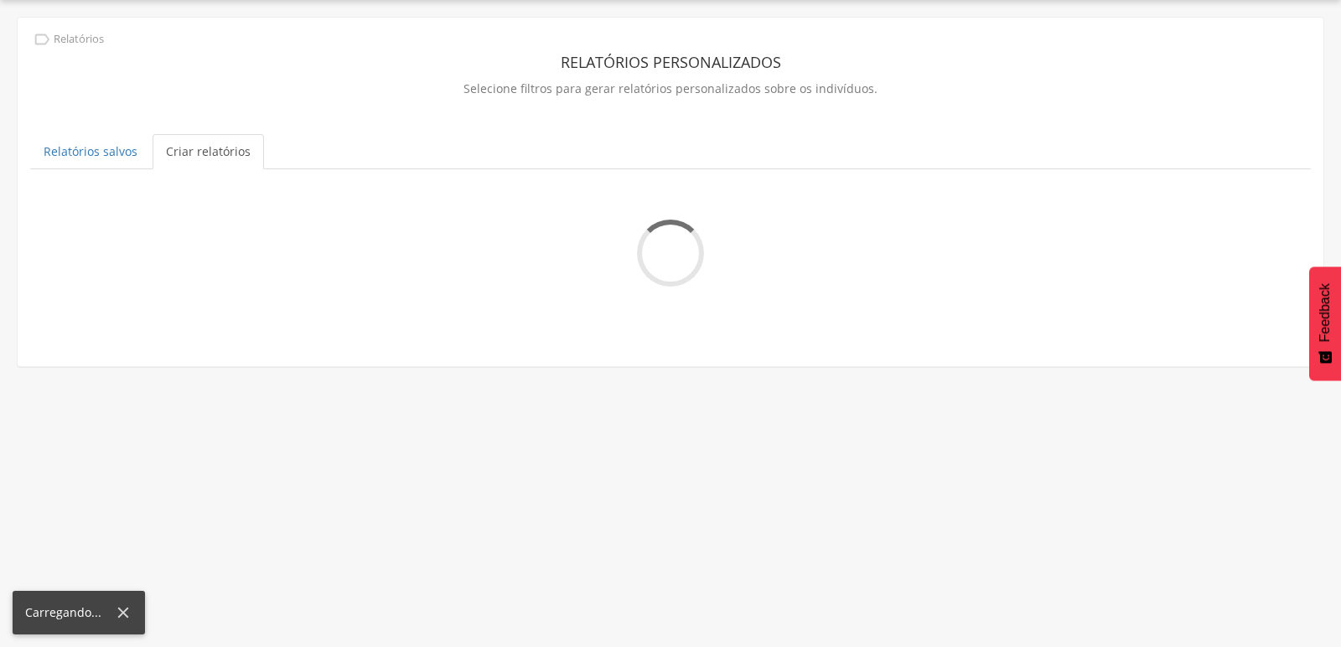
scroll to position [49, 0]
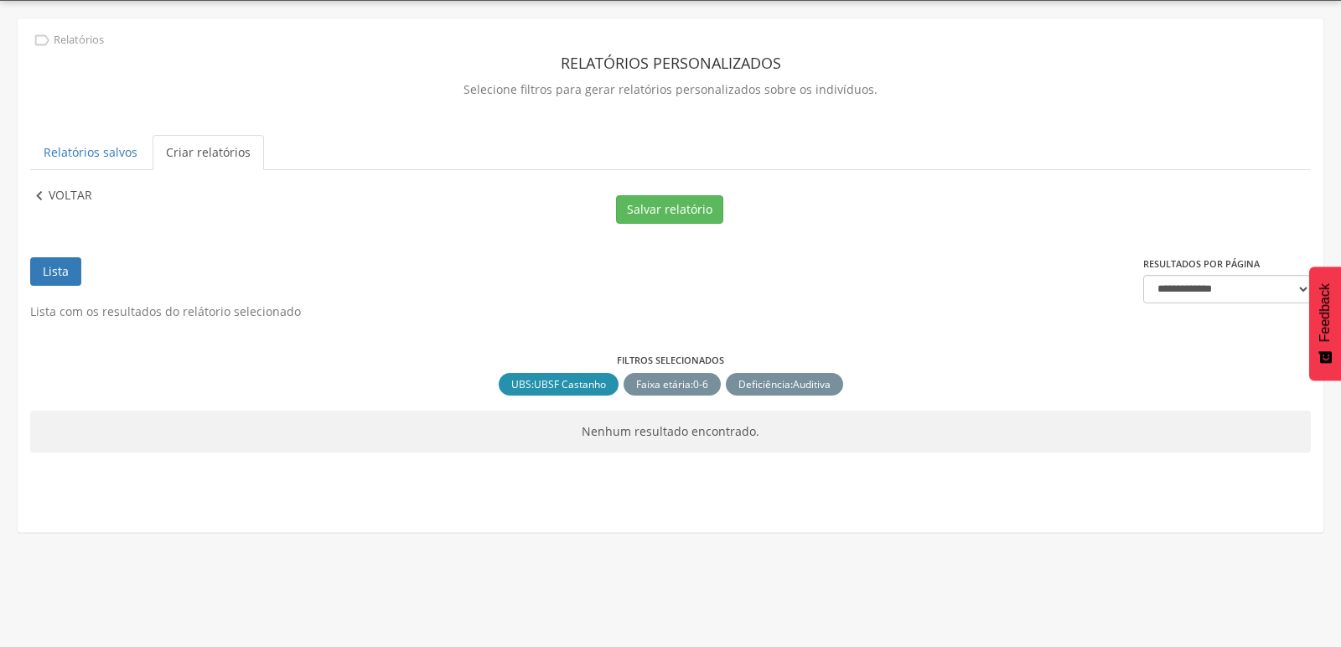
click at [43, 191] on icon "" at bounding box center [39, 196] width 18 height 18
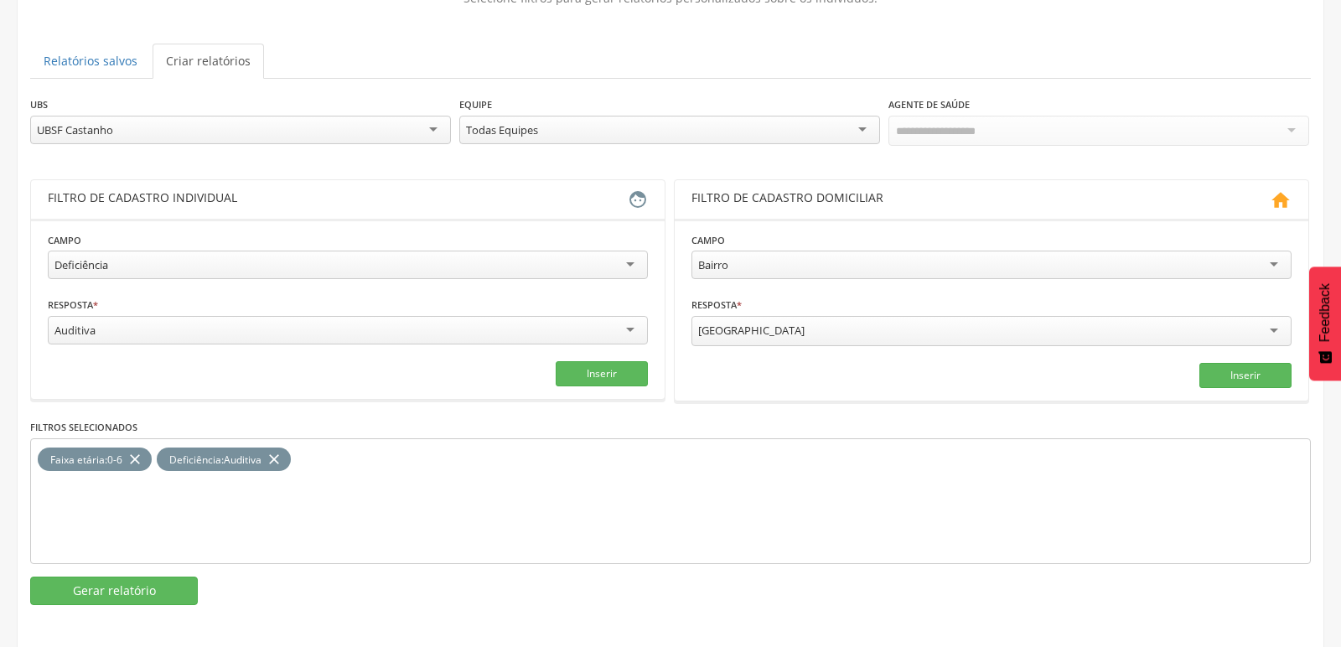
click at [288, 448] on div "Deficiência : Auditiva close" at bounding box center [224, 460] width 134 height 24
click at [276, 455] on icon "close" at bounding box center [274, 460] width 17 height 24
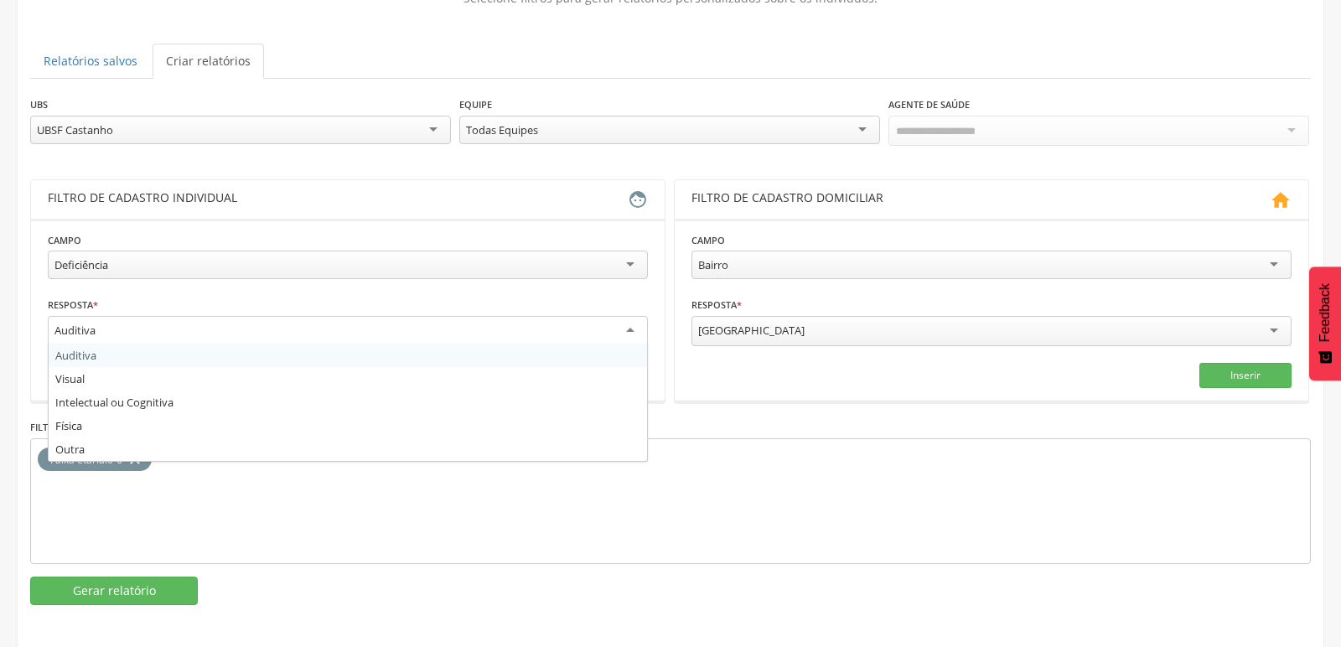
click at [272, 338] on div "Auditiva" at bounding box center [348, 331] width 600 height 30
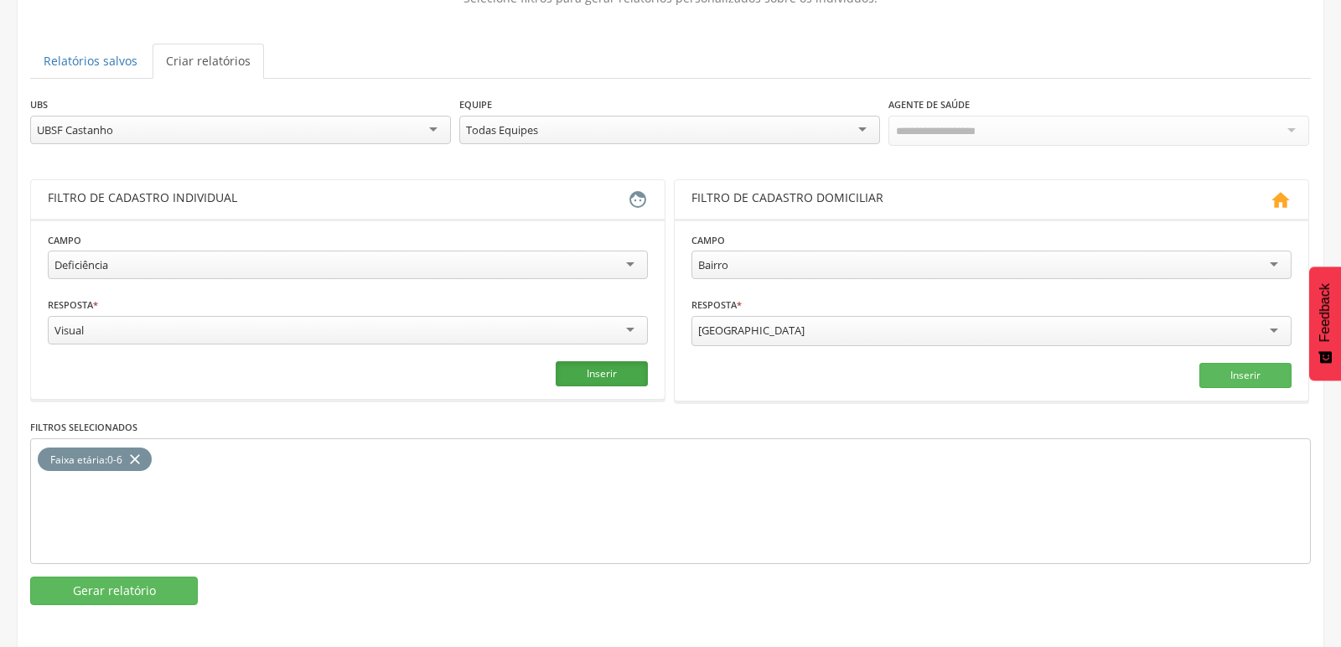
click at [628, 362] on button "Inserir" at bounding box center [602, 373] width 92 height 25
click at [102, 585] on button "Gerar relatório" at bounding box center [114, 591] width 168 height 29
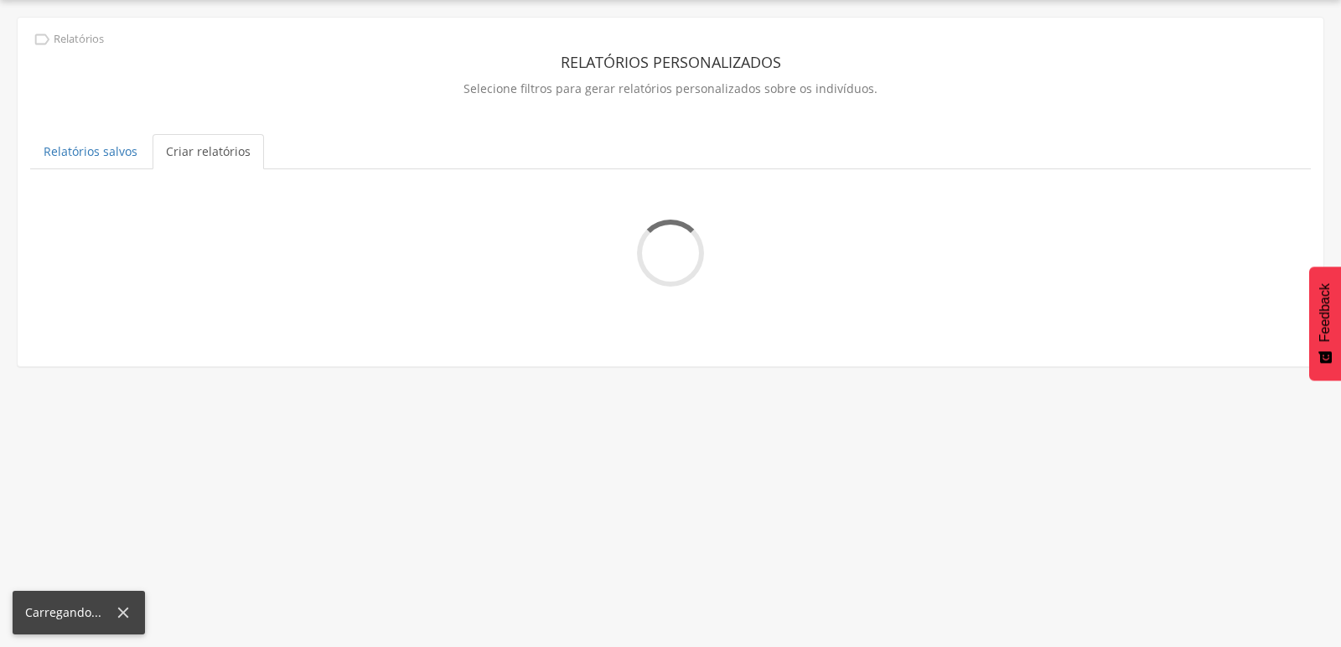
scroll to position [49, 0]
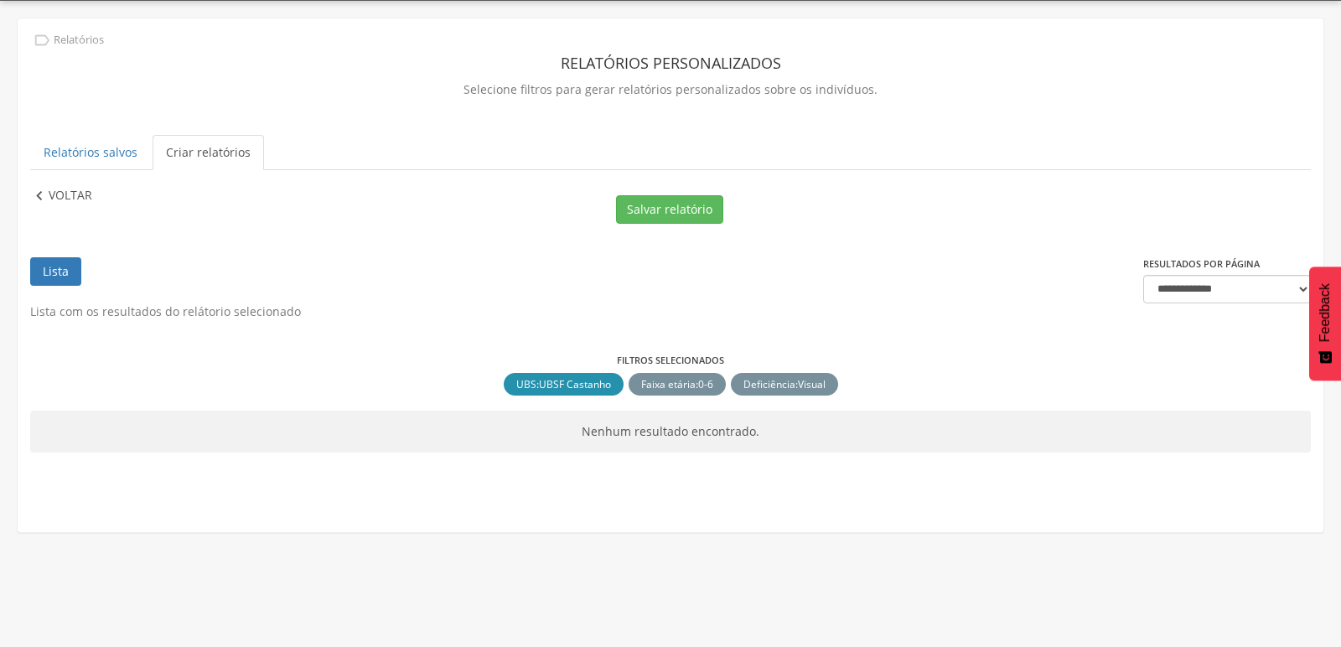
click at [38, 192] on icon "" at bounding box center [39, 196] width 18 height 18
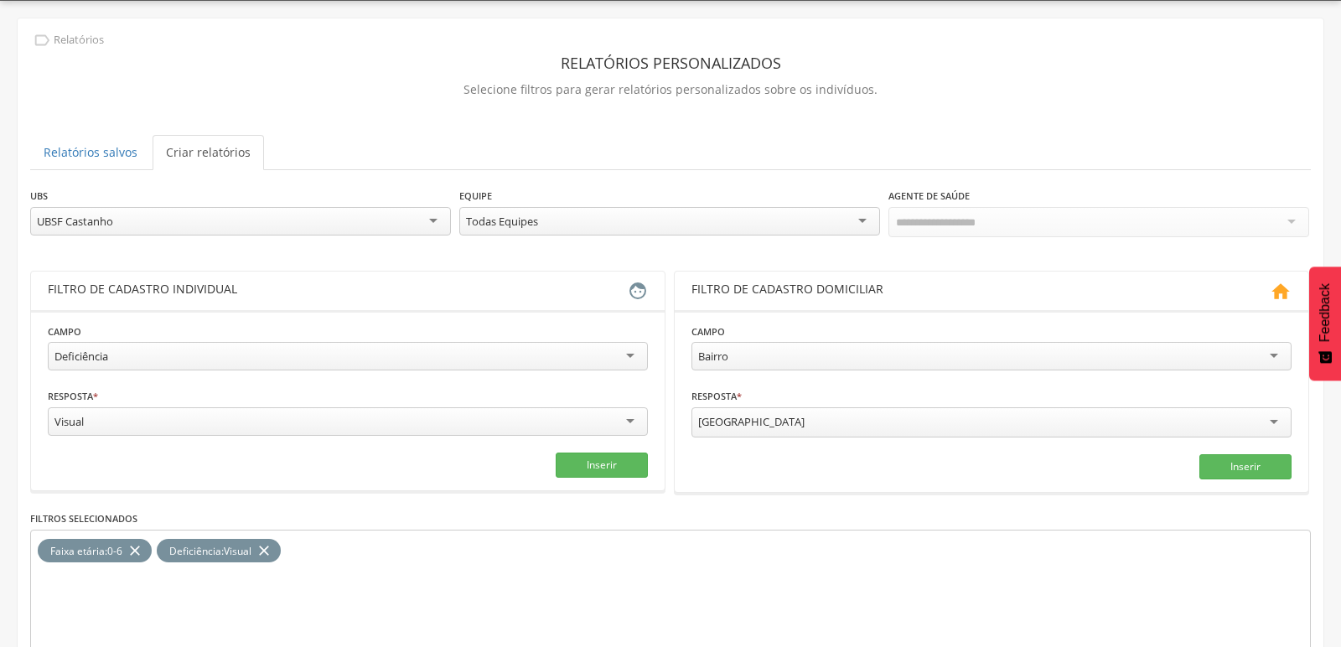
scroll to position [141, 0]
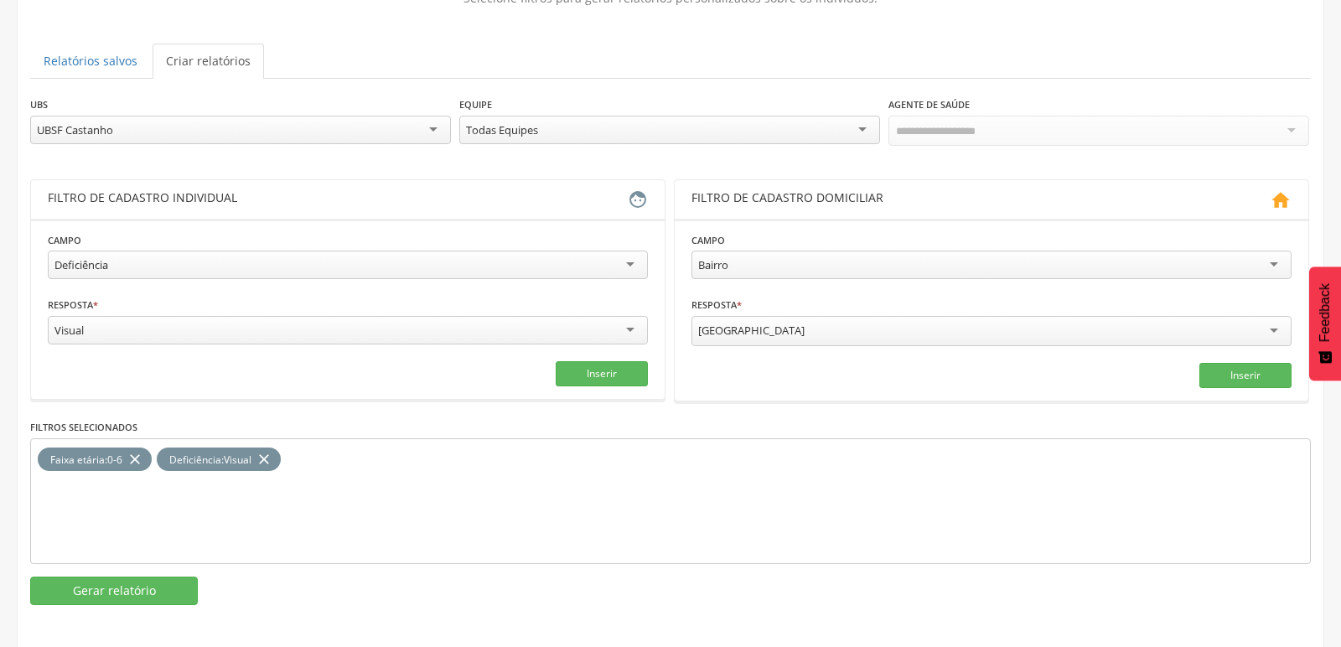
click at [593, 320] on div "Visual" at bounding box center [348, 330] width 600 height 29
click at [260, 457] on icon "close" at bounding box center [264, 460] width 17 height 24
click at [589, 361] on button "Inserir" at bounding box center [602, 373] width 92 height 25
click at [96, 590] on button "Gerar relatório" at bounding box center [114, 591] width 168 height 29
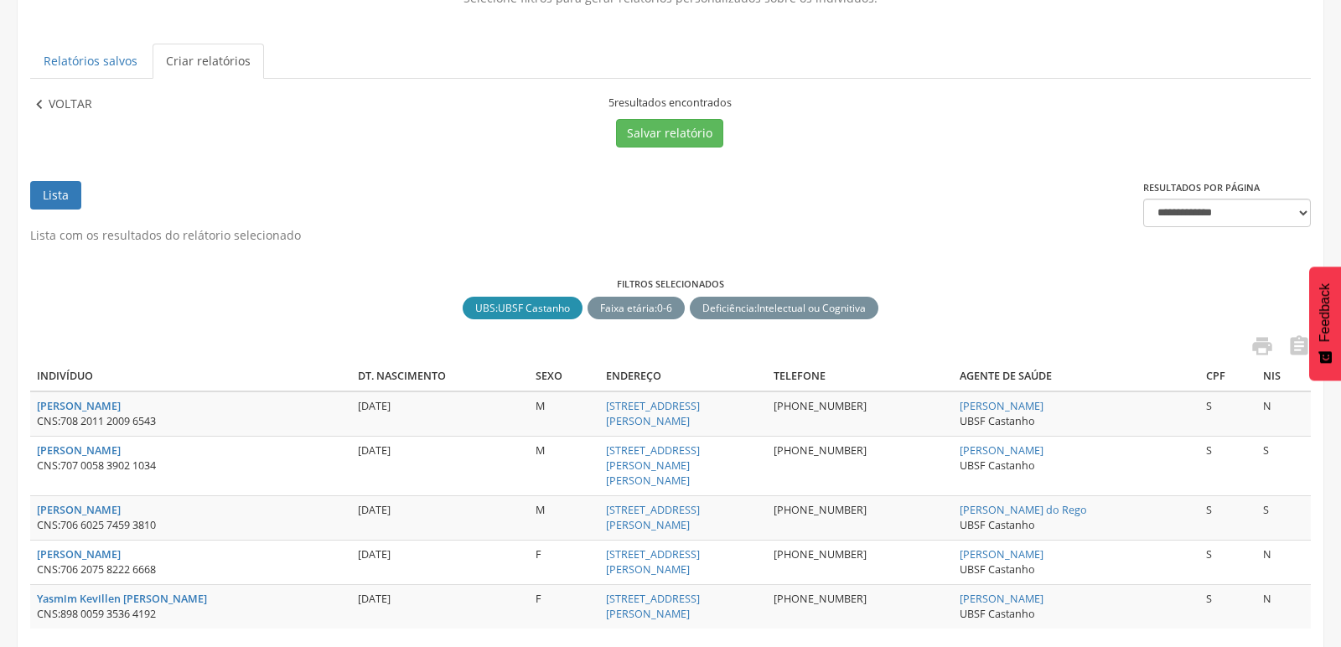
click at [39, 109] on icon "" at bounding box center [39, 105] width 18 height 18
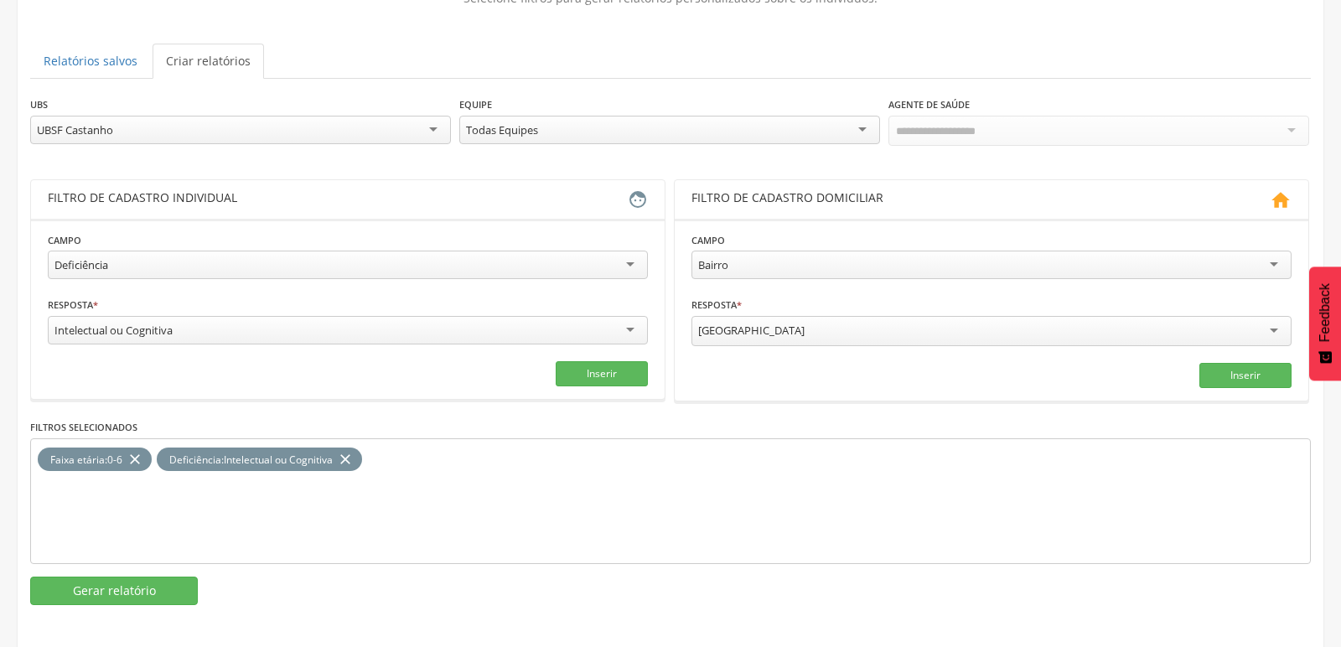
click at [354, 451] on icon "close" at bounding box center [345, 460] width 17 height 24
click at [622, 324] on div "Intelectual ou Cognitiva" at bounding box center [348, 330] width 600 height 29
click at [605, 361] on button "Inserir" at bounding box center [602, 373] width 92 height 25
click at [113, 584] on button "Gerar relatório" at bounding box center [114, 591] width 168 height 29
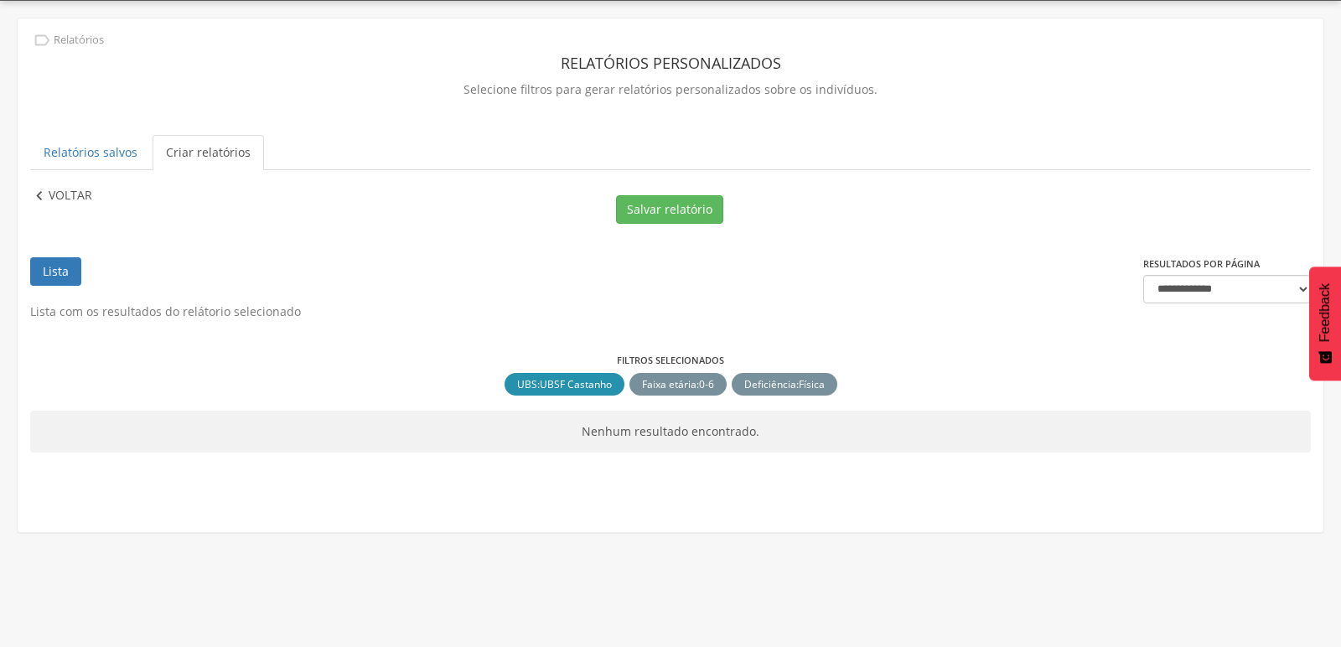
click at [43, 191] on icon "" at bounding box center [39, 196] width 18 height 18
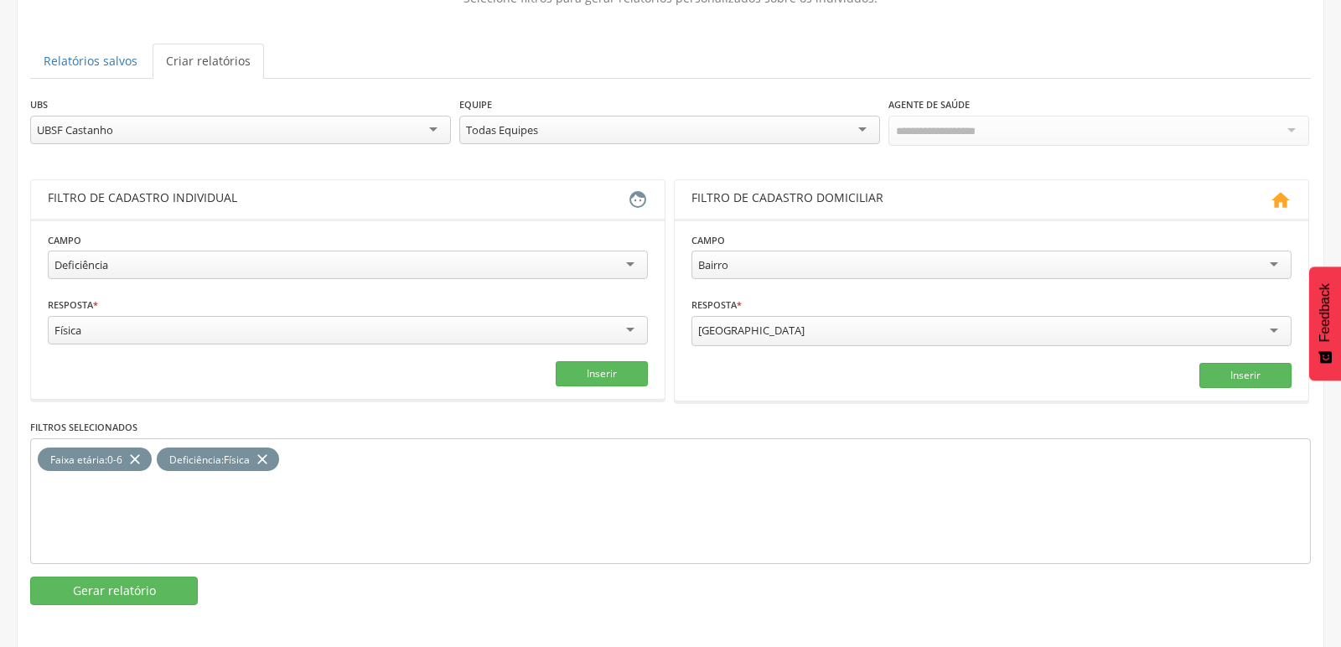
click at [265, 454] on icon "close" at bounding box center [262, 460] width 17 height 24
click at [604, 334] on div "Física" at bounding box center [348, 330] width 600 height 29
click at [618, 371] on button "Inserir" at bounding box center [602, 373] width 92 height 25
click at [161, 577] on button "Gerar relatório" at bounding box center [114, 591] width 168 height 29
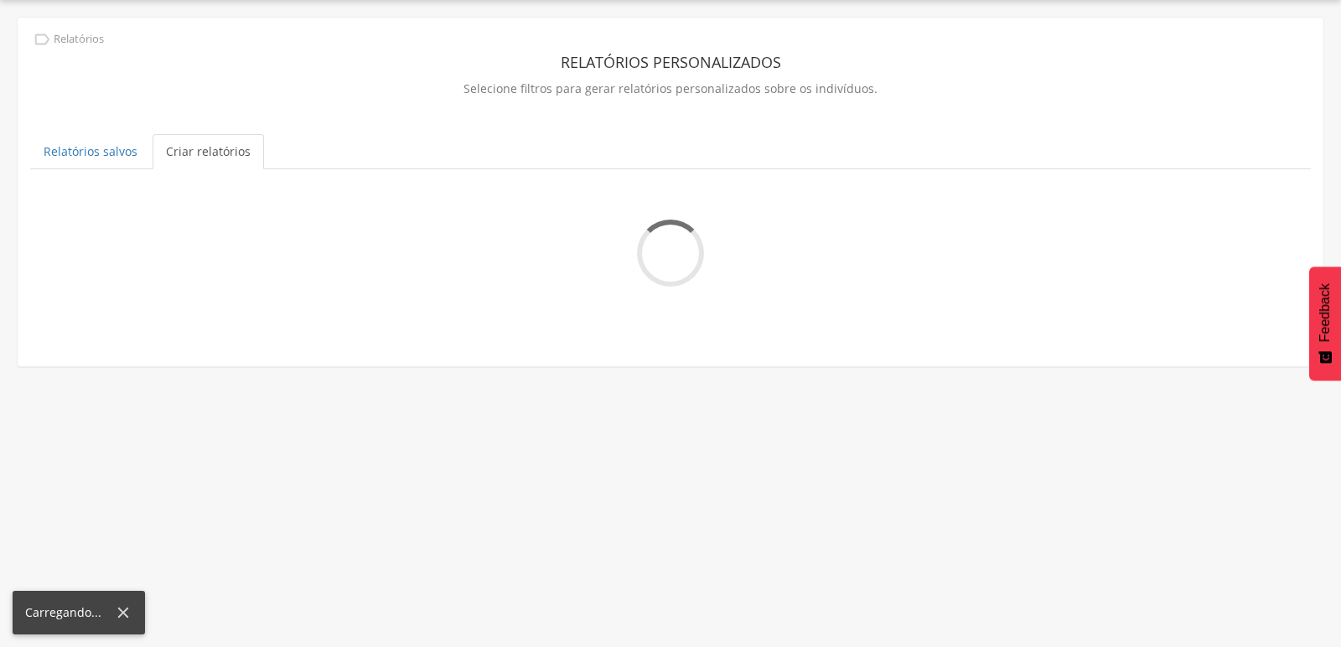
scroll to position [49, 0]
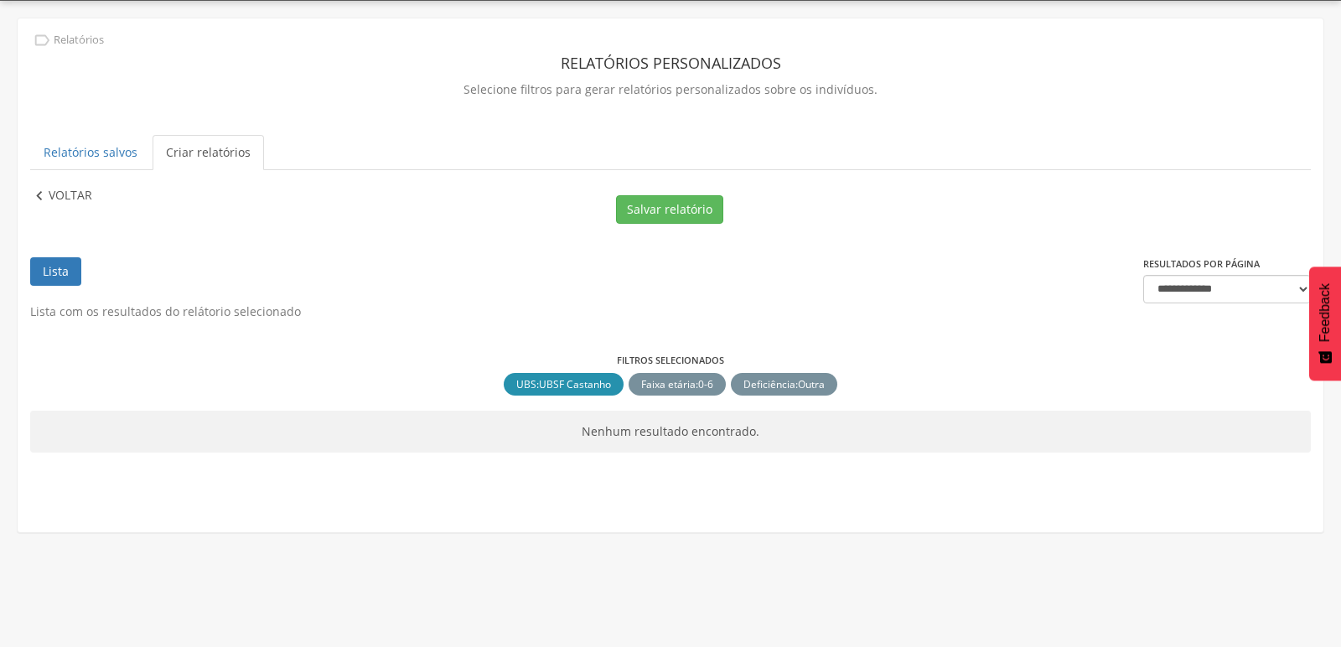
click at [39, 189] on icon "" at bounding box center [39, 196] width 18 height 18
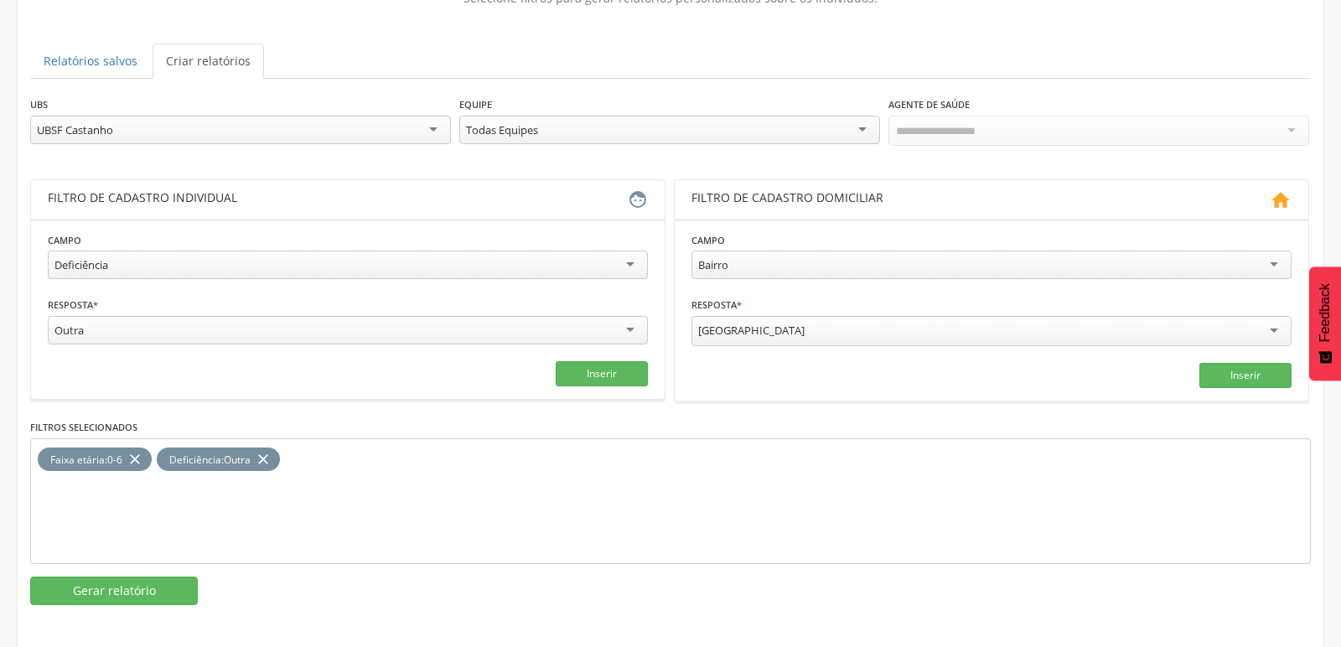
click at [272, 458] on icon "close" at bounding box center [263, 460] width 17 height 24
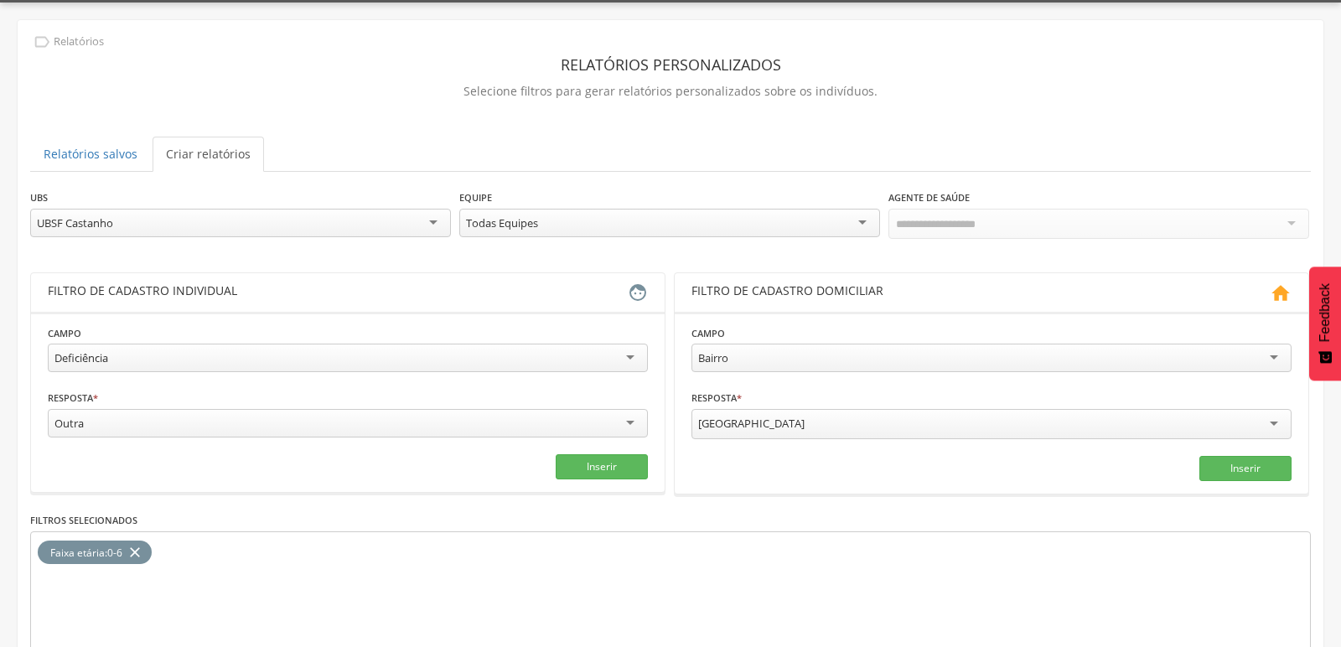
click at [427, 218] on div "UBSF Castanho" at bounding box center [240, 223] width 421 height 29
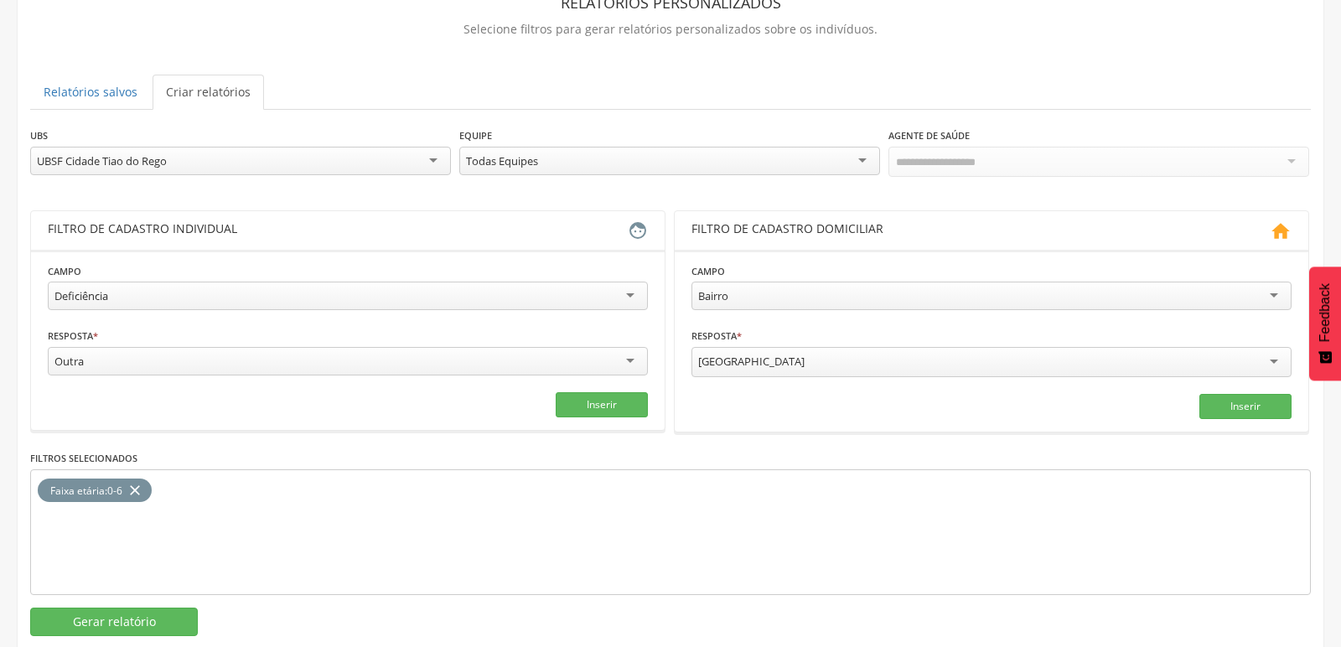
scroll to position [141, 0]
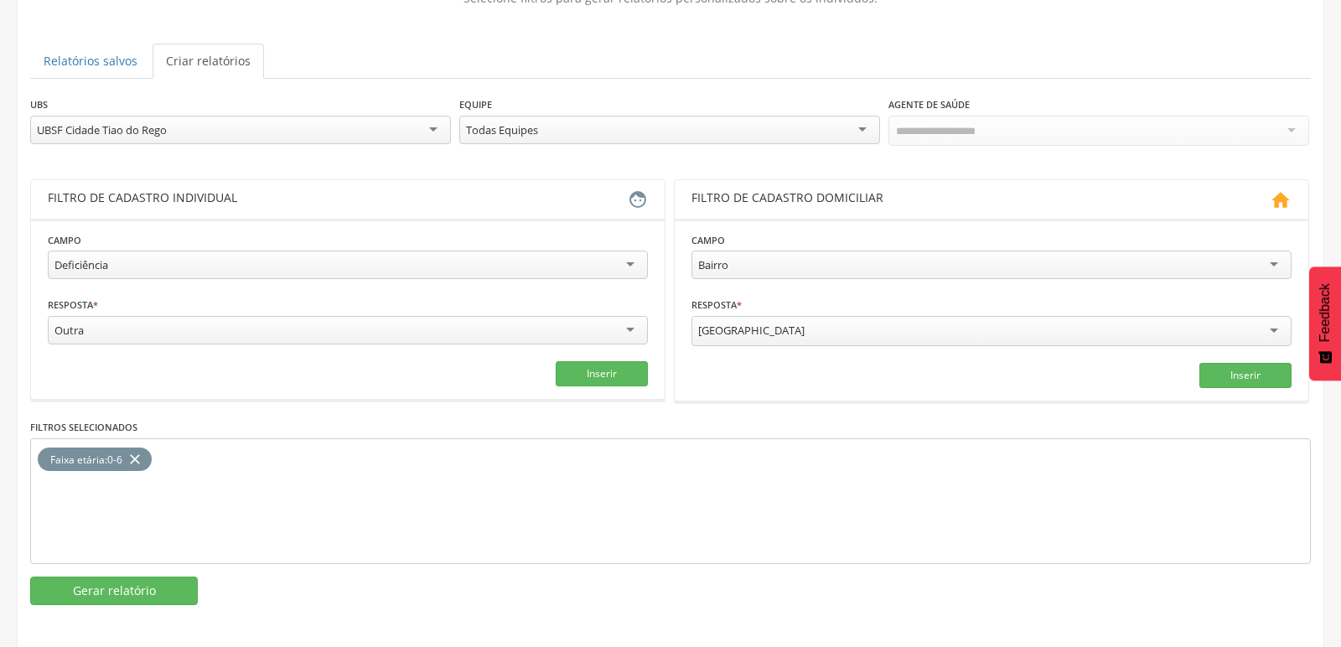
click at [602, 324] on div "Outra" at bounding box center [348, 330] width 600 height 29
click at [572, 361] on button "Inserir" at bounding box center [602, 373] width 92 height 25
click at [151, 577] on button "Gerar relatório" at bounding box center [114, 591] width 168 height 29
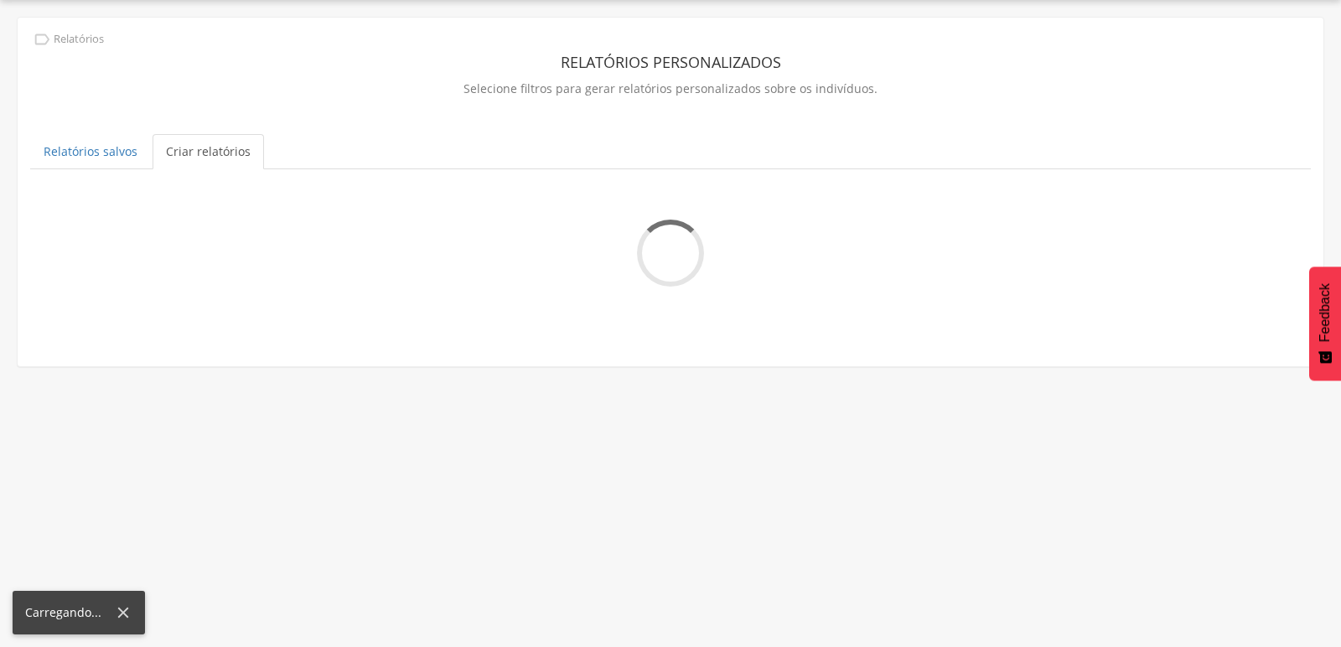
scroll to position [49, 0]
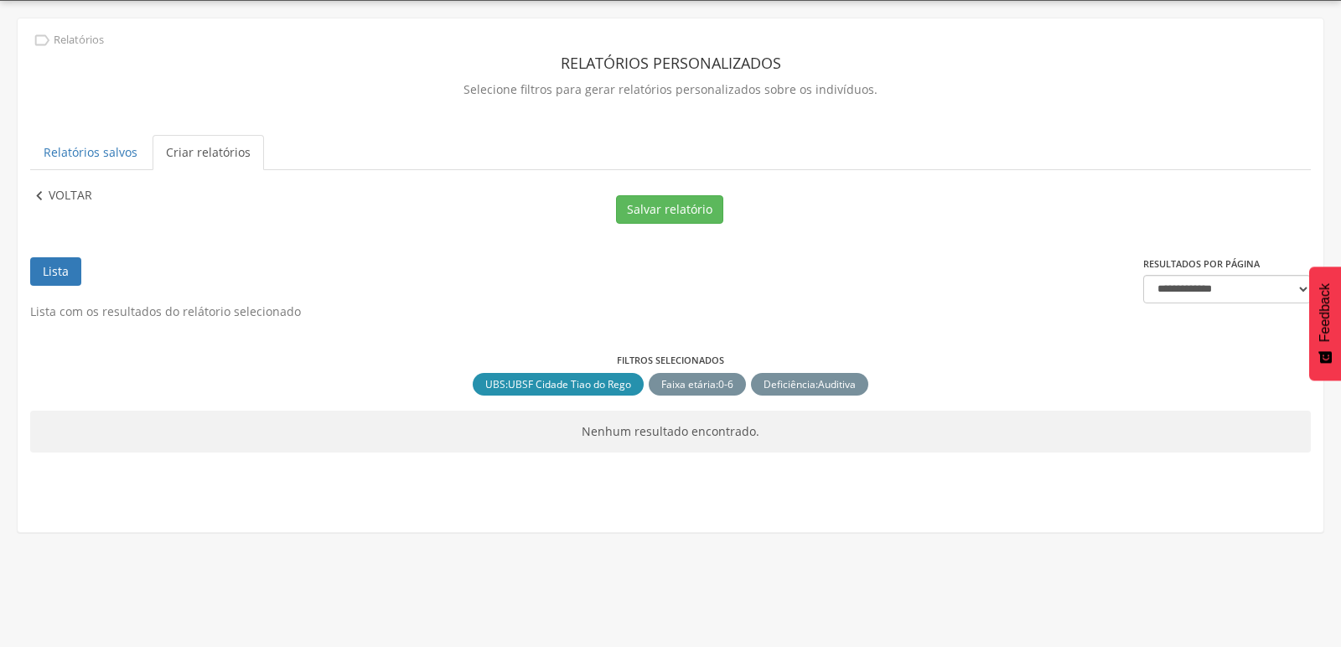
click at [62, 201] on p "Voltar" at bounding box center [71, 196] width 44 height 18
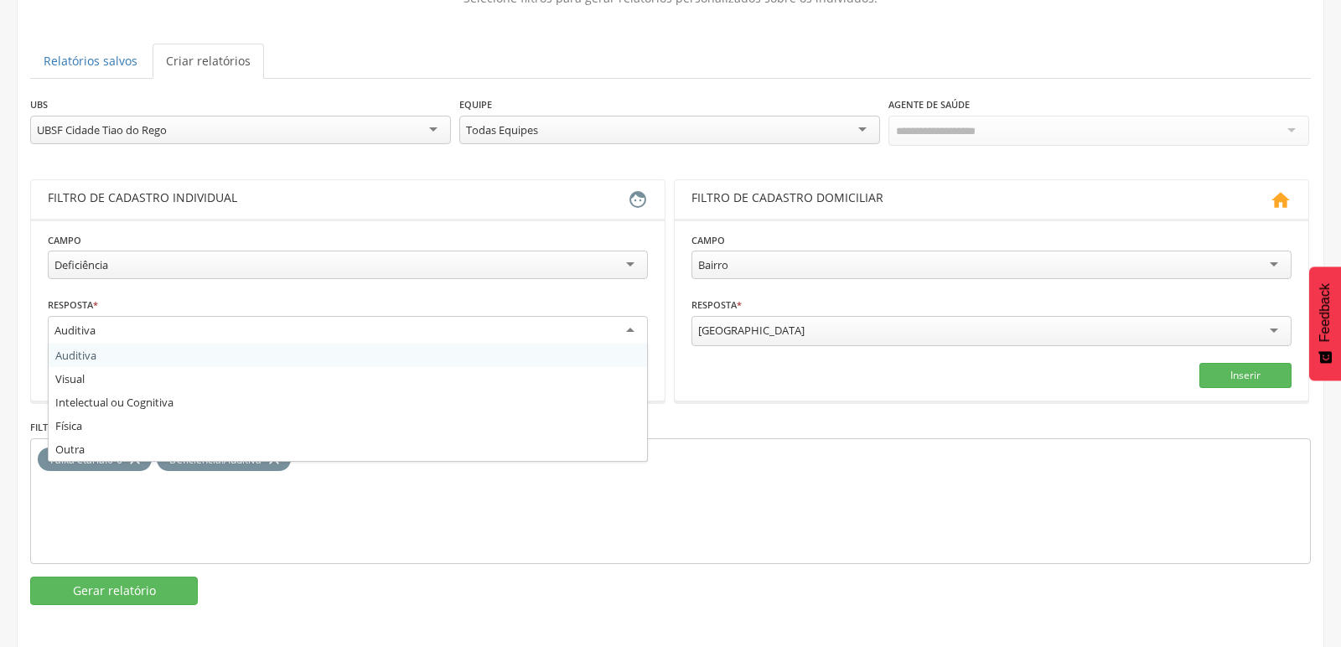
click at [407, 333] on div "Auditiva" at bounding box center [348, 331] width 600 height 30
click at [654, 597] on section "Gerar relatório" at bounding box center [670, 591] width 1281 height 29
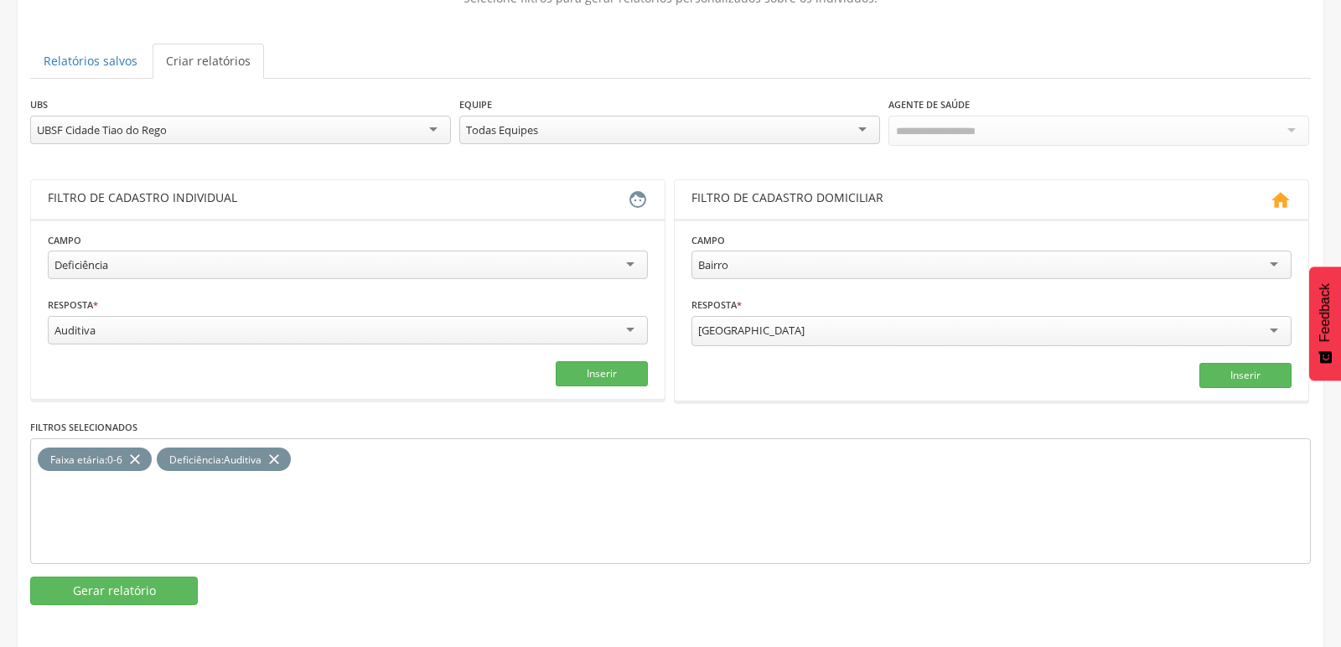
click at [278, 453] on icon "close" at bounding box center [274, 460] width 17 height 24
click at [274, 330] on div "Auditiva" at bounding box center [348, 330] width 600 height 29
click at [589, 371] on button "Inserir" at bounding box center [602, 373] width 92 height 25
click at [162, 582] on button "Gerar relatório" at bounding box center [114, 591] width 168 height 29
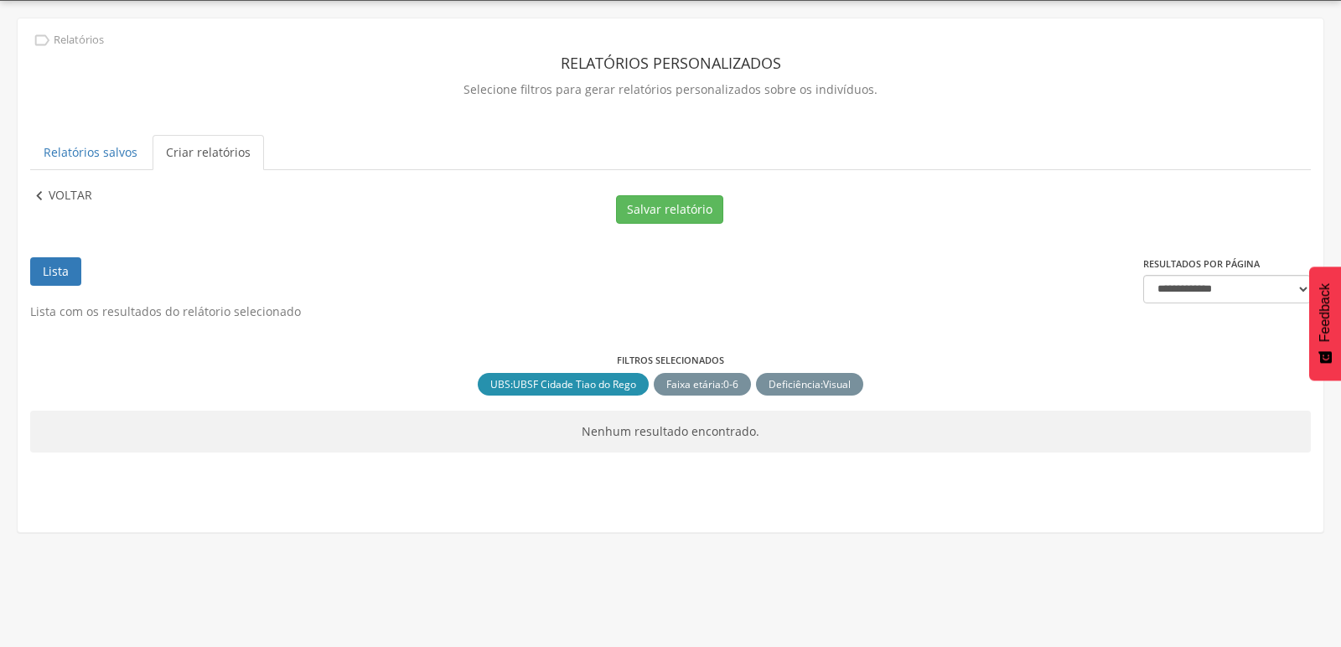
click at [49, 190] on p "Voltar" at bounding box center [71, 196] width 44 height 18
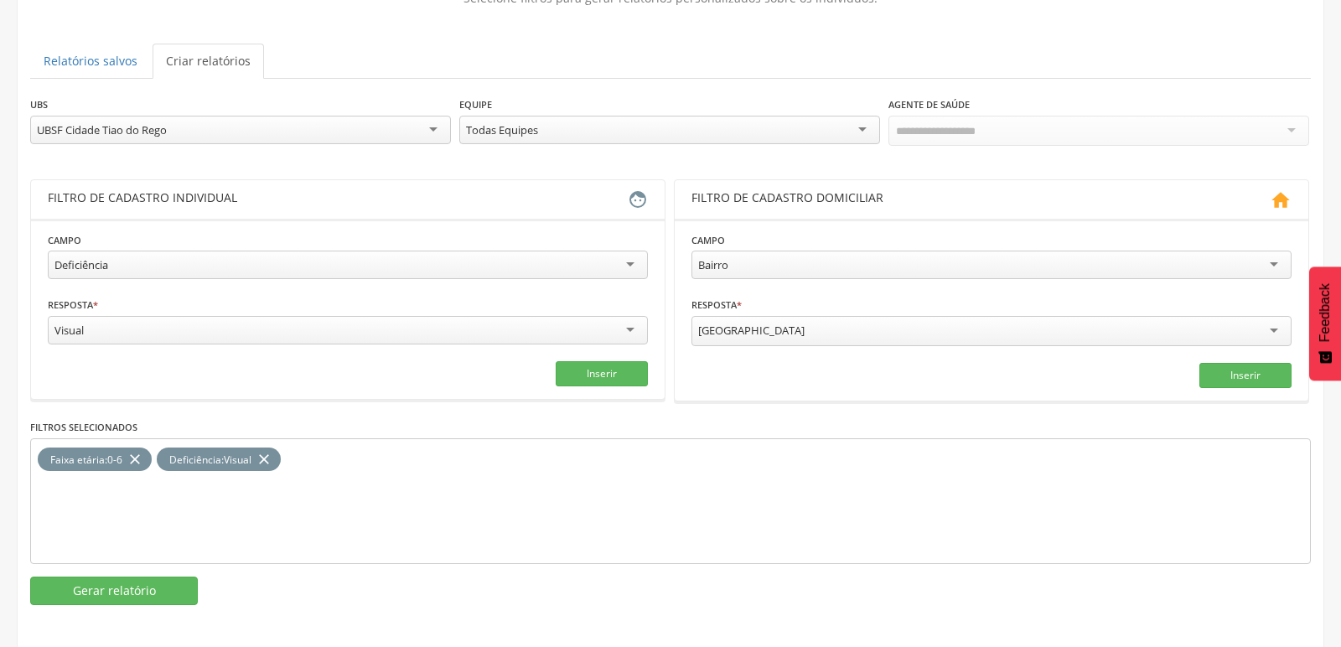
click at [271, 452] on icon "close" at bounding box center [264, 460] width 17 height 24
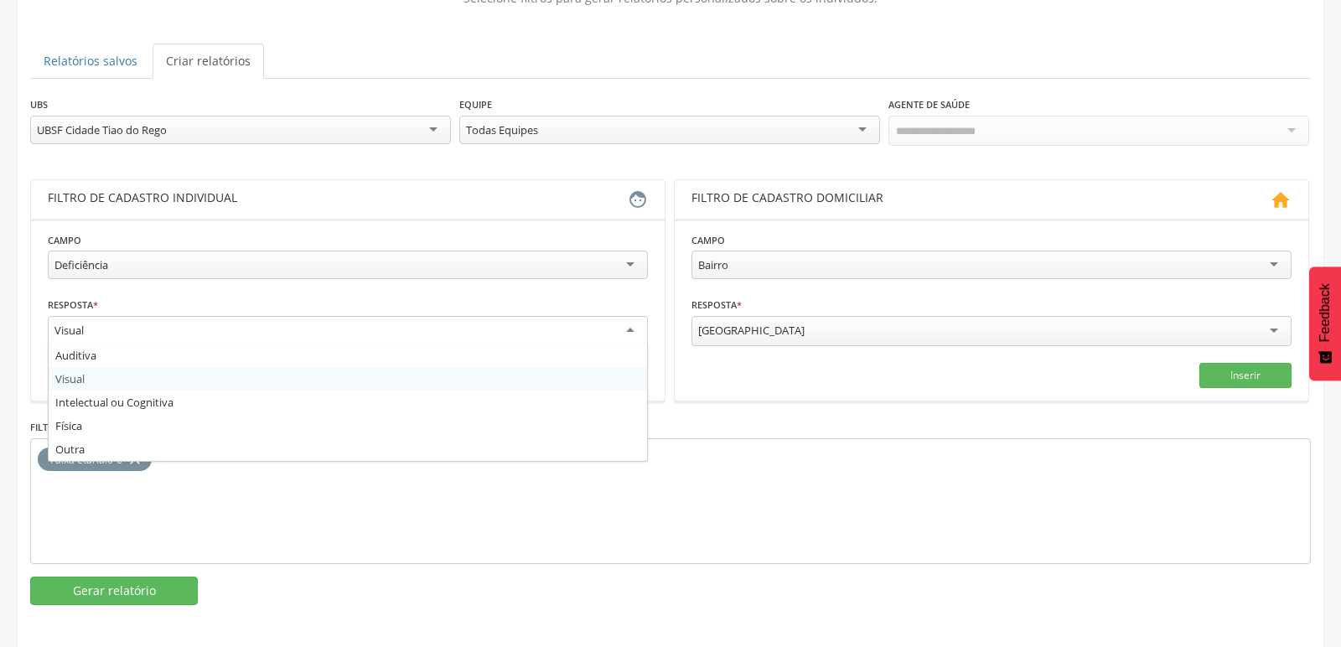
click at [303, 329] on div "Visual" at bounding box center [348, 331] width 600 height 30
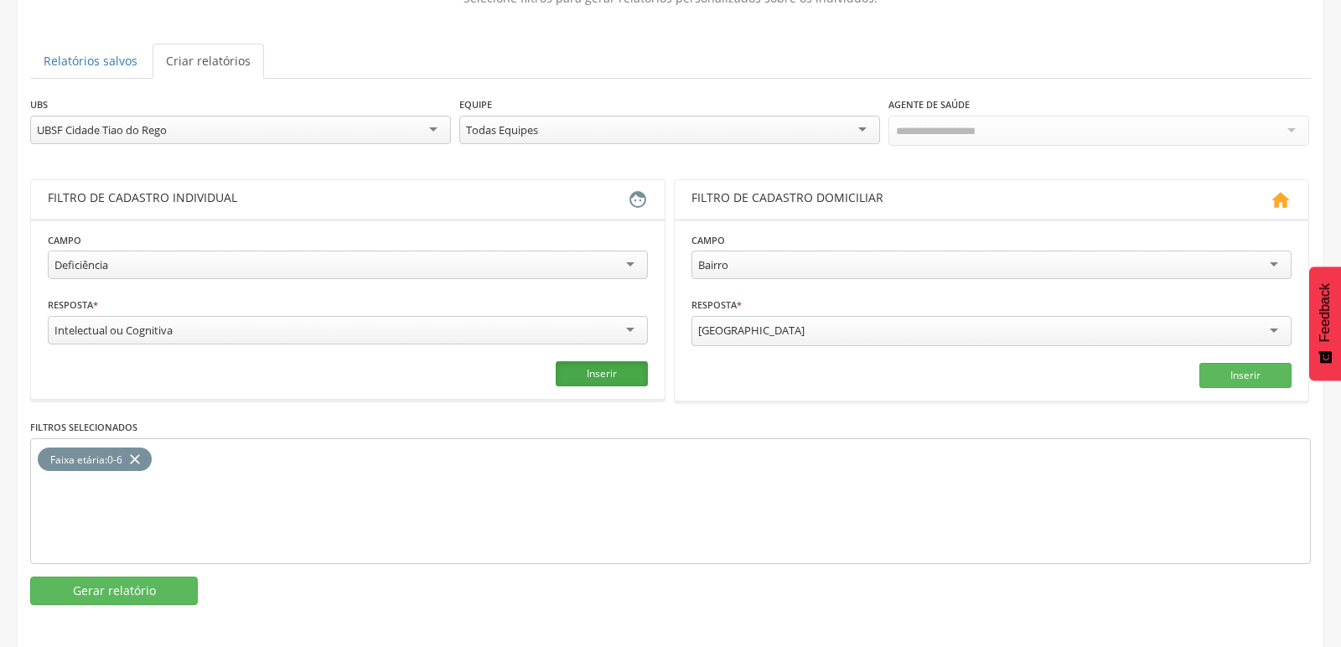
click at [596, 365] on button "Inserir" at bounding box center [602, 373] width 92 height 25
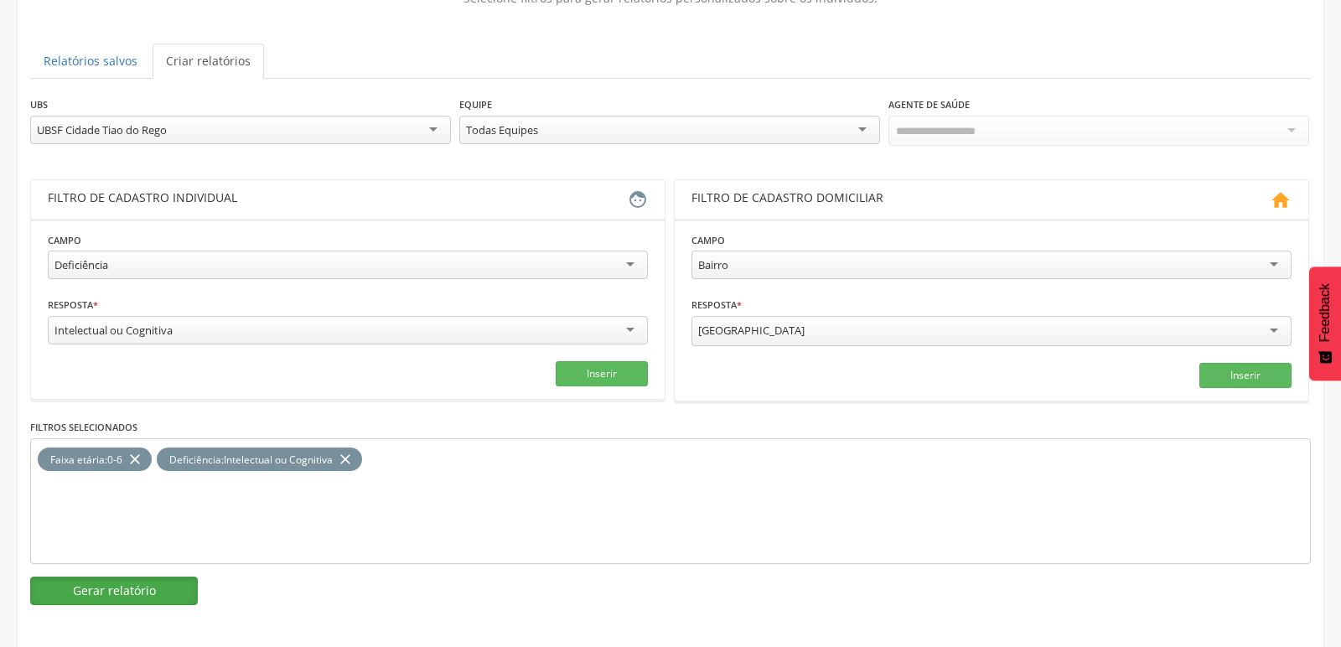
click at [141, 592] on button "Gerar relatório" at bounding box center [114, 591] width 168 height 29
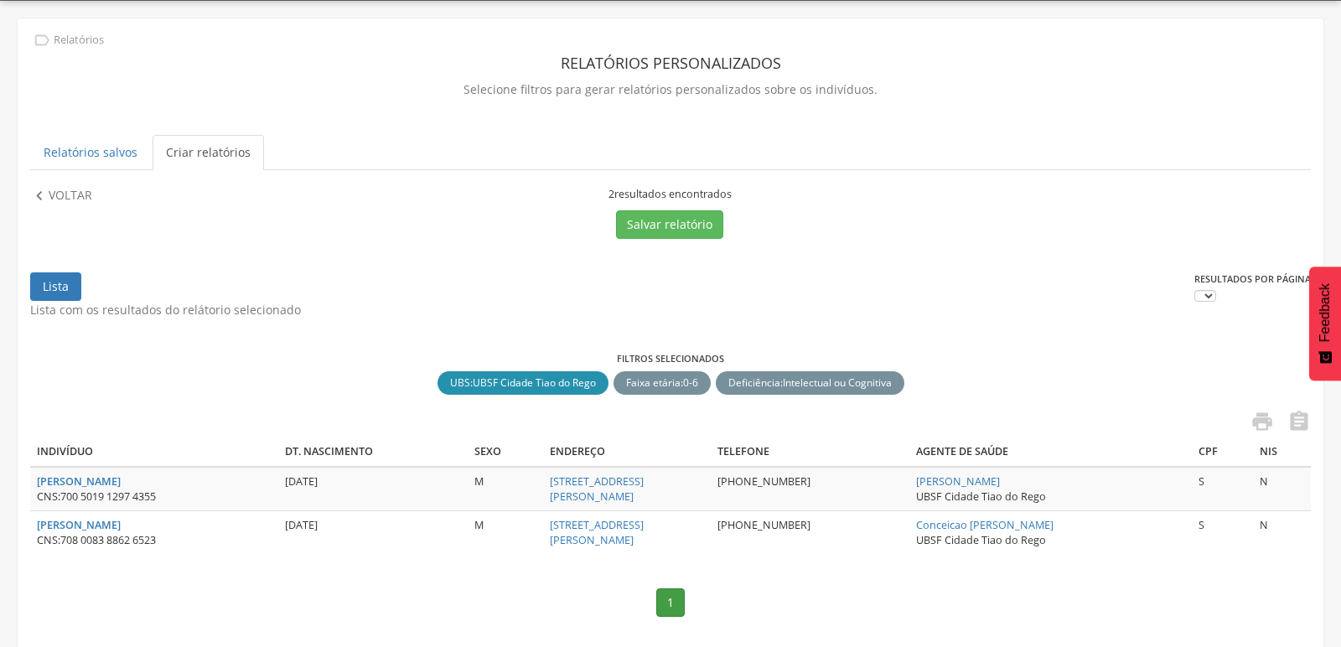
scroll to position [112, 0]
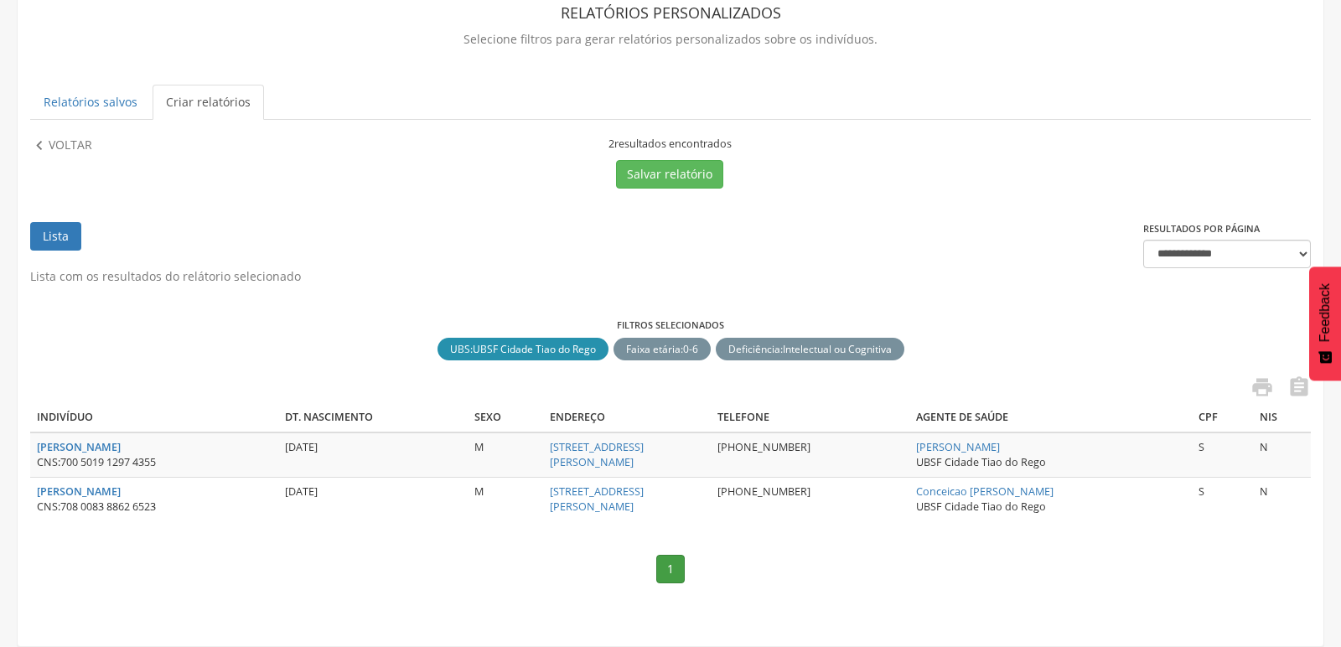
click at [42, 142] on div " Voltar" at bounding box center [187, 163] width 314 height 52
click at [36, 137] on icon "" at bounding box center [39, 146] width 18 height 18
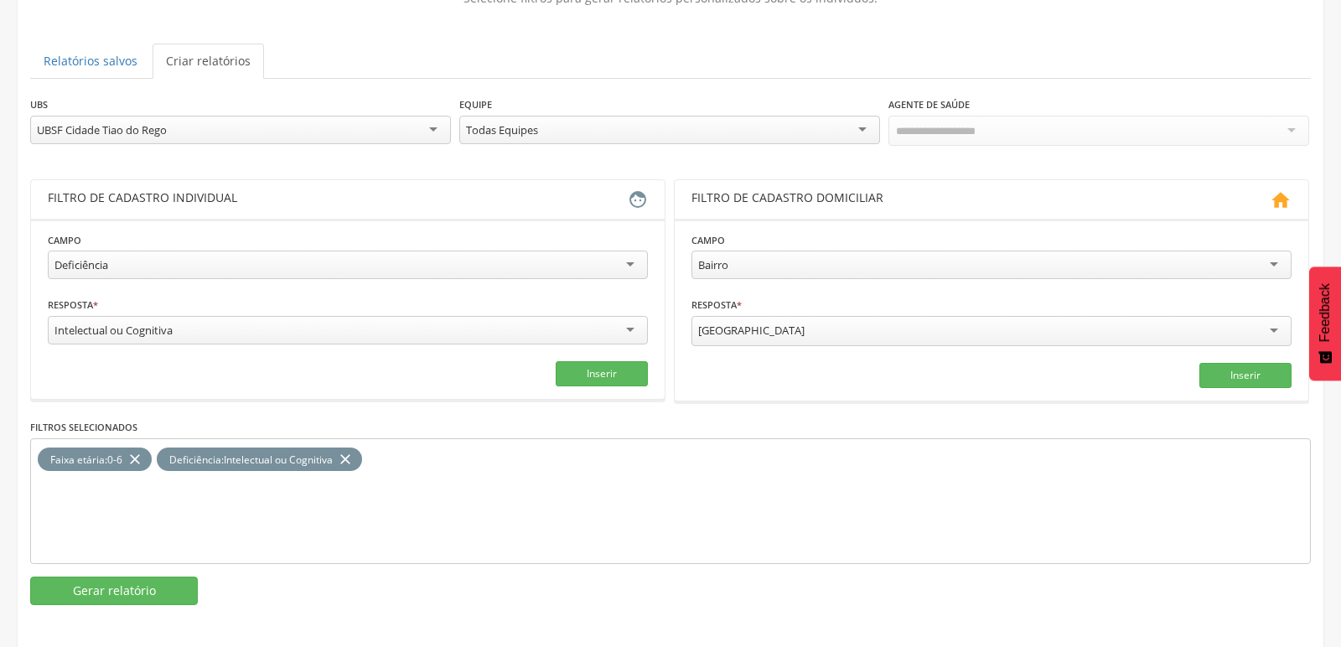
click at [348, 449] on icon "close" at bounding box center [345, 460] width 17 height 24
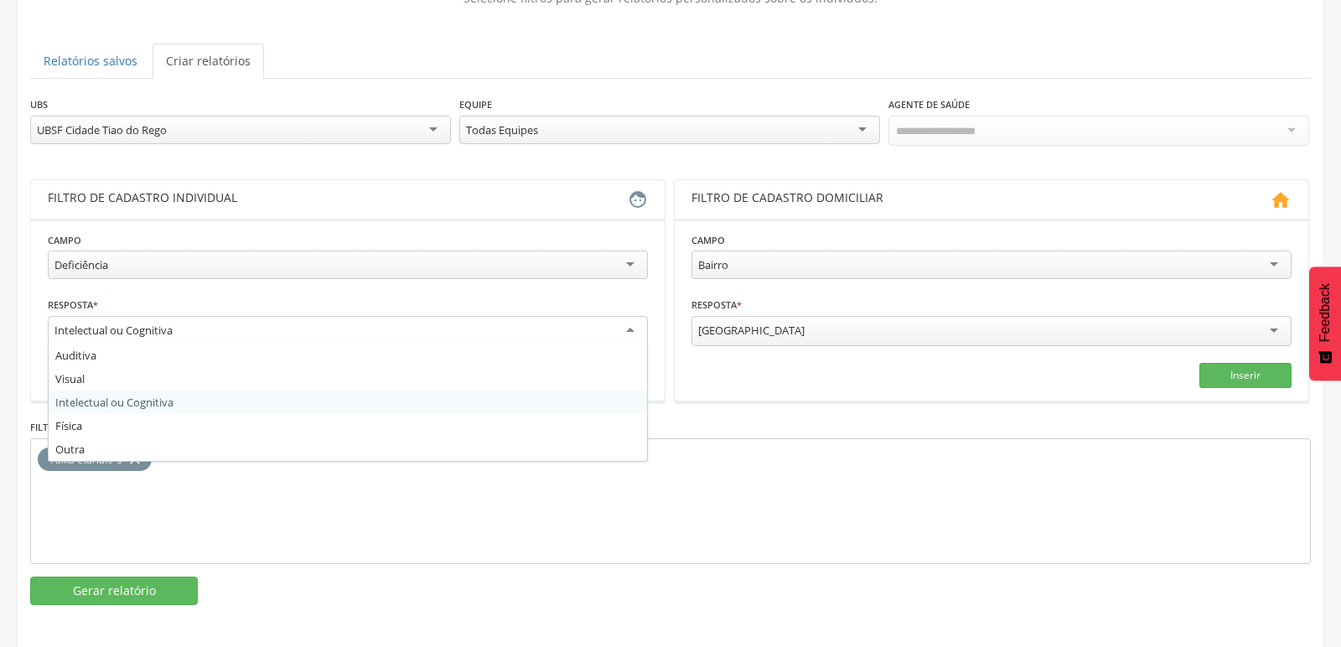
click at [366, 322] on div "Intelectual ou Cognitiva" at bounding box center [348, 331] width 600 height 30
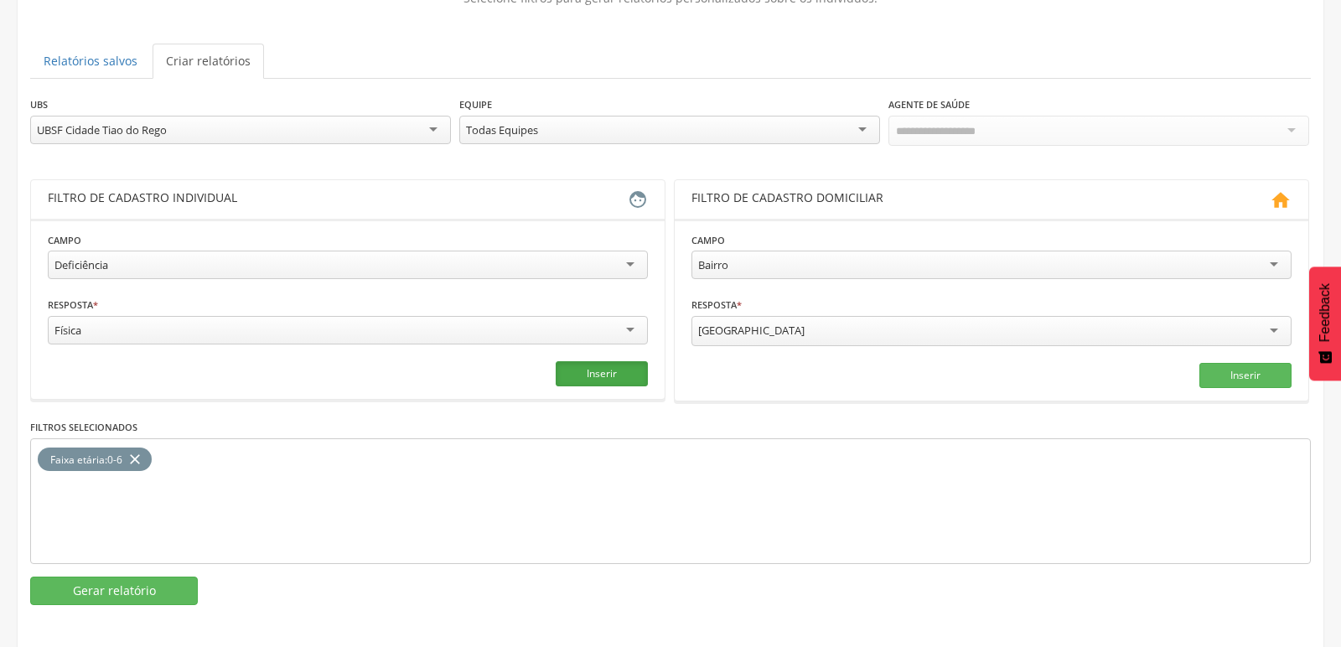
click at [613, 372] on button "Inserir" at bounding box center [602, 373] width 92 height 25
click at [144, 588] on button "Gerar relatório" at bounding box center [114, 591] width 168 height 29
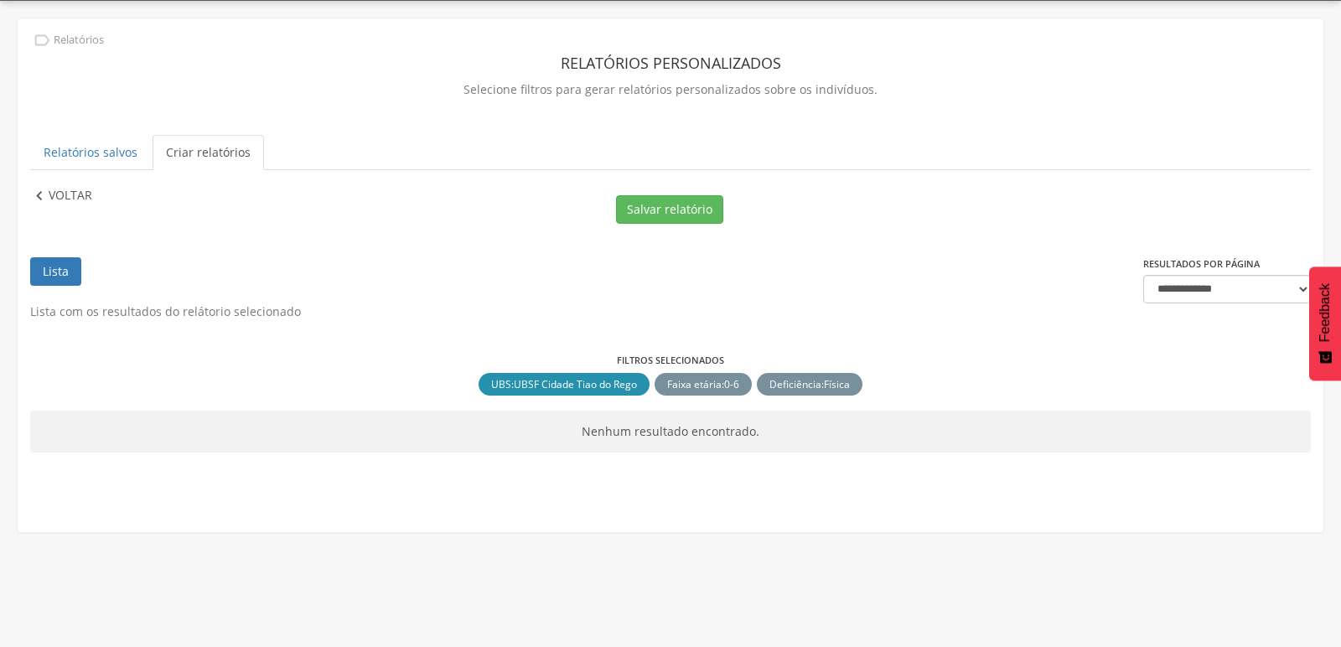
click at [39, 194] on icon "" at bounding box center [39, 196] width 18 height 18
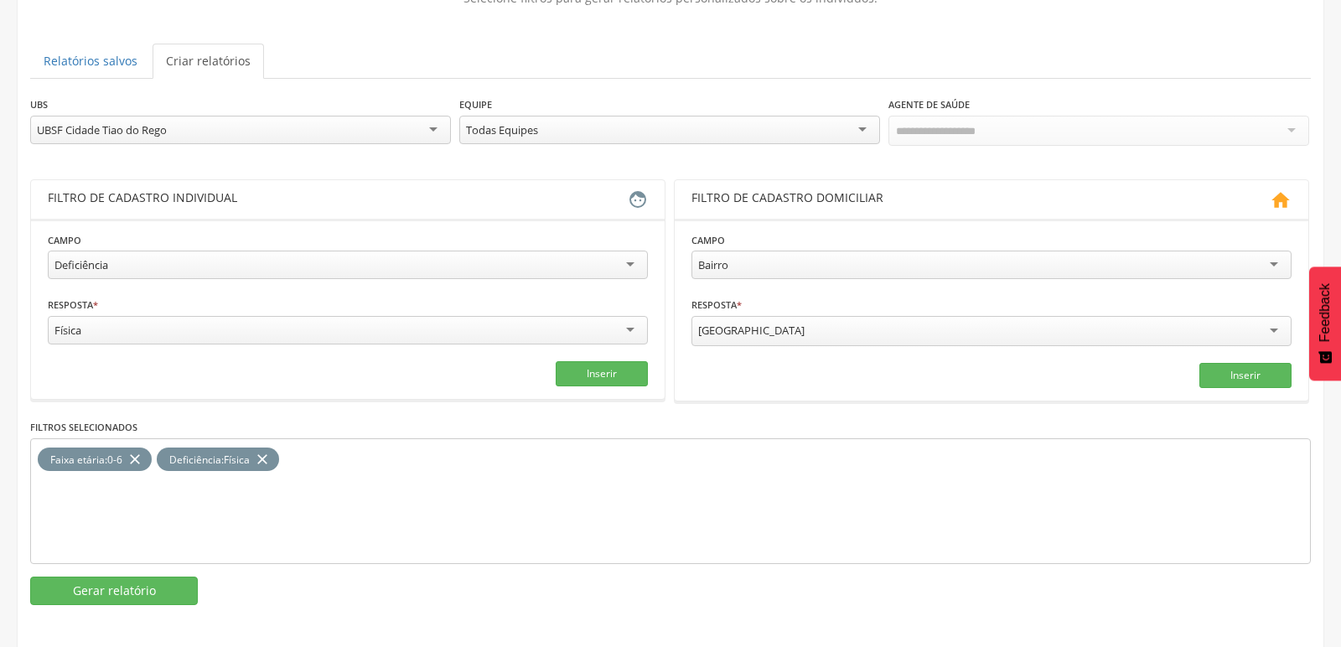
click at [267, 455] on icon "close" at bounding box center [262, 460] width 17 height 24
click at [267, 339] on div "Física" at bounding box center [348, 330] width 600 height 29
click at [584, 367] on button "Inserir" at bounding box center [602, 373] width 92 height 25
click at [130, 583] on button "Gerar relatório" at bounding box center [114, 591] width 168 height 29
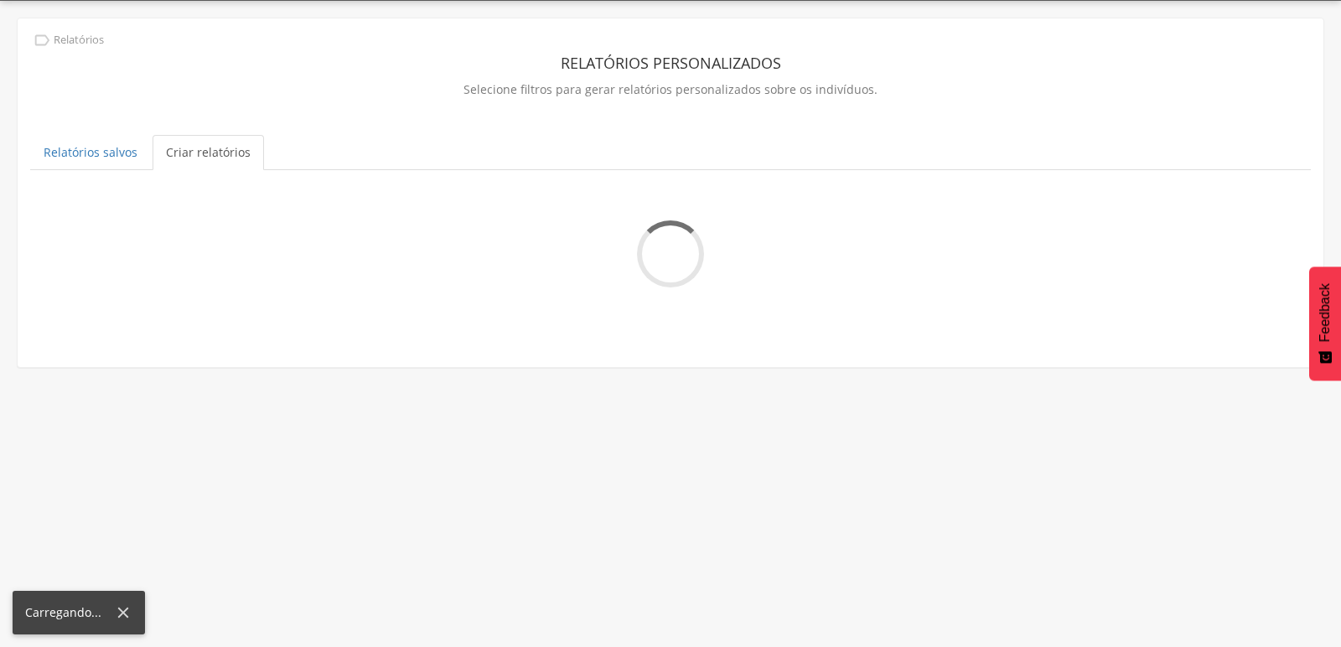
scroll to position [53, 0]
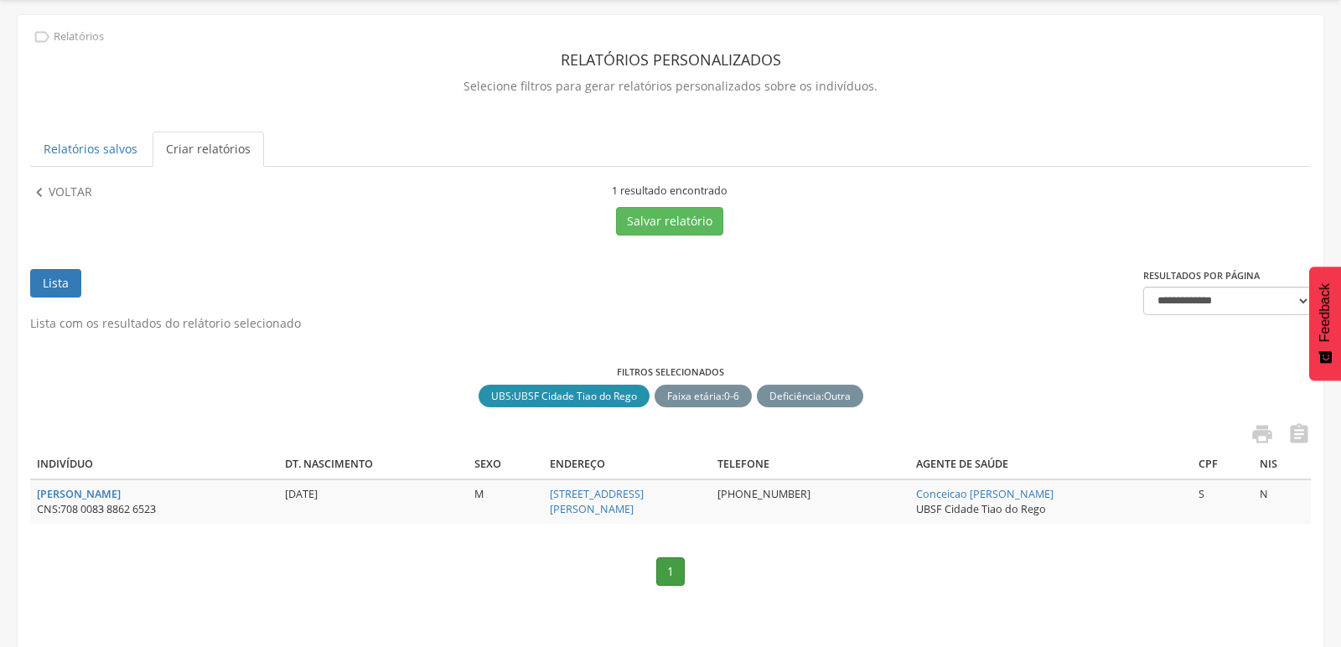
click at [990, 332] on div "Lista com os resultados do relátorio selecionado Filtros selecionados UBS : UBS…" at bounding box center [670, 459] width 1281 height 288
click at [55, 190] on p "Voltar" at bounding box center [71, 193] width 44 height 18
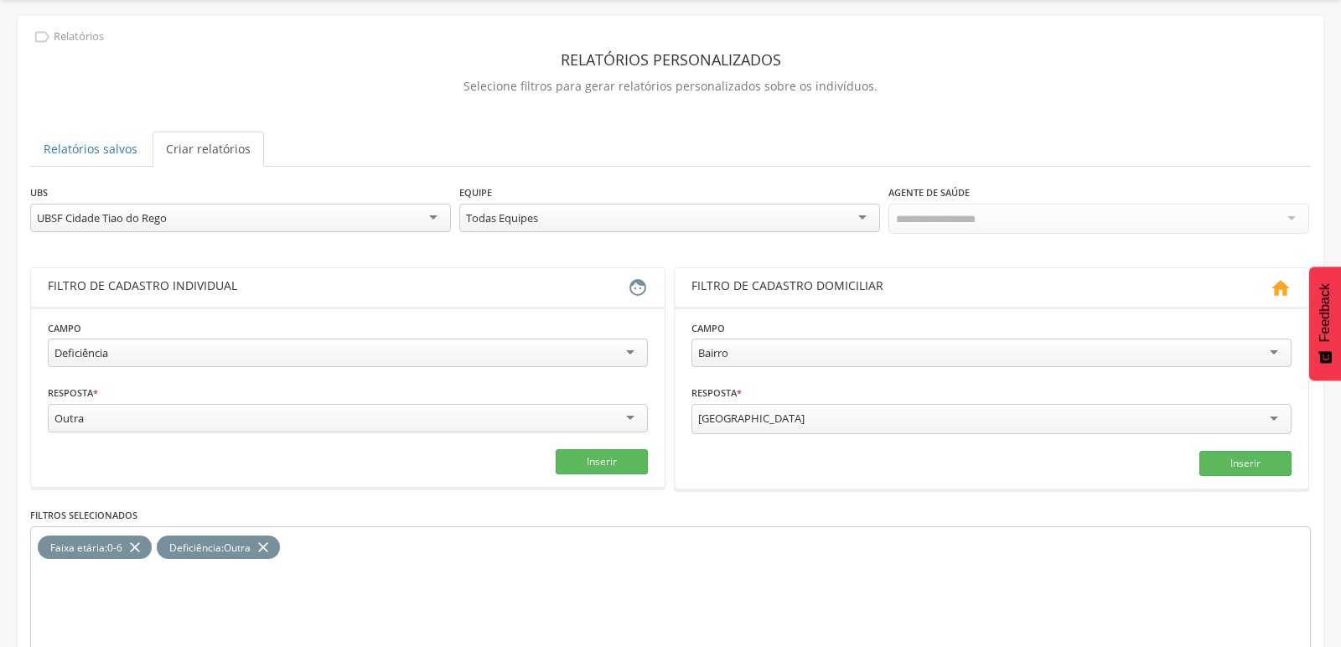
scroll to position [141, 0]
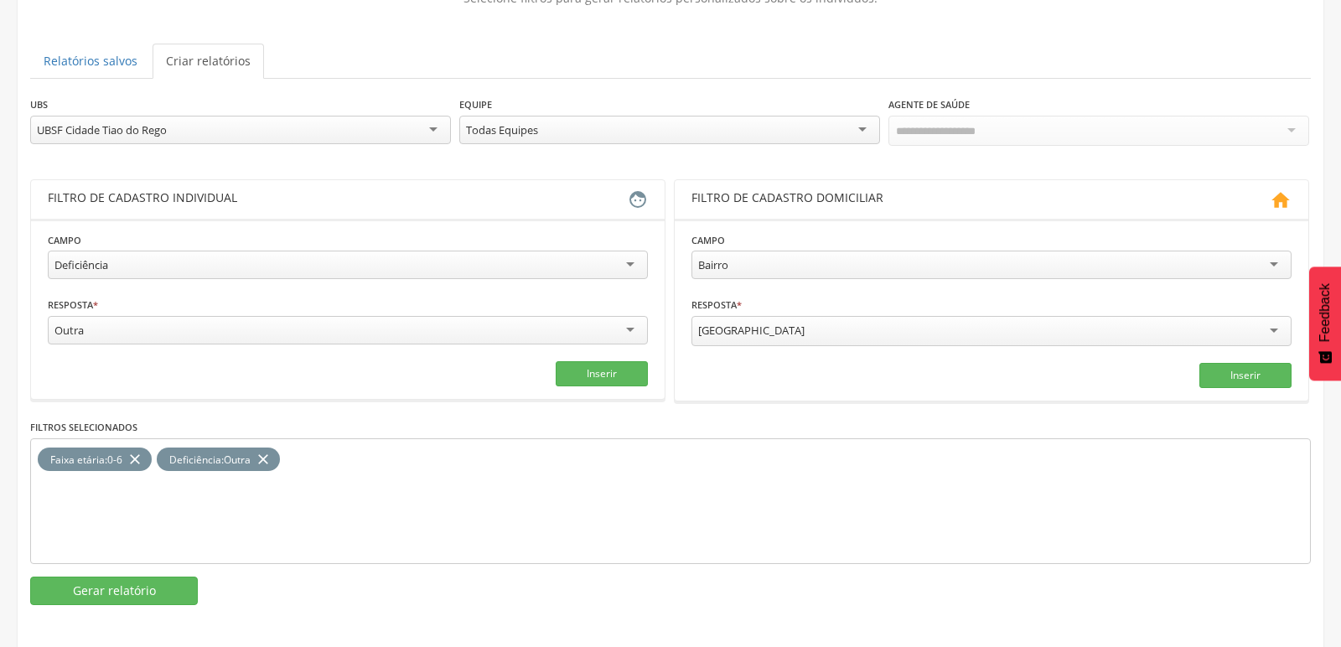
click at [266, 455] on icon "close" at bounding box center [263, 460] width 17 height 24
click at [298, 122] on div "UBSF Cidade Tiao do Rego" at bounding box center [240, 130] width 421 height 29
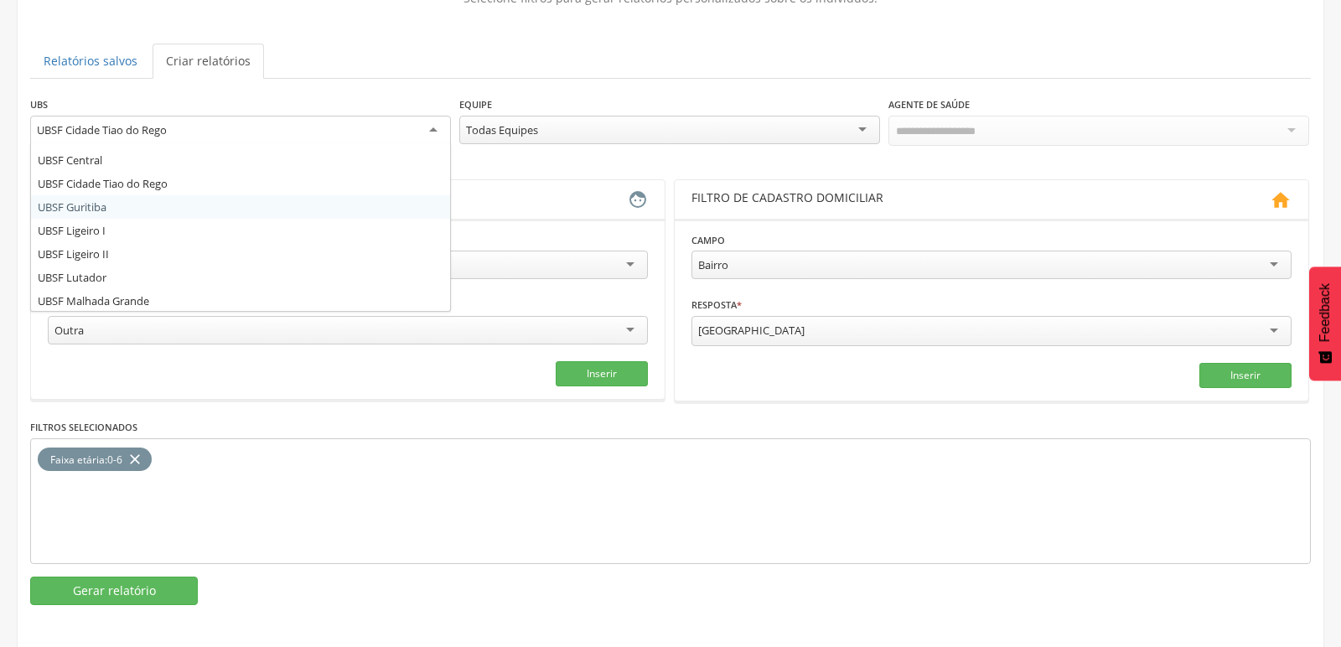
scroll to position [113, 0]
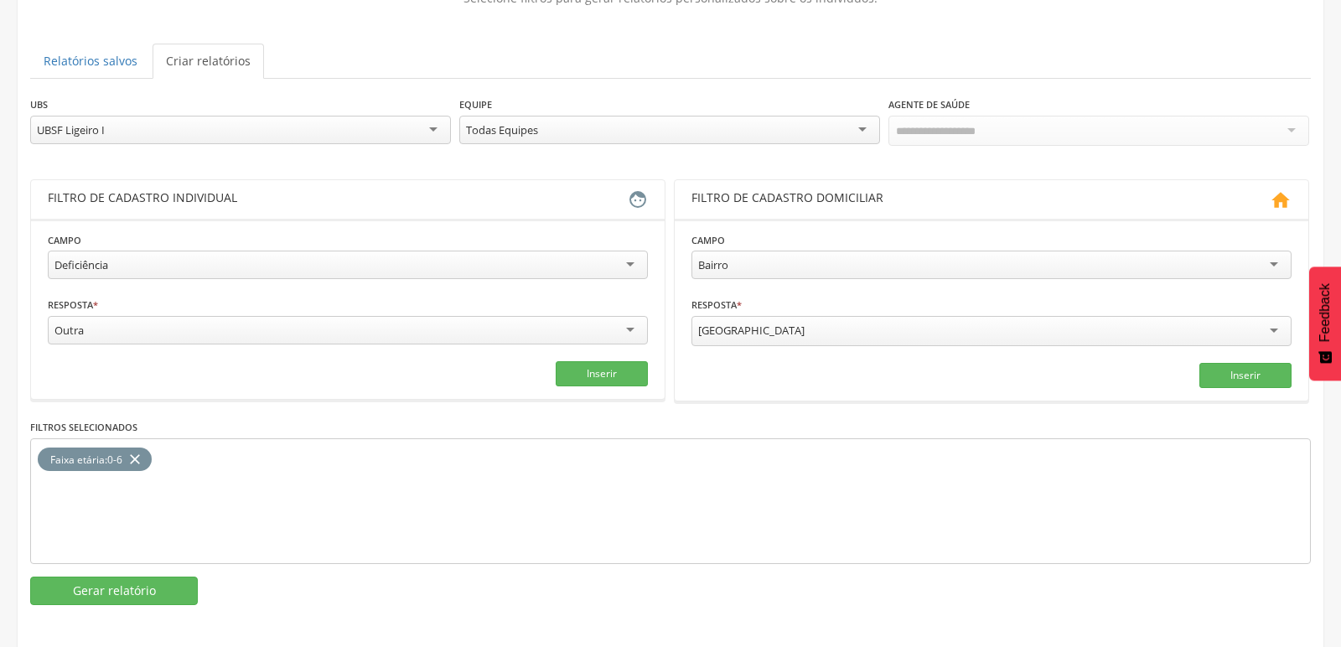
click at [604, 331] on div "Outra" at bounding box center [348, 330] width 600 height 29
click at [608, 371] on button "Inserir" at bounding box center [602, 373] width 92 height 25
click at [135, 584] on button "Gerar relatório" at bounding box center [114, 591] width 168 height 29
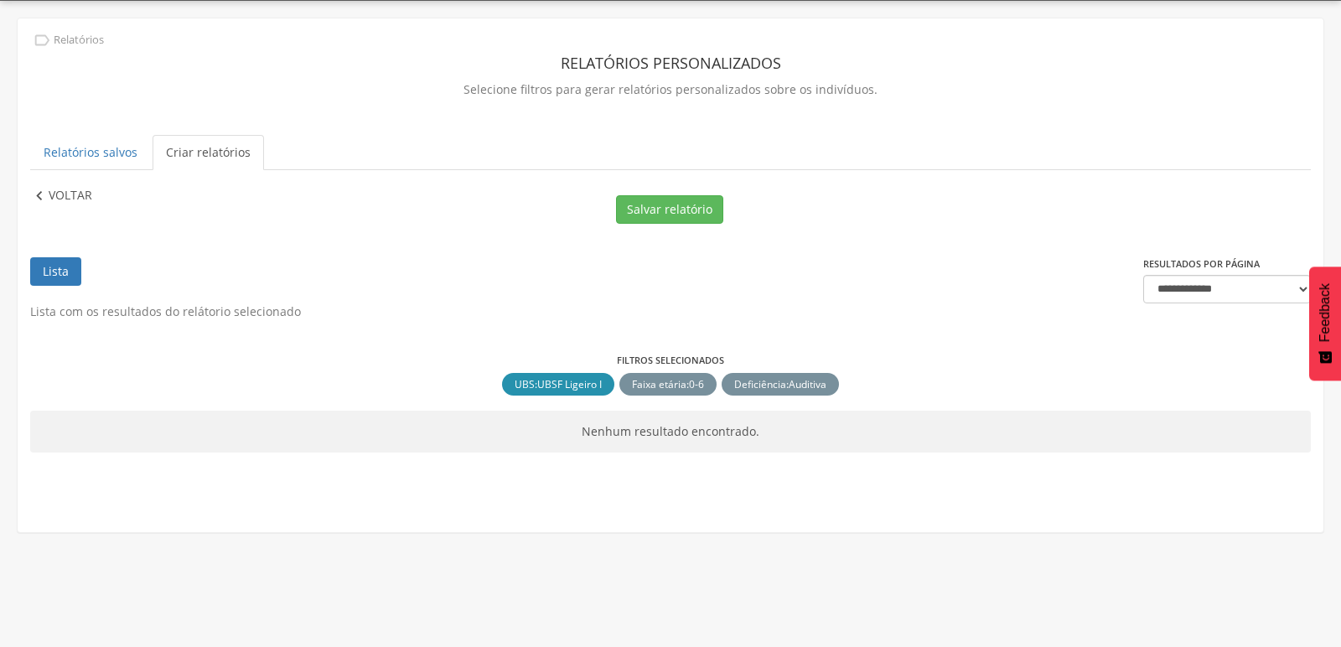
click at [49, 200] on p "Voltar" at bounding box center [71, 196] width 44 height 18
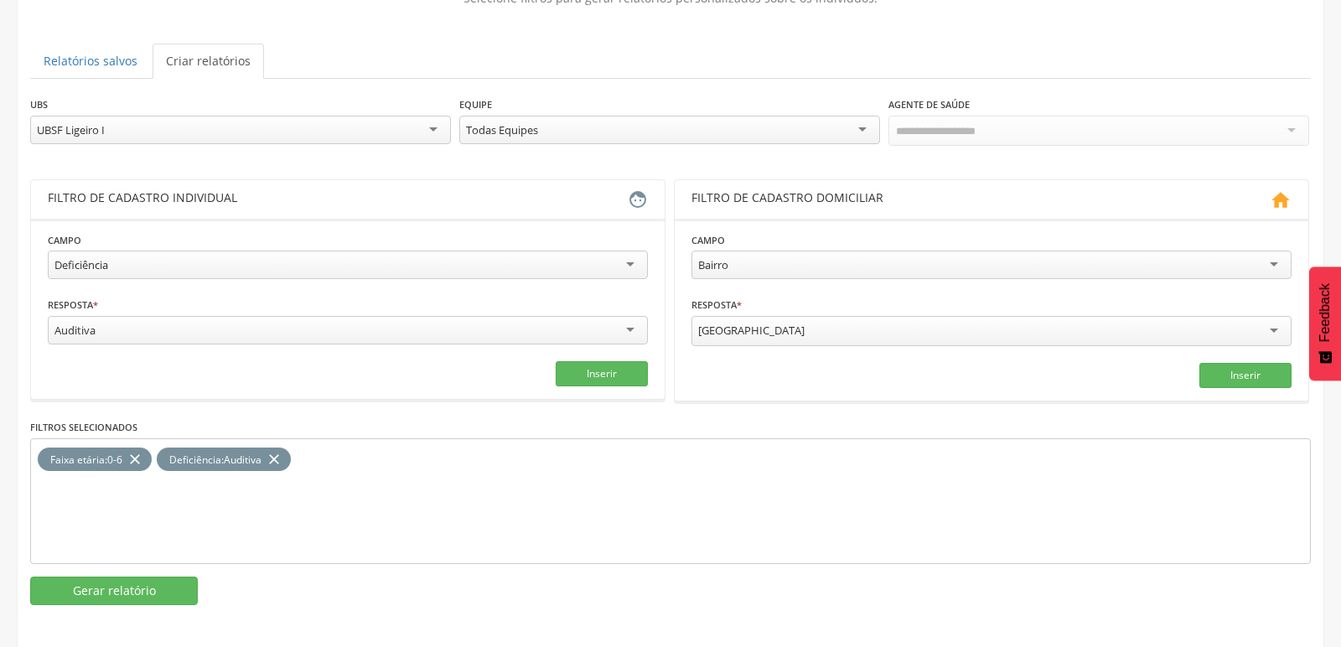
click at [361, 318] on div "Auditiva" at bounding box center [348, 330] width 600 height 29
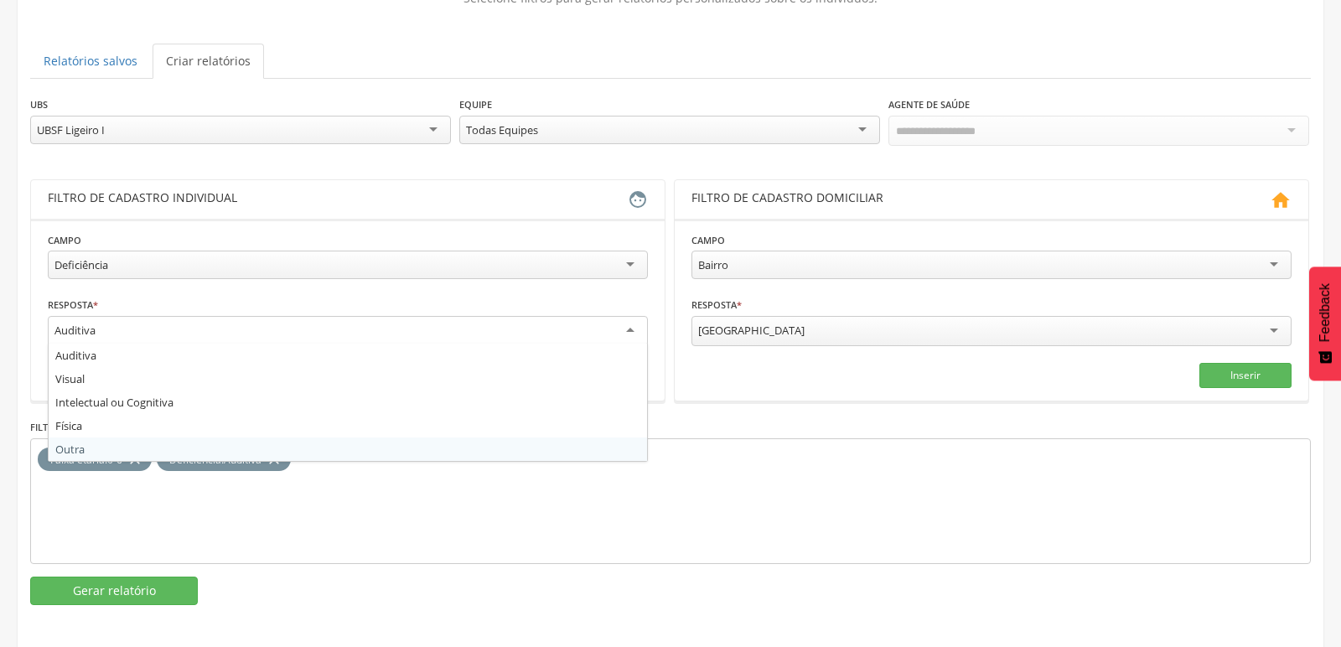
click at [512, 511] on div "Faixa etária : 0-6 close Deficiência : Auditiva close" at bounding box center [670, 501] width 1281 height 126
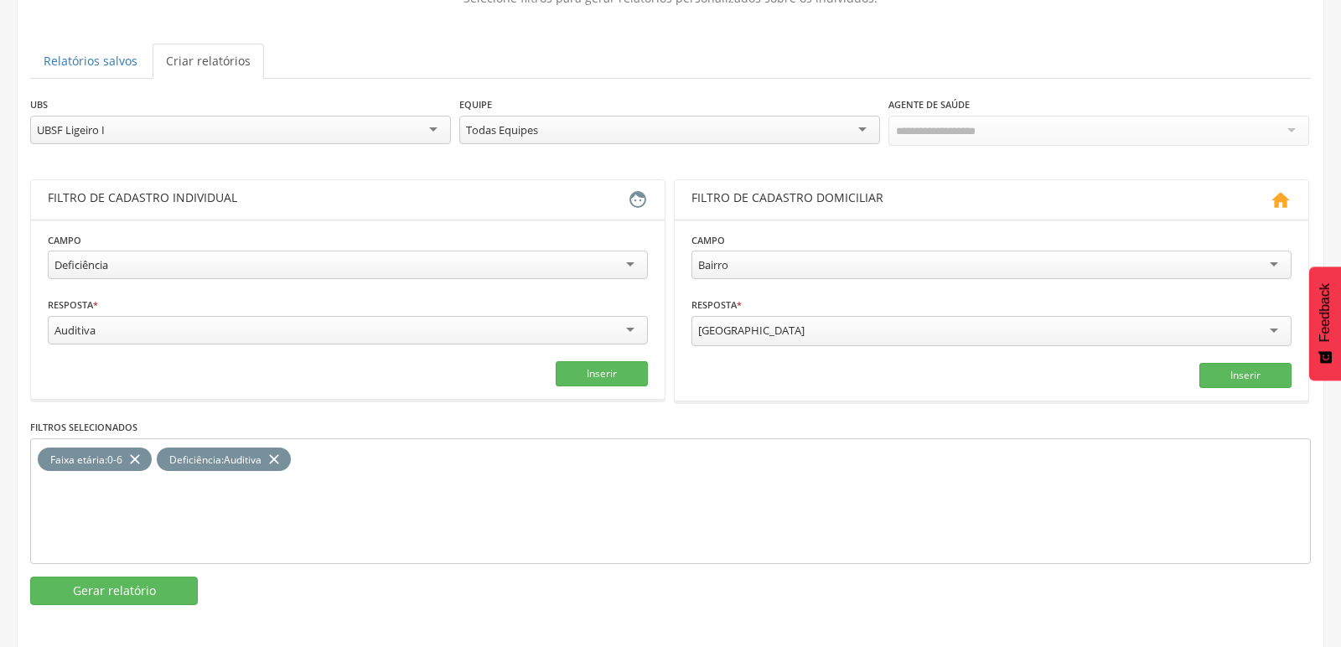
click at [277, 453] on icon "close" at bounding box center [274, 460] width 17 height 24
click at [231, 329] on div "Auditiva" at bounding box center [348, 330] width 600 height 29
click at [609, 372] on button "Inserir" at bounding box center [602, 373] width 92 height 25
click at [130, 582] on button "Gerar relatório" at bounding box center [114, 591] width 168 height 29
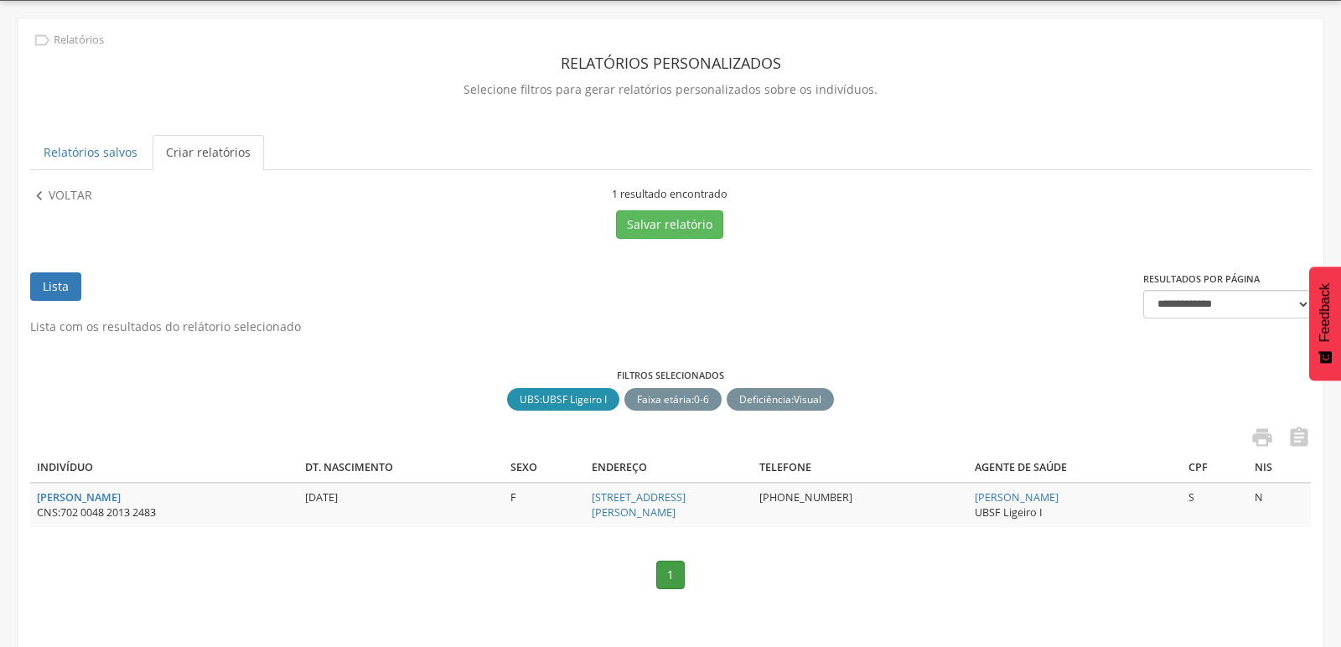
scroll to position [53, 0]
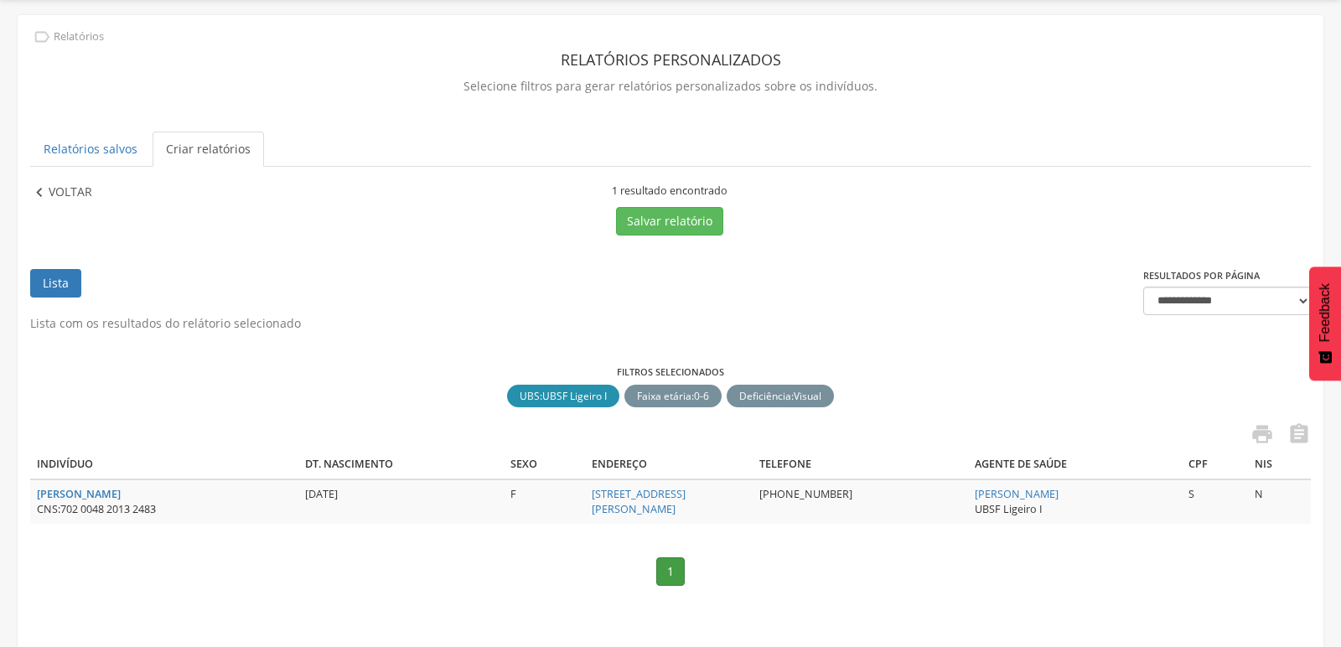
click at [34, 189] on icon "" at bounding box center [39, 193] width 18 height 18
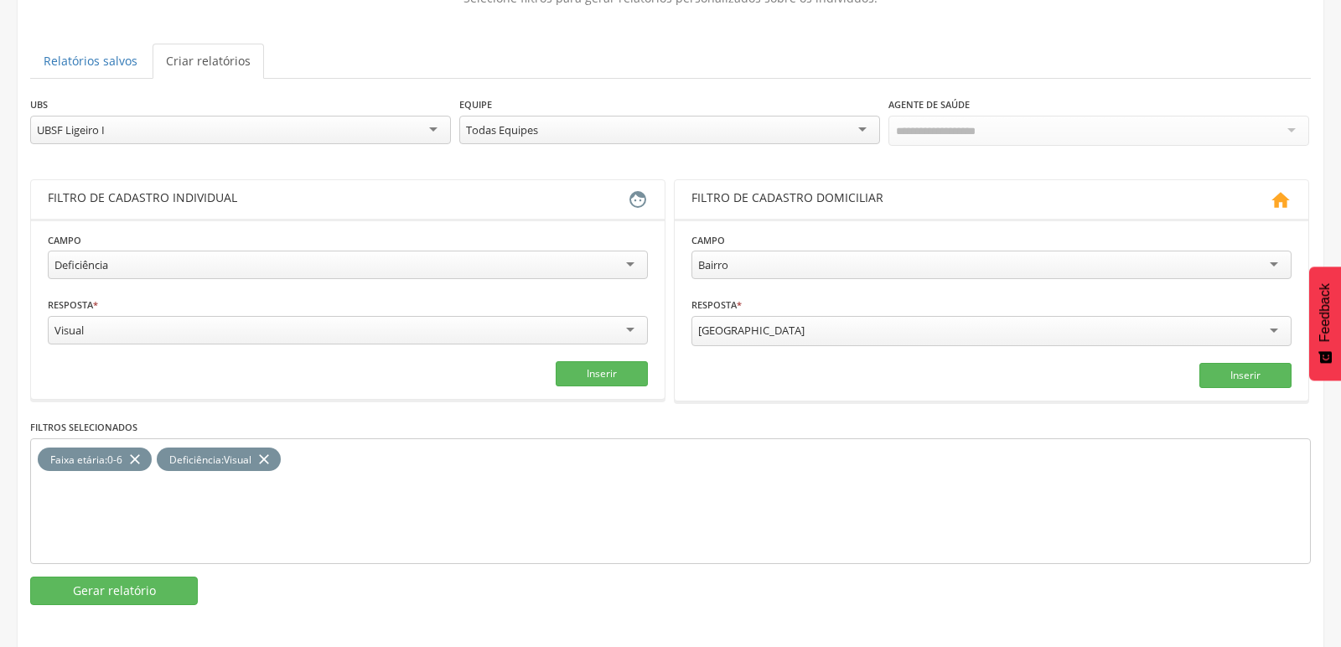
click at [265, 455] on icon "close" at bounding box center [264, 460] width 17 height 24
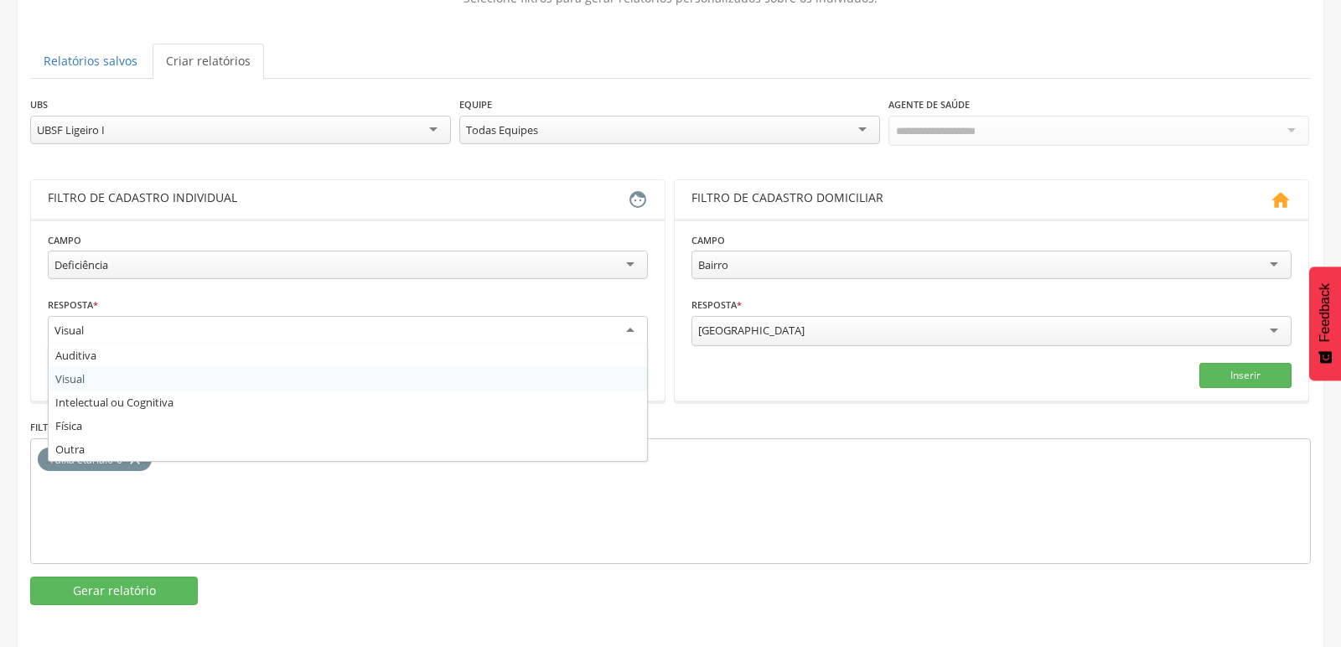
click at [350, 328] on div "Visual" at bounding box center [348, 331] width 600 height 30
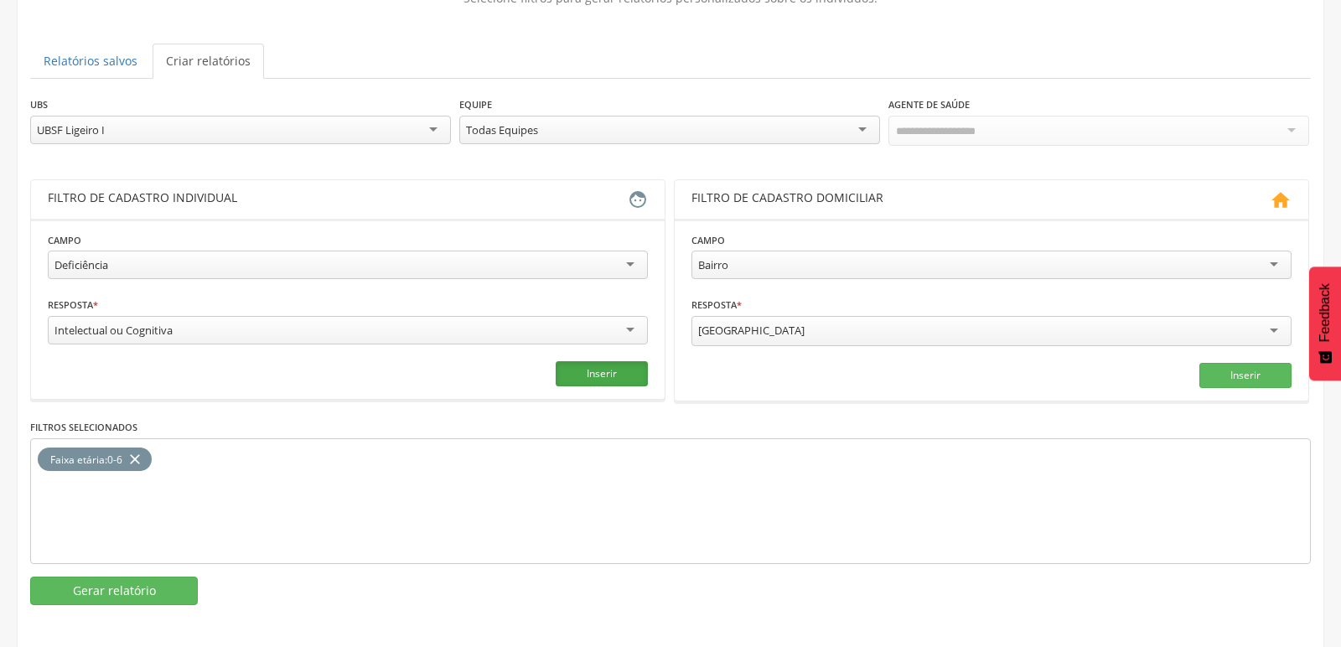
click at [590, 371] on button "Inserir" at bounding box center [602, 373] width 92 height 25
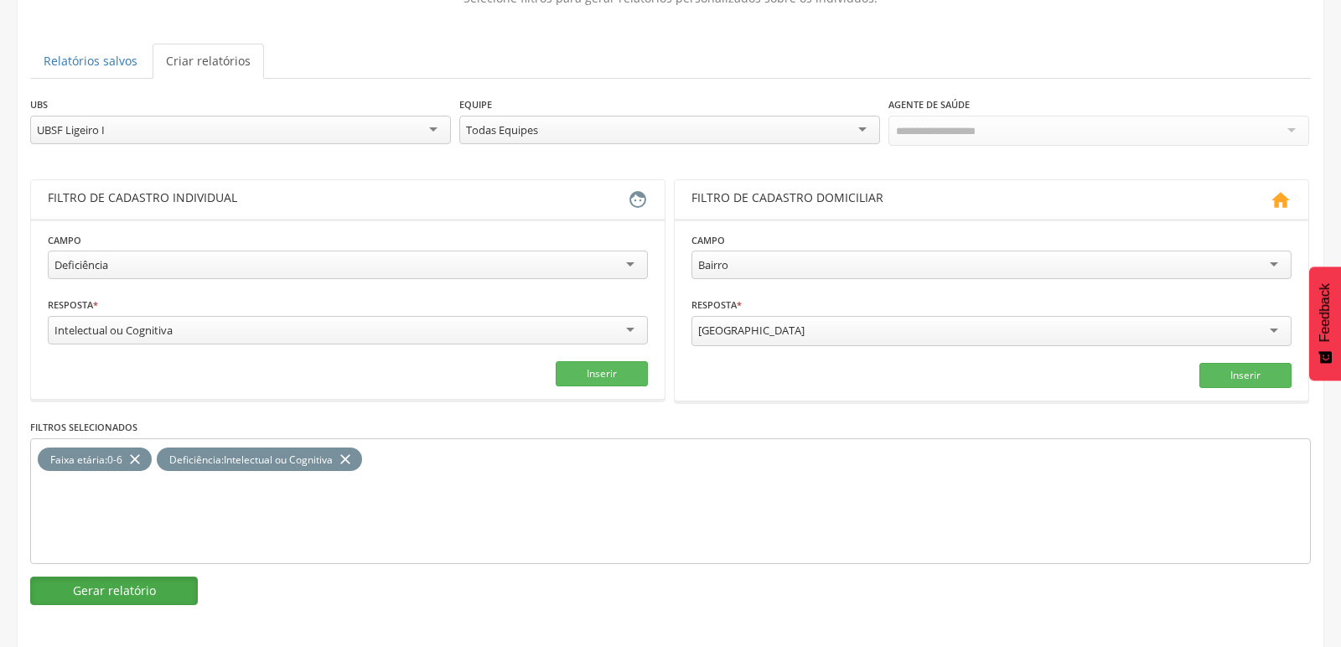
click at [134, 583] on button "Gerar relatório" at bounding box center [114, 591] width 168 height 29
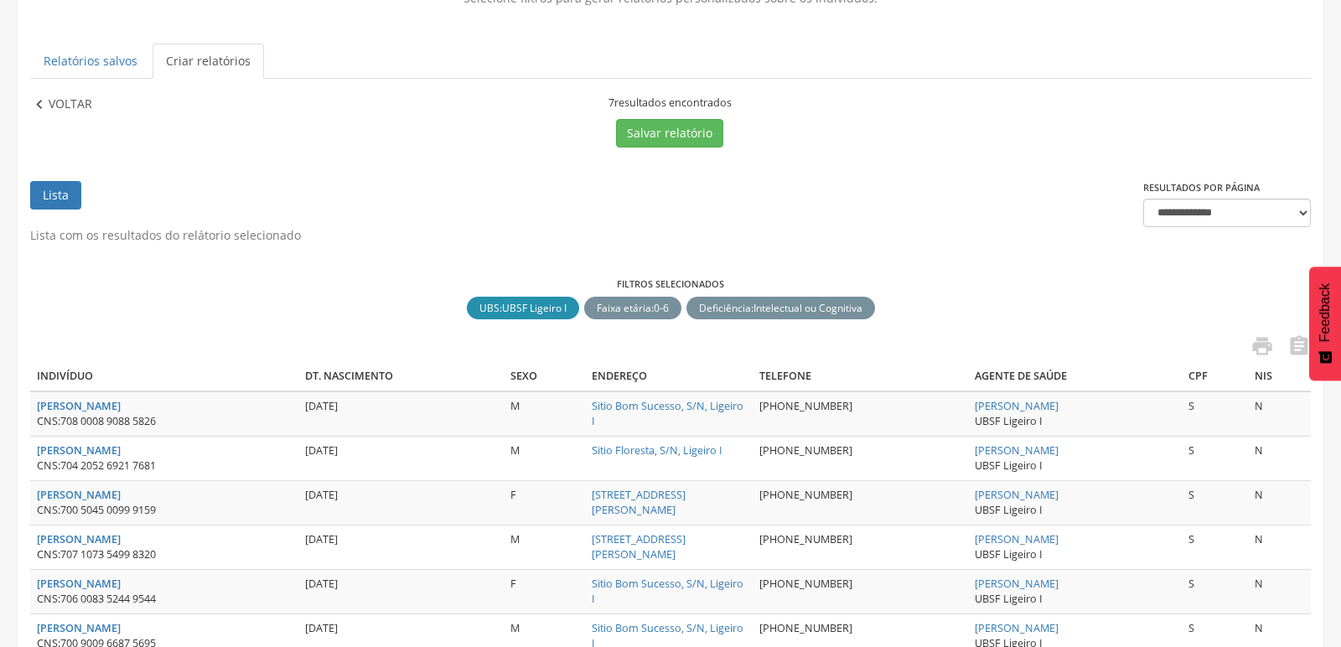
click at [58, 98] on p "Voltar" at bounding box center [71, 105] width 44 height 18
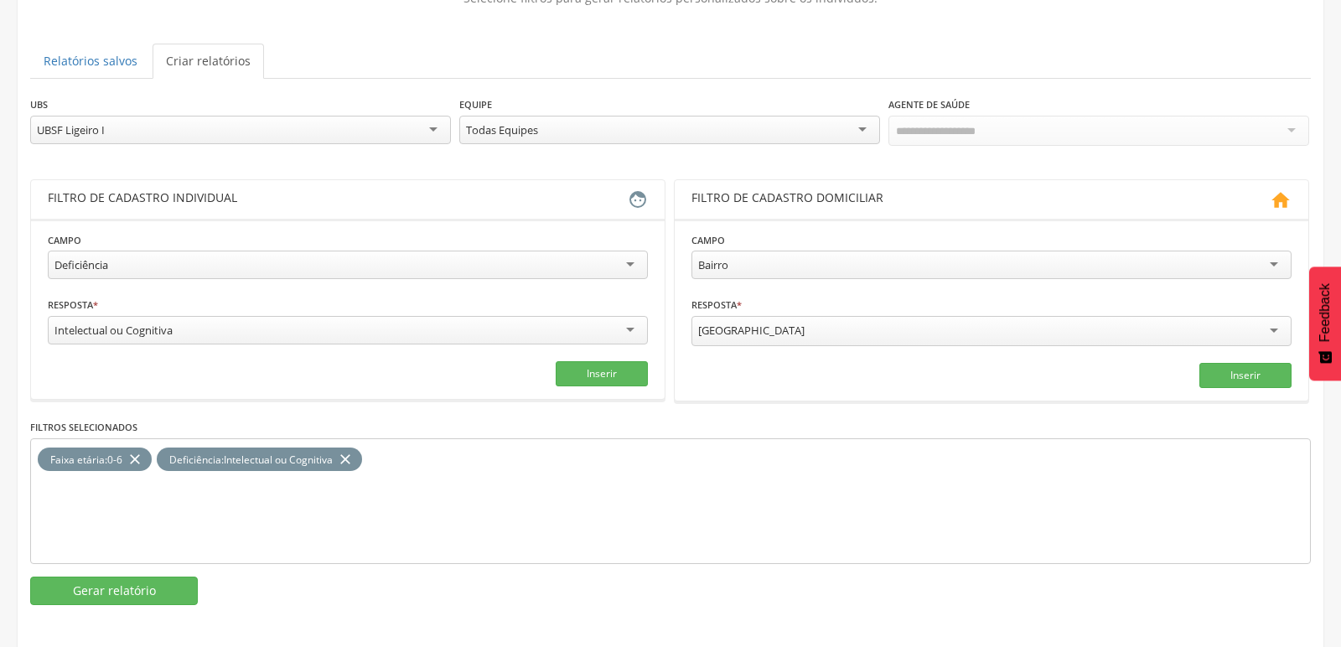
click at [337, 460] on div "Deficiência : Intelectual ou Cognitiva" at bounding box center [251, 460] width 172 height 14
click at [348, 454] on icon "close" at bounding box center [345, 460] width 17 height 24
click at [298, 324] on div "Intelectual ou Cognitiva" at bounding box center [348, 330] width 600 height 29
click at [582, 372] on button "Inserir" at bounding box center [602, 373] width 92 height 25
click at [129, 583] on button "Gerar relatório" at bounding box center [114, 591] width 168 height 29
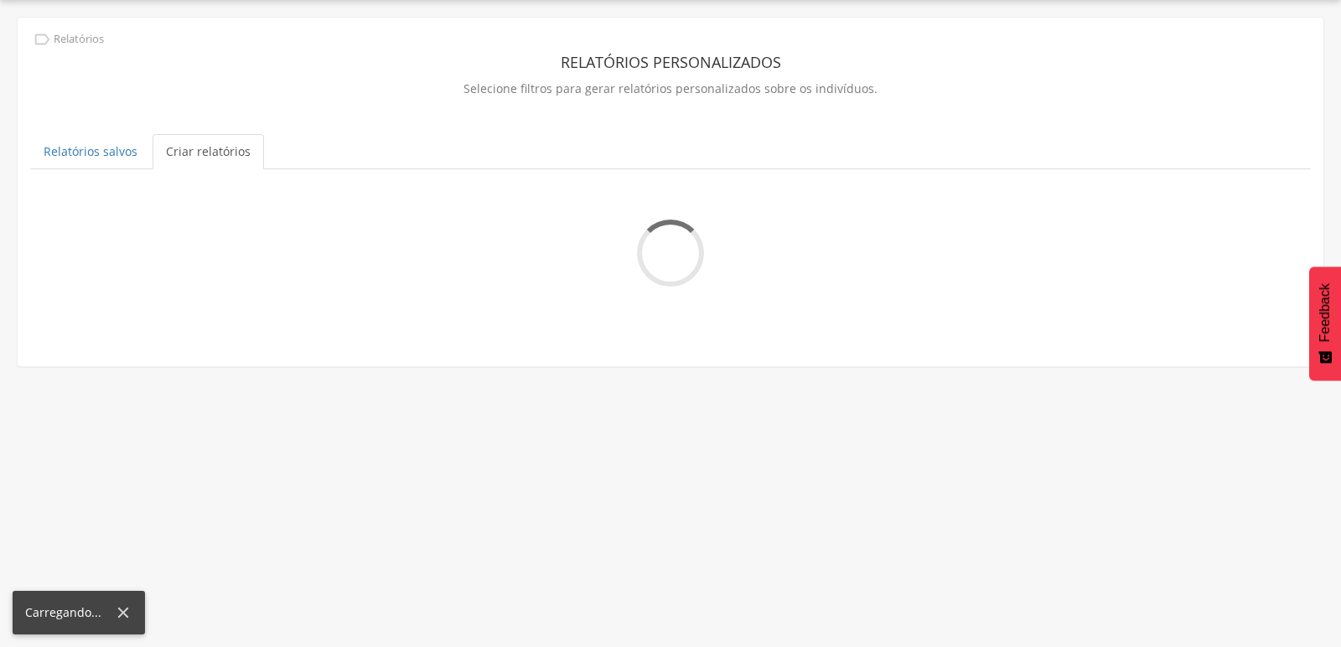
scroll to position [49, 0]
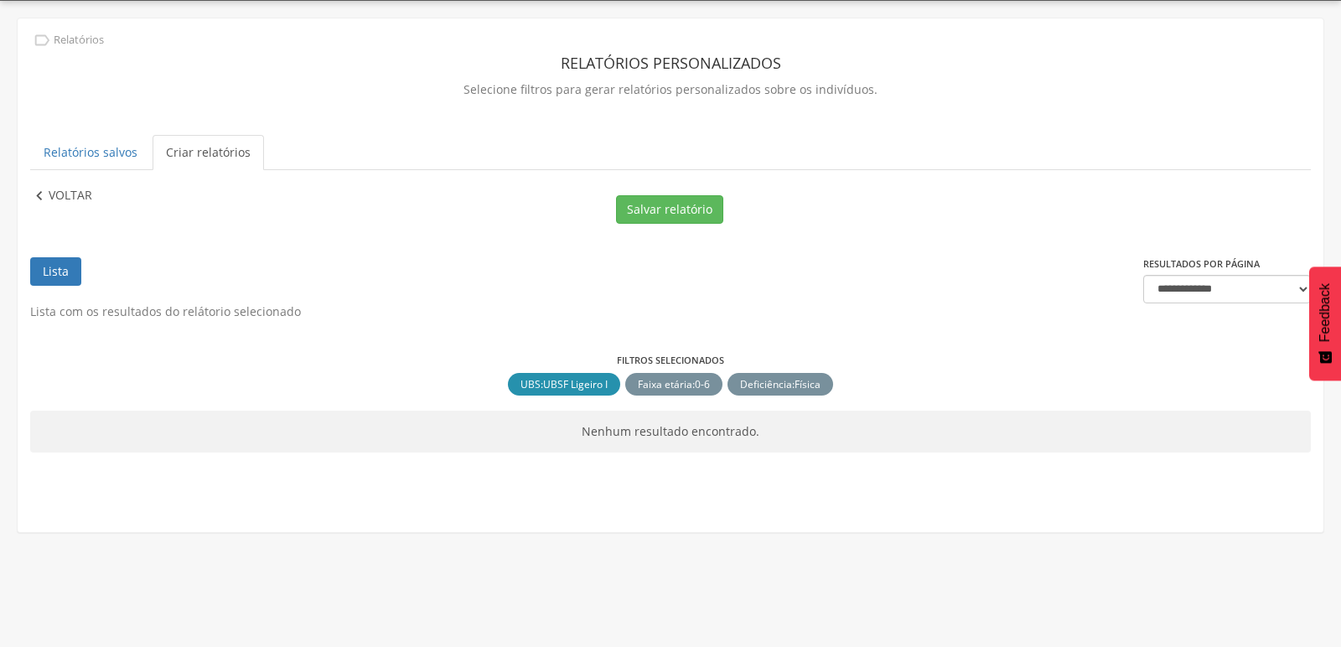
click at [41, 195] on icon "" at bounding box center [39, 196] width 18 height 18
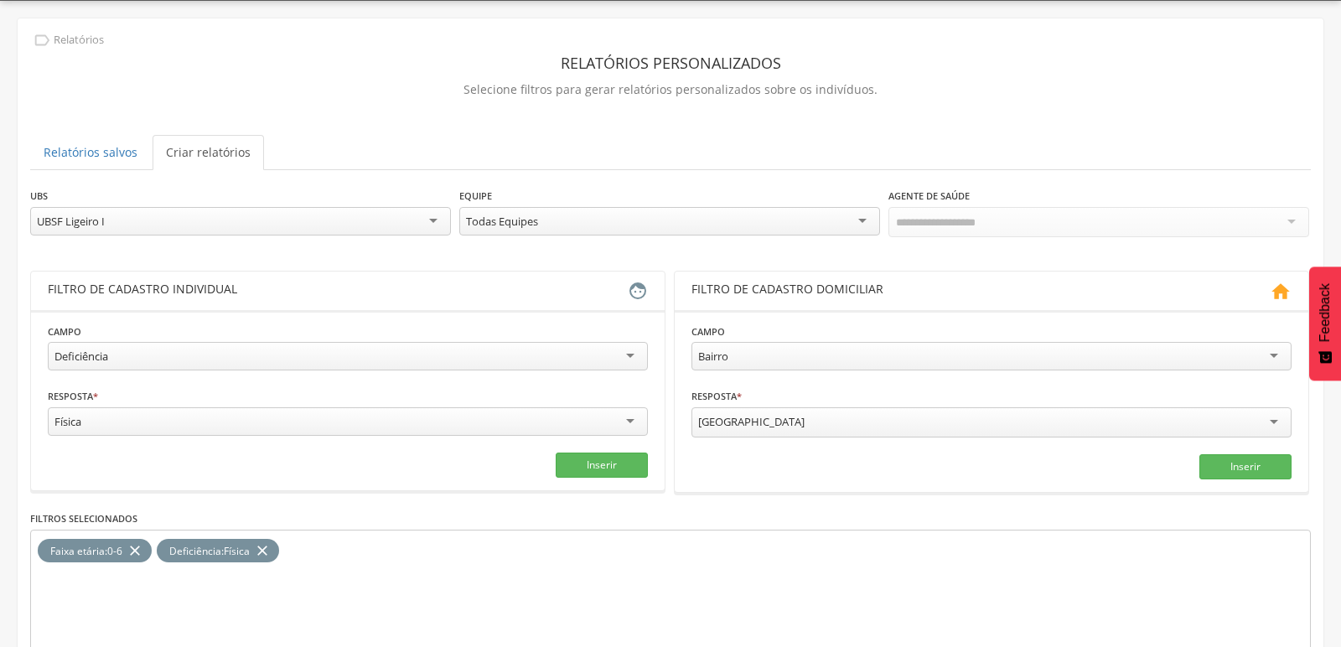
scroll to position [141, 0]
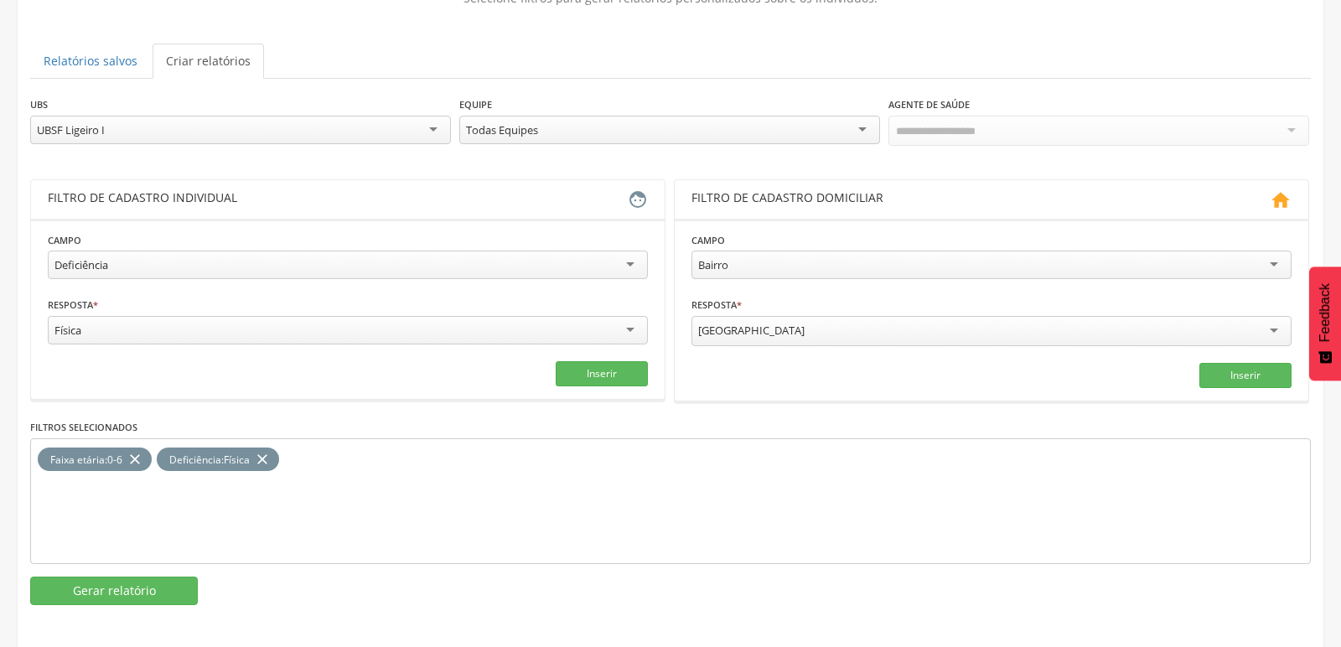
click at [271, 455] on icon "close" at bounding box center [262, 460] width 17 height 24
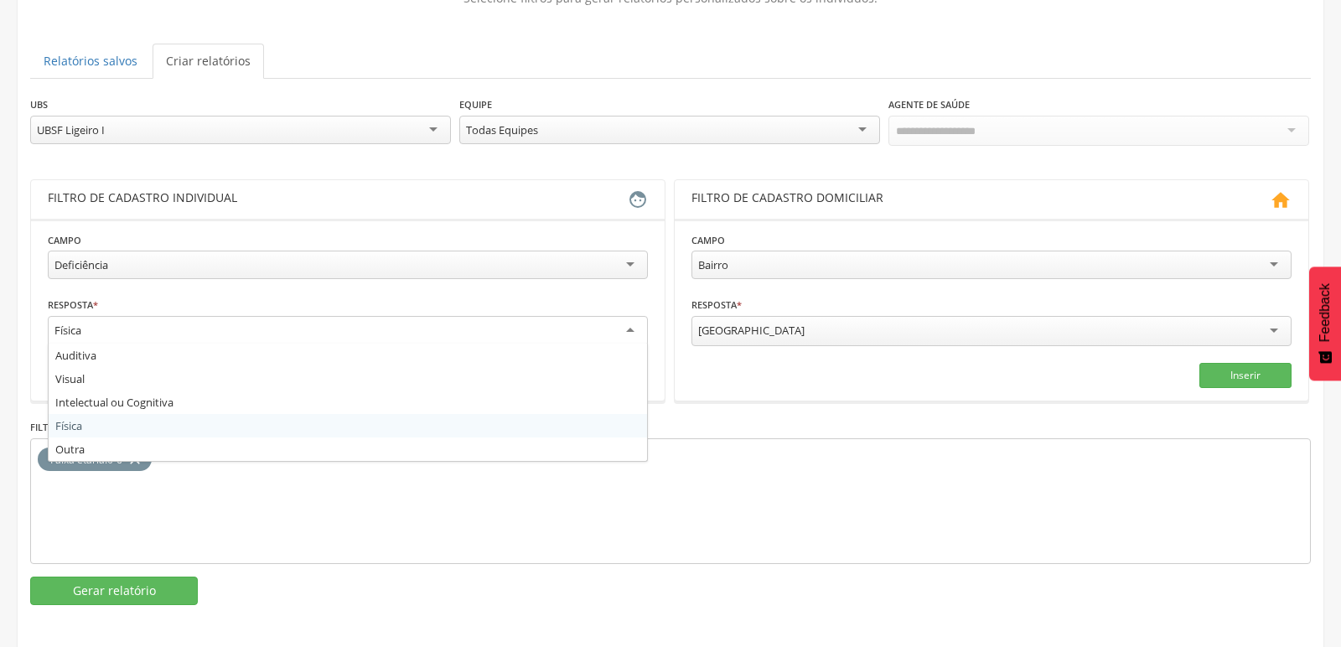
click at [344, 329] on div "Física" at bounding box center [348, 331] width 600 height 30
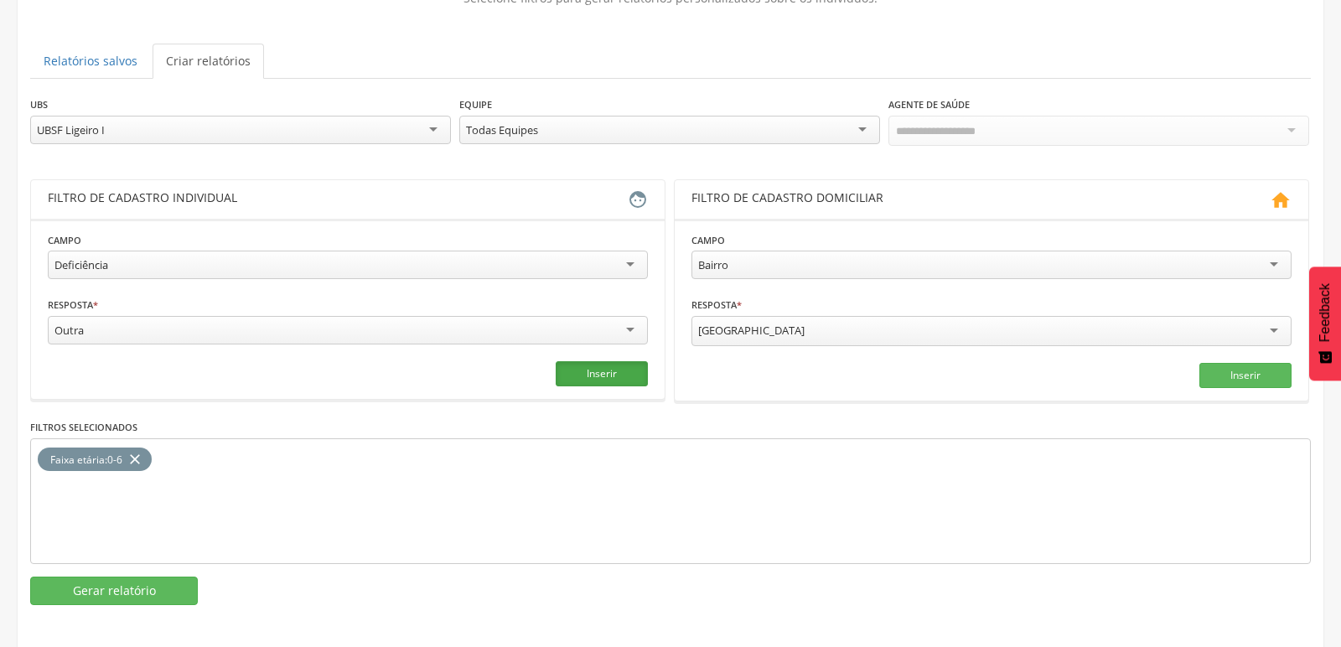
click at [603, 371] on button "Inserir" at bounding box center [602, 373] width 92 height 25
click at [149, 577] on button "Gerar relatório" at bounding box center [114, 591] width 168 height 29
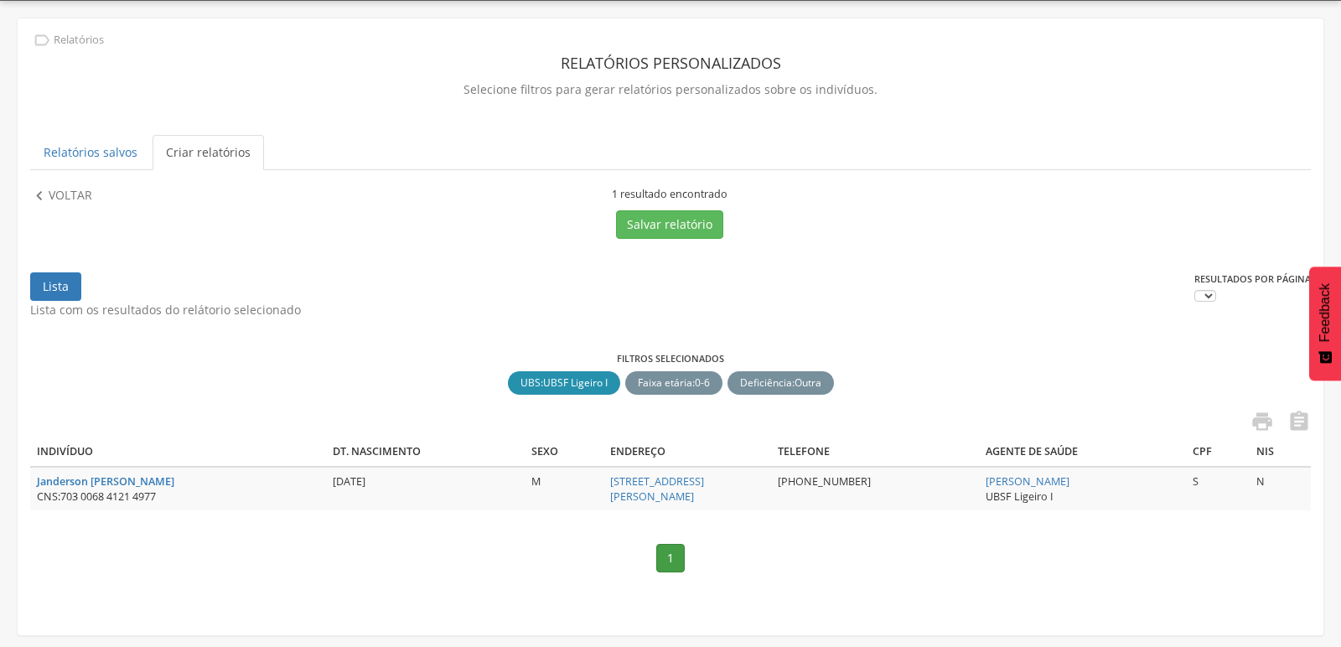
scroll to position [53, 0]
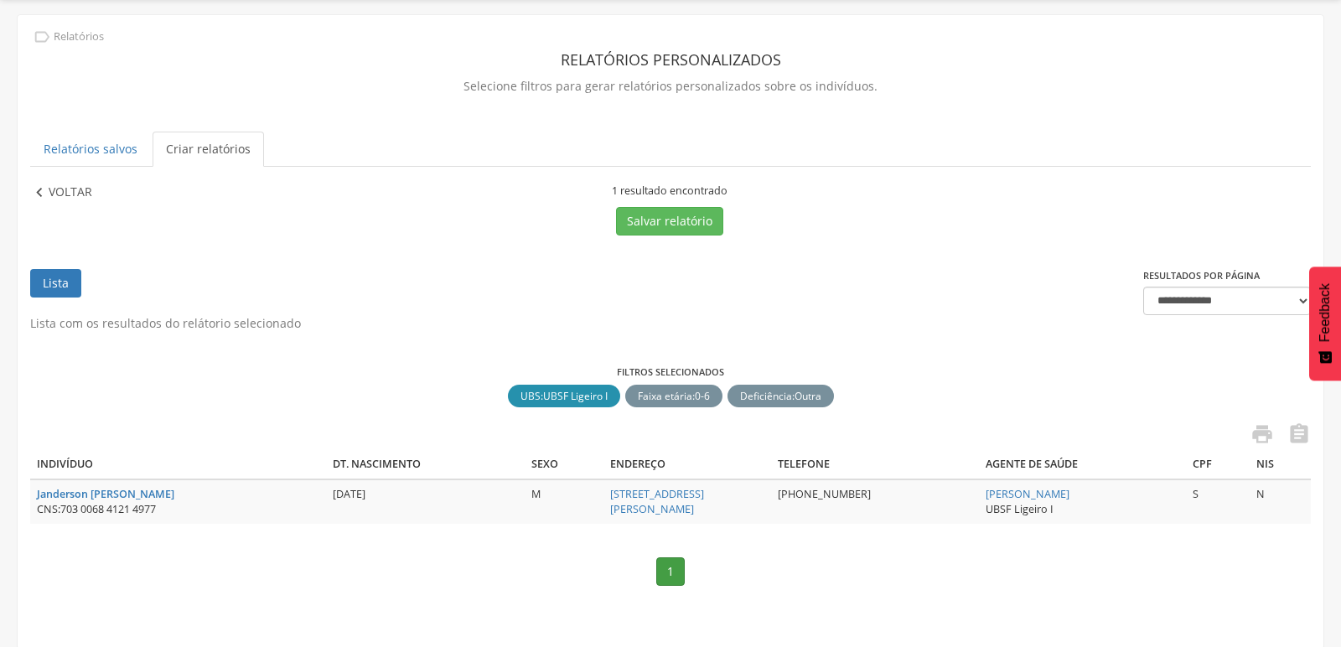
click at [52, 187] on p "Voltar" at bounding box center [71, 193] width 44 height 18
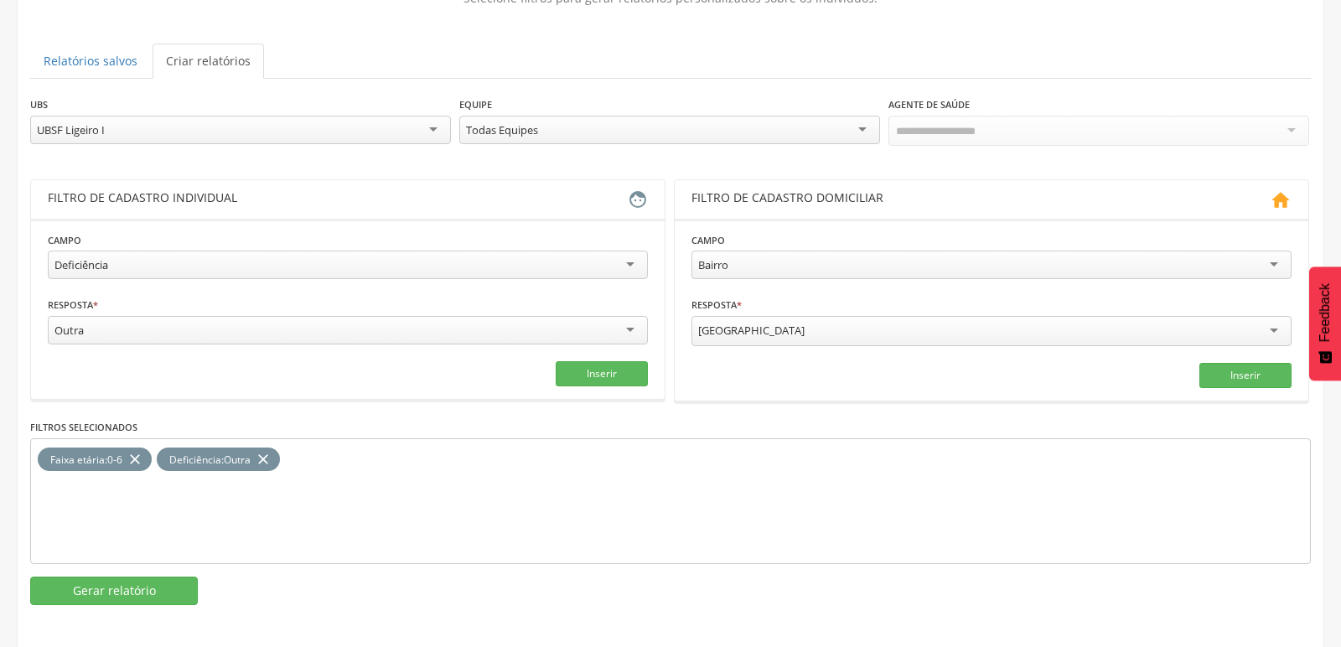
click at [137, 125] on div "UBSF Ligeiro I" at bounding box center [240, 130] width 421 height 29
click at [268, 449] on icon "close" at bounding box center [263, 460] width 17 height 24
click at [609, 334] on div "Outra" at bounding box center [348, 330] width 600 height 29
click at [610, 372] on button "Inserir" at bounding box center [602, 373] width 92 height 25
click at [158, 577] on button "Gerar relatório" at bounding box center [114, 591] width 168 height 29
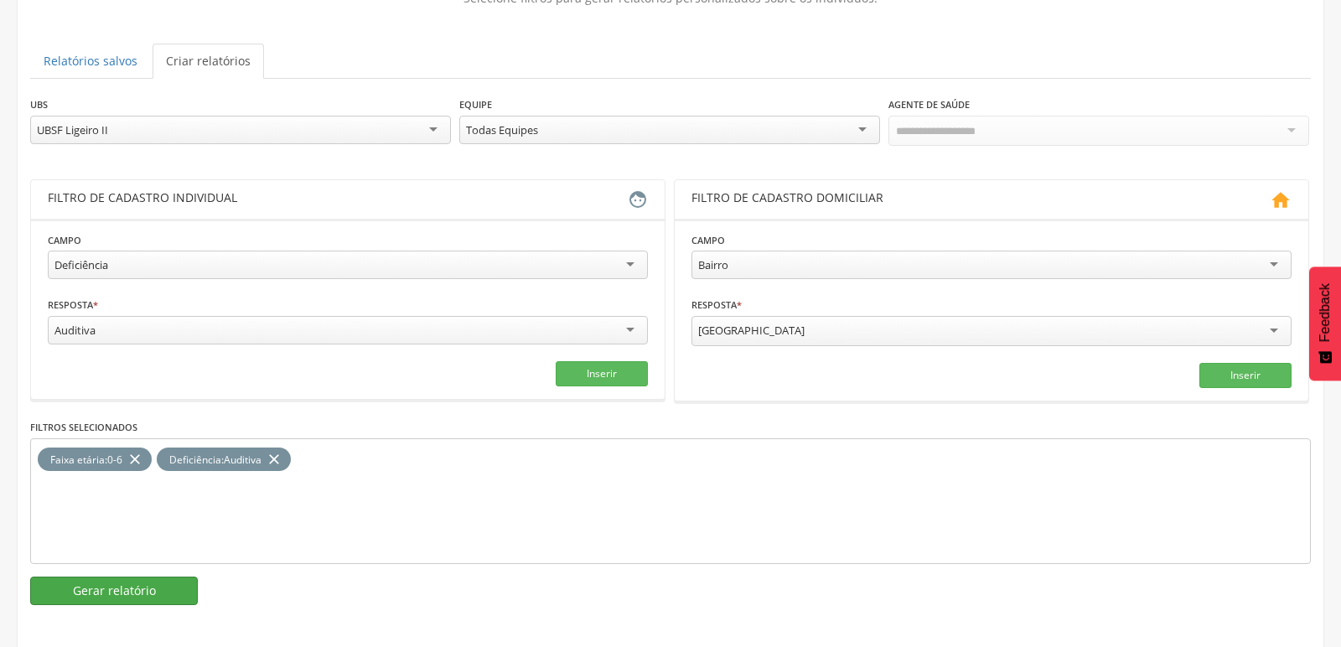
scroll to position [49, 0]
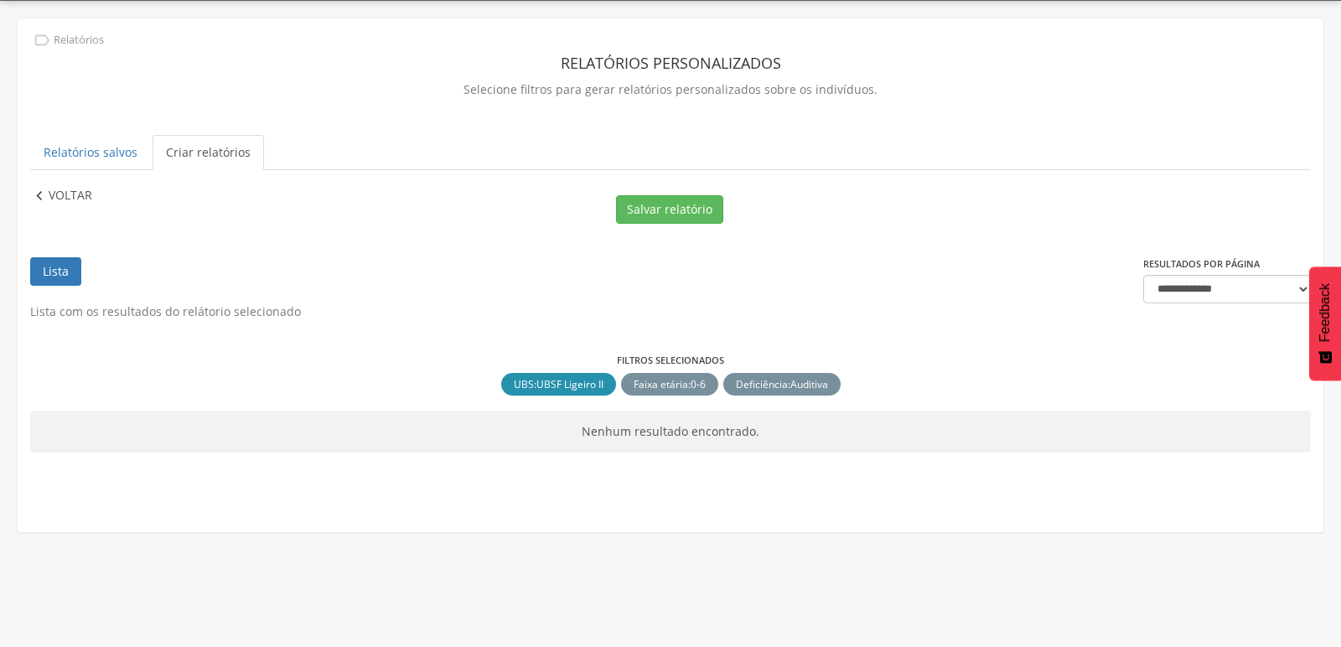
click at [36, 195] on icon "" at bounding box center [39, 196] width 18 height 18
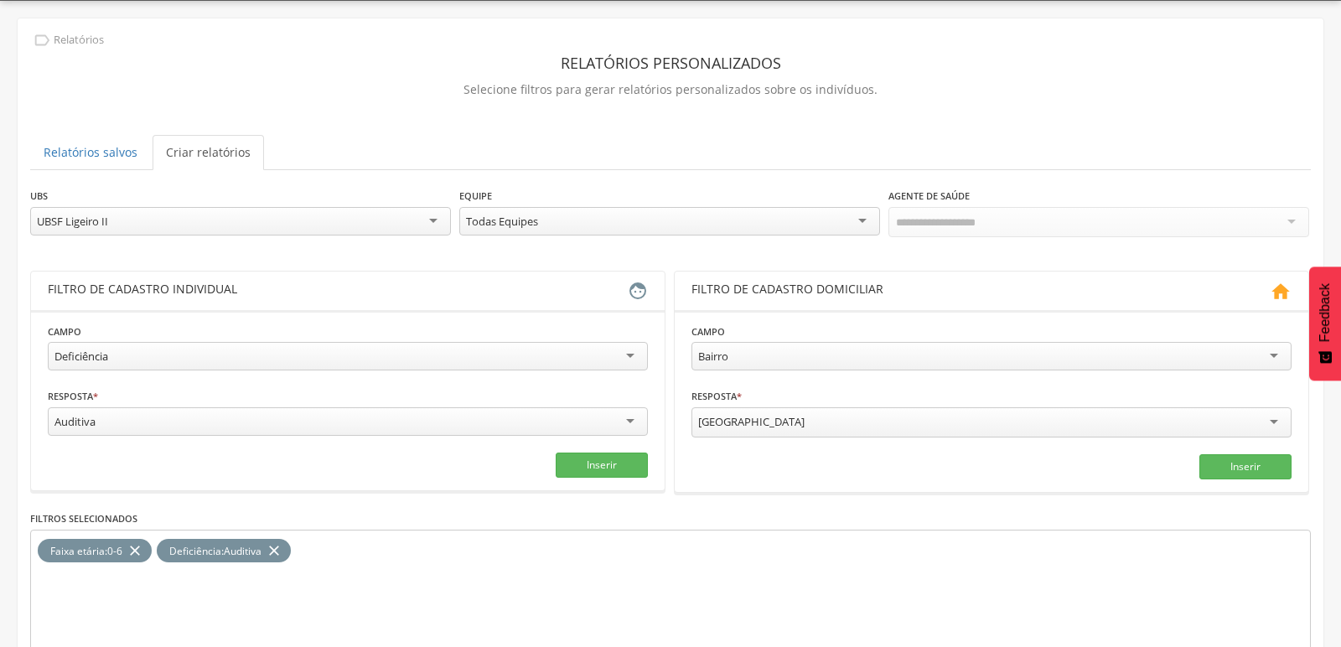
scroll to position [141, 0]
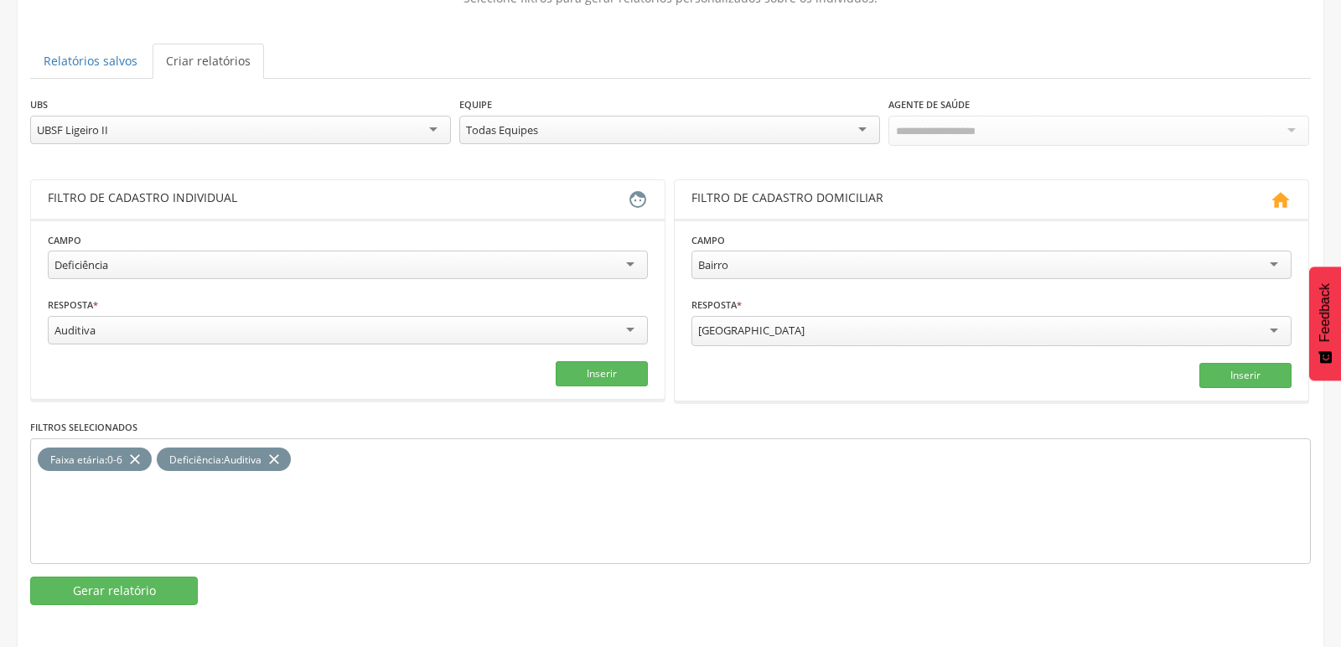
click at [275, 454] on icon "close" at bounding box center [274, 460] width 17 height 24
click at [238, 328] on div "Auditiva" at bounding box center [348, 330] width 600 height 29
click at [585, 367] on button "Inserir" at bounding box center [602, 373] width 92 height 25
click at [114, 579] on button "Gerar relatório" at bounding box center [114, 591] width 168 height 29
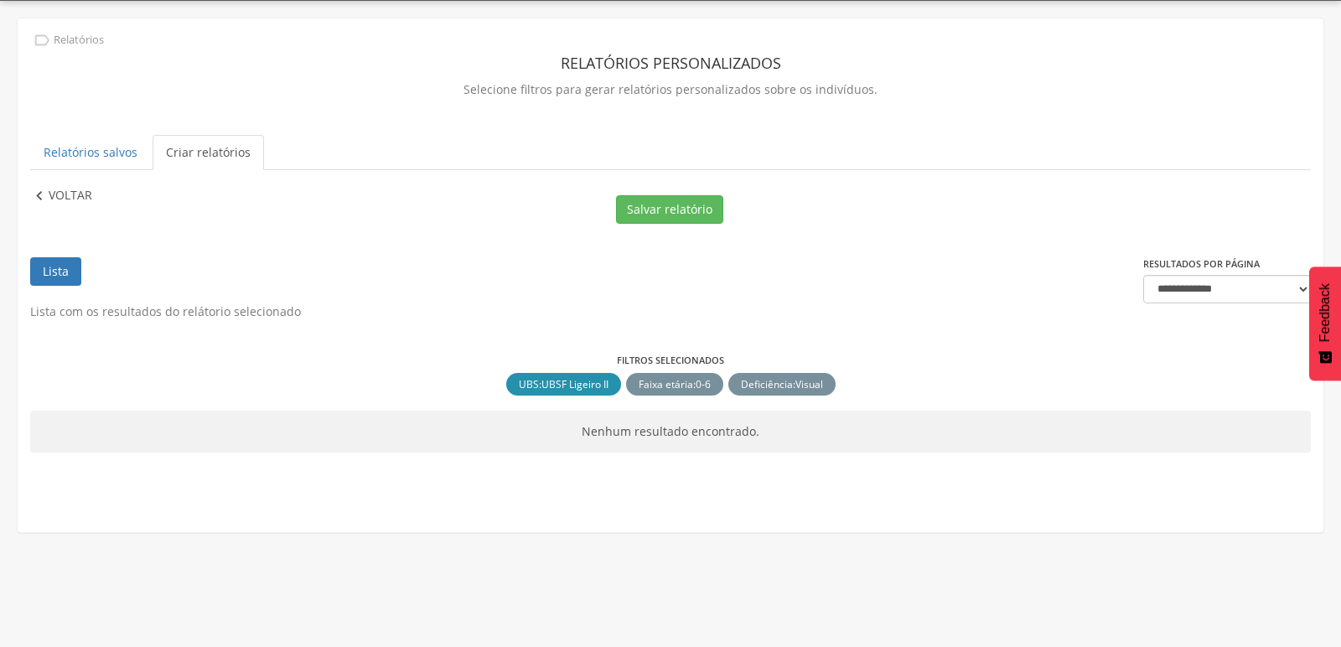
click at [45, 200] on icon "" at bounding box center [39, 196] width 18 height 18
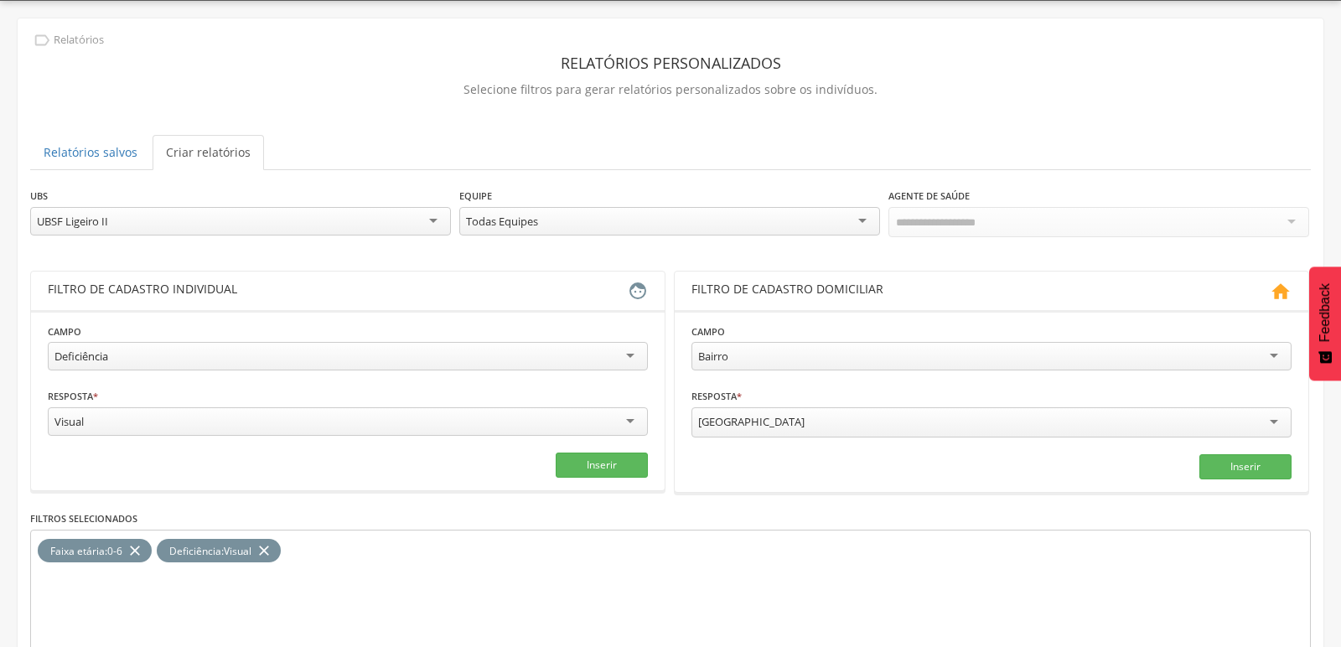
scroll to position [141, 0]
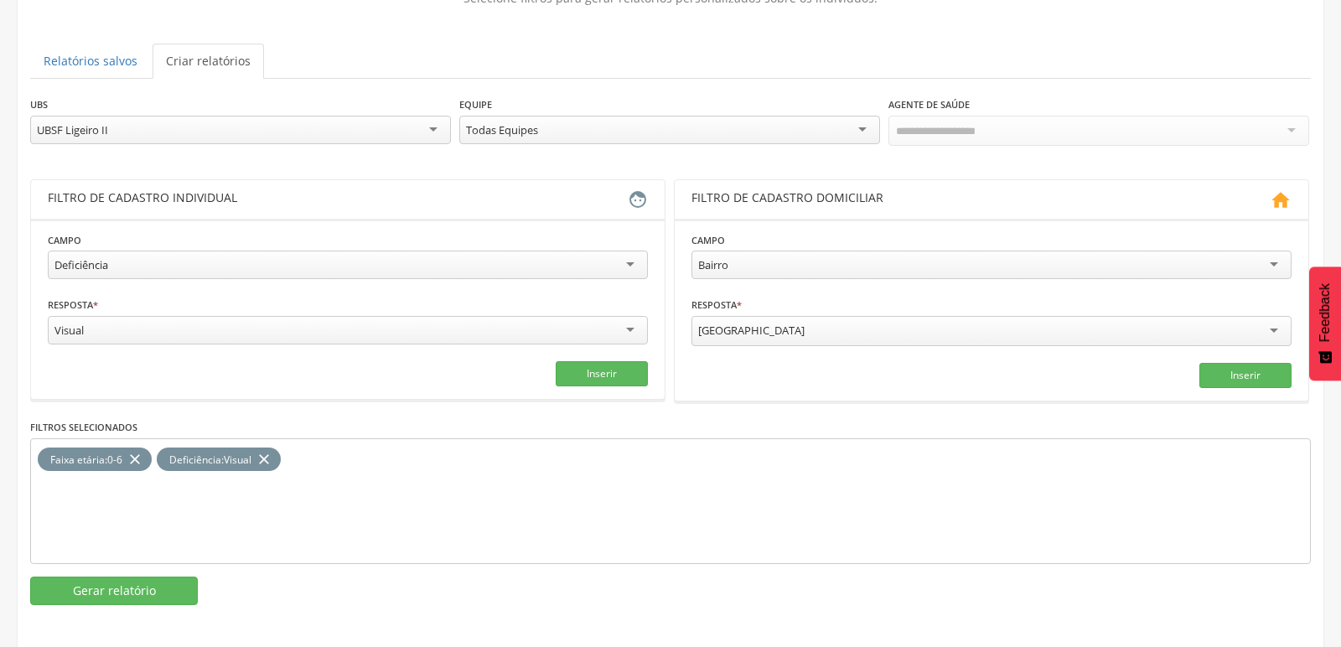
click at [276, 454] on div "Deficiência : Visual close" at bounding box center [219, 460] width 124 height 24
click at [271, 450] on icon "close" at bounding box center [264, 460] width 17 height 24
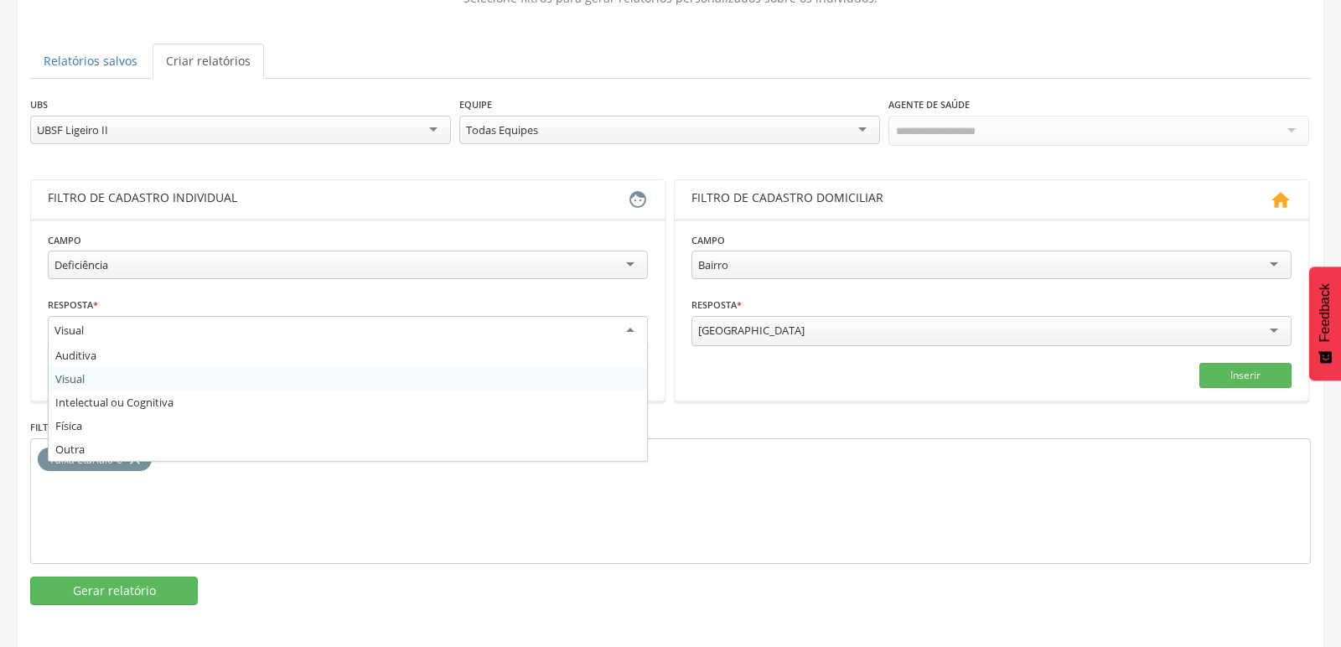
click at [198, 332] on div "Visual" at bounding box center [348, 331] width 600 height 30
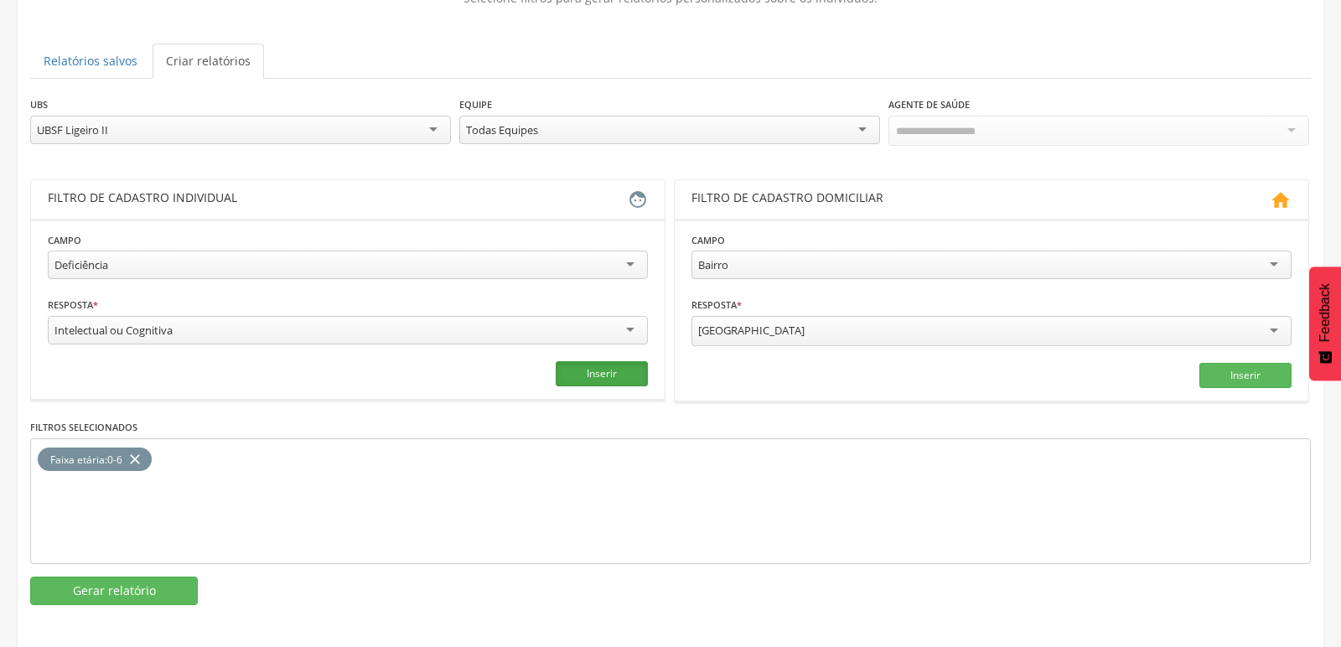
click at [608, 362] on button "Inserir" at bounding box center [602, 373] width 92 height 25
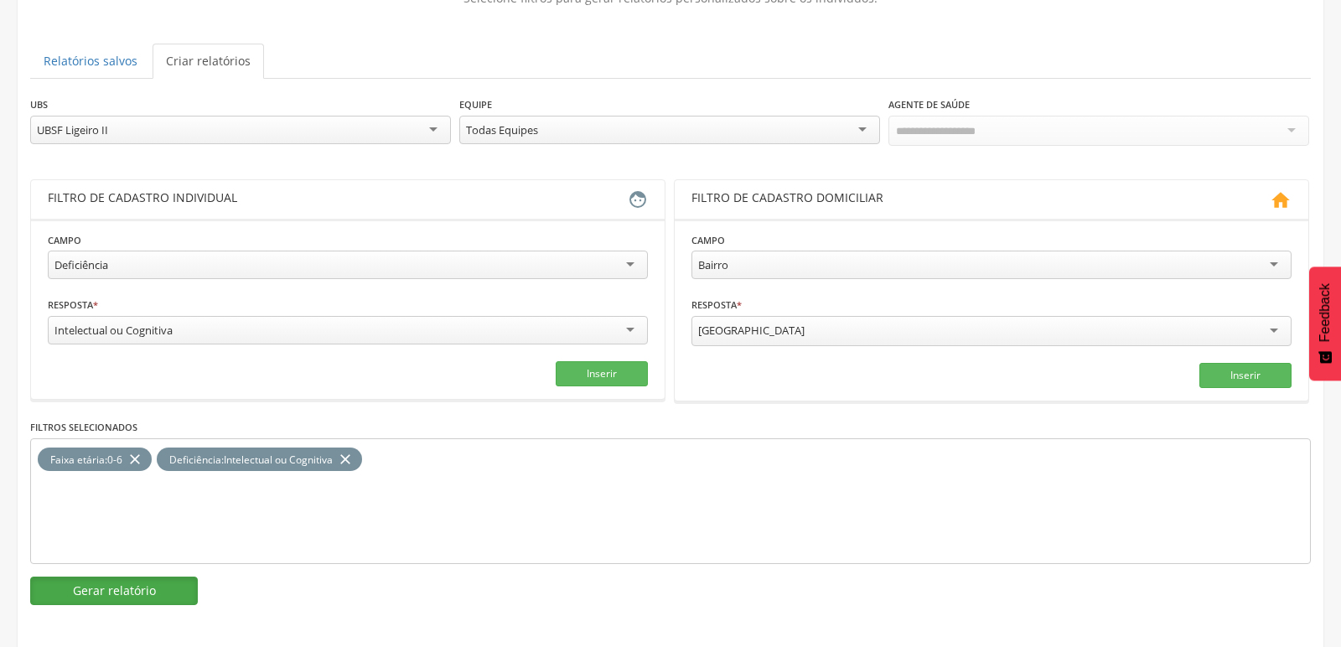
click at [134, 585] on button "Gerar relatório" at bounding box center [114, 591] width 168 height 29
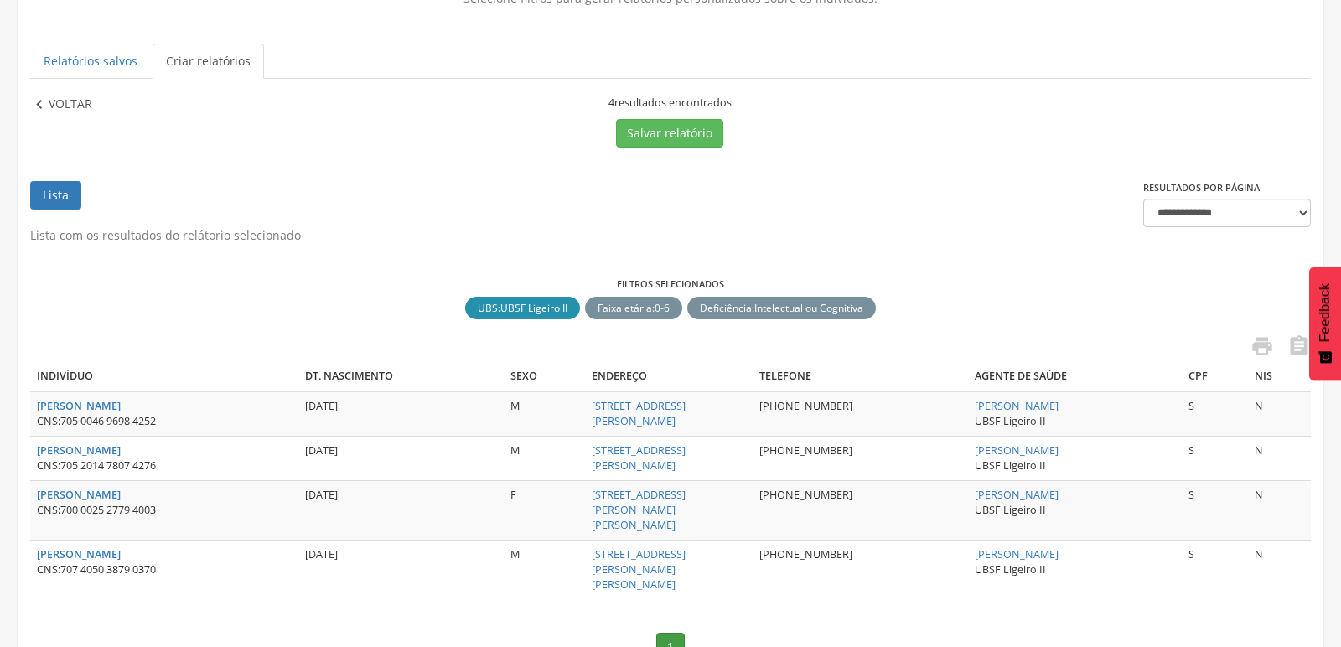
click at [37, 108] on icon "" at bounding box center [39, 105] width 18 height 18
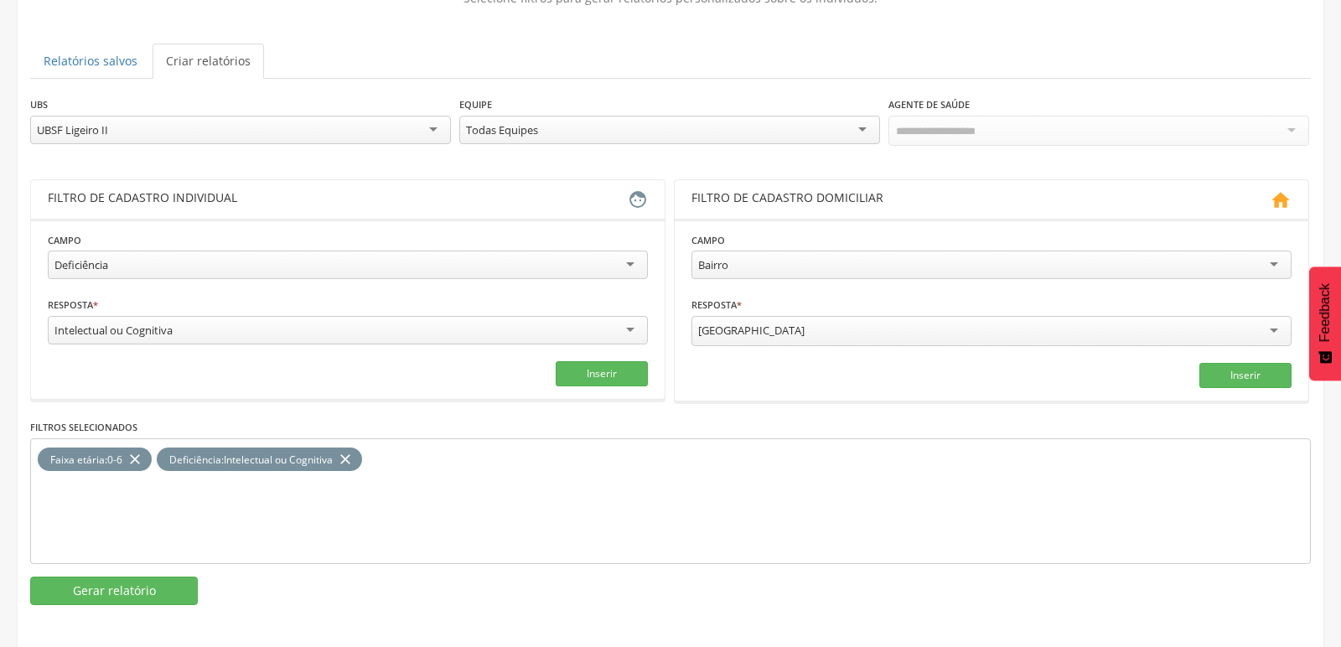
click at [354, 448] on icon "close" at bounding box center [345, 460] width 17 height 24
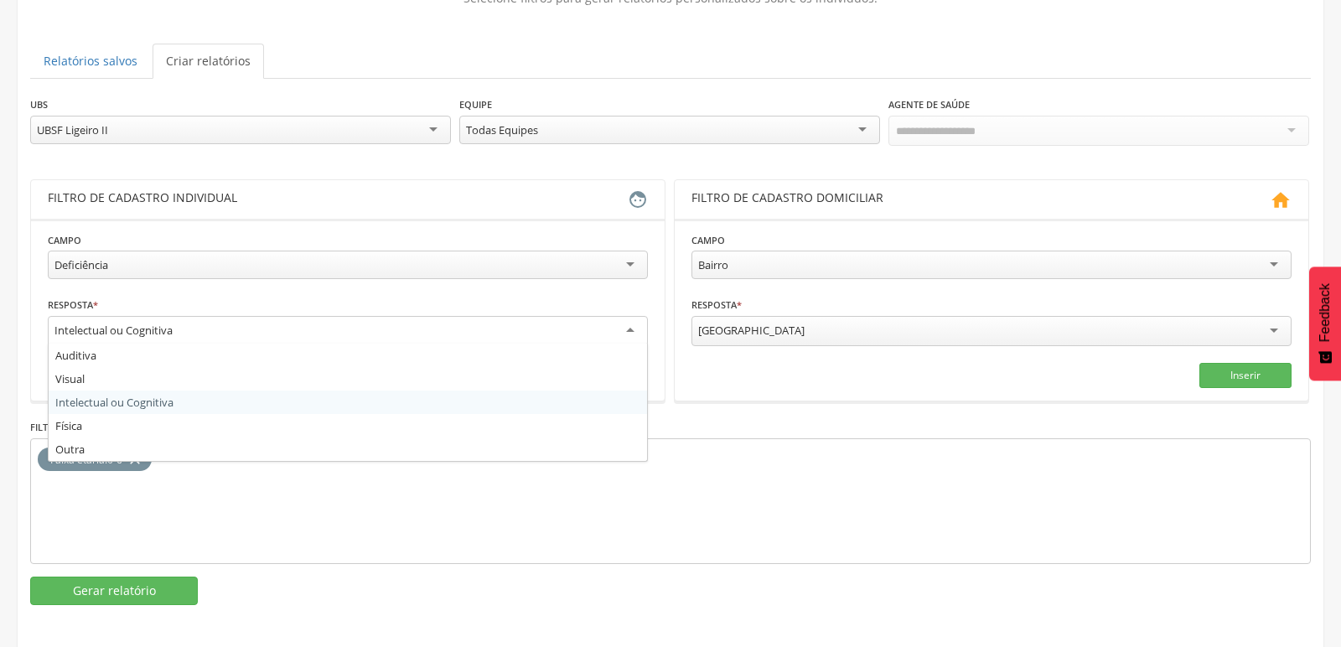
click at [289, 329] on div "Intelectual ou Cognitiva" at bounding box center [348, 331] width 600 height 30
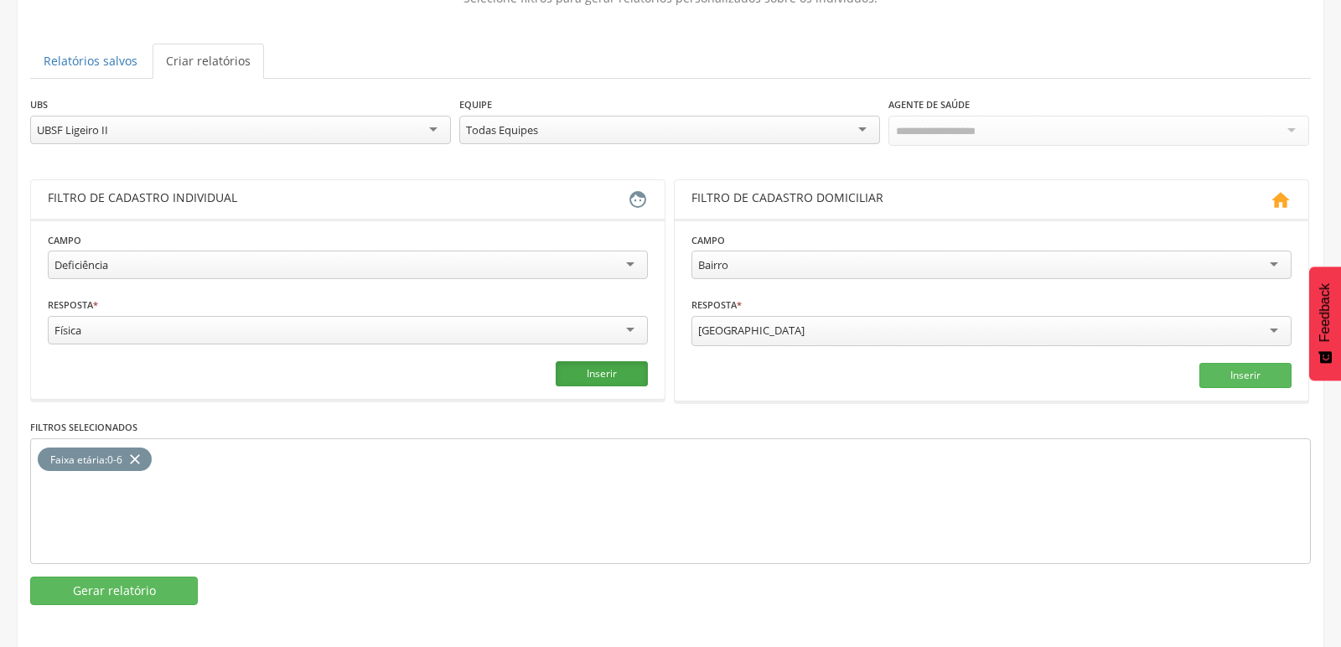
click at [601, 366] on button "Inserir" at bounding box center [602, 373] width 92 height 25
click at [97, 582] on button "Gerar relatório" at bounding box center [114, 591] width 168 height 29
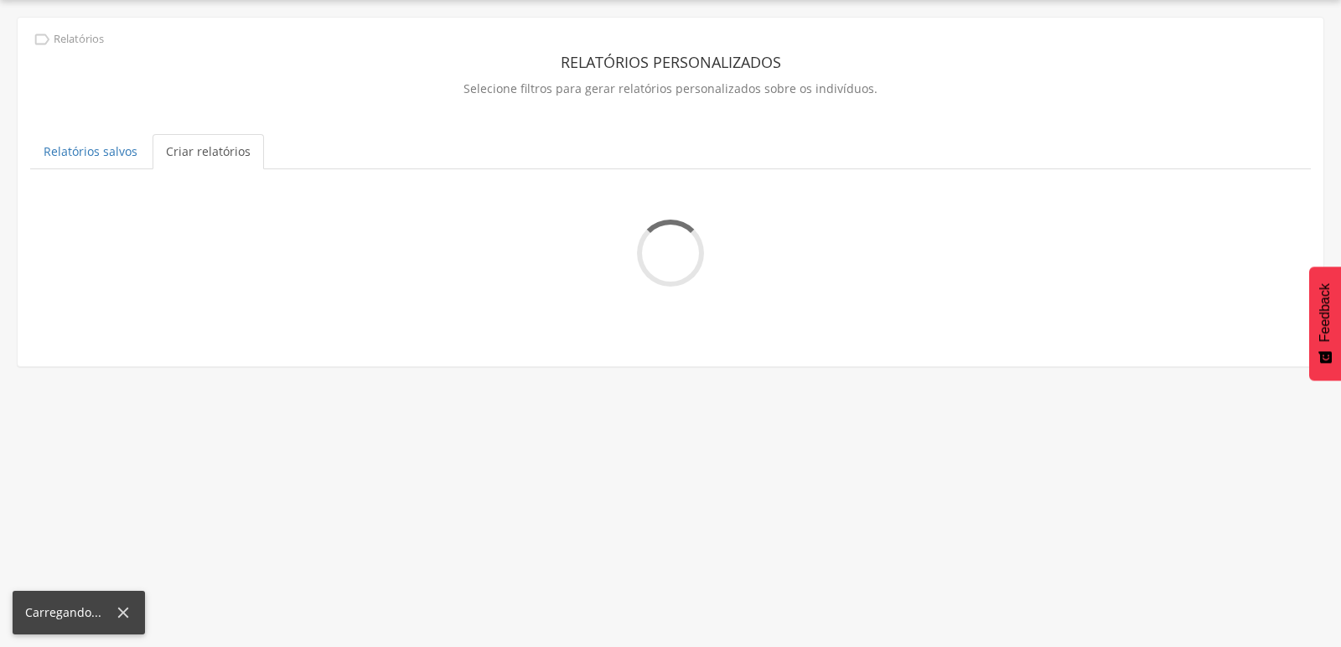
scroll to position [49, 0]
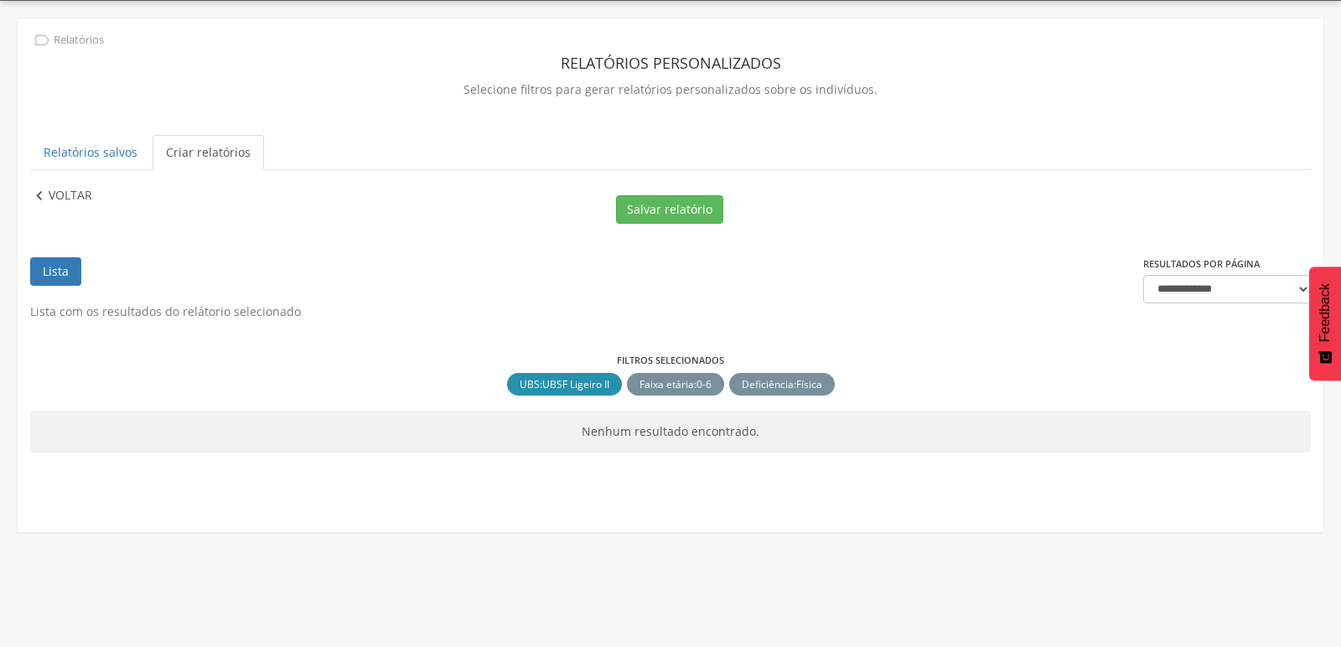
click at [38, 200] on icon "" at bounding box center [39, 196] width 18 height 18
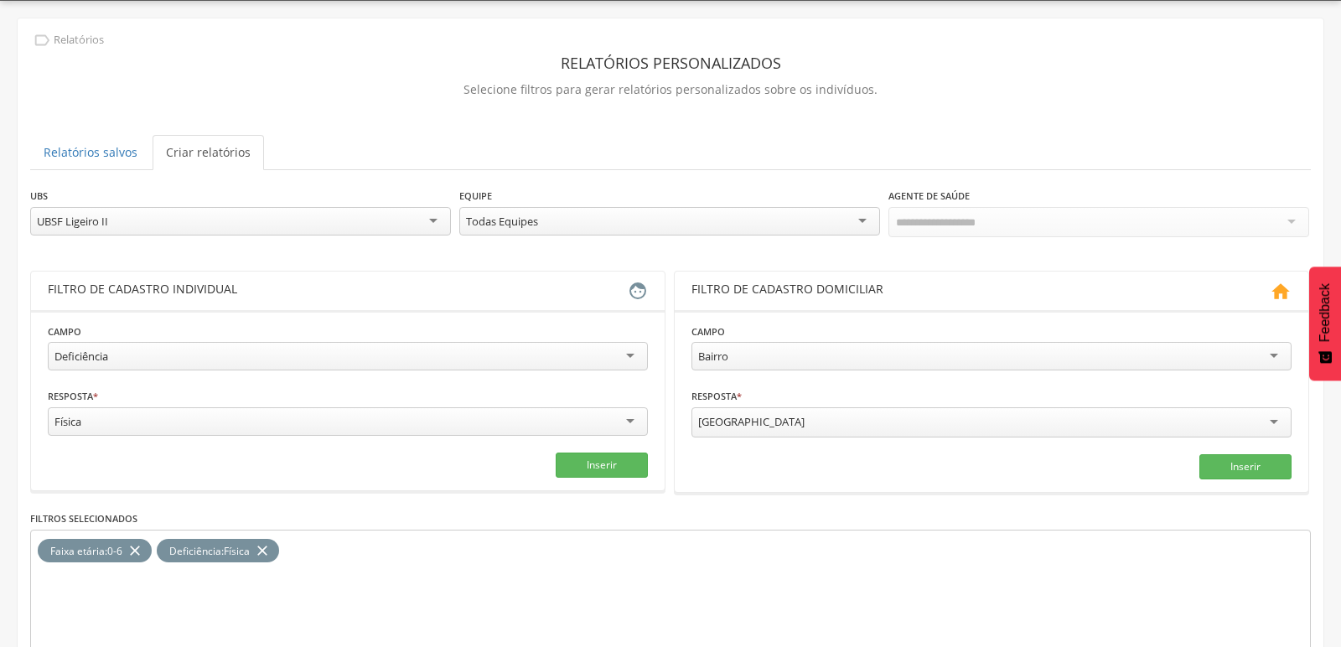
scroll to position [141, 0]
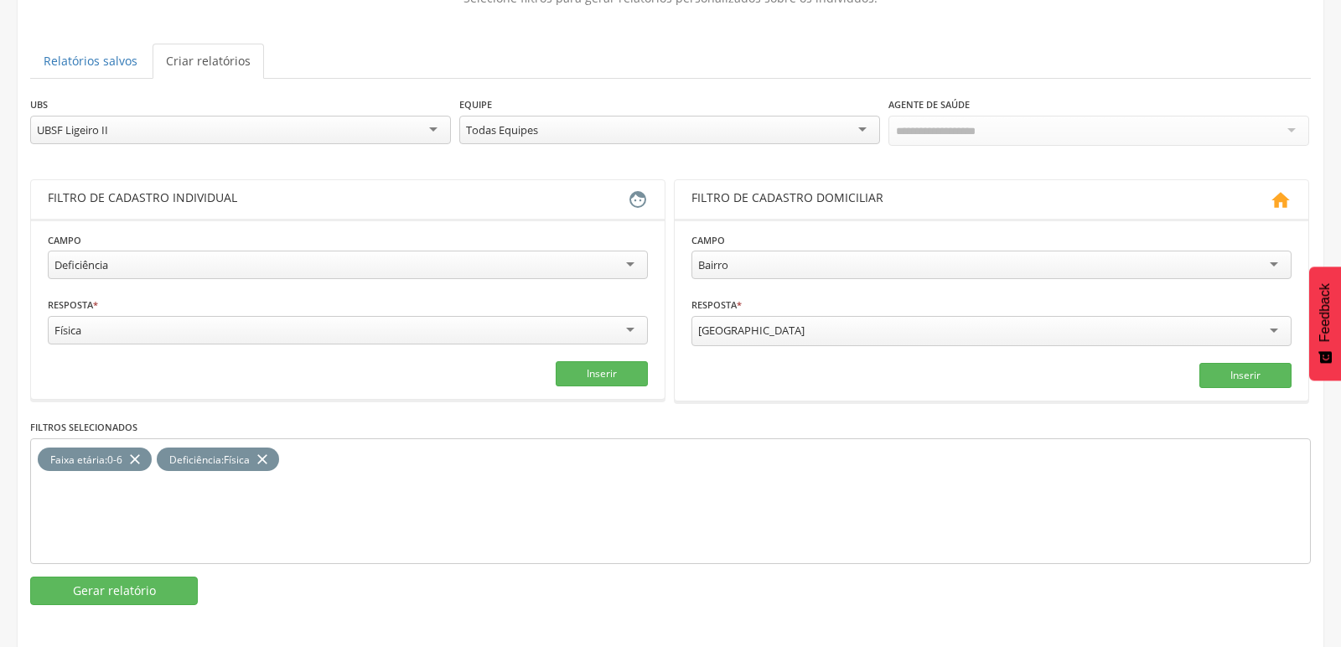
click at [262, 454] on icon "close" at bounding box center [262, 460] width 17 height 24
click at [232, 323] on div "Física" at bounding box center [348, 330] width 600 height 29
click at [596, 369] on button "Inserir" at bounding box center [602, 373] width 92 height 25
click at [148, 577] on button "Gerar relatório" at bounding box center [114, 591] width 168 height 29
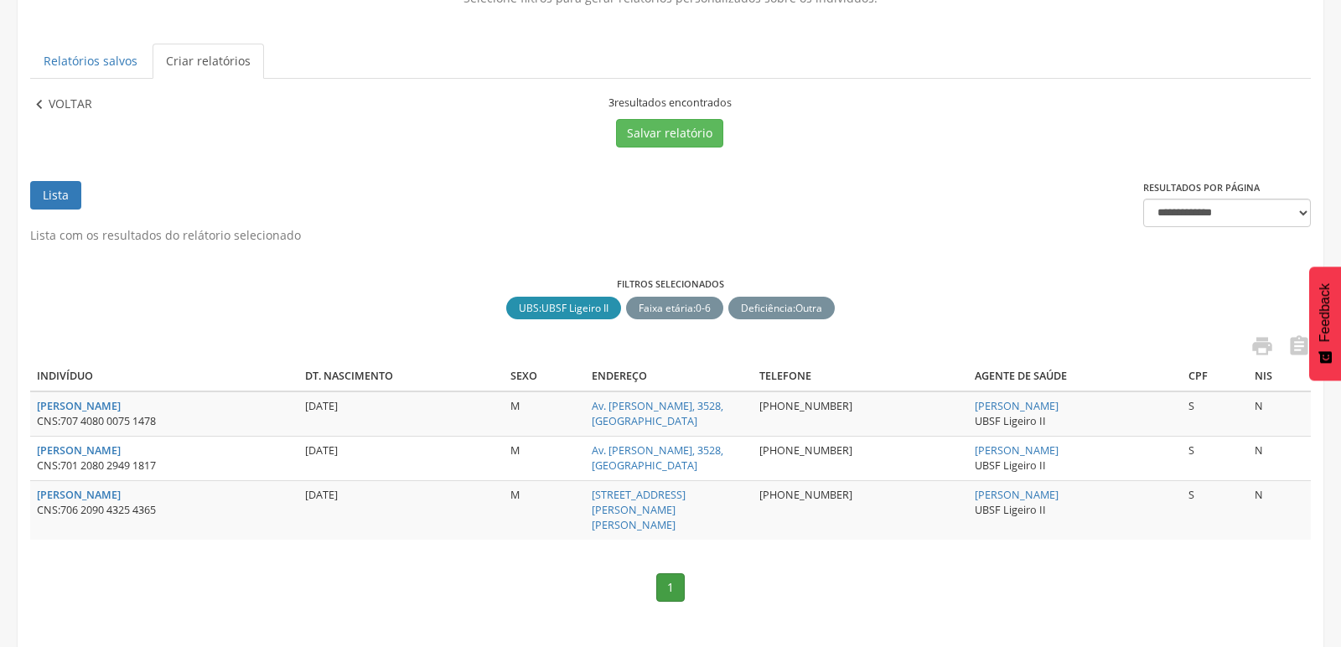
click at [49, 103] on p "Voltar" at bounding box center [71, 105] width 44 height 18
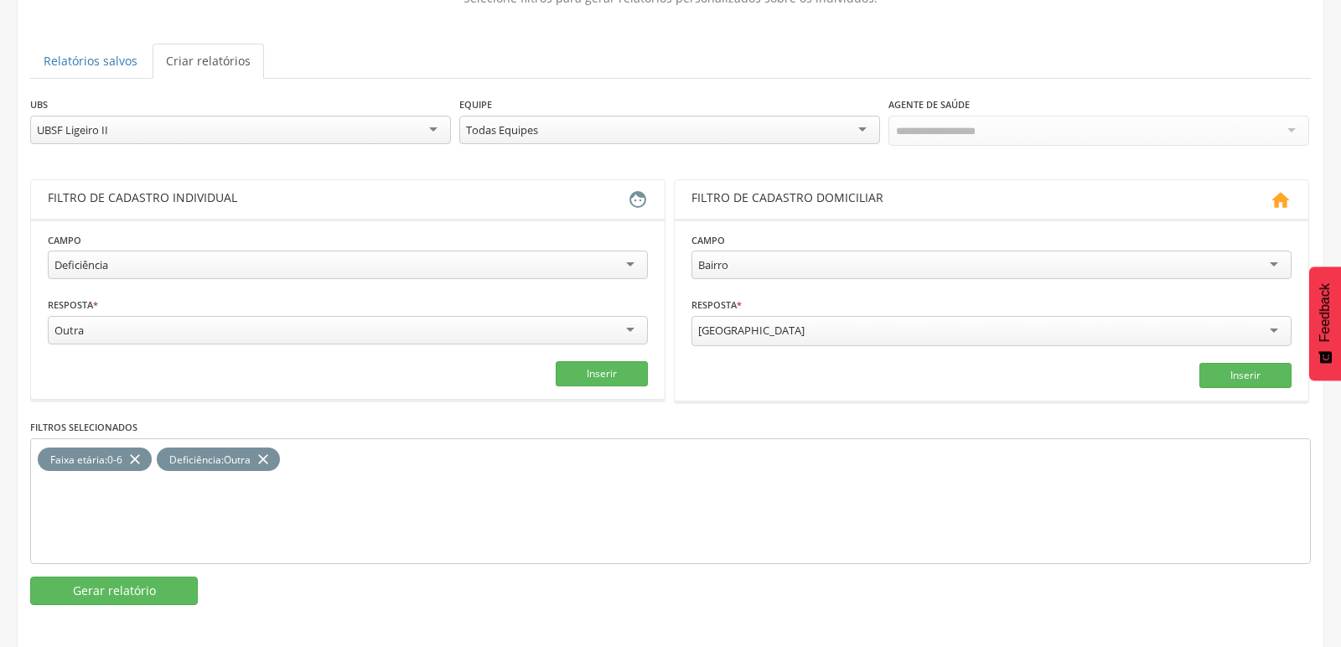
click at [262, 454] on icon "close" at bounding box center [263, 460] width 17 height 24
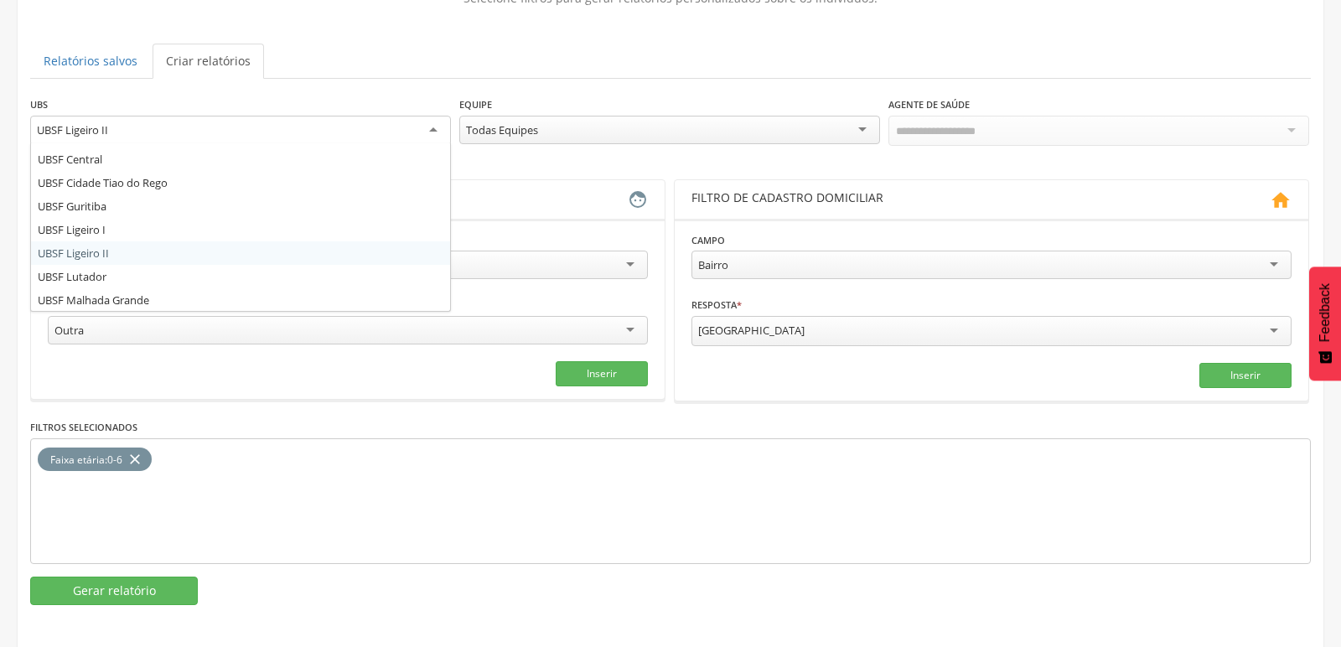
click at [361, 133] on div "UBSF Ligeiro II" at bounding box center [240, 131] width 421 height 30
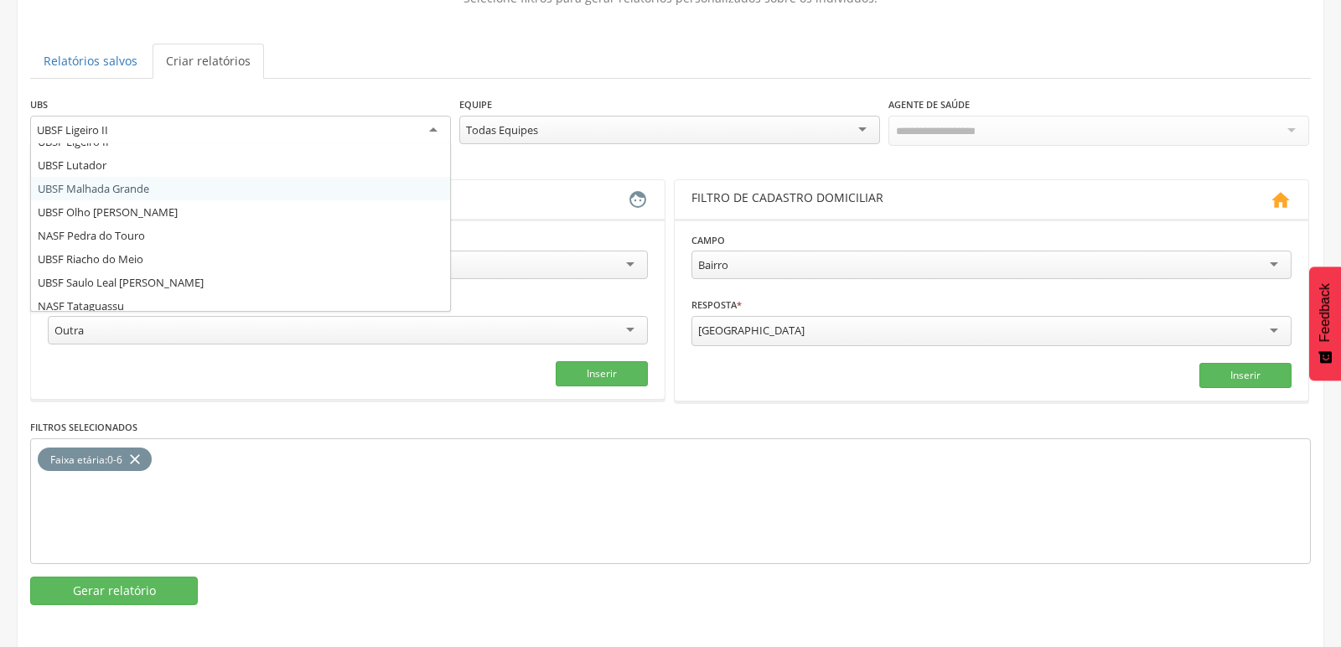
scroll to position [262, 0]
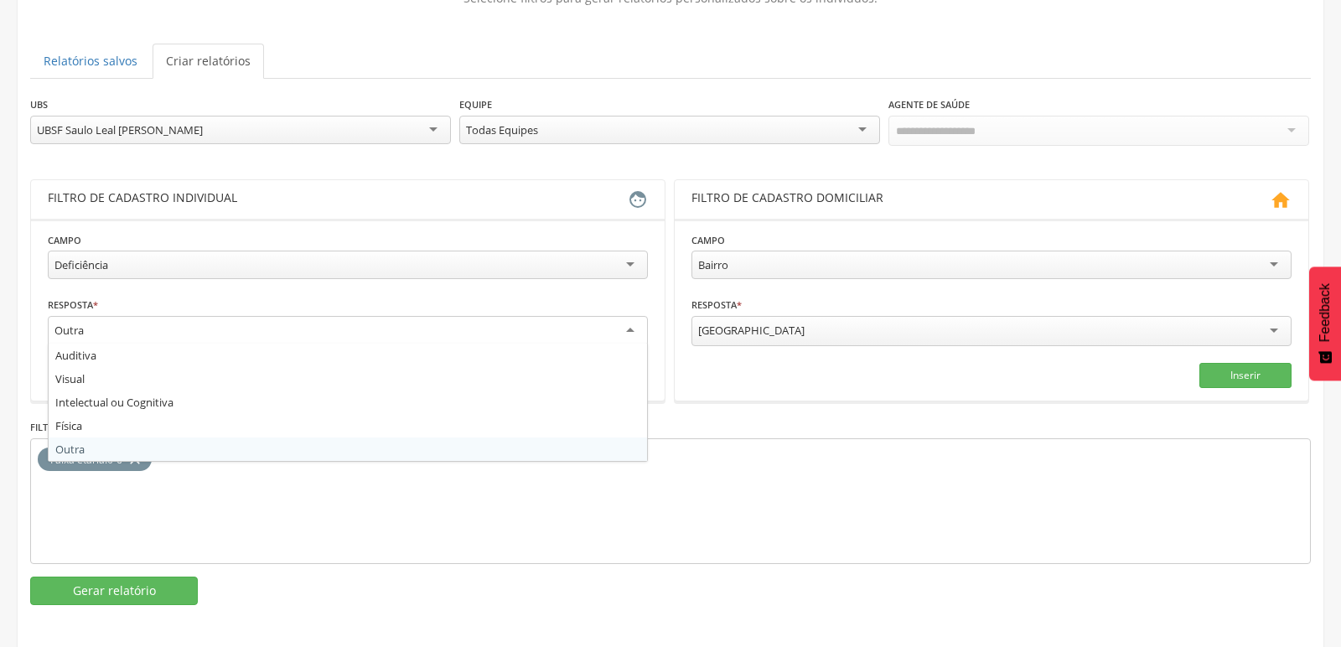
click at [199, 322] on div "Outra" at bounding box center [348, 331] width 600 height 30
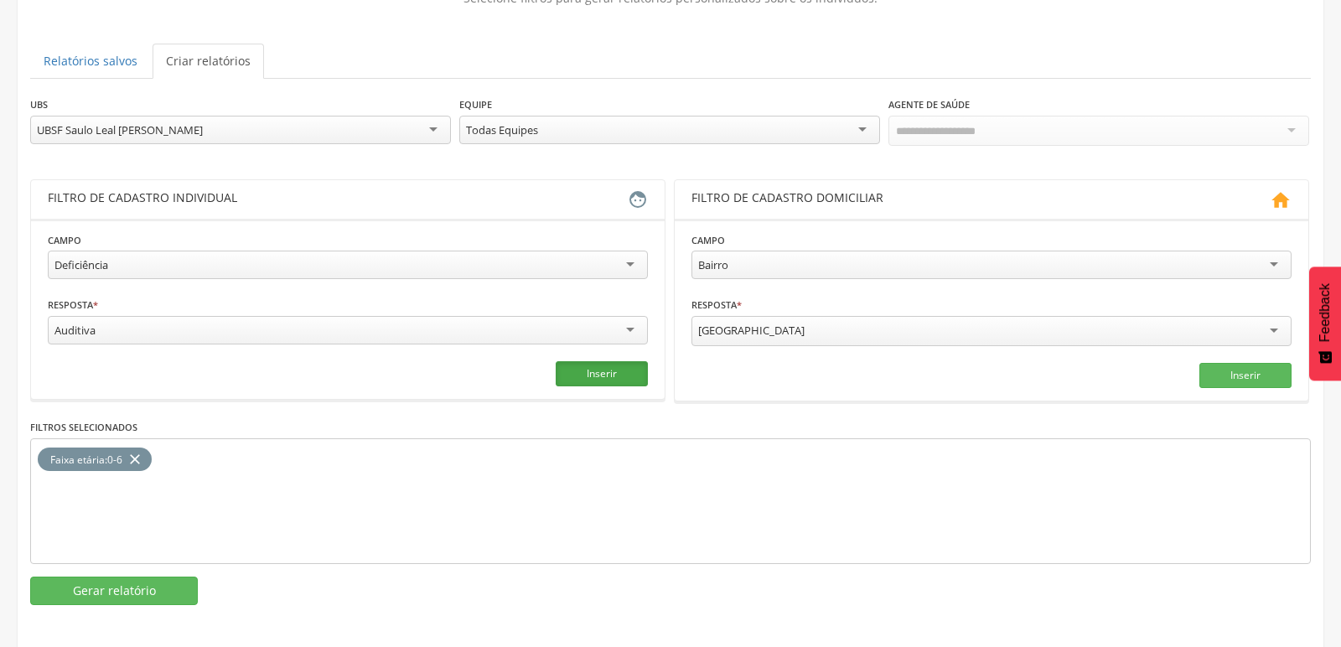
click at [592, 371] on button "Inserir" at bounding box center [602, 373] width 92 height 25
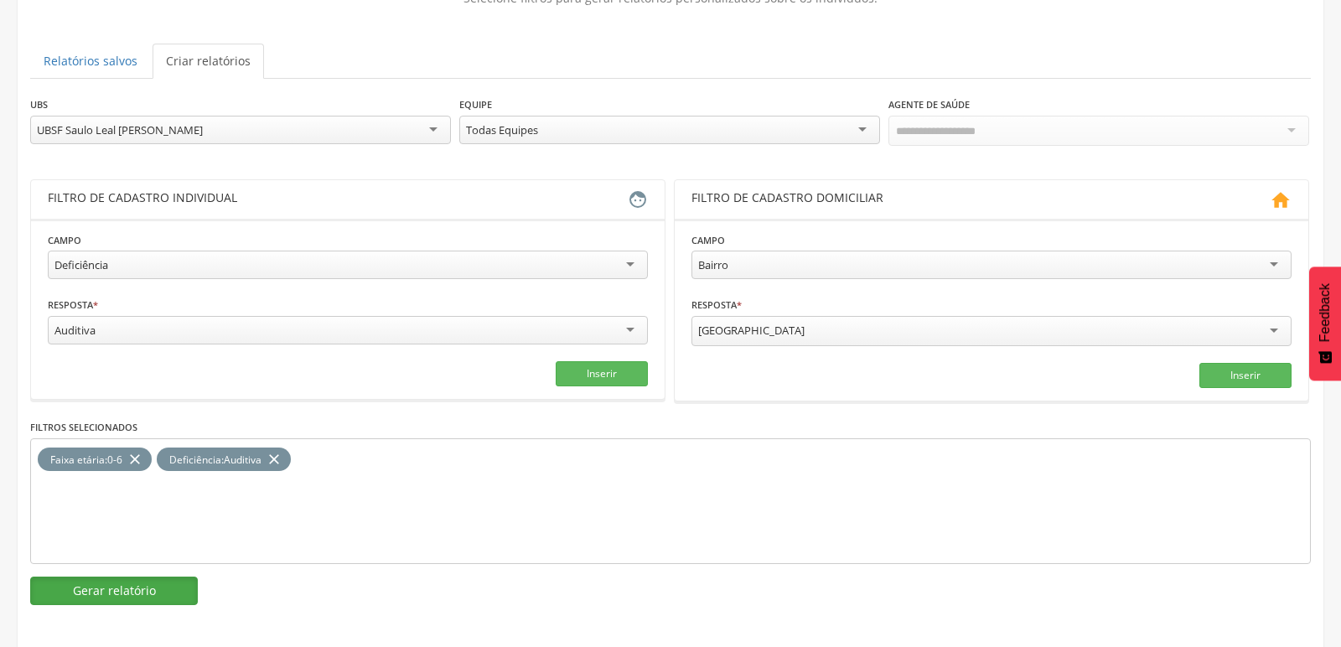
click at [132, 591] on button "Gerar relatório" at bounding box center [114, 591] width 168 height 29
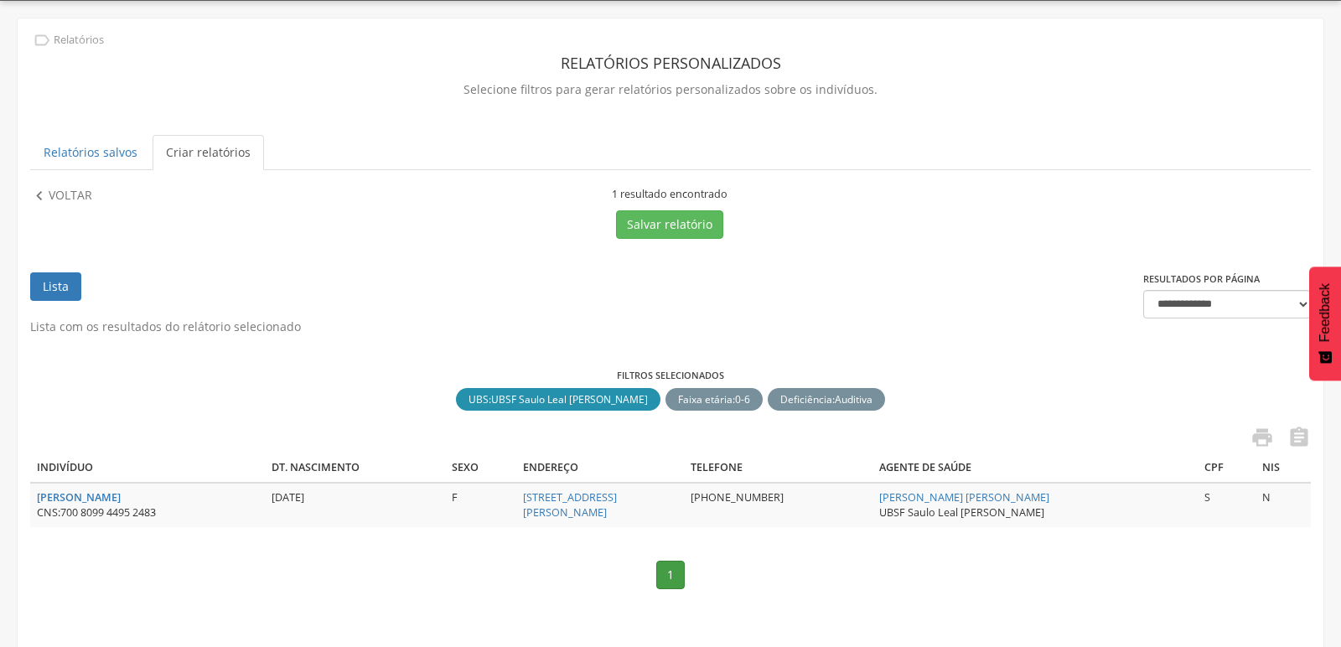
scroll to position [53, 0]
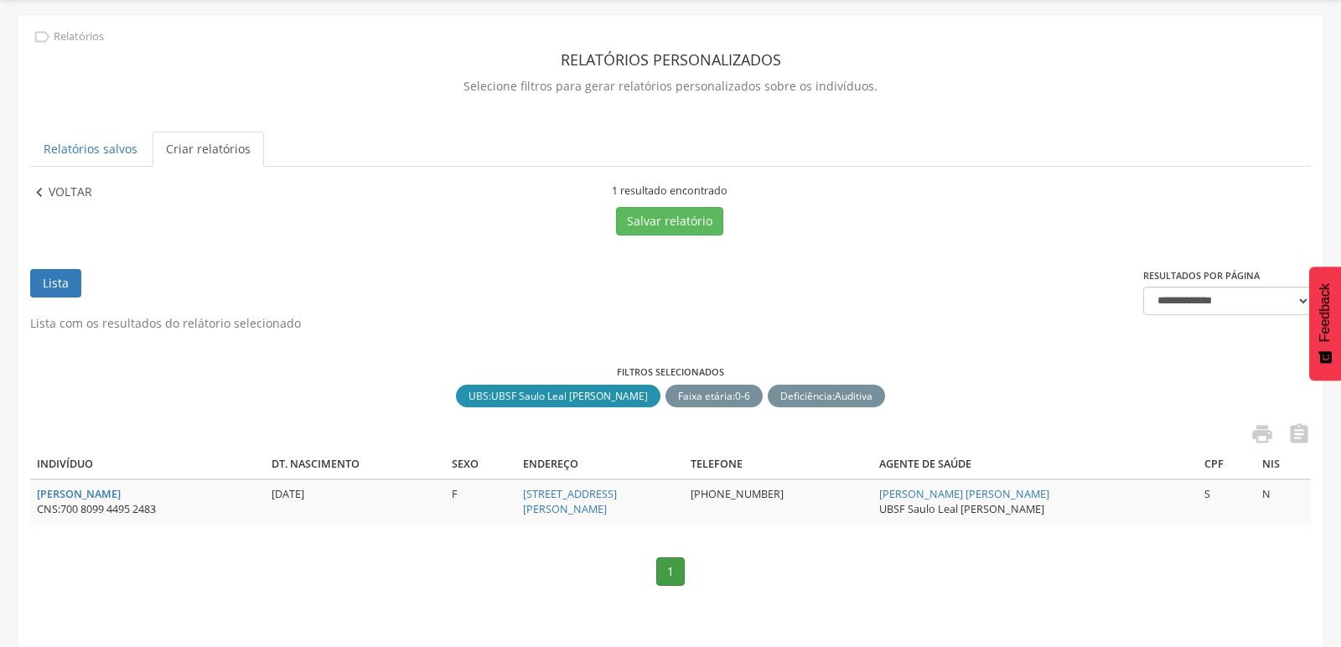
click at [34, 195] on icon "" at bounding box center [39, 193] width 18 height 18
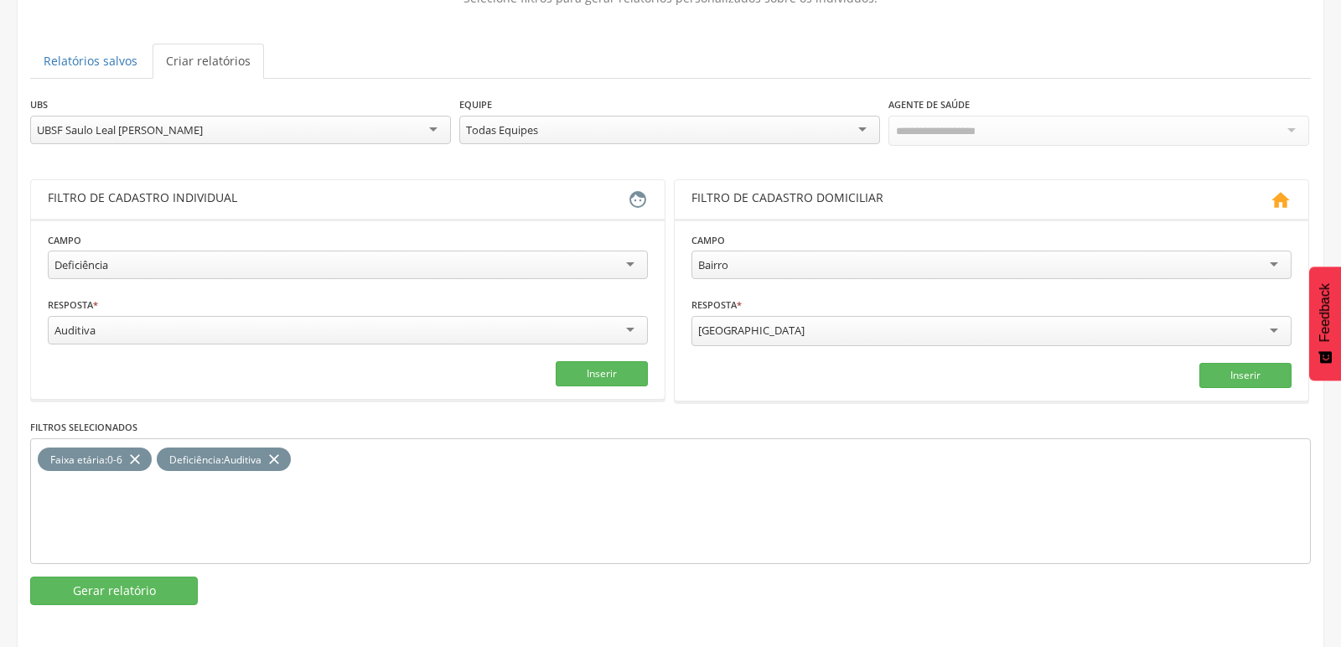
click at [282, 455] on icon "close" at bounding box center [274, 460] width 17 height 24
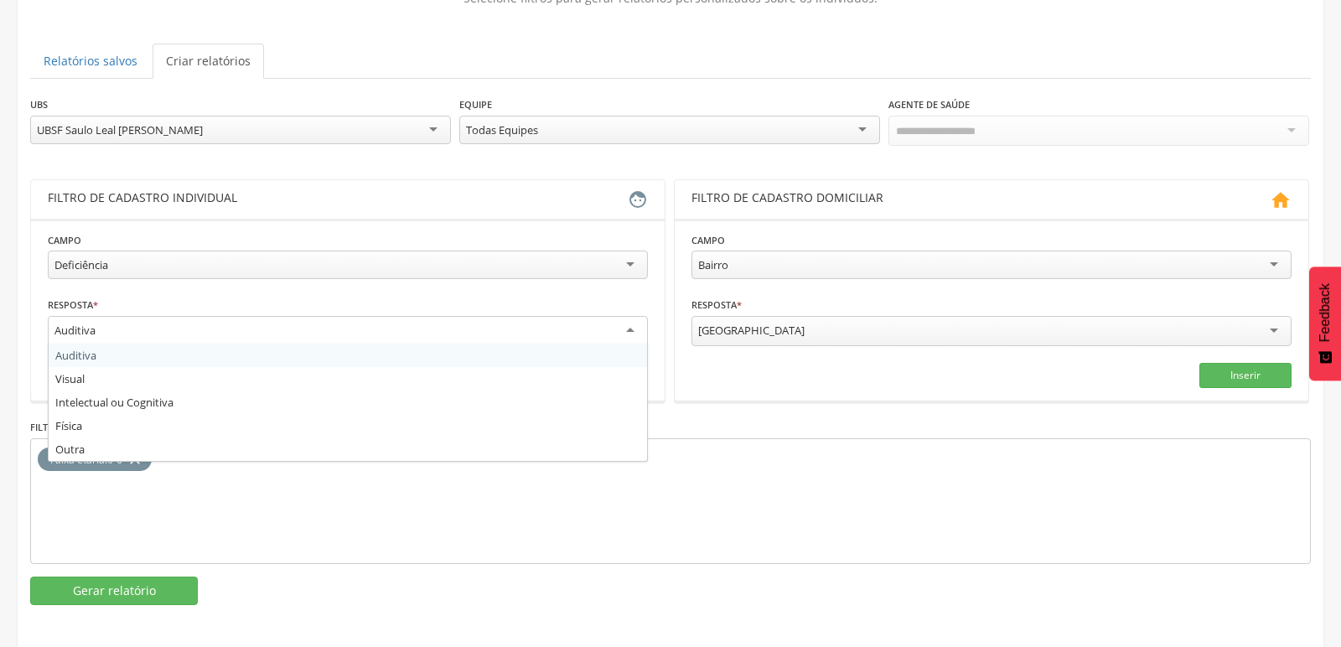
click at [228, 336] on div "Auditiva" at bounding box center [348, 331] width 600 height 30
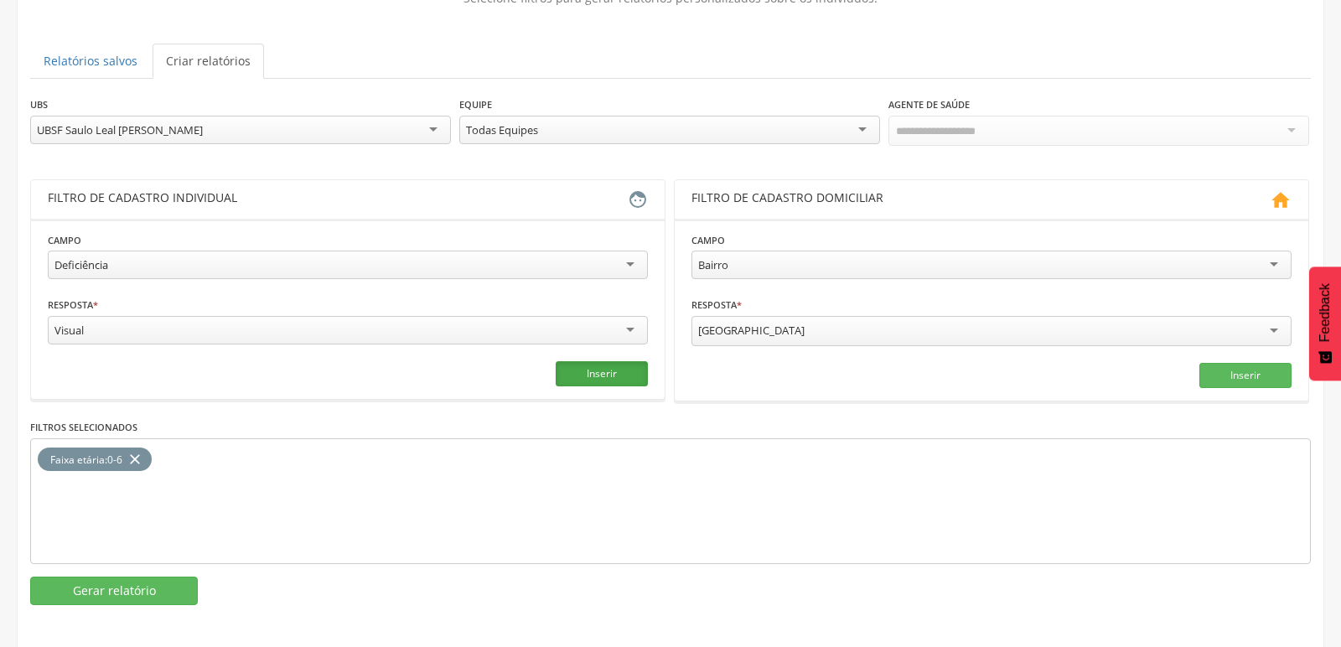
click at [621, 370] on button "Inserir" at bounding box center [602, 373] width 92 height 25
click at [130, 581] on button "Gerar relatório" at bounding box center [114, 591] width 168 height 29
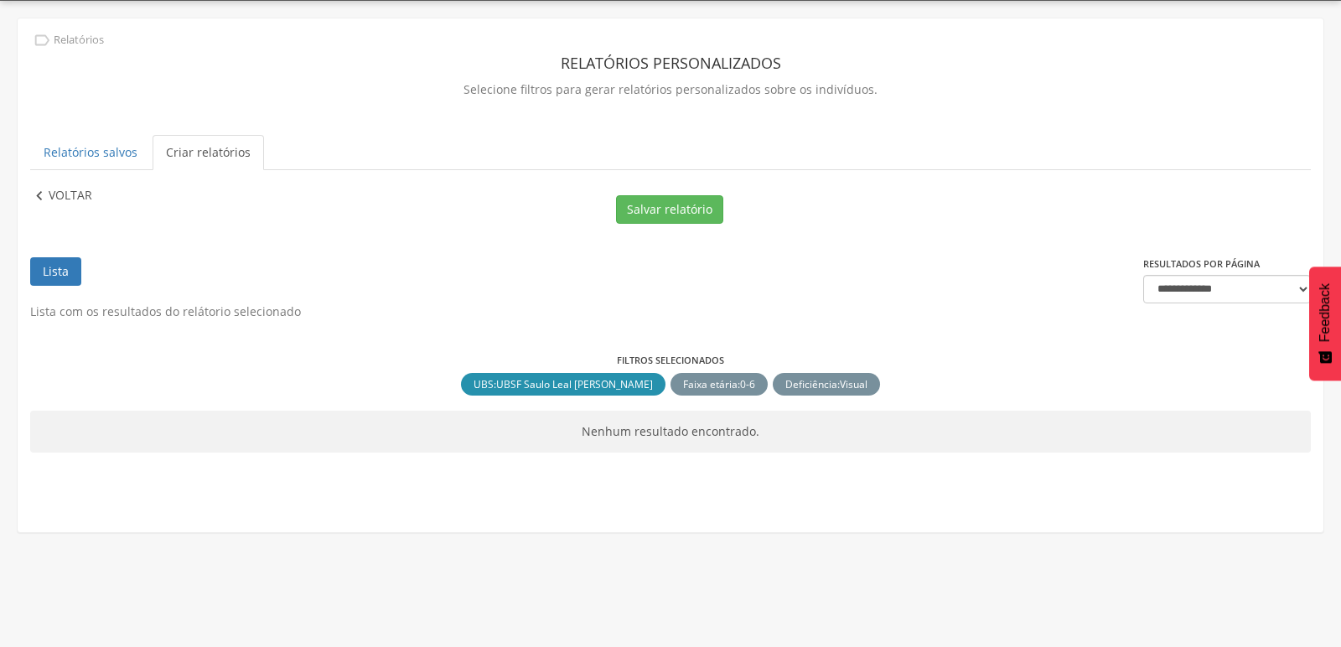
click at [49, 195] on p "Voltar" at bounding box center [71, 196] width 44 height 18
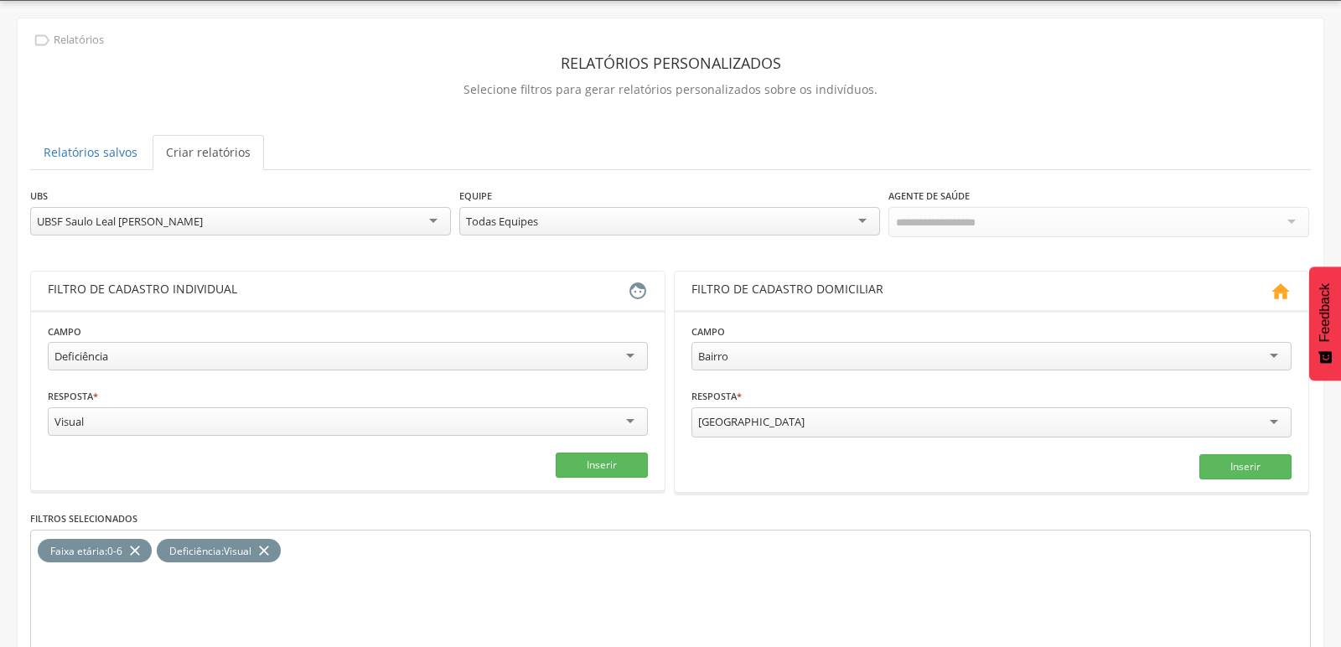
scroll to position [141, 0]
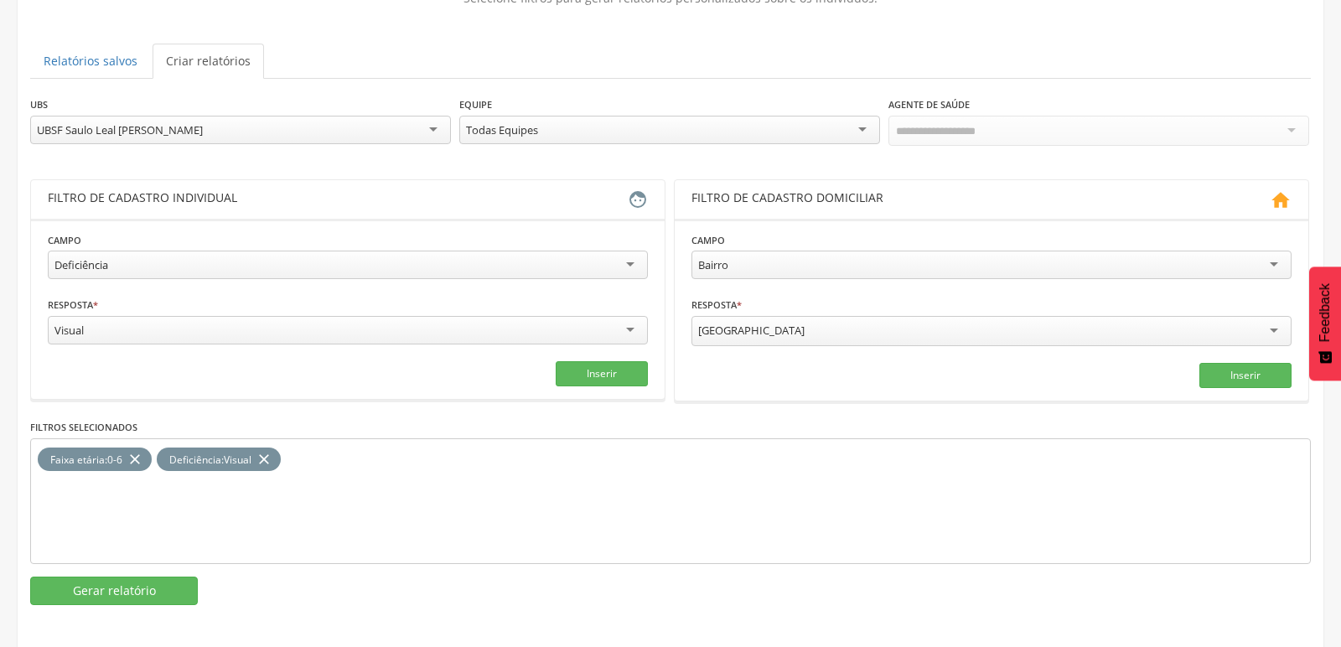
click at [264, 454] on icon "close" at bounding box center [264, 460] width 17 height 24
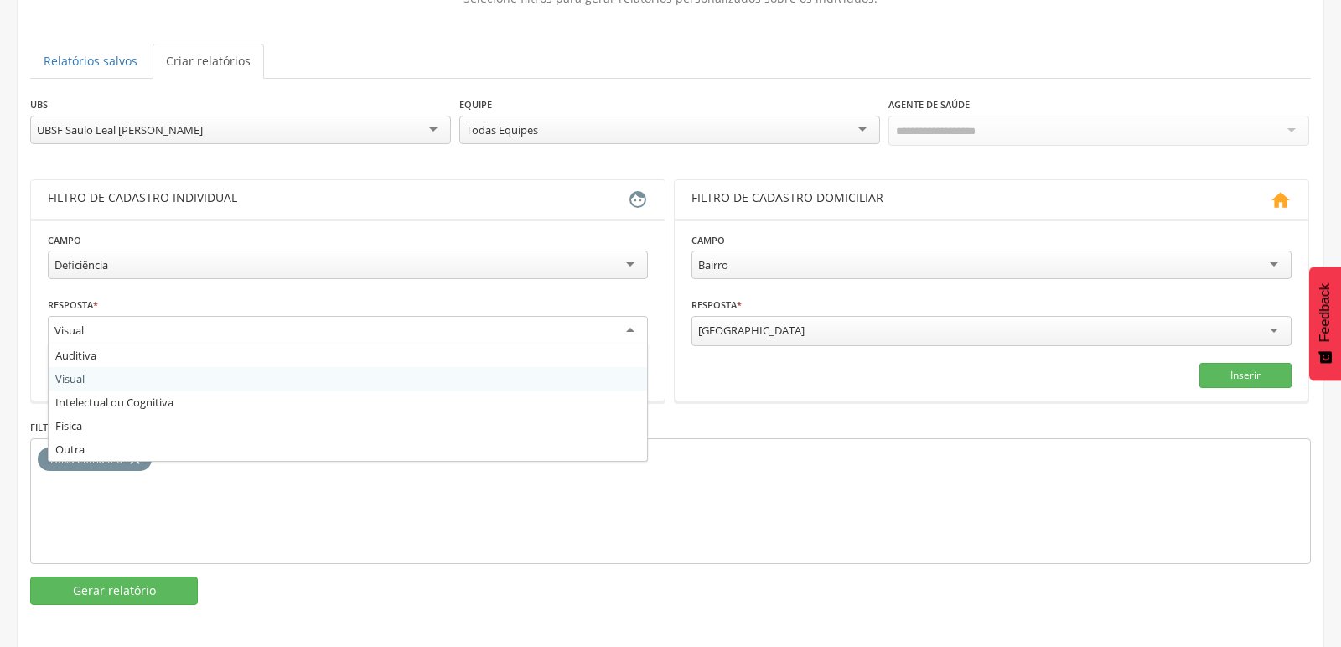
click at [229, 334] on div "Visual" at bounding box center [348, 331] width 600 height 30
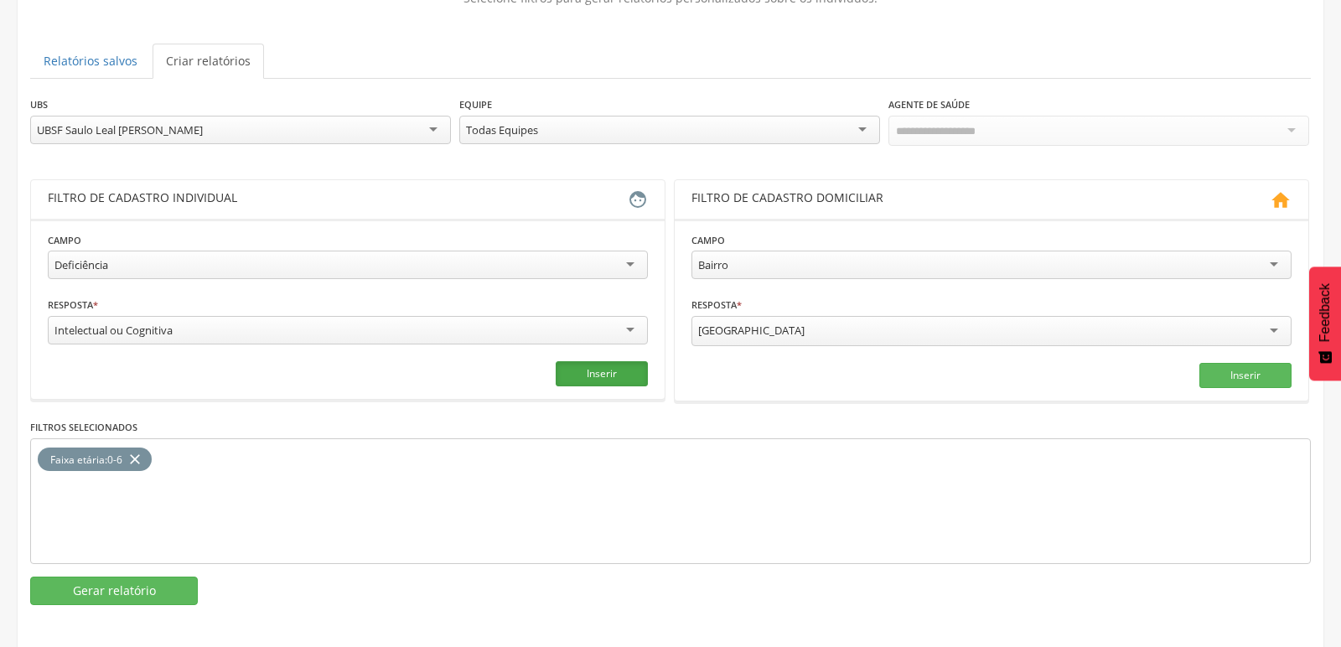
click at [601, 372] on button "Inserir" at bounding box center [602, 373] width 92 height 25
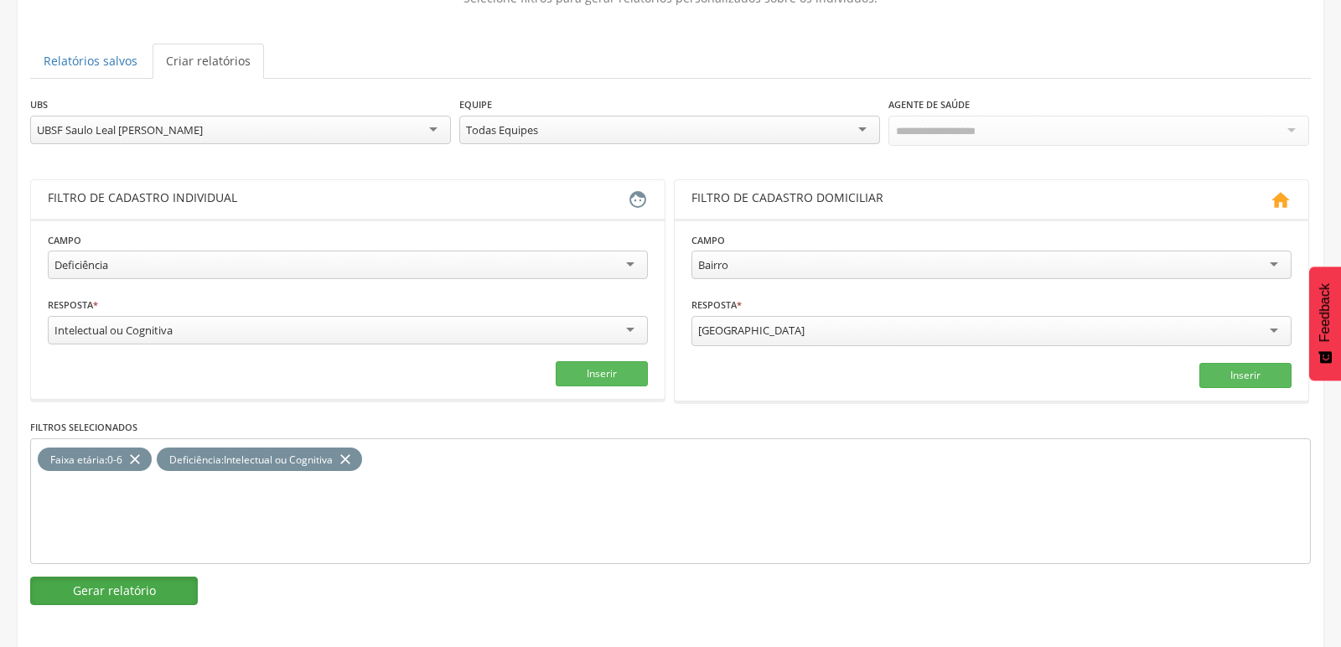
click at [122, 586] on button "Gerar relatório" at bounding box center [114, 591] width 168 height 29
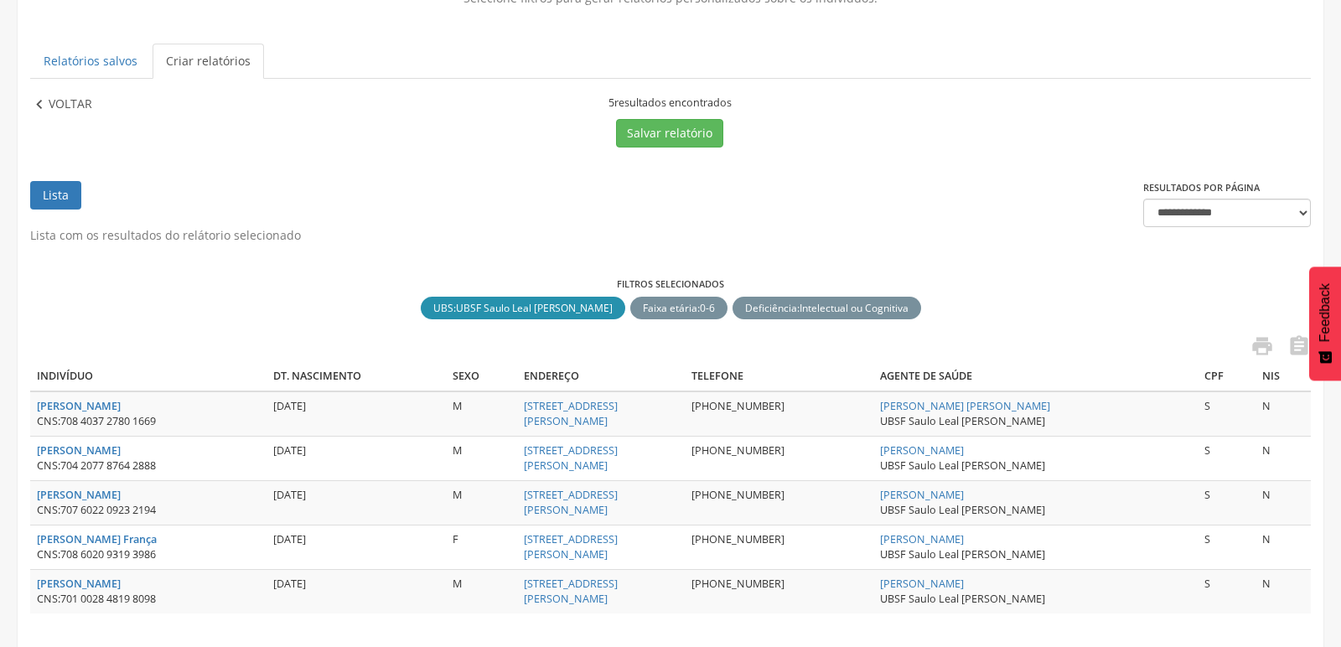
click at [44, 100] on icon "" at bounding box center [39, 105] width 18 height 18
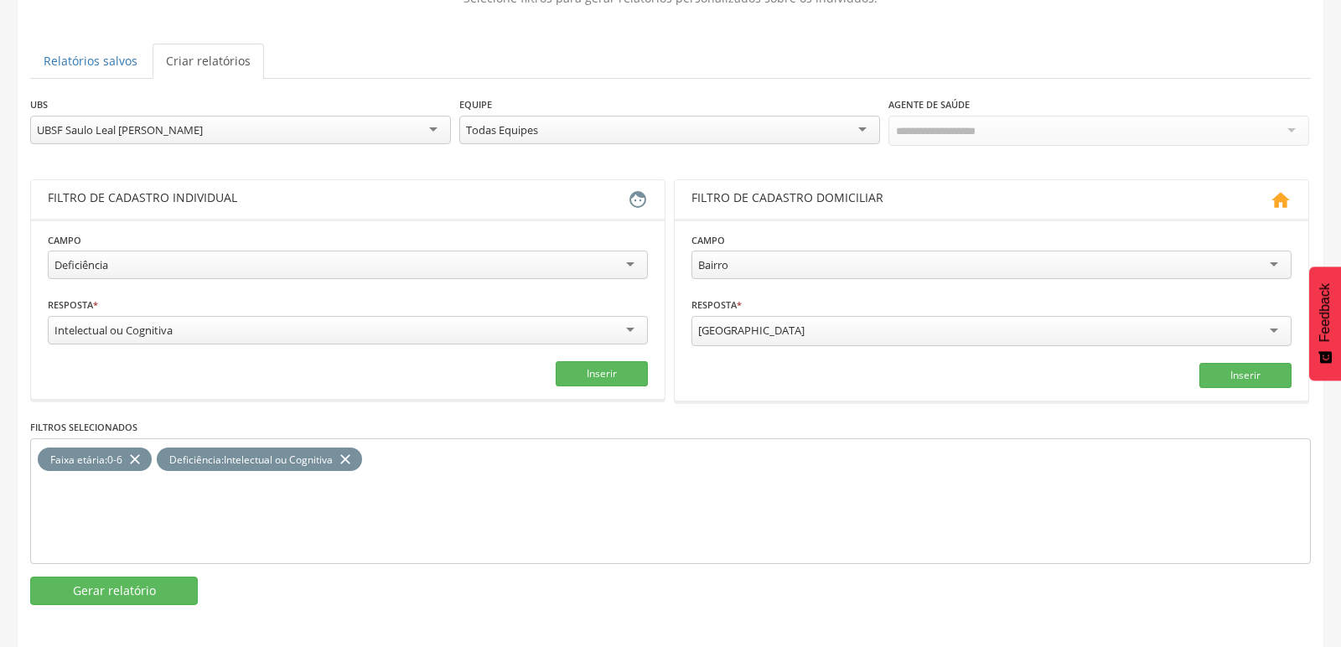
click at [353, 449] on icon "close" at bounding box center [345, 460] width 17 height 24
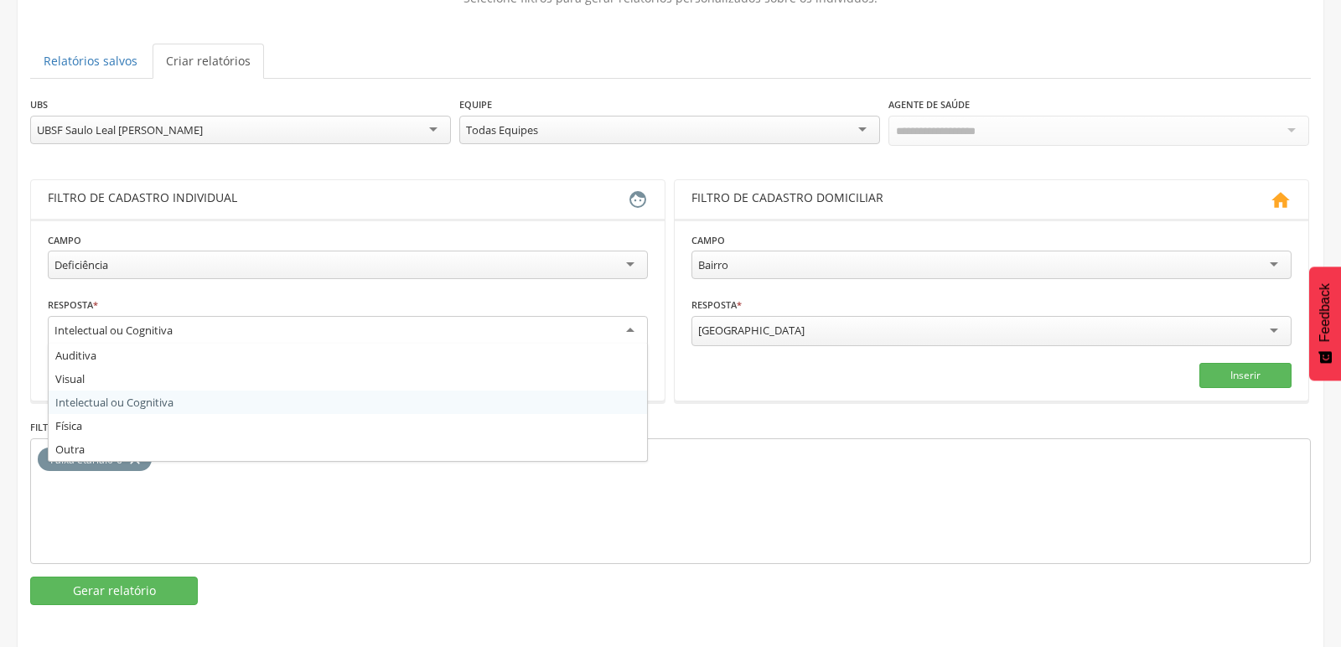
click at [321, 325] on div "Intelectual ou Cognitiva" at bounding box center [348, 331] width 600 height 30
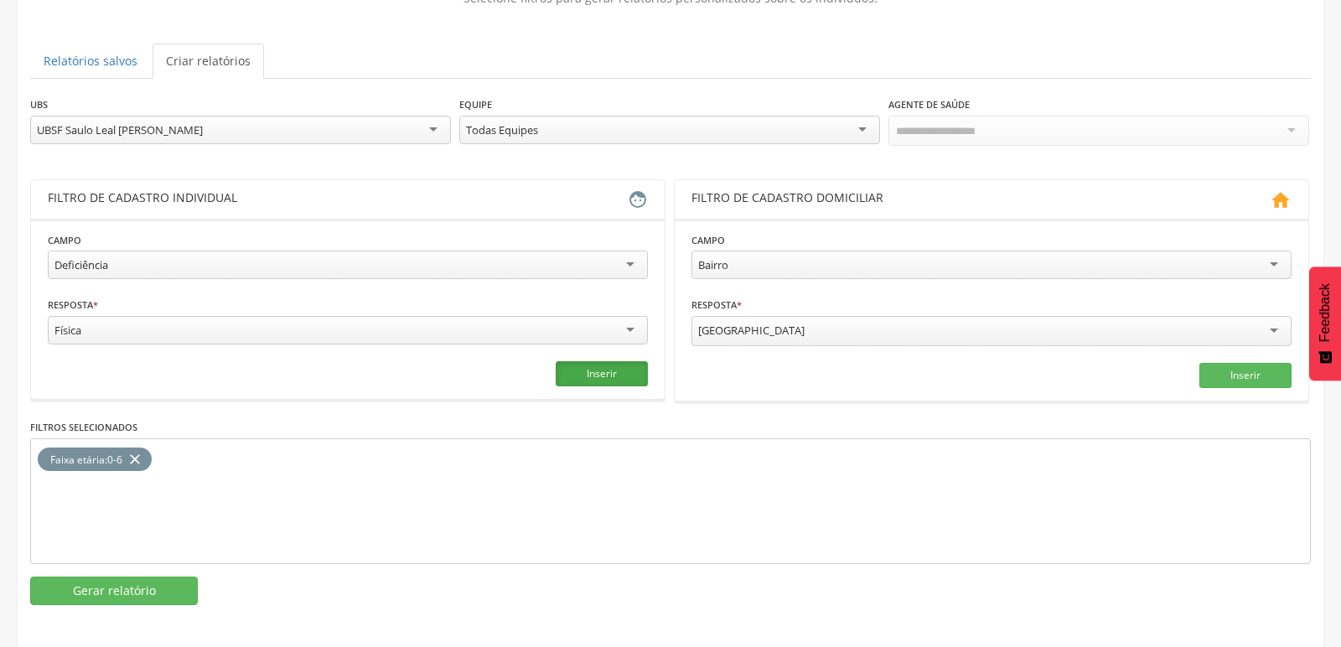
click at [588, 369] on button "Inserir" at bounding box center [602, 373] width 92 height 25
click at [134, 580] on button "Gerar relatório" at bounding box center [114, 591] width 168 height 29
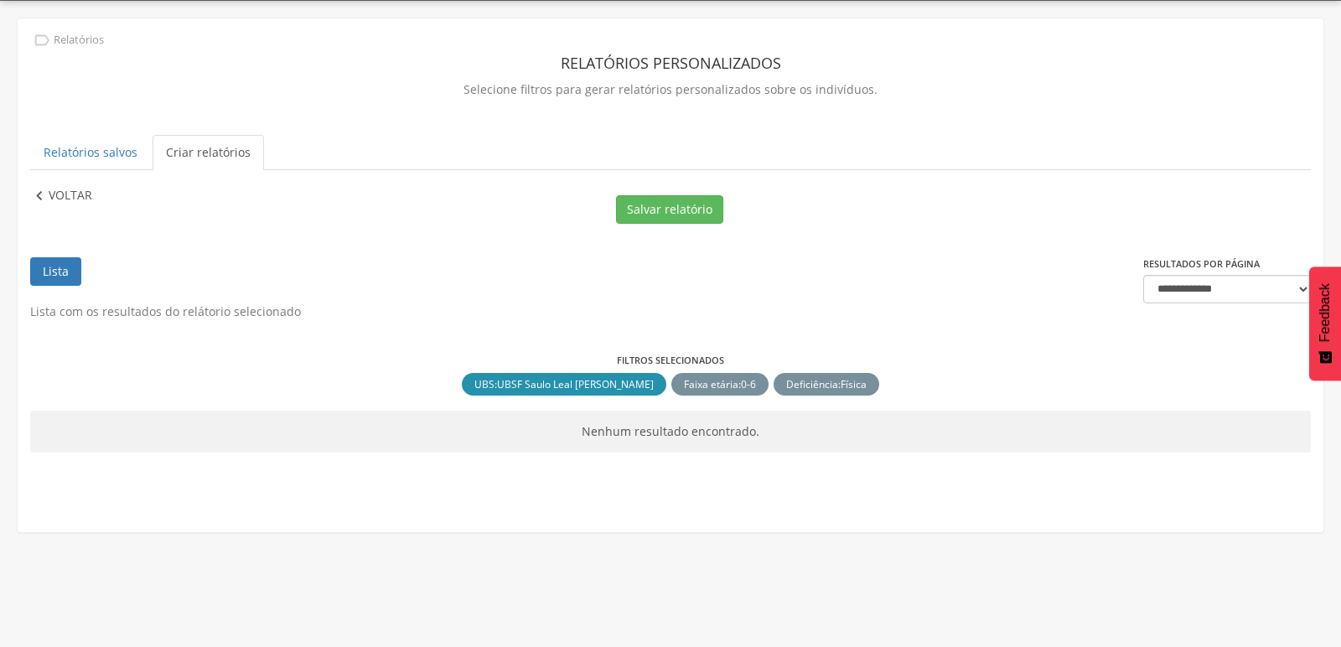
click at [44, 199] on icon "" at bounding box center [39, 196] width 18 height 18
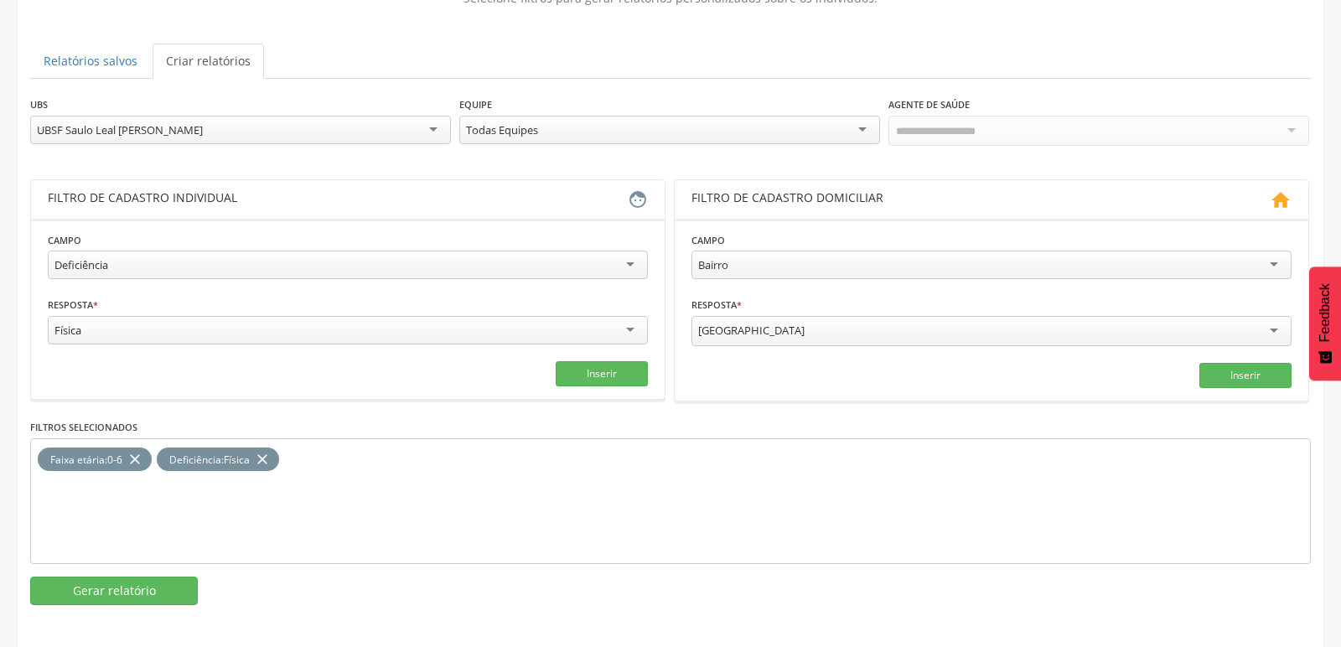
click at [271, 453] on icon "close" at bounding box center [262, 460] width 17 height 24
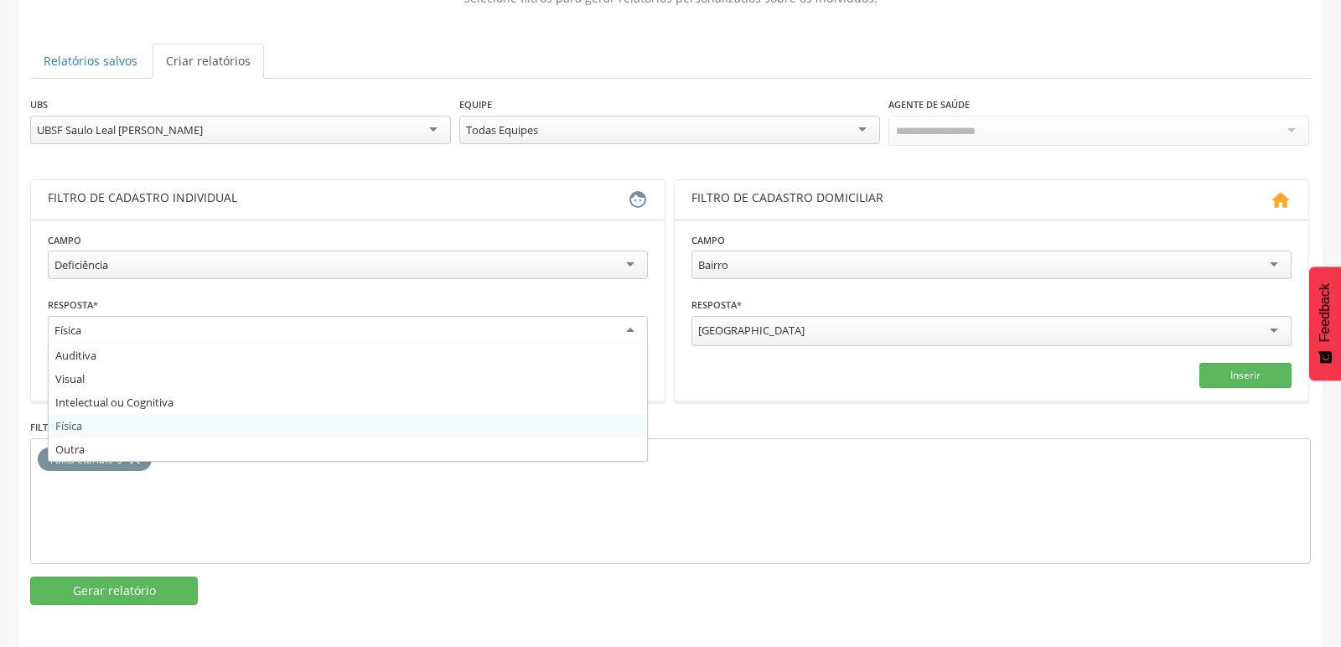
click at [237, 332] on div "Física" at bounding box center [348, 331] width 600 height 30
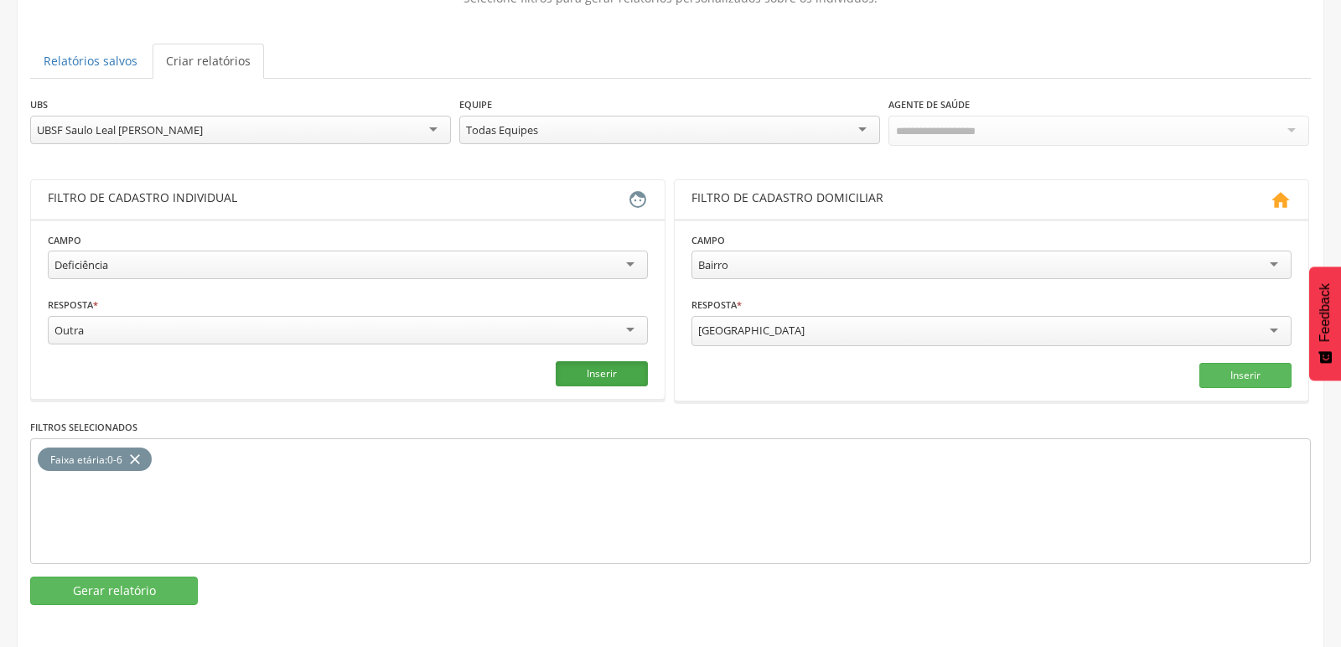
click at [593, 371] on button "Inserir" at bounding box center [602, 373] width 92 height 25
click at [87, 594] on button "Gerar relatório" at bounding box center [114, 591] width 168 height 29
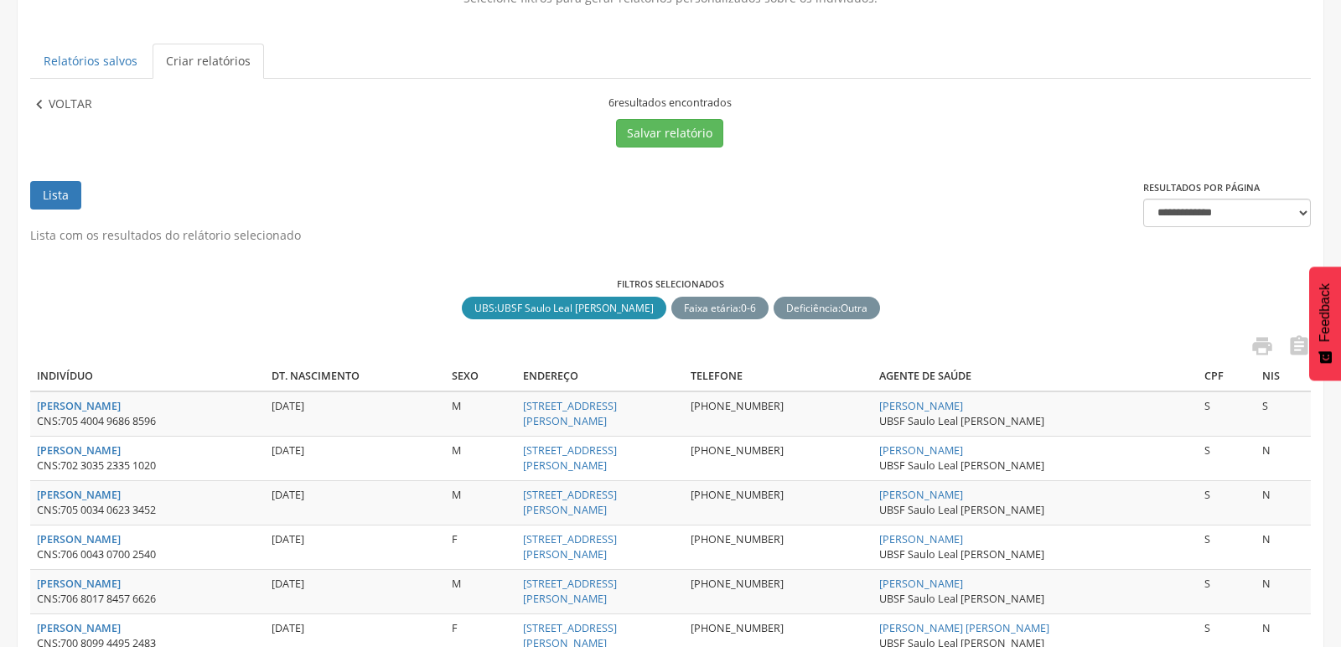
click at [36, 101] on icon "" at bounding box center [39, 105] width 18 height 18
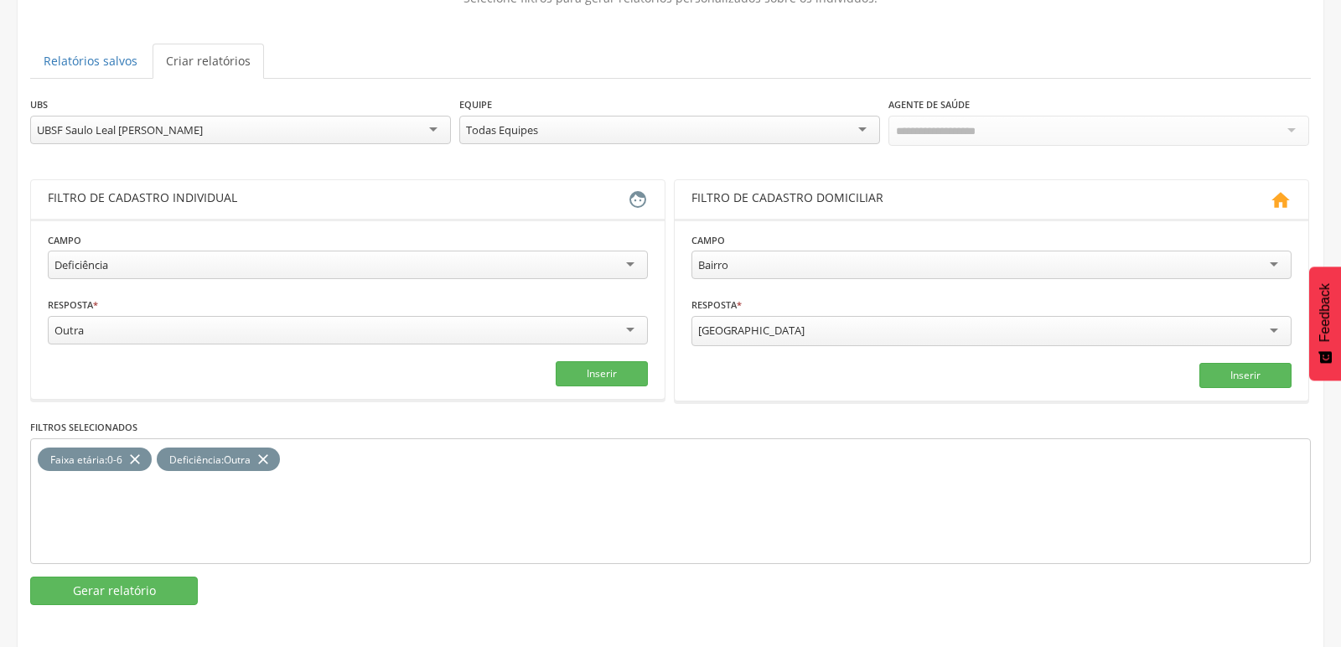
click at [269, 452] on icon "close" at bounding box center [263, 460] width 17 height 24
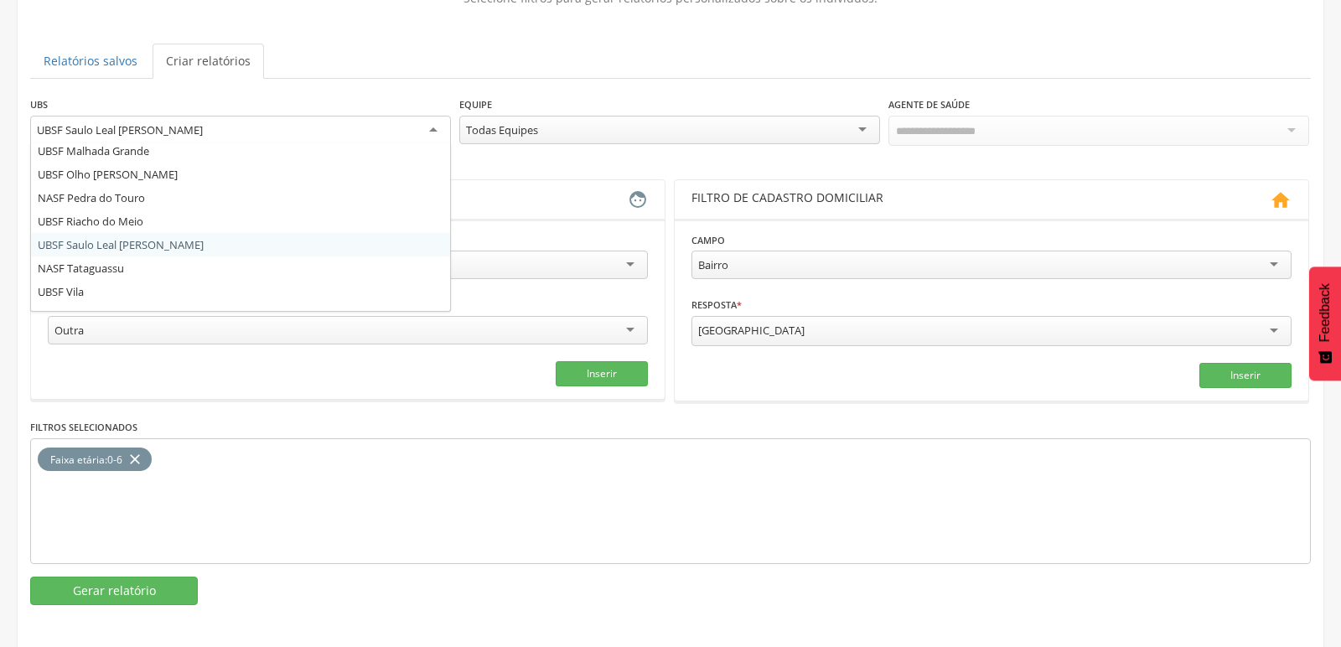
click at [433, 132] on div "UBSF Saulo Leal [PERSON_NAME]" at bounding box center [240, 131] width 421 height 30
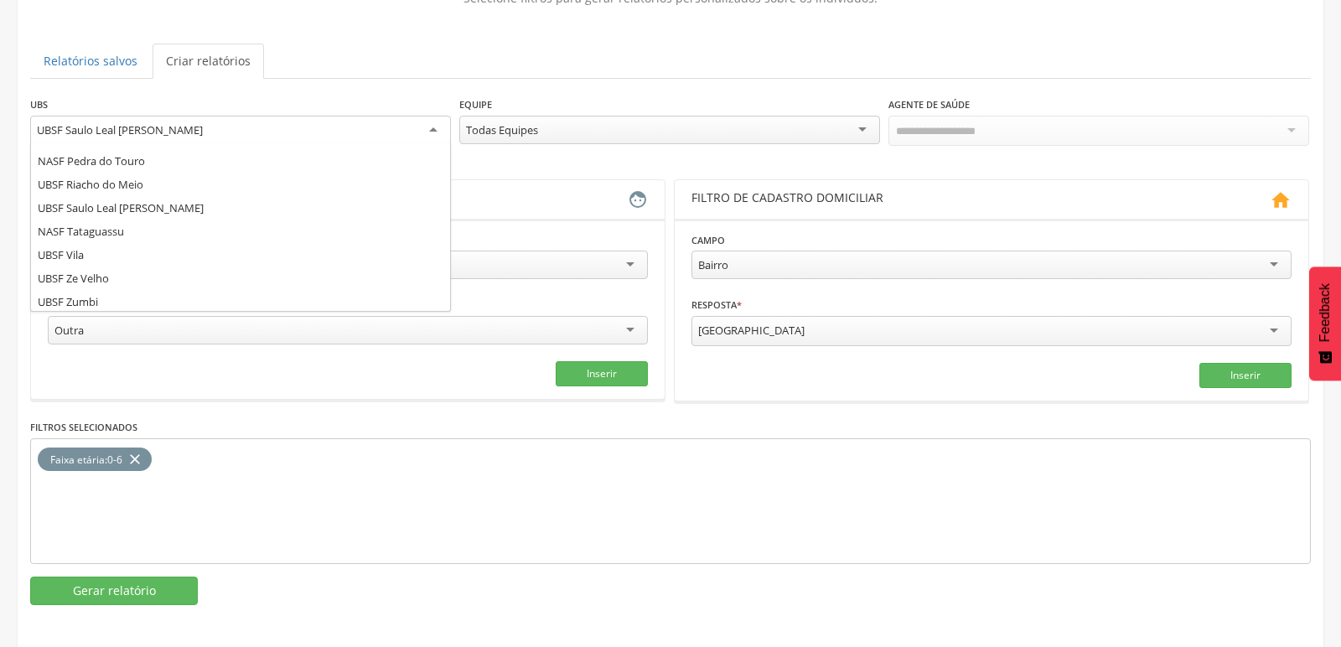
scroll to position [301, 0]
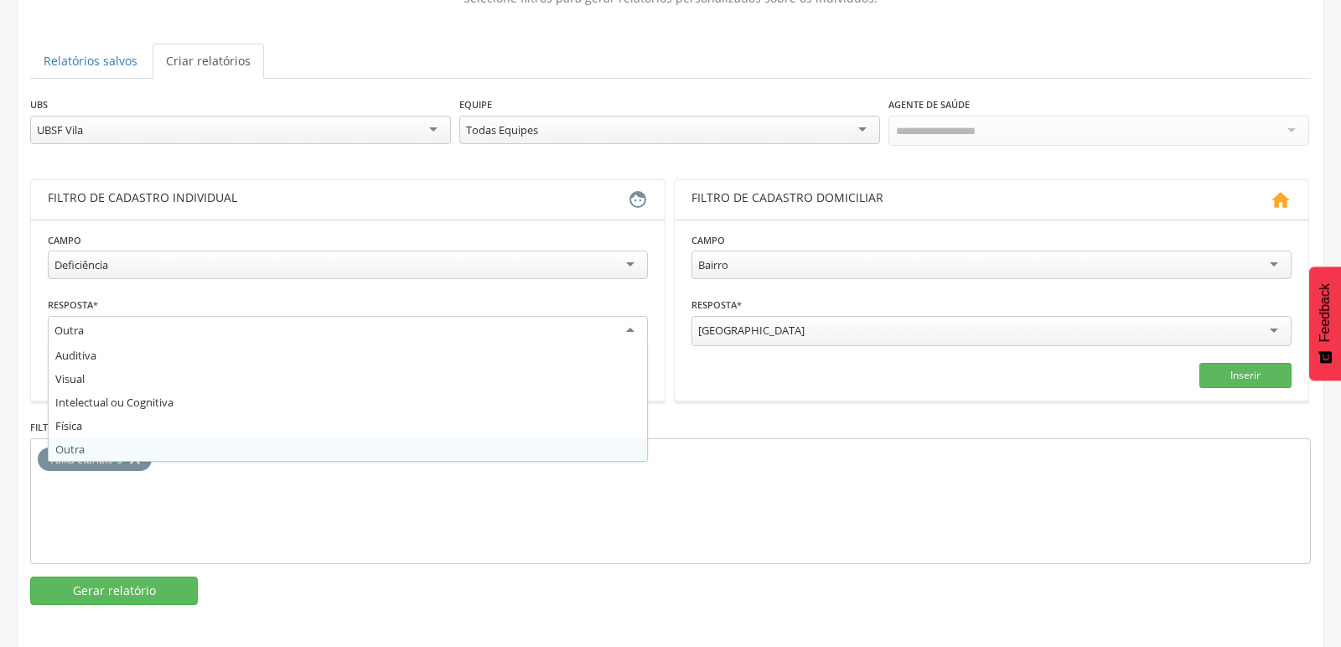
click at [618, 332] on div "Outra" at bounding box center [348, 331] width 600 height 30
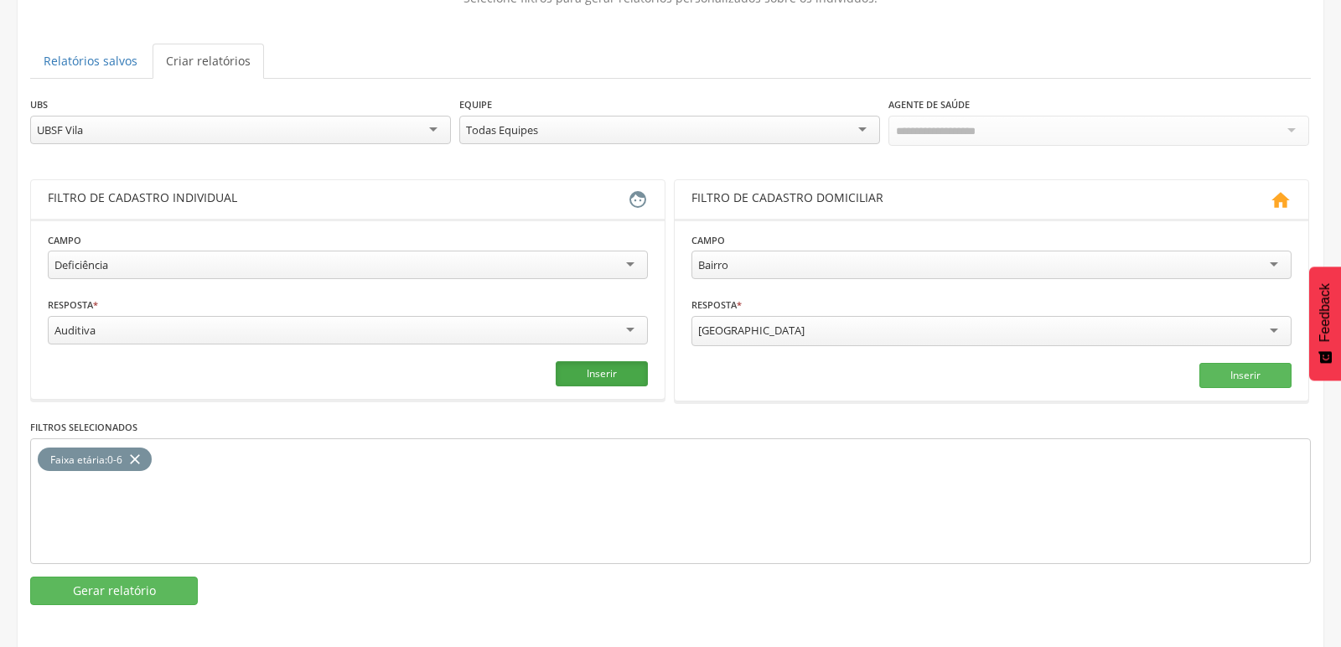
click at [594, 361] on button "Inserir" at bounding box center [602, 373] width 92 height 25
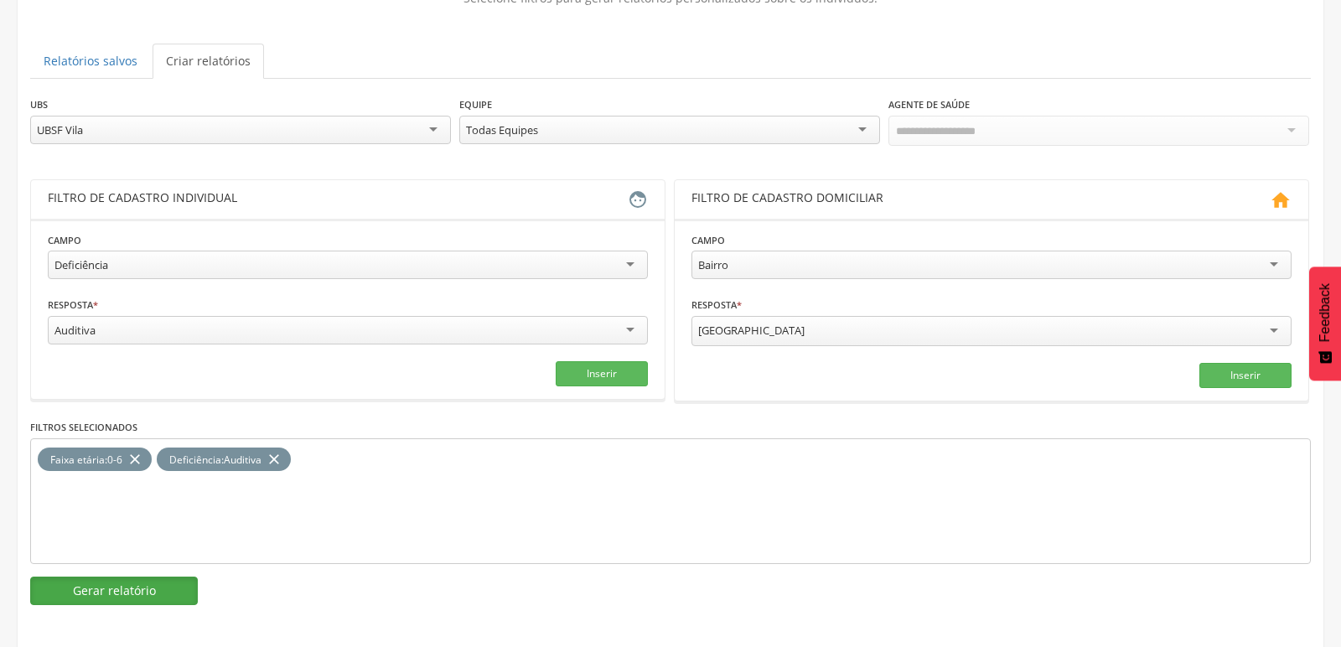
click at [116, 585] on button "Gerar relatório" at bounding box center [114, 591] width 168 height 29
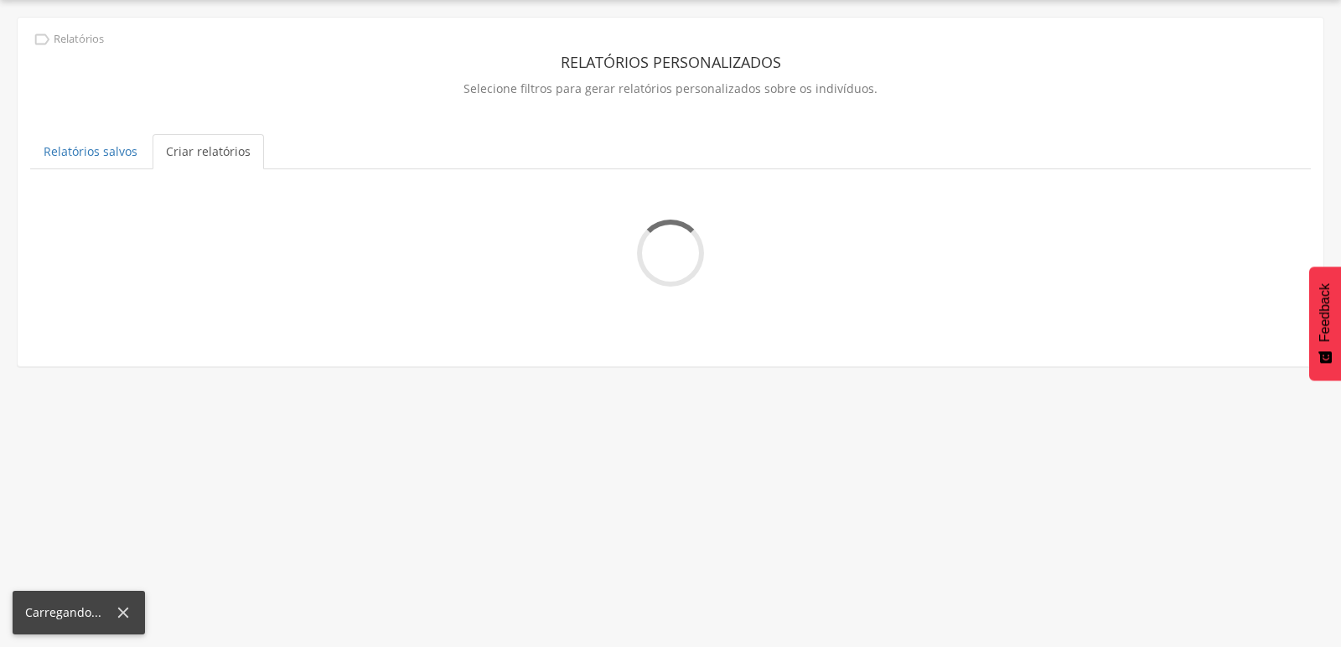
scroll to position [49, 0]
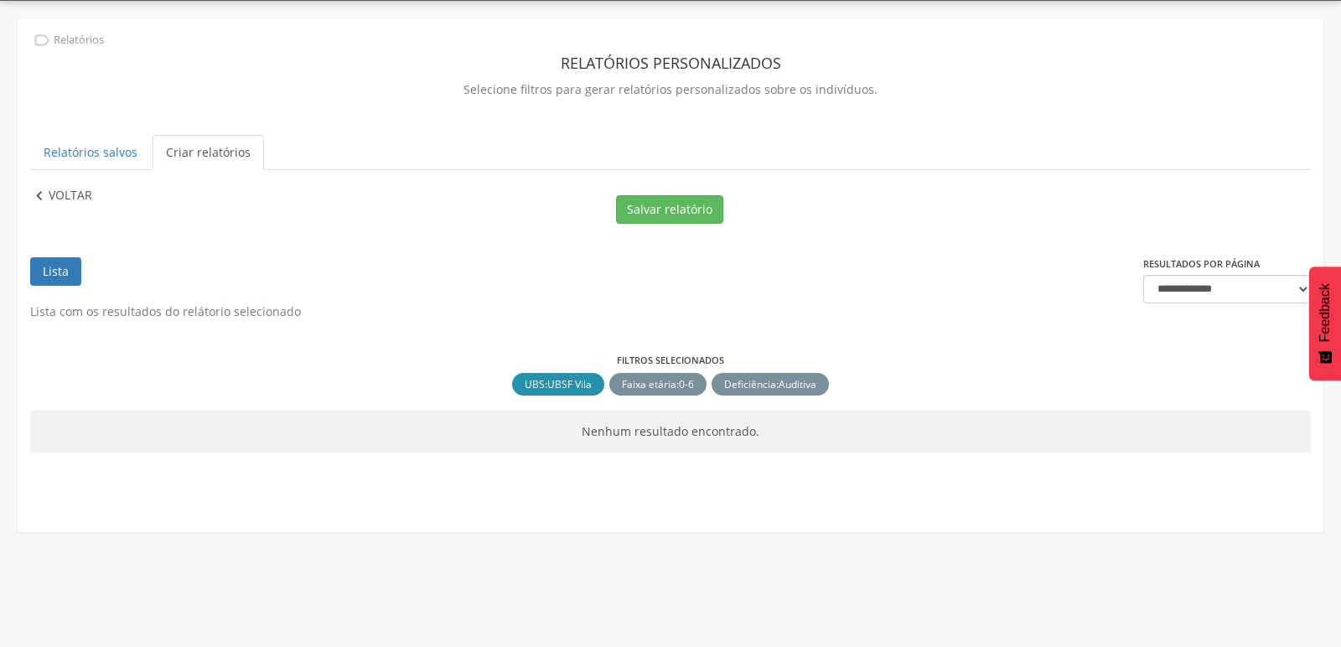
click at [37, 190] on icon "" at bounding box center [39, 196] width 18 height 18
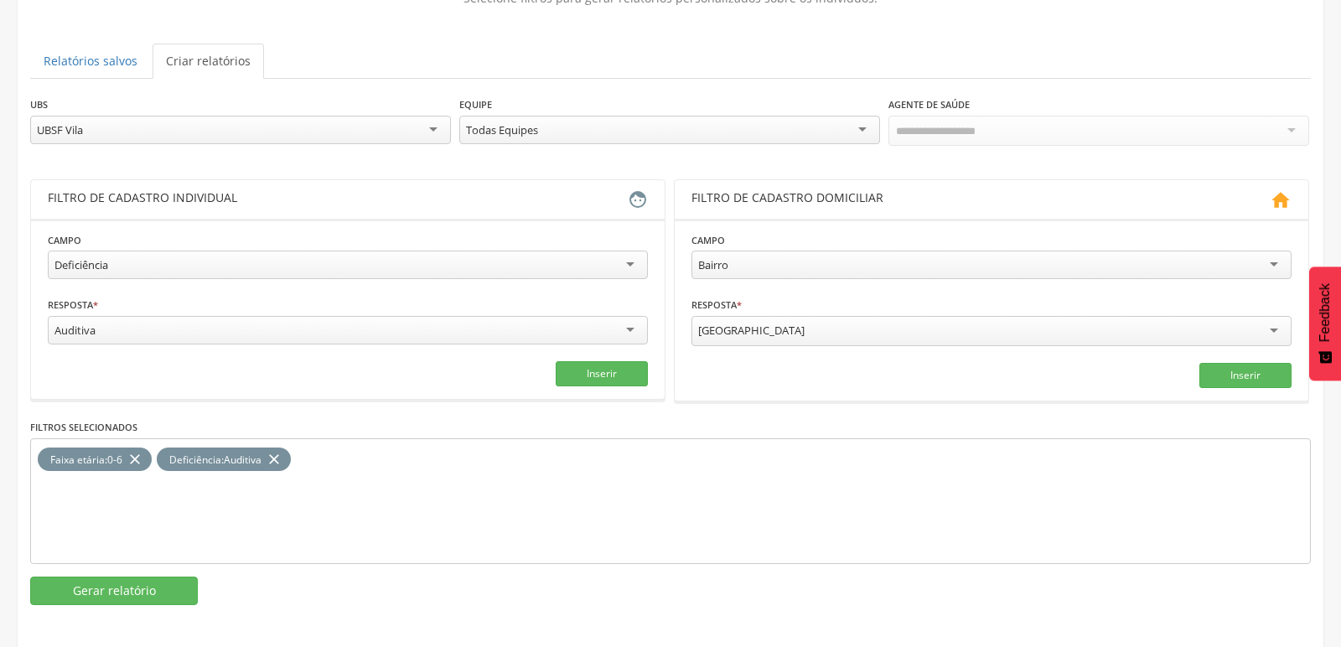
click at [279, 448] on icon "close" at bounding box center [274, 460] width 17 height 24
click at [262, 332] on div "Auditiva" at bounding box center [348, 330] width 600 height 29
click at [584, 368] on button "Inserir" at bounding box center [602, 373] width 92 height 25
click at [153, 580] on button "Gerar relatório" at bounding box center [114, 591] width 168 height 29
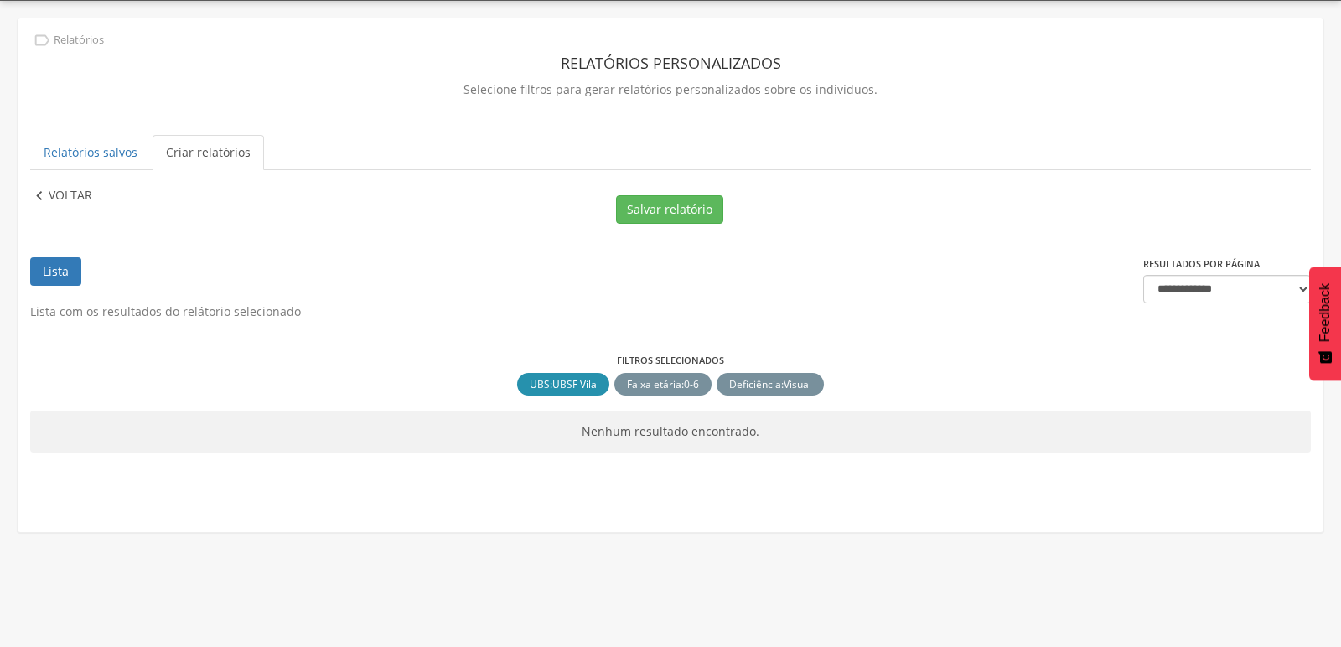
click at [44, 201] on icon "" at bounding box center [39, 196] width 18 height 18
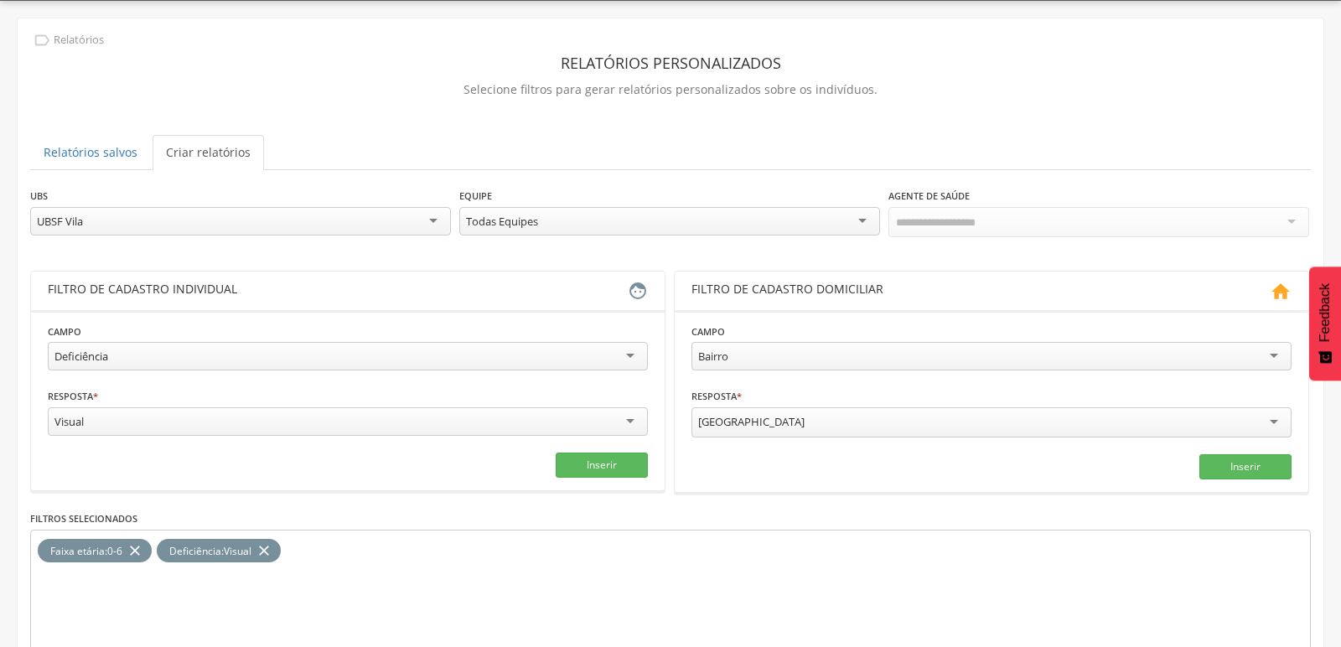
scroll to position [141, 0]
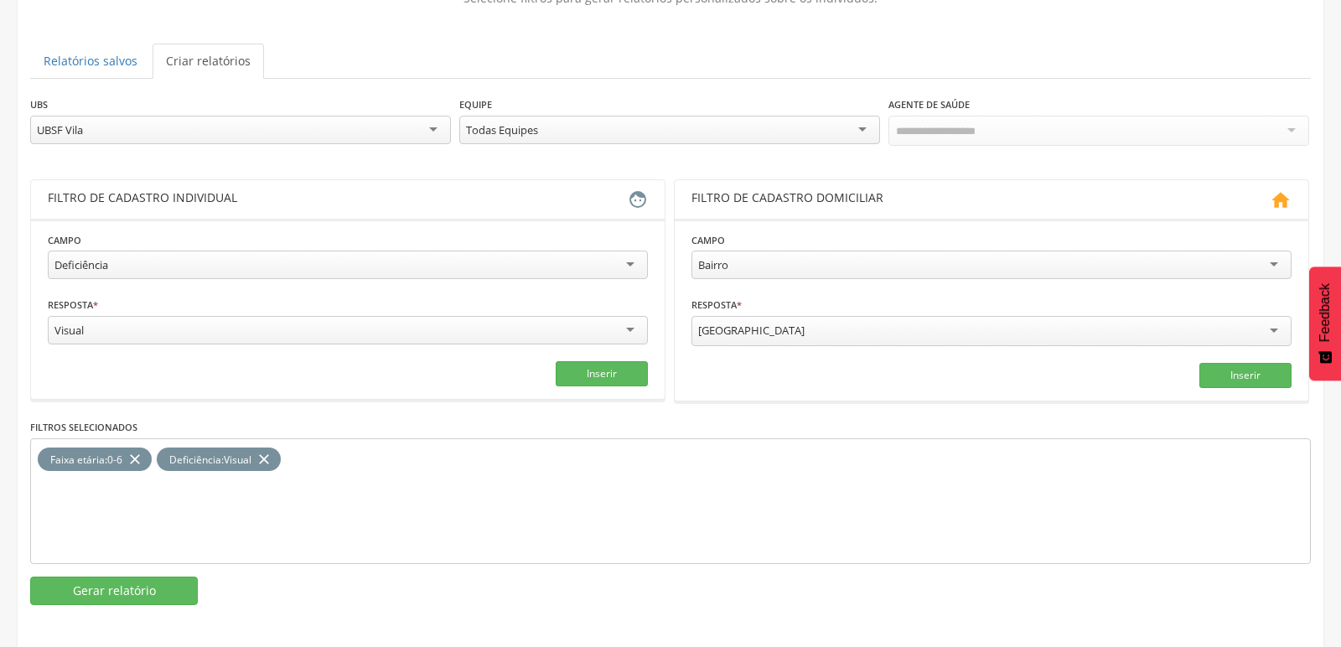
click at [262, 453] on icon "close" at bounding box center [264, 460] width 17 height 24
click at [117, 331] on div "Visual" at bounding box center [348, 330] width 600 height 29
click at [604, 367] on button "Inserir" at bounding box center [602, 373] width 92 height 25
click at [137, 594] on button "Gerar relatório" at bounding box center [114, 591] width 168 height 29
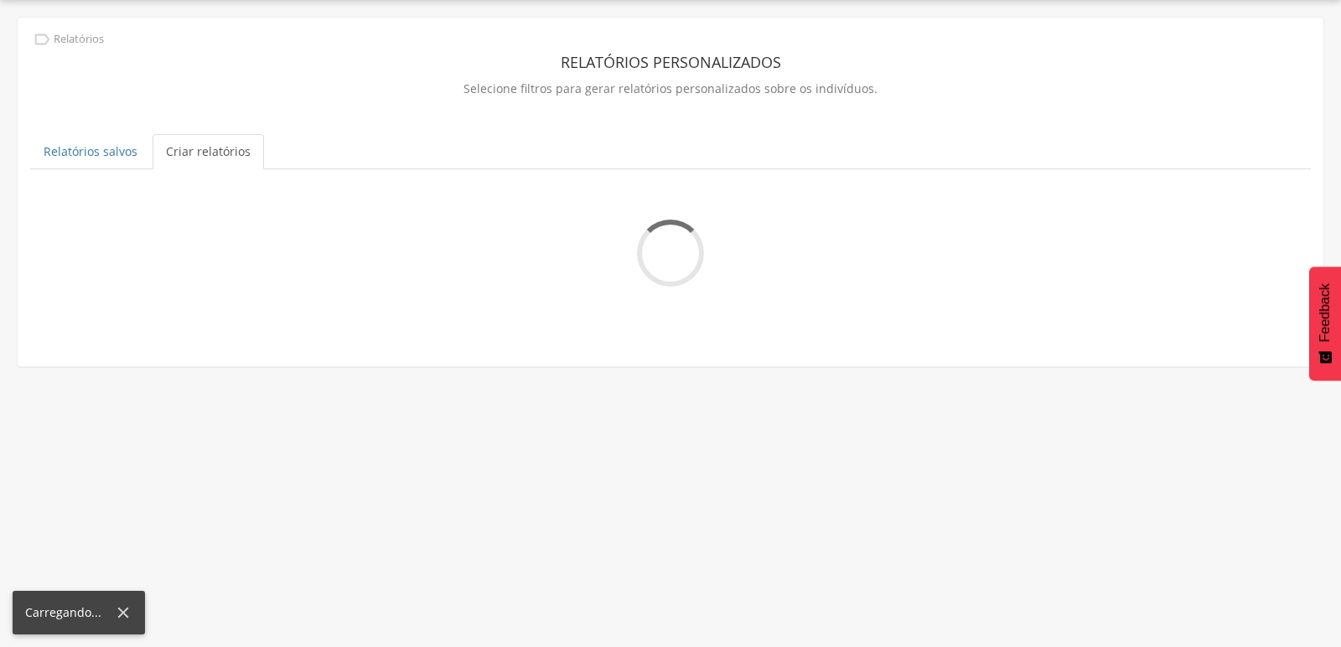
scroll to position [49, 0]
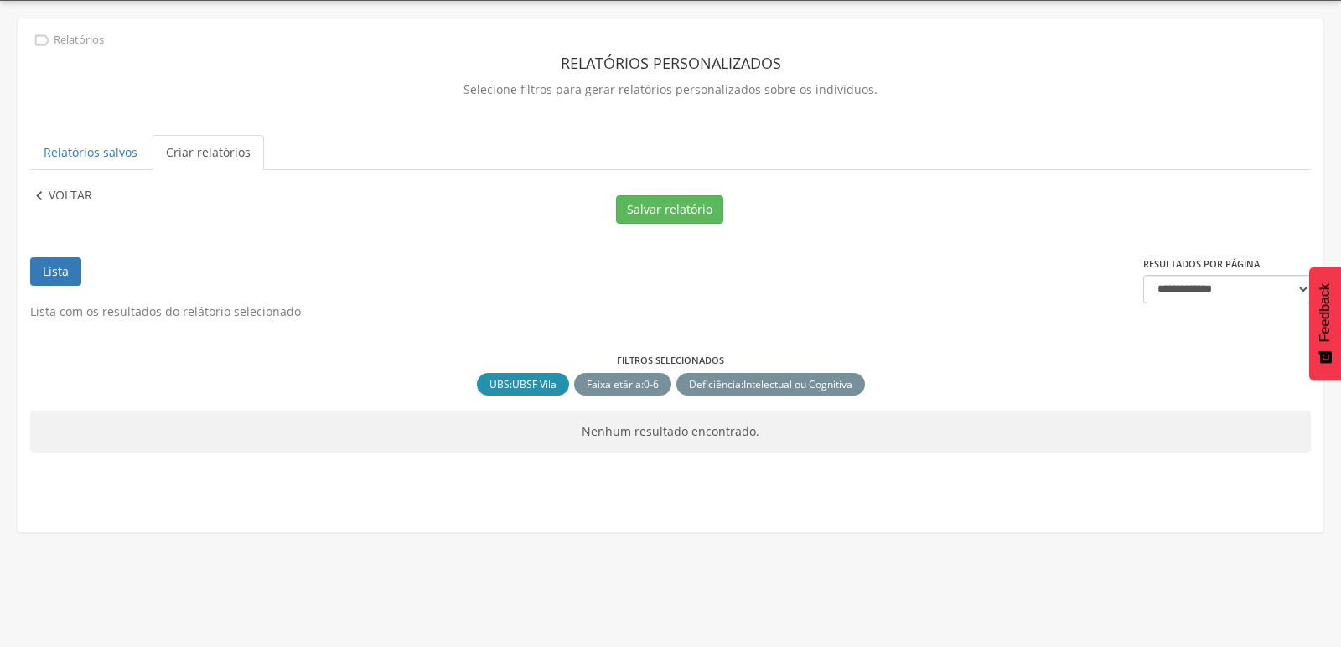
click at [39, 195] on icon "" at bounding box center [39, 196] width 18 height 18
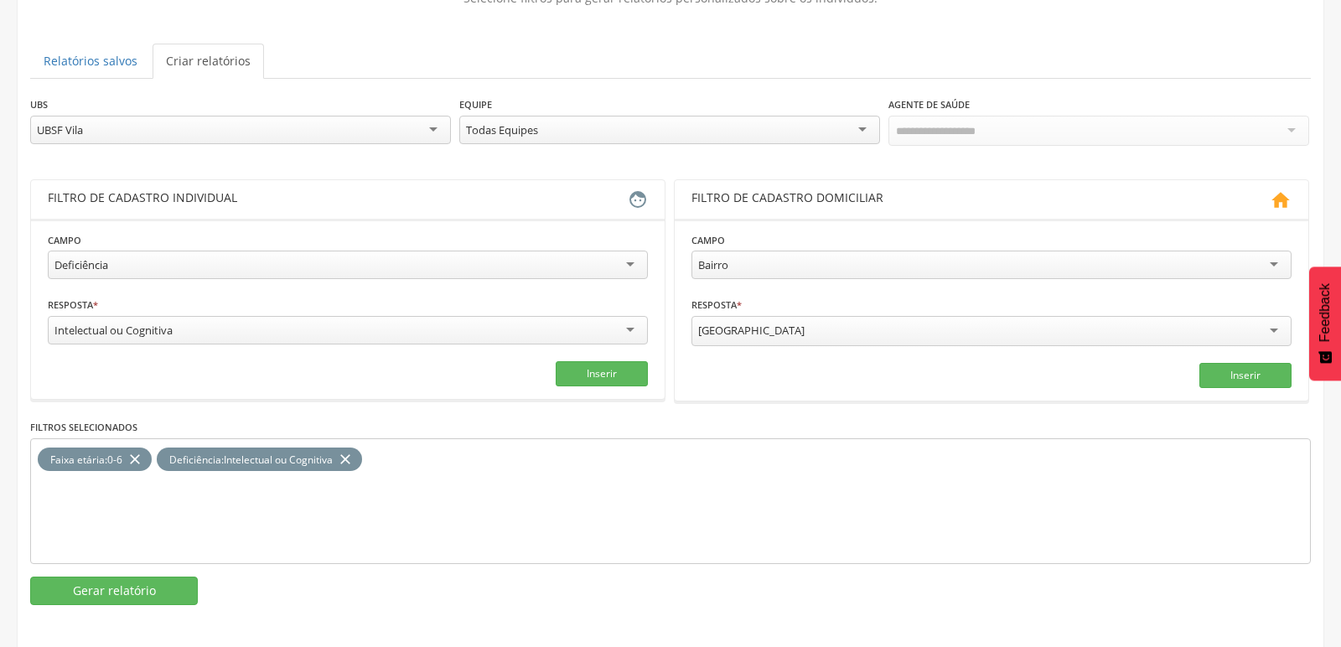
click at [353, 451] on icon "close" at bounding box center [345, 460] width 17 height 24
click at [316, 329] on div "Intelectual ou Cognitiva" at bounding box center [348, 330] width 600 height 29
click at [576, 366] on button "Inserir" at bounding box center [602, 373] width 92 height 25
click at [147, 578] on button "Gerar relatório" at bounding box center [114, 591] width 168 height 29
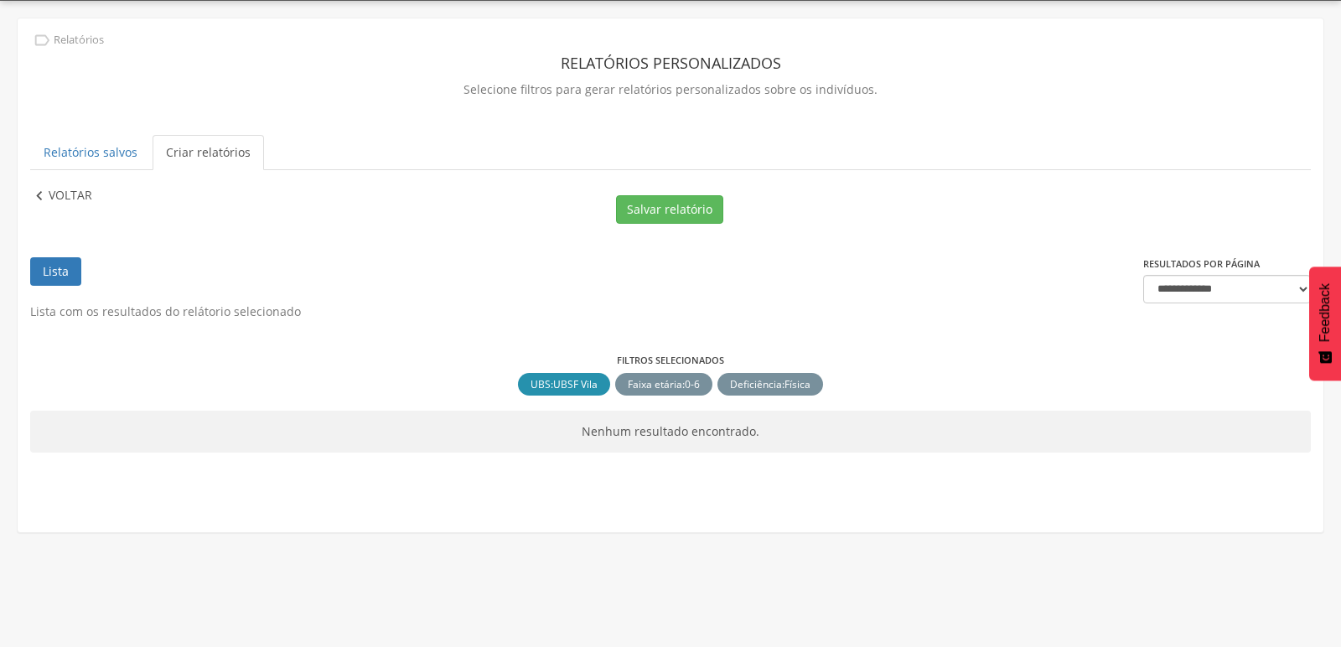
click at [41, 194] on icon "" at bounding box center [39, 196] width 18 height 18
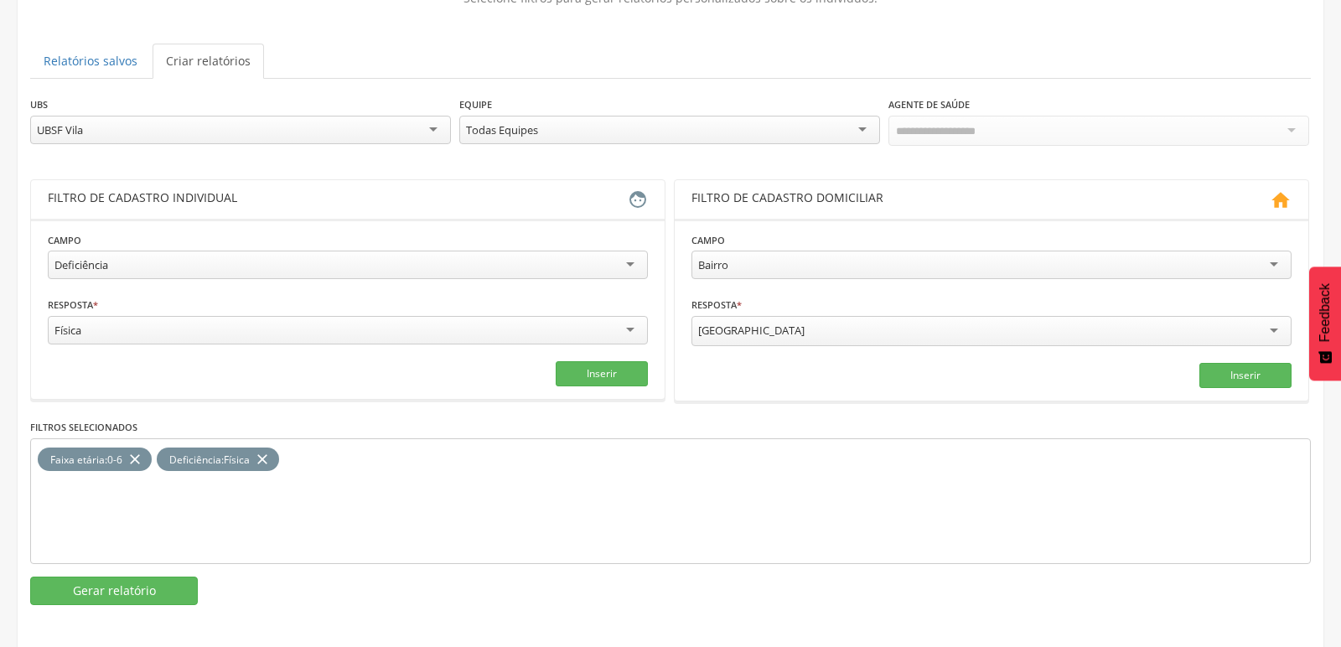
click at [271, 451] on icon "close" at bounding box center [262, 460] width 17 height 24
click at [272, 329] on div "Física" at bounding box center [348, 330] width 600 height 29
click at [604, 366] on button "Inserir" at bounding box center [602, 373] width 92 height 25
click at [166, 587] on button "Gerar relatório" at bounding box center [114, 591] width 168 height 29
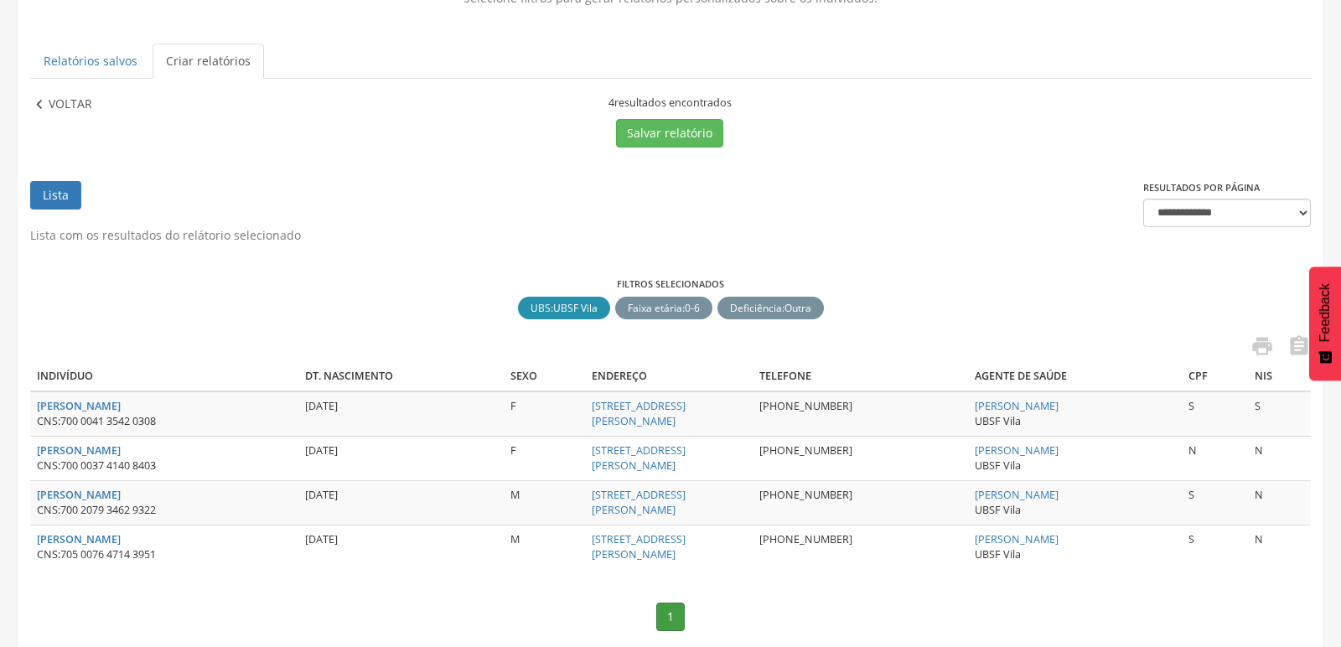
click at [37, 109] on icon "" at bounding box center [39, 105] width 18 height 18
